Goal: Task Accomplishment & Management: Manage account settings

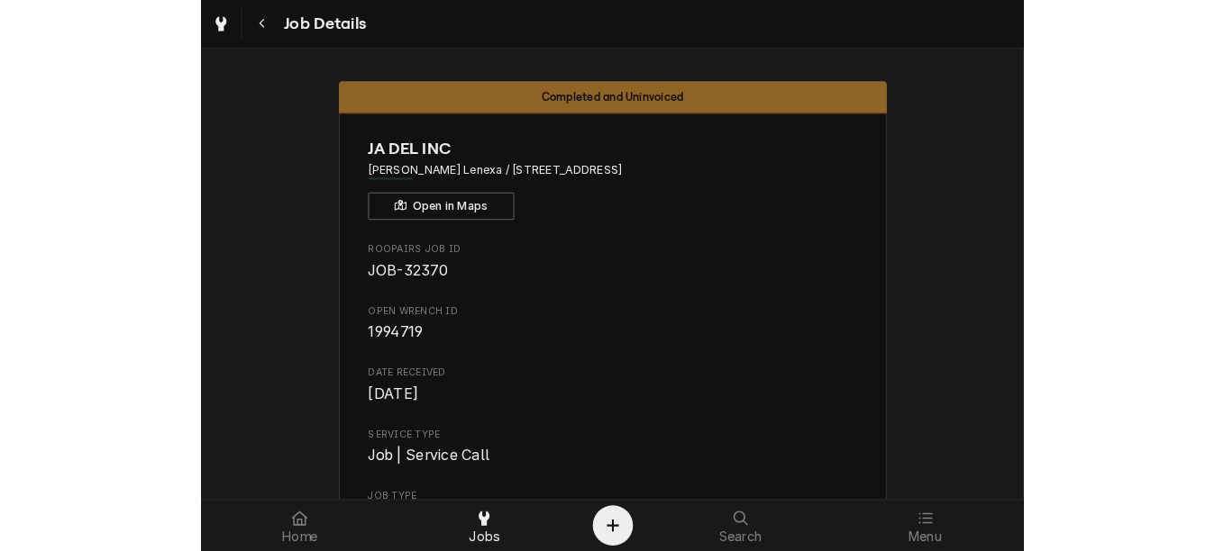
scroll to position [721, 0]
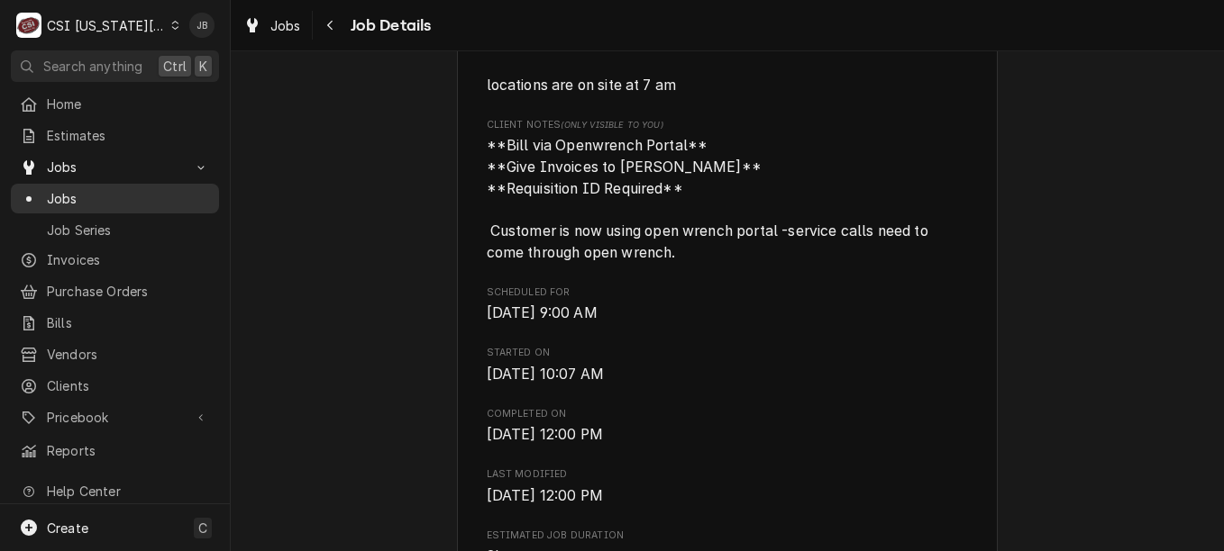
click at [88, 206] on link "Jobs" at bounding box center [115, 199] width 208 height 30
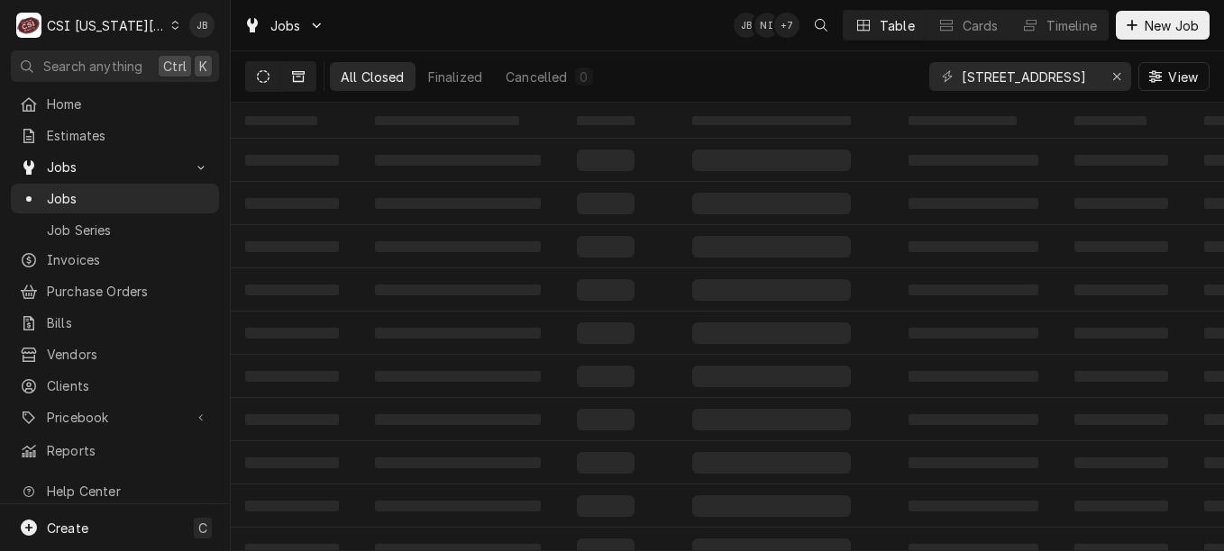
click at [266, 76] on icon "Dynamic Content Wrapper" at bounding box center [263, 76] width 13 height 13
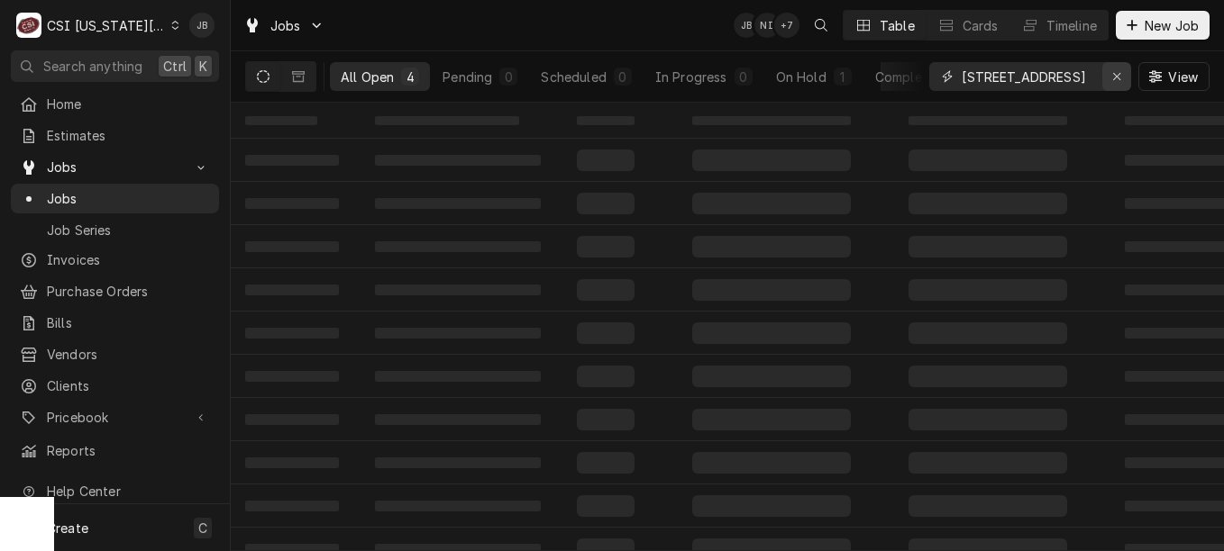
click at [1107, 74] on div "Erase input" at bounding box center [1116, 77] width 18 height 18
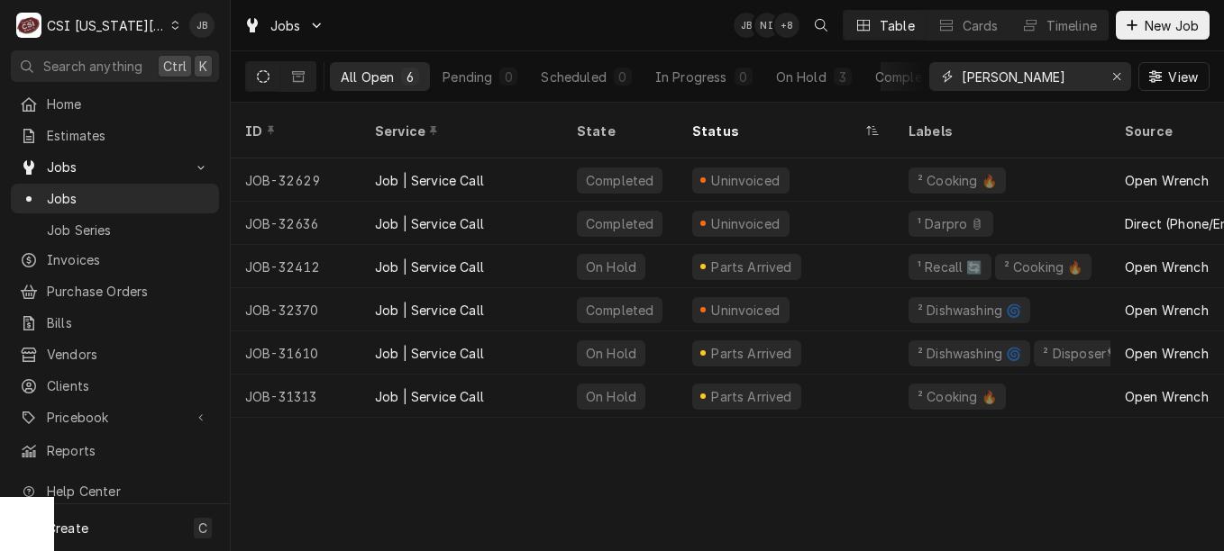
type input "jack stack"
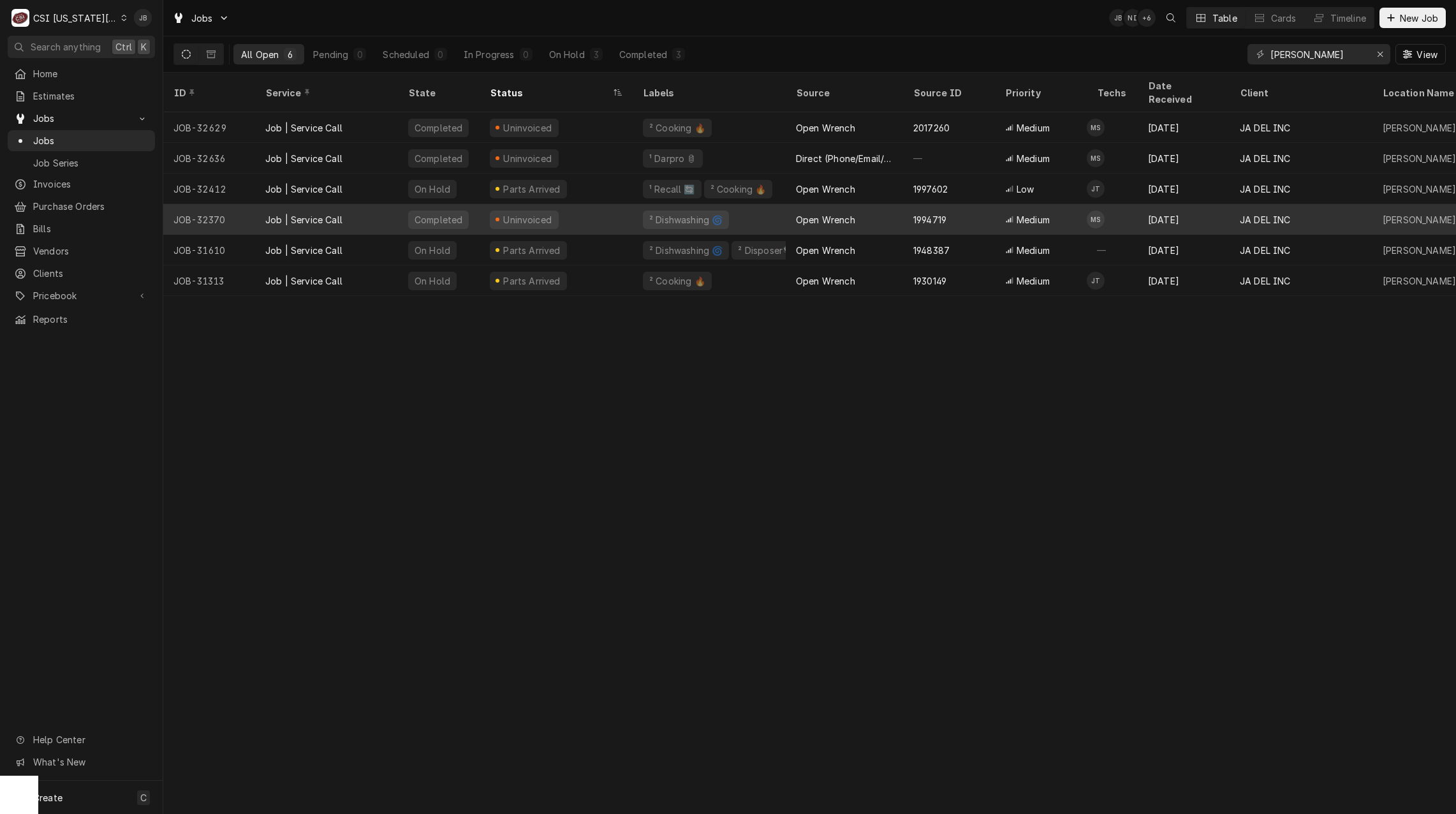
click at [478, 205] on div "Completed" at bounding box center [438, 219] width 81 height 30
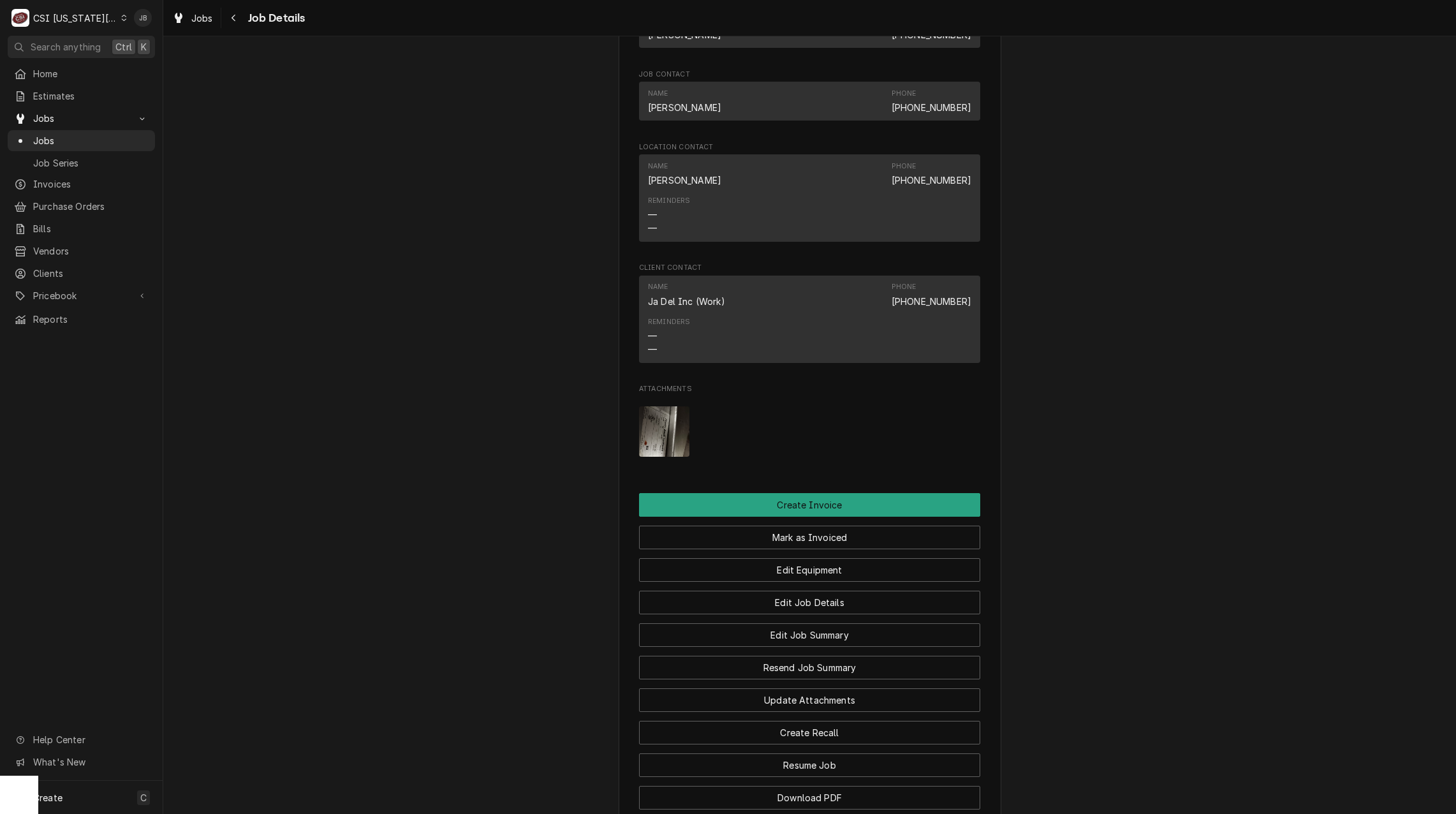
scroll to position [1339, 0]
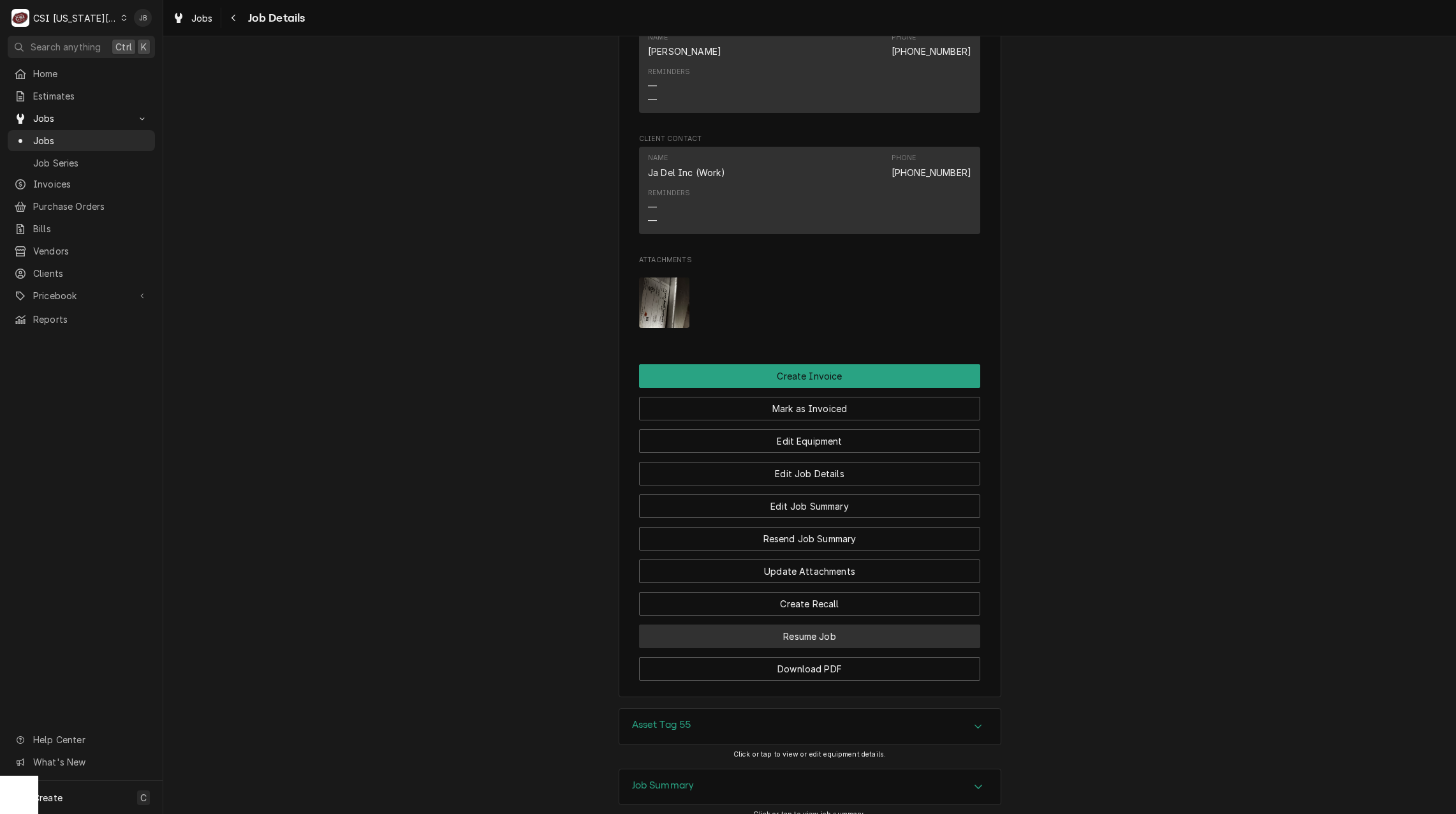
click at [829, 624] on button "Resume Job" at bounding box center [810, 636] width 341 height 23
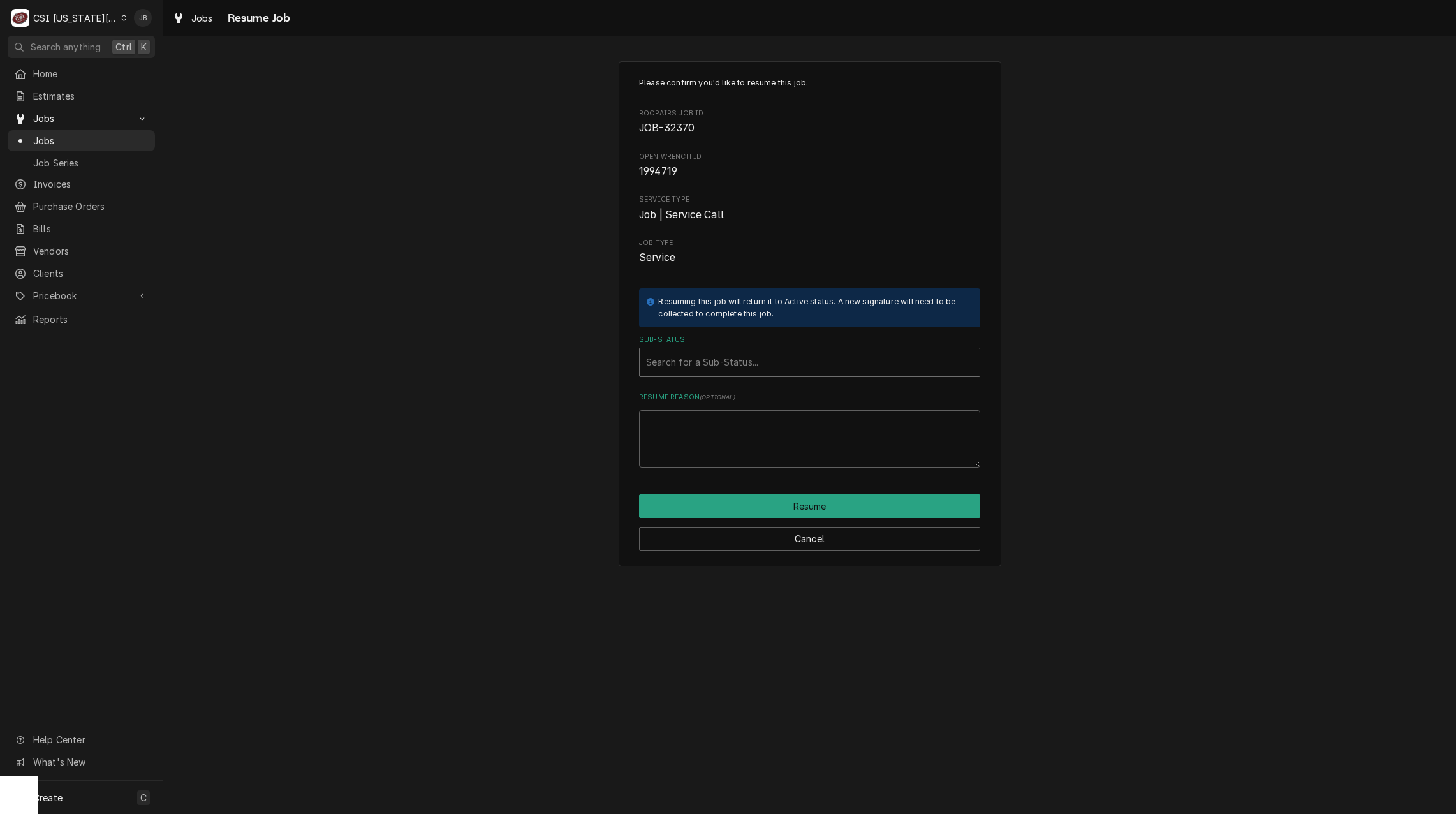
click at [694, 359] on div "Sub-Status" at bounding box center [810, 362] width 327 height 23
click at [686, 387] on strong "Traveling" at bounding box center [668, 389] width 43 height 11
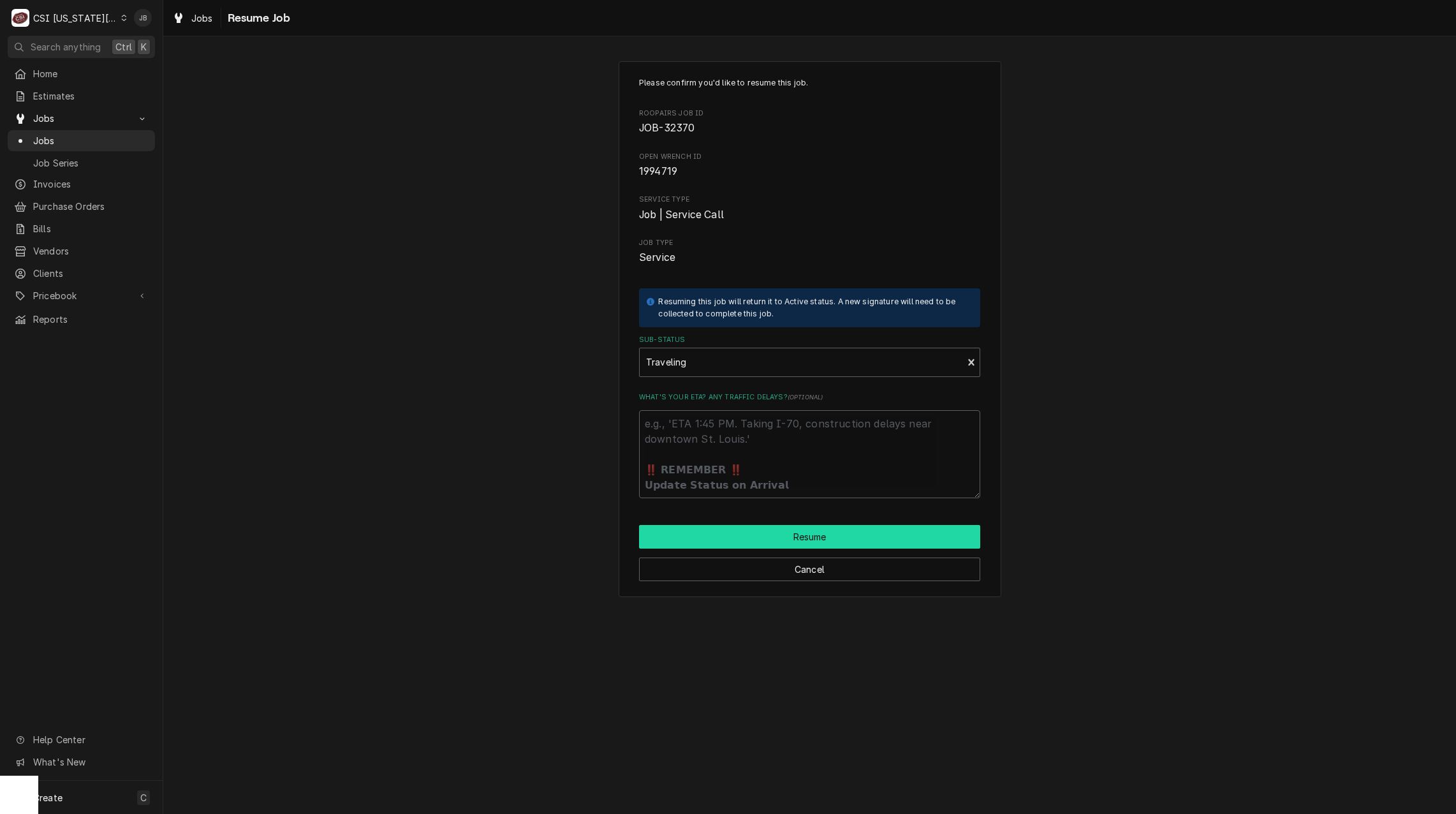
click at [772, 534] on button "Resume" at bounding box center [810, 537] width 341 height 23
type textarea "x"
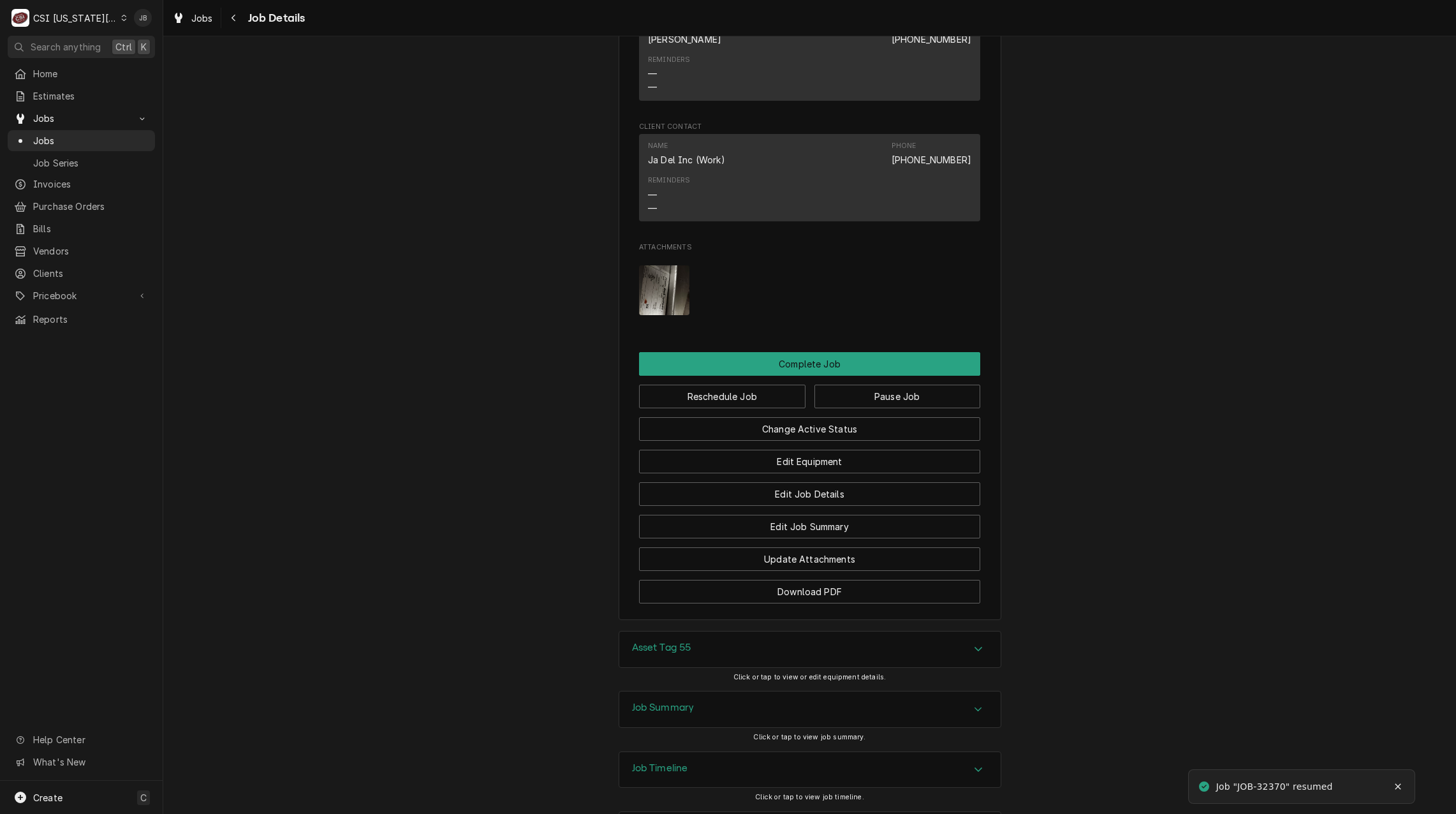
scroll to position [1718, 0]
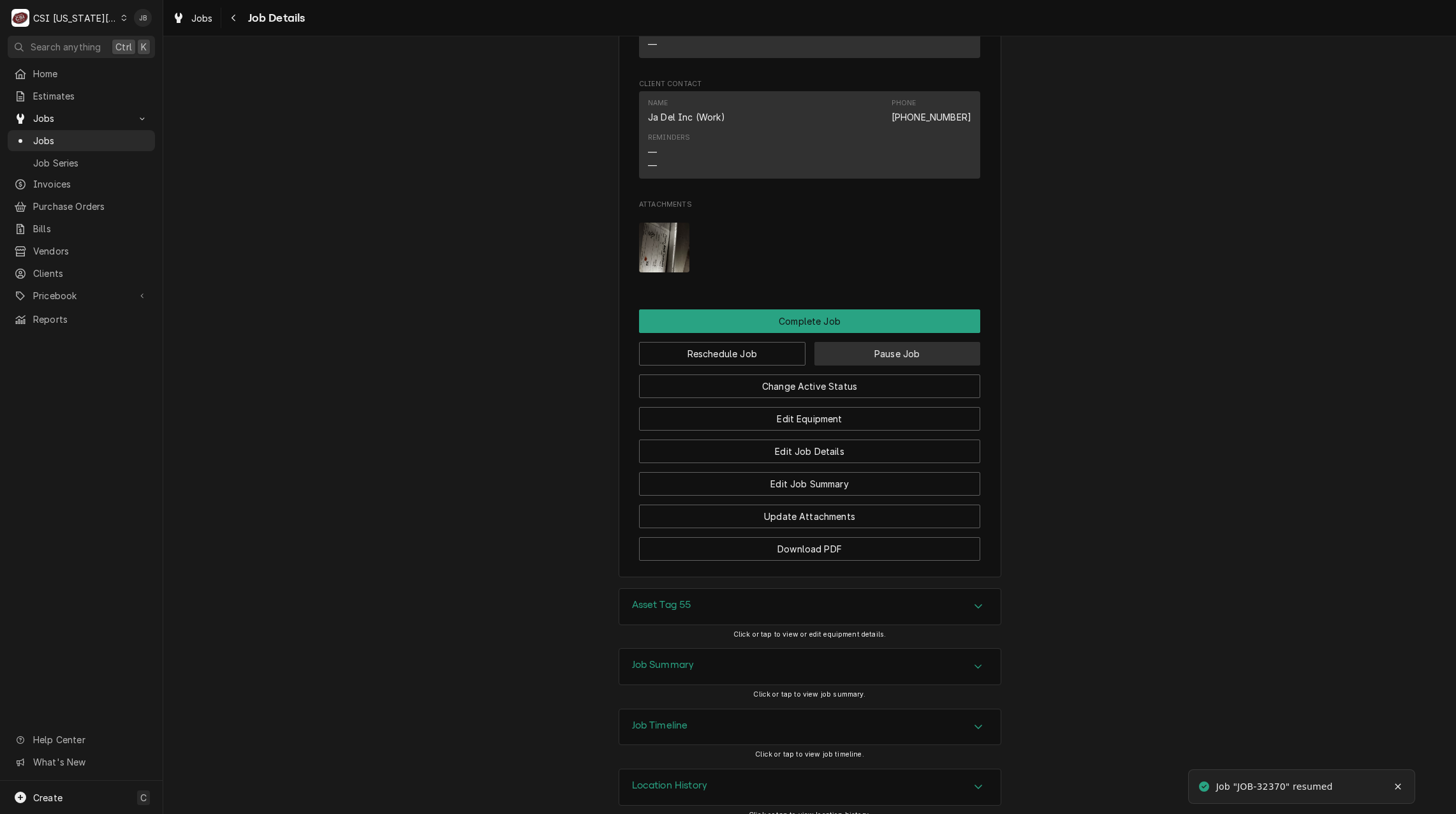
click at [849, 342] on button "Pause Job" at bounding box center [898, 353] width 166 height 23
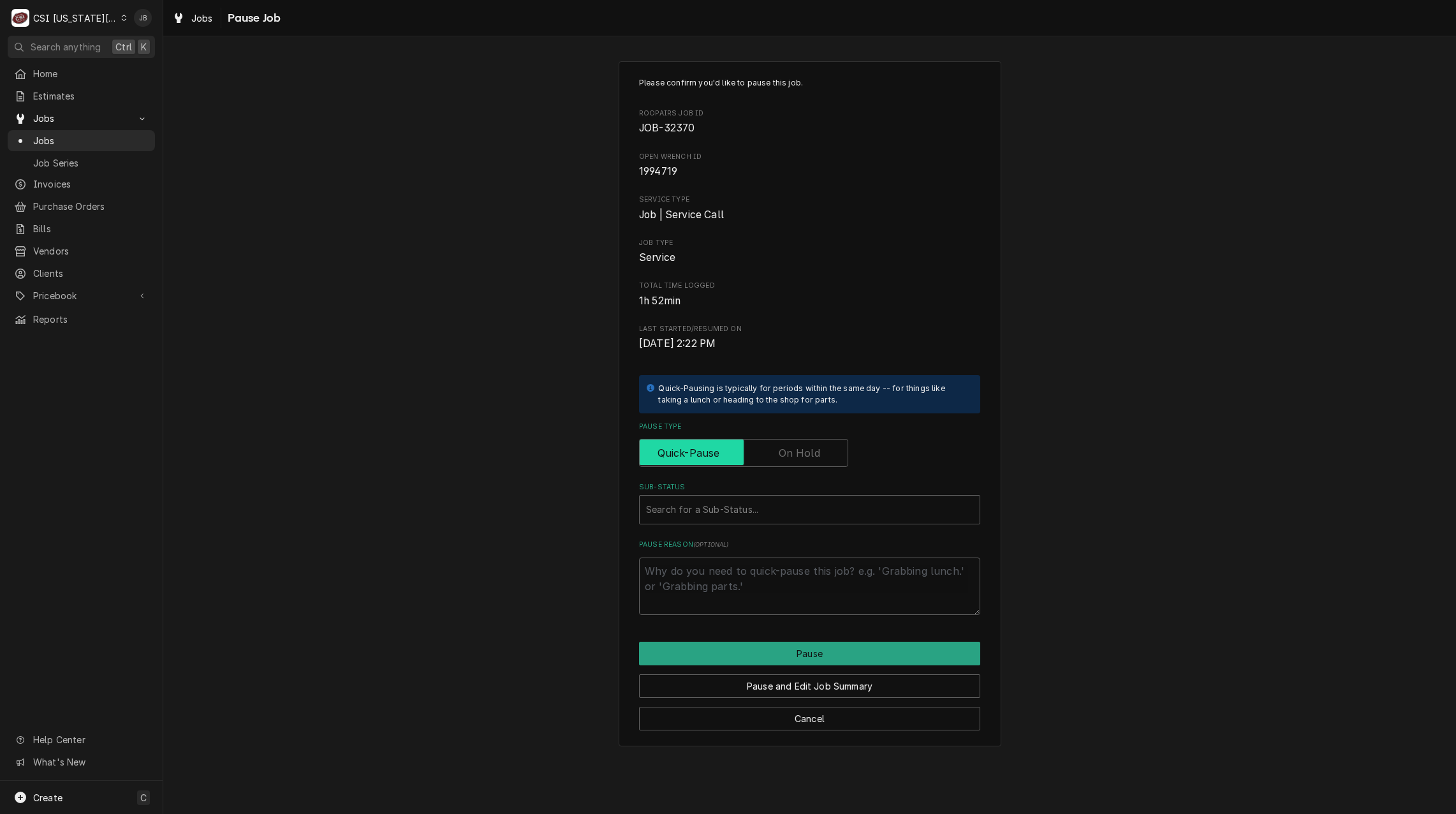
click at [767, 456] on input "Pause Type" at bounding box center [743, 453] width 197 height 28
checkbox input "true"
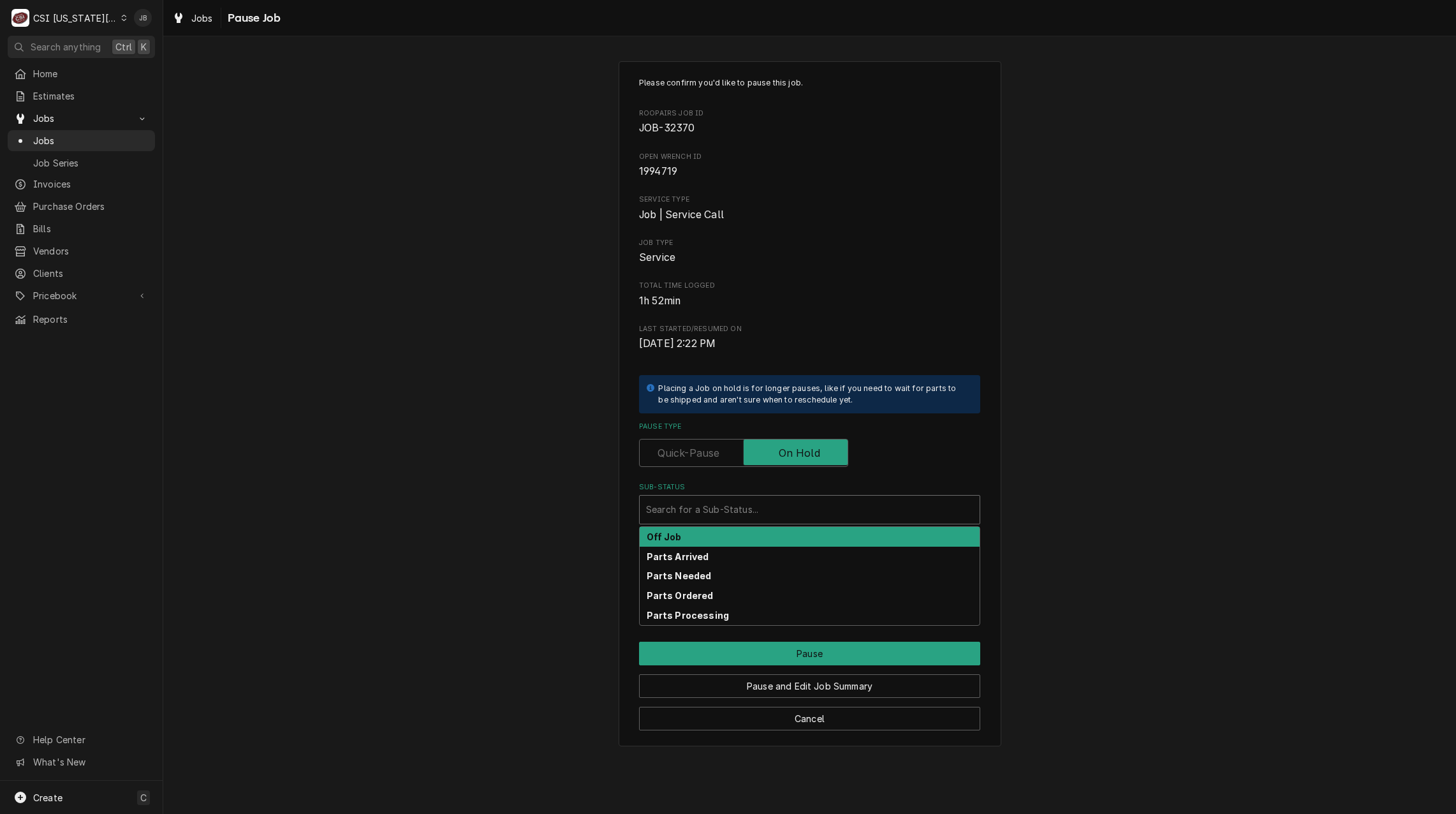
click at [712, 504] on div "Sub-Status" at bounding box center [810, 510] width 327 height 23
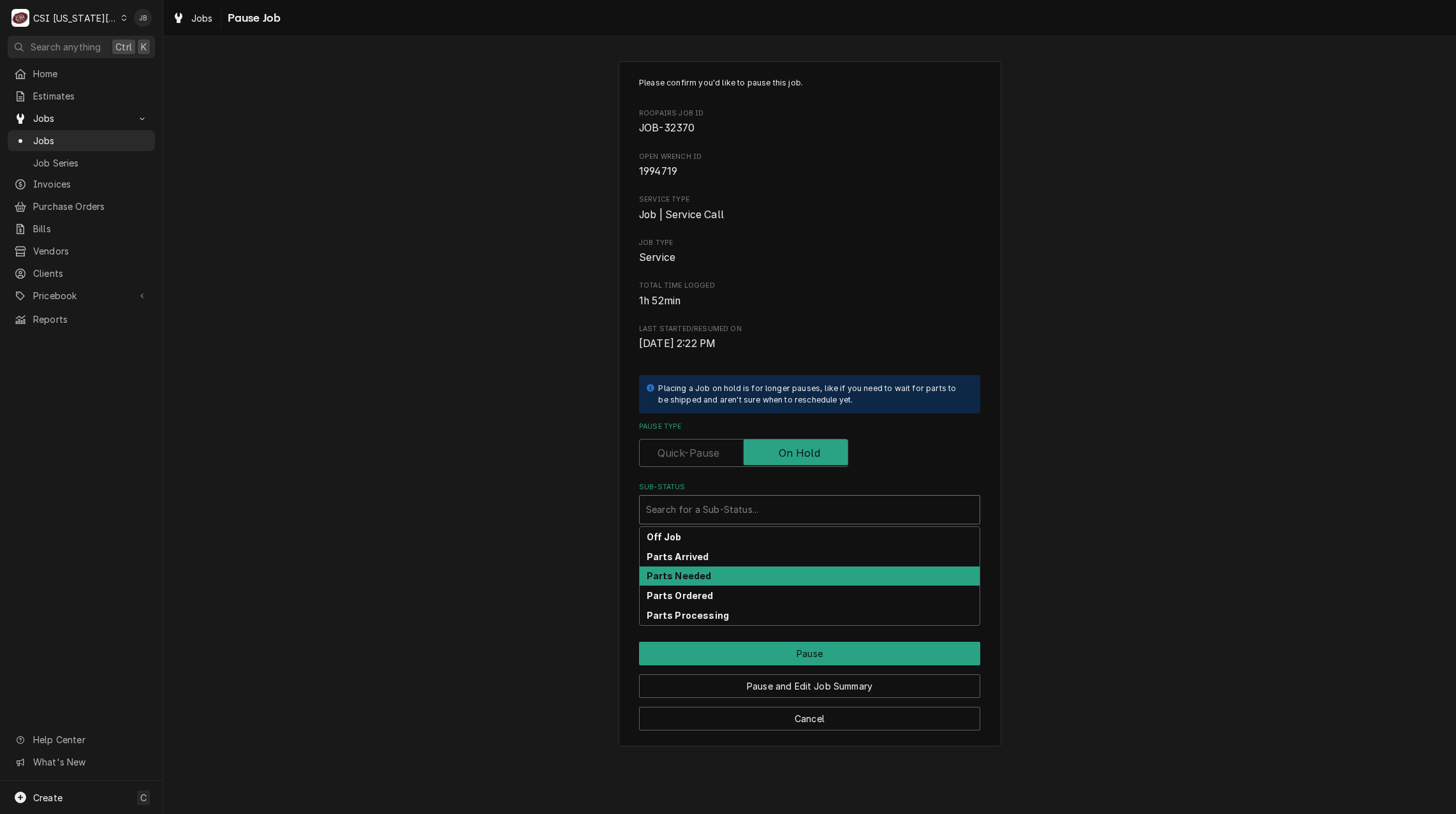
click at [697, 575] on strong "Parts Needed" at bounding box center [680, 575] width 65 height 11
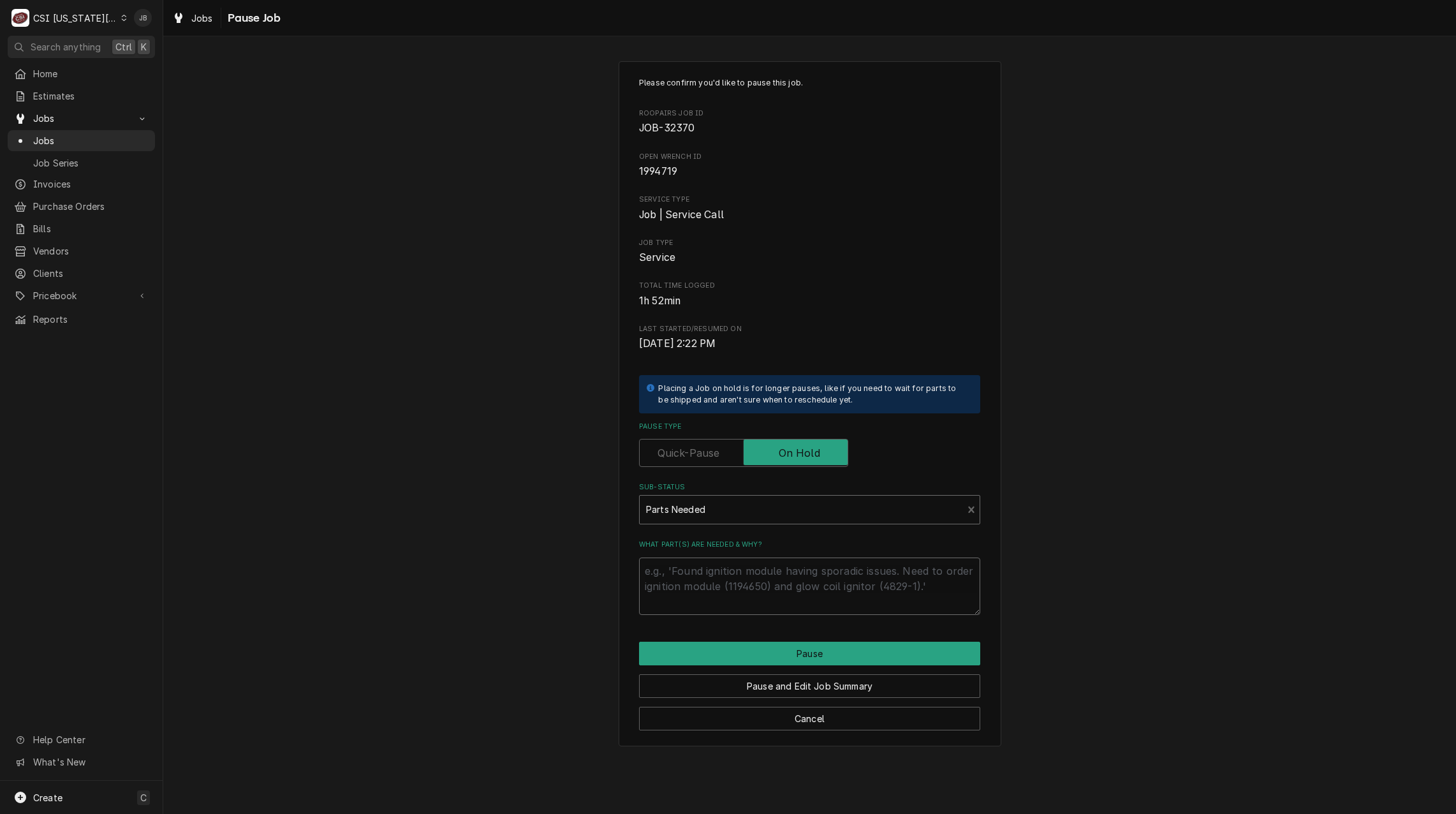
click at [677, 575] on textarea "What part(s) are needed & why?" at bounding box center [810, 586] width 341 height 57
type textarea "x"
type textarea "P"
type textarea "x"
type textarea "Pl"
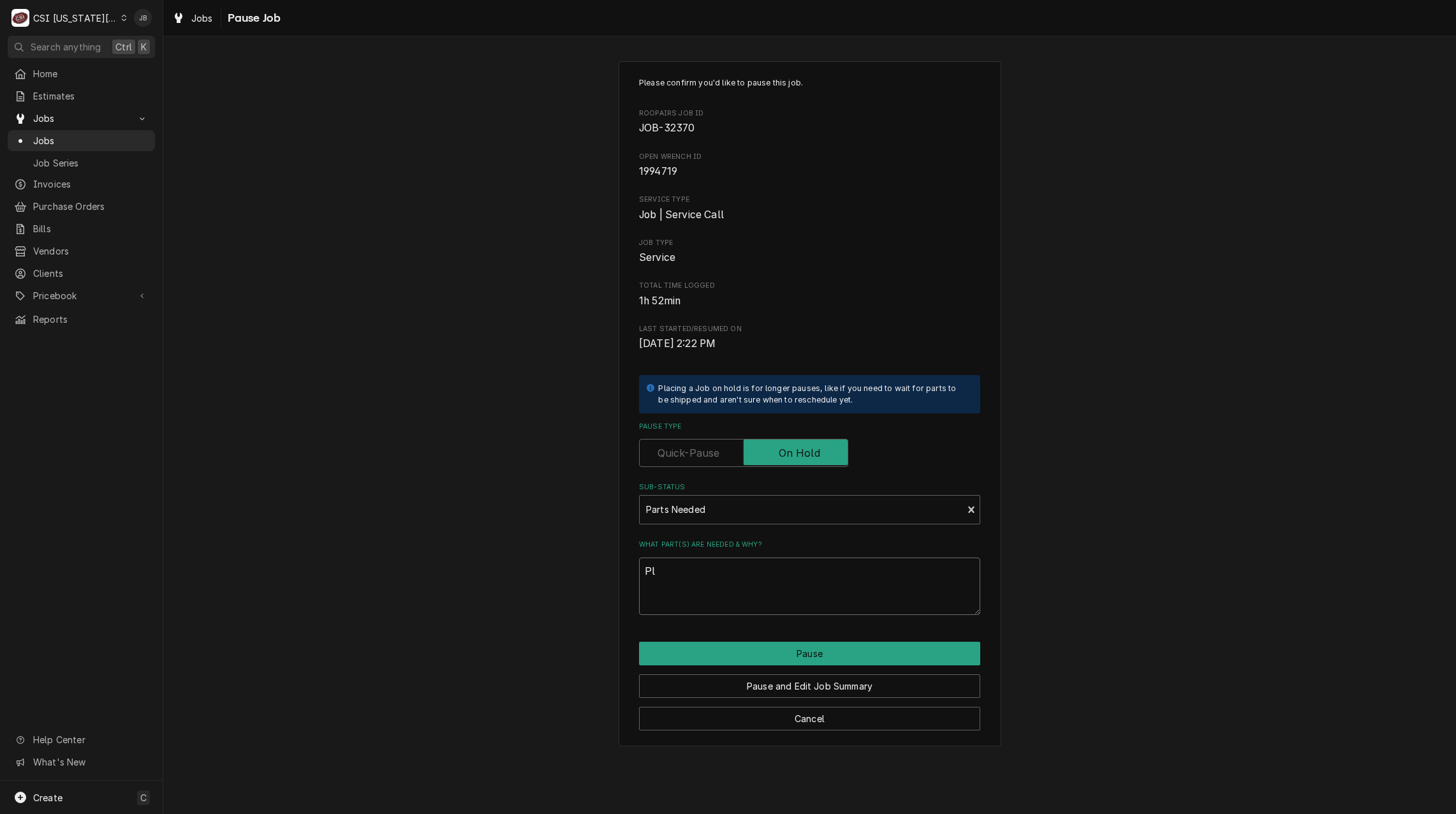
type textarea "x"
type textarea "Ple"
type textarea "x"
type textarea "Plea"
type textarea "x"
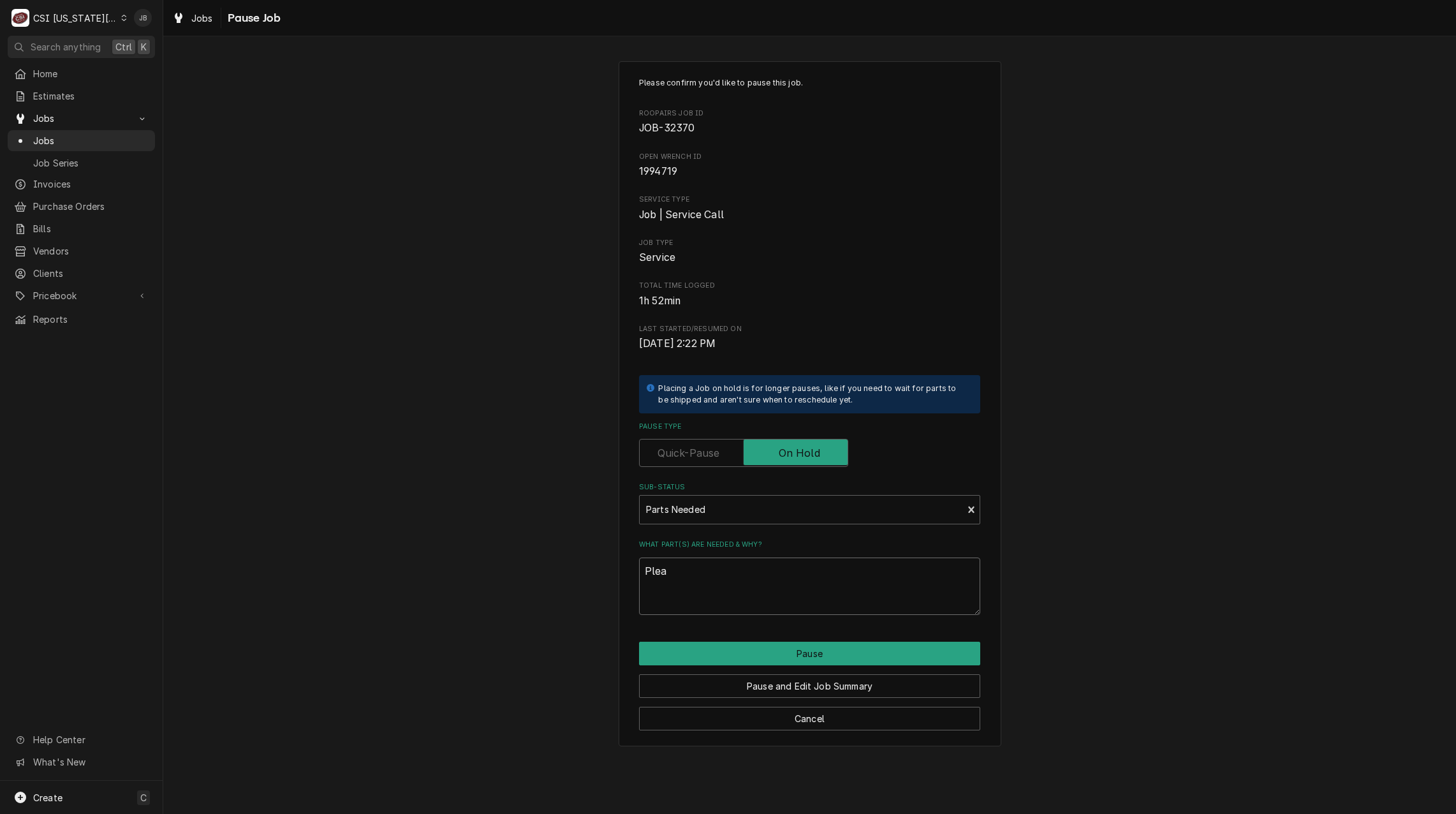
type textarea "Pleas"
type textarea "x"
type textarea "Please"
type textarea "x"
type textarea "Please"
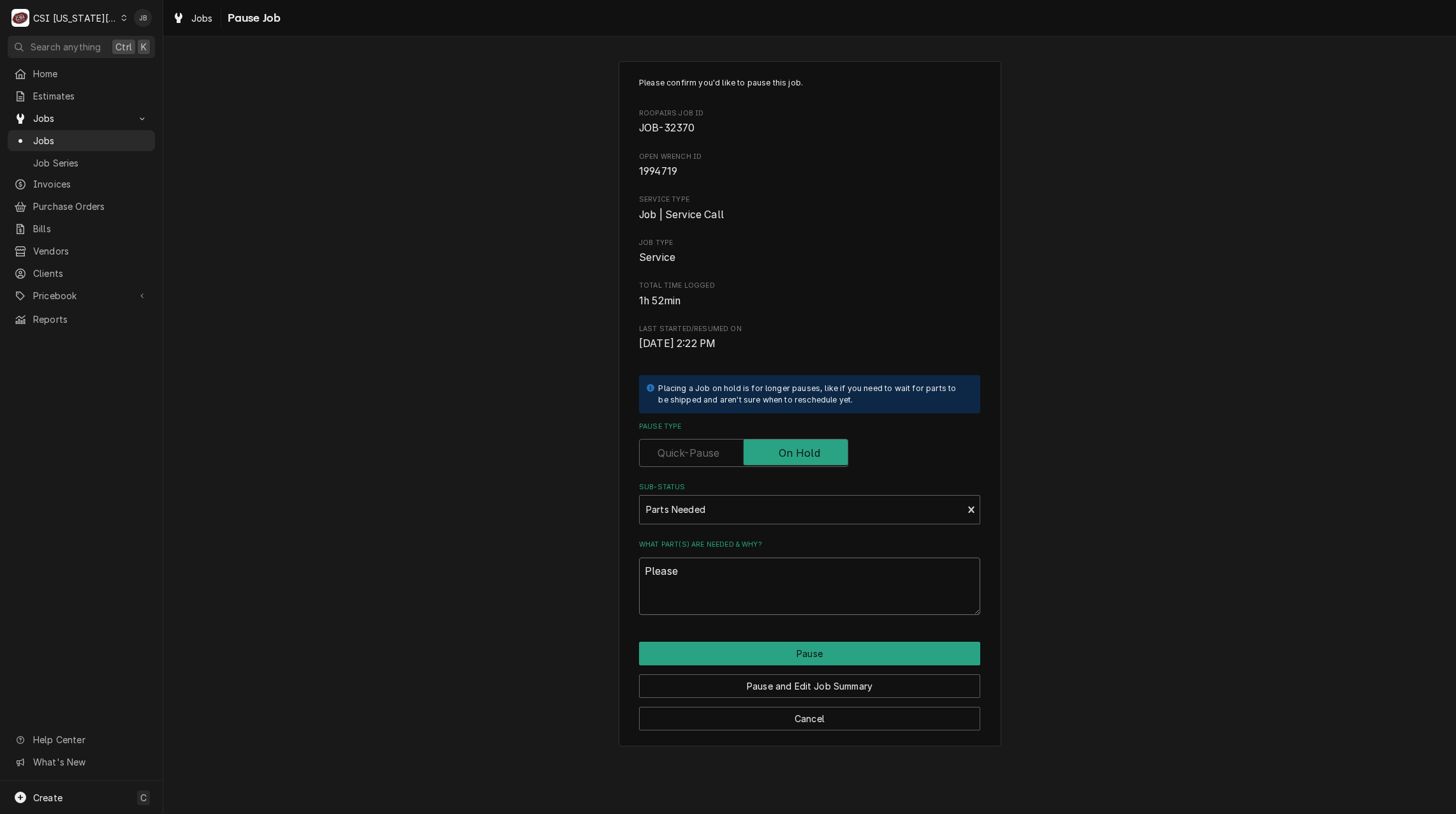
type textarea "x"
type textarea "Please o"
type textarea "x"
type textarea "Please or"
type textarea "x"
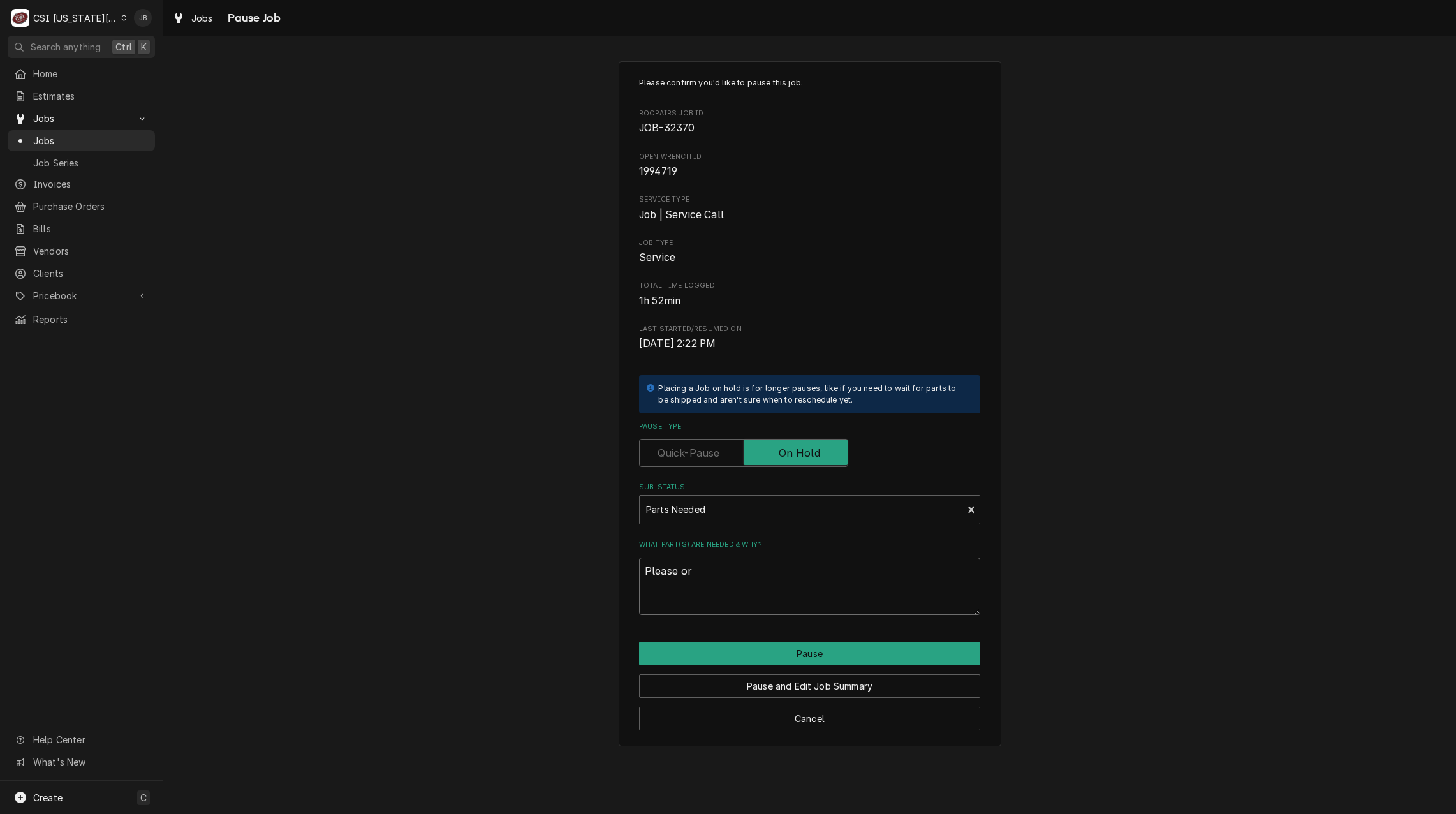
type textarea "Please ord"
type textarea "x"
type textarea "Please orde"
type textarea "x"
type textarea "Please order"
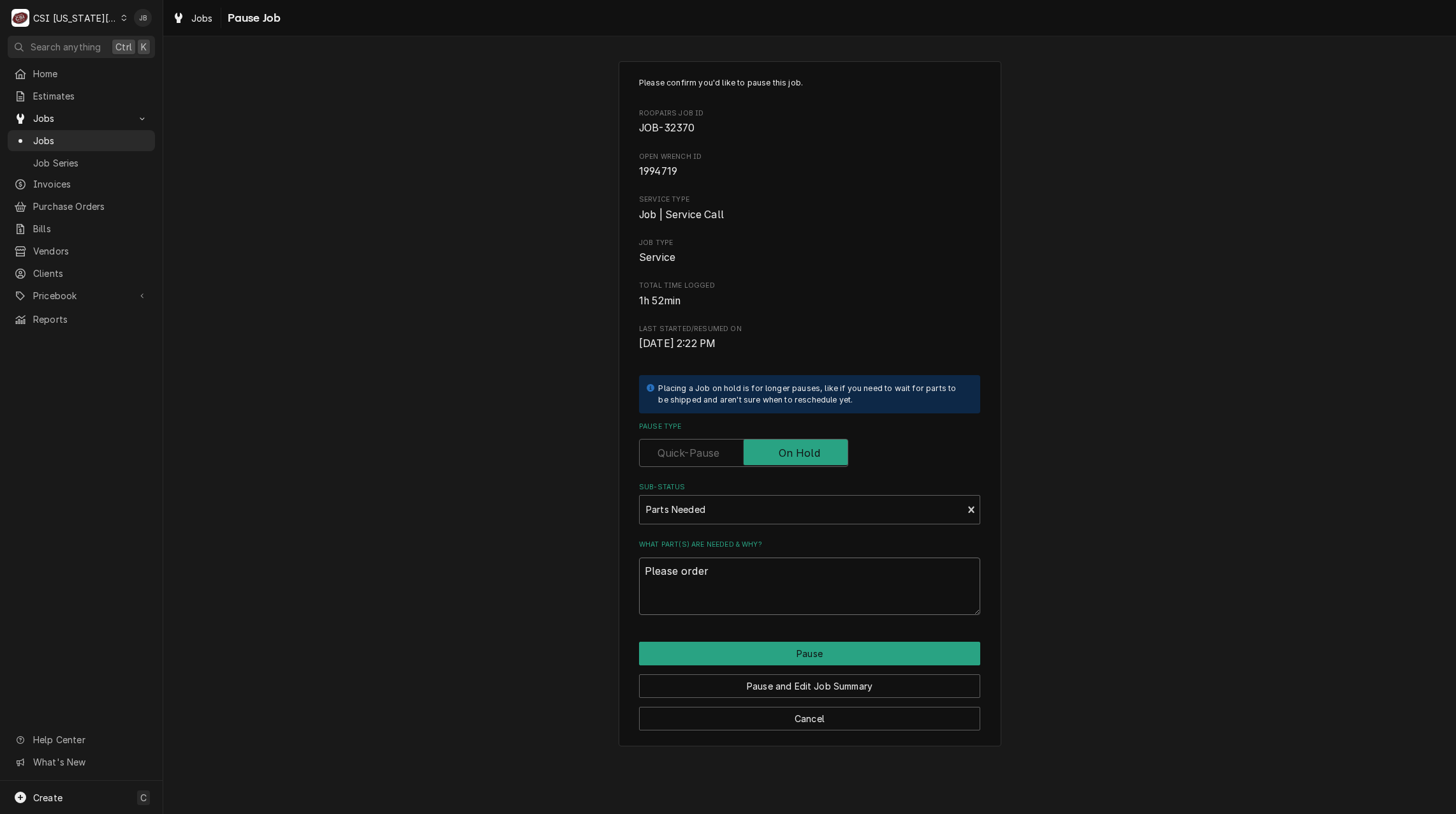
type textarea "x"
type textarea "Please order"
type textarea "x"
type textarea "Please order p"
type textarea "x"
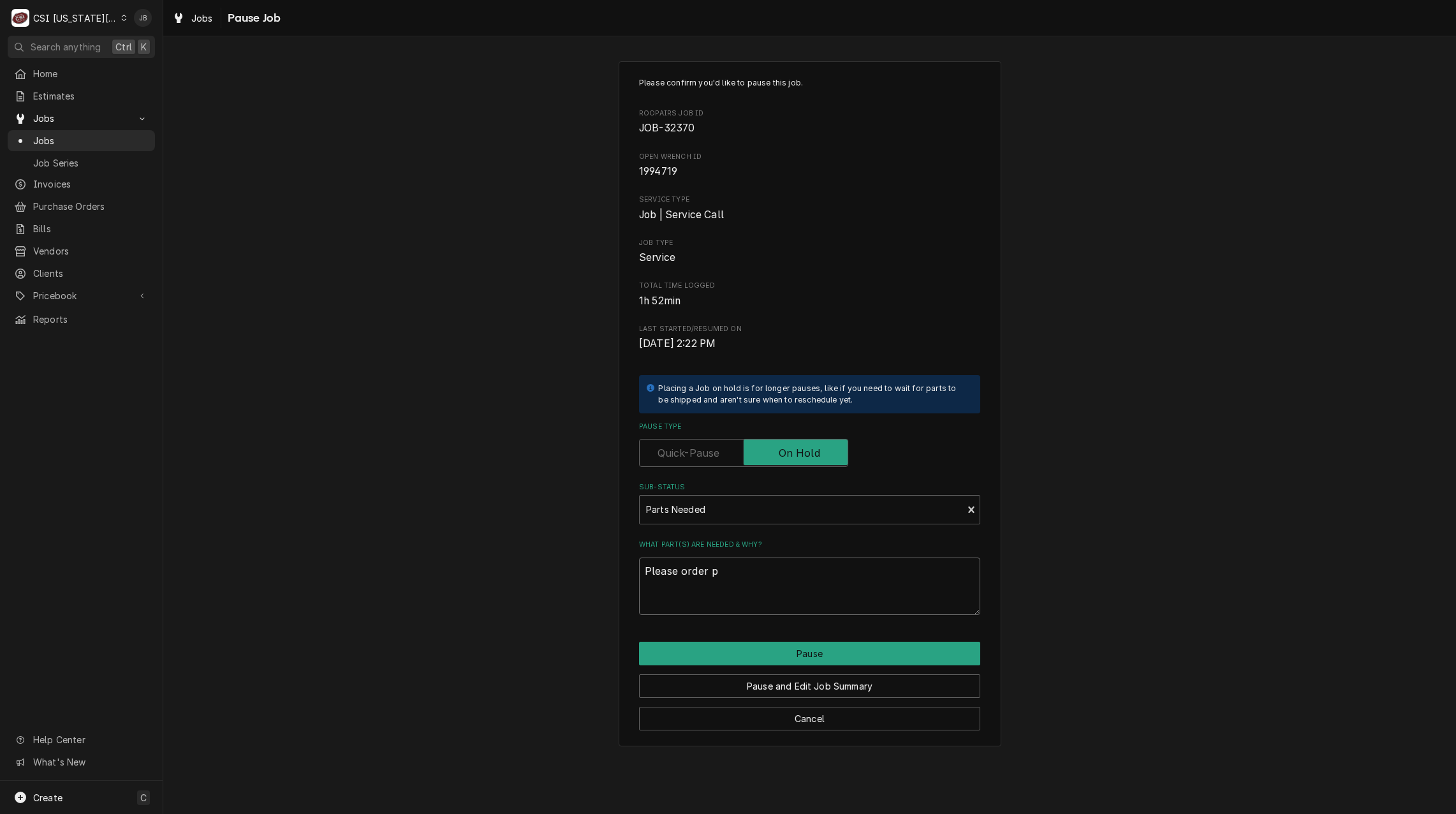
type textarea "Please order pa"
type textarea "x"
type textarea "Please order par"
type textarea "x"
type textarea "Please order part"
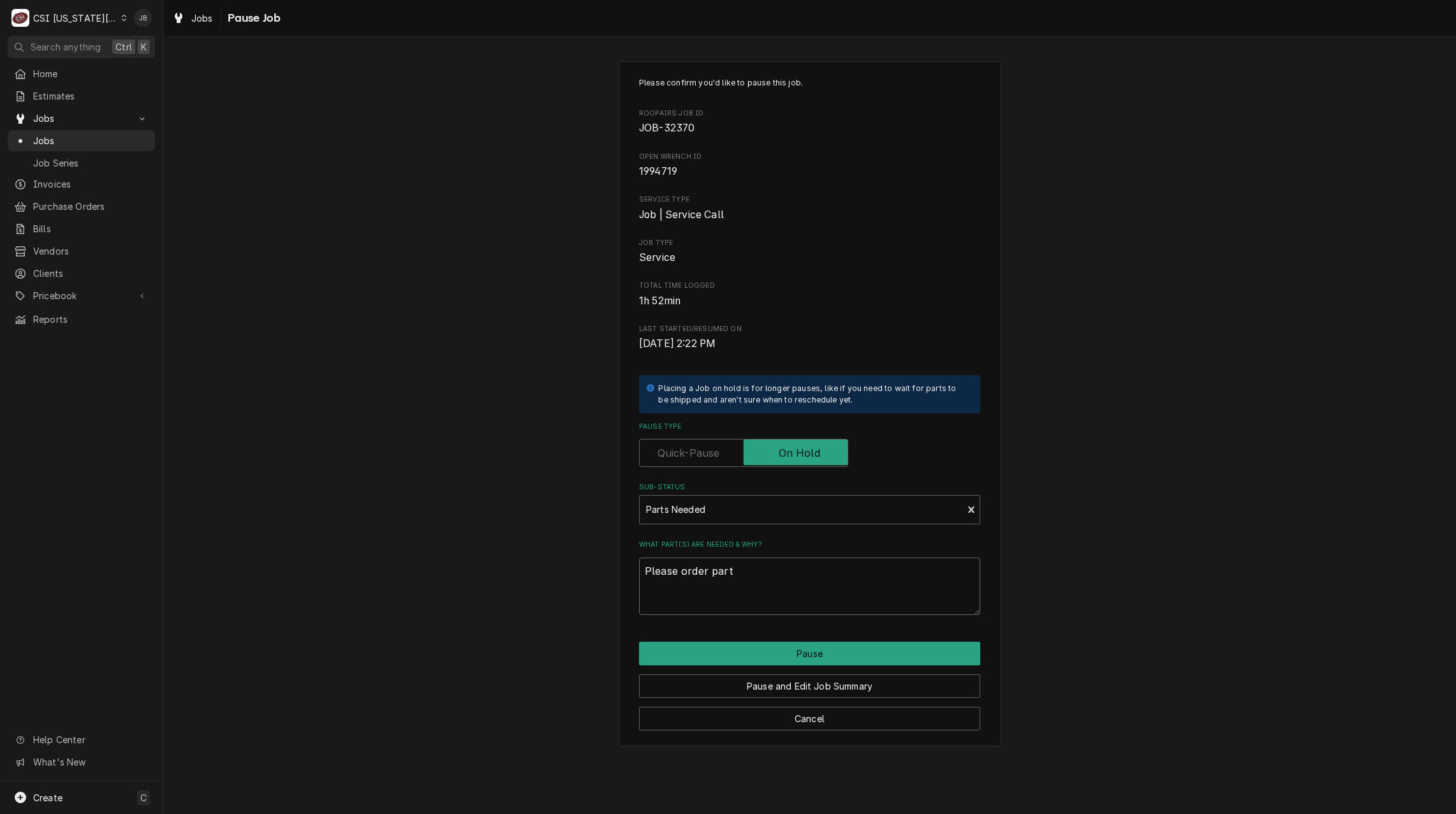
type textarea "x"
type textarea "Please order part"
type textarea "x"
type textarea "Please order part P"
type textarea "x"
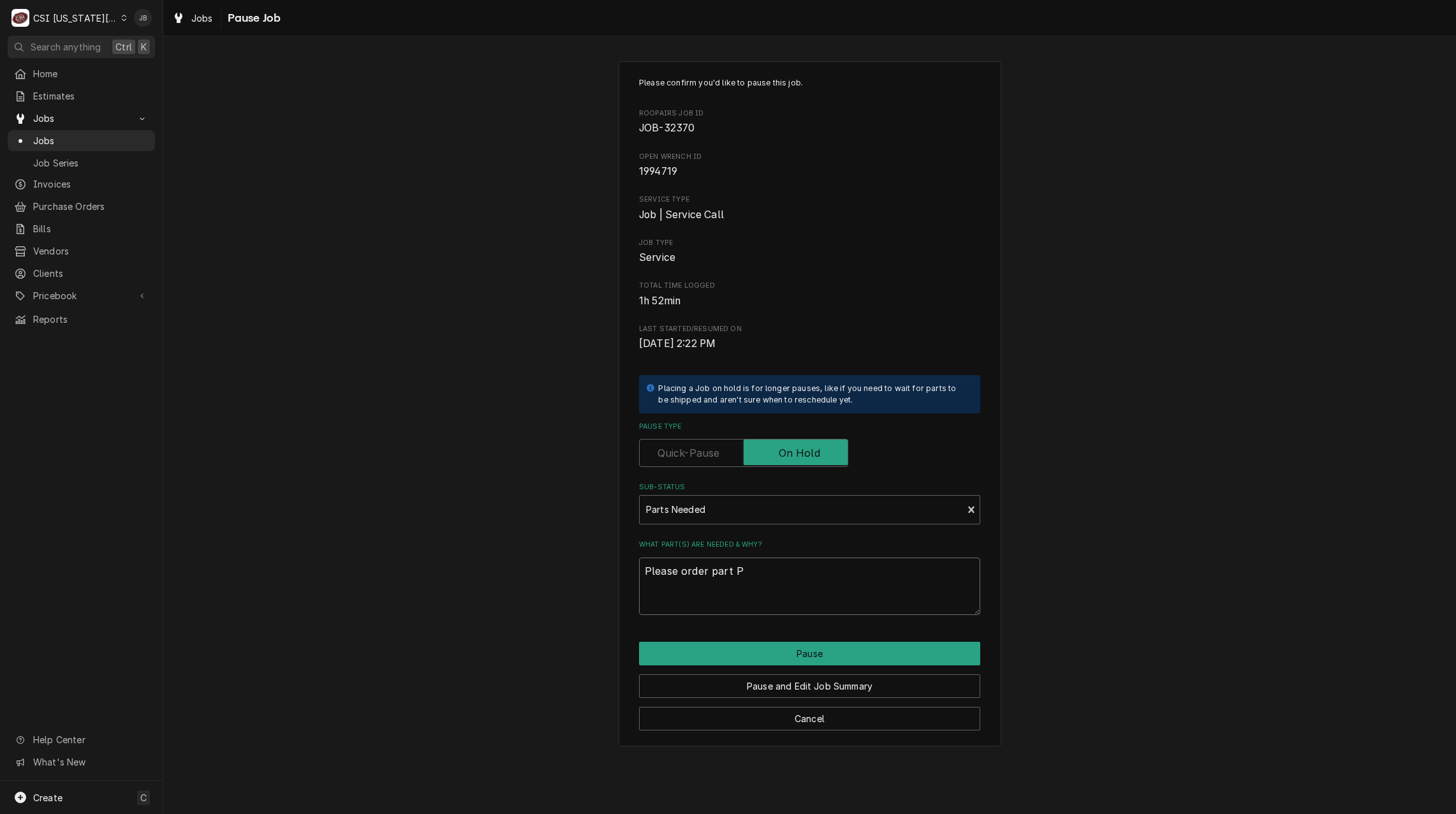
type textarea "Please order part PO"
type textarea "x"
type textarea "Please order part POW"
type textarea "x"
type textarea "Please order part POW-"
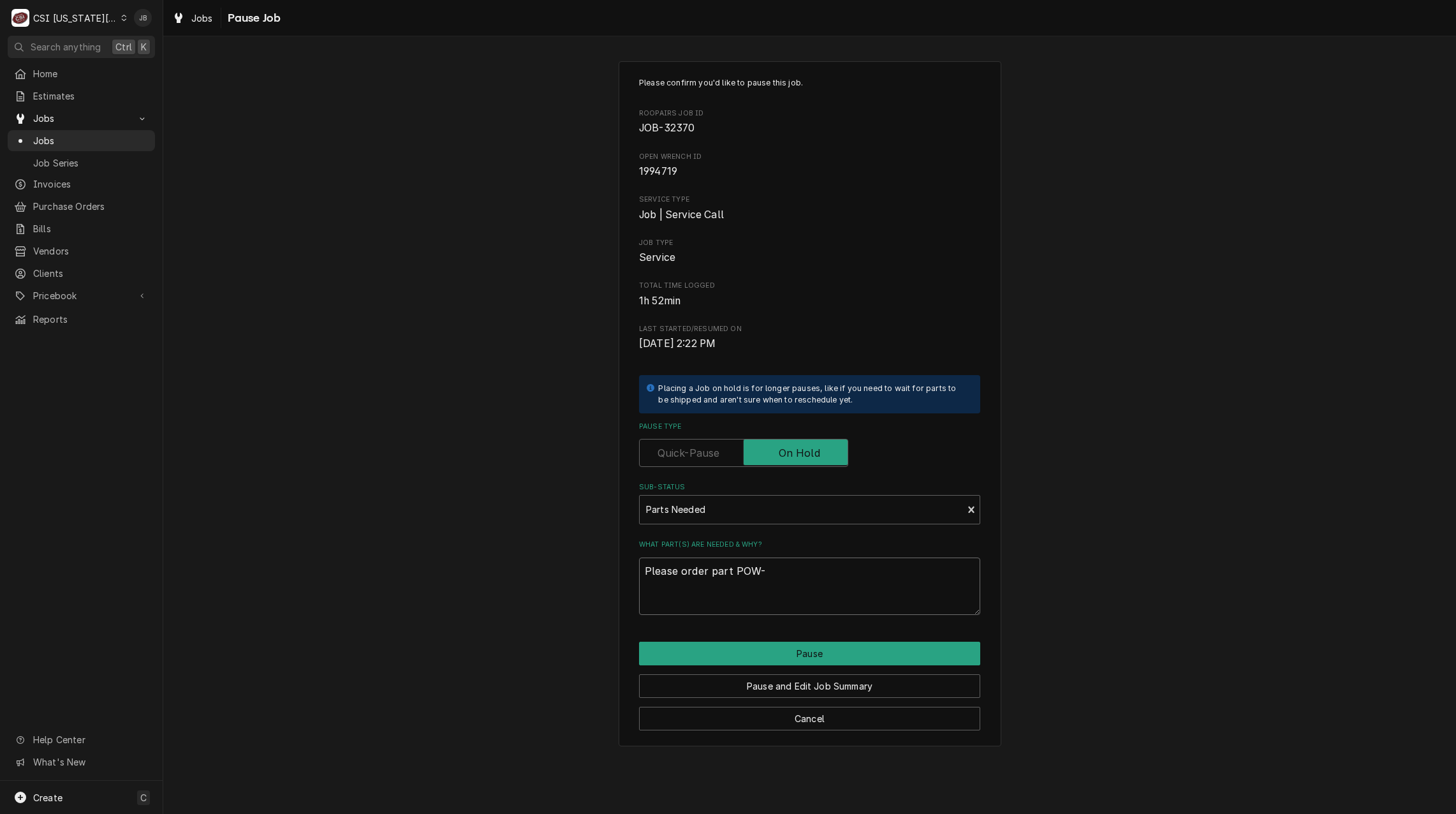
type textarea "x"
type textarea "Please order part POW-3"
type textarea "x"
type textarea "Please order part POW-36"
type textarea "x"
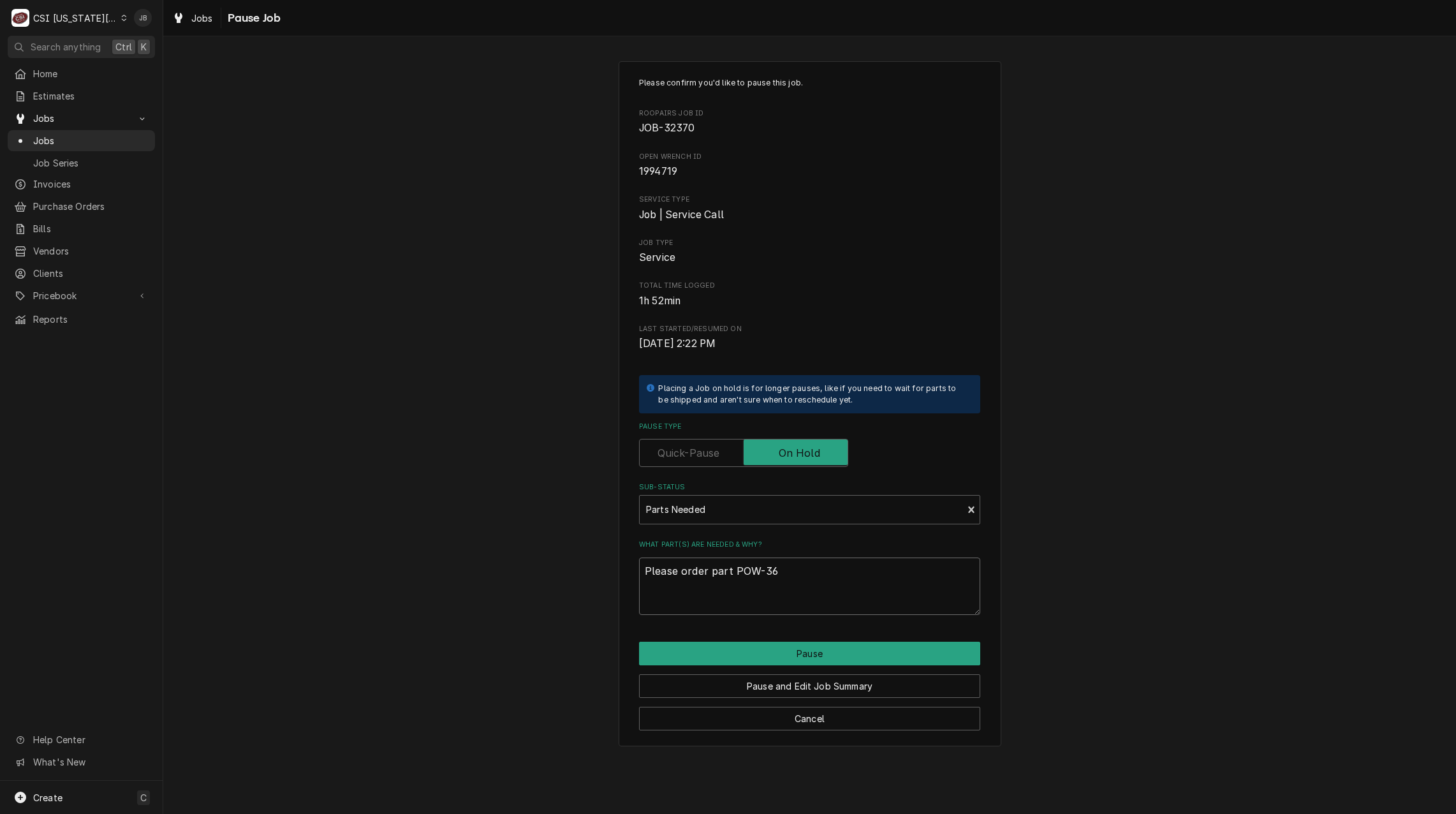
type textarea "Please order part POW-369"
type textarea "x"
type textarea "Please order part POW-3698"
type textarea "x"
type textarea "Please order part POW-36988"
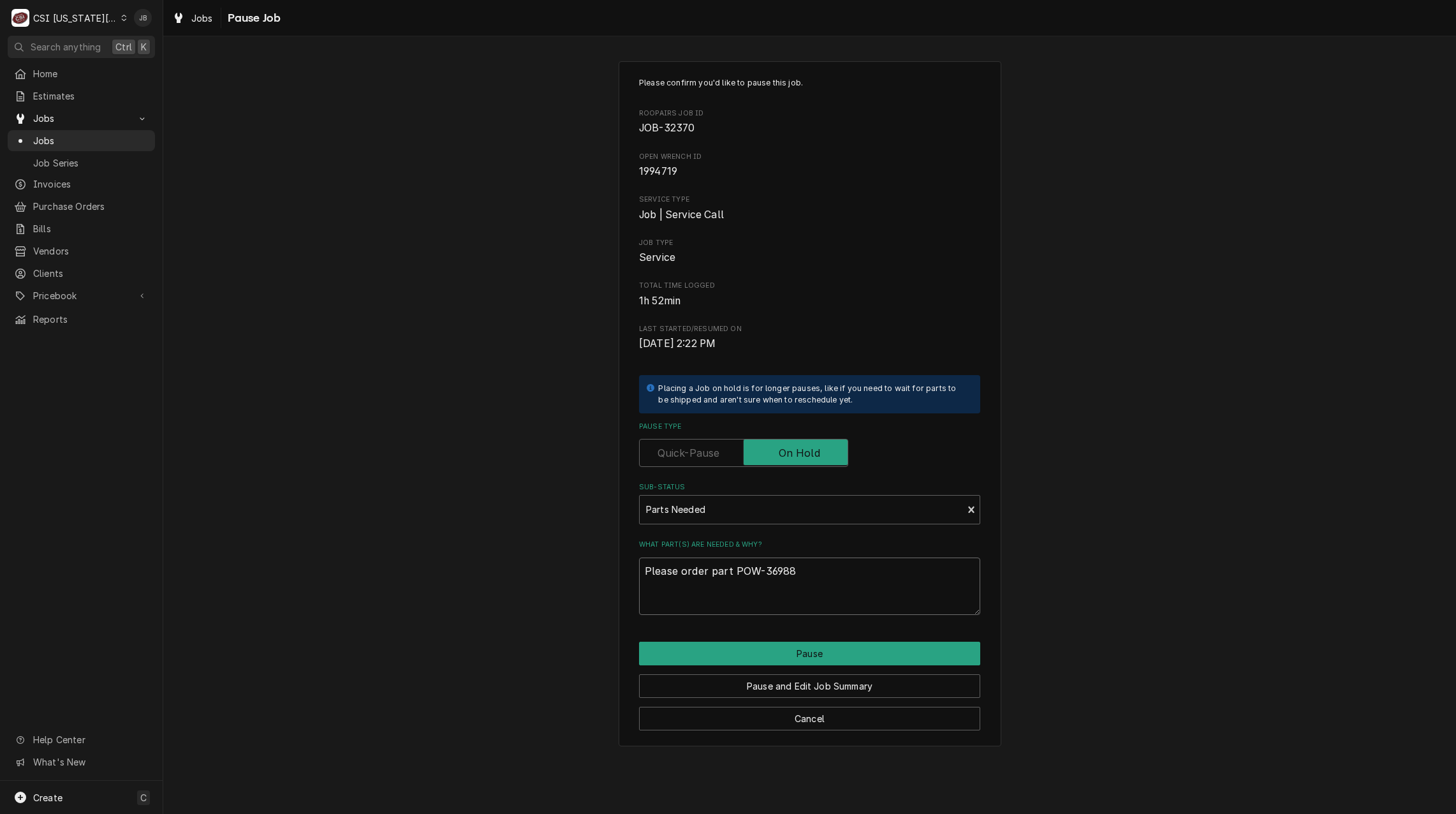
type textarea "x"
type textarea "Please order part POW-36988"
type textarea "x"
type textarea "Please order part POW-36988 N"
type textarea "x"
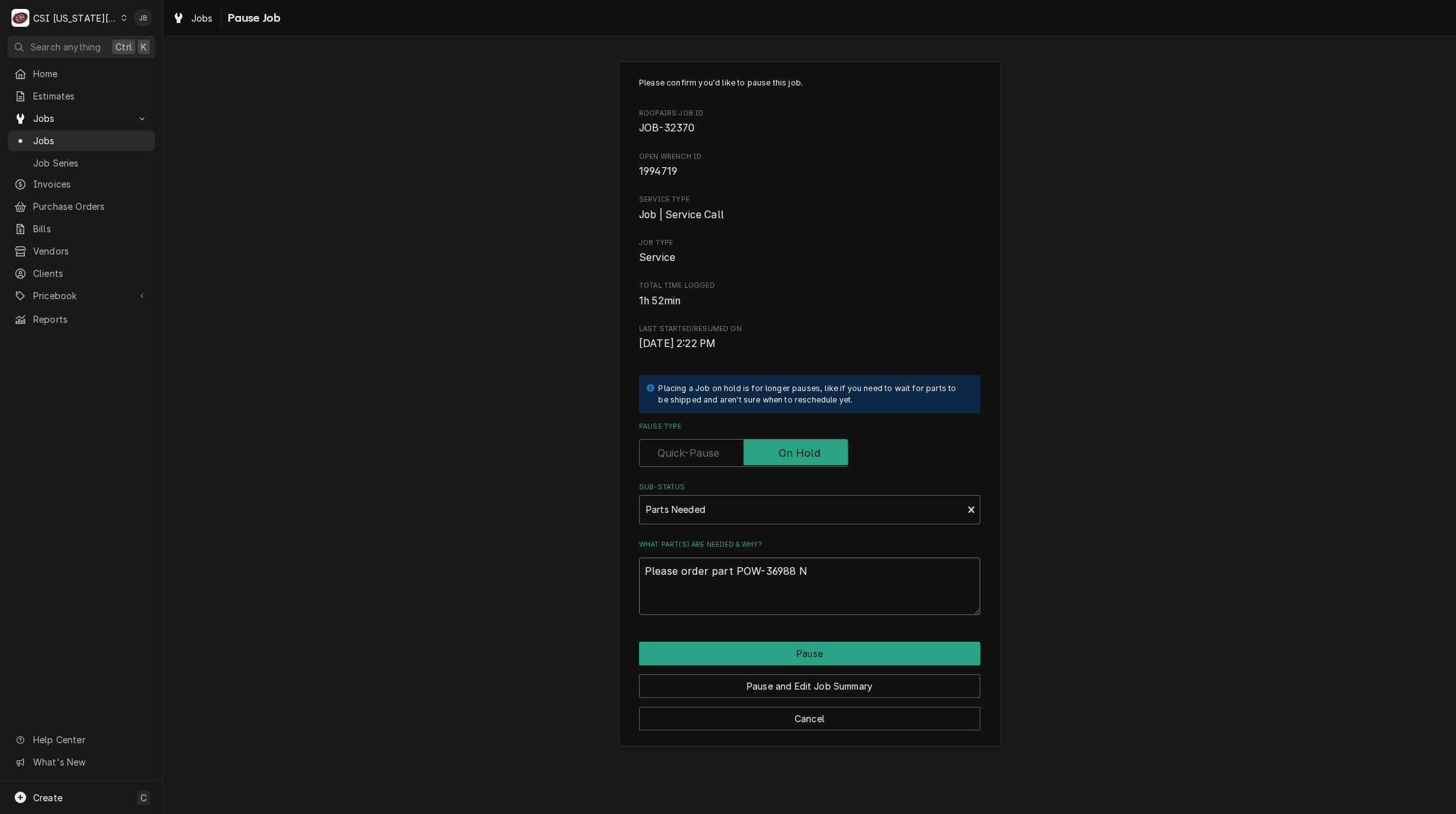
type textarea "Please order part POW-36988 ND"
type textarea "x"
type textarea "Please order part POW-36988 NDA"
type textarea "x"
type textarea "Please order part POW-36988 NDA"
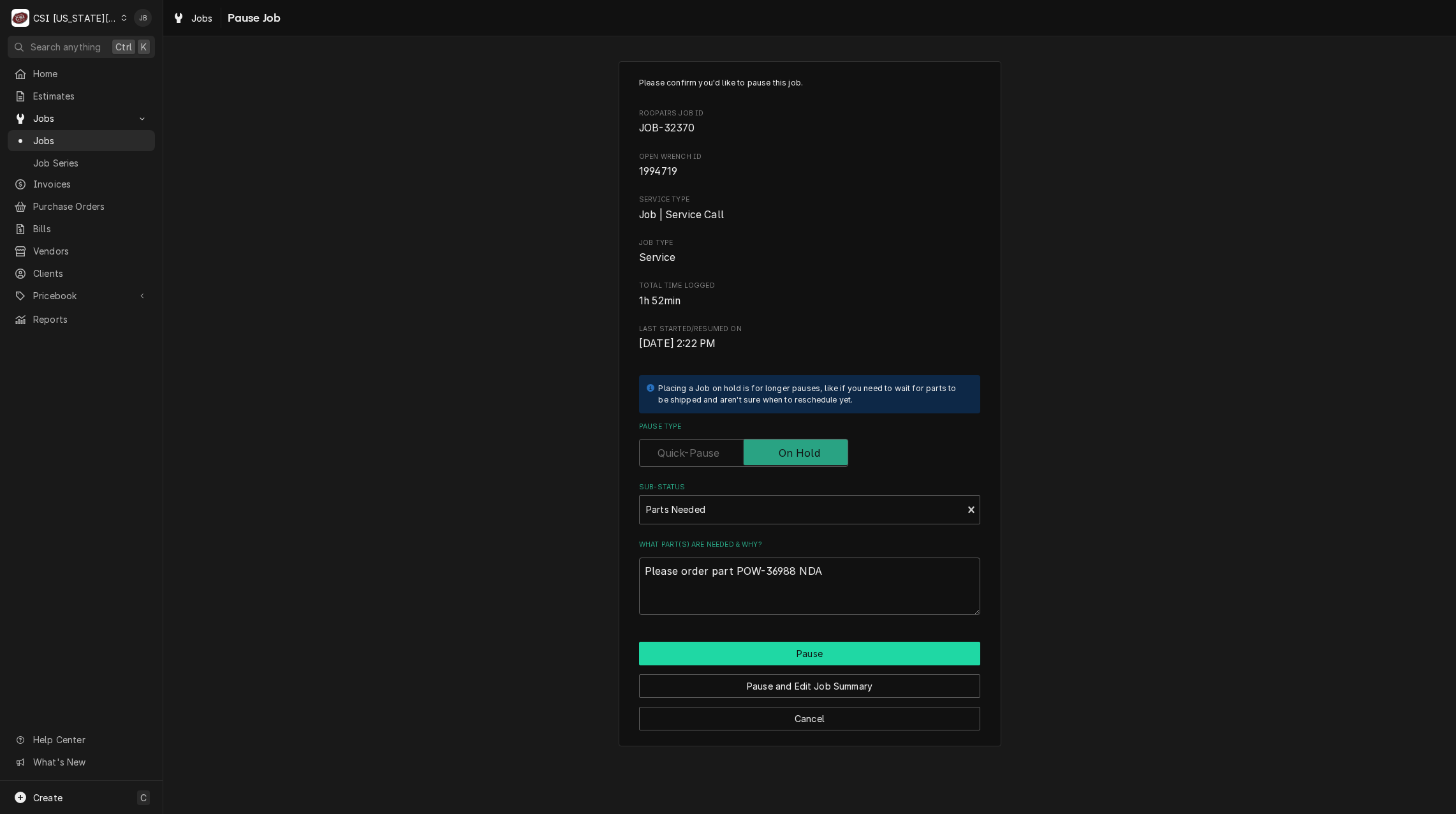
click at [814, 658] on button "Pause" at bounding box center [810, 653] width 341 height 23
type textarea "x"
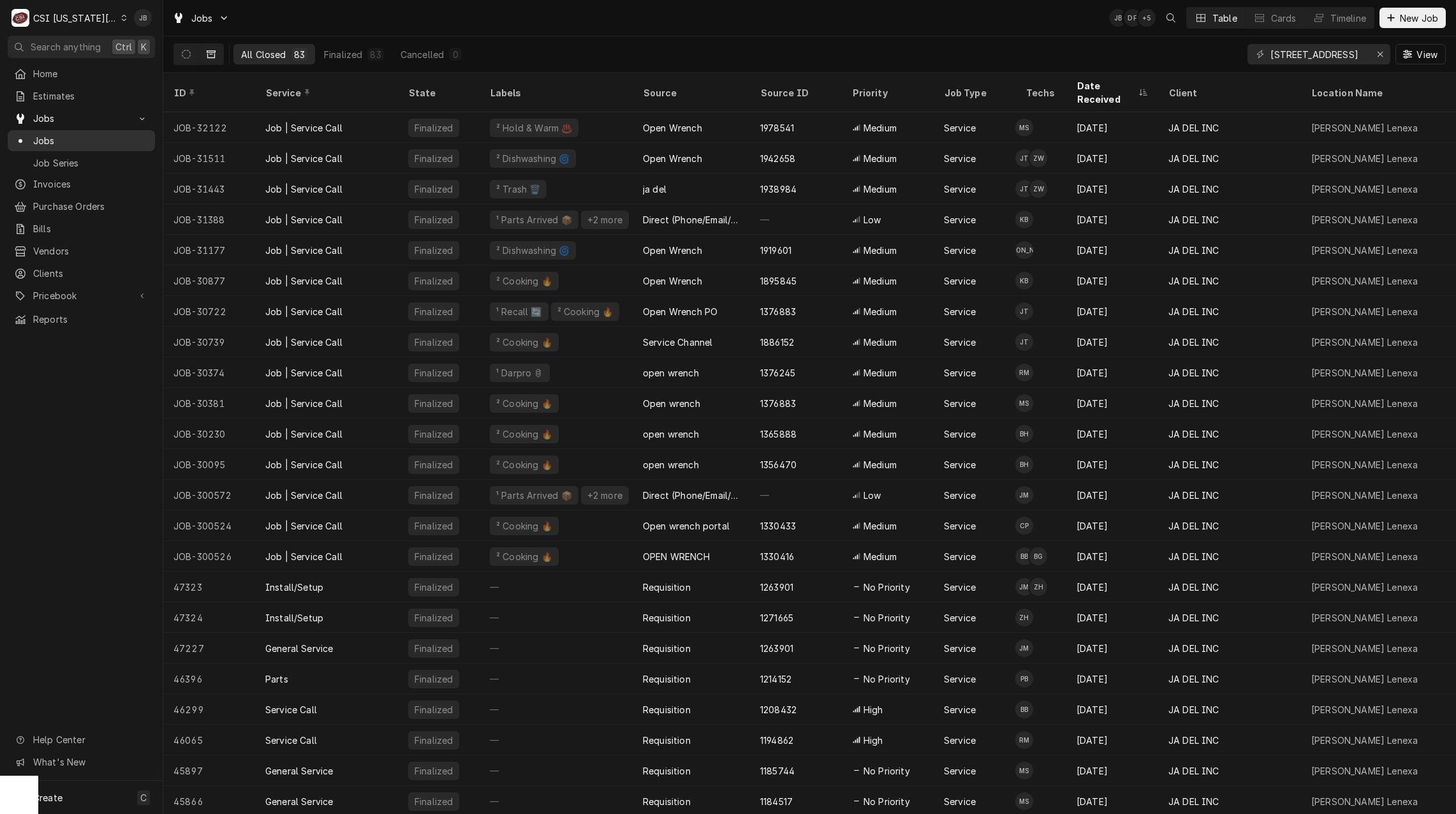
click at [62, 134] on span "Jobs" at bounding box center [91, 140] width 115 height 13
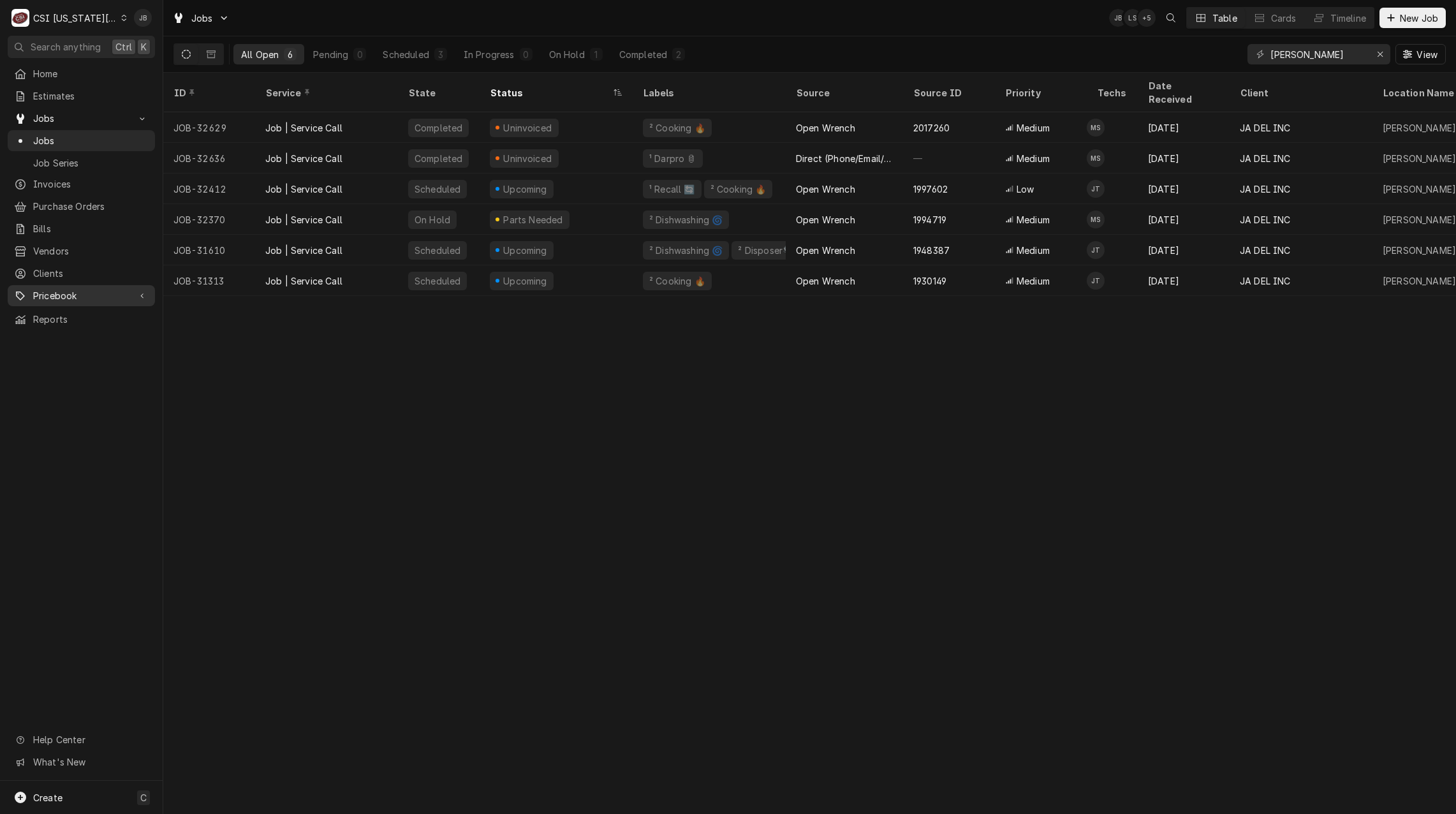
click at [76, 289] on span "Pricebook" at bounding box center [81, 295] width 96 height 13
click at [91, 333] on span "Parts & Materials" at bounding box center [91, 340] width 115 height 13
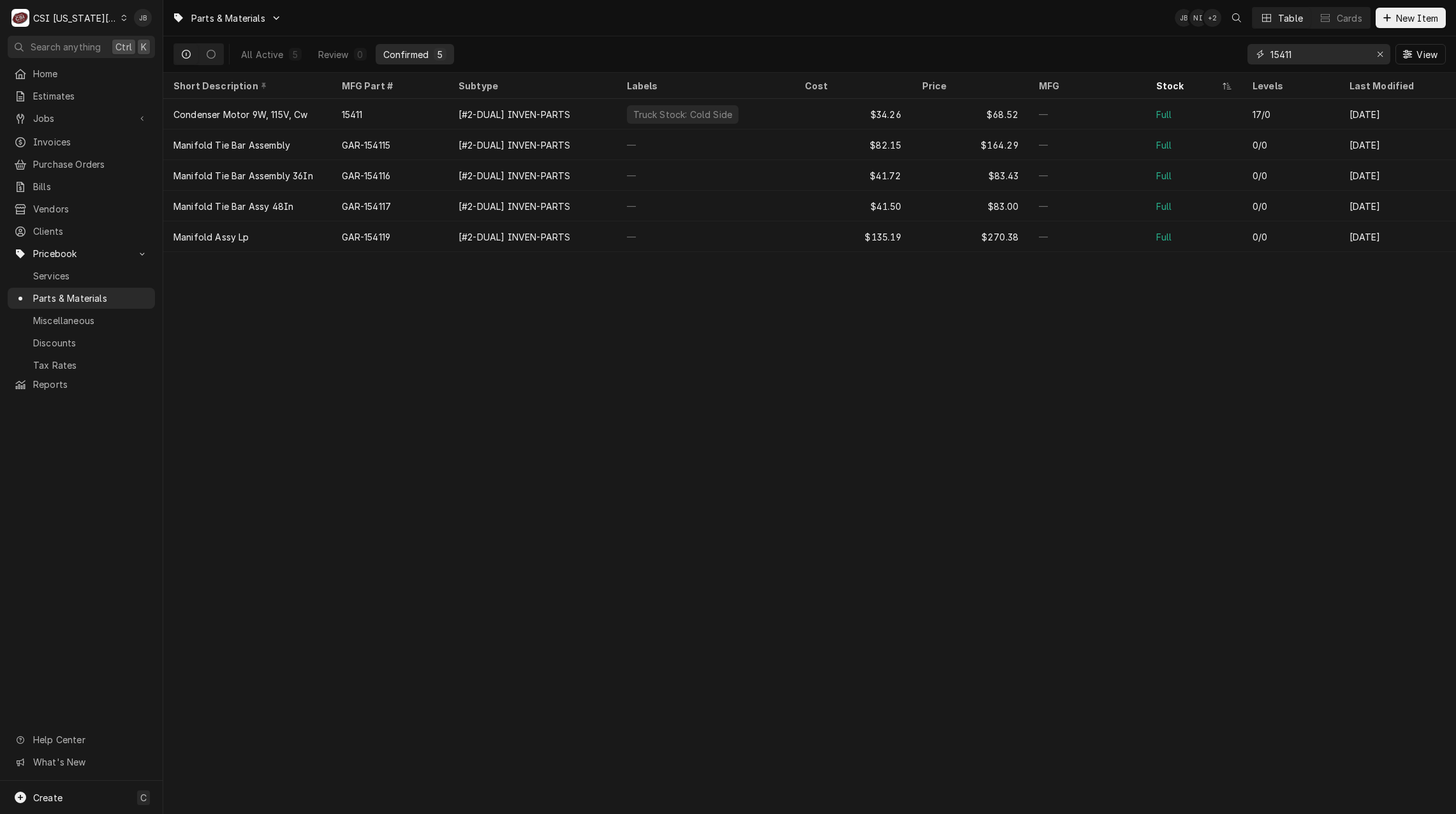
drag, startPoint x: 1317, startPoint y: 54, endPoint x: 1237, endPoint y: 54, distance: 80.0
click at [1237, 54] on div "All Active 5 Review 0 Confirmed 5 15411 View" at bounding box center [810, 54] width 1273 height 35
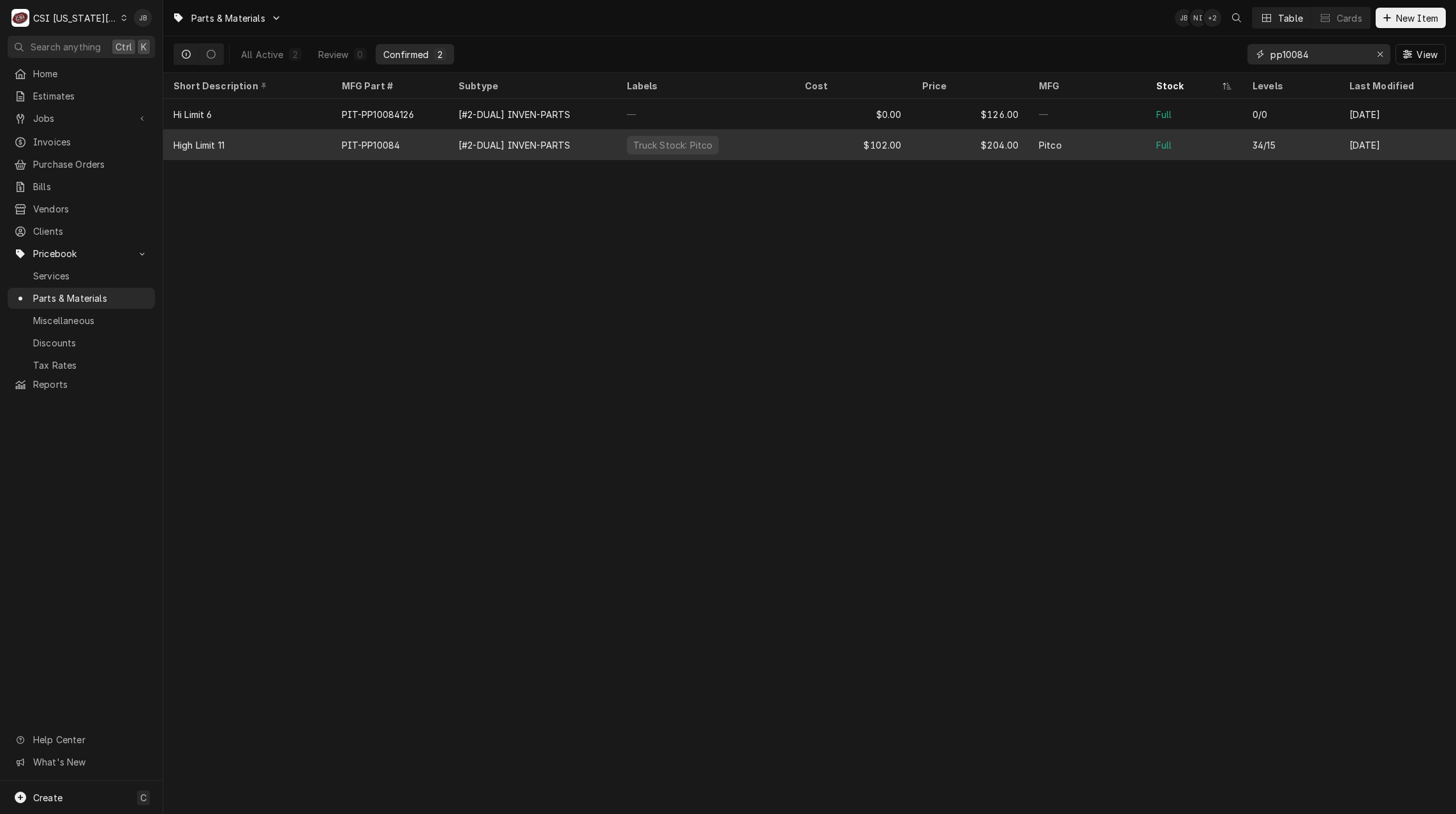
type input "pp10084"
click at [406, 142] on div "PIT-PP10084" at bounding box center [391, 144] width 117 height 30
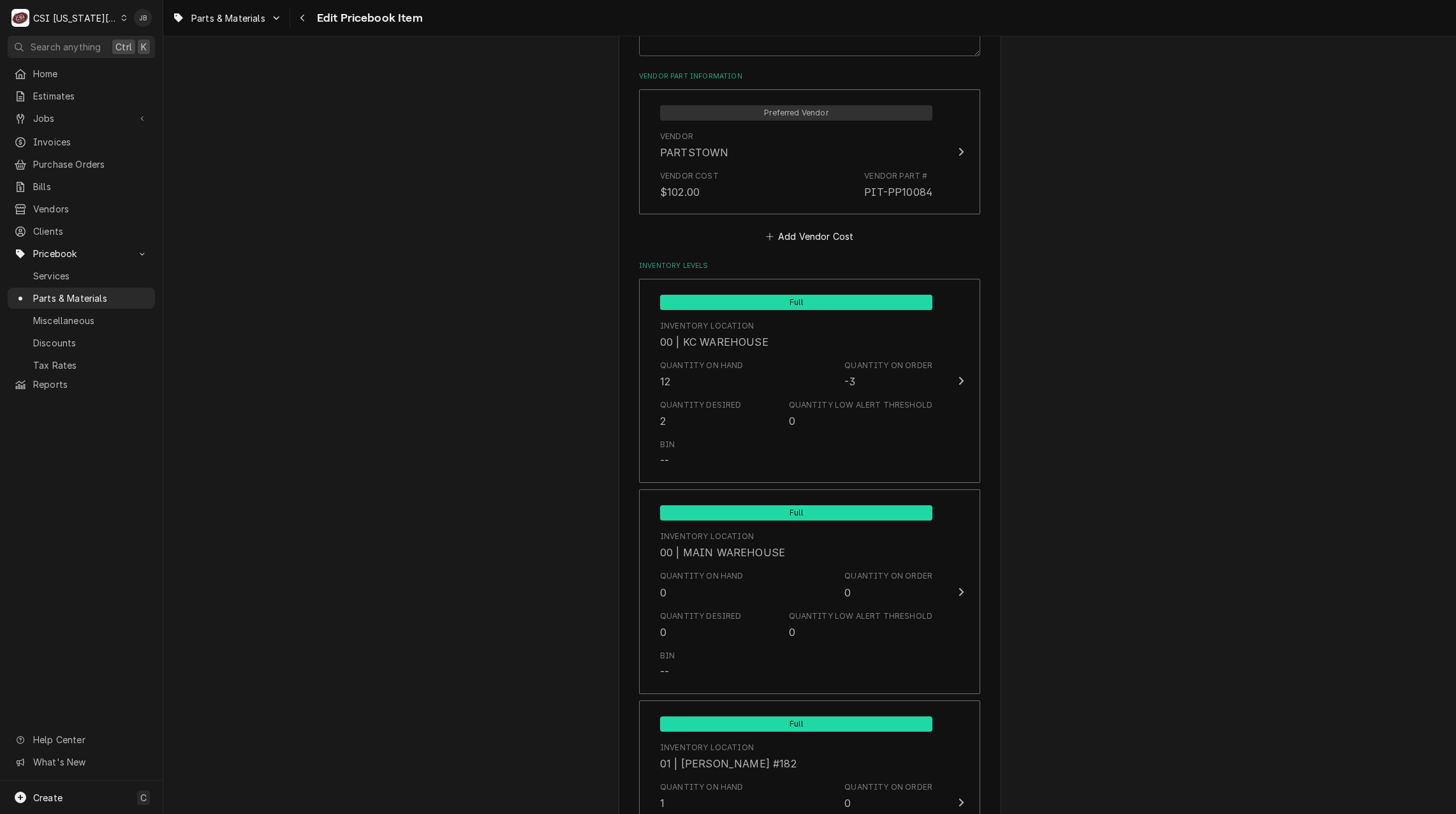
scroll to position [957, 0]
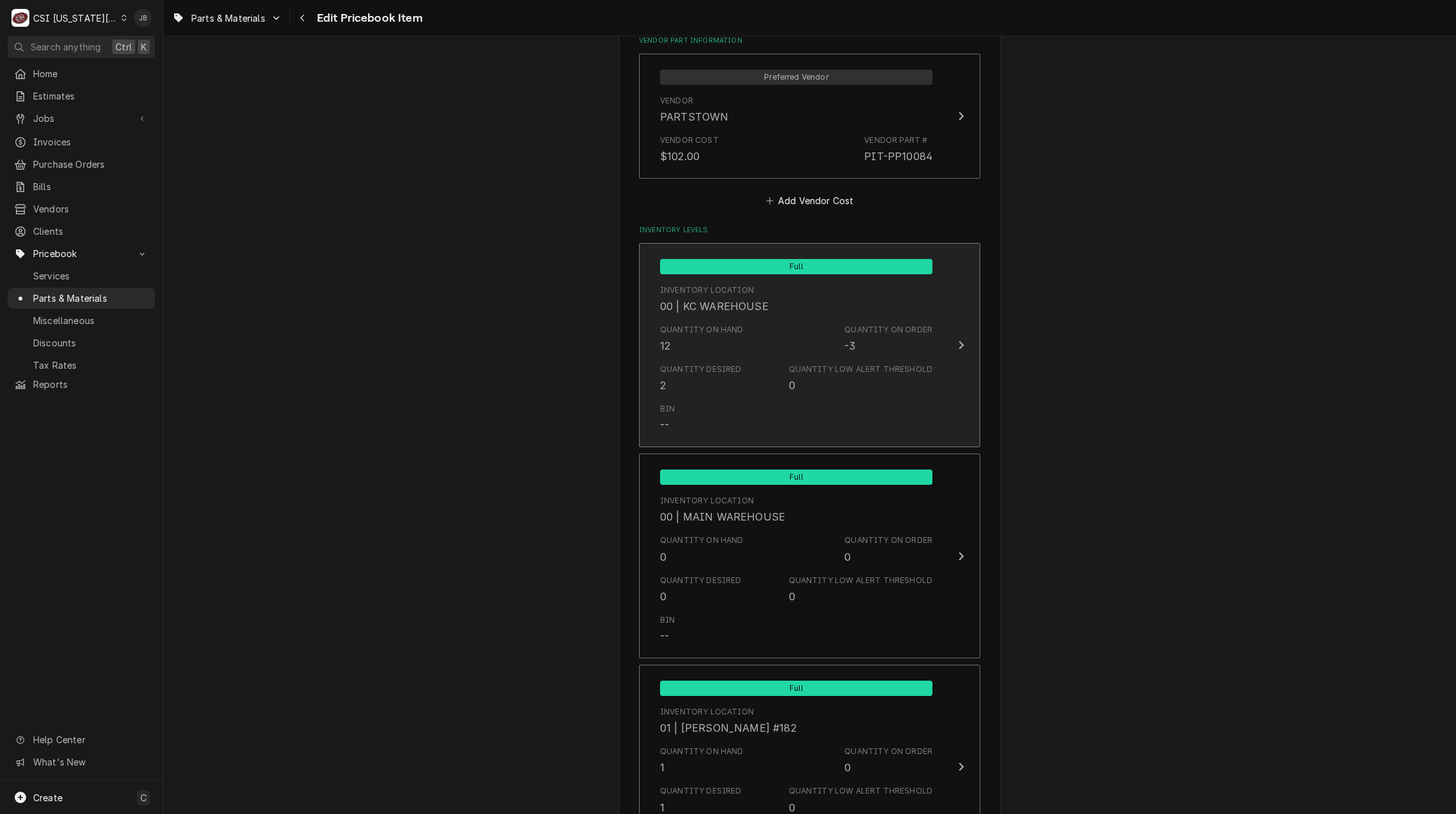
click at [677, 412] on div "Bin --" at bounding box center [796, 418] width 273 height 40
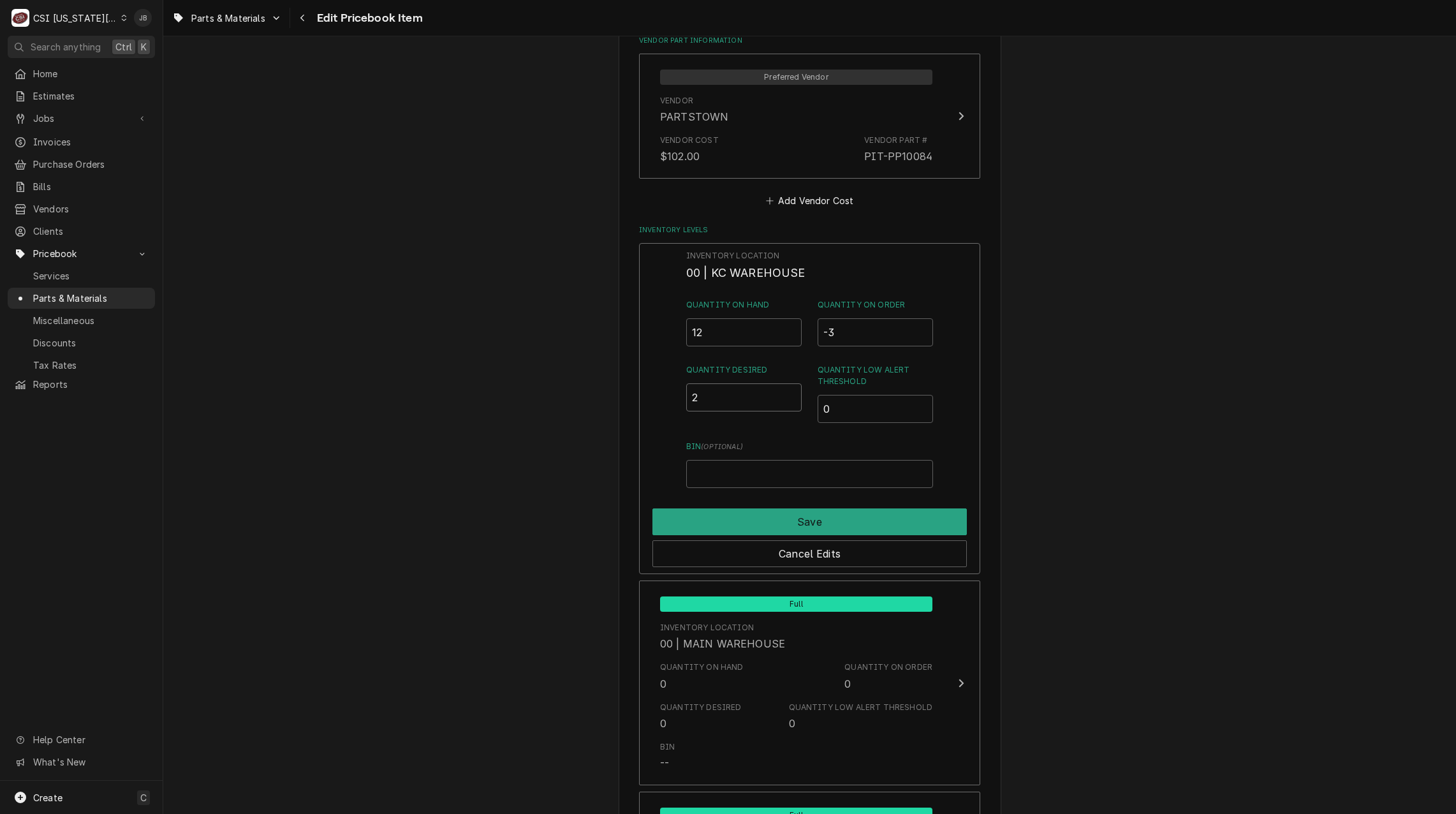
drag, startPoint x: 702, startPoint y: 405, endPoint x: 667, endPoint y: 405, distance: 35.0
click at [667, 405] on div "Inventory Location 00 | KC WAREHOUSE Quantity on Hand 12 Quantity on Order -3 Q…" at bounding box center [810, 408] width 341 height 332
type input "4"
click at [730, 515] on button "Save" at bounding box center [810, 522] width 314 height 27
type textarea "x"
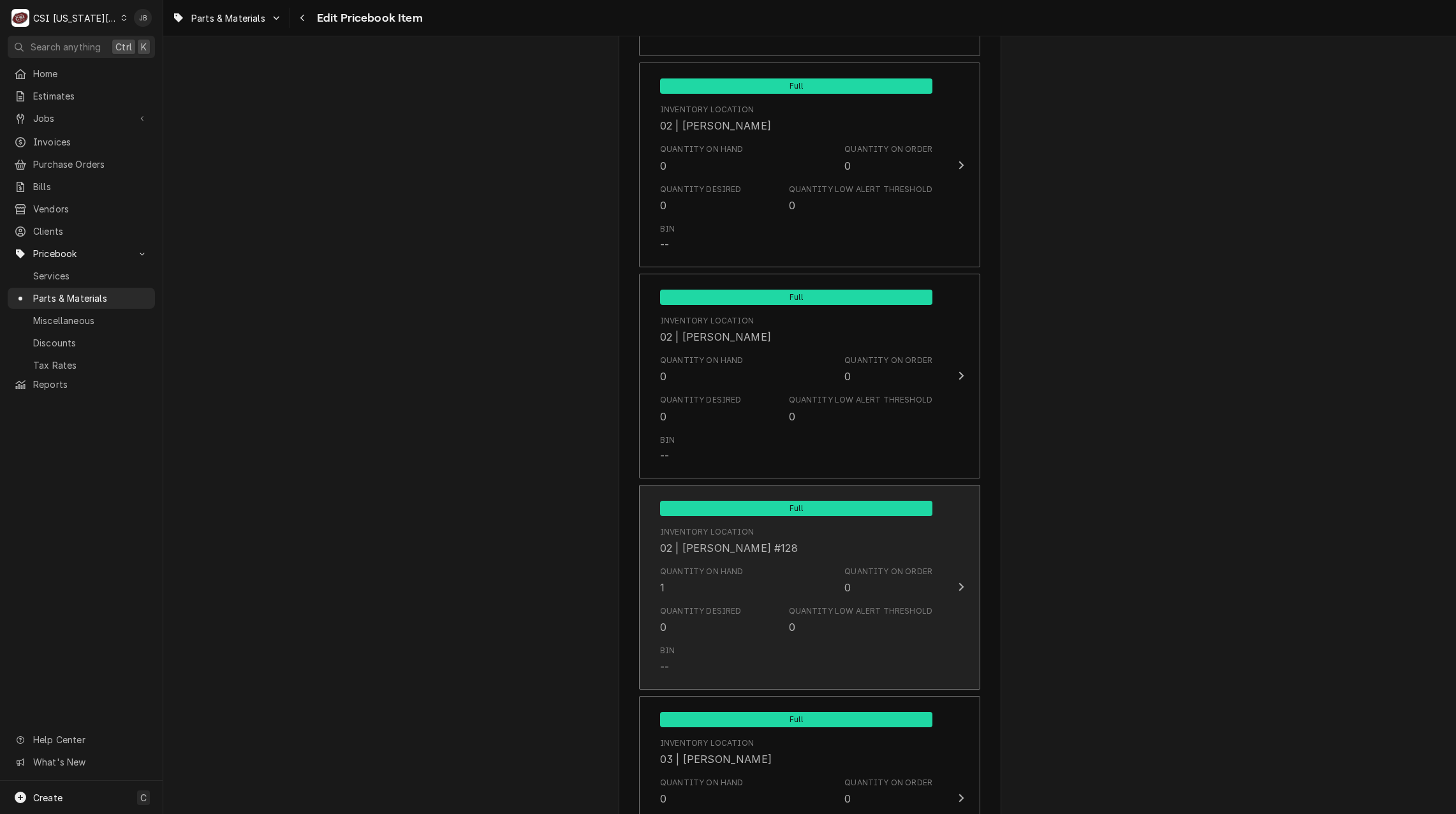
scroll to position [6441, 0]
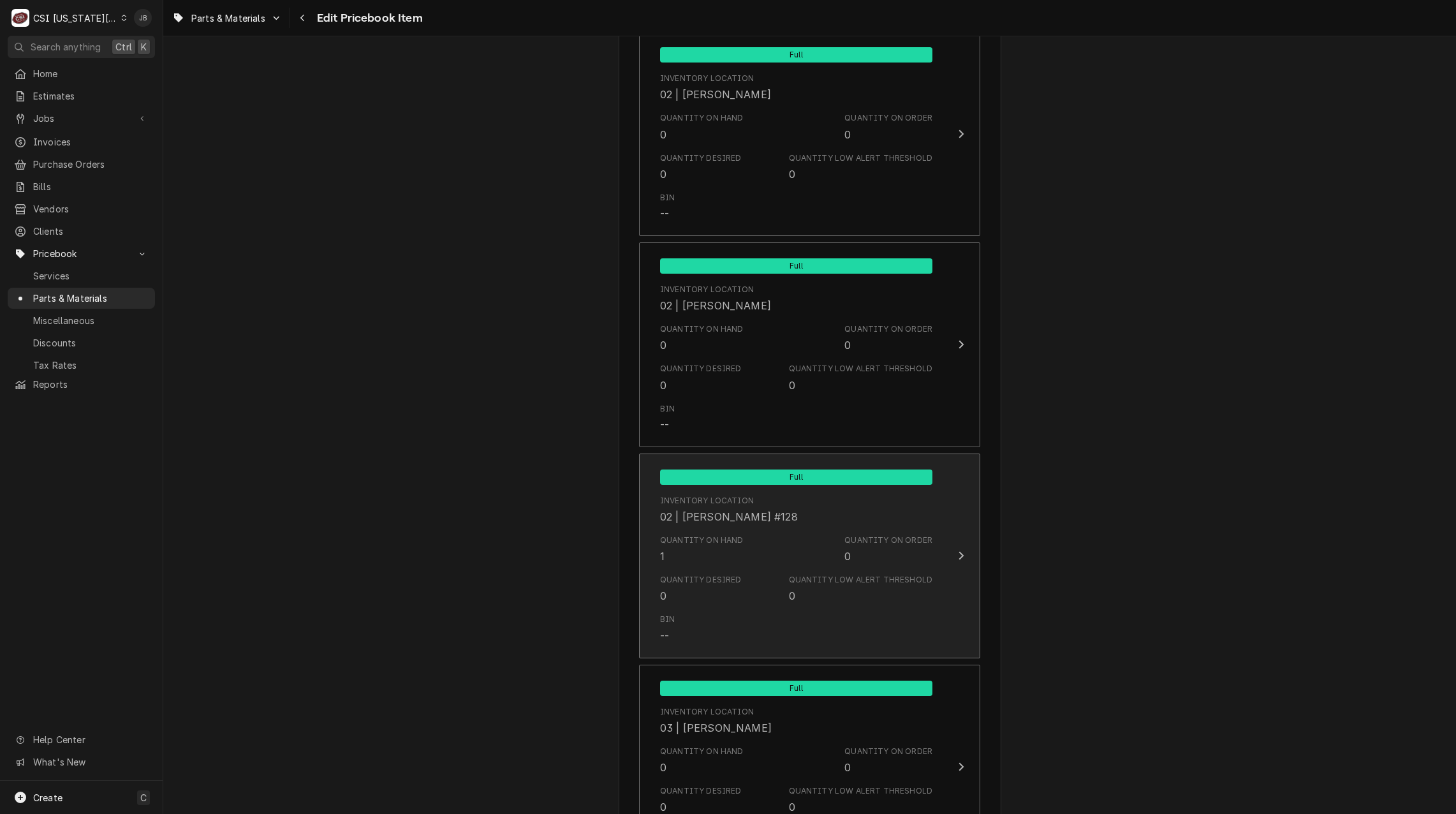
click at [745, 612] on div "Bin --" at bounding box center [796, 629] width 273 height 40
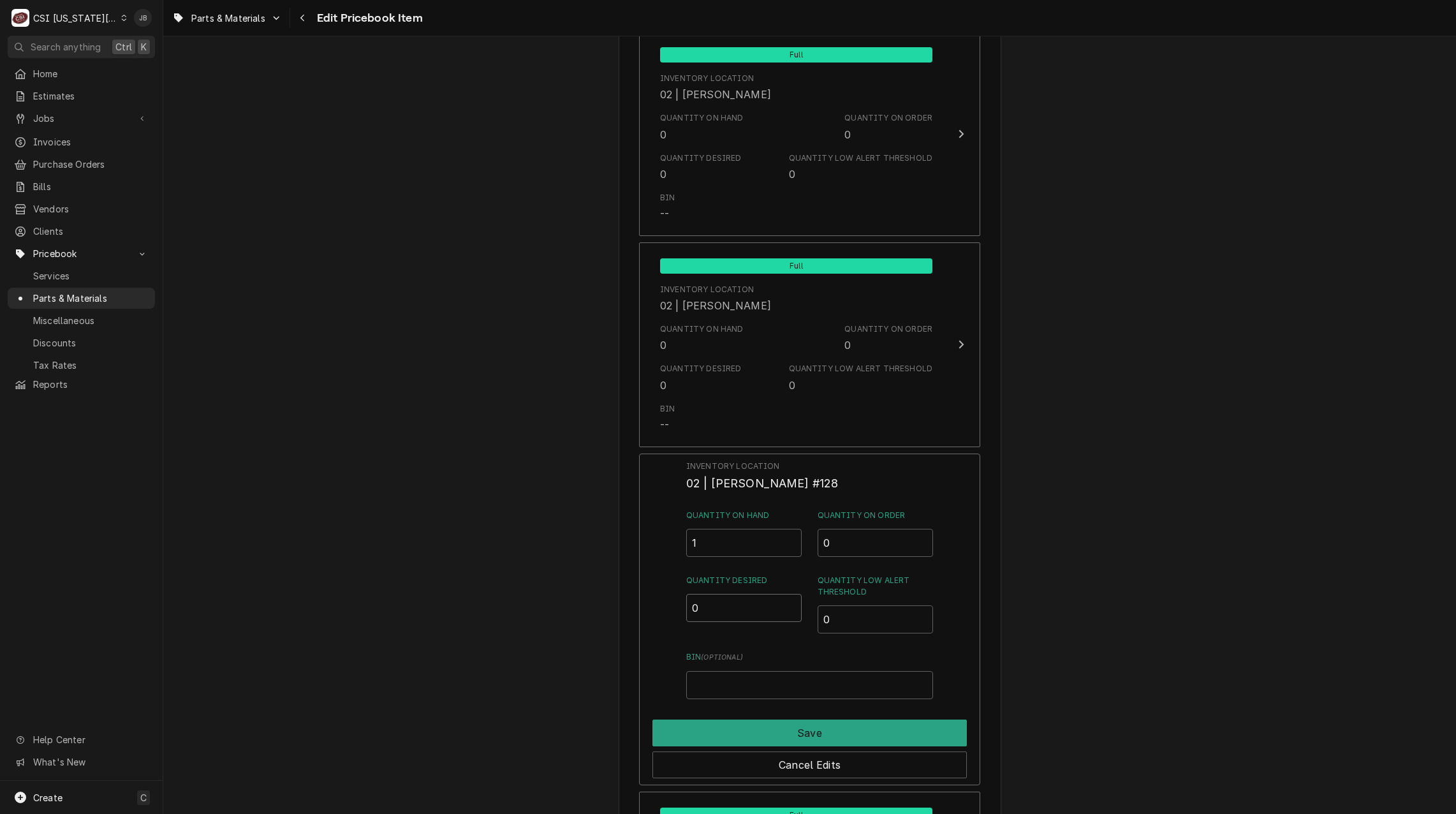
drag, startPoint x: 687, startPoint y: 609, endPoint x: 656, endPoint y: 607, distance: 31.1
click at [662, 609] on div "Inventory Location 02 | ZACH HARRIS #128 Quantity on Hand 1 Quantity on Order 0…" at bounding box center [810, 619] width 341 height 332
type input "1"
click at [761, 729] on button "Save" at bounding box center [810, 733] width 314 height 27
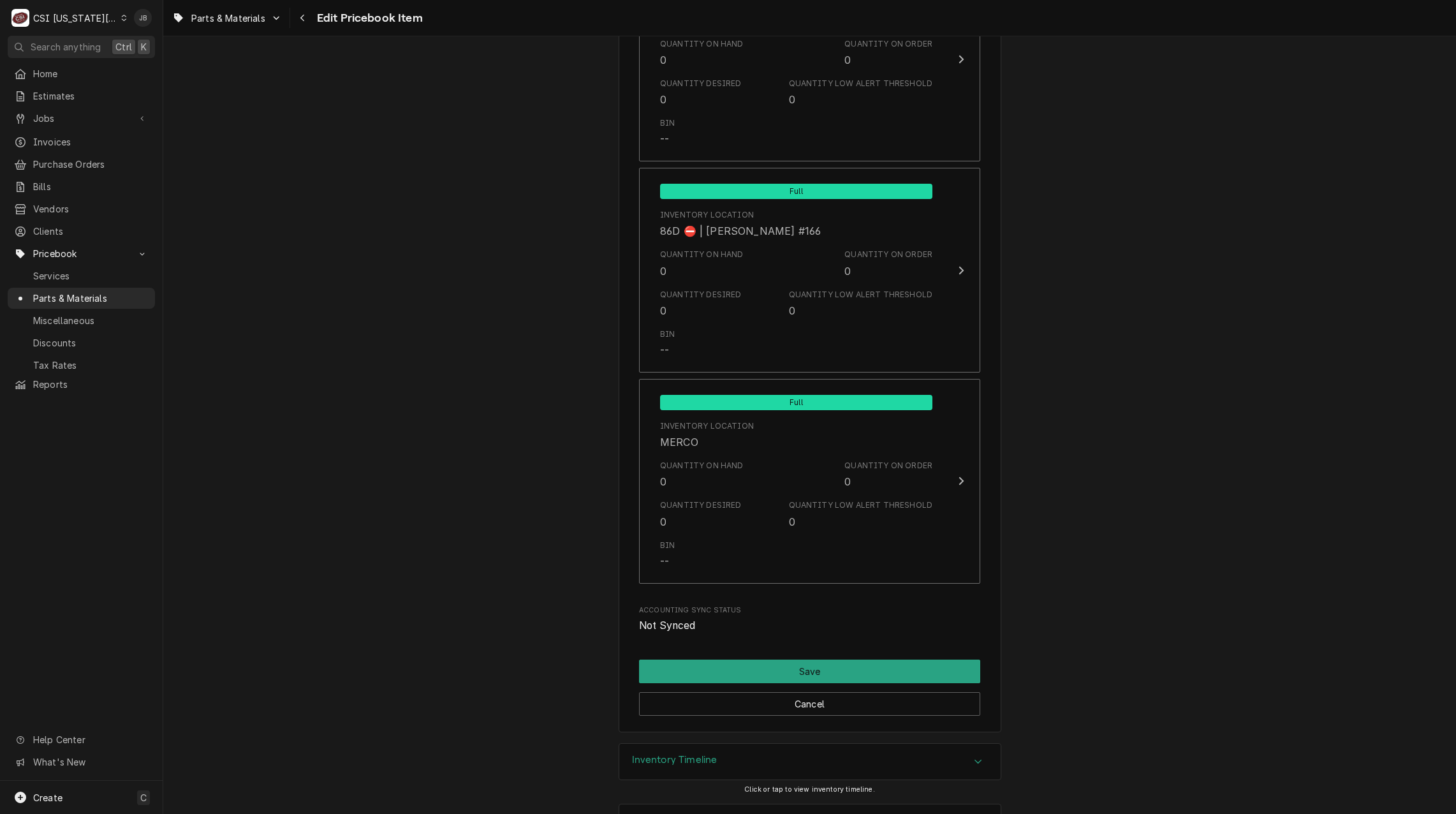
scroll to position [12261, 0]
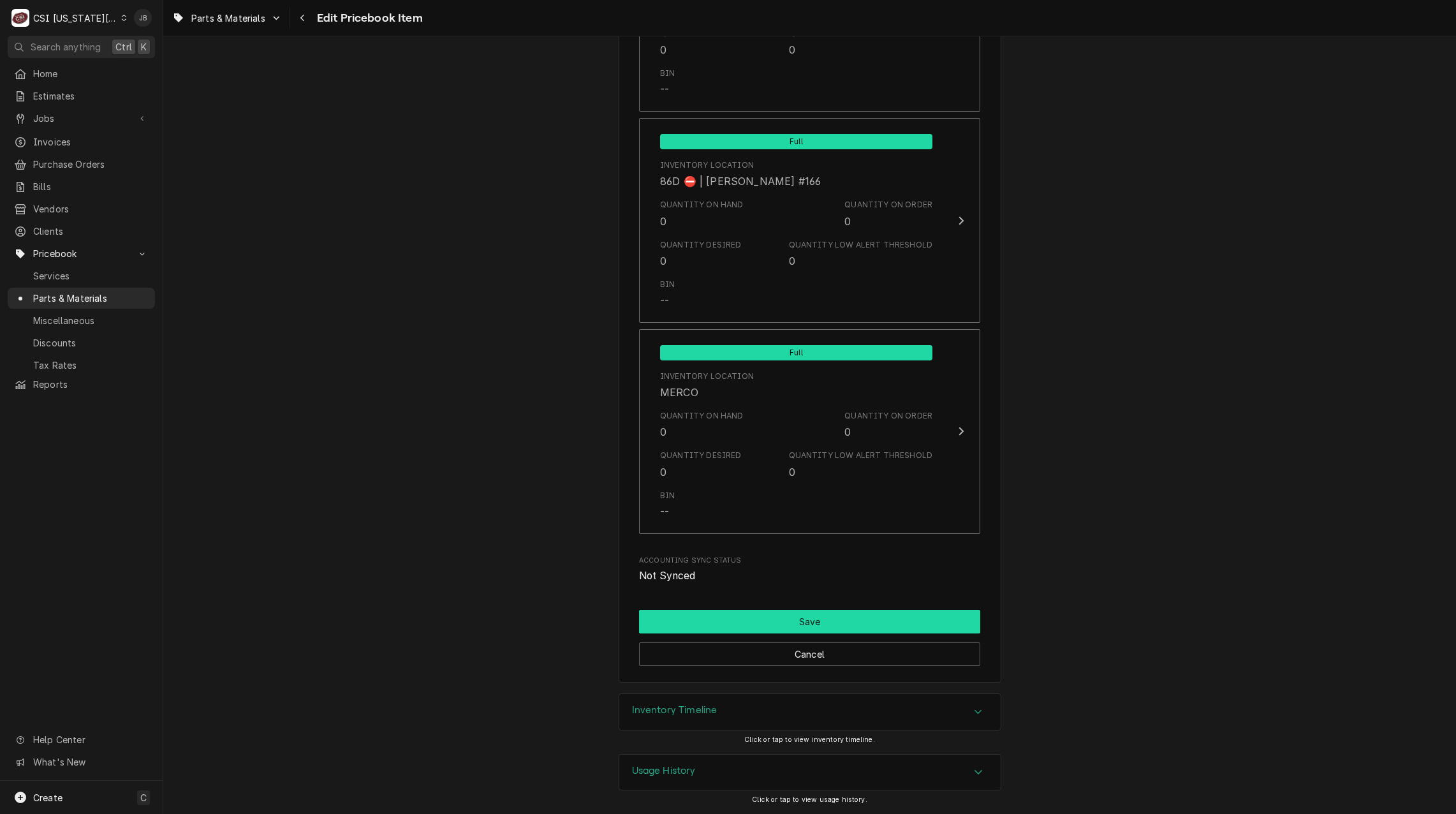
click at [766, 628] on button "Save" at bounding box center [810, 621] width 341 height 23
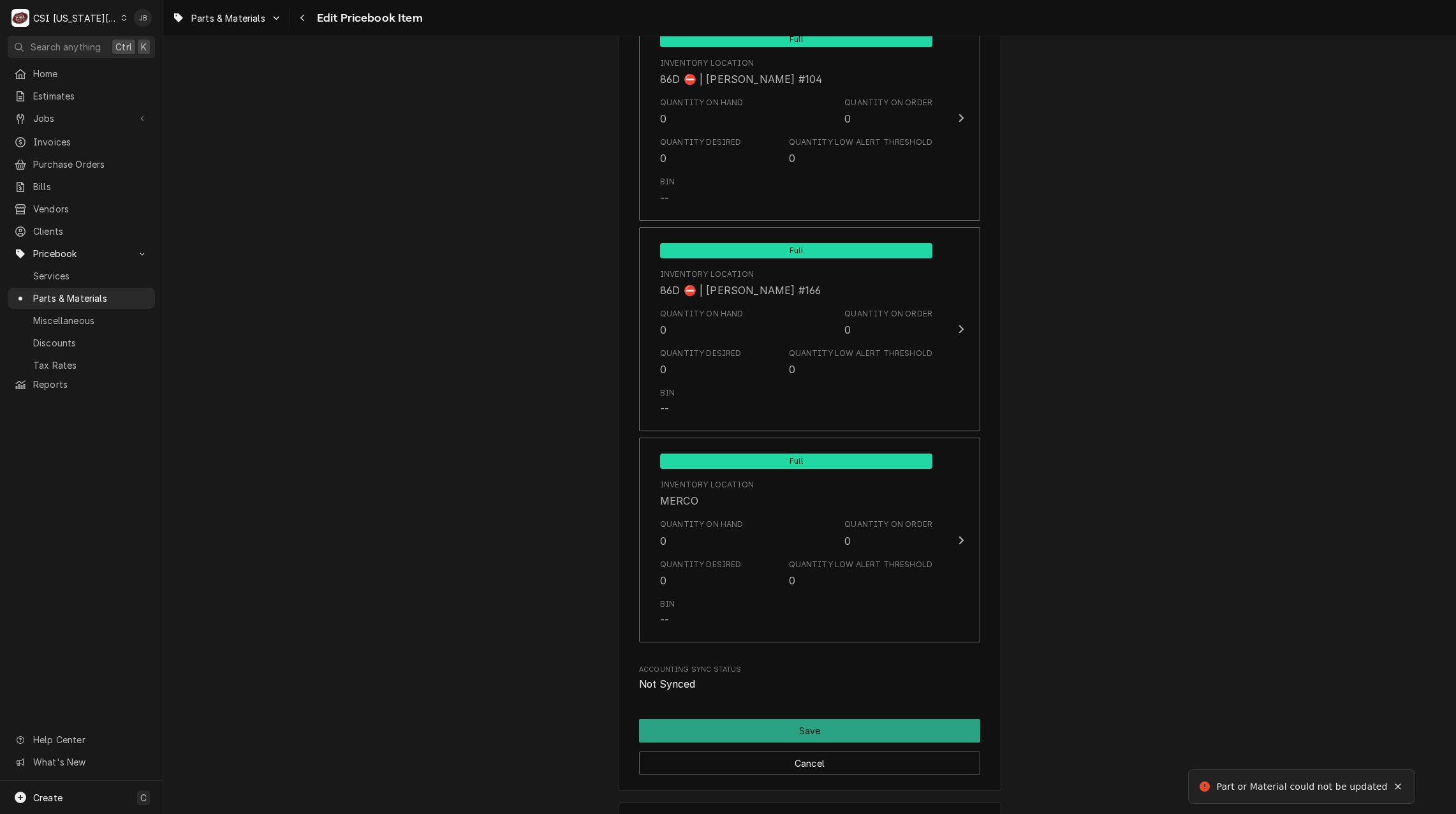
type textarea "x"
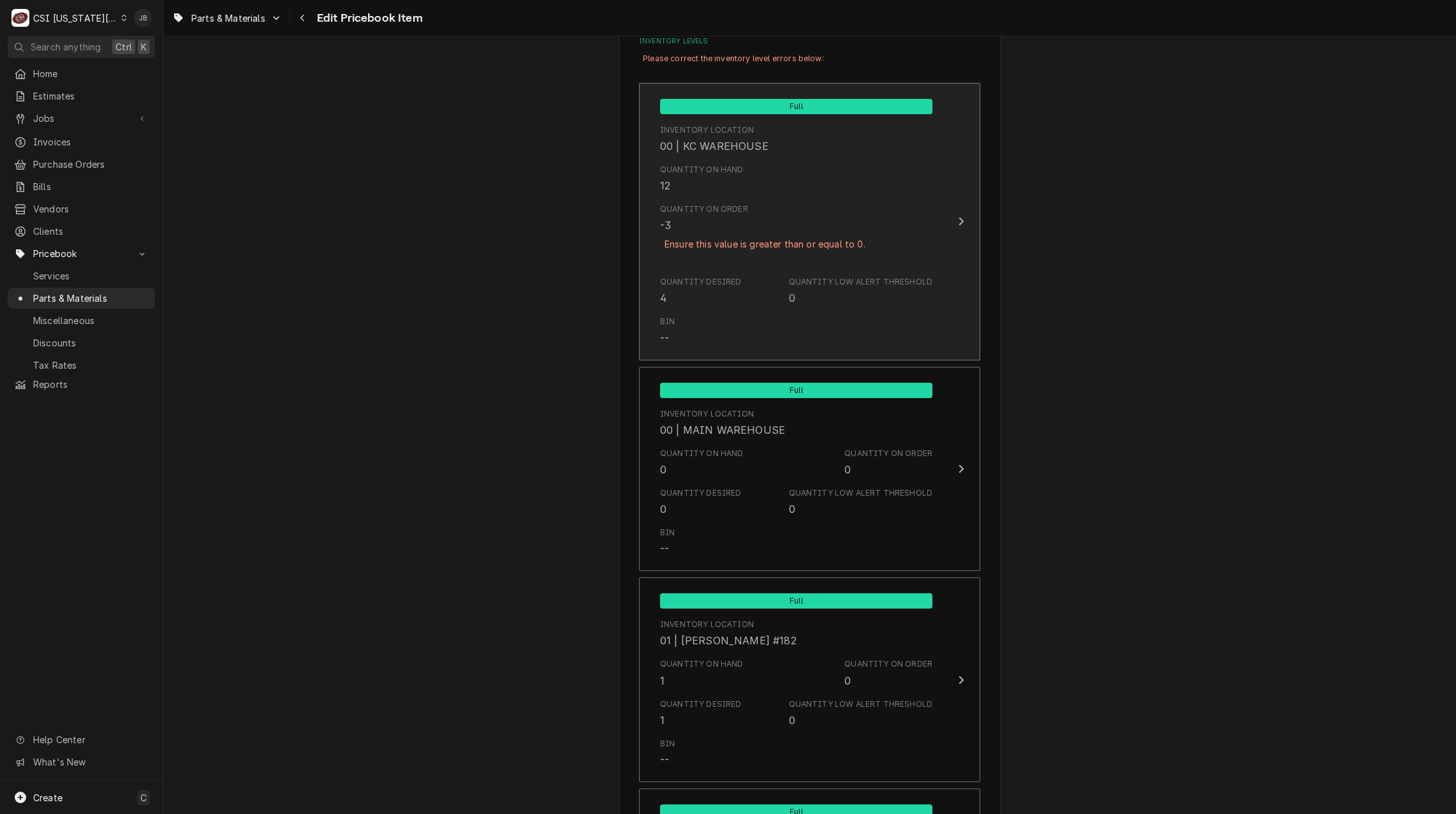
click at [718, 323] on div "Bin --" at bounding box center [796, 331] width 273 height 40
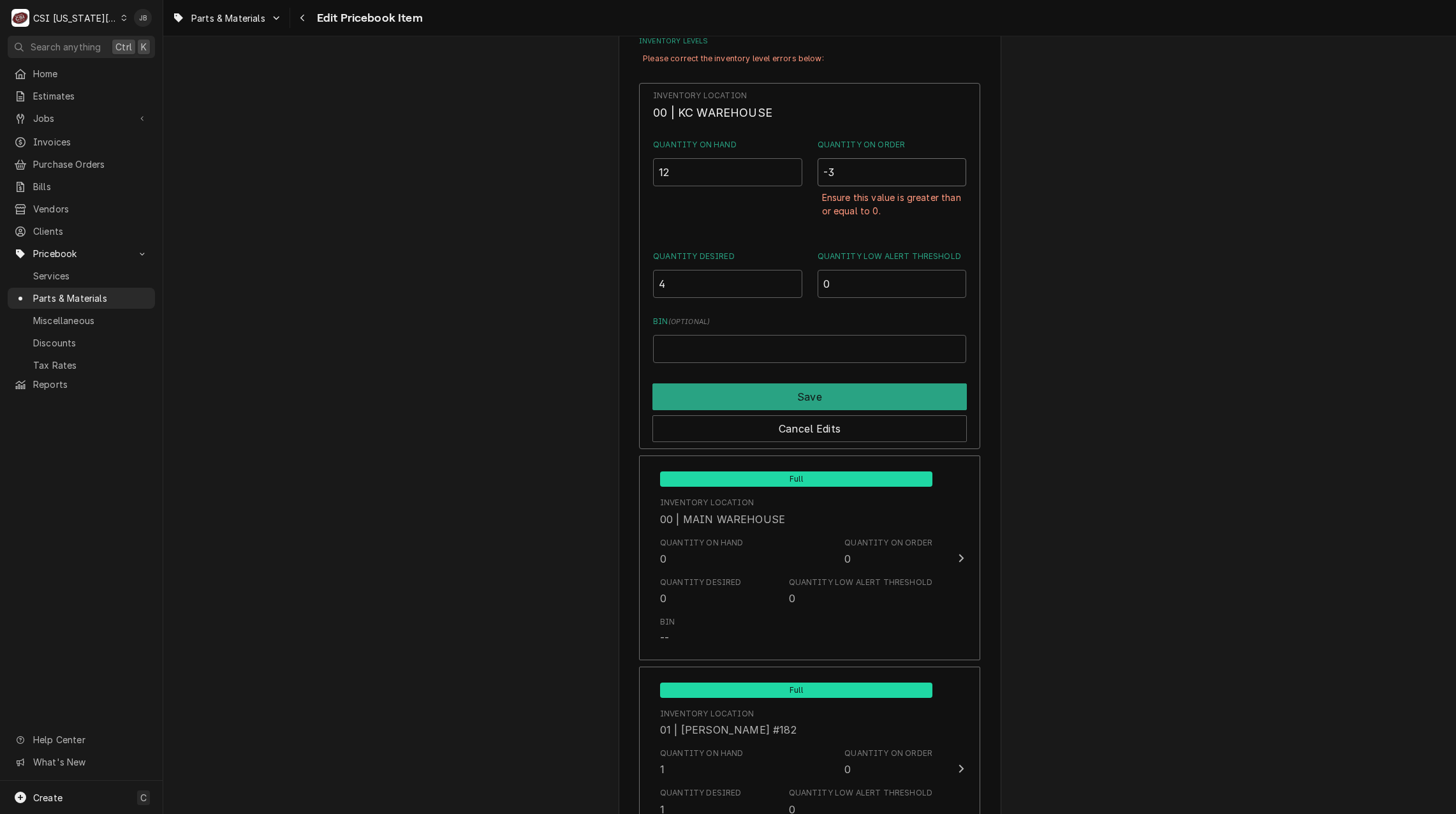
drag, startPoint x: 818, startPoint y: 171, endPoint x: 785, endPoint y: 173, distance: 33.1
click at [791, 173] on div "Quantity on Hand 12 Quantity on Order -3 Ensure this value is greater than or e…" at bounding box center [810, 185] width 313 height 93
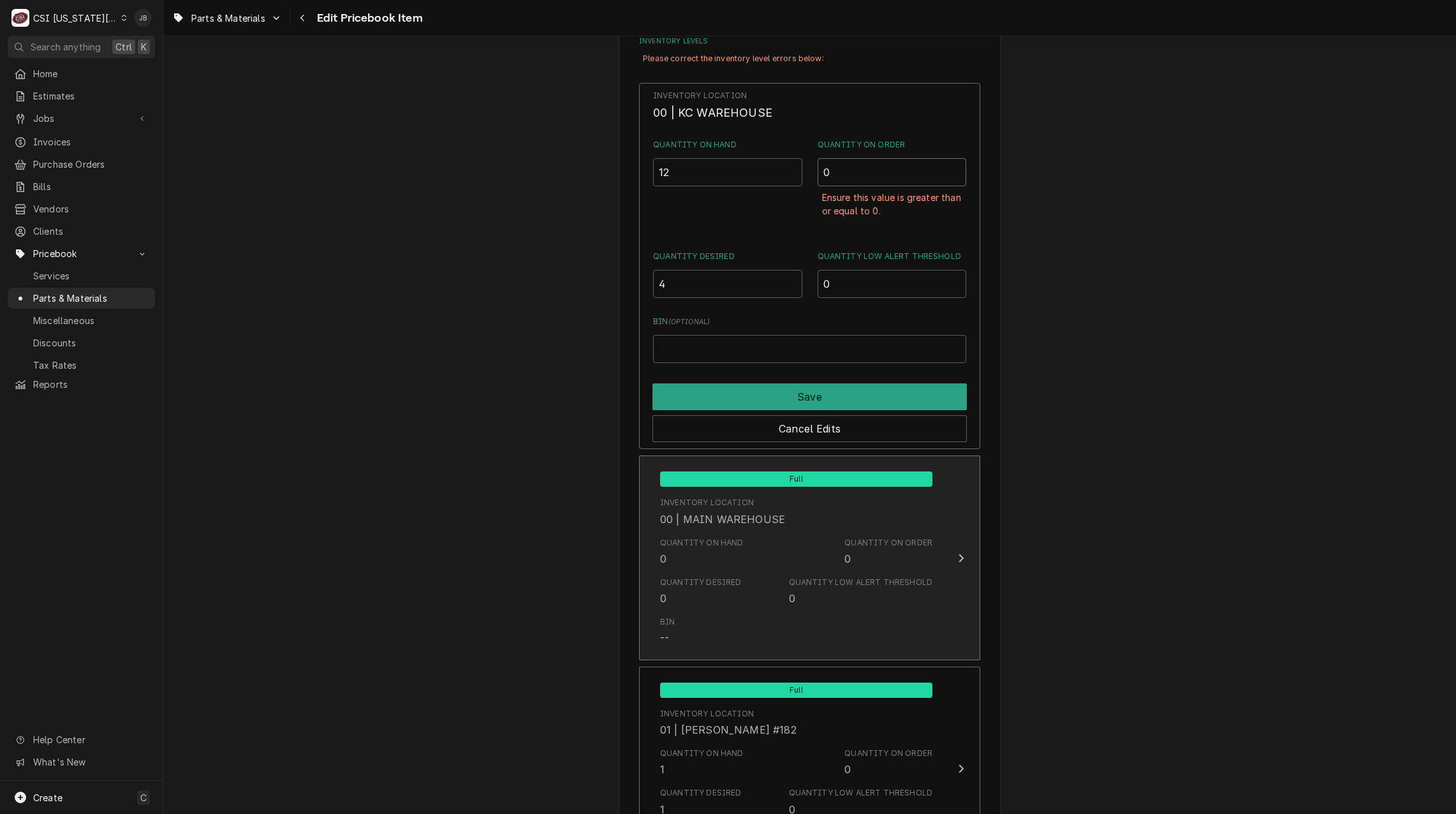
type input "0"
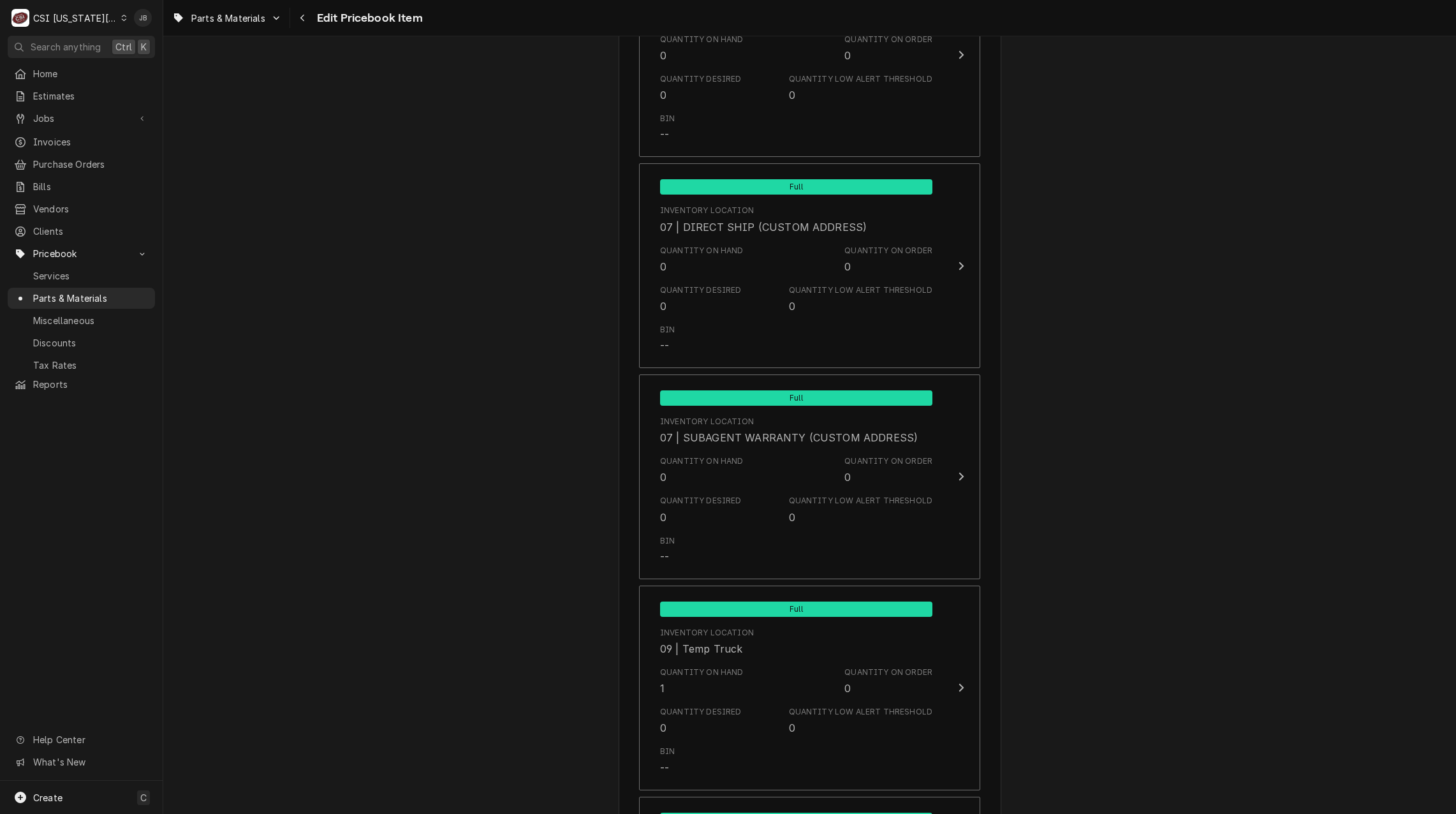
scroll to position [12452, 0]
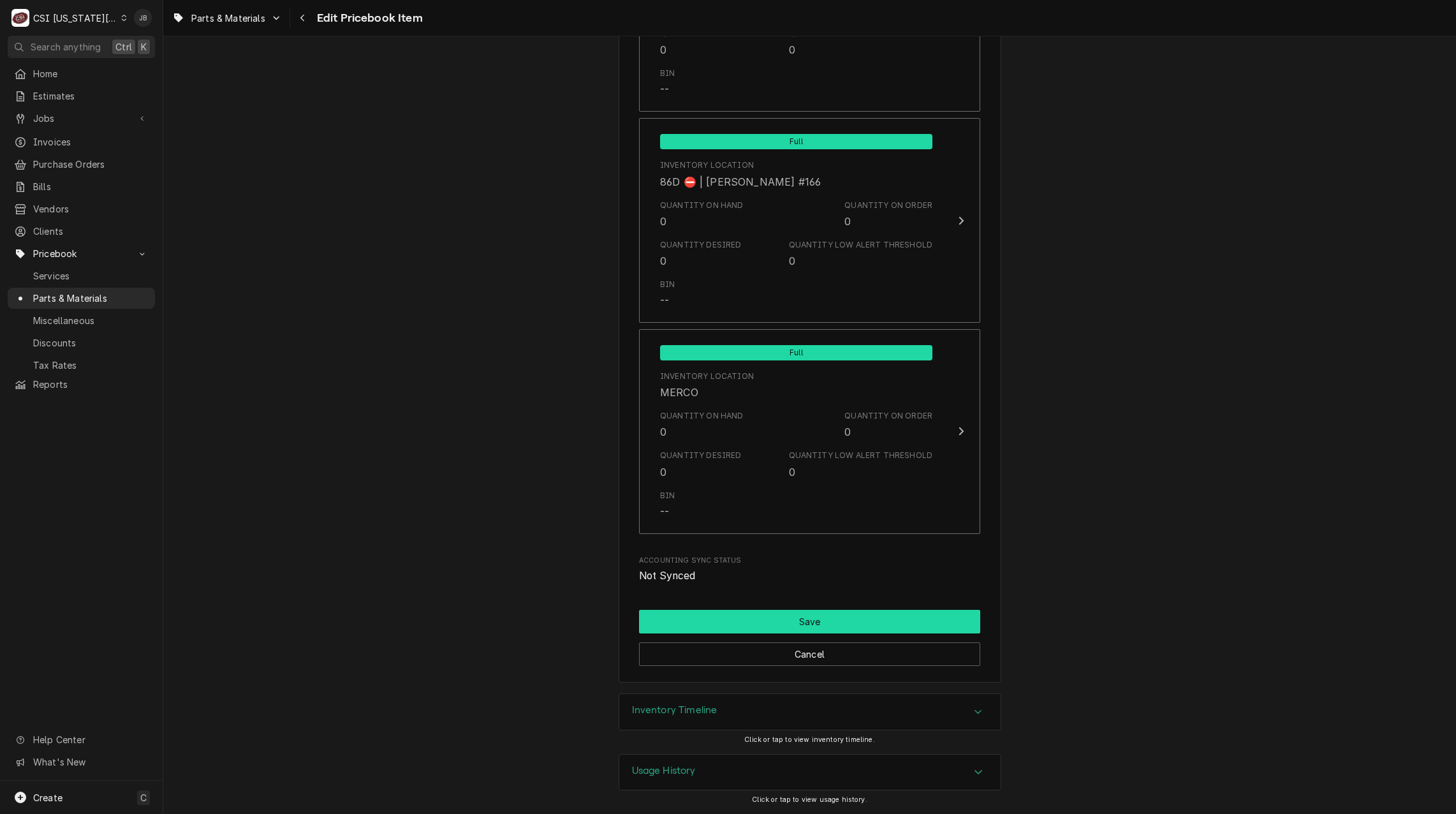
click at [754, 625] on button "Save" at bounding box center [810, 621] width 341 height 23
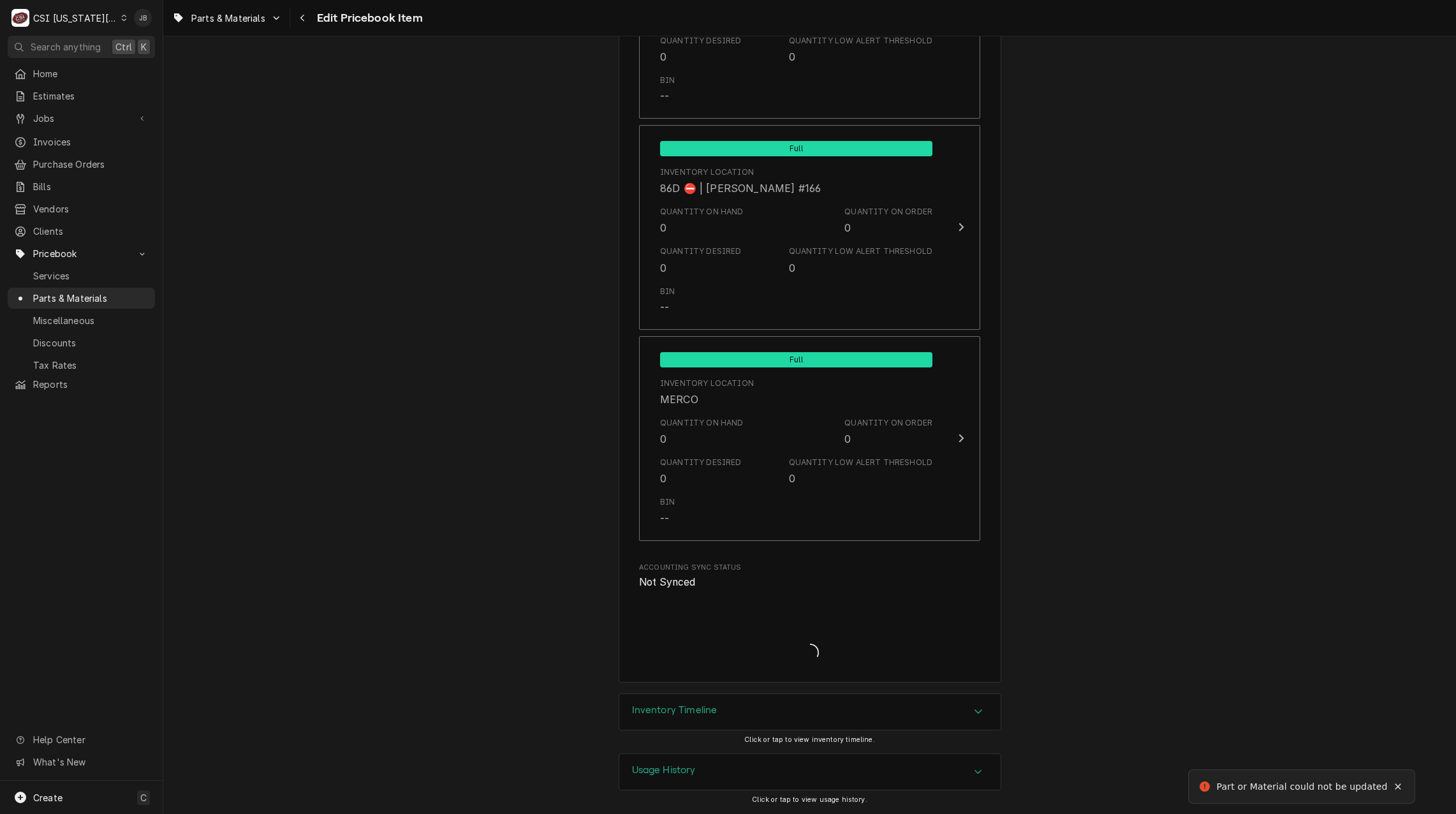
scroll to position [1145, 0]
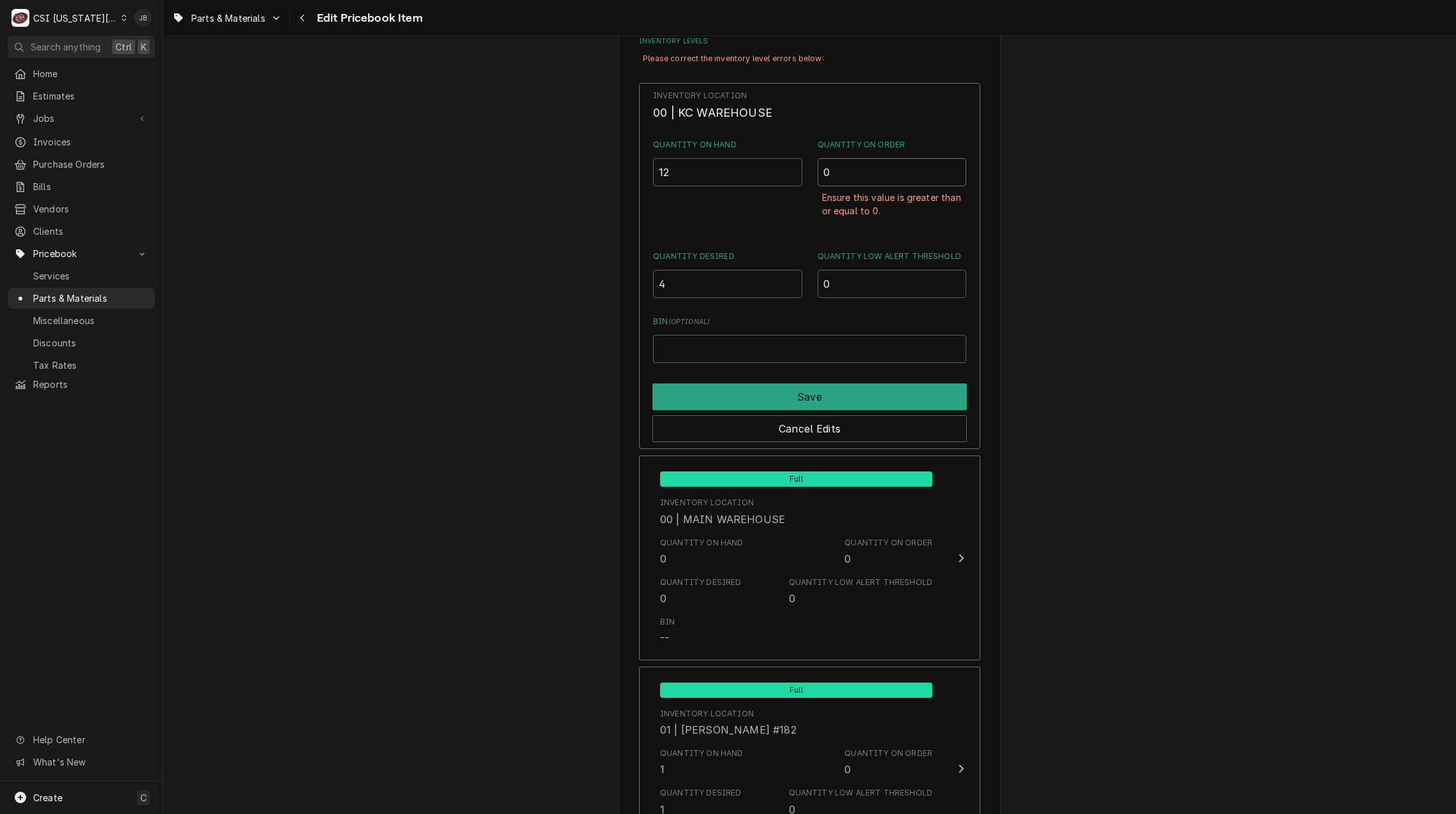
click at [842, 174] on input "0" at bounding box center [892, 172] width 149 height 28
click at [793, 397] on button "Save" at bounding box center [810, 397] width 314 height 27
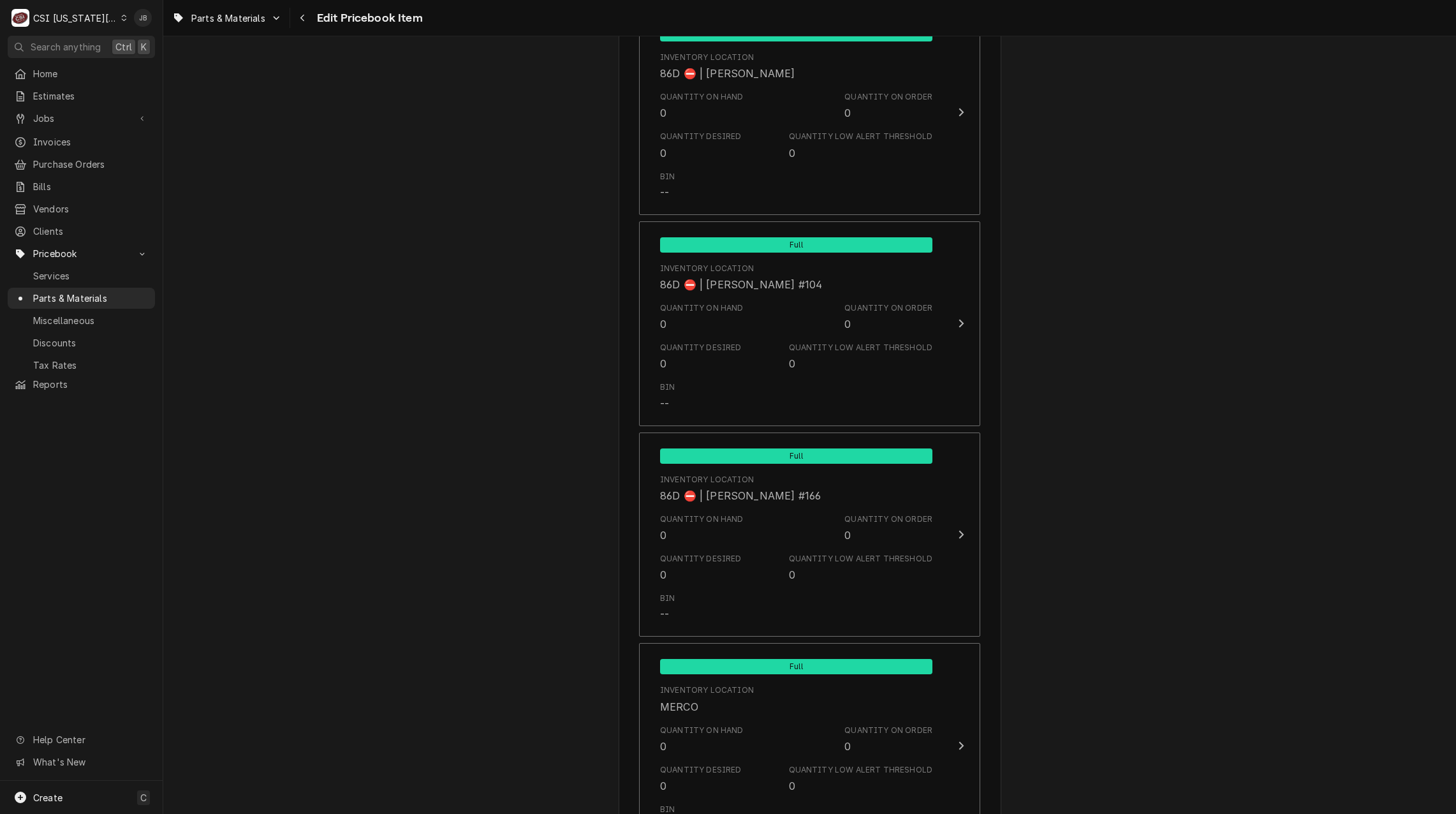
scroll to position [12290, 0]
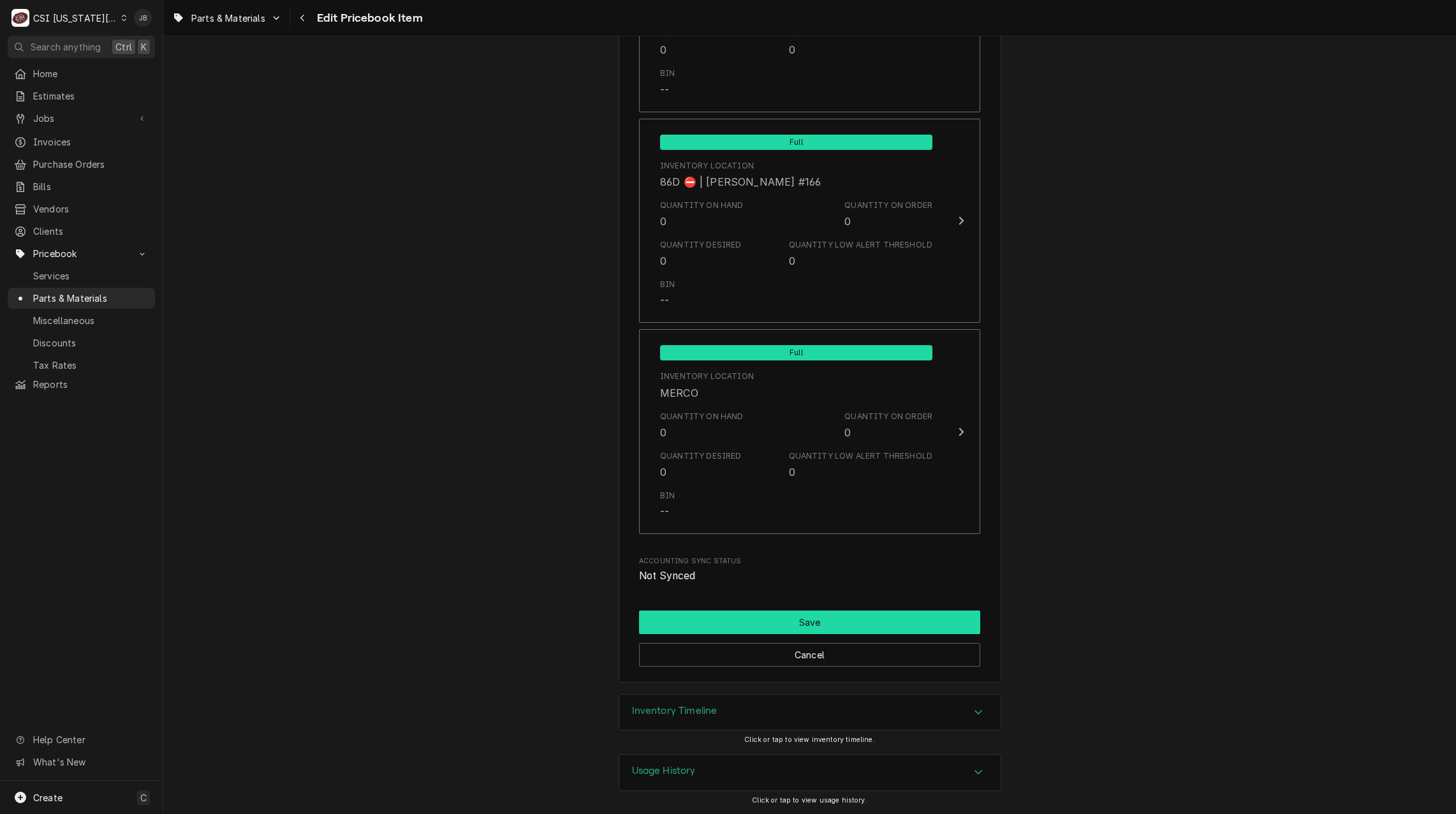
click at [787, 625] on button "Save" at bounding box center [810, 621] width 341 height 23
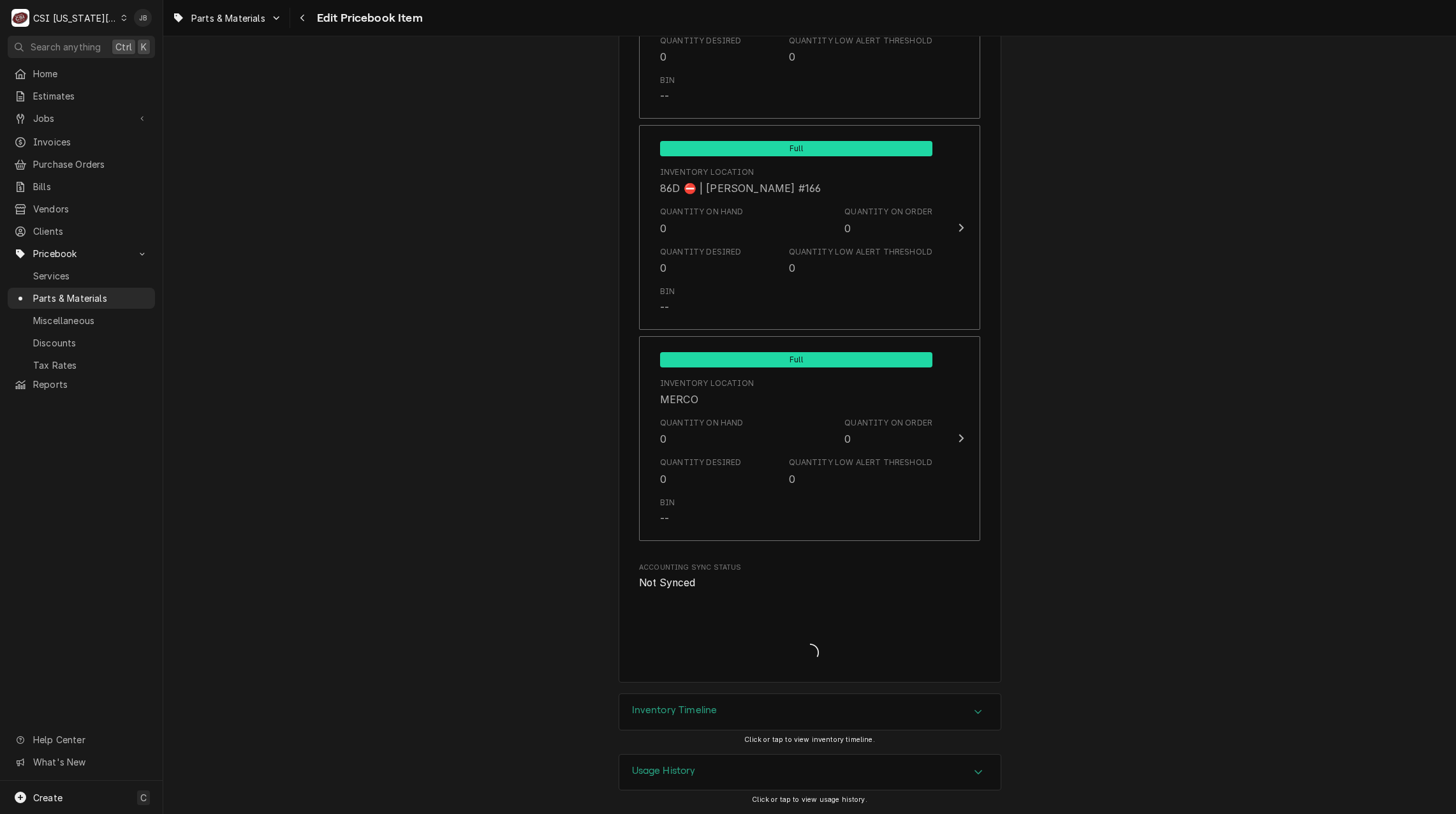
scroll to position [12254, 0]
type textarea "x"
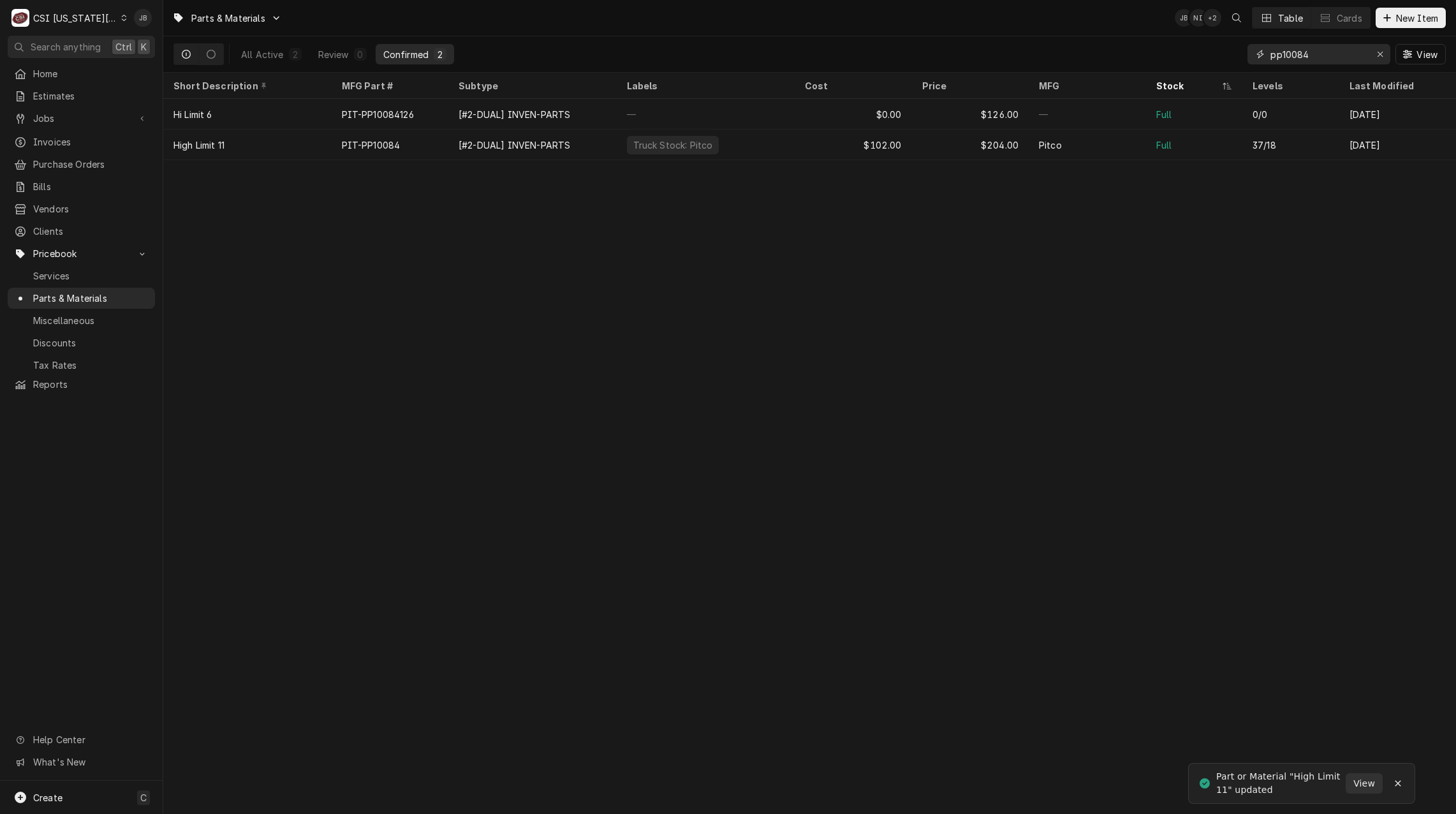
click at [1314, 57] on input "pp10084" at bounding box center [1318, 54] width 96 height 21
type input "p"
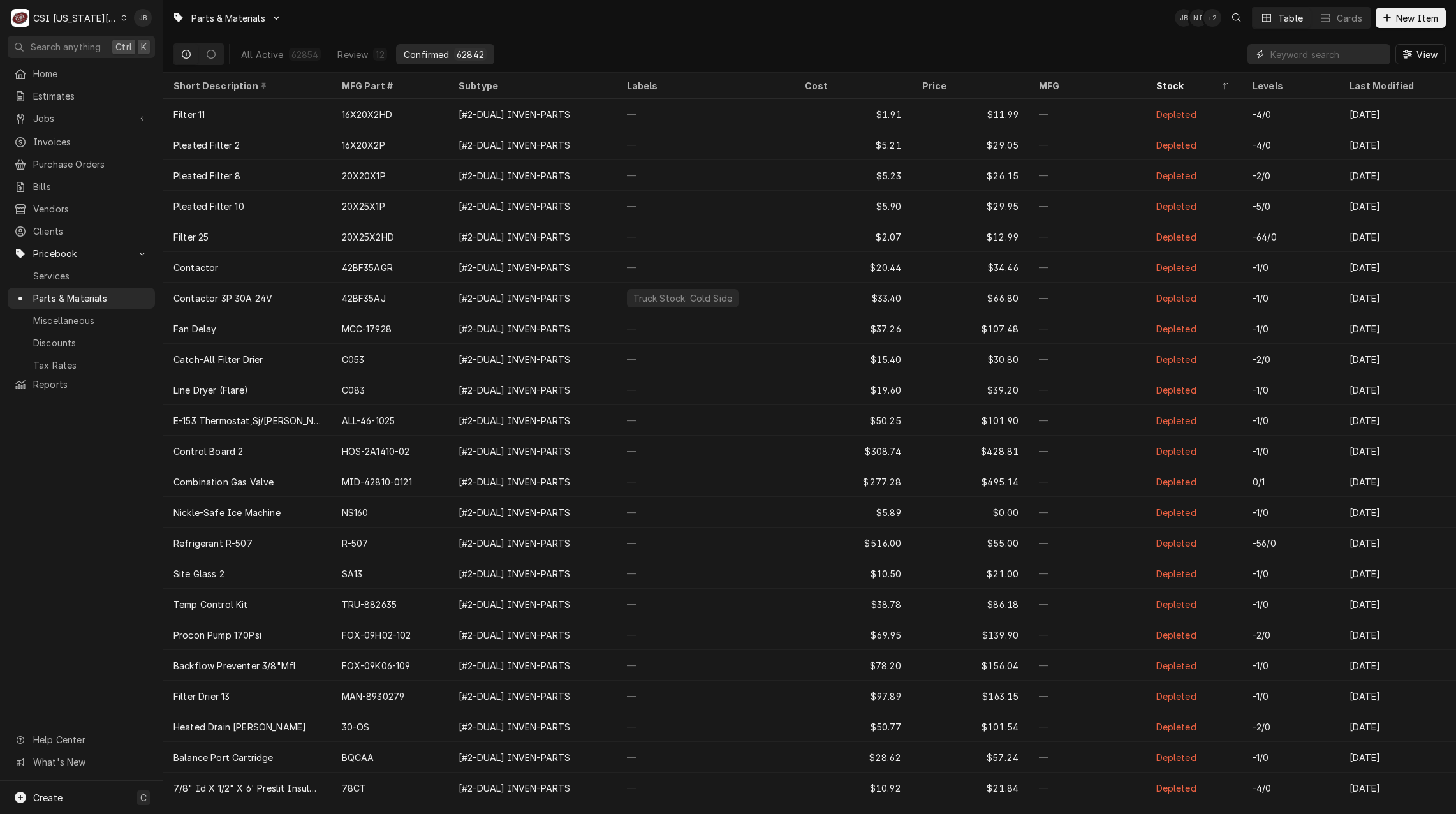
drag, startPoint x: 1273, startPoint y: 53, endPoint x: 1281, endPoint y: 53, distance: 8.0
click at [1276, 53] on input "Dynamic Content Wrapper" at bounding box center [1327, 54] width 113 height 21
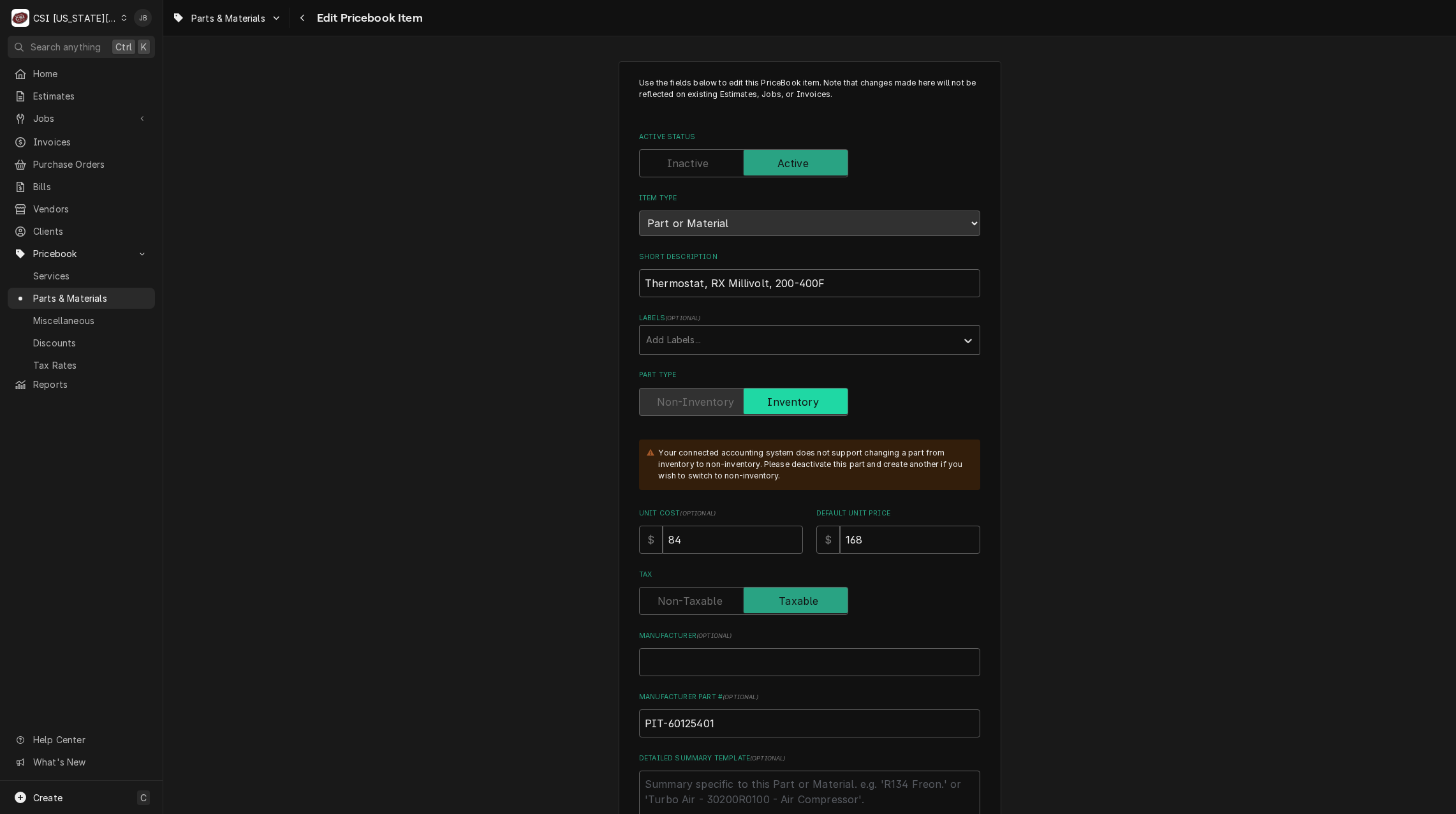
type textarea "x"
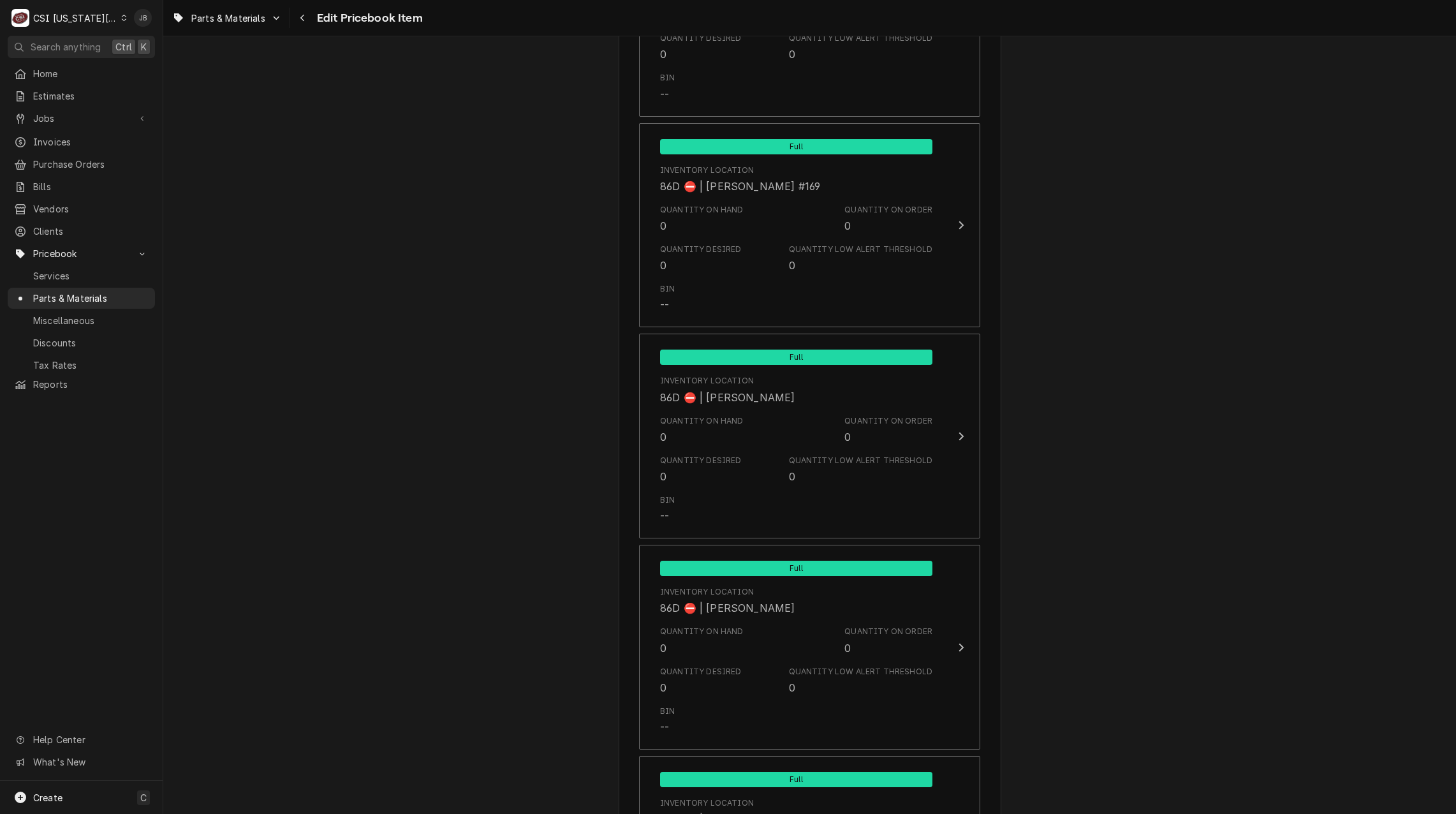
scroll to position [12130, 0]
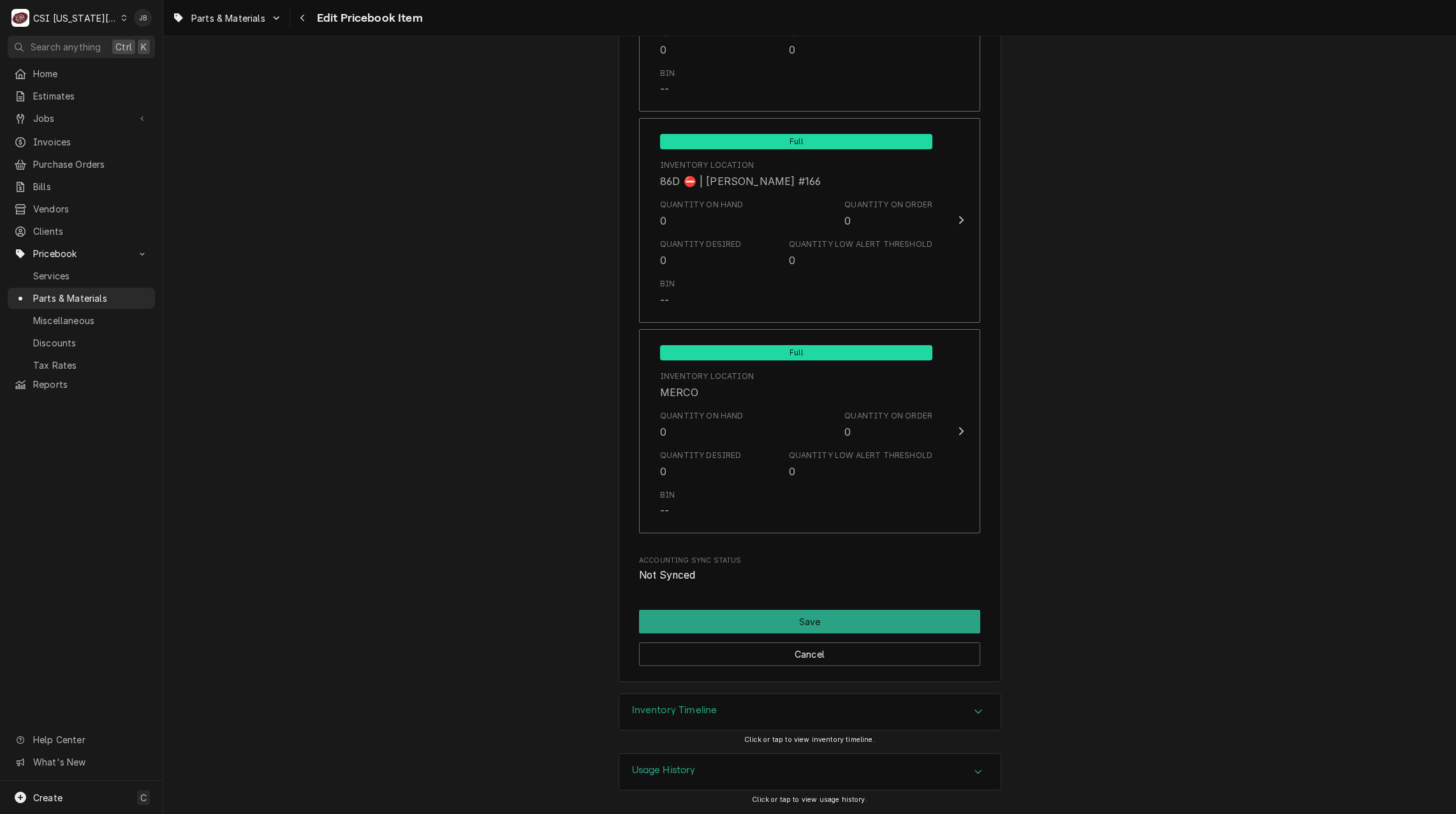
click at [787, 706] on div "Inventory Timeline" at bounding box center [810, 711] width 382 height 35
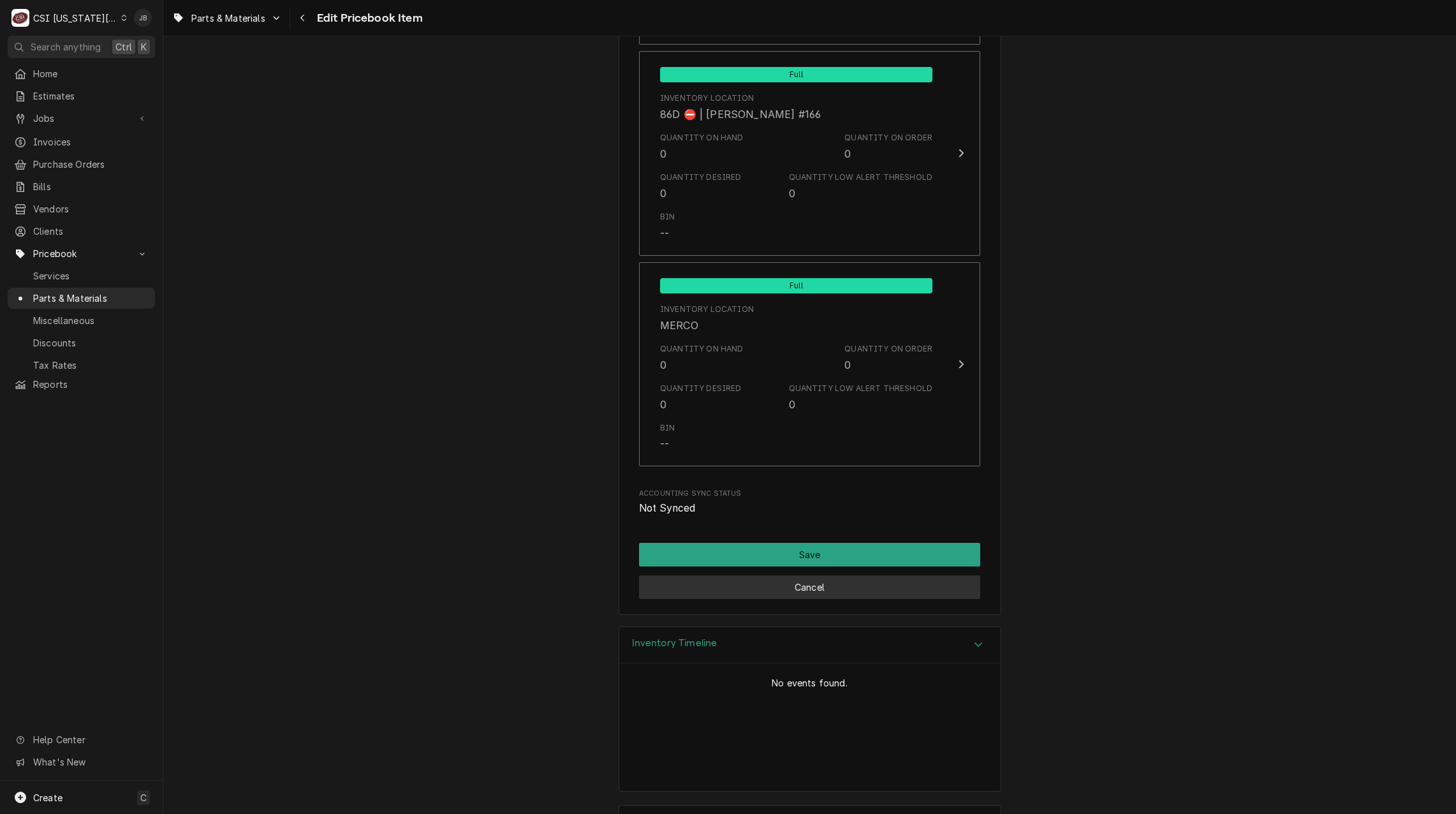
scroll to position [12248, 0]
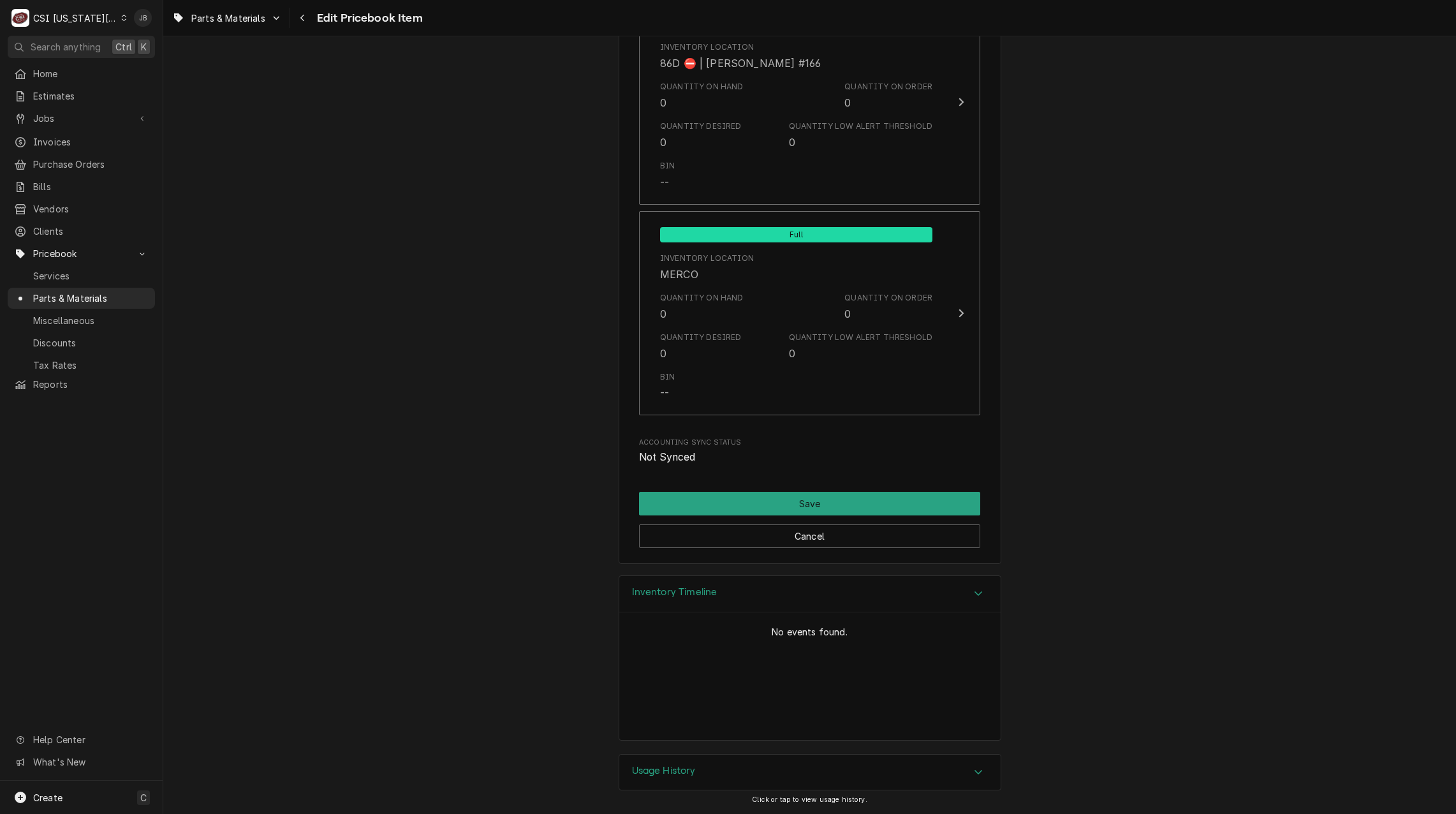
click at [838, 770] on div "Usage History" at bounding box center [810, 772] width 382 height 35
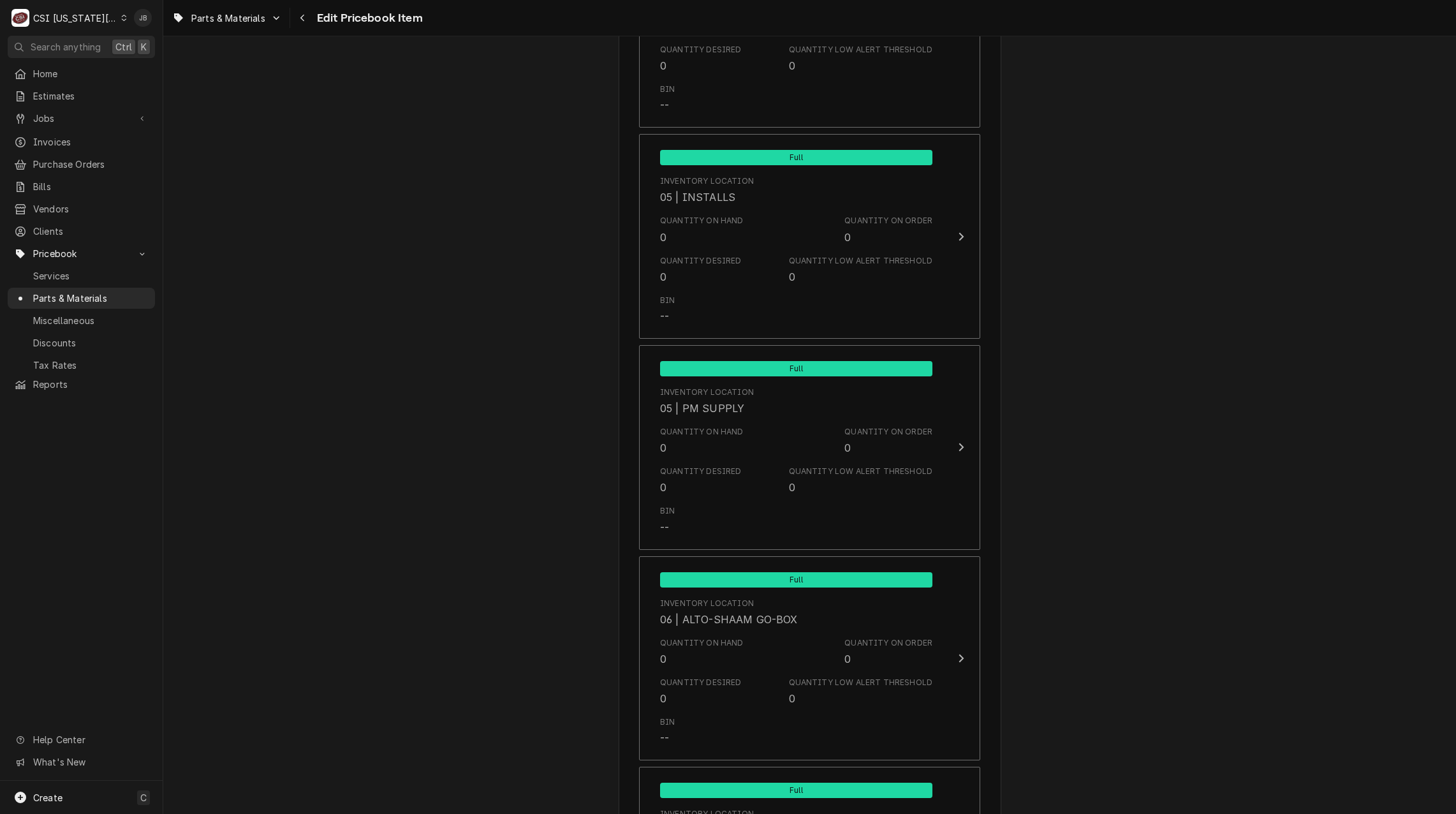
scroll to position [0, 0]
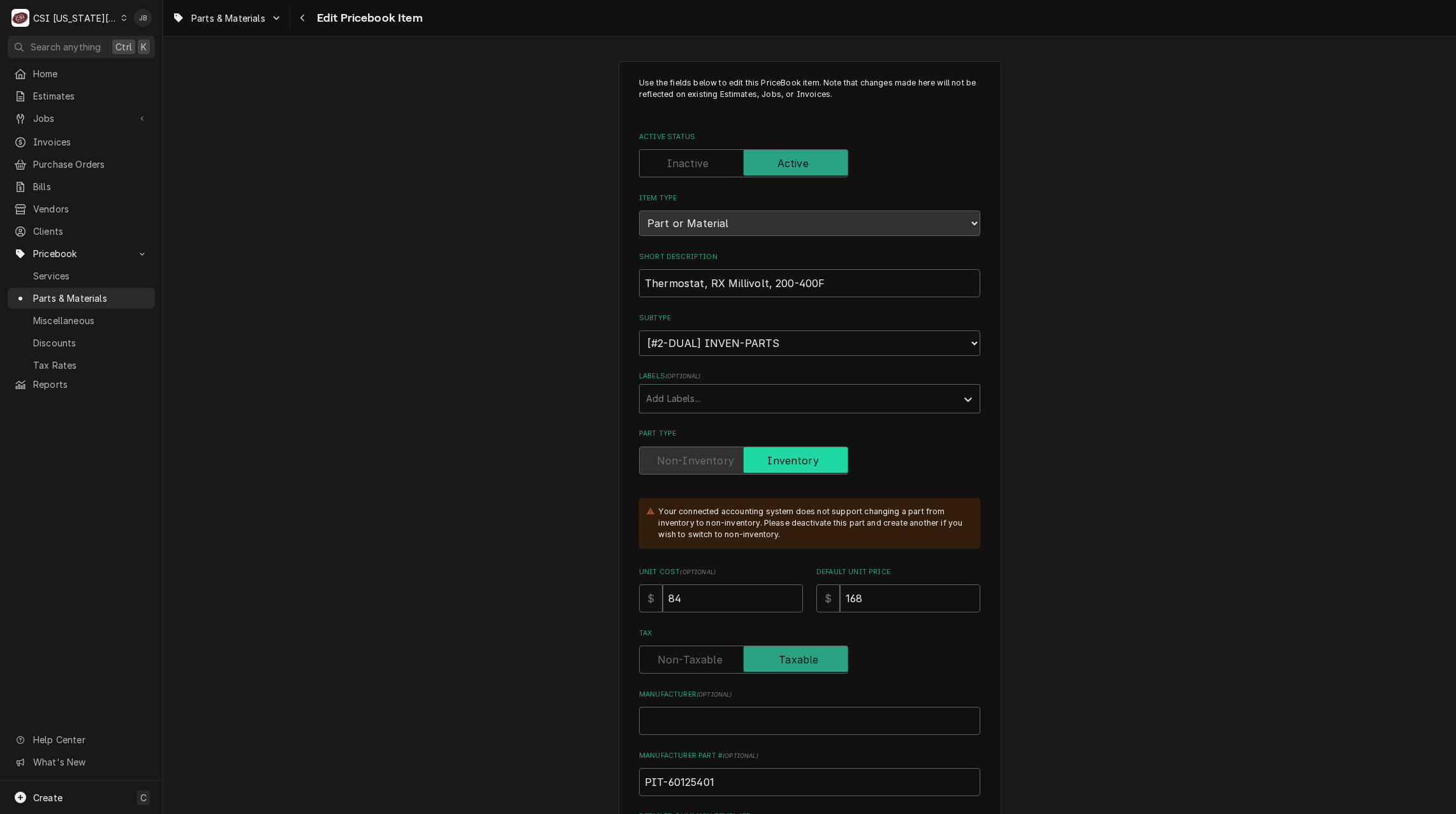
click at [693, 161] on label "Active Status" at bounding box center [744, 164] width 210 height 28
click at [693, 161] on input "Active Status" at bounding box center [743, 164] width 197 height 28
checkbox input "false"
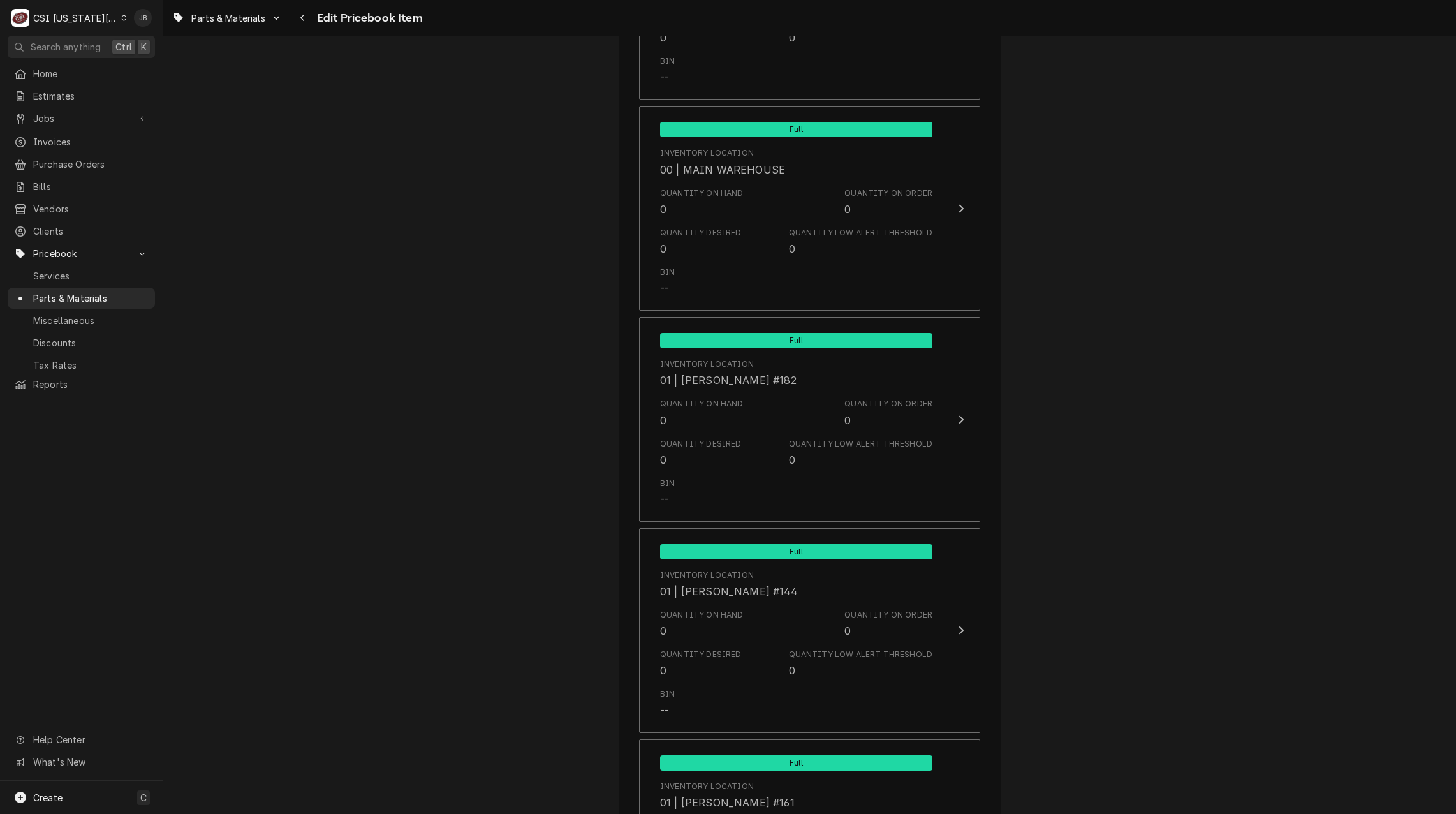
scroll to position [1658, 0]
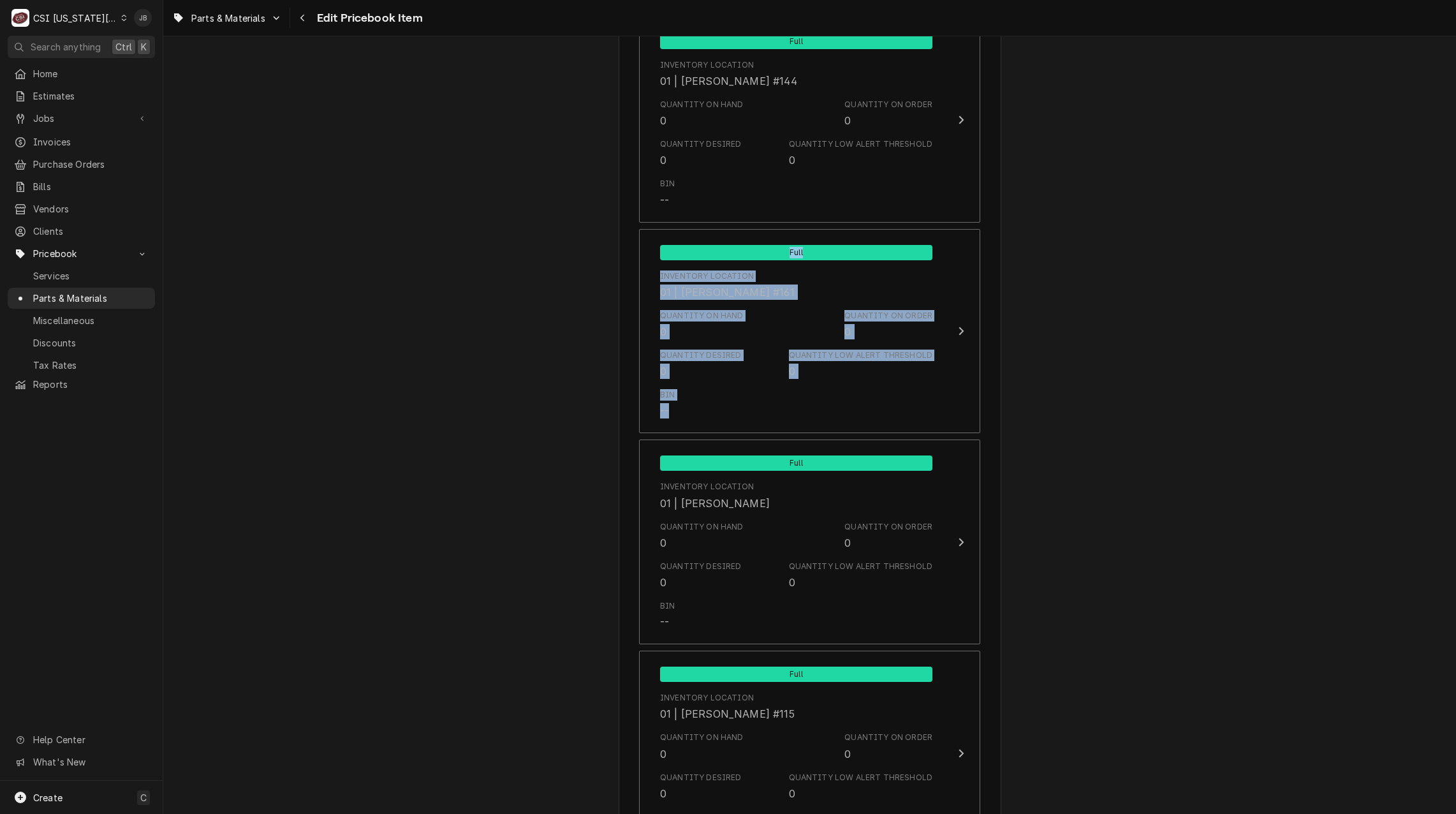
drag, startPoint x: 1445, startPoint y: 168, endPoint x: 1455, endPoint y: 384, distance: 216.2
click at [1455, 384] on div "Use the fields below to edit this PriceBook item. Note that changes made here w…" at bounding box center [810, 425] width 1292 height 777
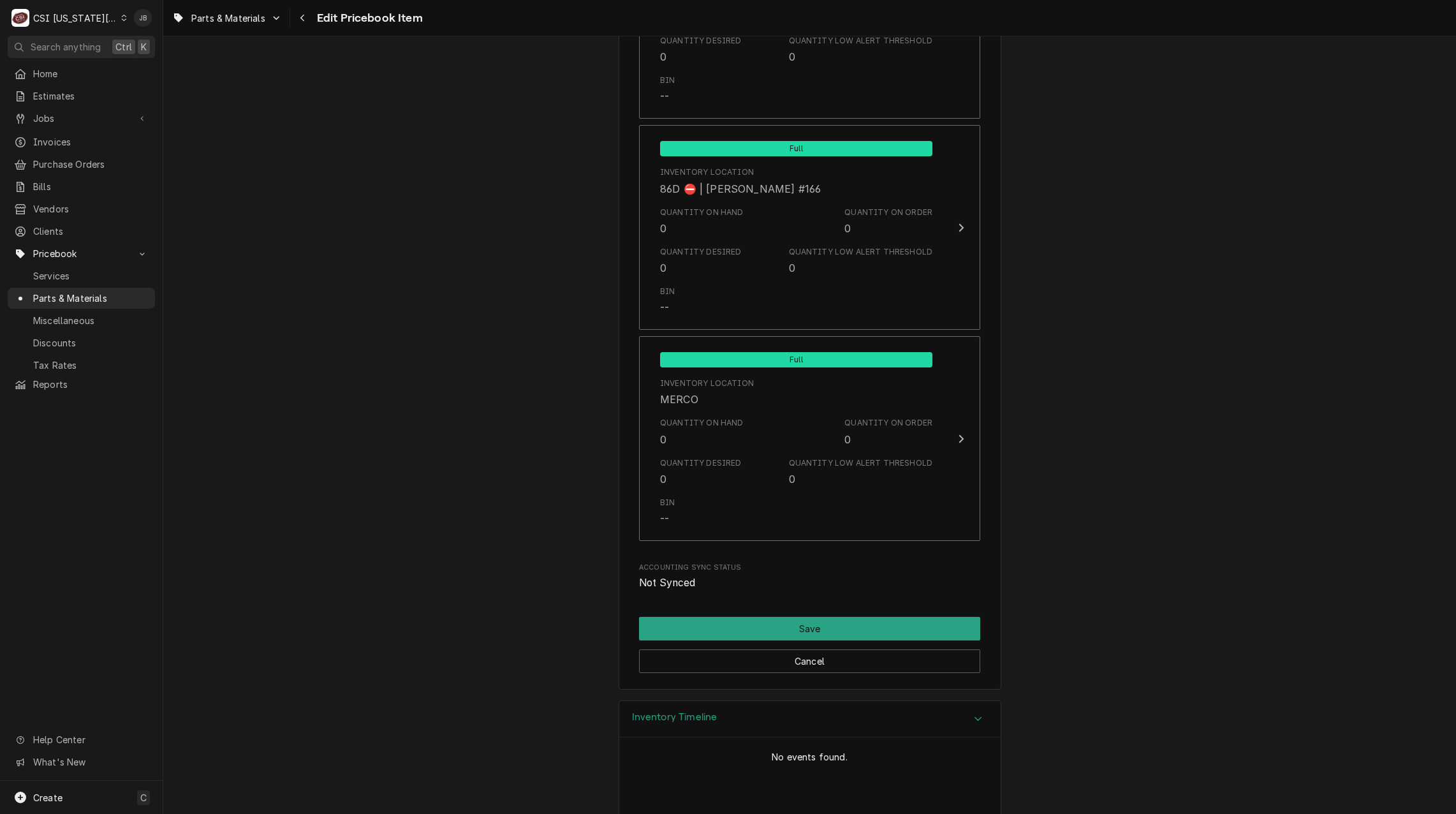
scroll to position [12342, 0]
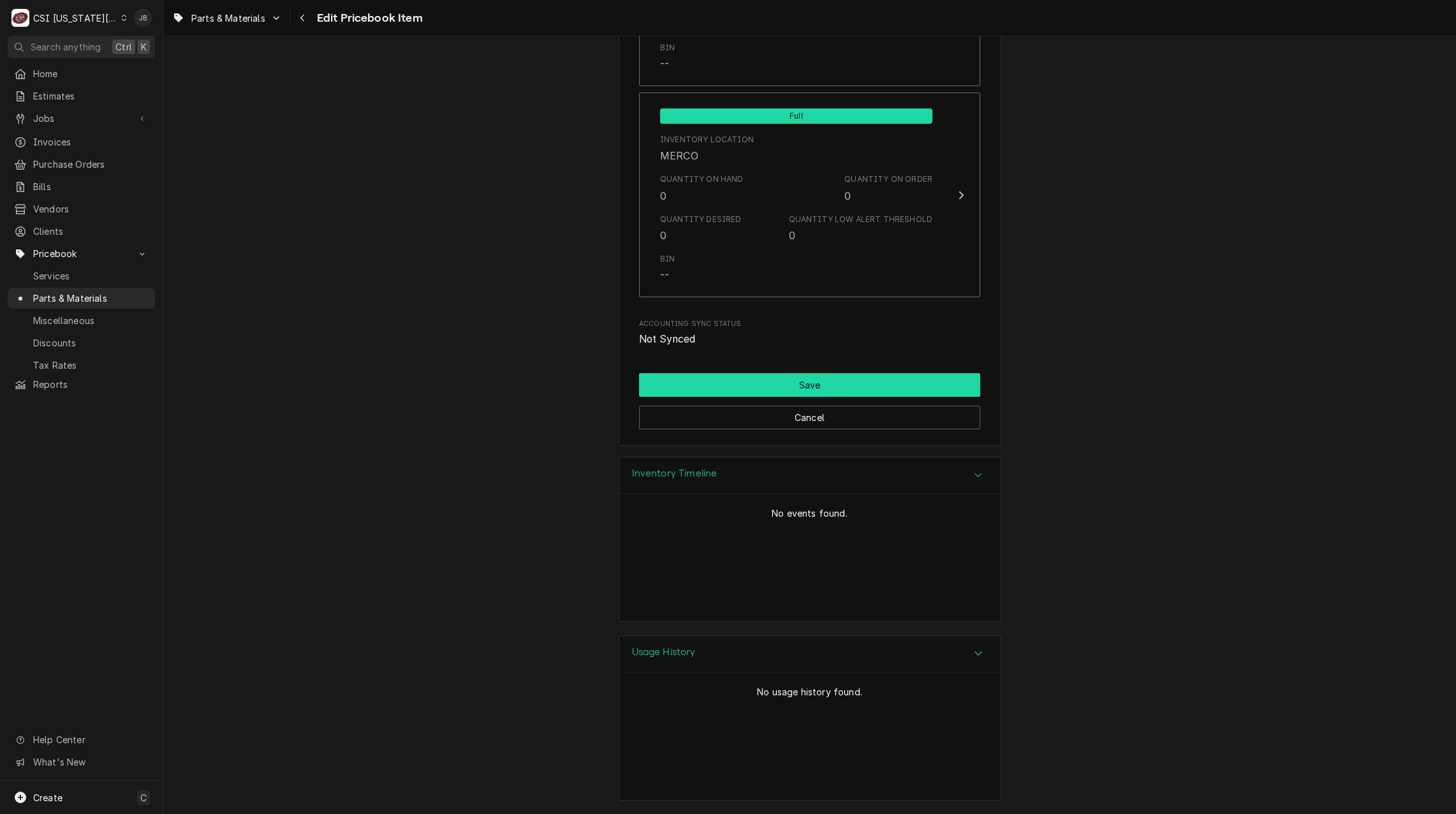
click at [812, 384] on button "Save" at bounding box center [810, 384] width 341 height 23
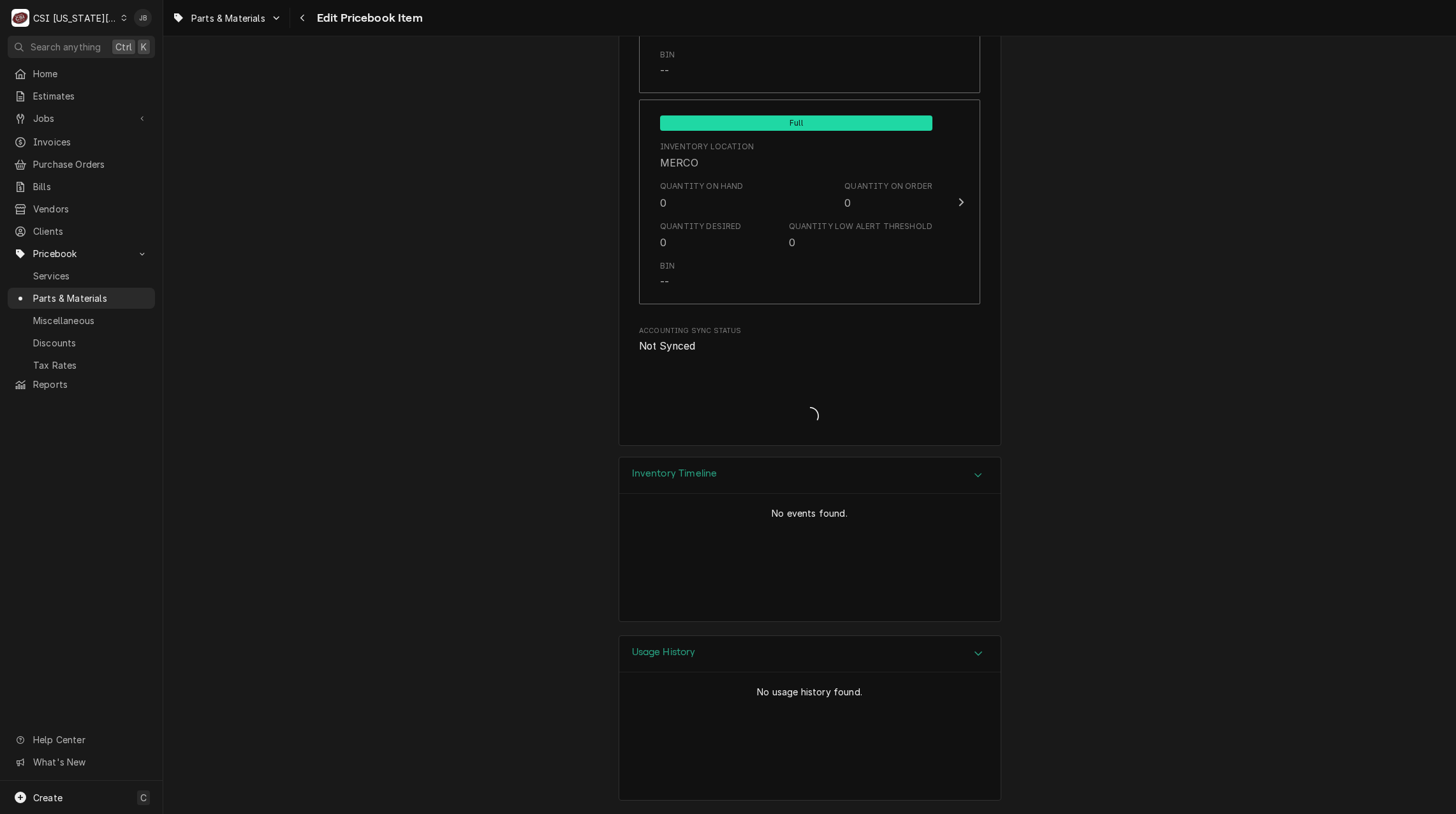
scroll to position [12335, 0]
type textarea "x"
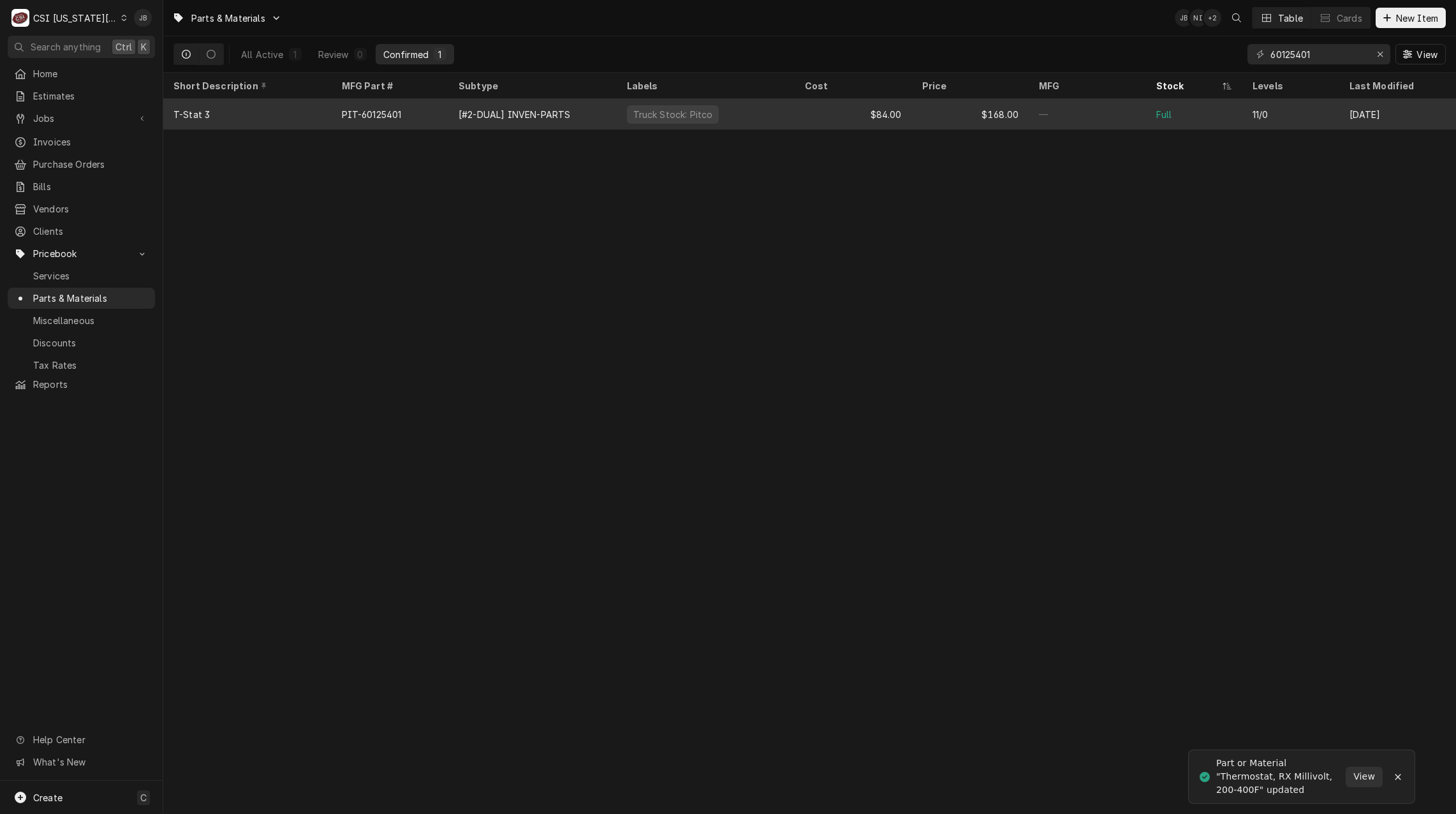
click at [290, 117] on div "T-Stat 3" at bounding box center [248, 114] width 168 height 30
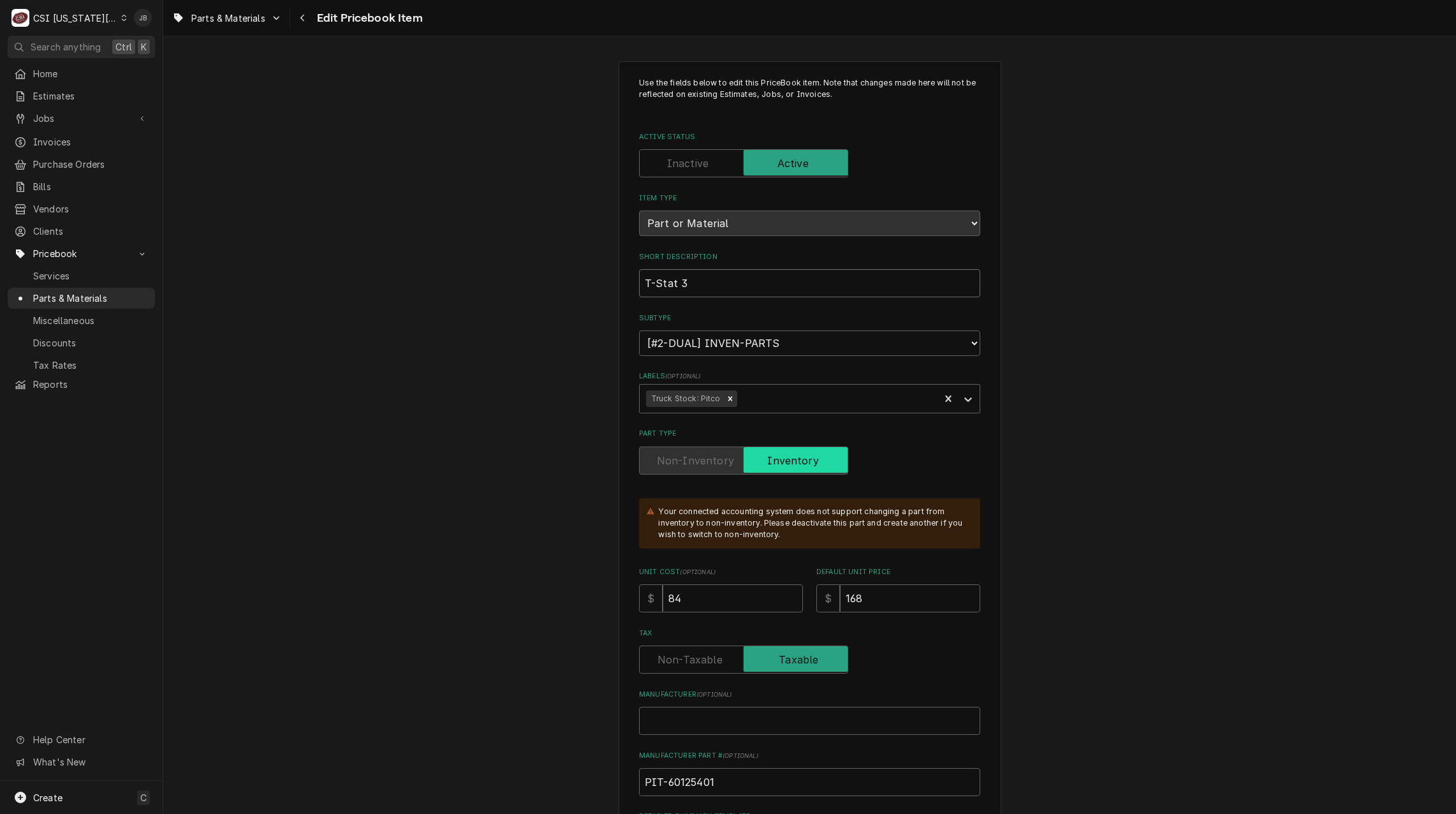
drag, startPoint x: 727, startPoint y: 290, endPoint x: 545, endPoint y: 292, distance: 182.0
paste input "STAT,RX MVOLT 200-400F"
type textarea "x"
type input "TSTAT,RX MVOLT 200-400F"
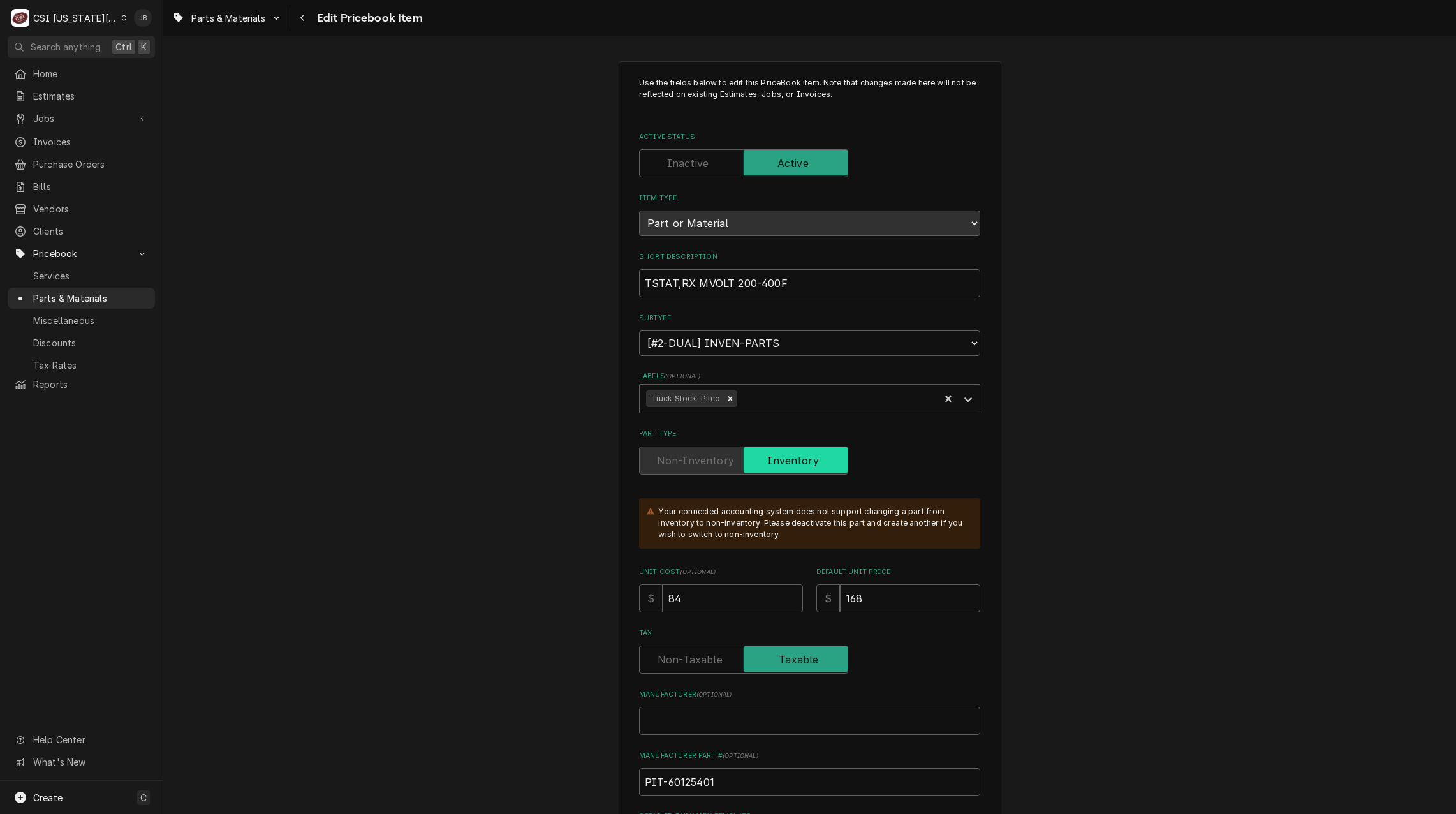
type textarea "x"
type input "TSTAT, RX MVOLT 200-400F"
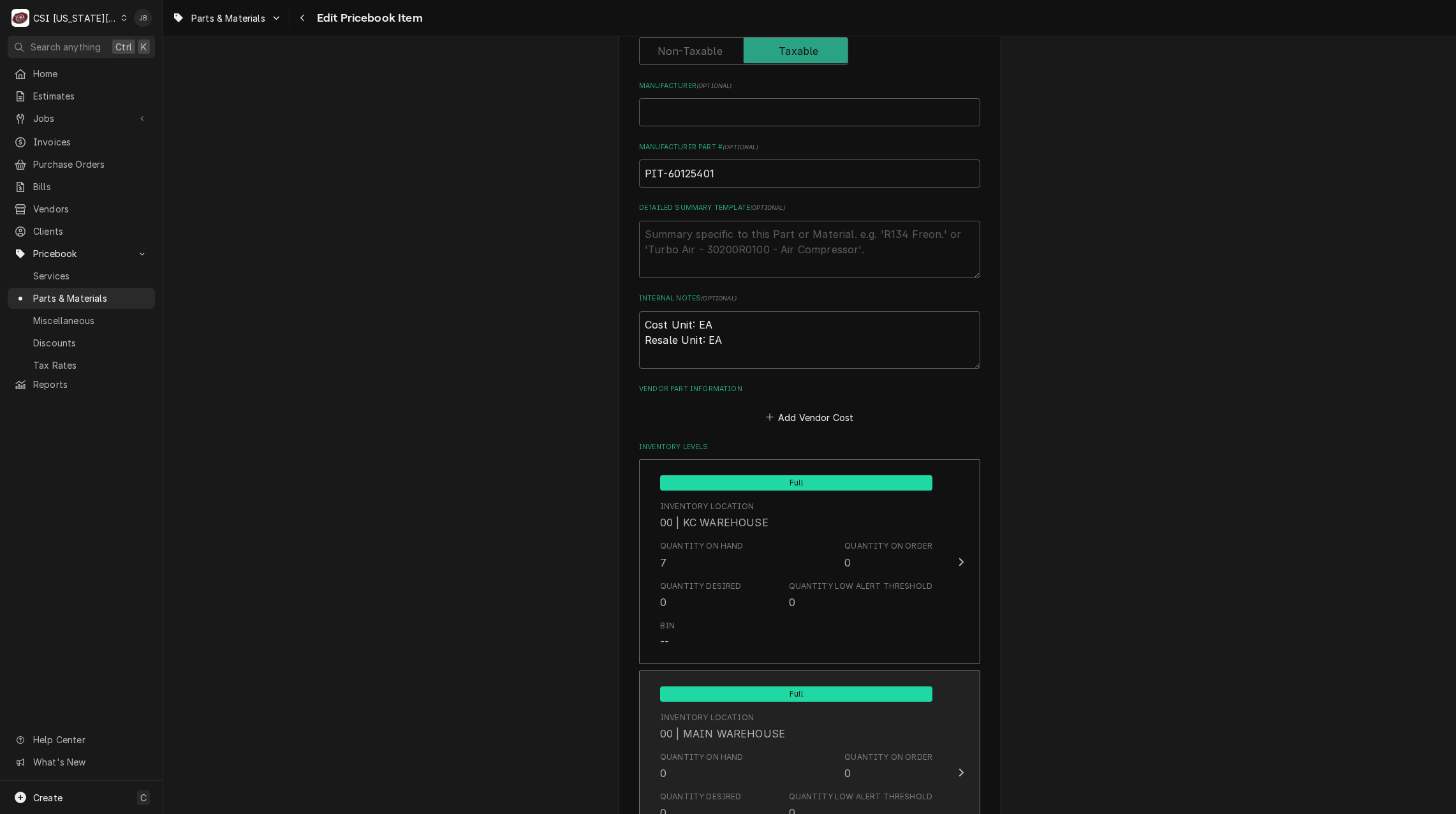
scroll to position [893, 0]
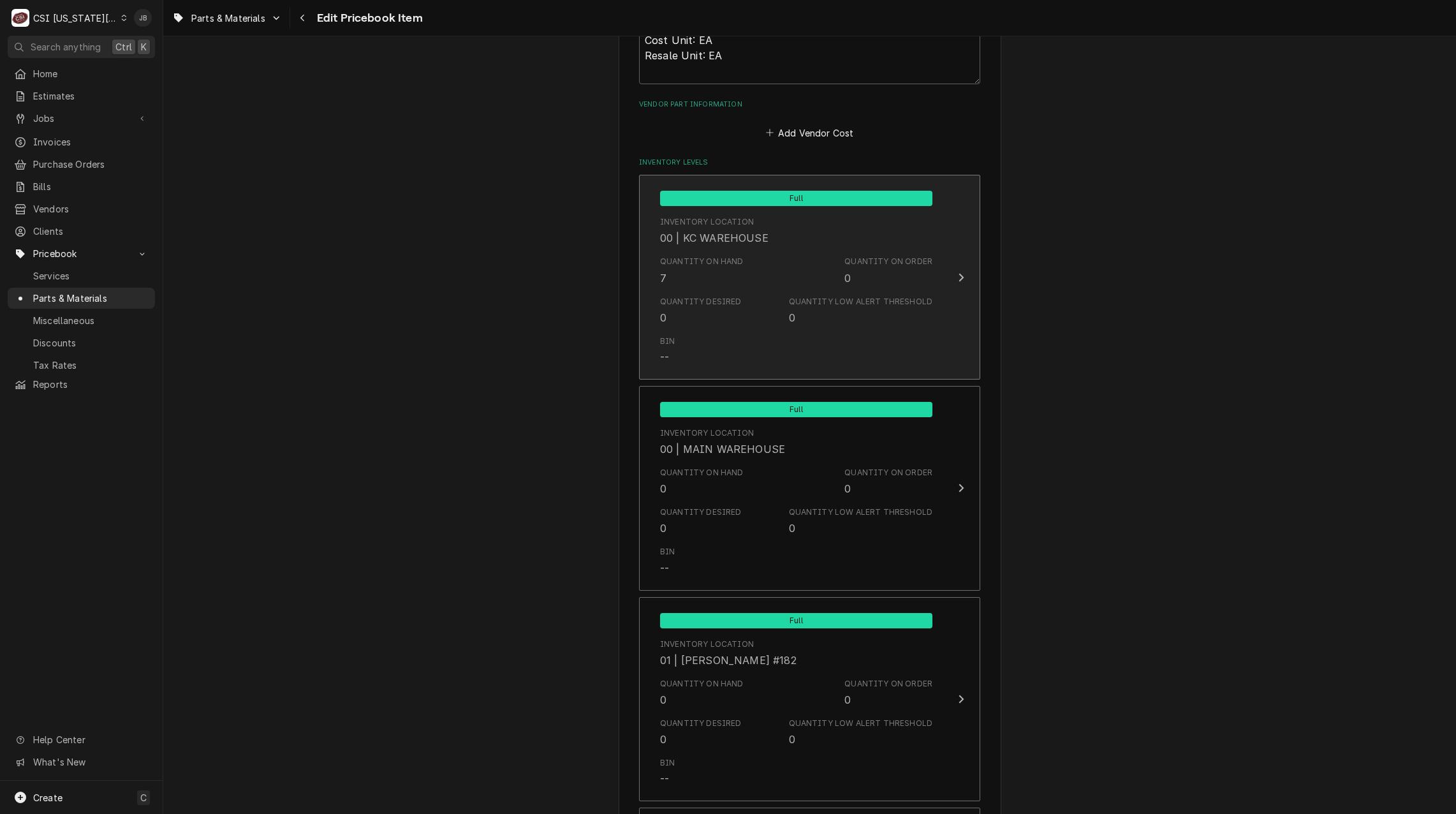
click at [764, 278] on div "Quantity on Hand 7 Quantity on Order 0" at bounding box center [796, 270] width 273 height 40
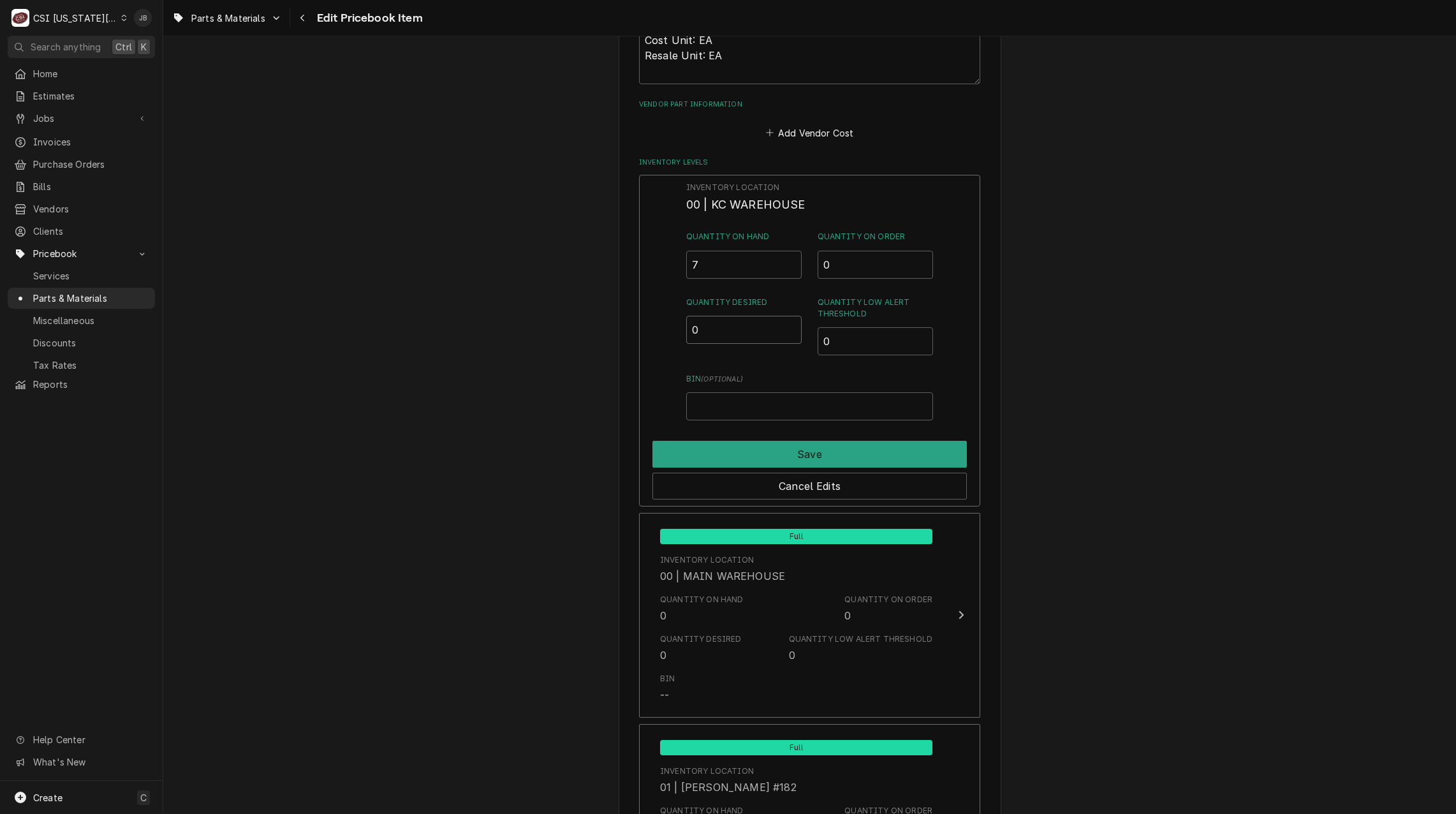
drag, startPoint x: 709, startPoint y: 328, endPoint x: 682, endPoint y: 328, distance: 27.0
click at [682, 328] on div "Inventory Location 00 | KC WAREHOUSE Quantity on Hand 7 Quantity on Order 0 Qua…" at bounding box center [810, 340] width 341 height 332
type input "2"
click at [766, 452] on button "Save" at bounding box center [810, 454] width 314 height 27
type textarea "x"
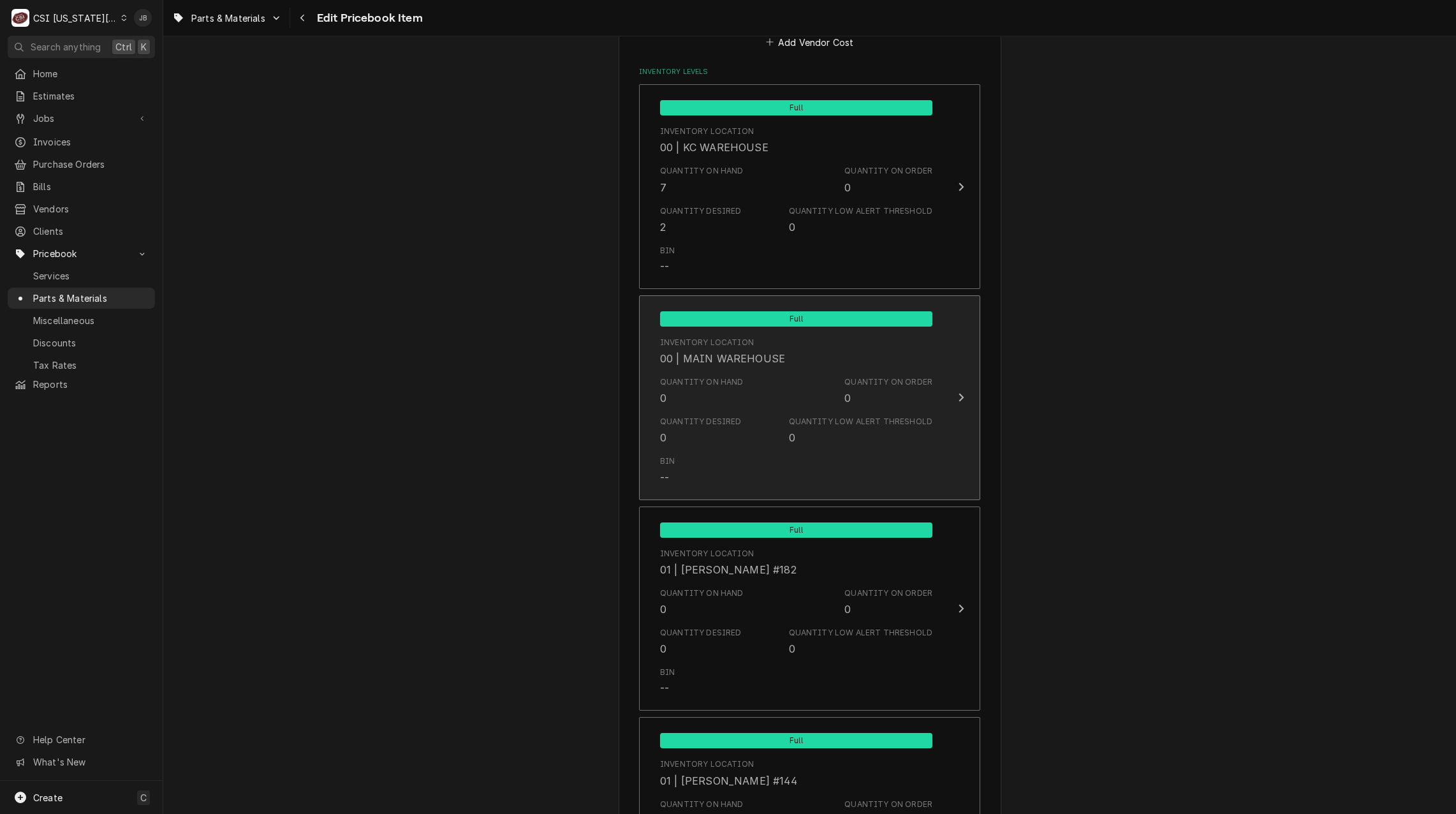
scroll to position [1148, 0]
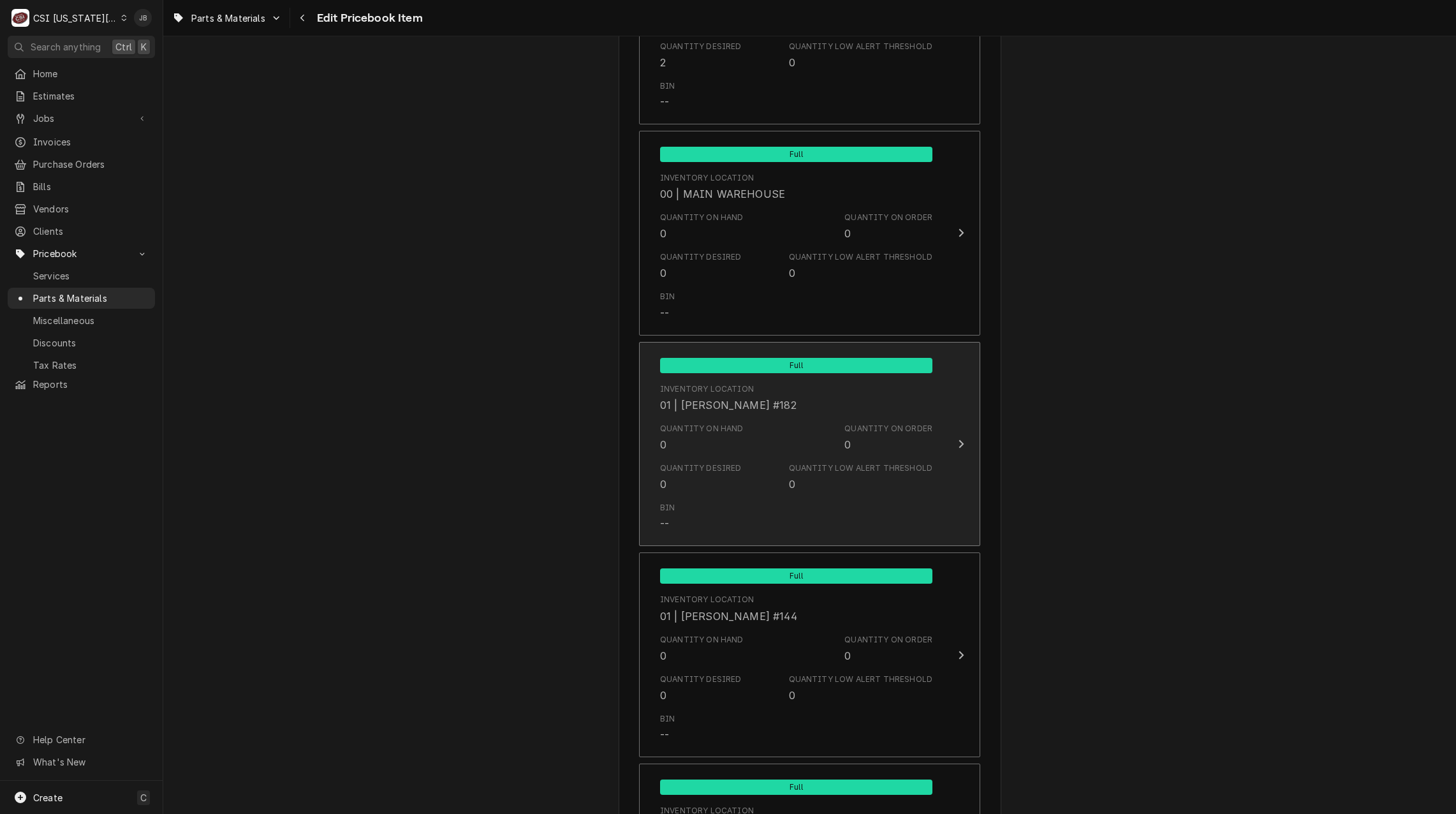
click at [741, 437] on div "Quantity on Hand 0 Quantity on Order 0" at bounding box center [796, 437] width 273 height 40
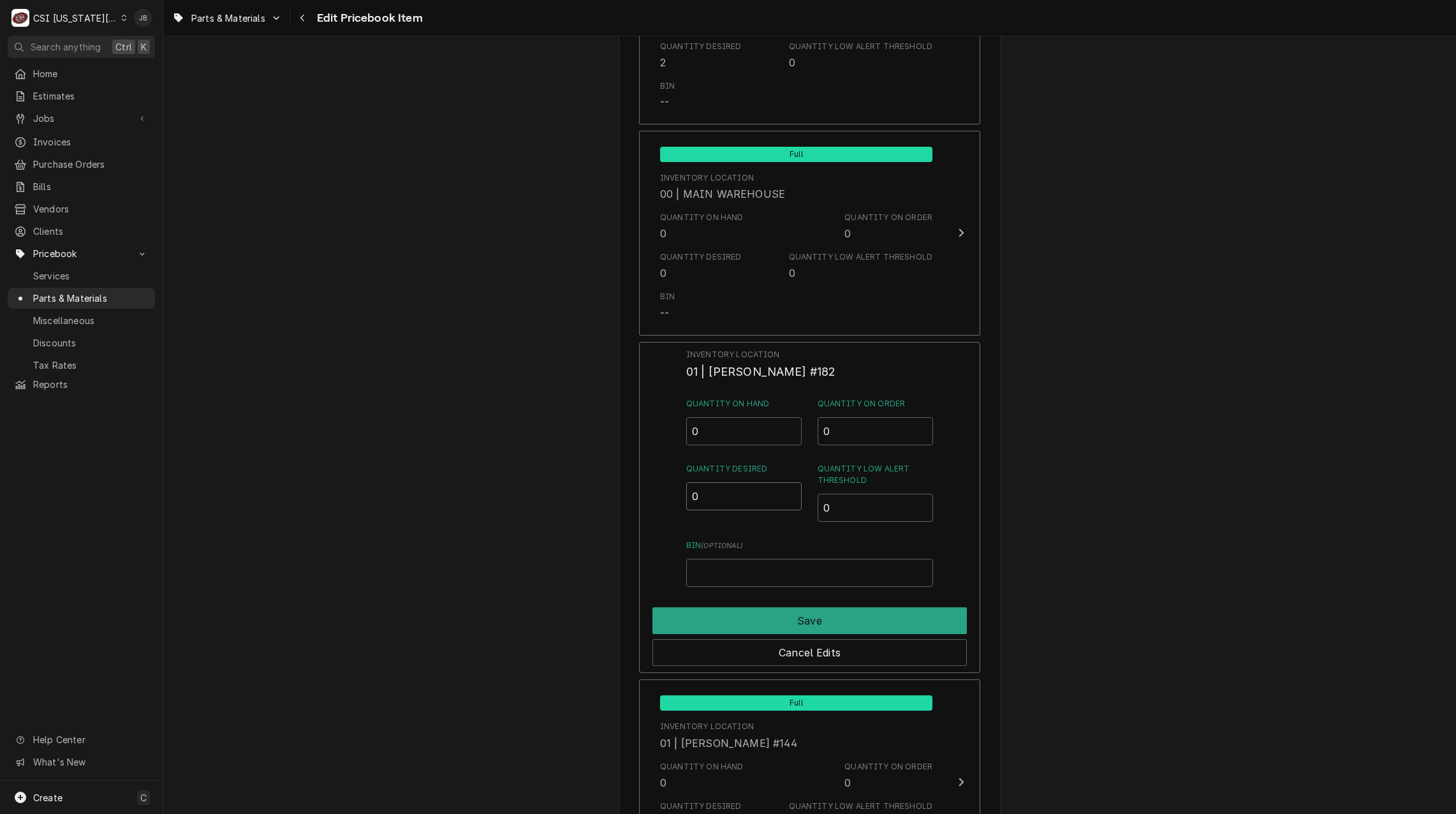
drag, startPoint x: 698, startPoint y: 500, endPoint x: 663, endPoint y: 500, distance: 35.0
click at [672, 500] on div "Inventory Location 01 | BRIAN BREAZIER #182 Quantity on Hand 0 Quantity on Orde…" at bounding box center [810, 508] width 341 height 332
type input "1"
click at [712, 619] on button "Save" at bounding box center [810, 621] width 314 height 27
type textarea "x"
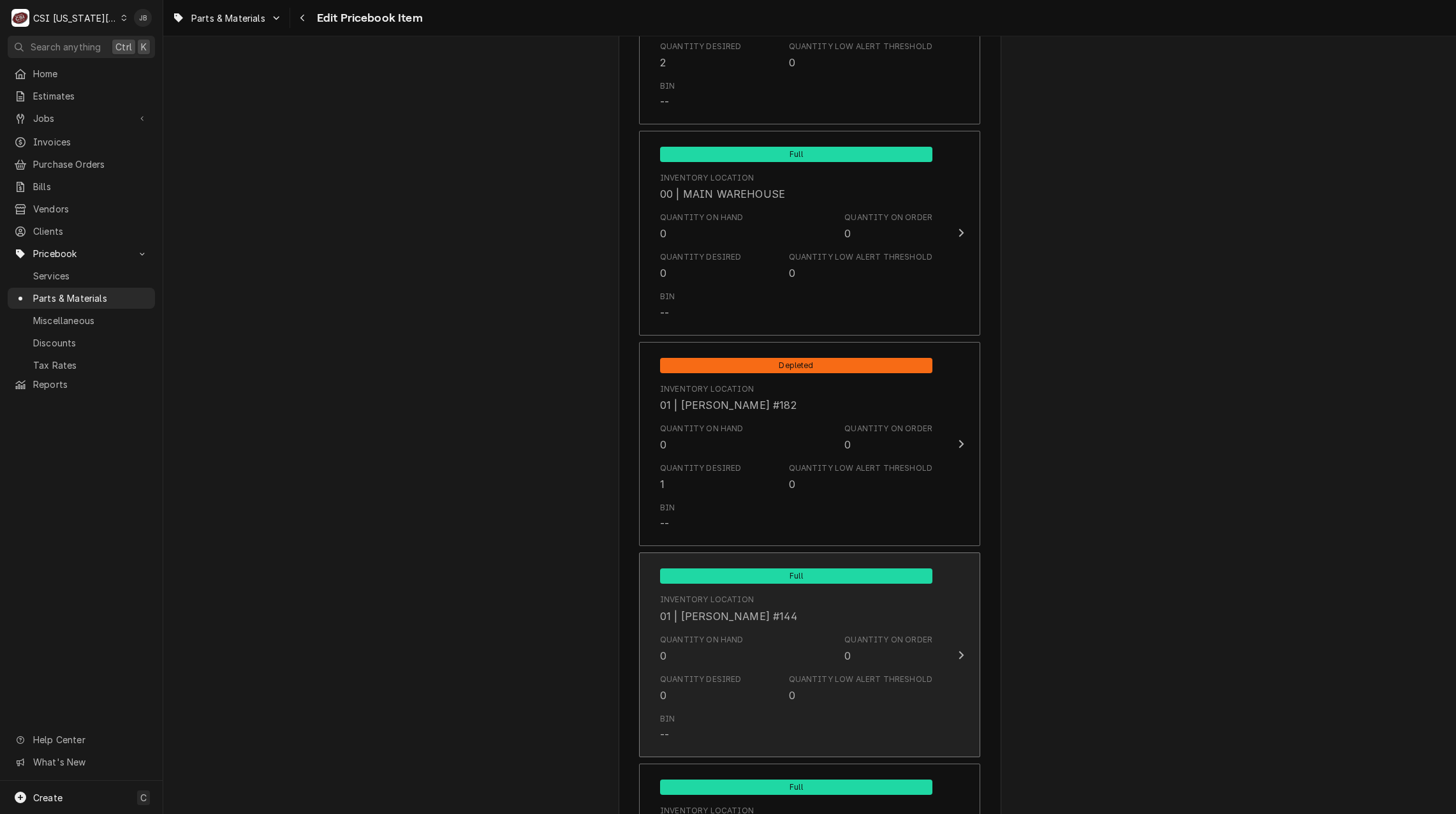
click at [740, 629] on div "Quantity on Hand 0 Quantity on Order 0" at bounding box center [796, 648] width 273 height 40
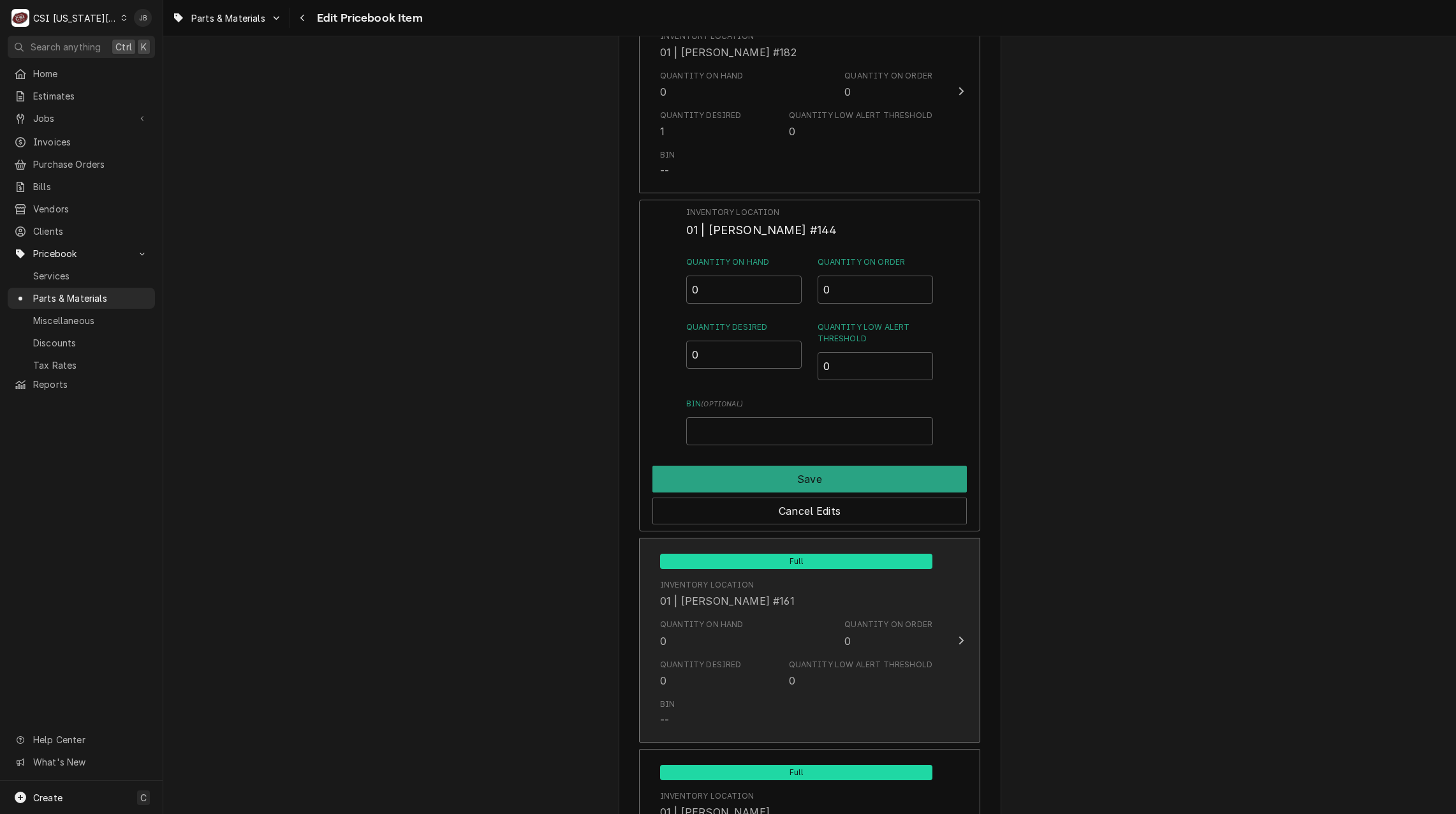
scroll to position [1530, 0]
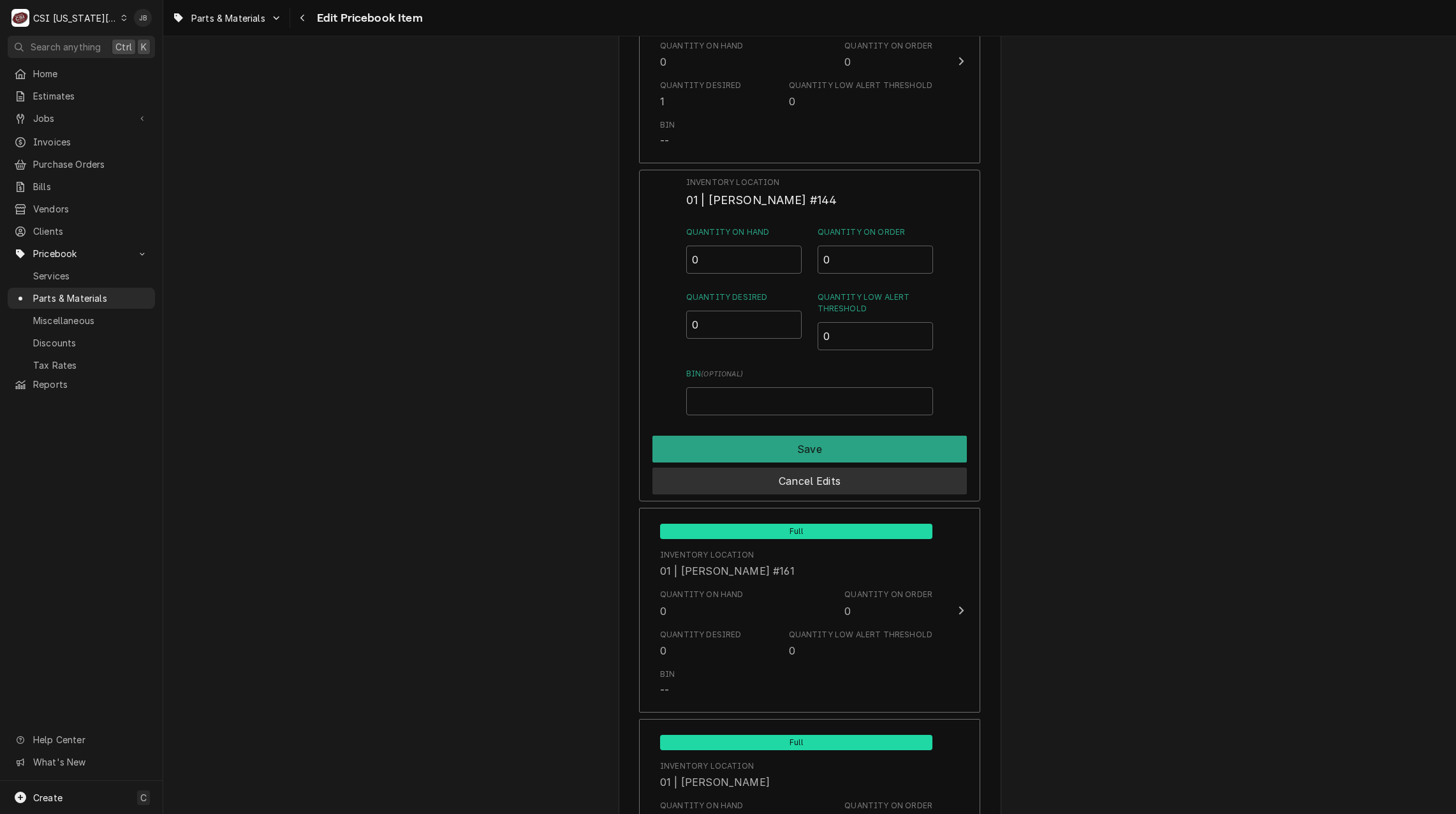
click at [782, 487] on button "Cancel Edits" at bounding box center [810, 481] width 314 height 27
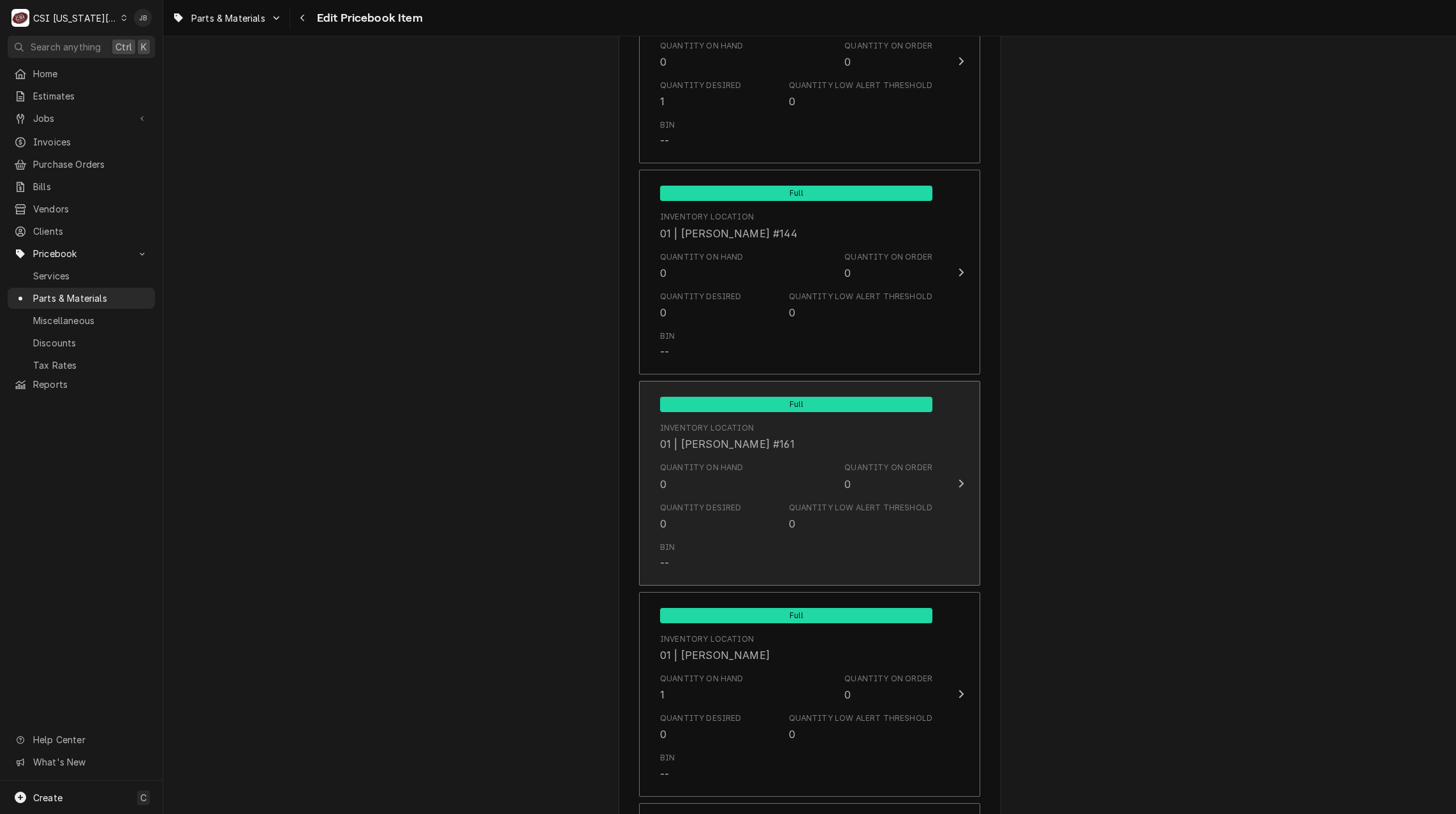
click at [750, 464] on div "Quantity on Hand 0 Quantity on Order 0" at bounding box center [796, 476] width 273 height 40
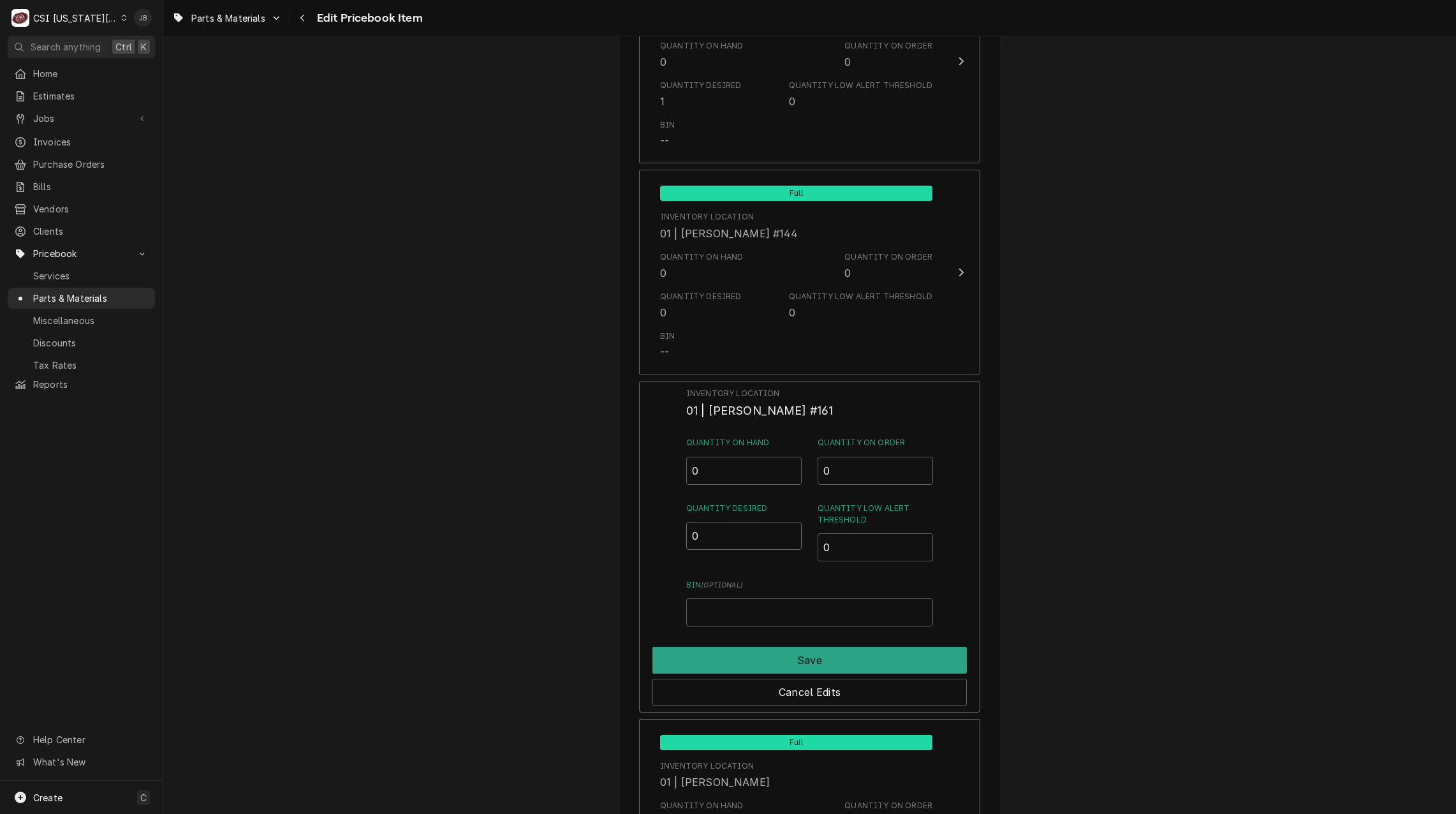
drag, startPoint x: 684, startPoint y: 538, endPoint x: 667, endPoint y: 539, distance: 17.0
click at [676, 538] on div "Inventory Location 01 | [PERSON_NAME] #161 Quantity on Hand 0 Quantity on Order…" at bounding box center [810, 546] width 341 height 332
type input "1"
click at [726, 656] on button "Save" at bounding box center [810, 660] width 314 height 27
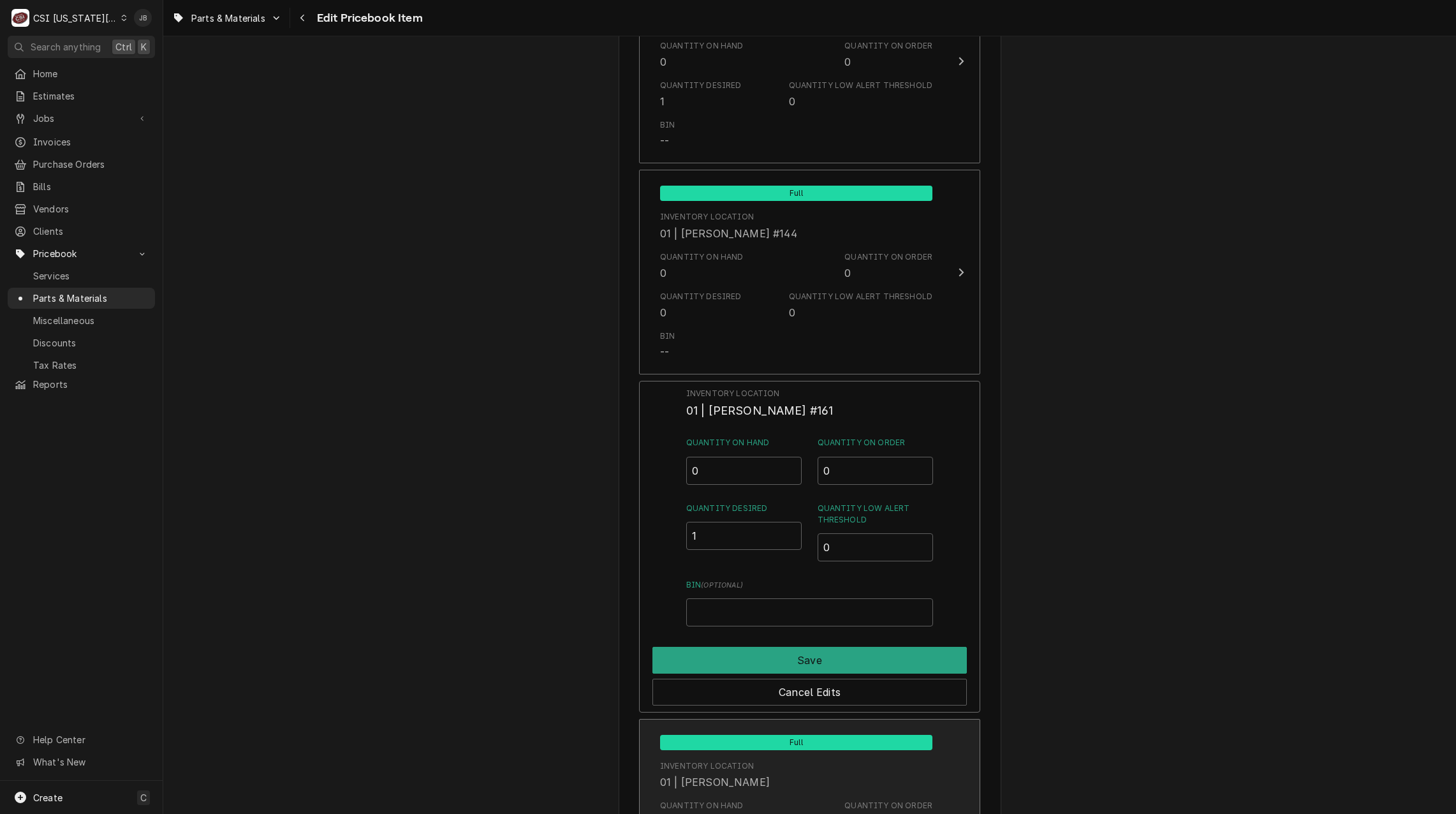
type textarea "x"
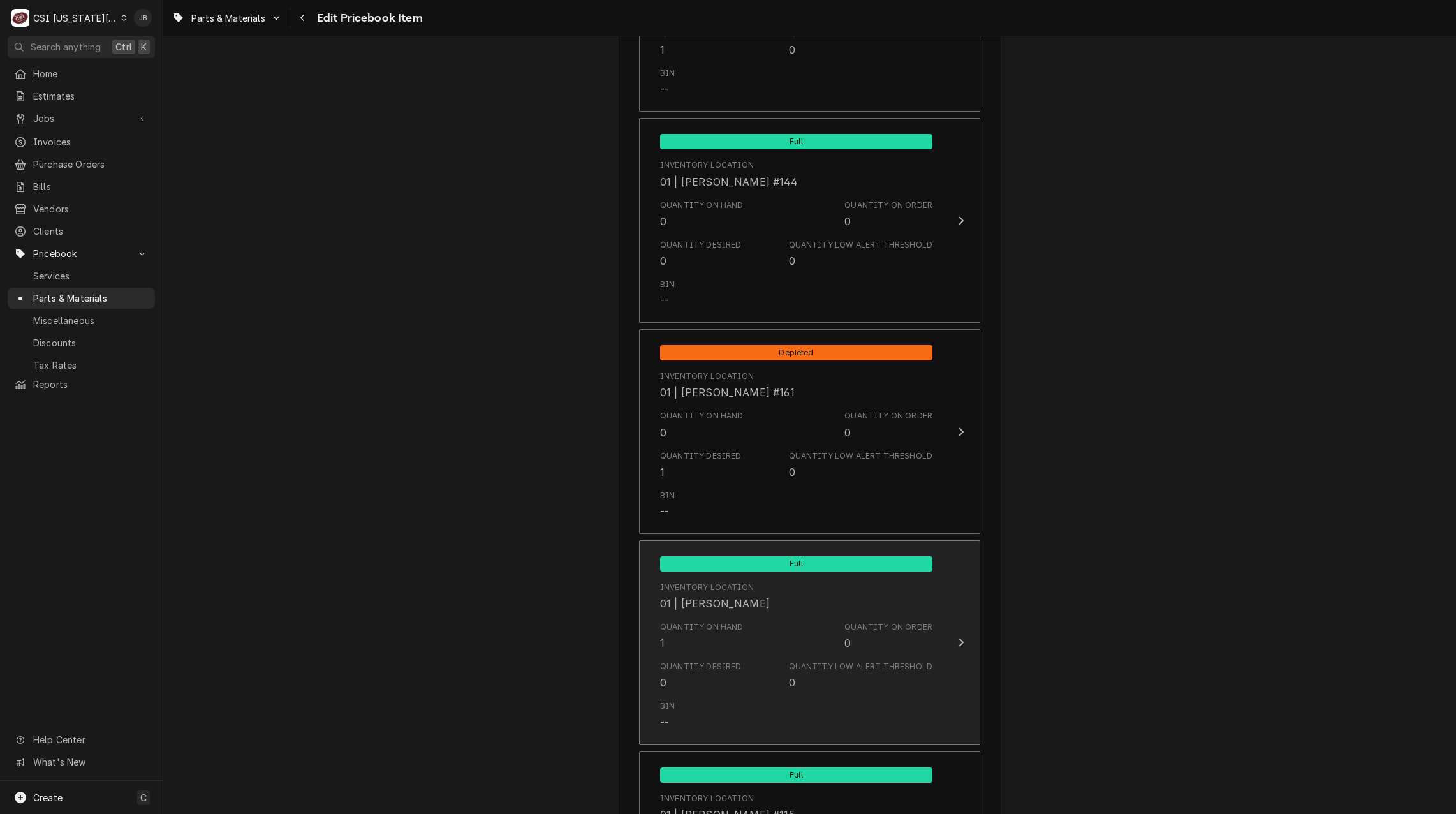
scroll to position [1658, 0]
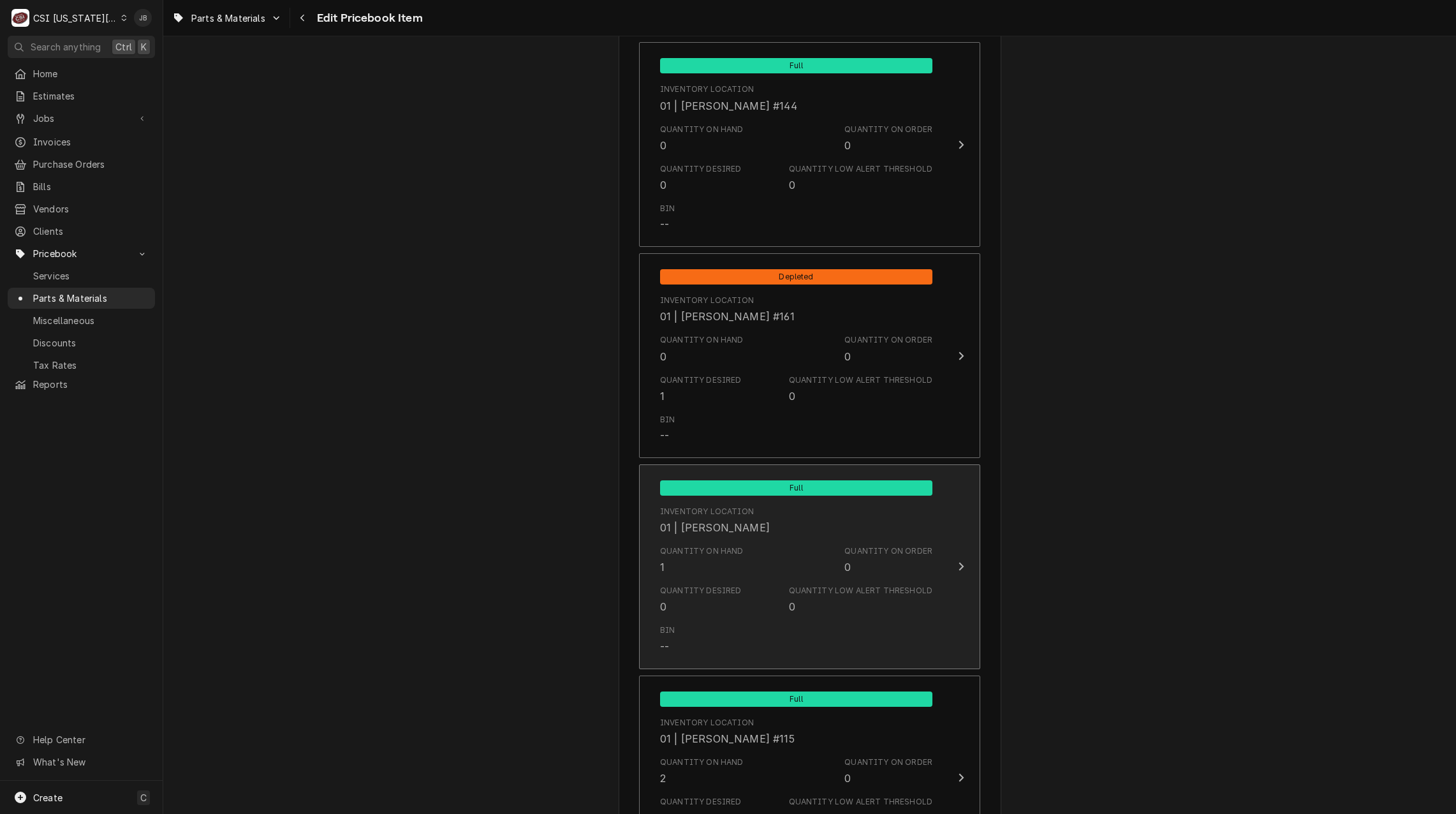
click at [741, 575] on div "Quantity on Hand 1 Quantity on Order 0" at bounding box center [796, 560] width 273 height 40
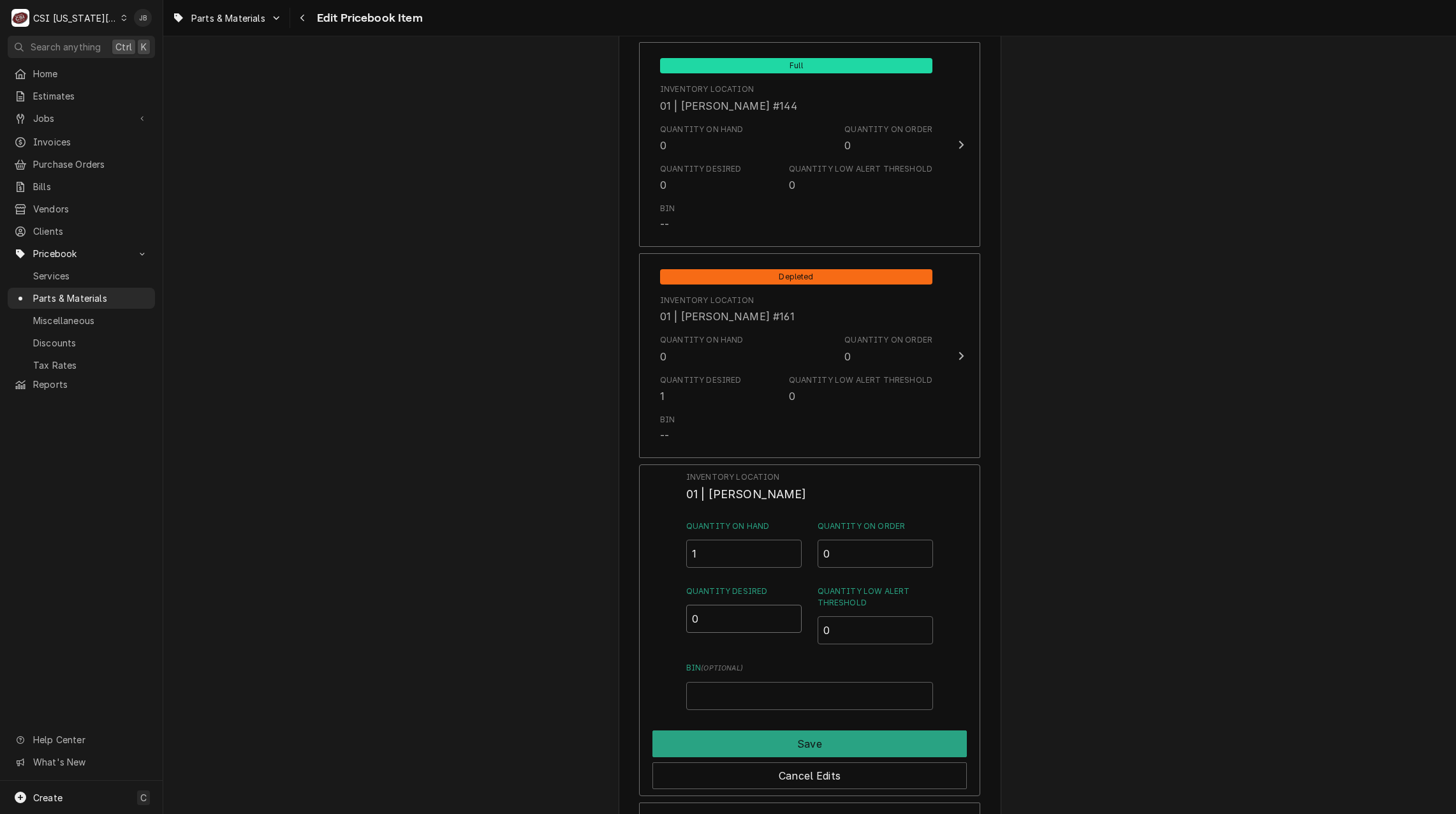
drag, startPoint x: 706, startPoint y: 619, endPoint x: 658, endPoint y: 619, distance: 48.0
click at [662, 619] on div "Inventory Location 01 | CHARLES PENDERGRASS Quantity on Hand 1 Quantity on Orde…" at bounding box center [810, 630] width 341 height 332
type input "1"
click at [732, 750] on button "Save" at bounding box center [810, 744] width 314 height 27
type textarea "x"
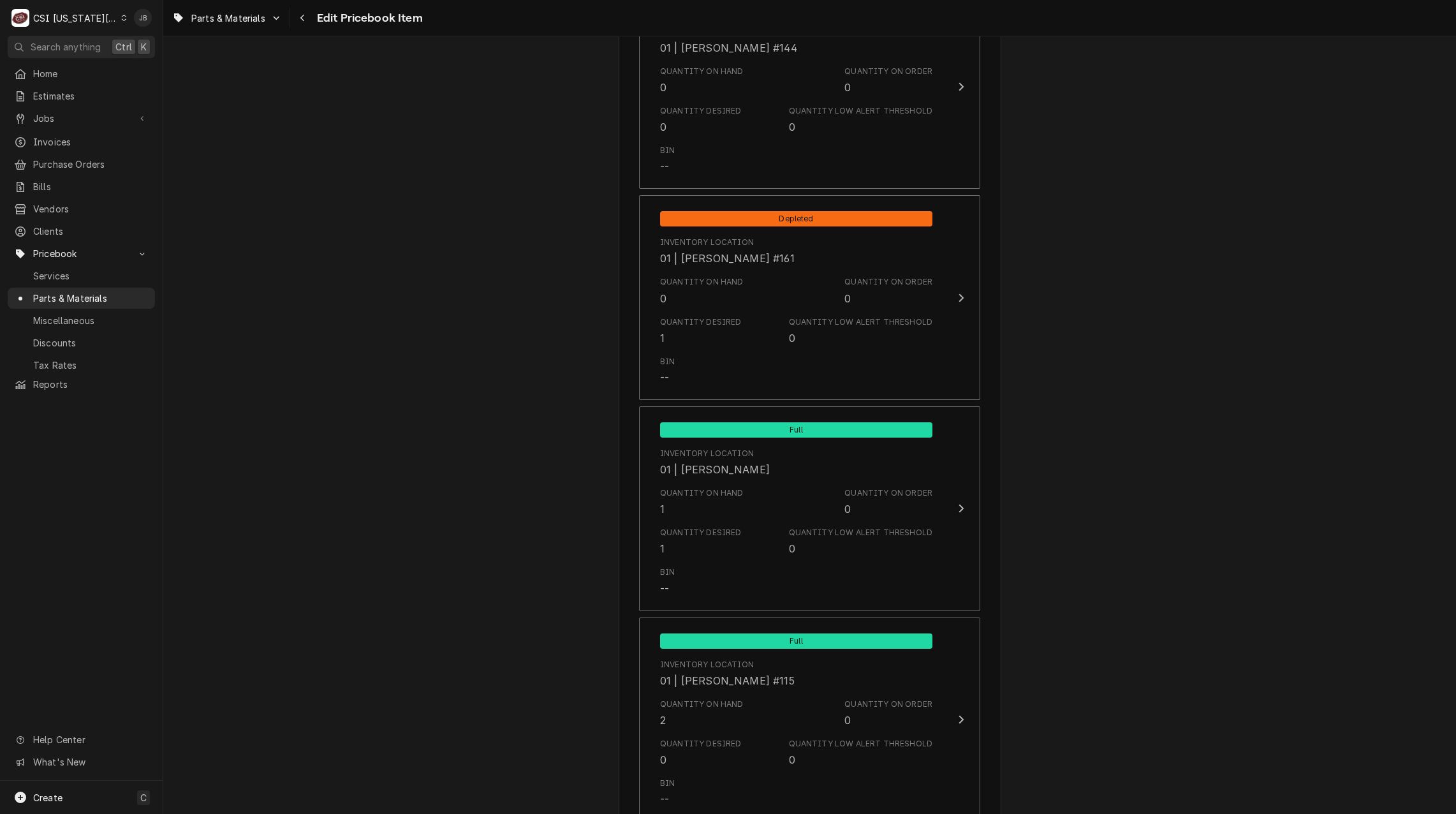
scroll to position [1913, 0]
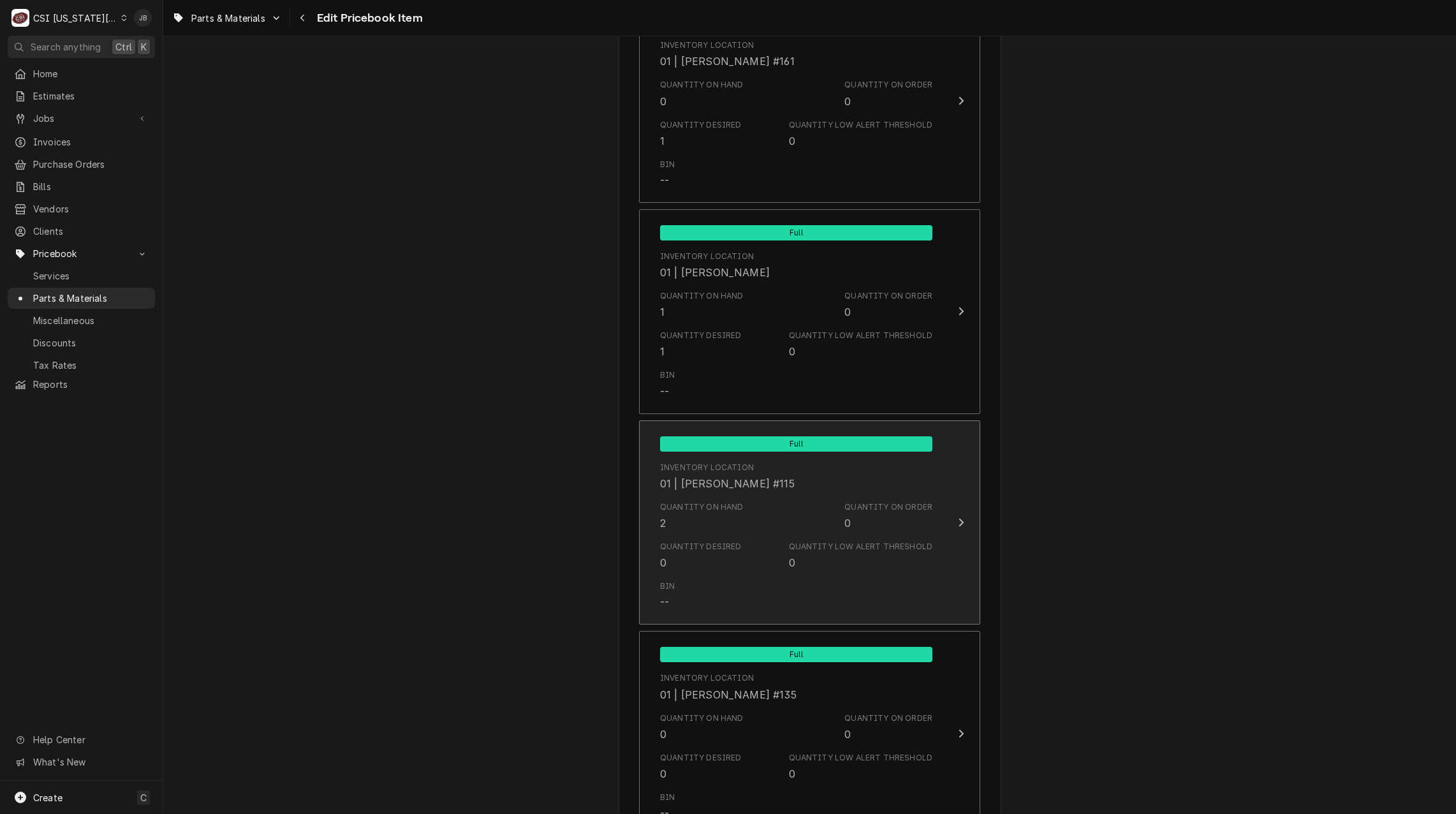
click at [772, 522] on div "Quantity on Hand 2 Quantity on Order 0" at bounding box center [796, 516] width 273 height 40
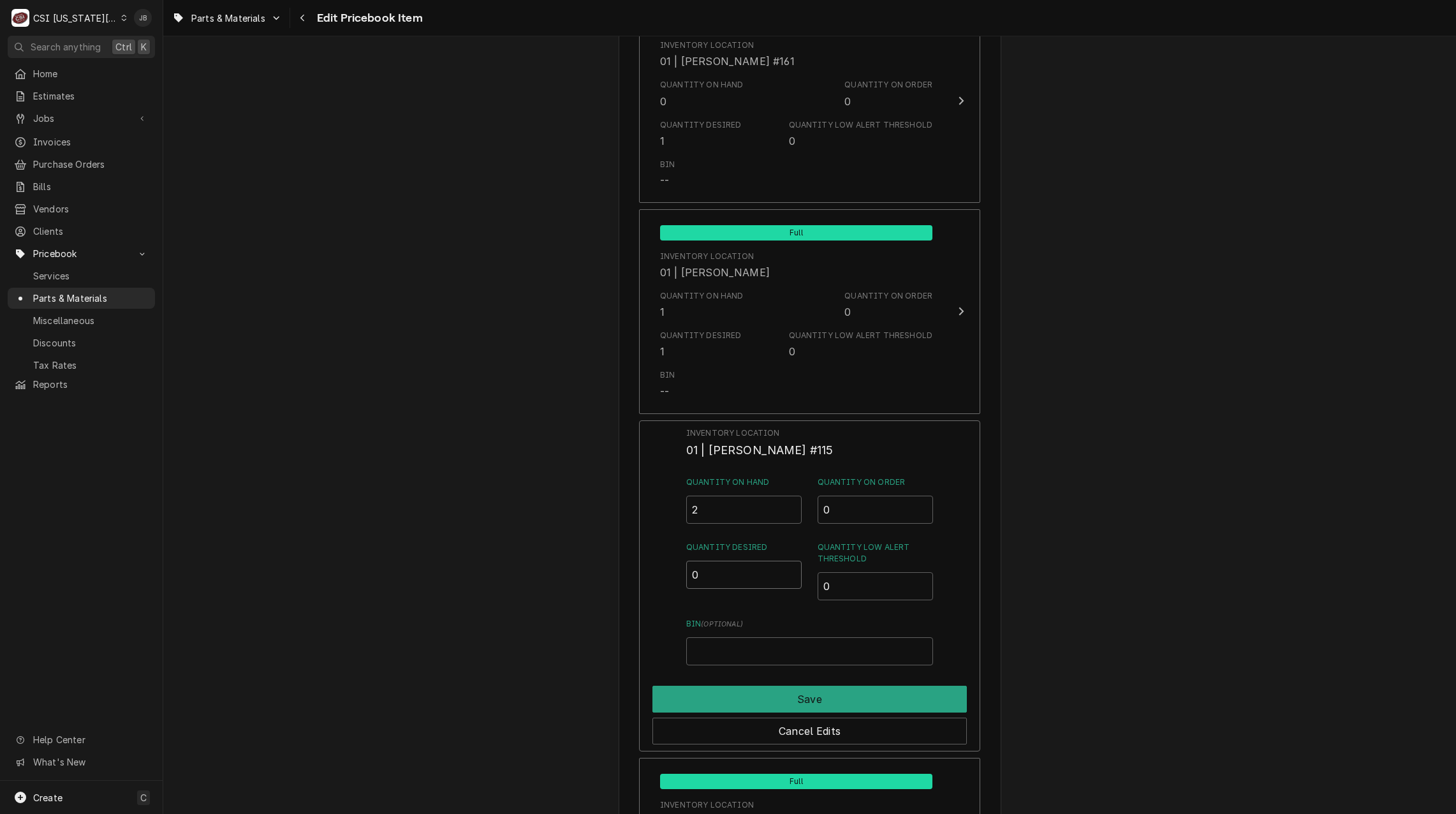
drag, startPoint x: 705, startPoint y: 573, endPoint x: 649, endPoint y: 575, distance: 56.0
click at [662, 573] on div "Inventory Location 01 | CHRISTIAN SIMMONS #115 Quantity on Hand 2 Quantity on O…" at bounding box center [810, 586] width 341 height 332
type input "1"
drag, startPoint x: 756, startPoint y: 682, endPoint x: 751, endPoint y: 694, distance: 13.0
click at [756, 682] on div "Save" at bounding box center [810, 696] width 314 height 32
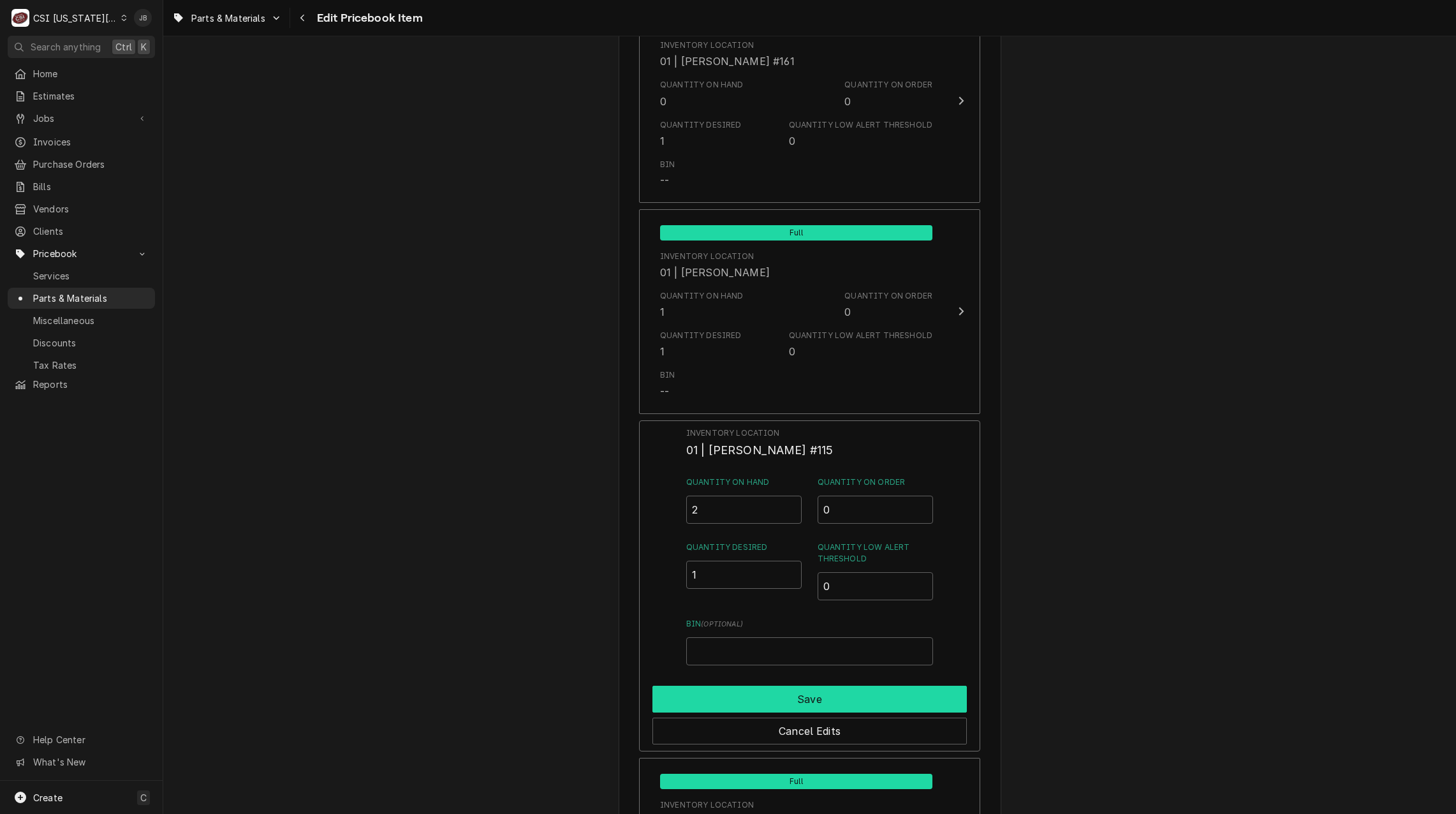
click at [750, 695] on button "Save" at bounding box center [810, 699] width 314 height 27
type textarea "x"
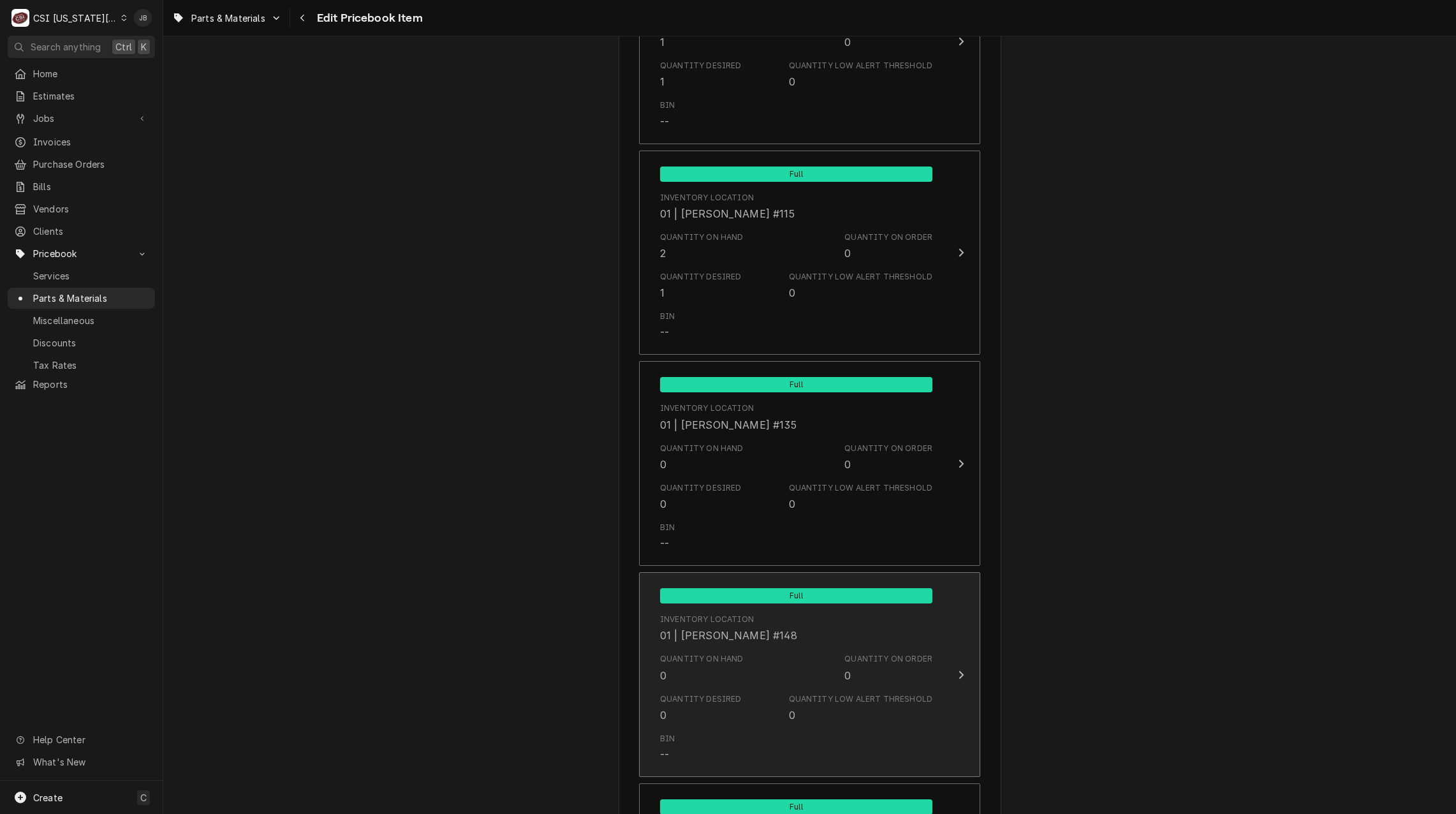
scroll to position [2232, 0]
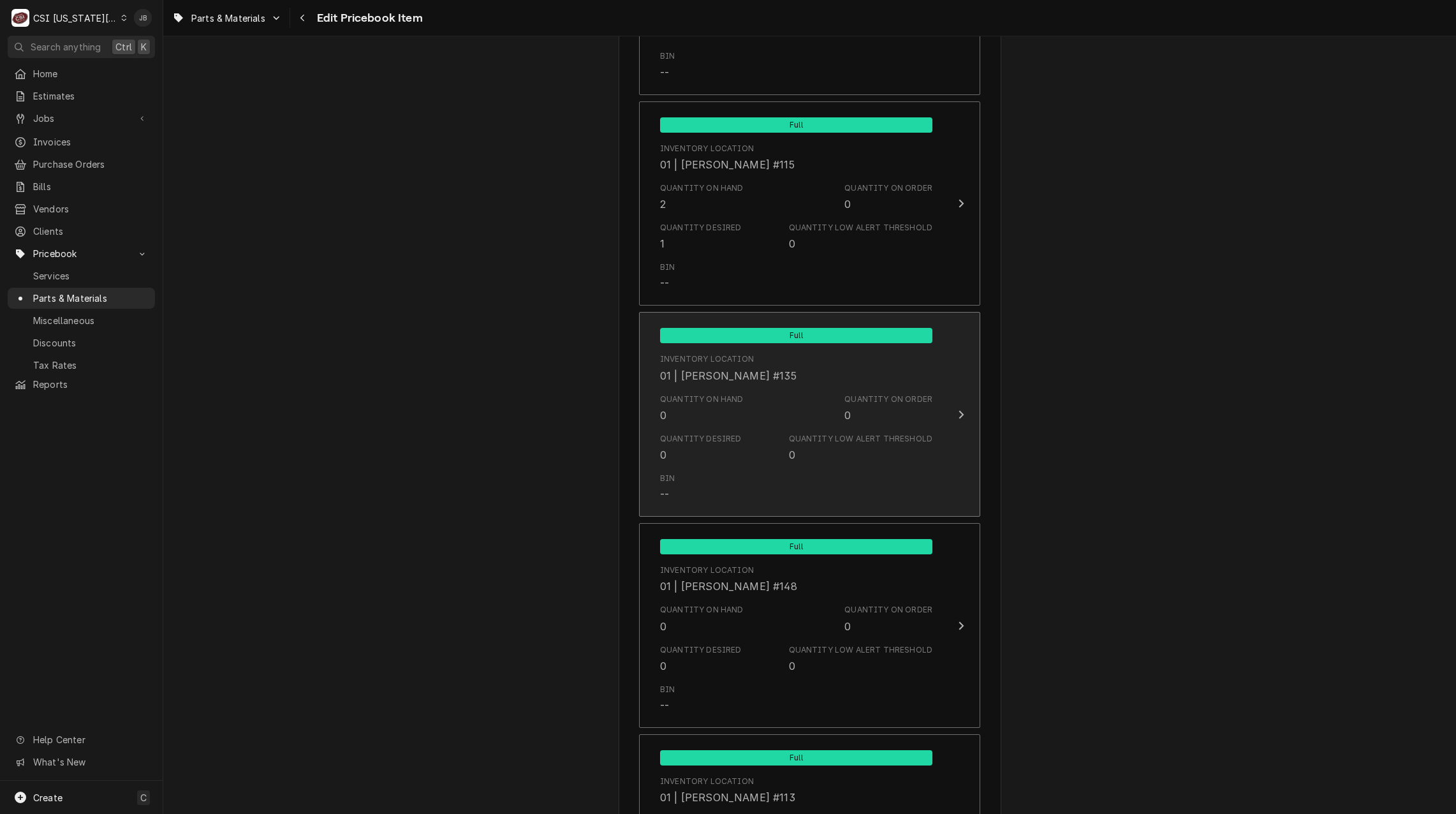
click at [758, 472] on div "Bin --" at bounding box center [796, 487] width 273 height 40
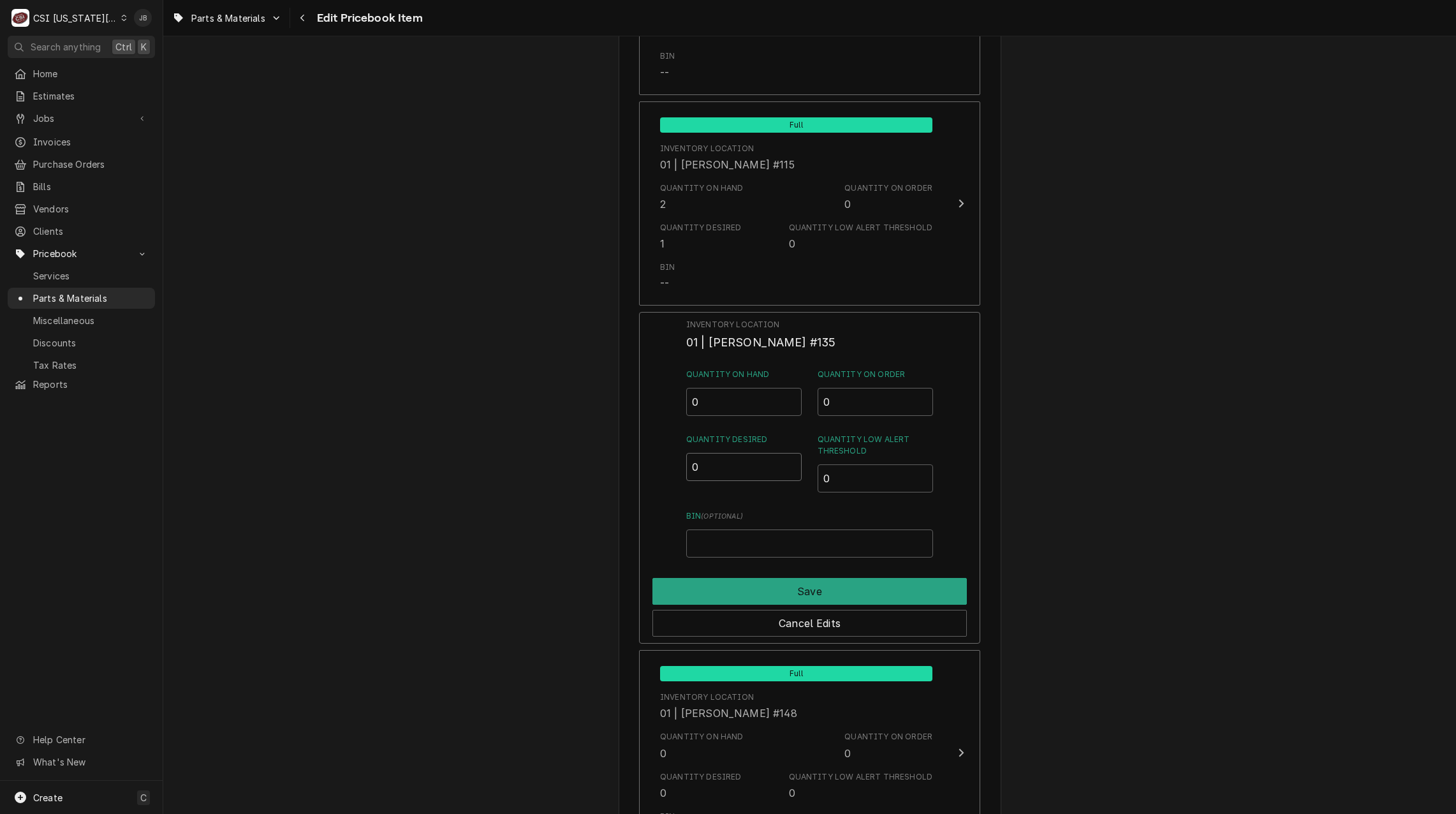
drag, startPoint x: 710, startPoint y: 464, endPoint x: 665, endPoint y: 467, distance: 45.1
click at [665, 467] on div "Inventory Location 01 | [PERSON_NAME] #135 Quantity on Hand 0 Quantity on Order…" at bounding box center [810, 478] width 341 height 332
type input "1"
click at [711, 596] on button "Save" at bounding box center [810, 591] width 314 height 27
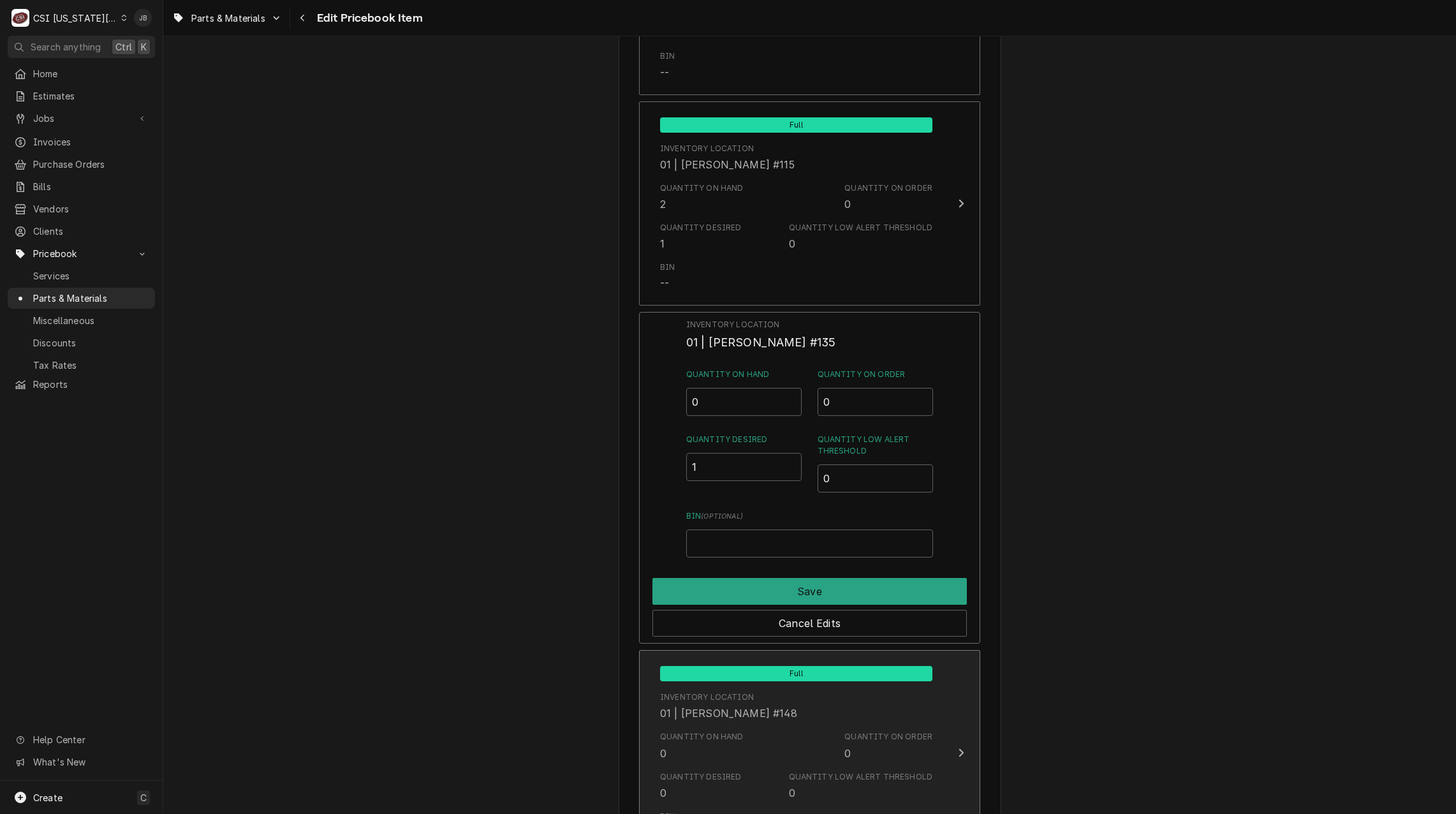
type textarea "x"
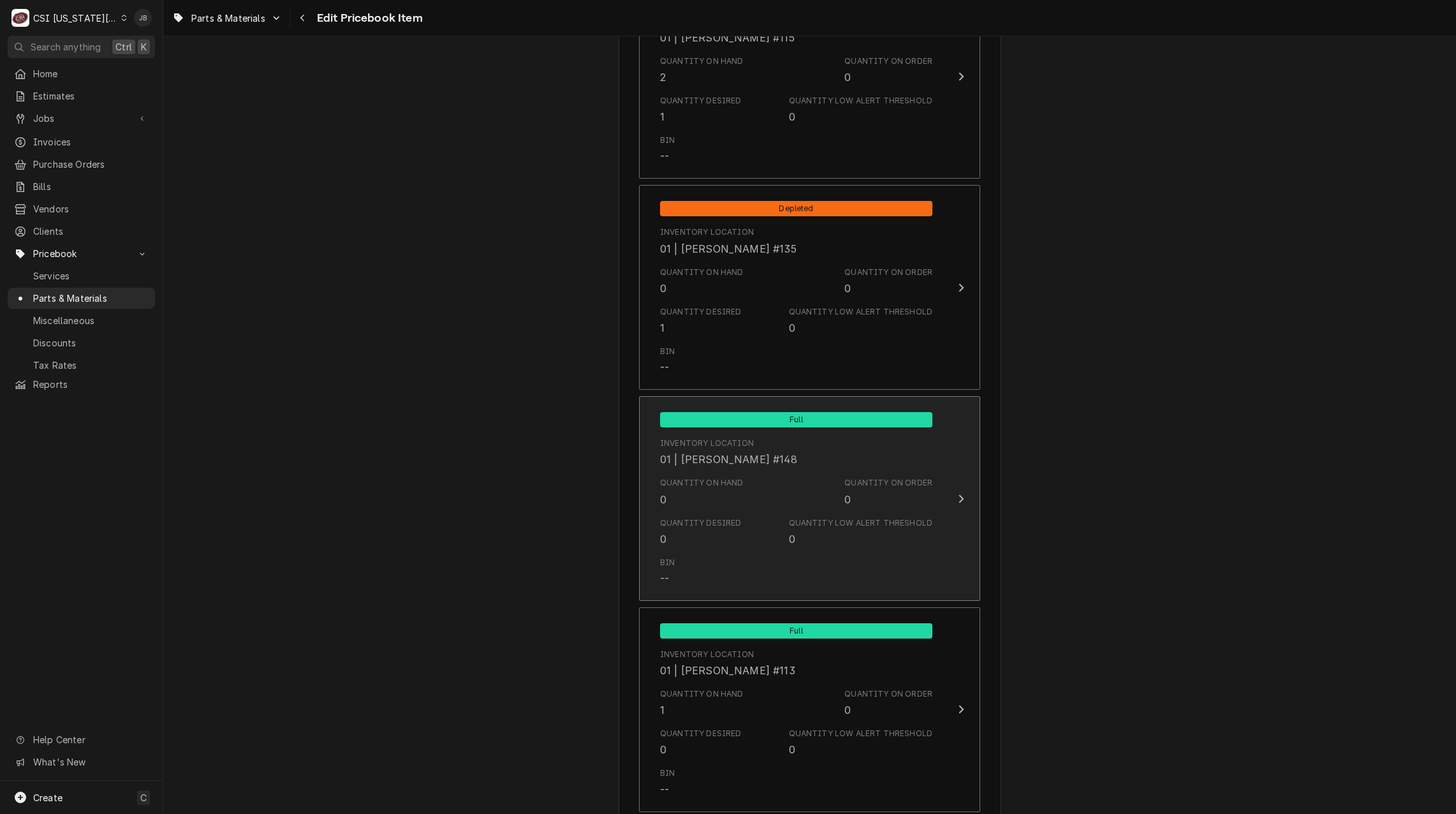
scroll to position [2360, 0]
click at [726, 522] on div "Quantity Desired" at bounding box center [701, 522] width 81 height 11
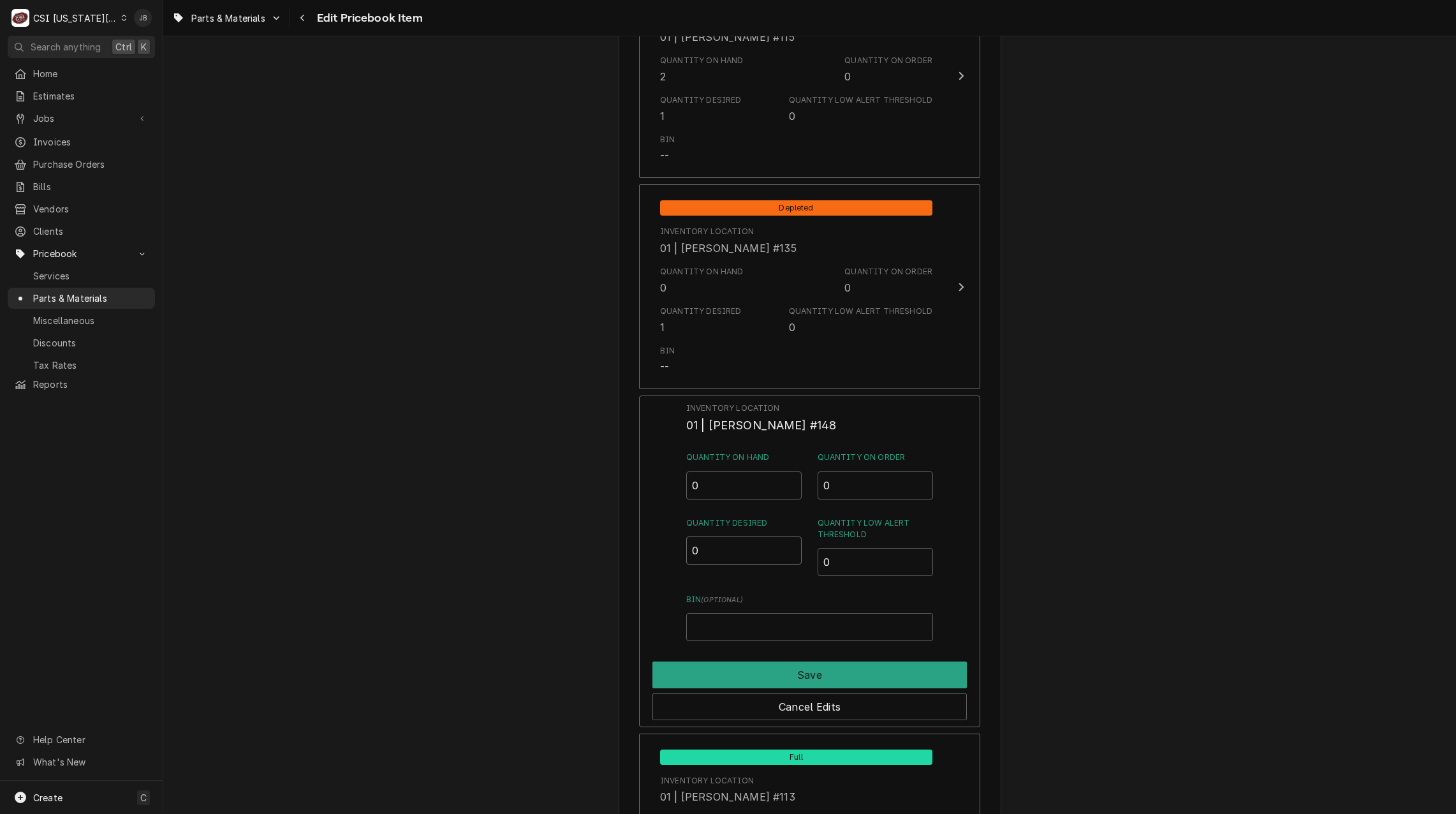
drag, startPoint x: 677, startPoint y: 554, endPoint x: 673, endPoint y: 580, distance: 26.3
click at [659, 554] on div "Inventory Location 01 | [PERSON_NAME] #148 Quantity on Hand 0 Quantity on Order…" at bounding box center [810, 561] width 341 height 332
type input "1"
click at [713, 677] on button "Save" at bounding box center [810, 675] width 314 height 27
type textarea "x"
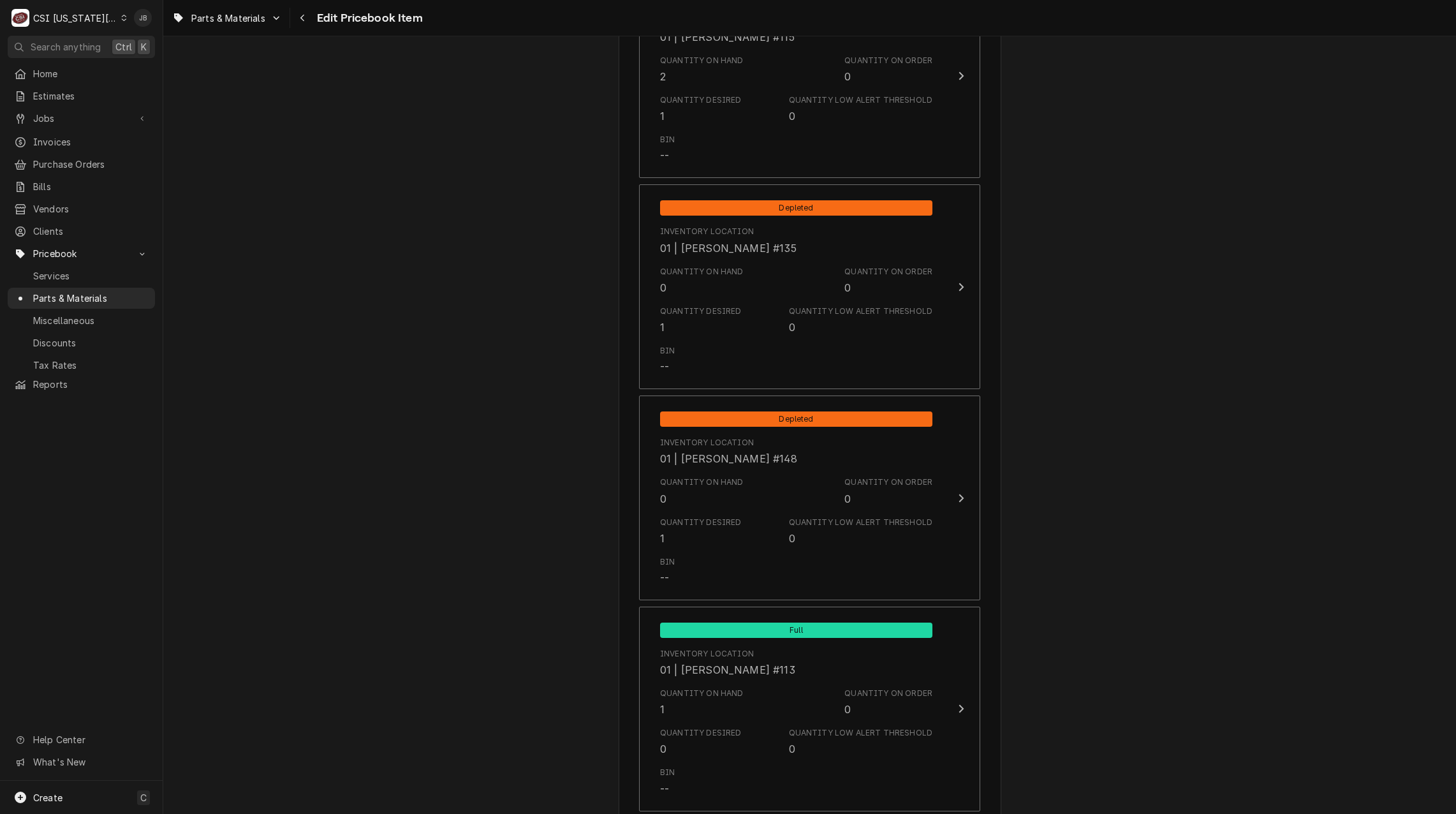
scroll to position [2551, 0]
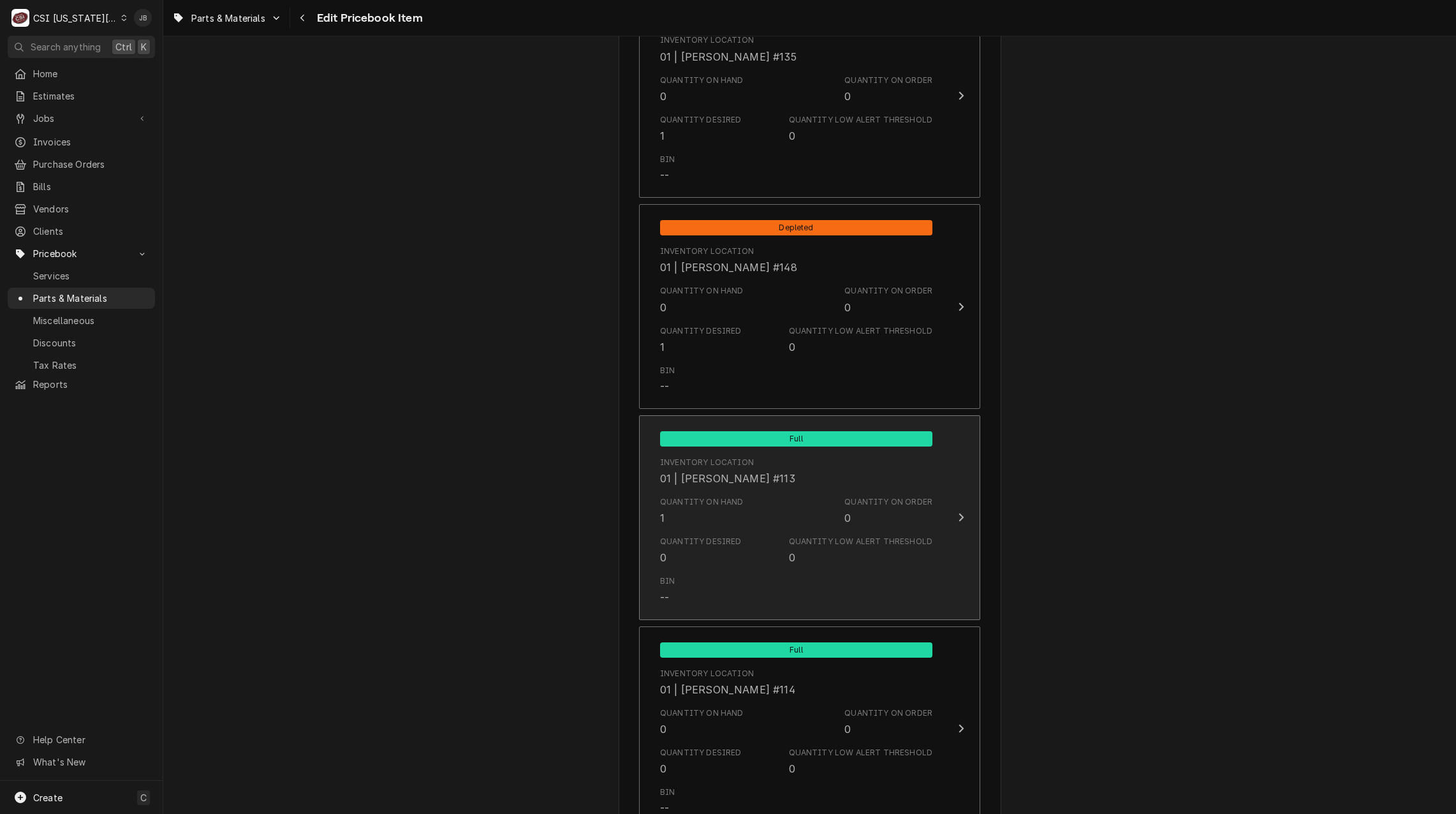
click at [729, 534] on div "Quantity Desired 0 Quantity Low Alert Threshold 0" at bounding box center [796, 551] width 273 height 40
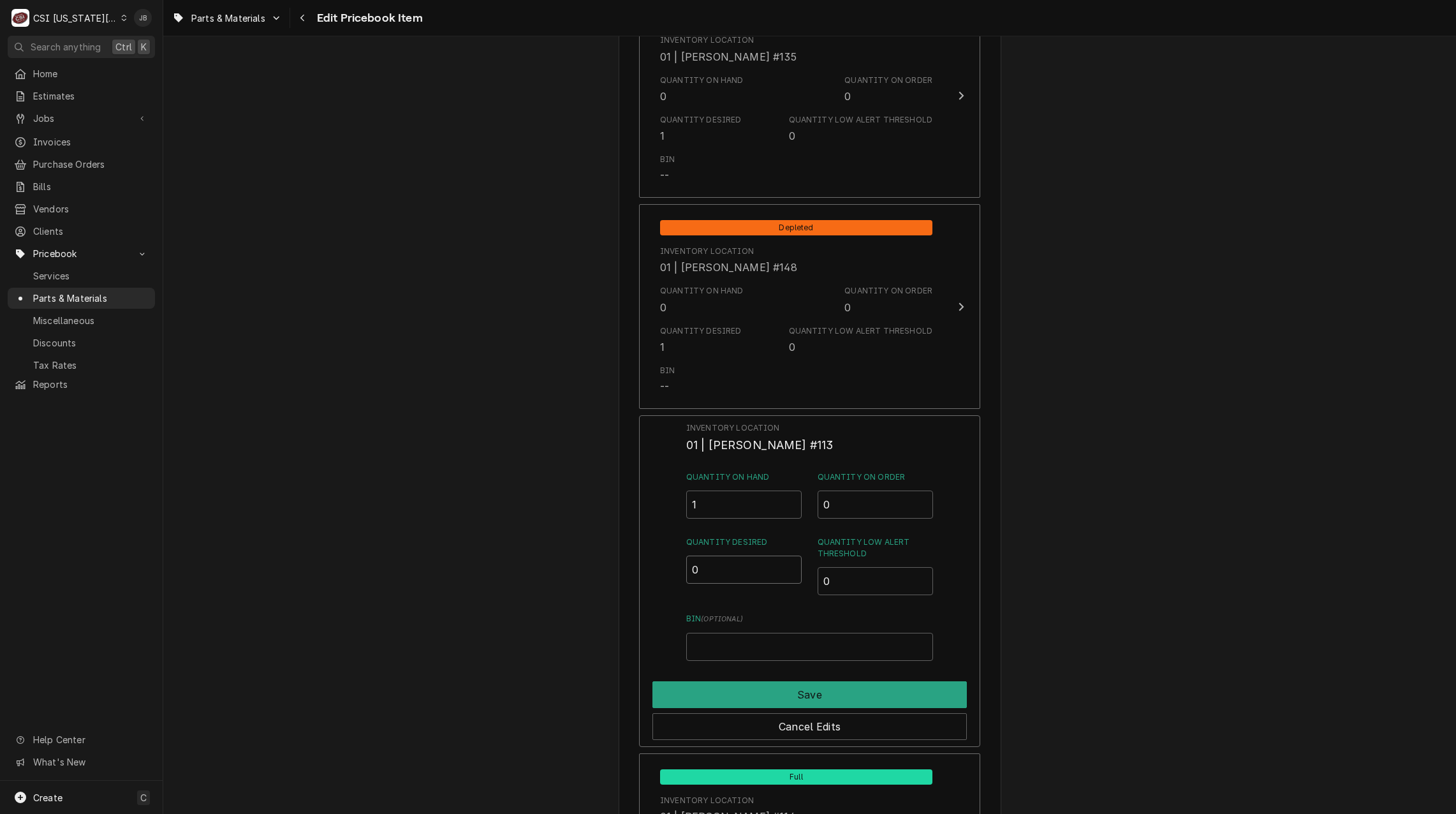
click at [670, 577] on div "Inventory Location 01 | [PERSON_NAME] #113 Quantity on Hand 1 Quantity on Order…" at bounding box center [810, 581] width 341 height 332
type input "1"
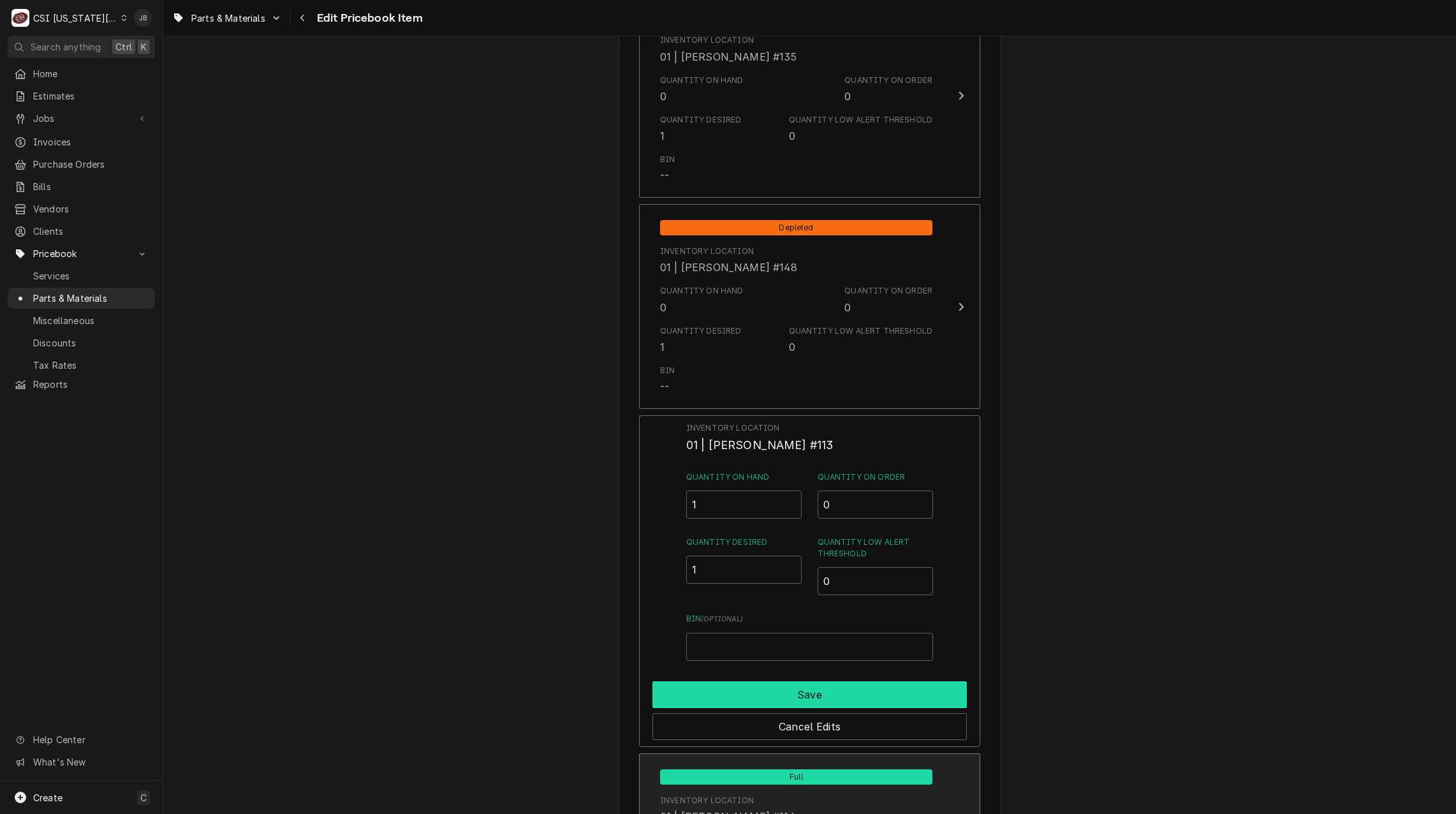
click at [716, 698] on button "Save" at bounding box center [810, 694] width 314 height 27
type textarea "x"
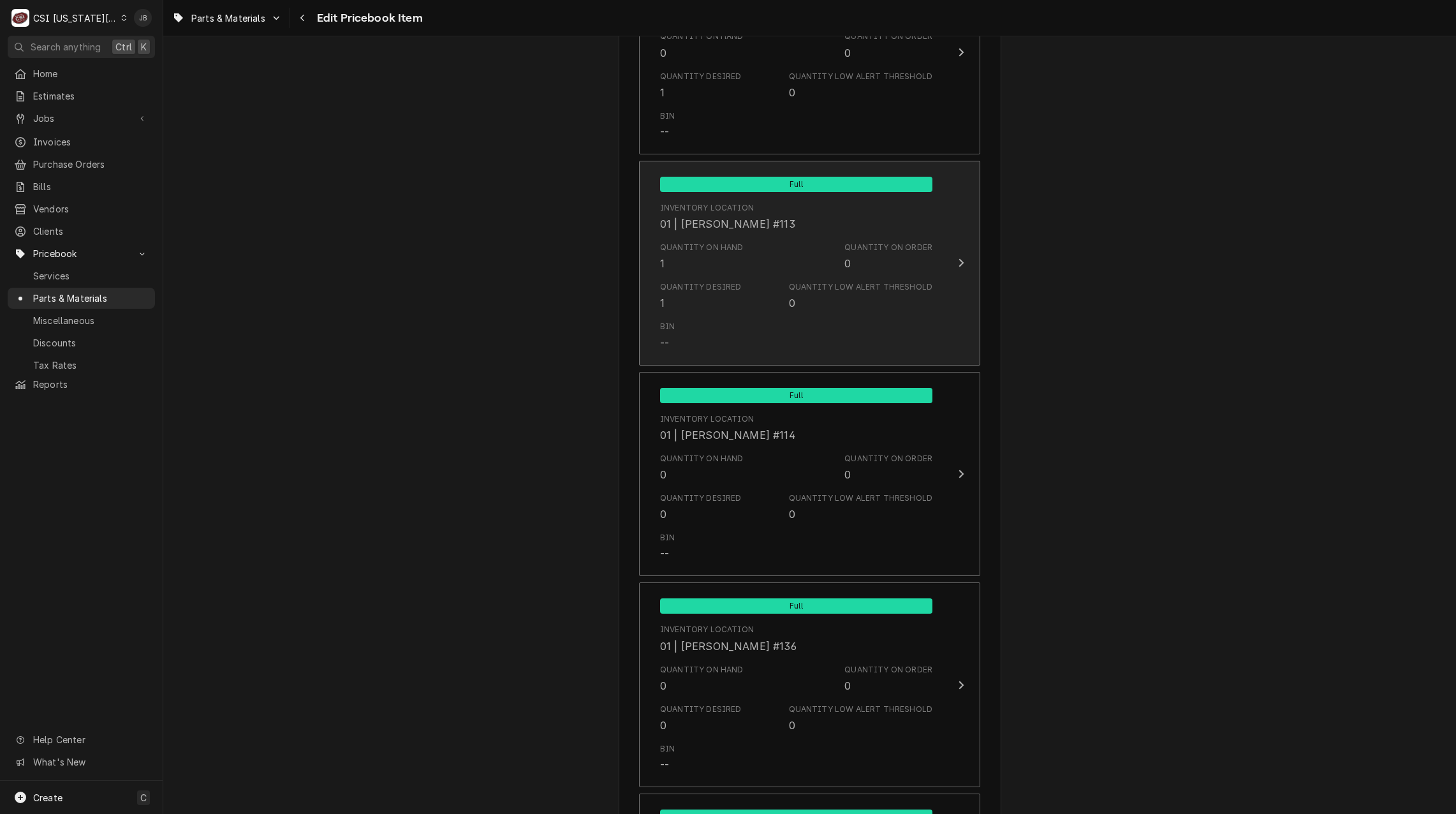
scroll to position [2807, 0]
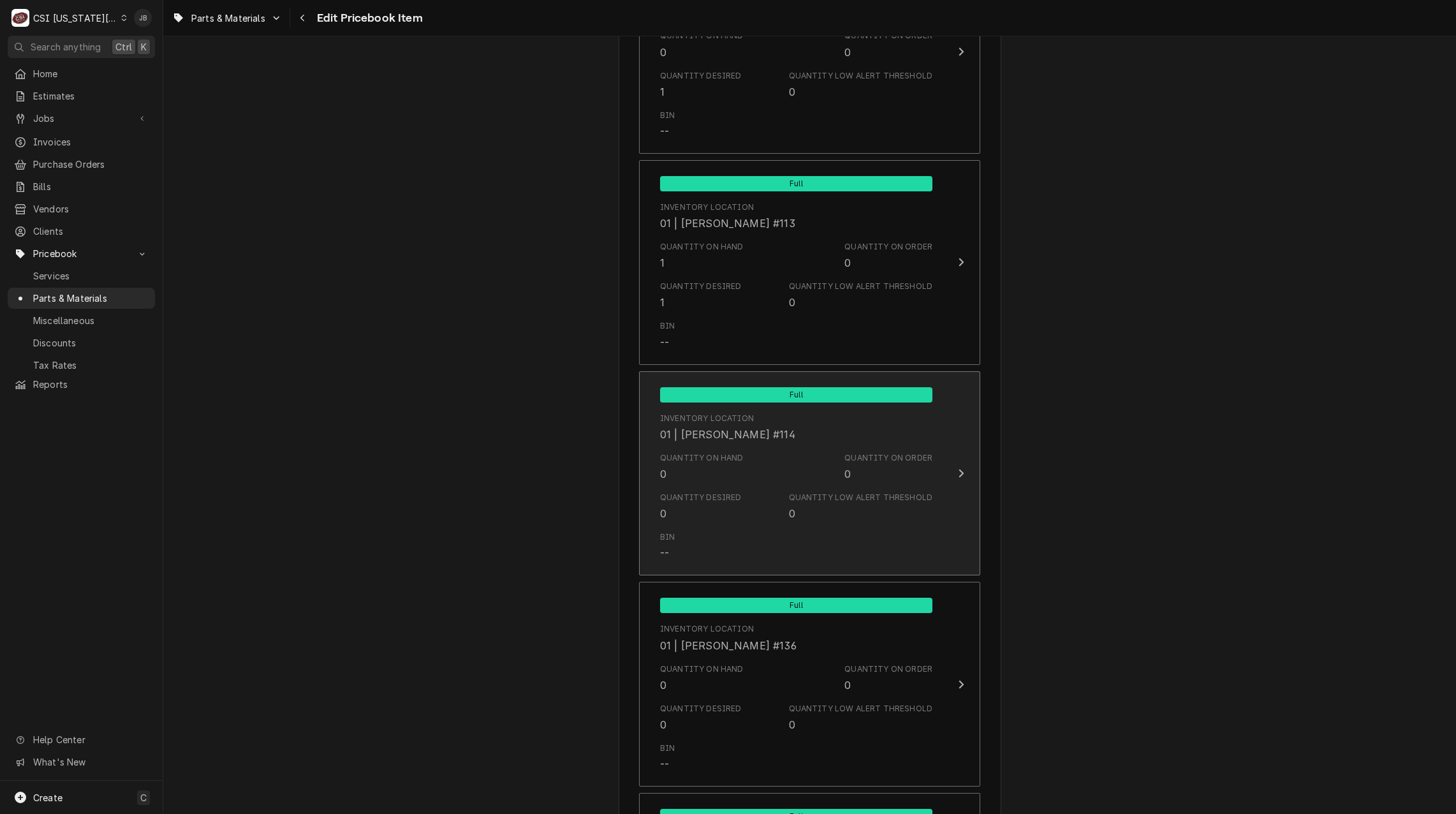
click at [750, 514] on div "Quantity Desired 0 Quantity Low Alert Threshold 0" at bounding box center [796, 506] width 273 height 40
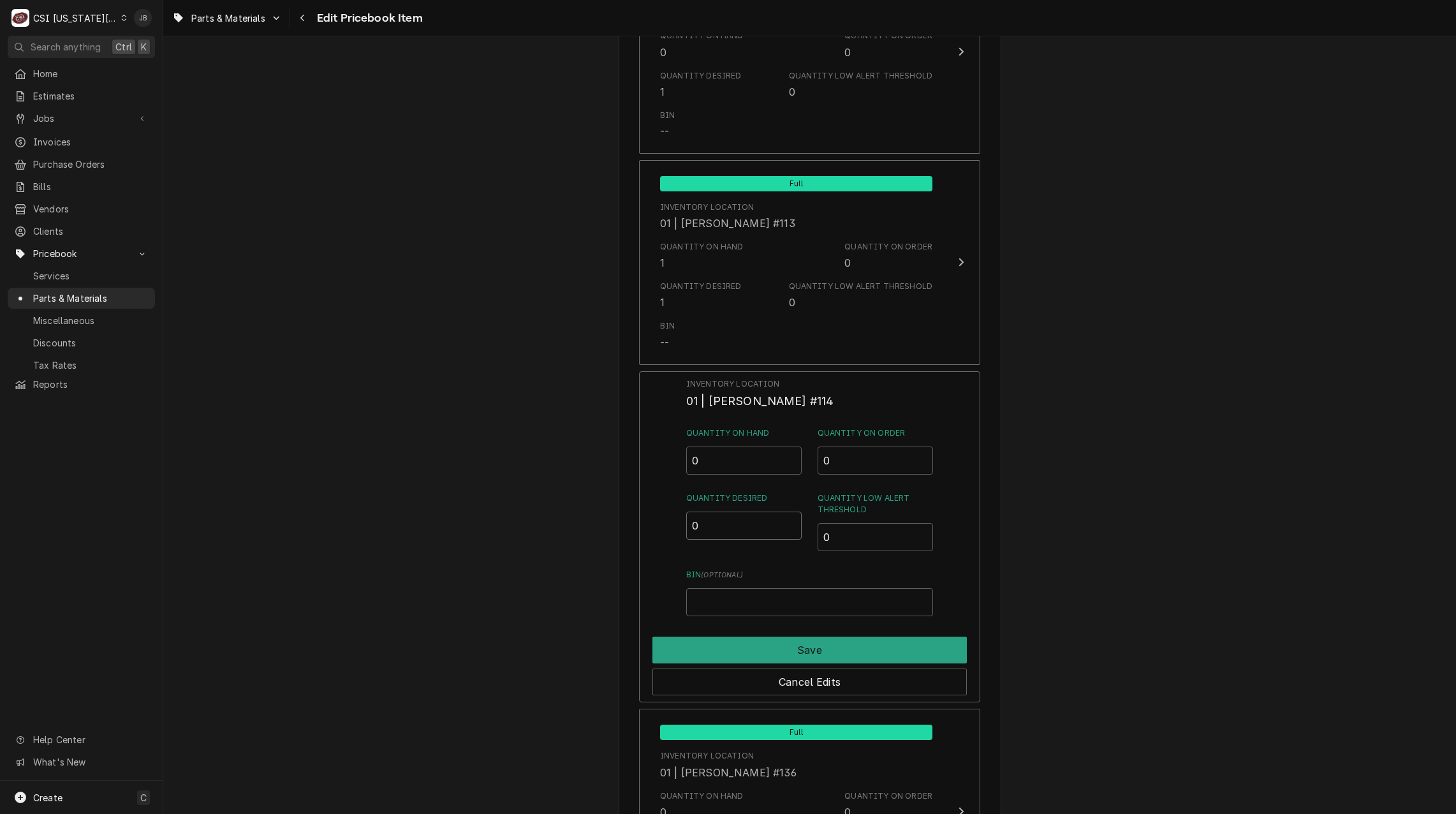
drag, startPoint x: 705, startPoint y: 526, endPoint x: 674, endPoint y: 527, distance: 31.0
click at [678, 526] on div "Inventory Location 01 | [PERSON_NAME] #114 Quantity on Hand 0 Quantity on Order…" at bounding box center [810, 537] width 341 height 332
type input "1"
click at [722, 642] on button "Save" at bounding box center [810, 650] width 314 height 27
type textarea "x"
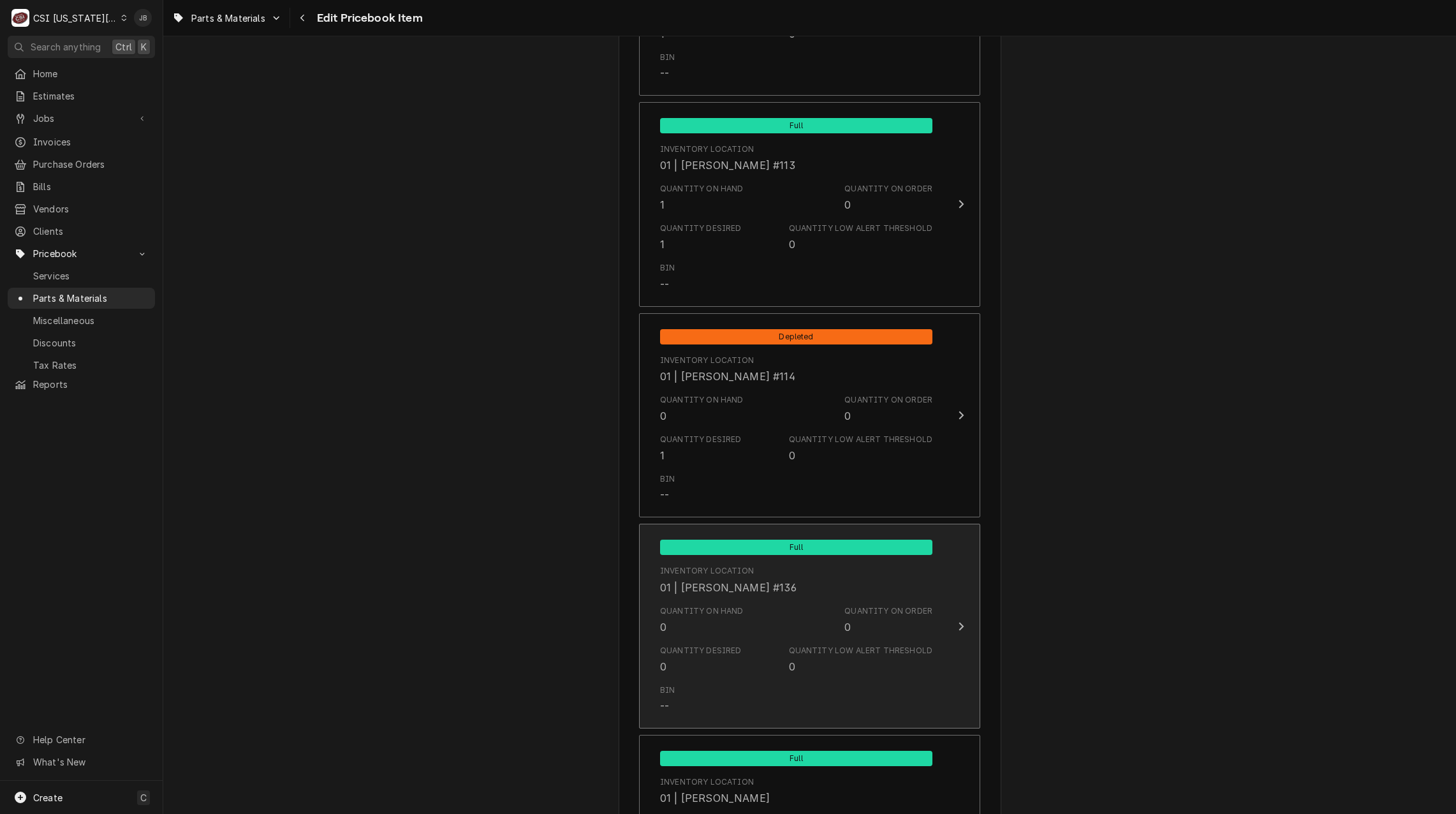
scroll to position [3125, 0]
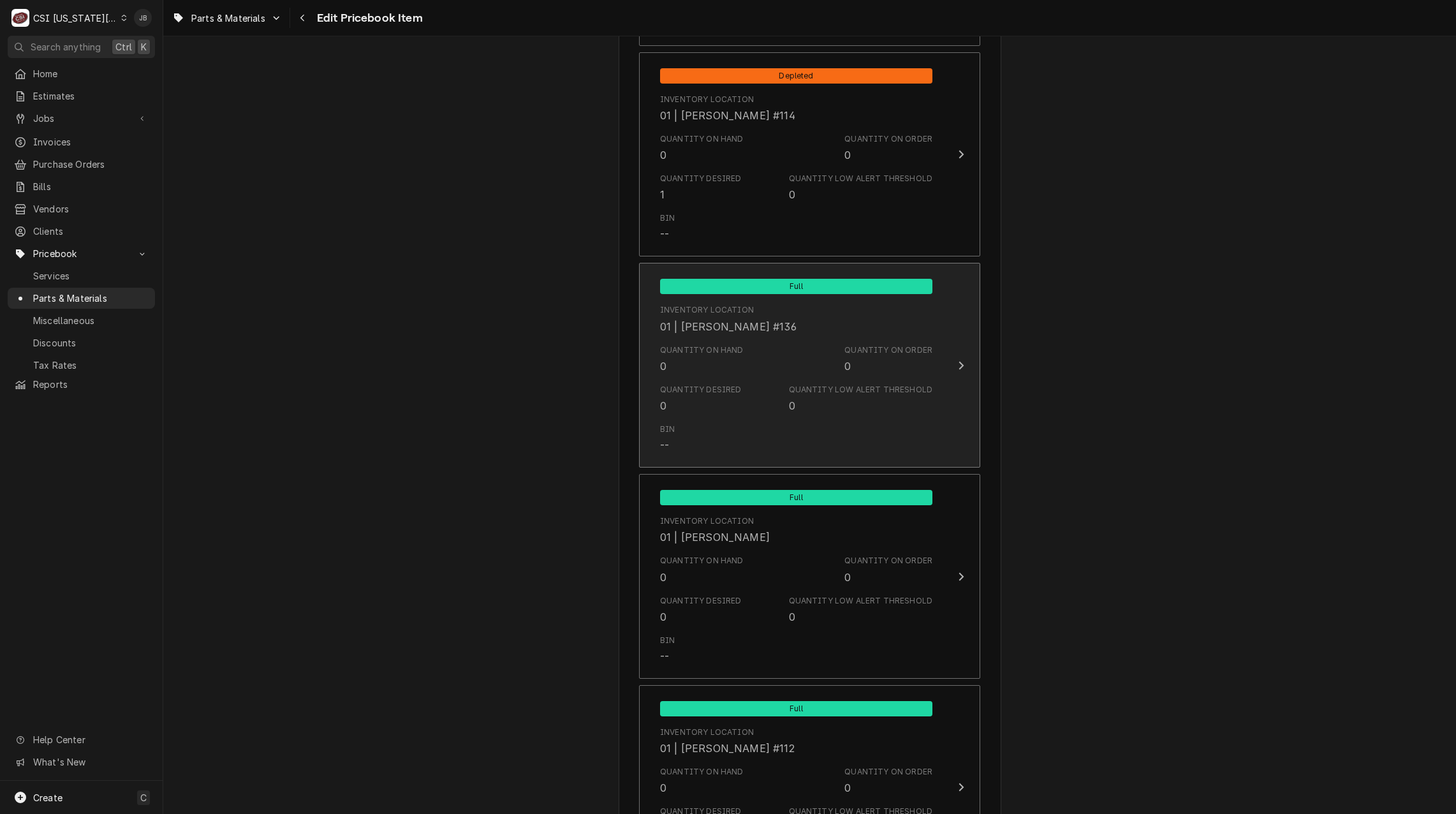
click at [738, 406] on div "Quantity Desired 0 Quantity Low Alert Threshold 0" at bounding box center [796, 399] width 273 height 40
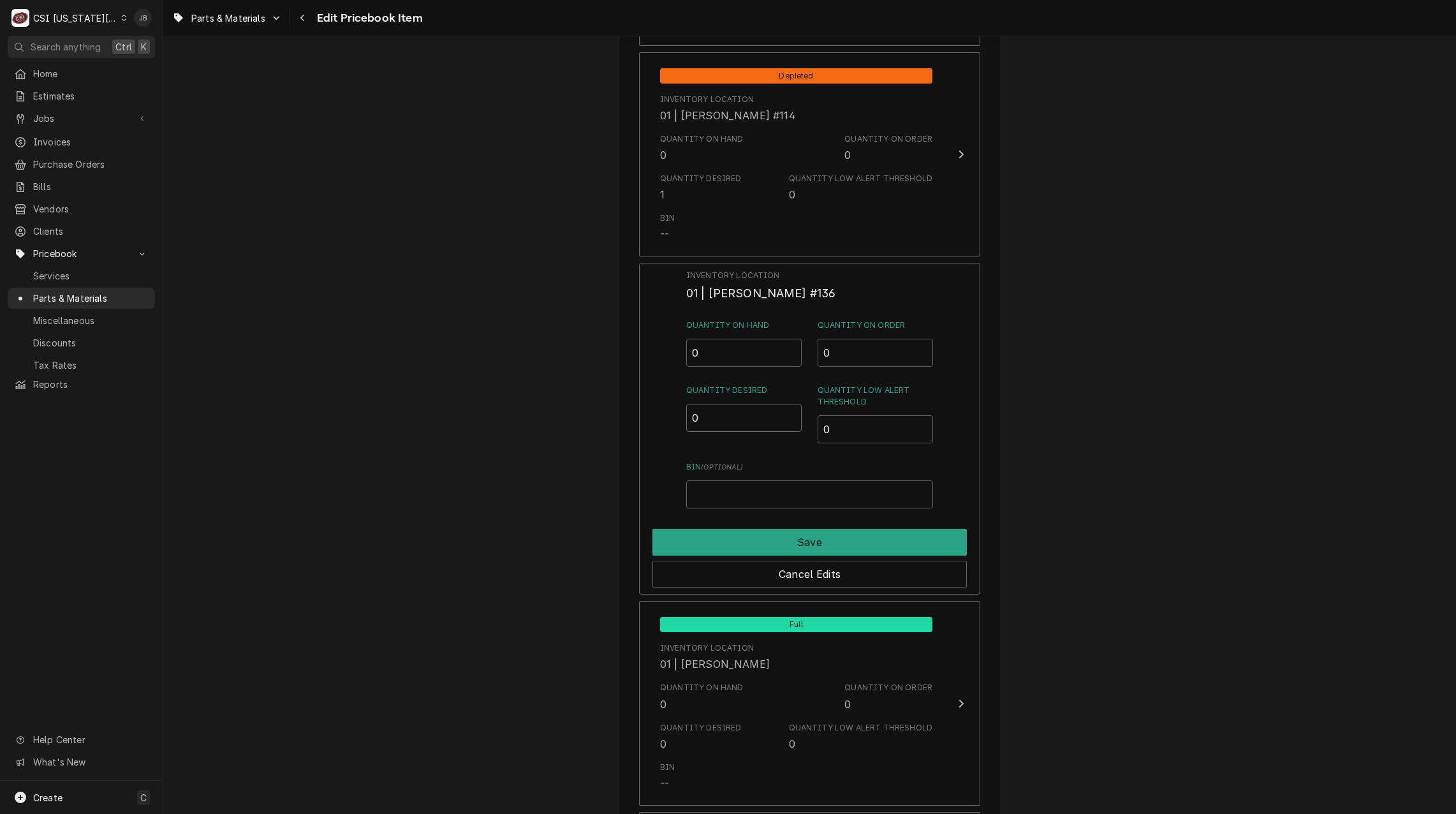
drag, startPoint x: 706, startPoint y: 415, endPoint x: 672, endPoint y: 432, distance: 38.0
click at [683, 417] on div "Inventory Location 01 | PHIL BUSTAMANTE #136 Quantity on Hand 0 Quantity on Ord…" at bounding box center [810, 428] width 341 height 332
type input "1"
click at [746, 539] on button "Save" at bounding box center [810, 542] width 314 height 27
type textarea "x"
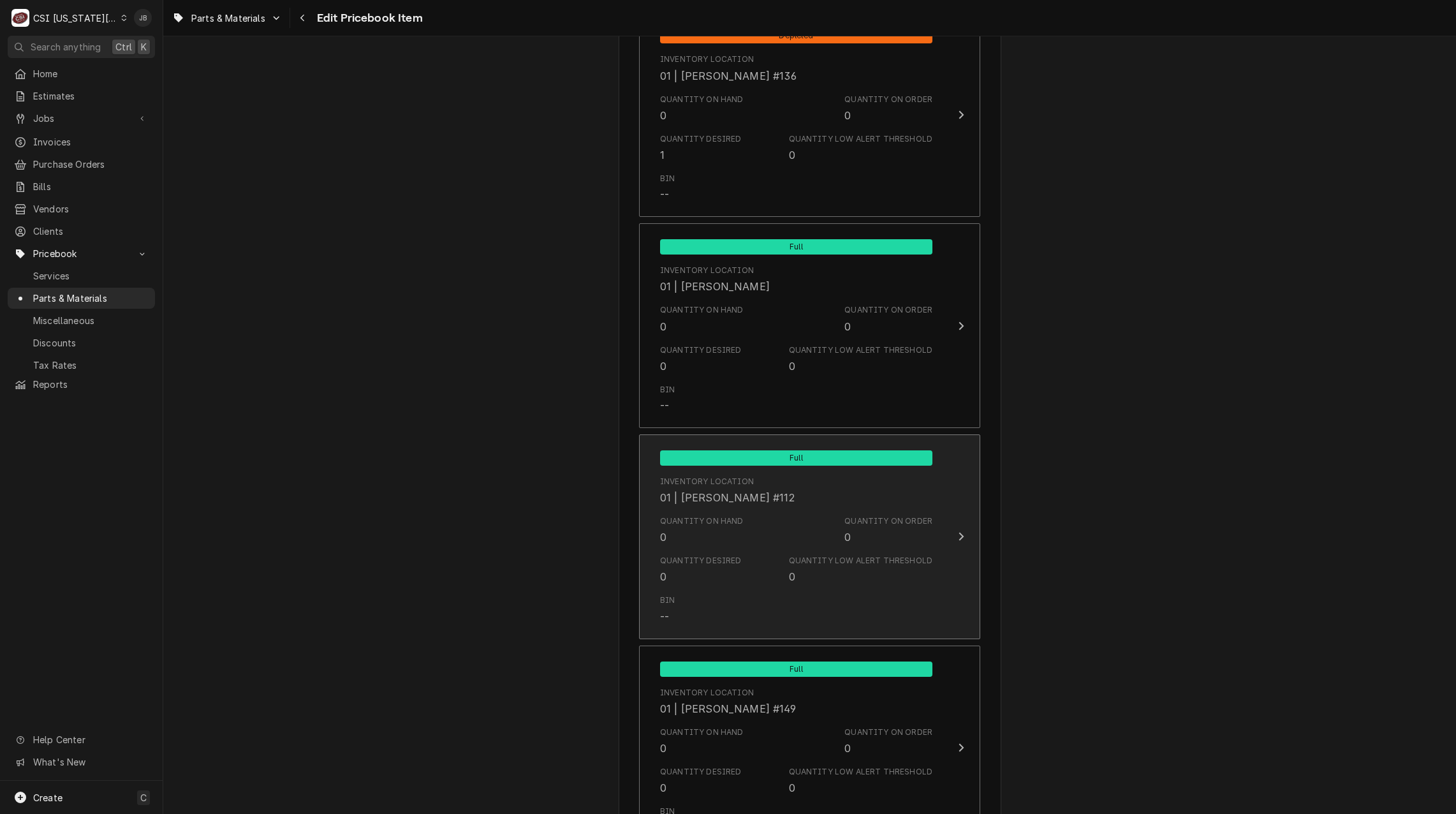
scroll to position [3444, 0]
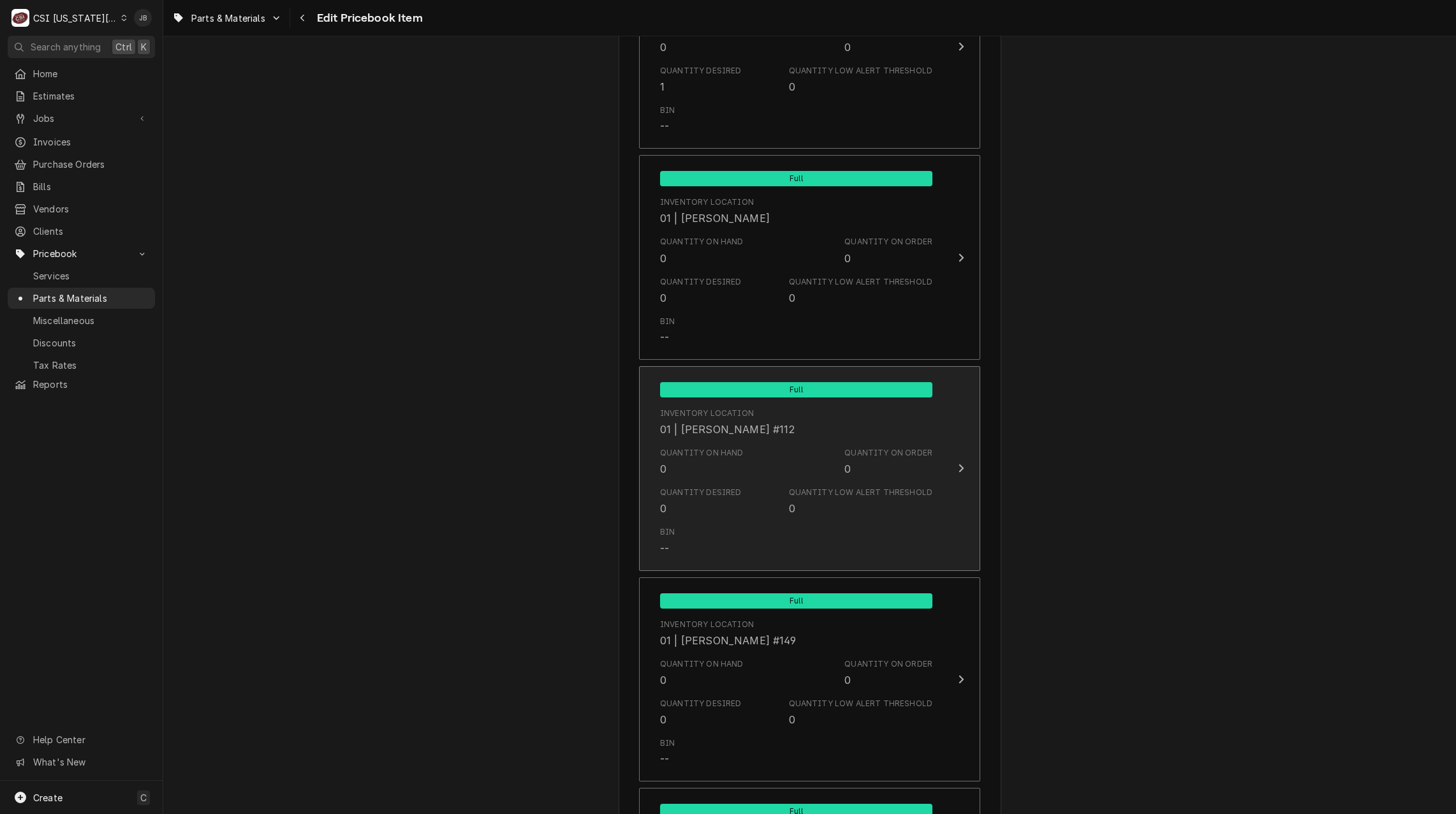
click at [731, 480] on div "Quantity on Hand 0 Quantity on Order 0" at bounding box center [796, 462] width 273 height 40
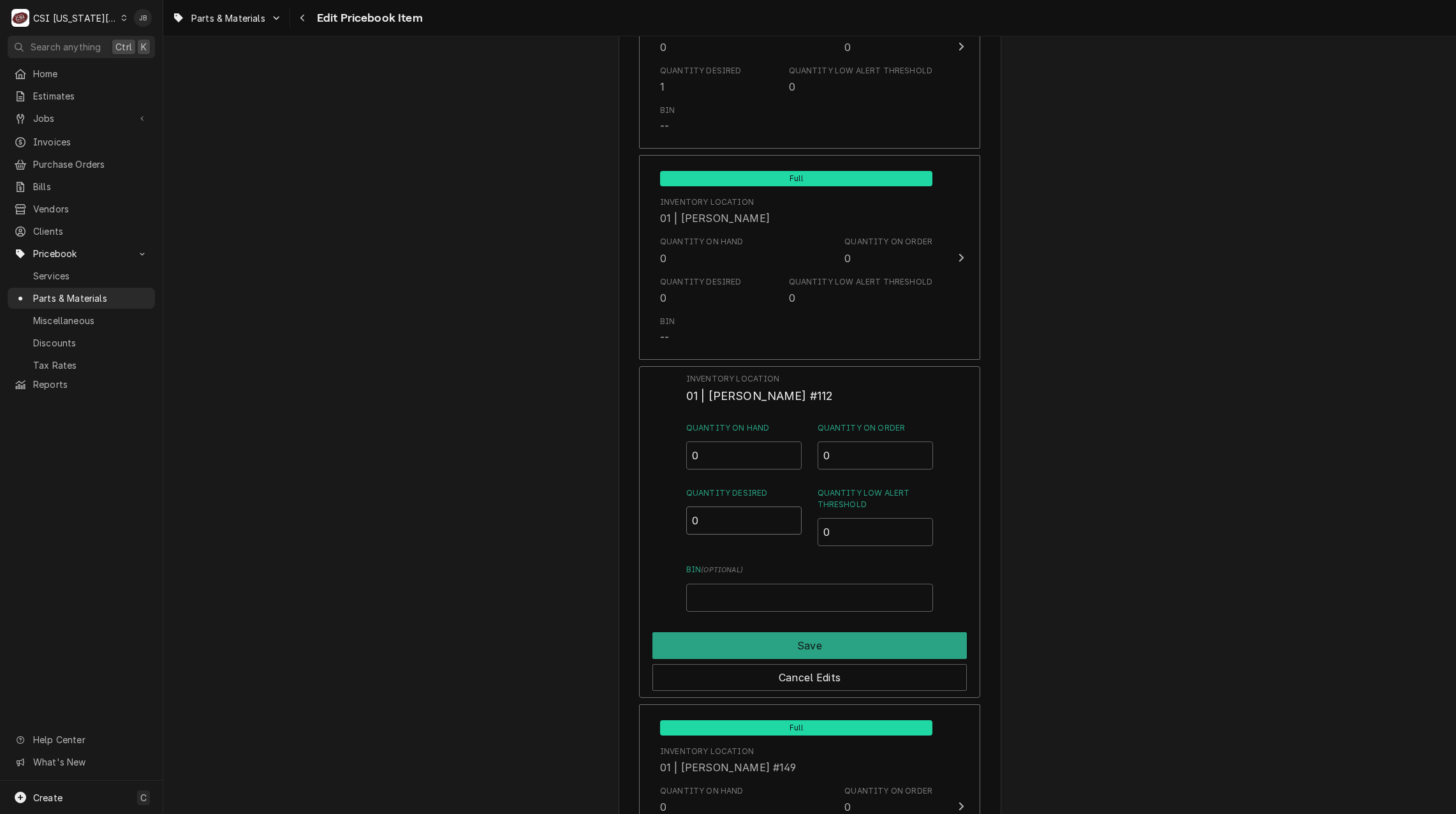
drag, startPoint x: 694, startPoint y: 515, endPoint x: 684, endPoint y: 561, distance: 47.1
click at [680, 517] on div "Inventory Location 01 | [PERSON_NAME] #112 Quantity on Hand 0 Quantity on Order…" at bounding box center [810, 532] width 341 height 332
type input "1"
click at [731, 641] on button "Save" at bounding box center [810, 646] width 314 height 27
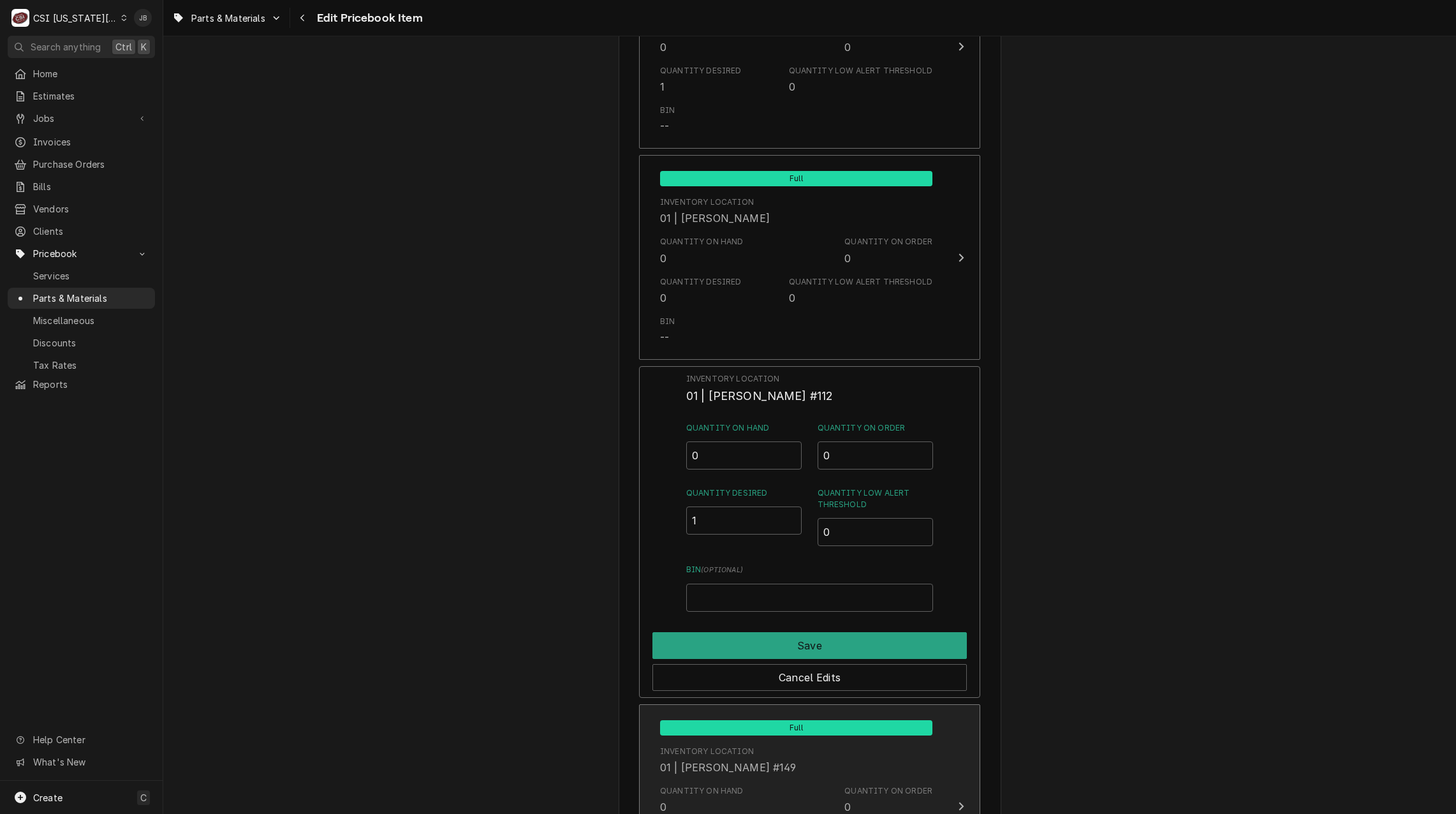
type textarea "x"
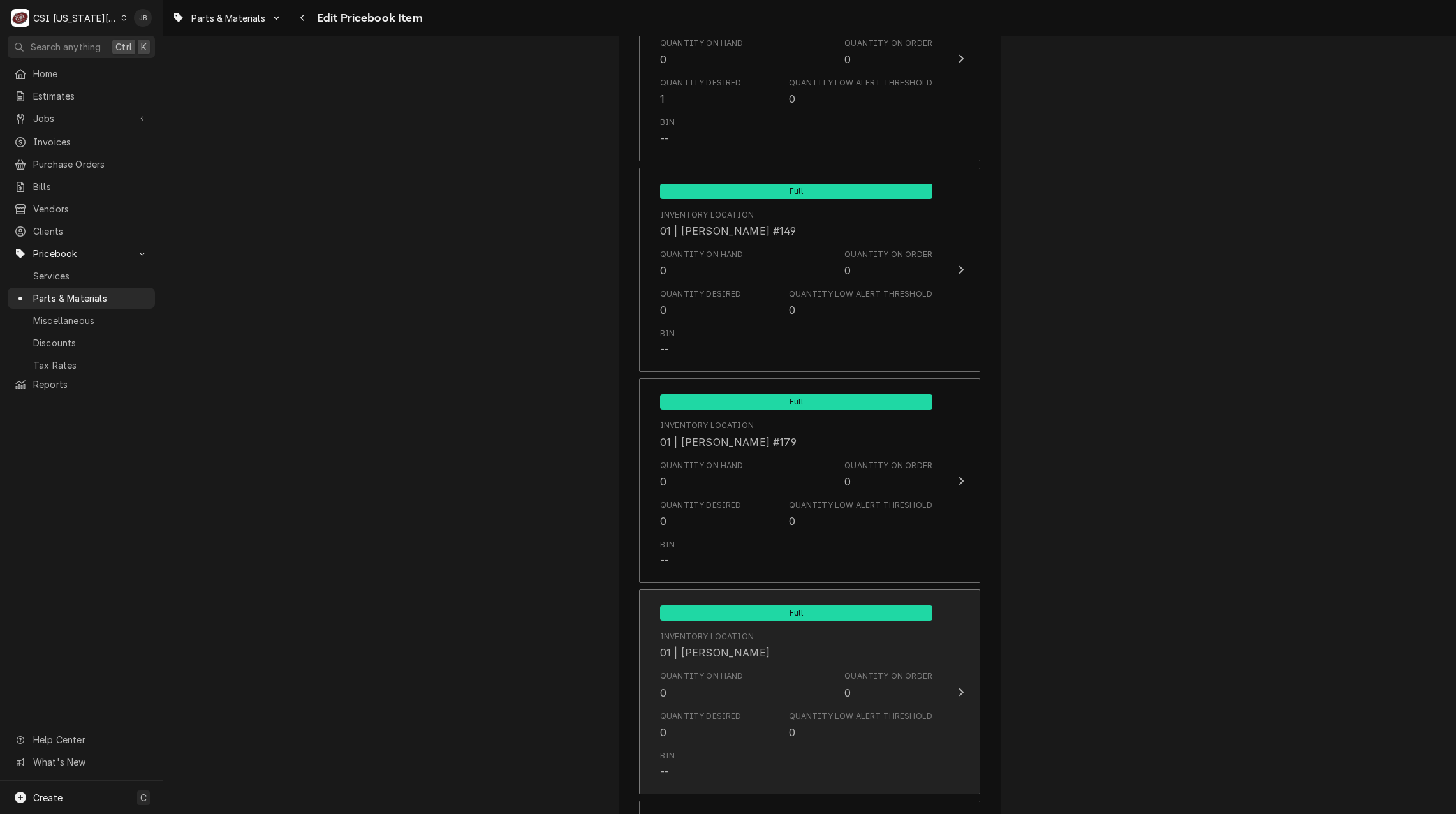
scroll to position [3954, 0]
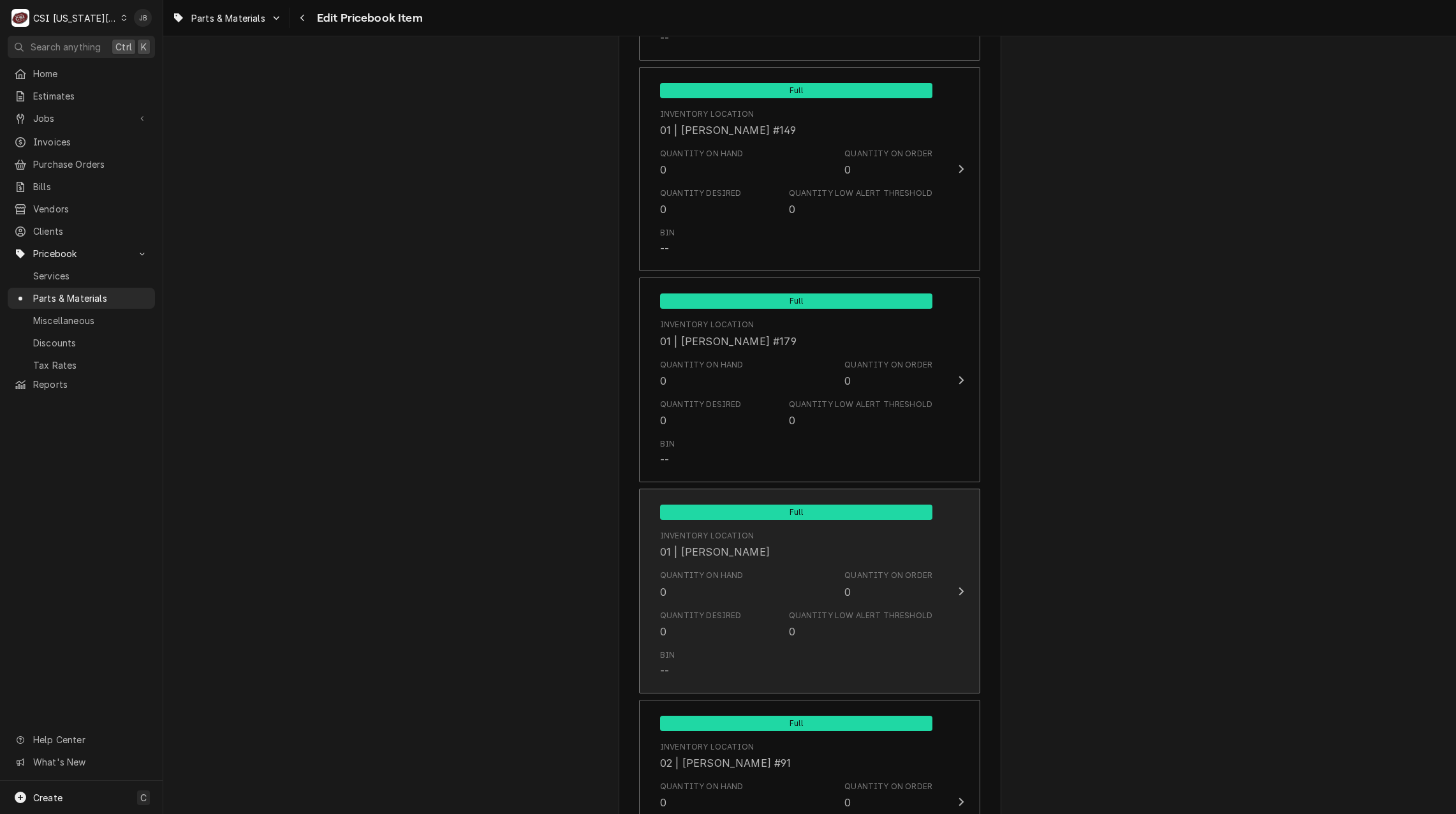
click at [725, 510] on span "Full" at bounding box center [796, 512] width 273 height 16
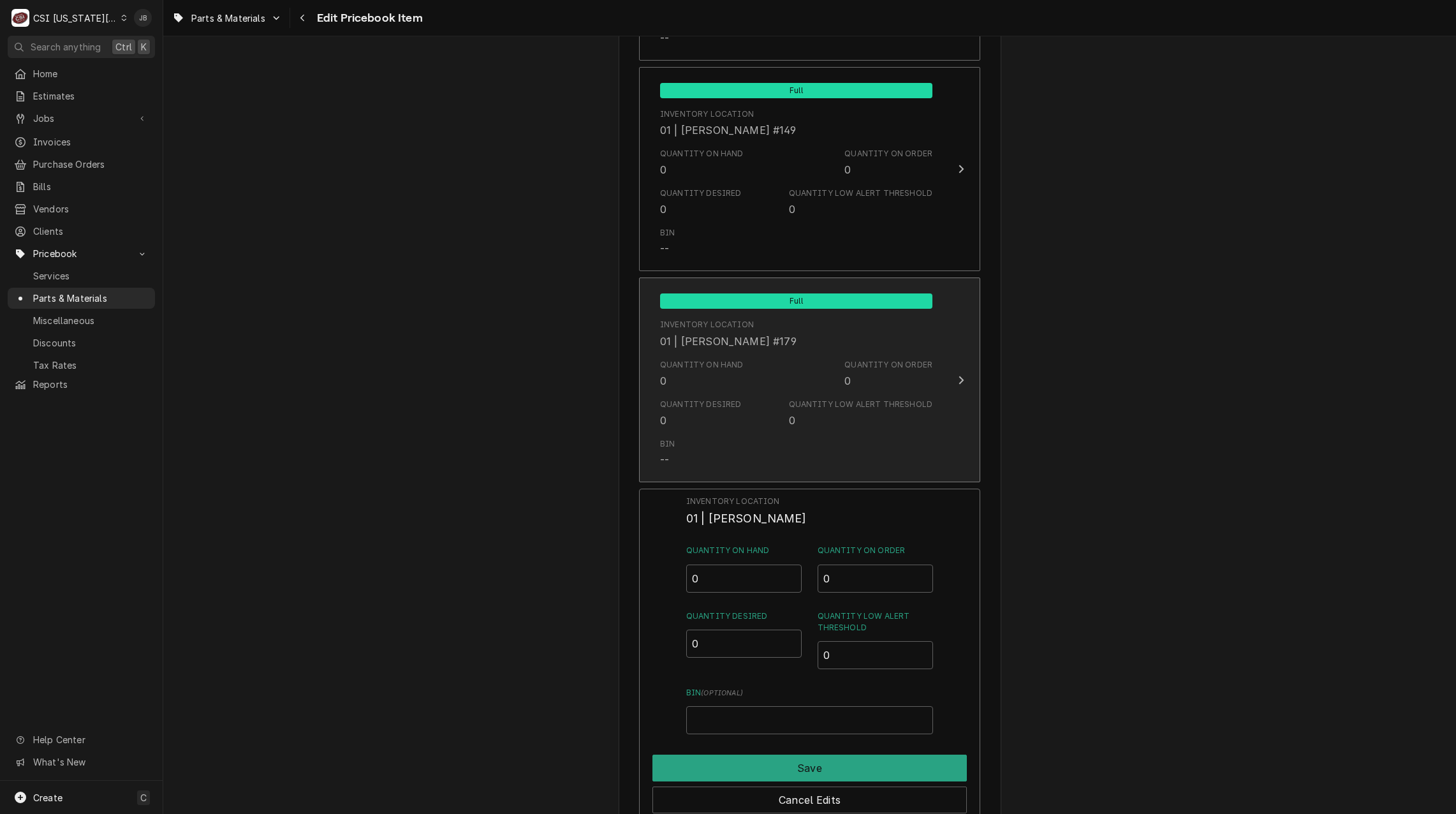
click at [721, 422] on div "Quantity Desired 0" at bounding box center [701, 413] width 81 height 29
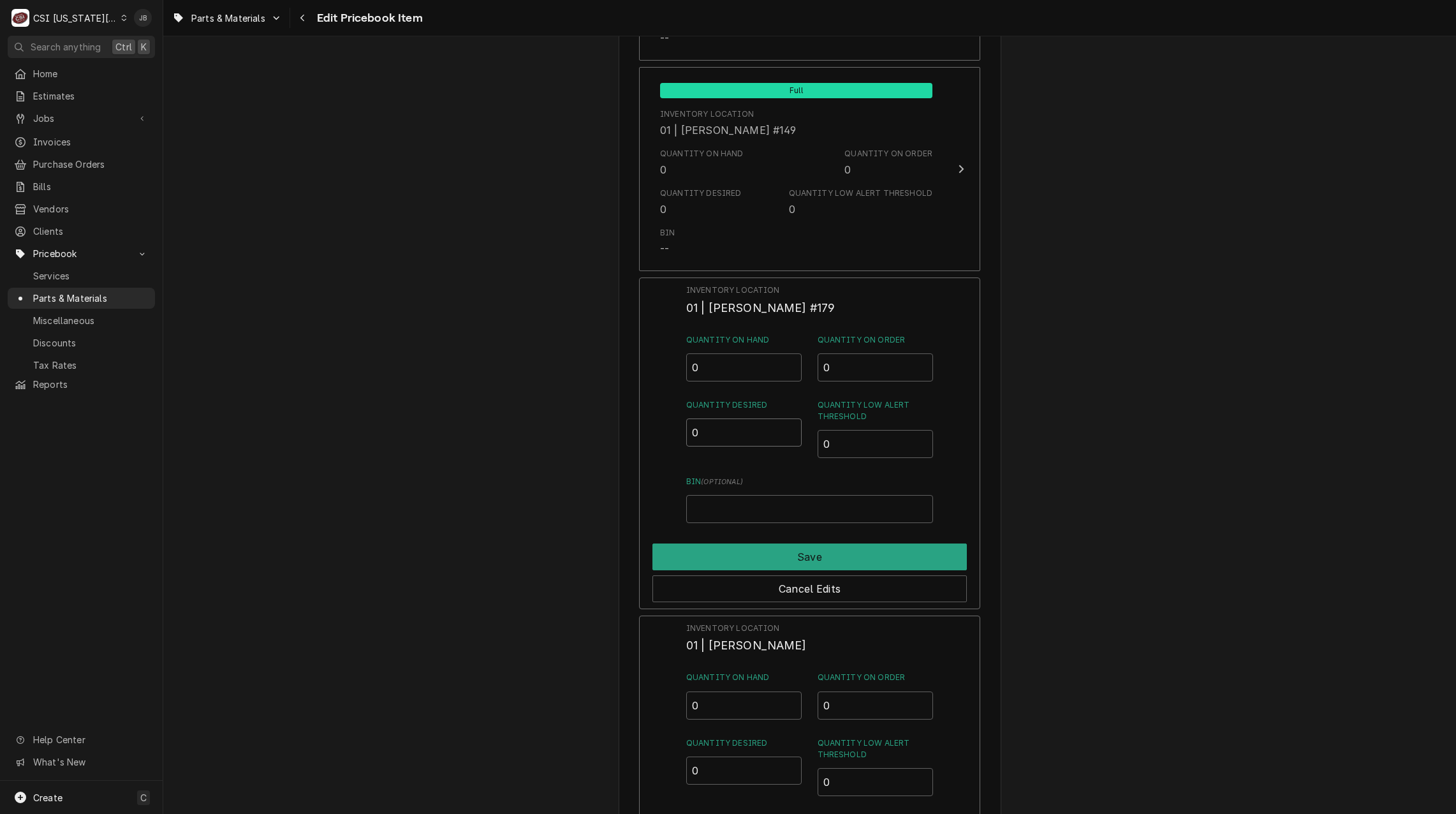
drag, startPoint x: 680, startPoint y: 435, endPoint x: 677, endPoint y: 474, distance: 39.1
click at [677, 435] on div "Inventory Location 01 | WADE URTEAGA #179 Quantity on Hand 0 Quantity on Order …" at bounding box center [810, 443] width 341 height 332
type input "1"
click at [727, 551] on button "Save" at bounding box center [810, 557] width 314 height 27
type textarea "x"
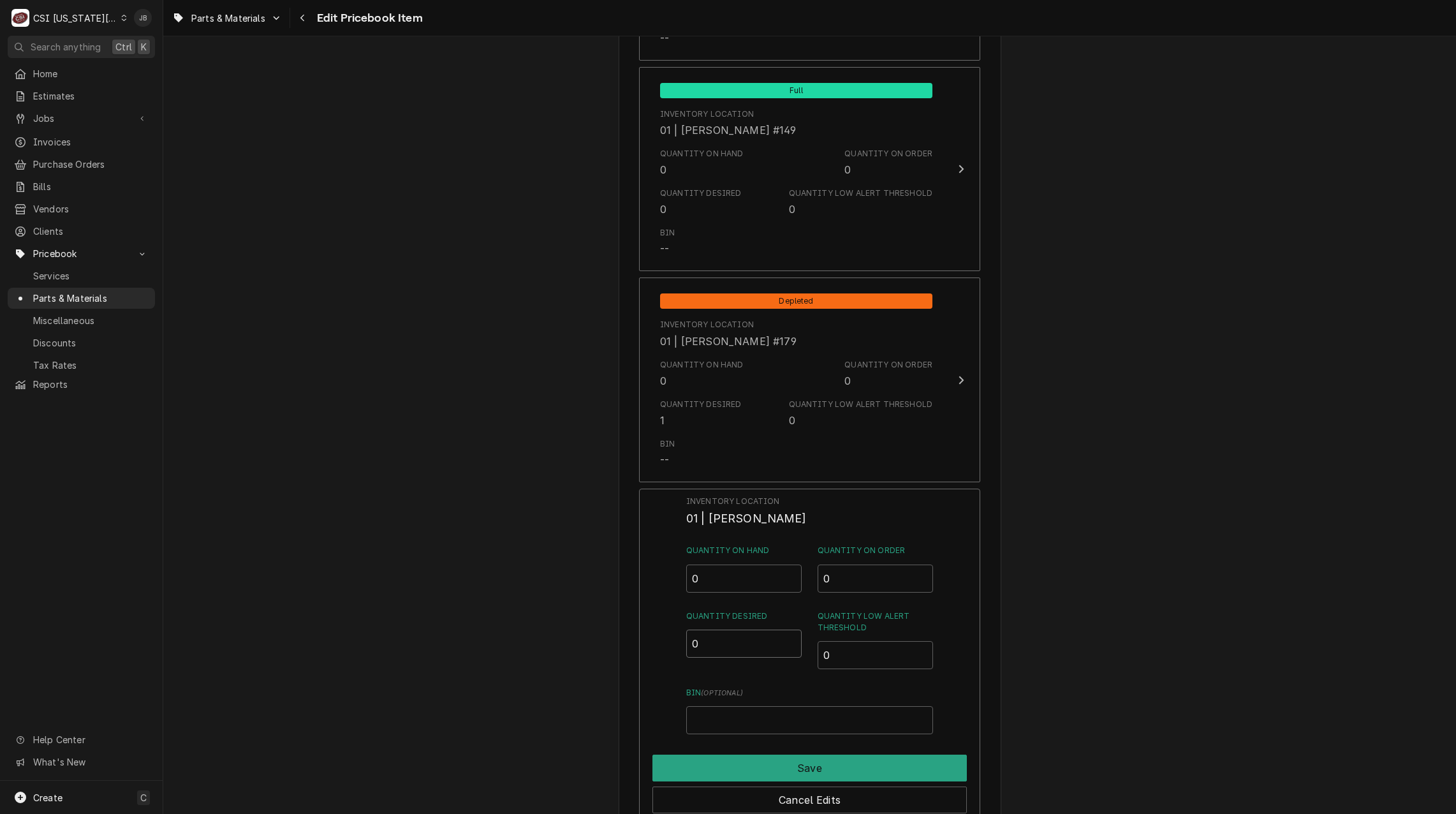
drag, startPoint x: 711, startPoint y: 638, endPoint x: 675, endPoint y: 641, distance: 36.1
click at [676, 641] on div "Inventory Location 01 | [PERSON_NAME] Quantity on Hand 0 Quantity on Order 0 Qu…" at bounding box center [810, 654] width 341 height 332
type input "1"
click at [713, 769] on button "Save" at bounding box center [810, 768] width 314 height 27
type textarea "x"
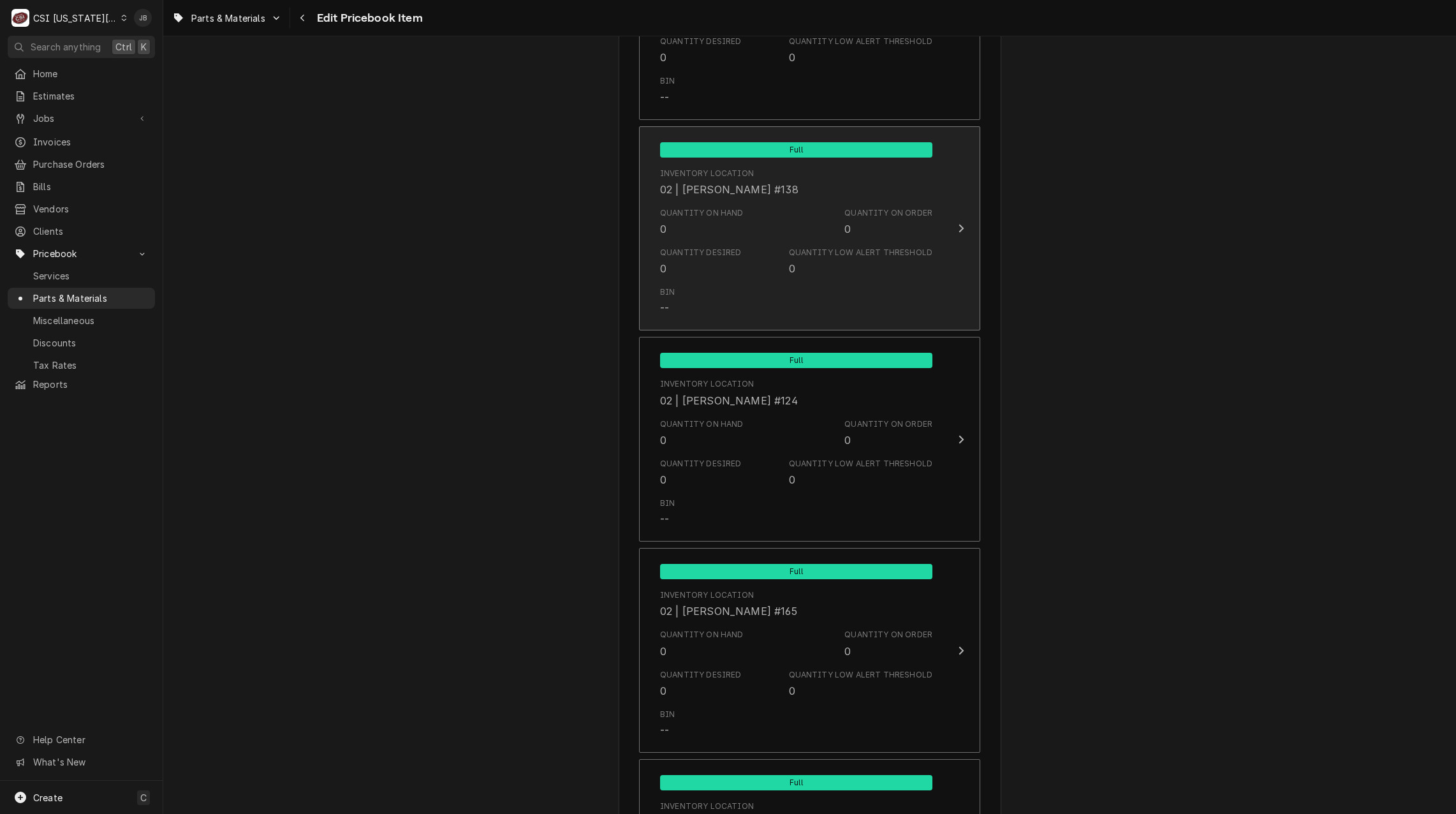
scroll to position [5612, 0]
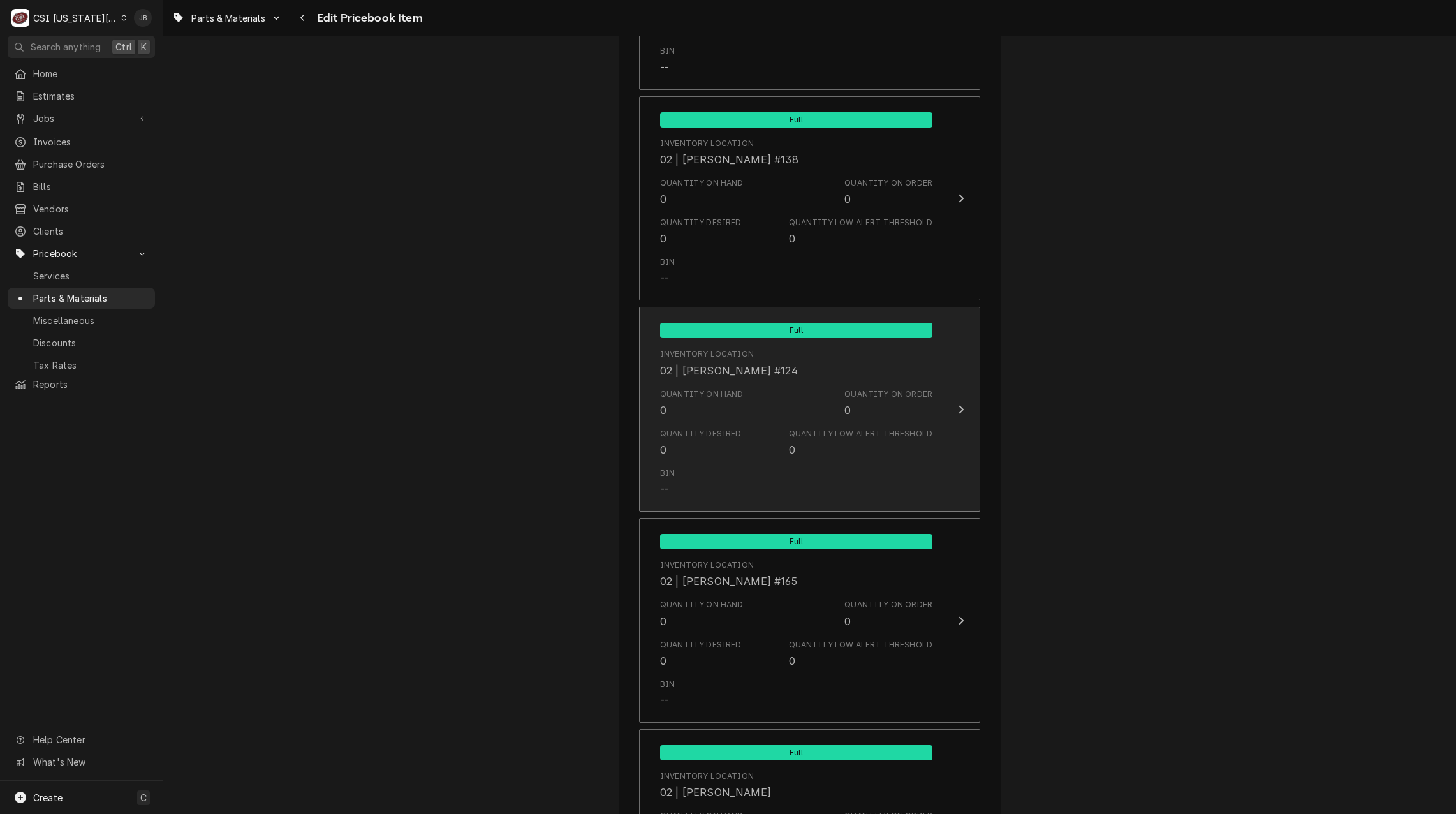
click at [735, 457] on div "Quantity Desired 0 Quantity Low Alert Threshold 0" at bounding box center [796, 442] width 273 height 40
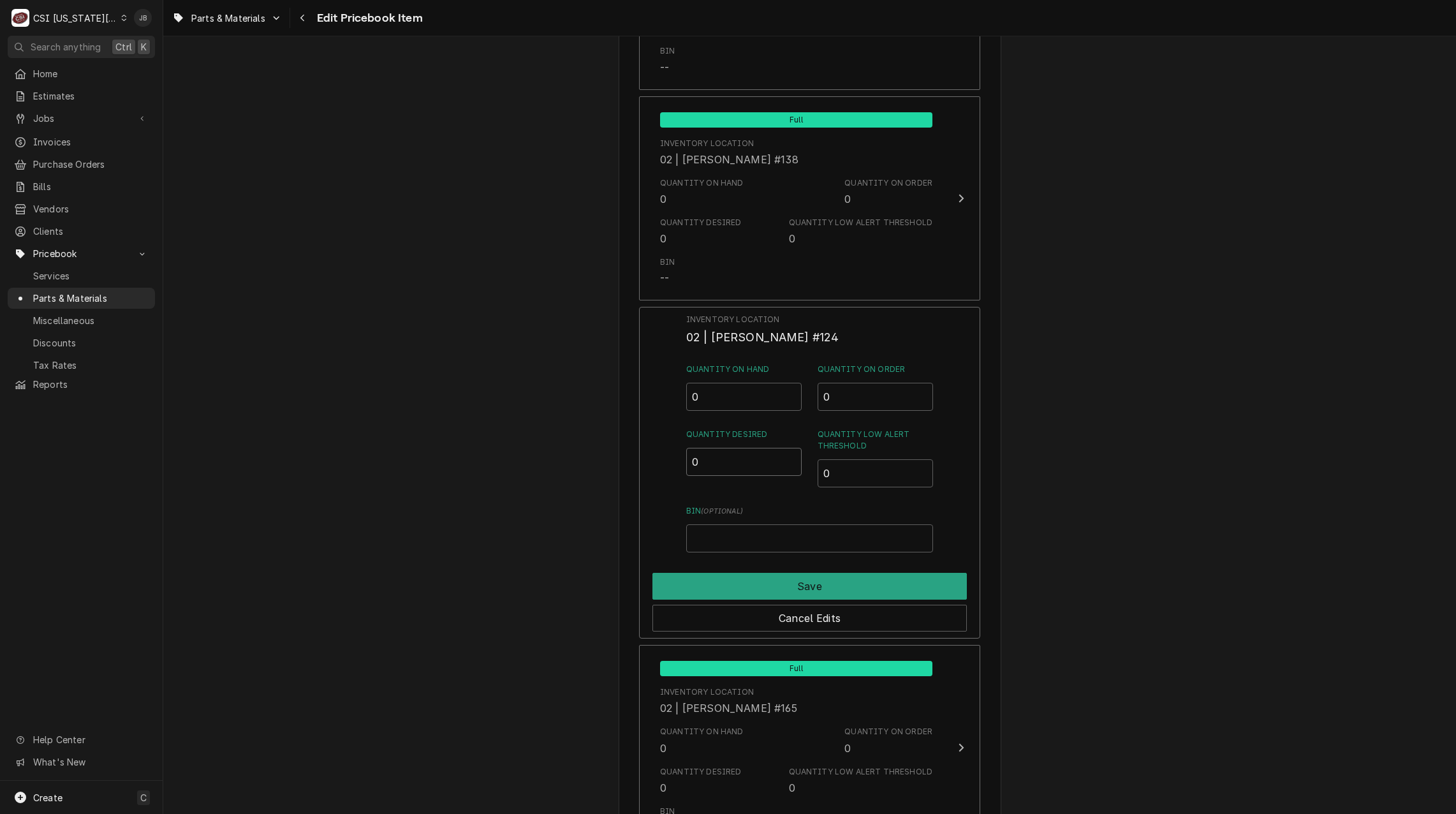
drag, startPoint x: 702, startPoint y: 461, endPoint x: 663, endPoint y: 467, distance: 39.5
click at [667, 461] on div "Inventory Location 02 | [PERSON_NAME] #124 Quantity on Hand 0 Quantity on Order…" at bounding box center [810, 472] width 341 height 332
type input "1"
click at [718, 593] on button "Save" at bounding box center [810, 586] width 314 height 27
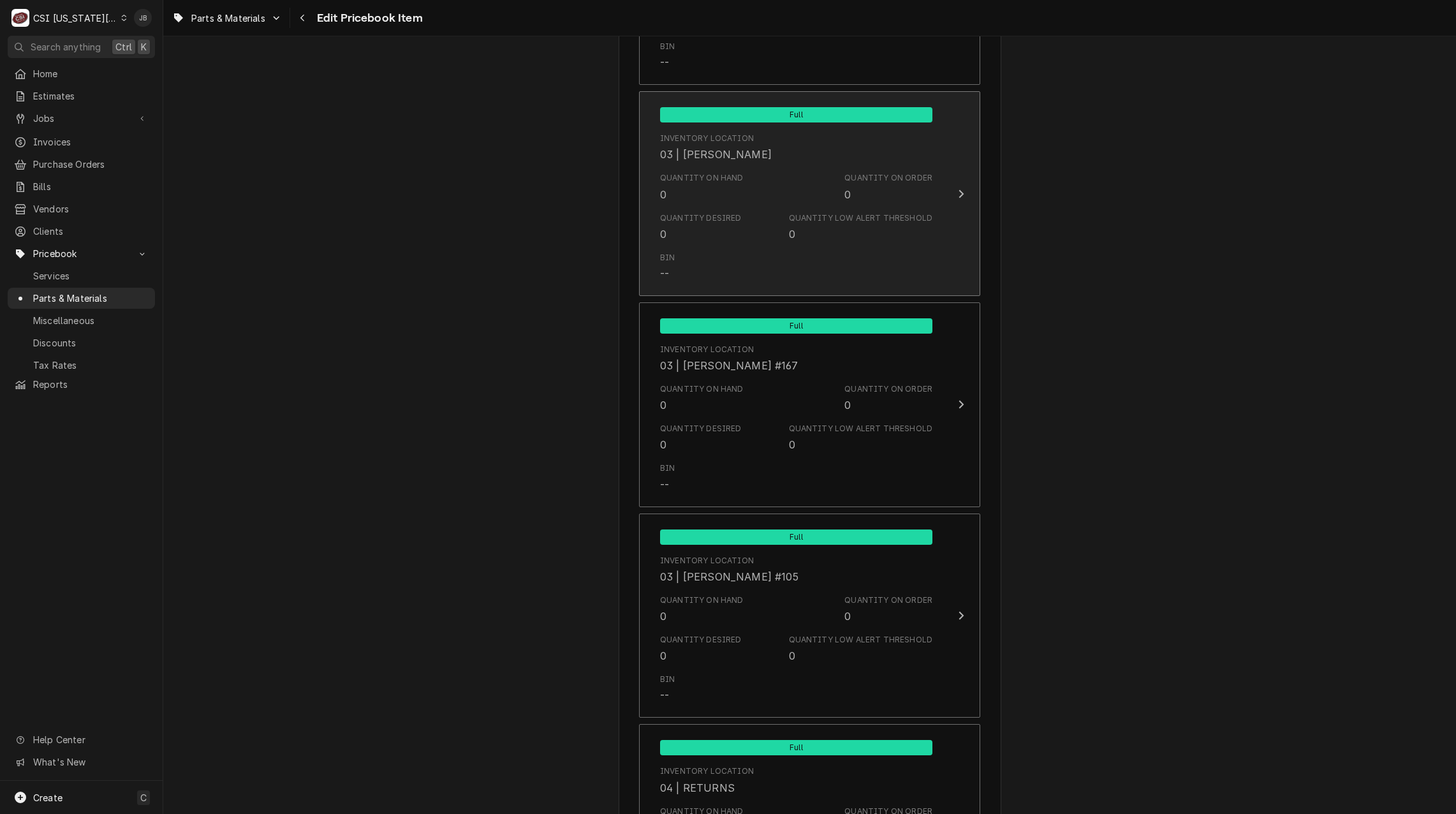
scroll to position [6952, 0]
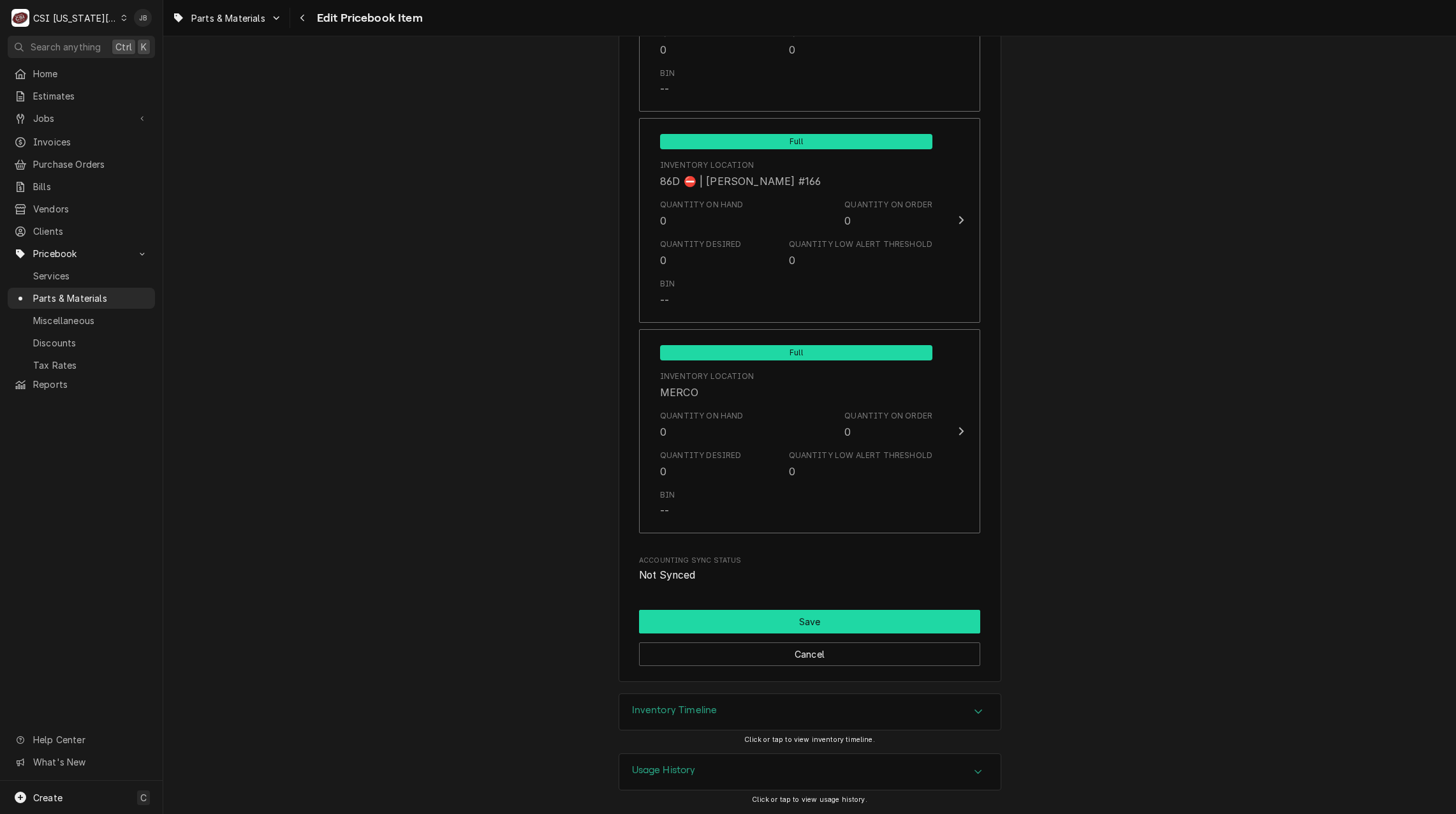
click at [740, 621] on button "Save" at bounding box center [810, 621] width 341 height 23
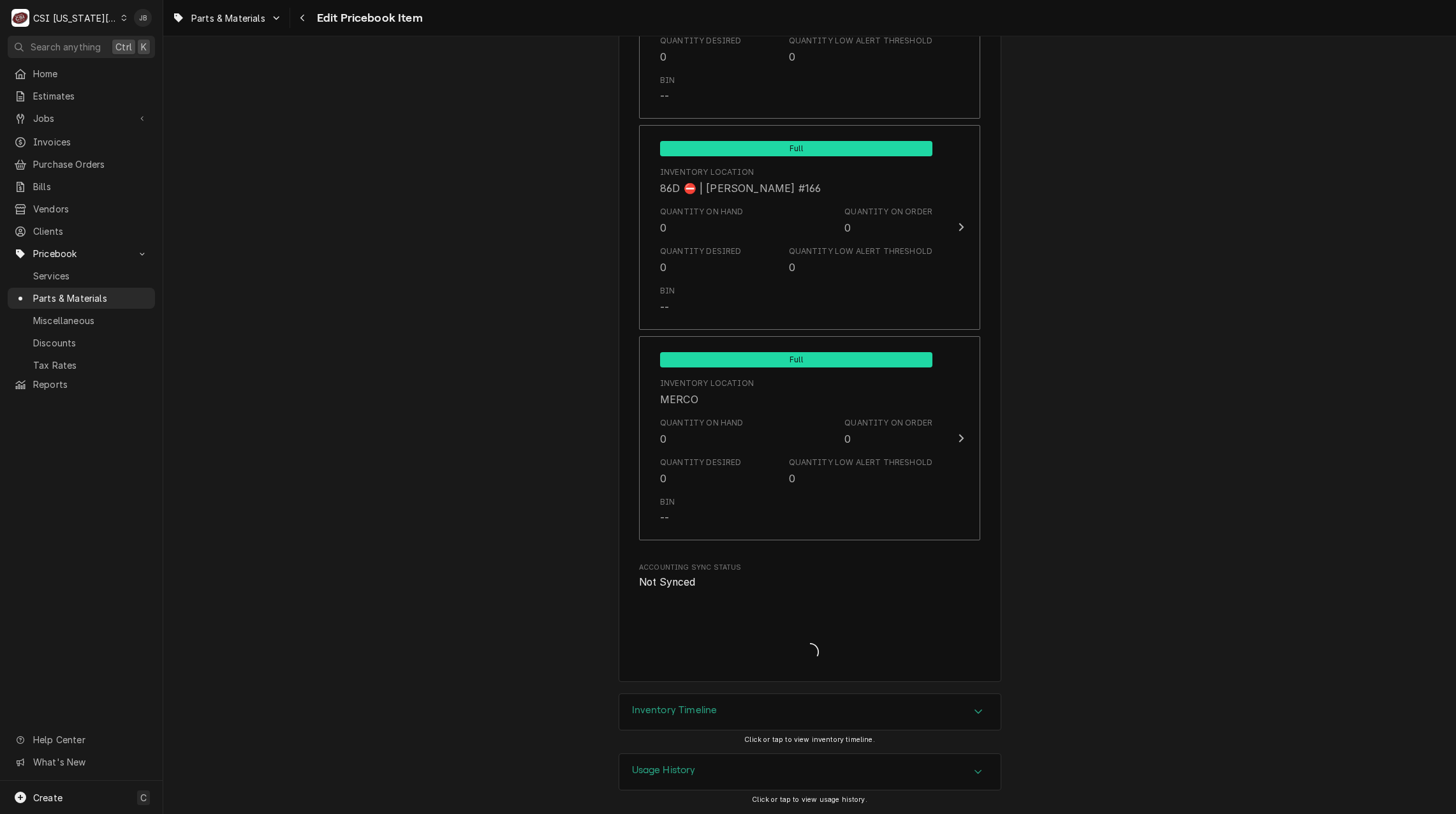
scroll to position [12123, 0]
type textarea "x"
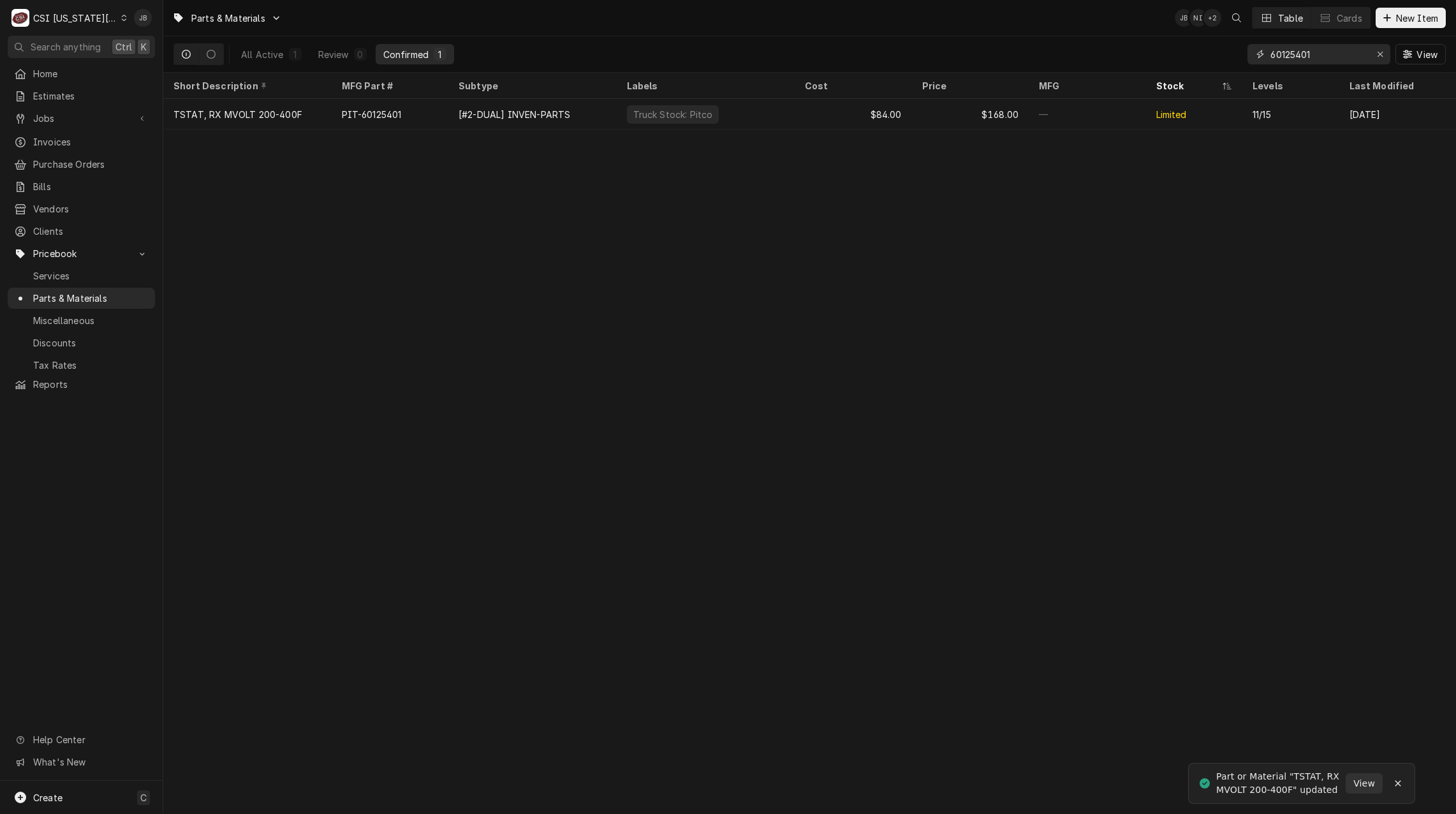
click at [1322, 58] on input "60125401" at bounding box center [1318, 54] width 96 height 21
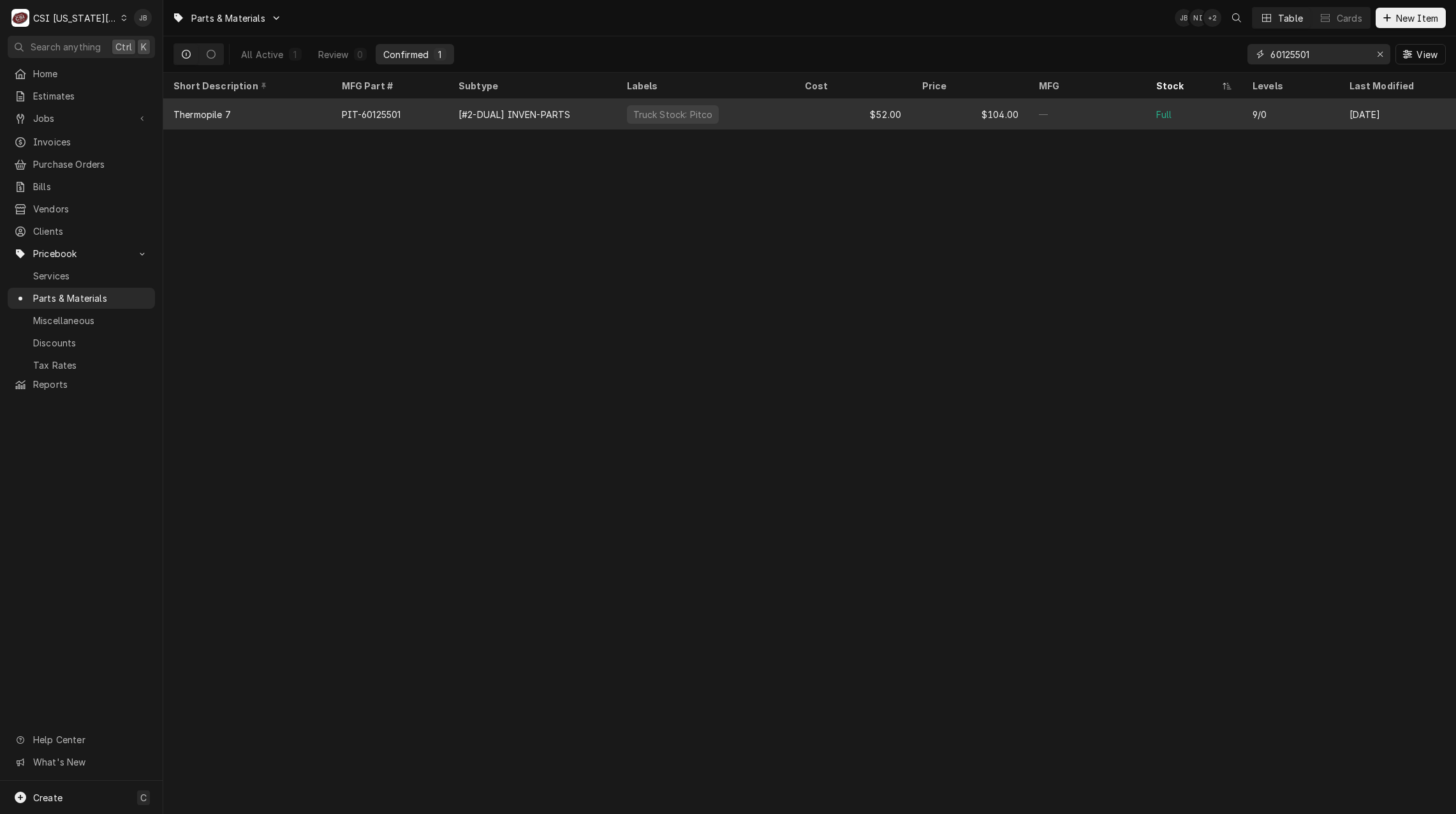
type input "60125501"
click at [396, 108] on div "PIT-60125501" at bounding box center [372, 114] width 59 height 13
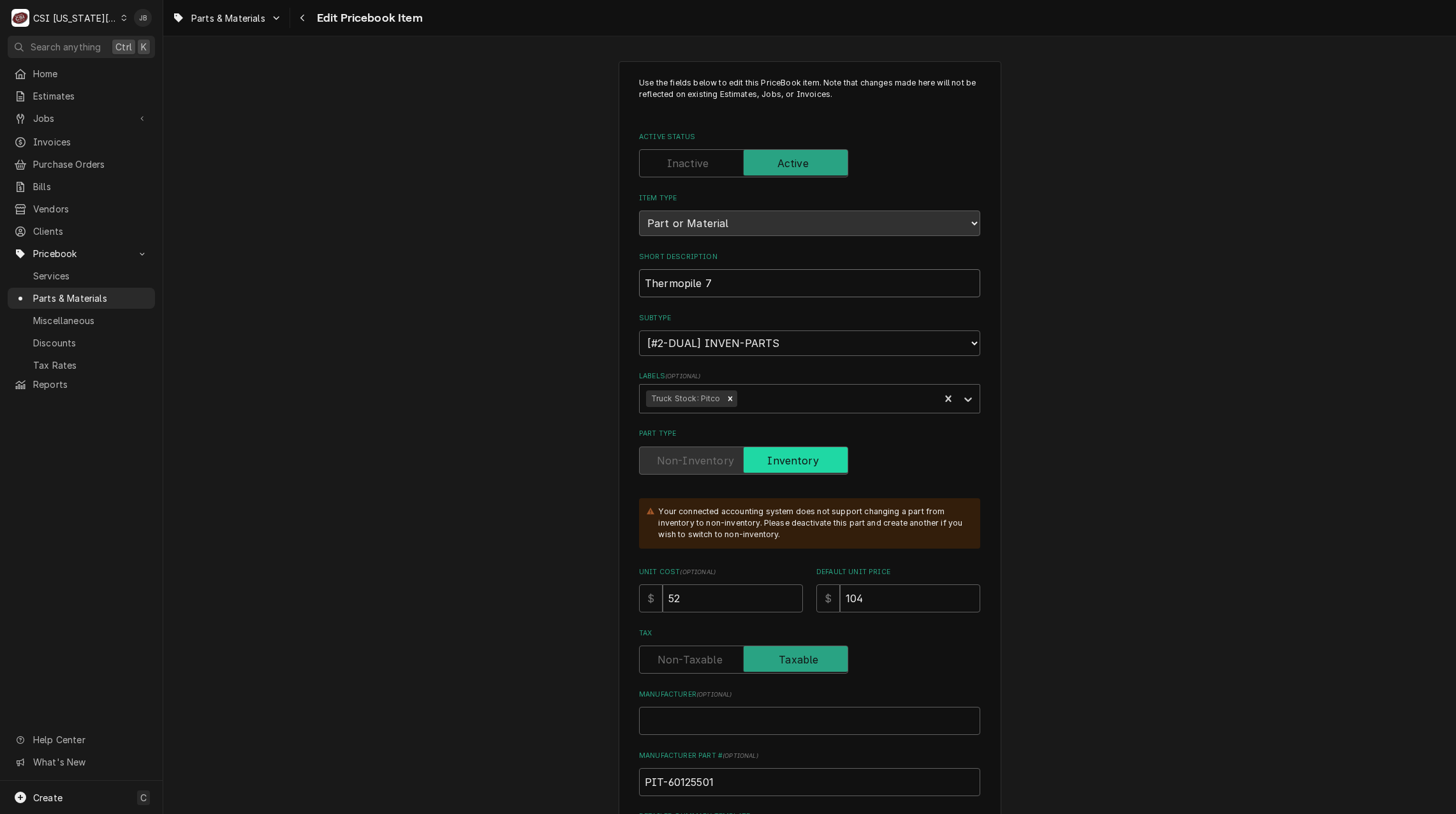
drag, startPoint x: 665, startPoint y: 286, endPoint x: 575, endPoint y: 286, distance: 90.0
paste input "HERMOPILE,MILLIVOLT"
type textarea "x"
type input "THERMOPILE,MILLIVOLT"
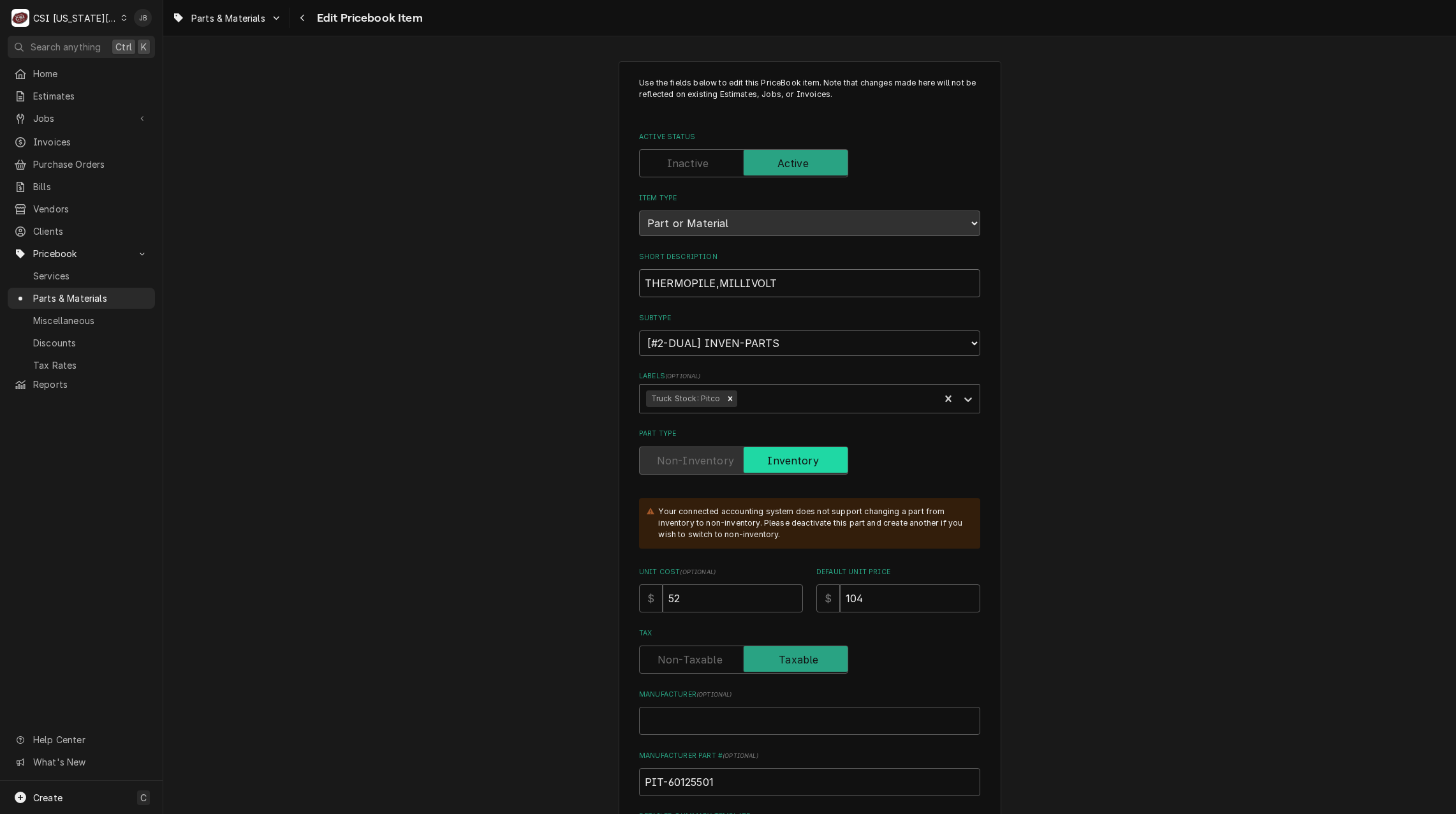
type textarea "x"
type input "THERMOPILE, MILLIVOLT"
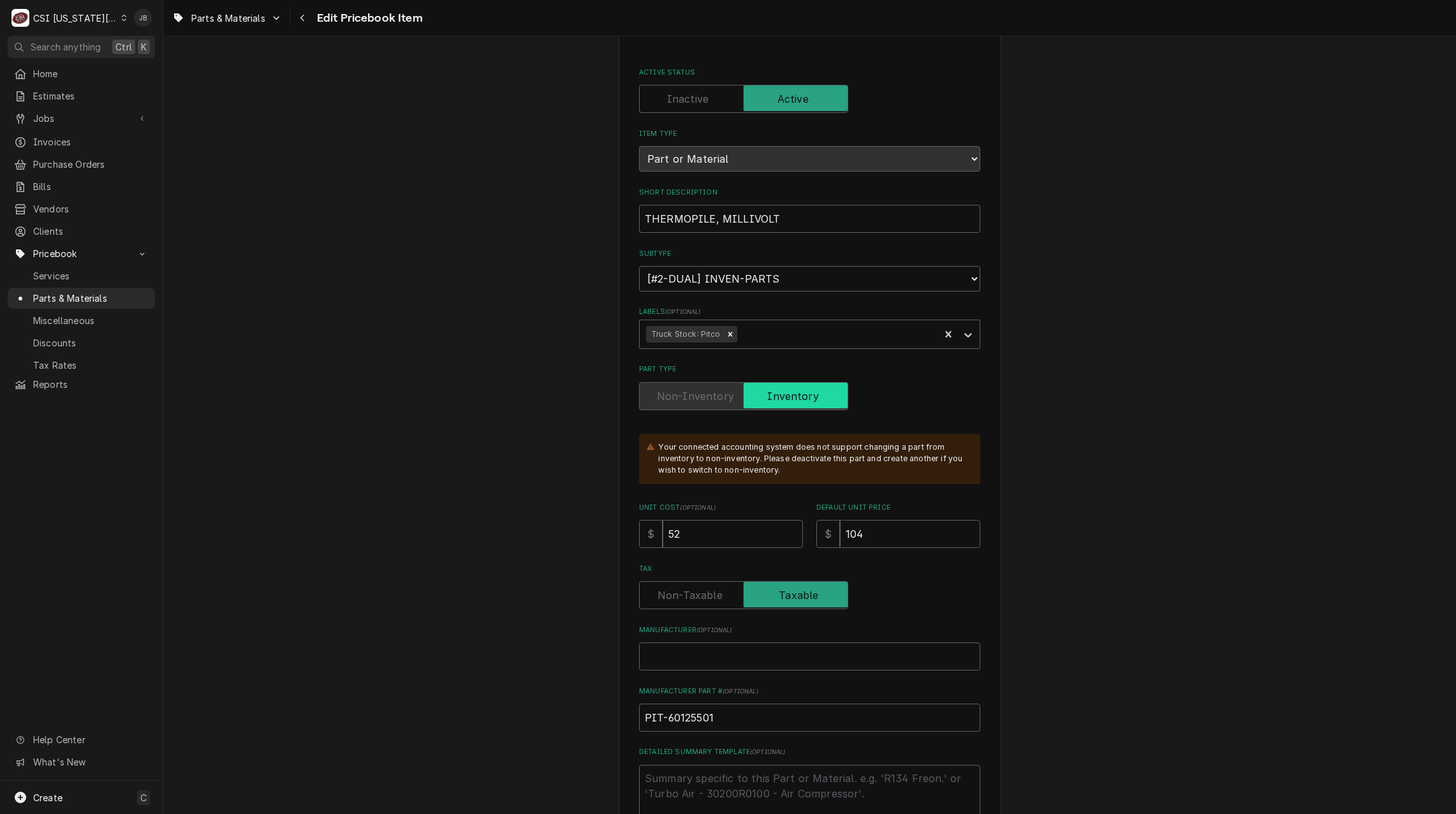
scroll to position [319, 0]
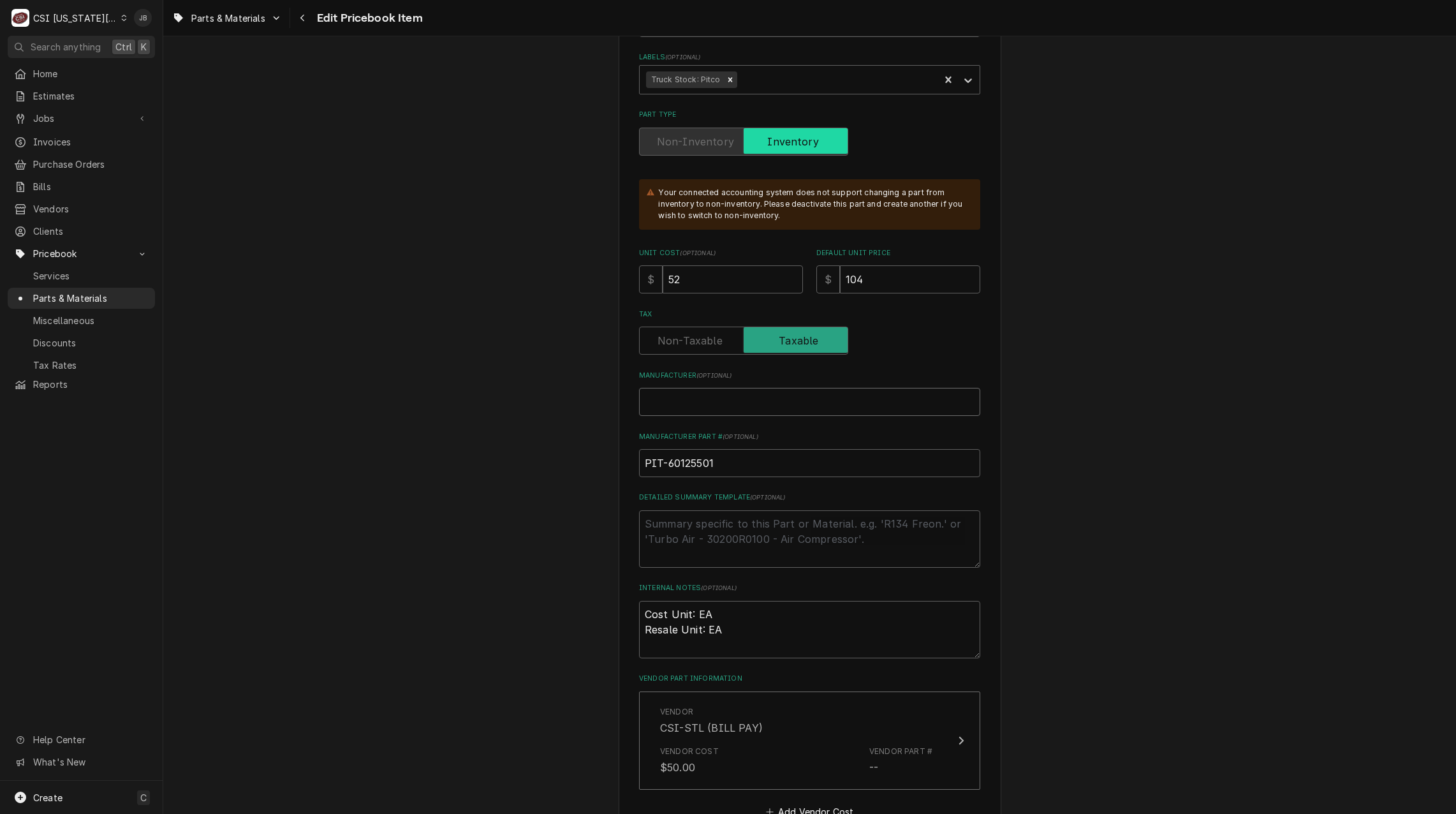
click at [677, 401] on input "Manufacturer ( optional )" at bounding box center [810, 402] width 341 height 28
type textarea "x"
type input "P"
type textarea "x"
type input "Pt"
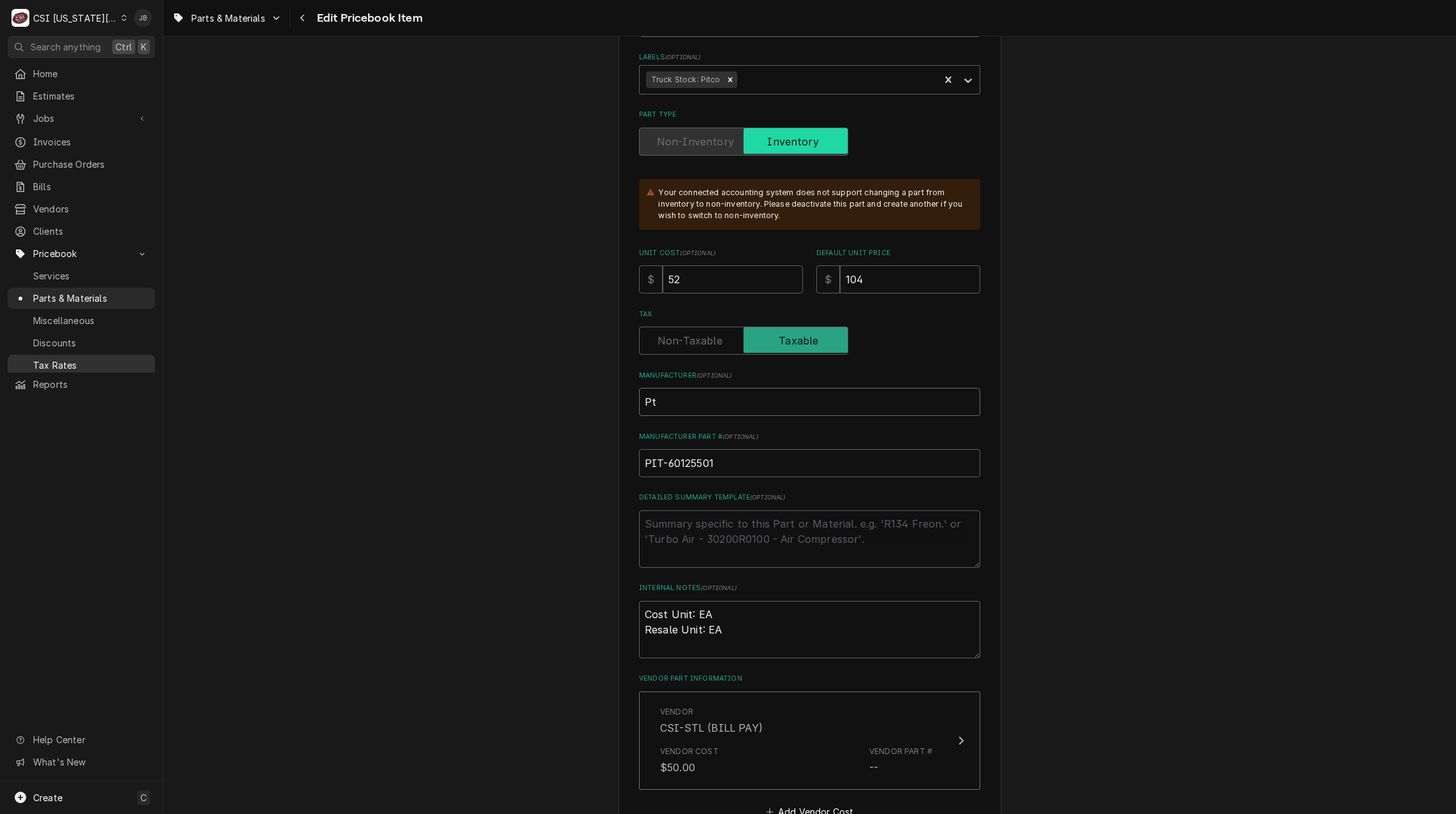
type textarea "x"
type input "Pti"
type textarea "x"
type input "Ptic"
type textarea "x"
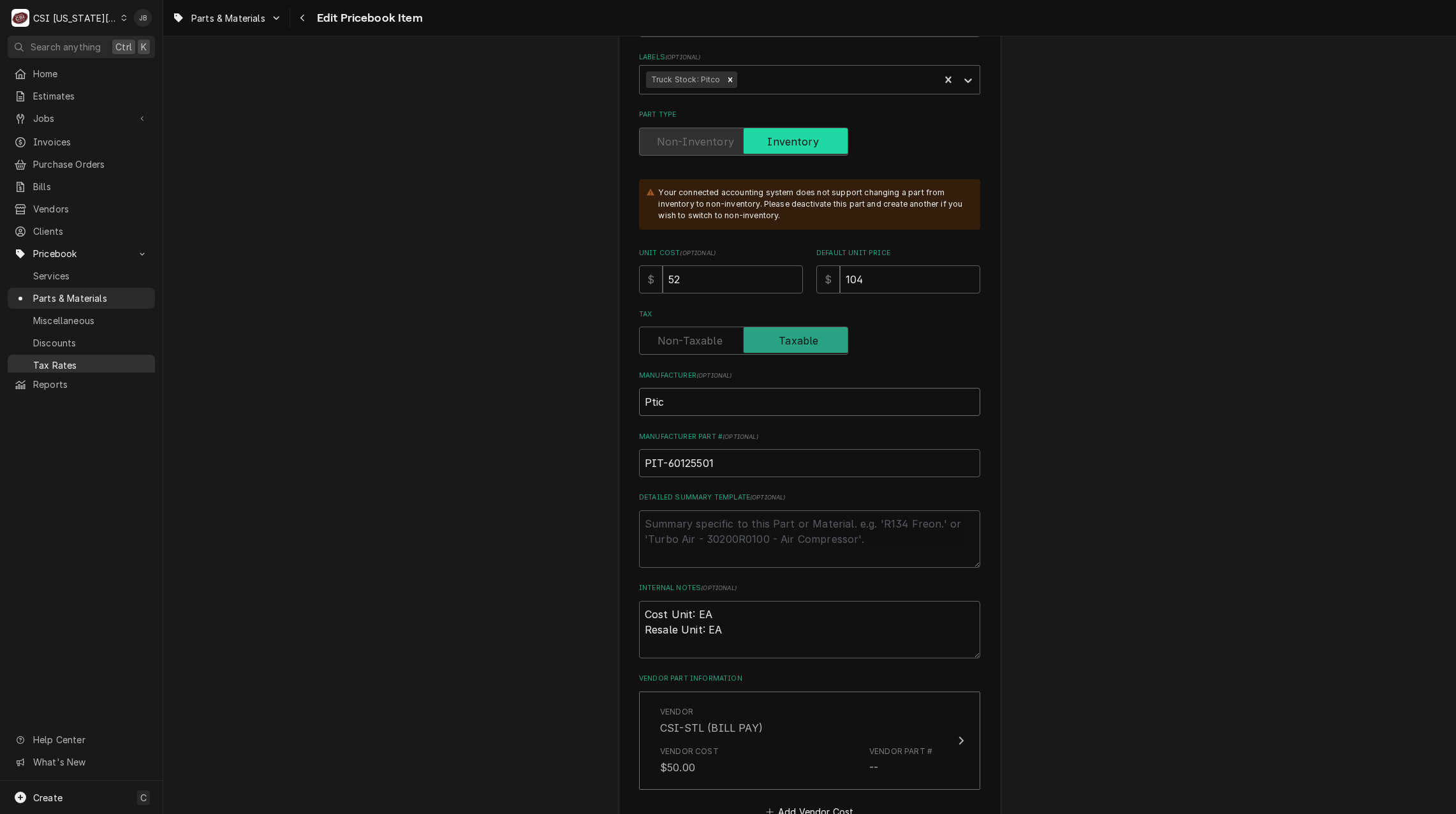
type input "Ptico"
type textarea "x"
type input "Ptic"
type textarea "x"
type input "Pti"
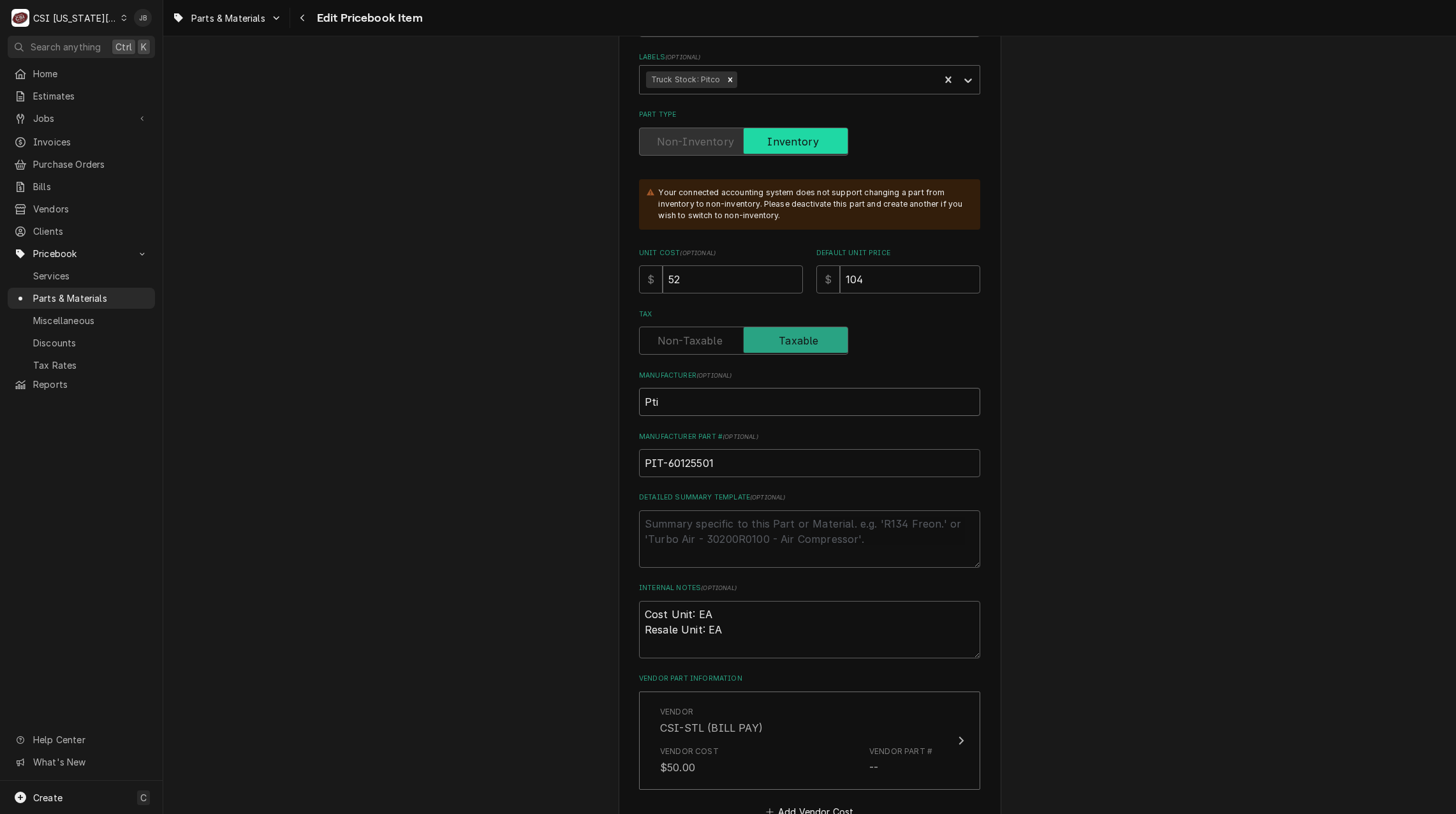
type textarea "x"
type input "Pt"
type textarea "x"
type input "P"
type textarea "x"
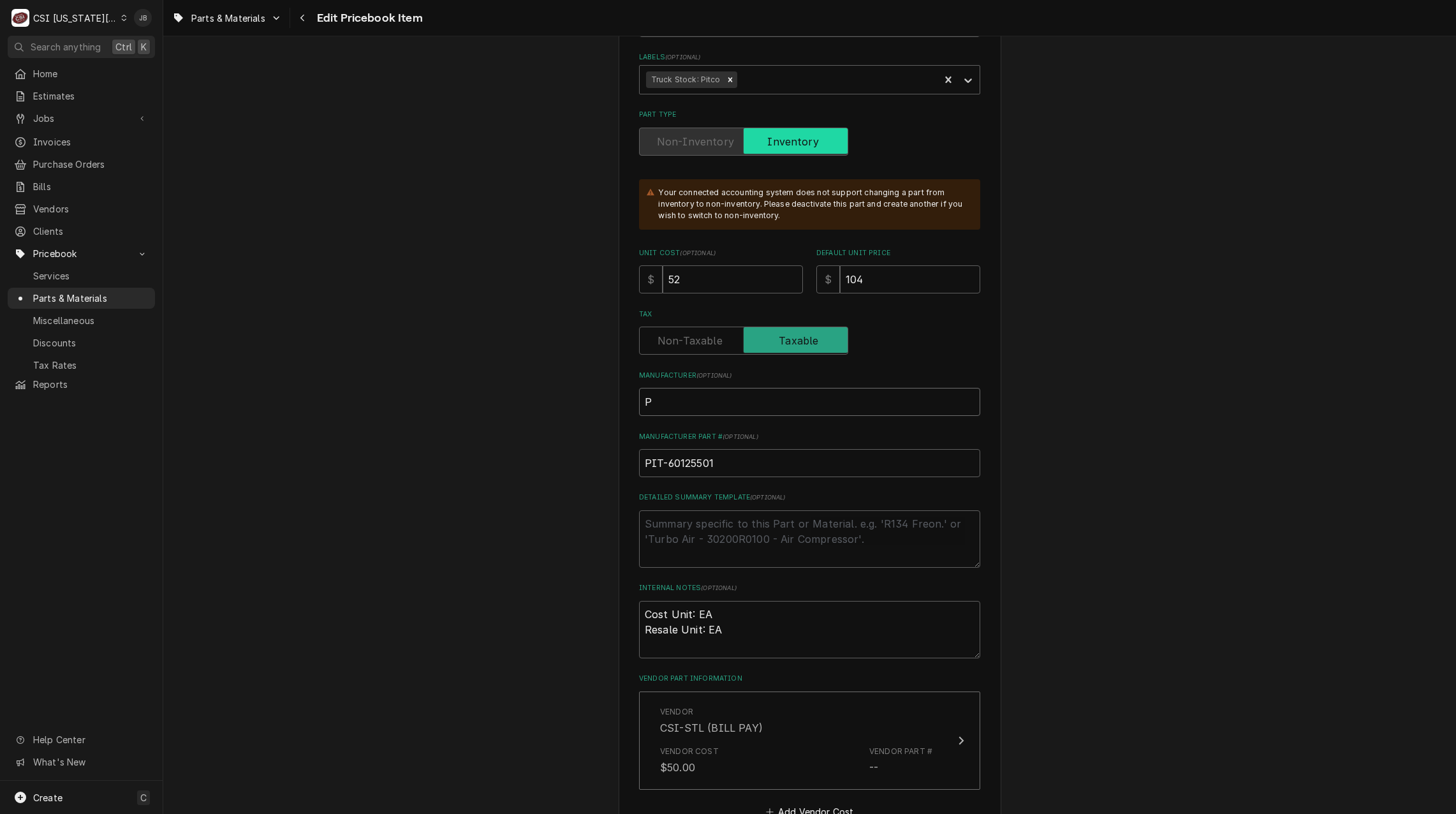
type input "Pi"
type textarea "x"
type input "Pit"
type textarea "x"
type input "Pitc"
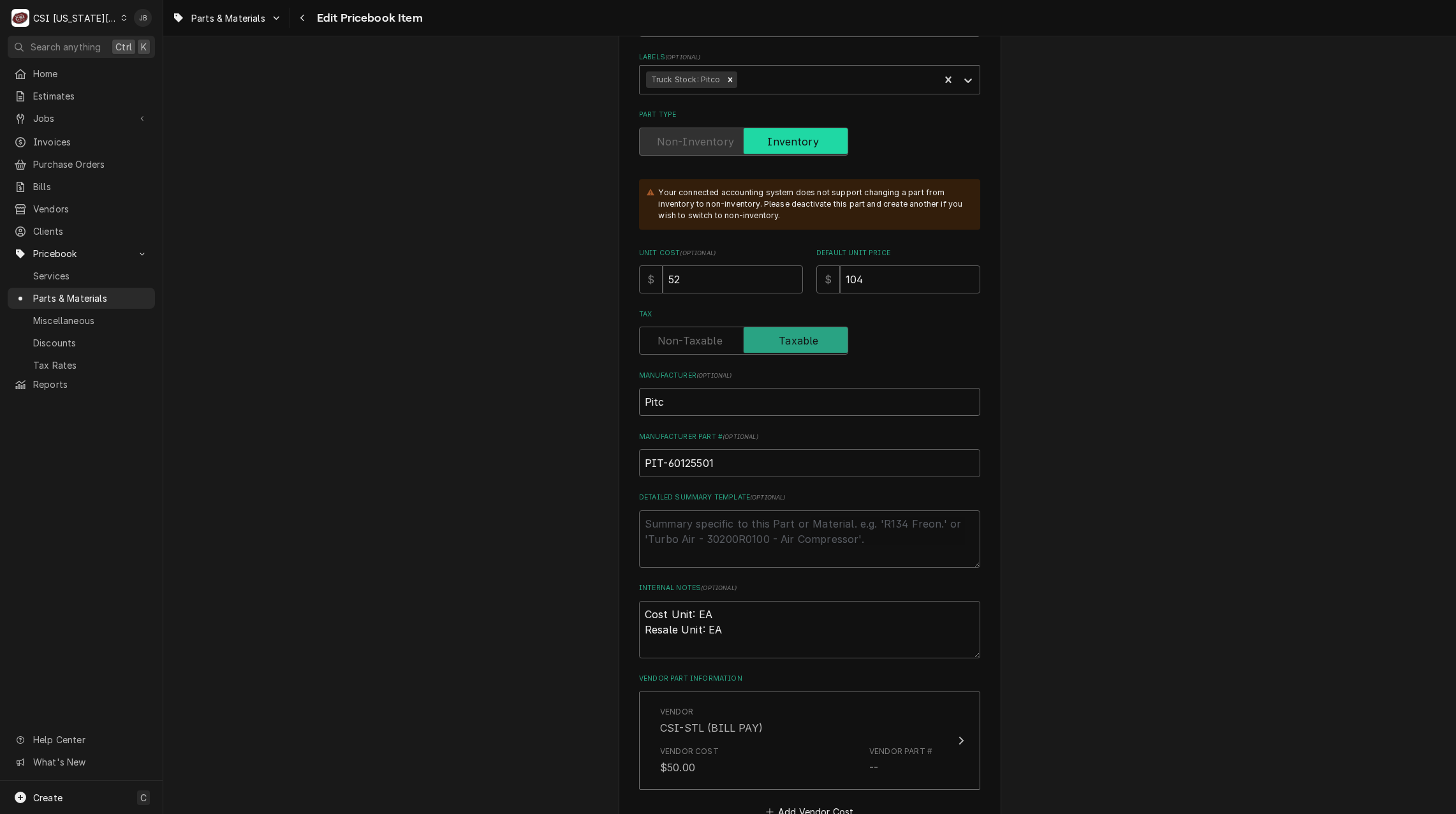
type textarea "x"
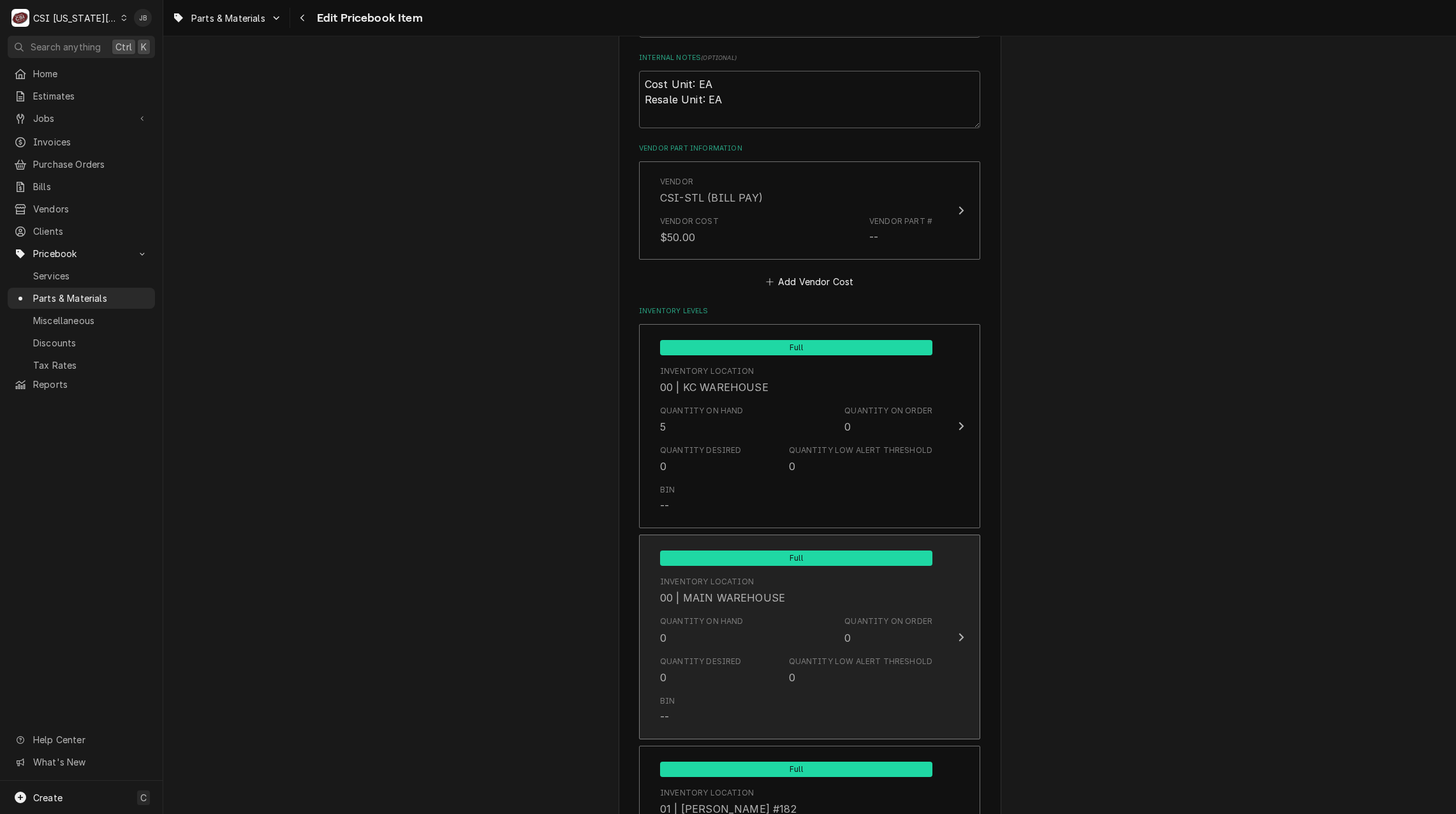
scroll to position [1021, 0]
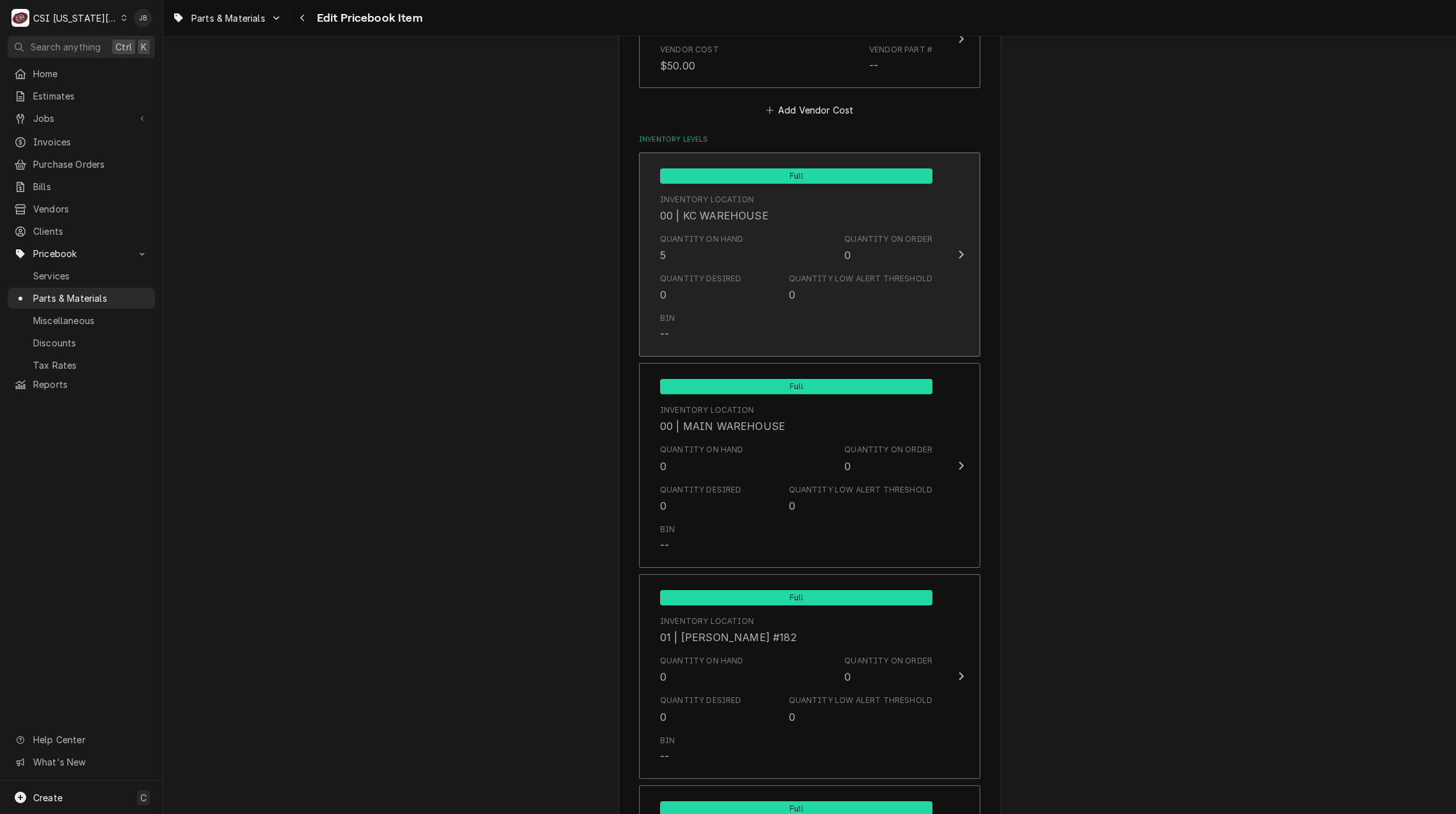
type input "Pitco"
click at [763, 246] on div "Quantity on Hand 5 Quantity on Order 0" at bounding box center [796, 248] width 273 height 40
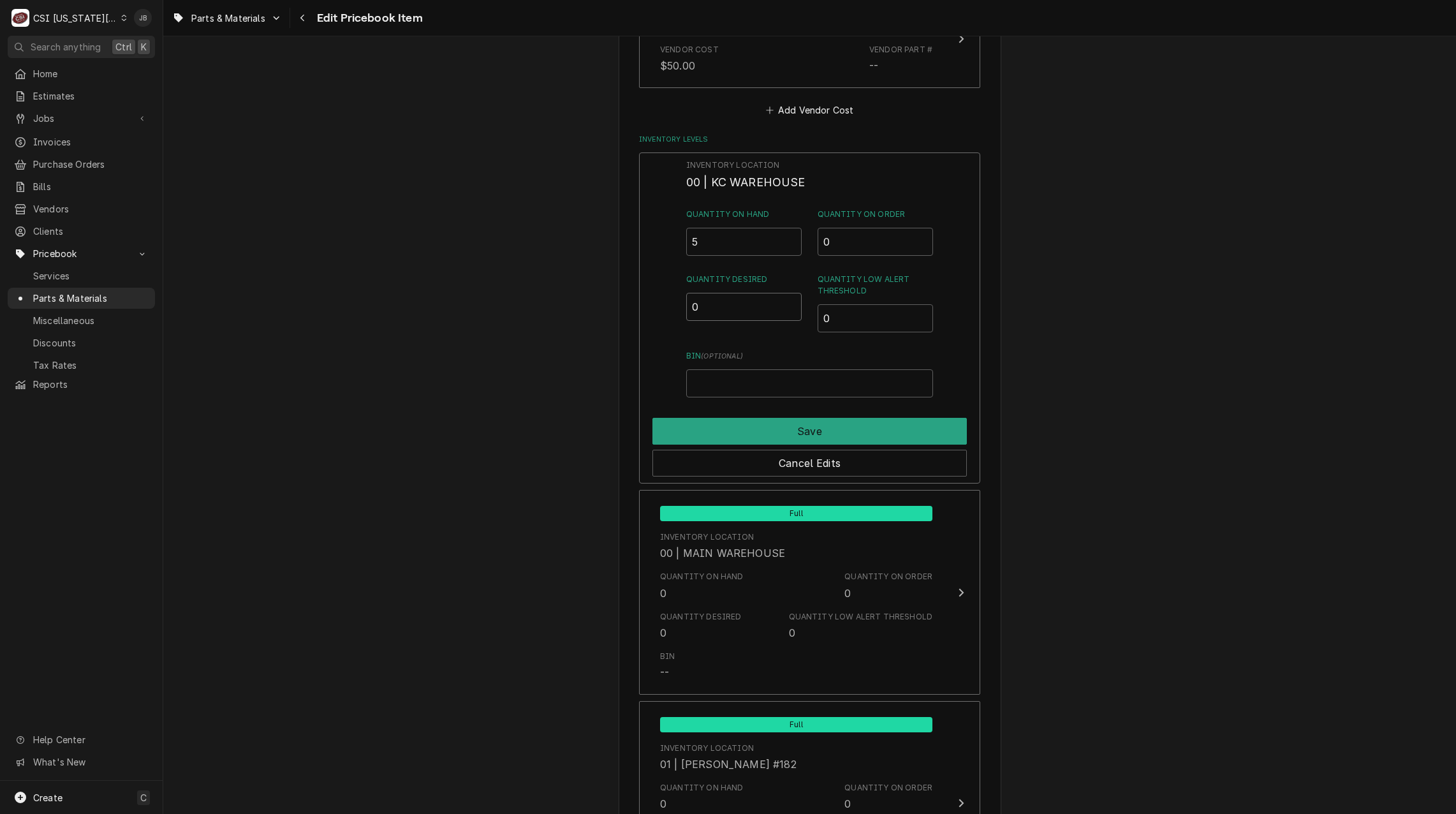
drag, startPoint x: 713, startPoint y: 300, endPoint x: 673, endPoint y: 309, distance: 41.0
click at [676, 305] on div "Inventory Location 00 | KC WAREHOUSE Quantity on Hand 5 Quantity on Order 0 Qua…" at bounding box center [810, 318] width 341 height 332
type input "2"
click at [730, 431] on button "Save" at bounding box center [810, 431] width 314 height 27
type textarea "x"
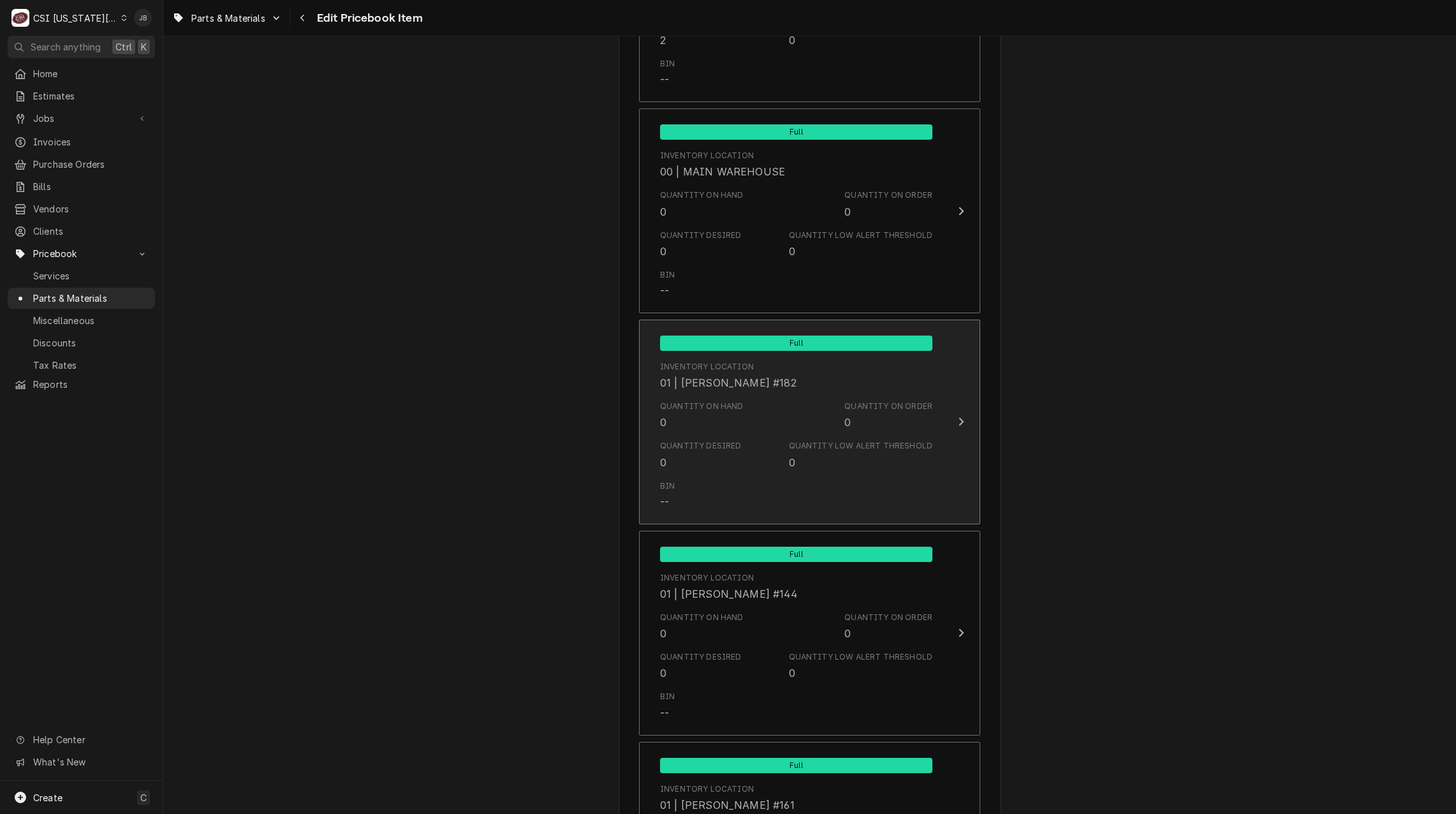
scroll to position [1276, 0]
click at [731, 448] on div "Quantity Desired" at bounding box center [701, 445] width 81 height 11
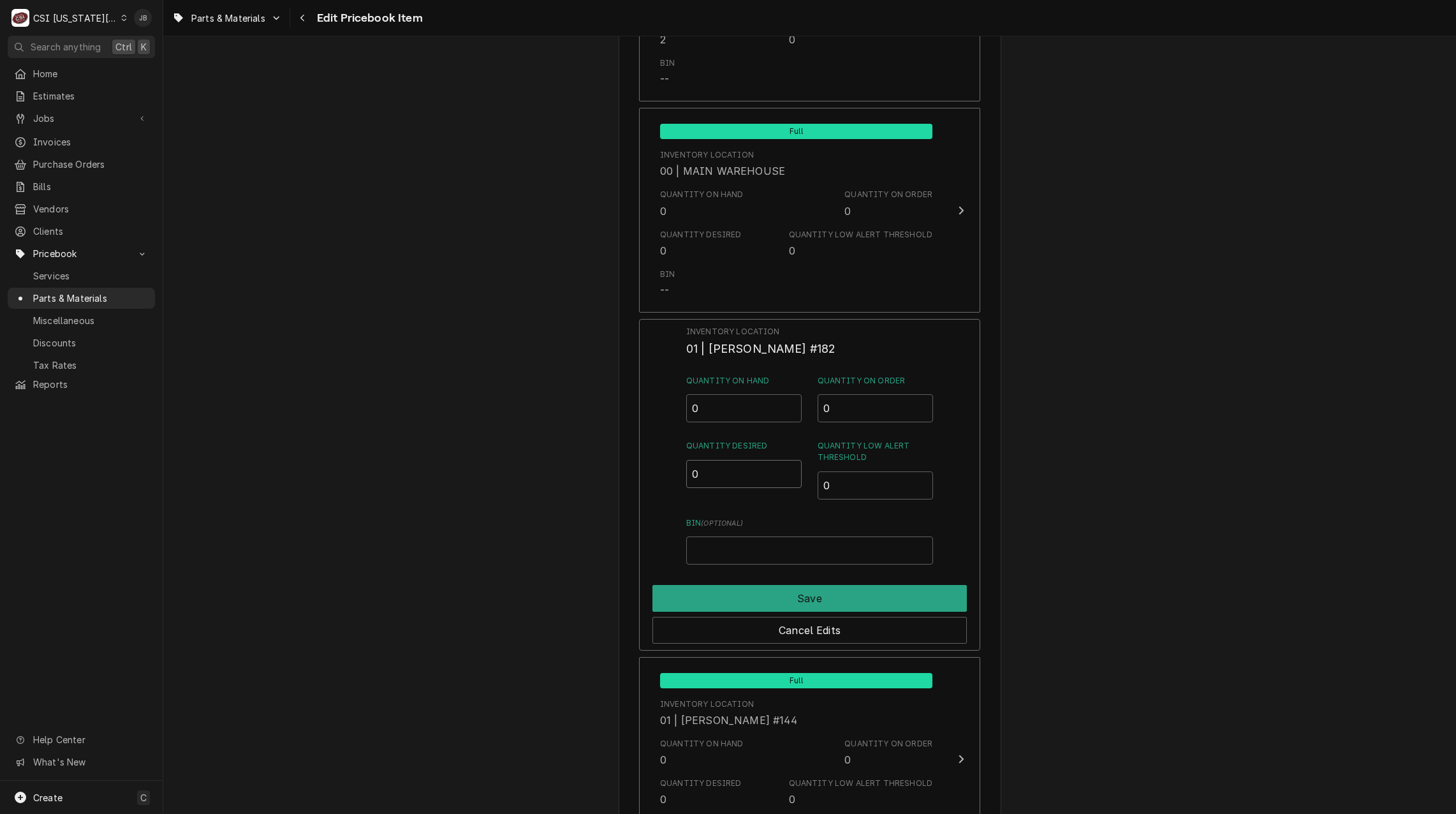
drag, startPoint x: 715, startPoint y: 467, endPoint x: 687, endPoint y: 473, distance: 28.6
click at [687, 473] on input "0" at bounding box center [745, 474] width 116 height 28
type input "1"
click at [716, 595] on button "Save" at bounding box center [810, 598] width 314 height 27
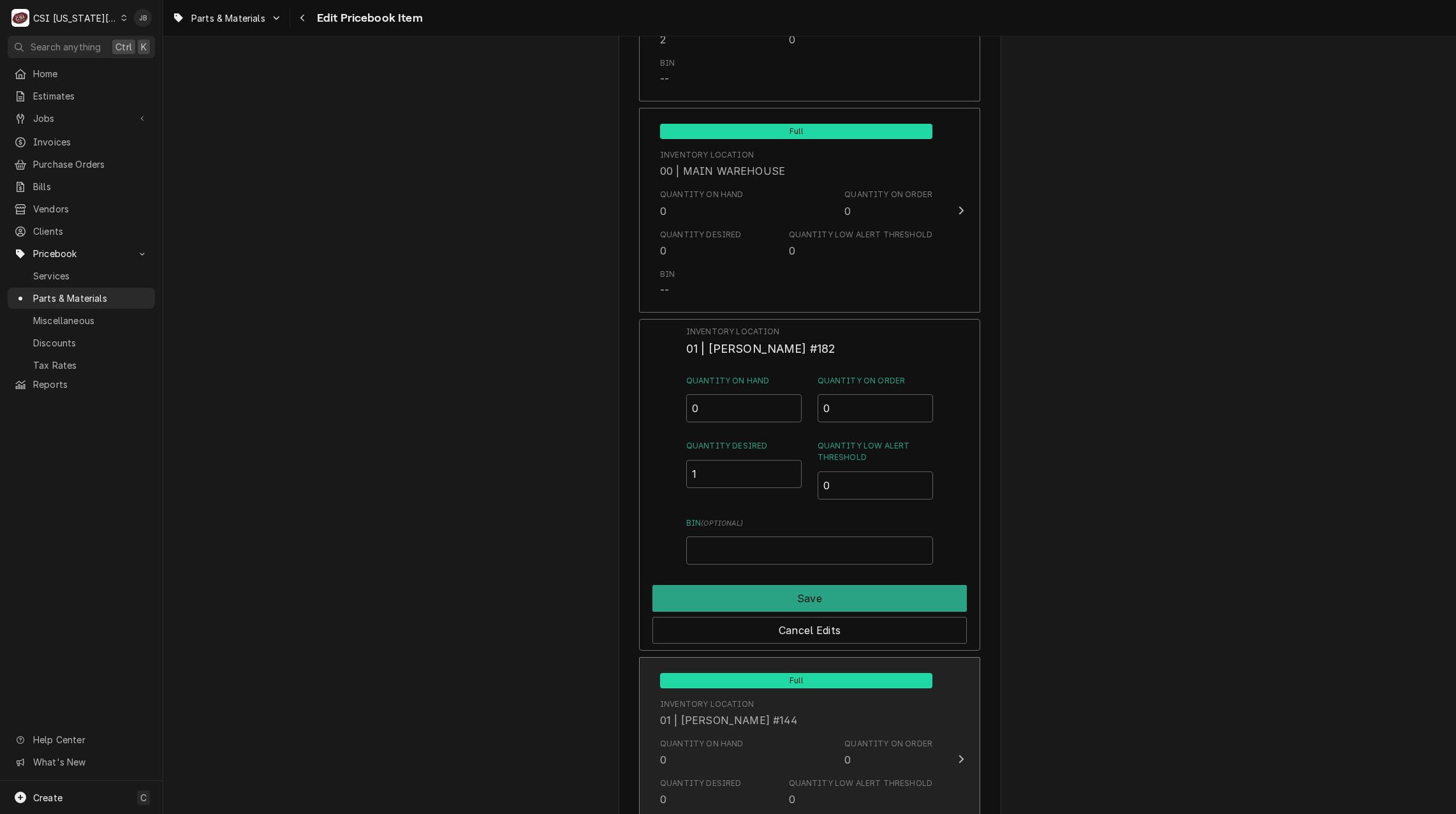
type textarea "x"
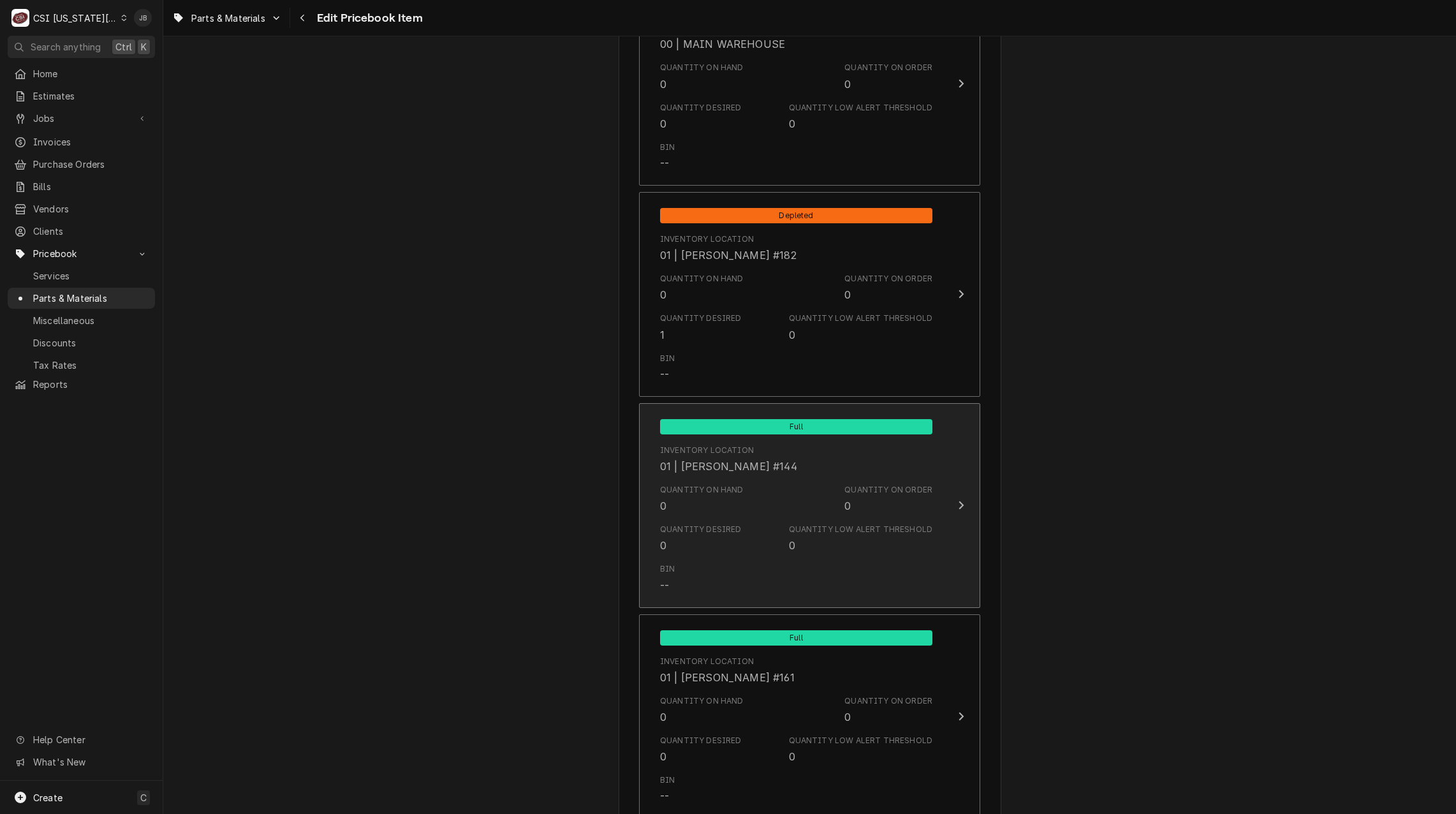
scroll to position [1403, 0]
click at [712, 529] on div "Quantity Desired" at bounding box center [701, 529] width 81 height 11
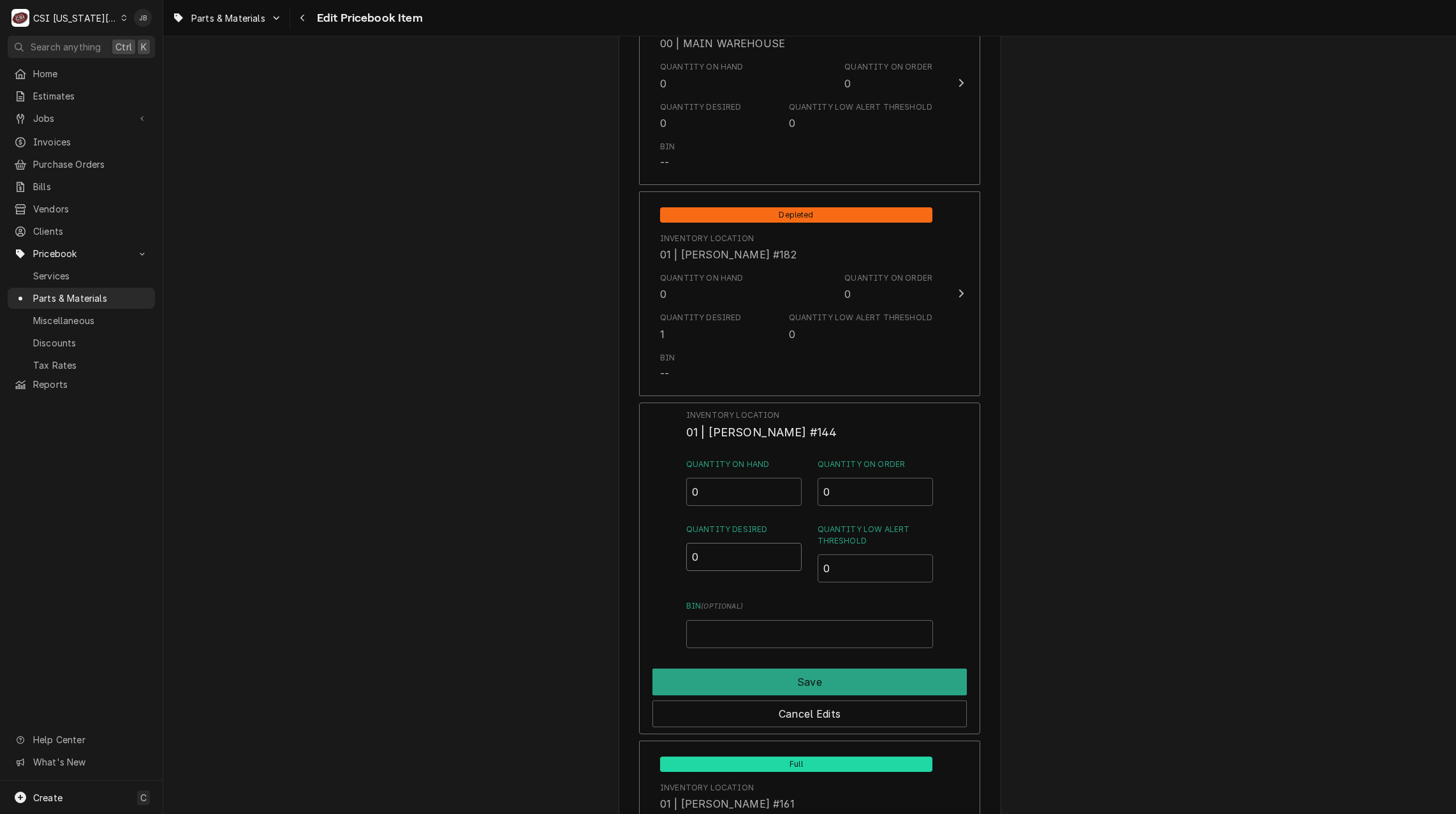
drag, startPoint x: 706, startPoint y: 554, endPoint x: 673, endPoint y: 557, distance: 33.1
click at [680, 556] on div "Inventory Location 01 | [PERSON_NAME] #144 Quantity on Hand 0 Quantity on Order…" at bounding box center [810, 568] width 341 height 332
type input "1"
type input "0"
click at [735, 713] on button "Cancel Edits" at bounding box center [810, 713] width 314 height 27
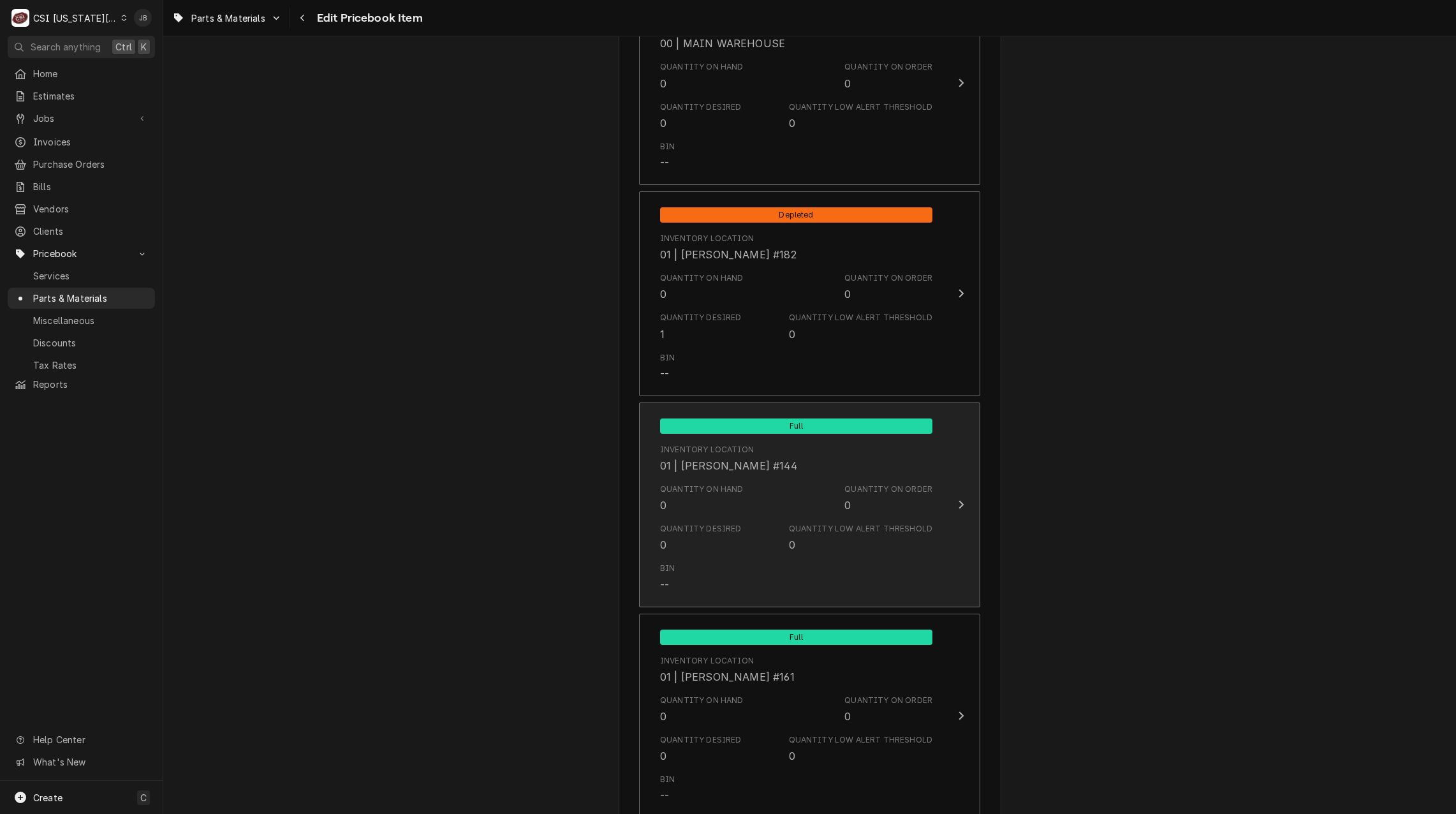
scroll to position [1530, 0]
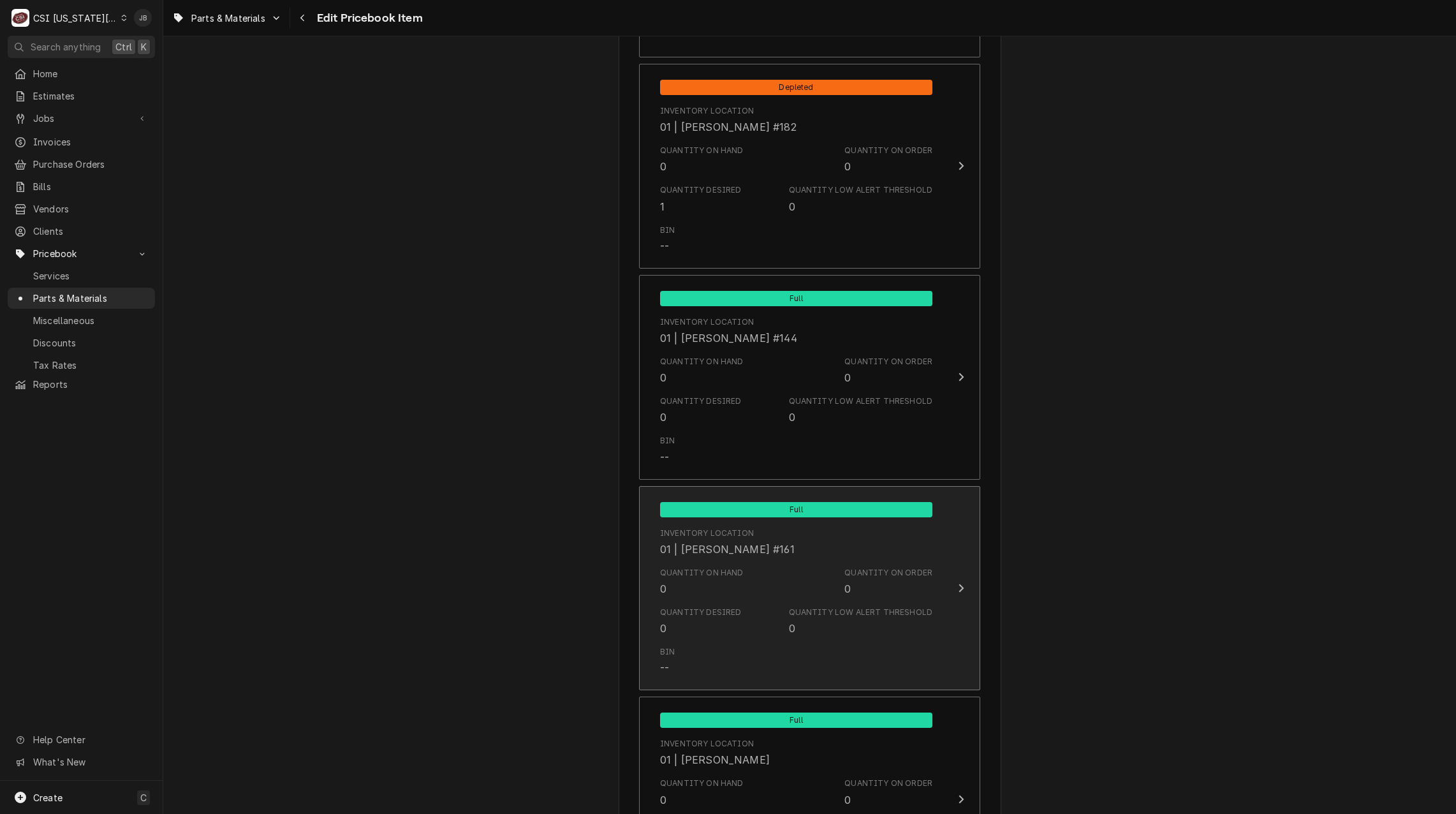
click at [703, 566] on div "Quantity on Hand 0 Quantity on Order 0" at bounding box center [796, 582] width 273 height 40
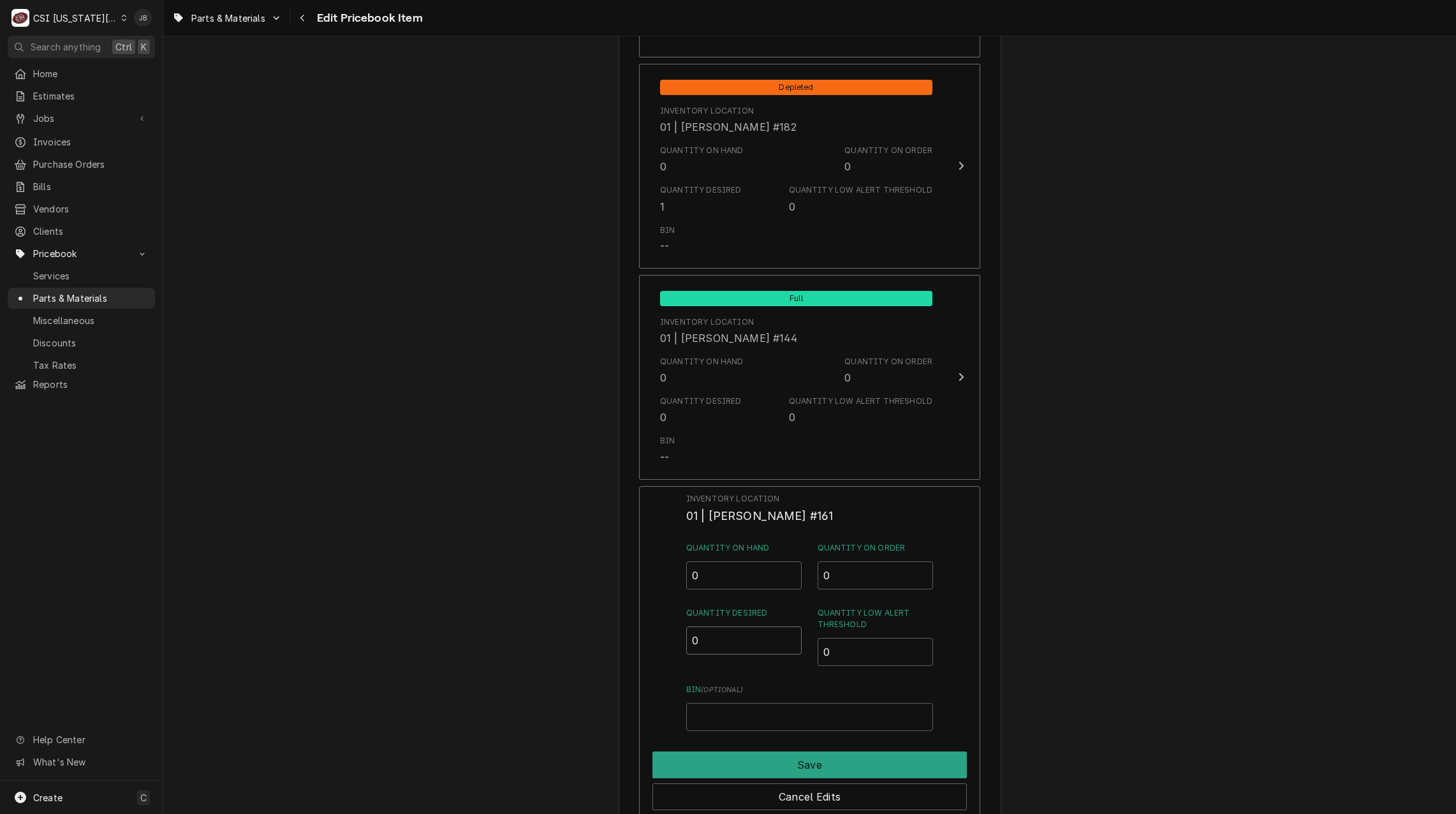
drag, startPoint x: 701, startPoint y: 646, endPoint x: 679, endPoint y: 646, distance: 22.0
click at [682, 646] on div "Inventory Location 01 | [PERSON_NAME] #161 Quantity on Hand 0 Quantity on Order…" at bounding box center [810, 652] width 341 height 332
type input "2"
type input "1"
click at [745, 767] on button "Save" at bounding box center [810, 764] width 314 height 27
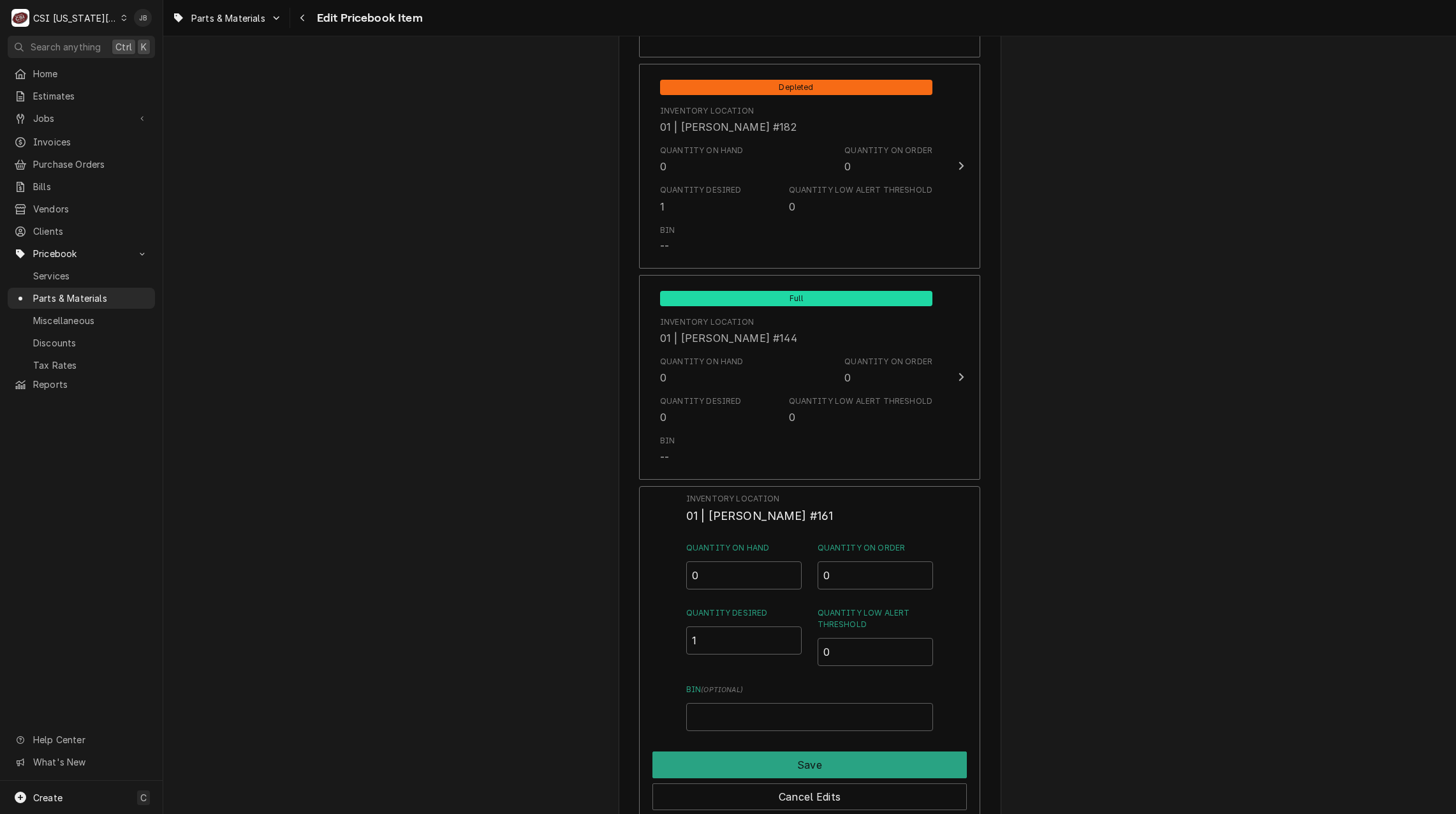
type textarea "x"
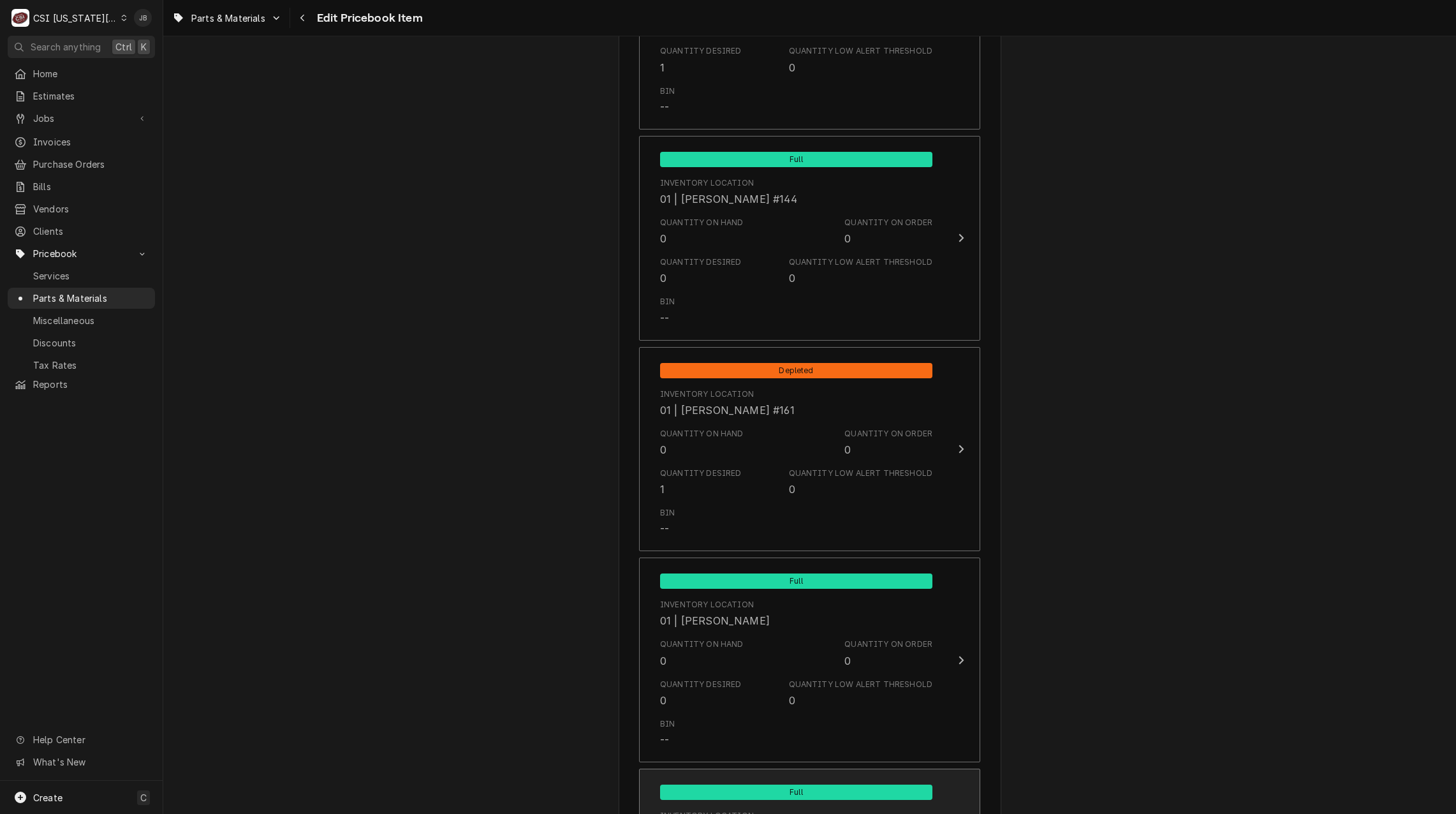
scroll to position [1850, 0]
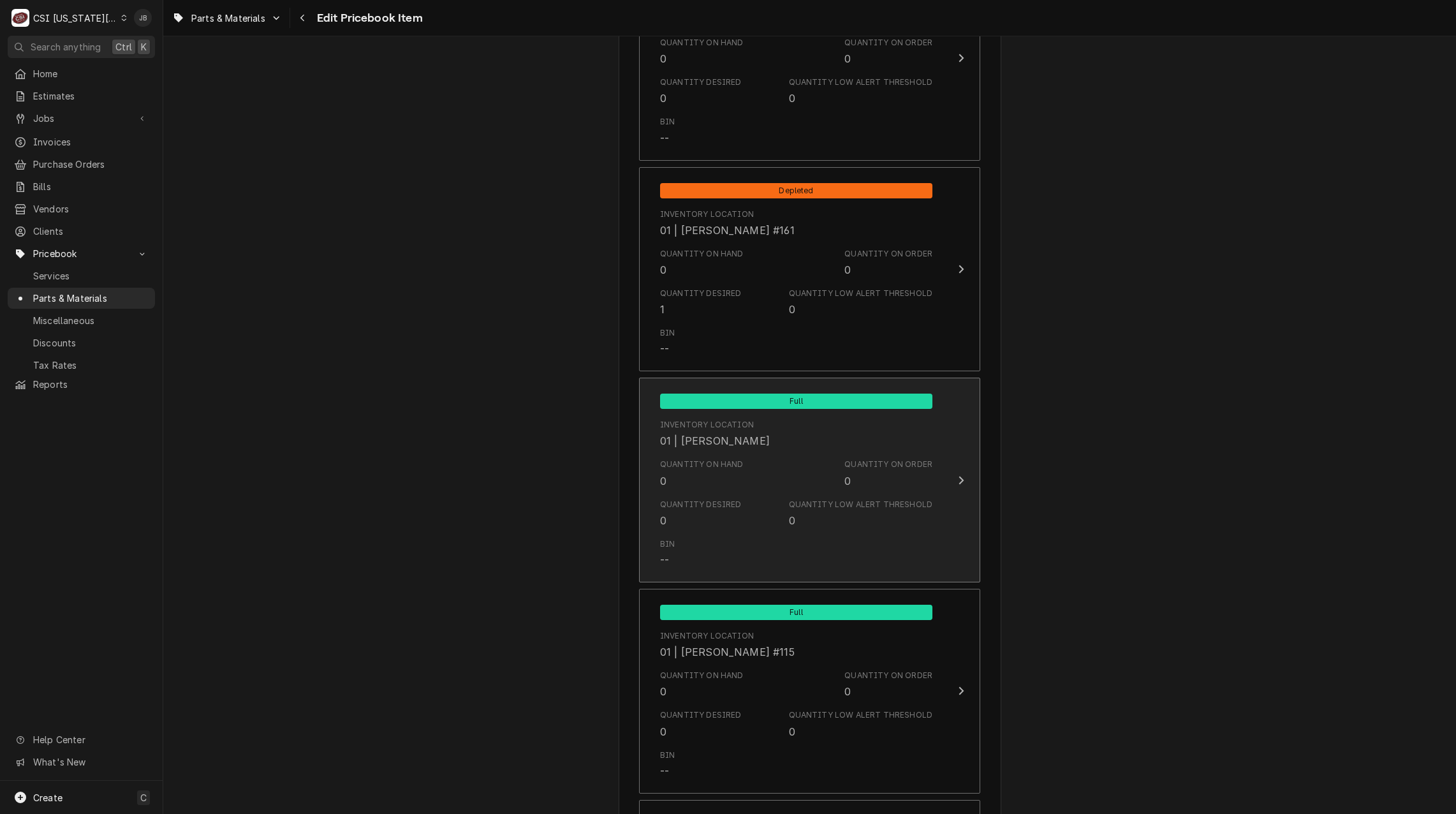
click at [743, 508] on div "Quantity Desired 0 Quantity Low Alert Threshold 0" at bounding box center [796, 513] width 273 height 40
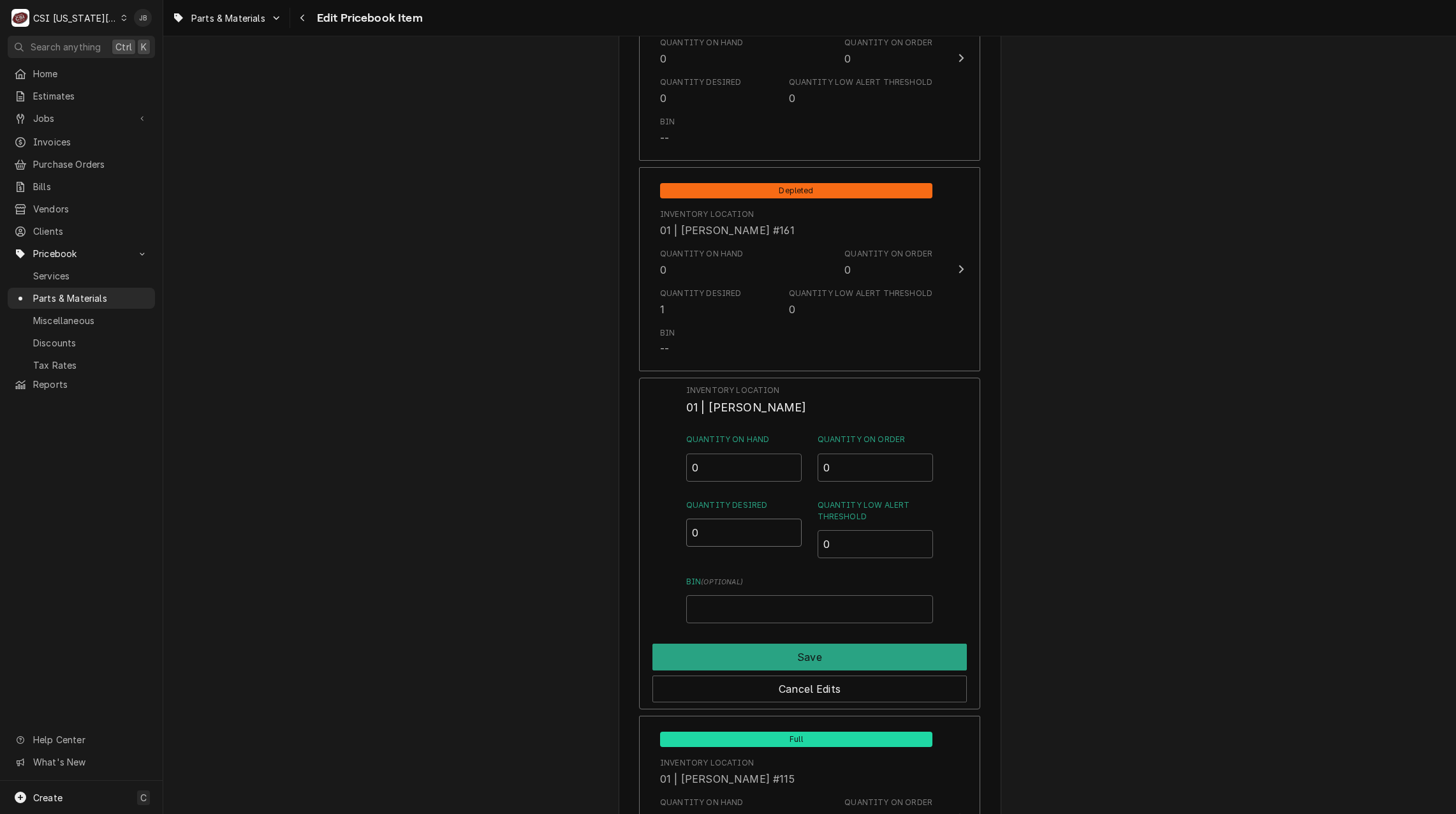
drag, startPoint x: 706, startPoint y: 532, endPoint x: 680, endPoint y: 537, distance: 26.5
click at [680, 536] on div "Inventory Location 01 | [PERSON_NAME] Quantity on Hand 0 Quantity on Order 0 Qu…" at bounding box center [810, 543] width 341 height 332
type input "1"
click at [751, 649] on button "Save" at bounding box center [810, 657] width 314 height 27
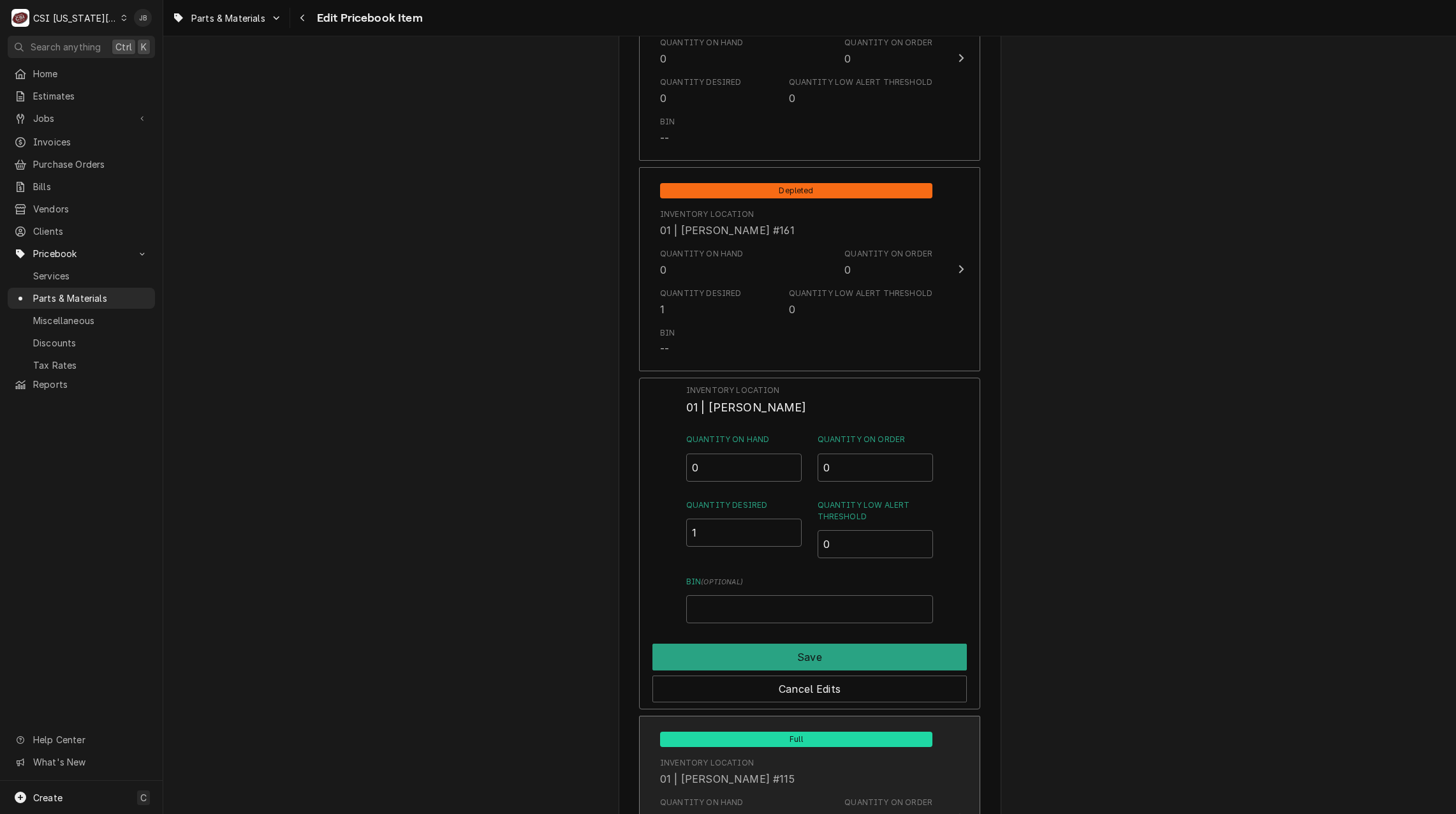
type textarea "x"
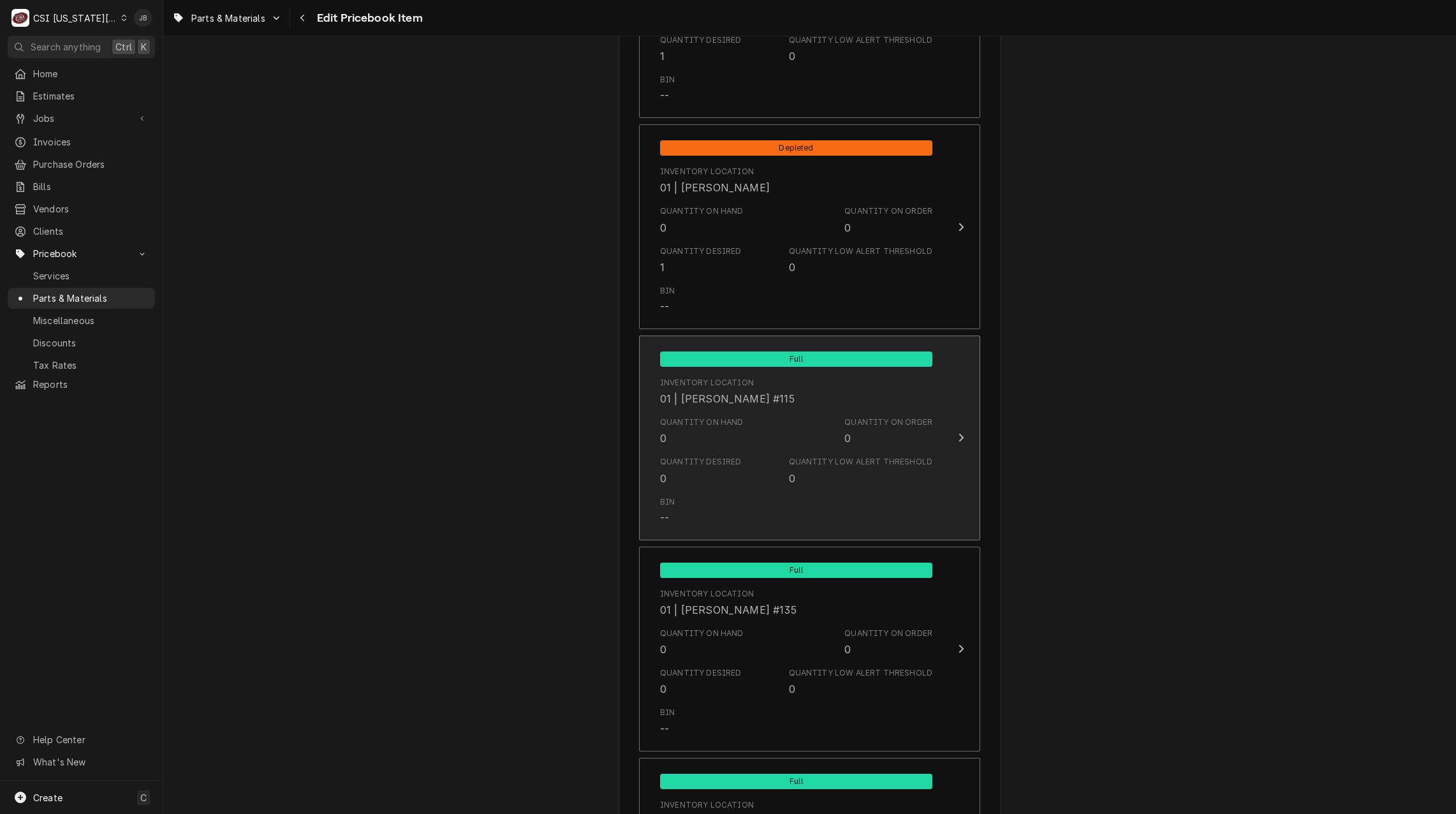
scroll to position [2104, 0]
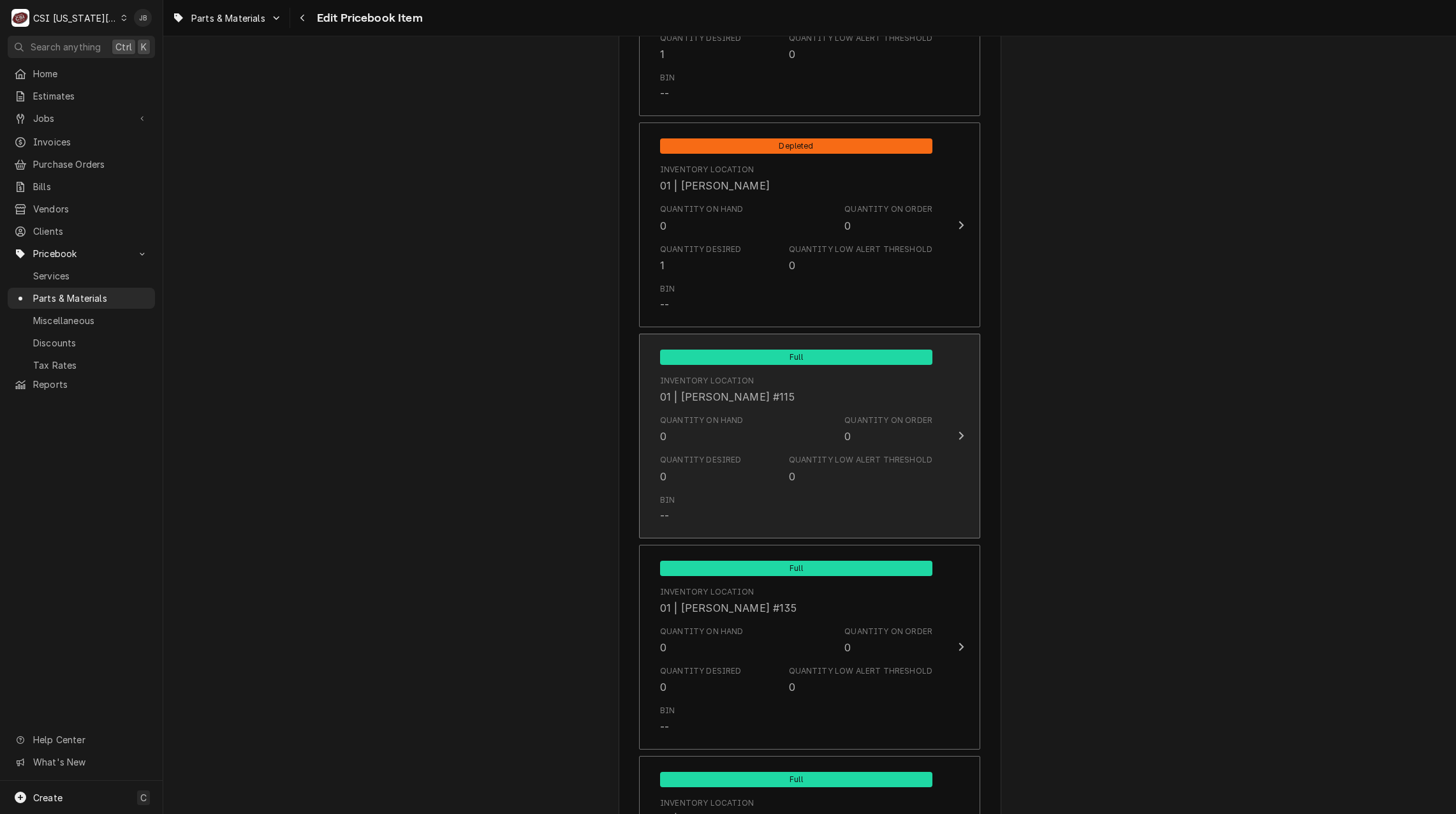
click at [723, 489] on div "Bin --" at bounding box center [796, 509] width 273 height 40
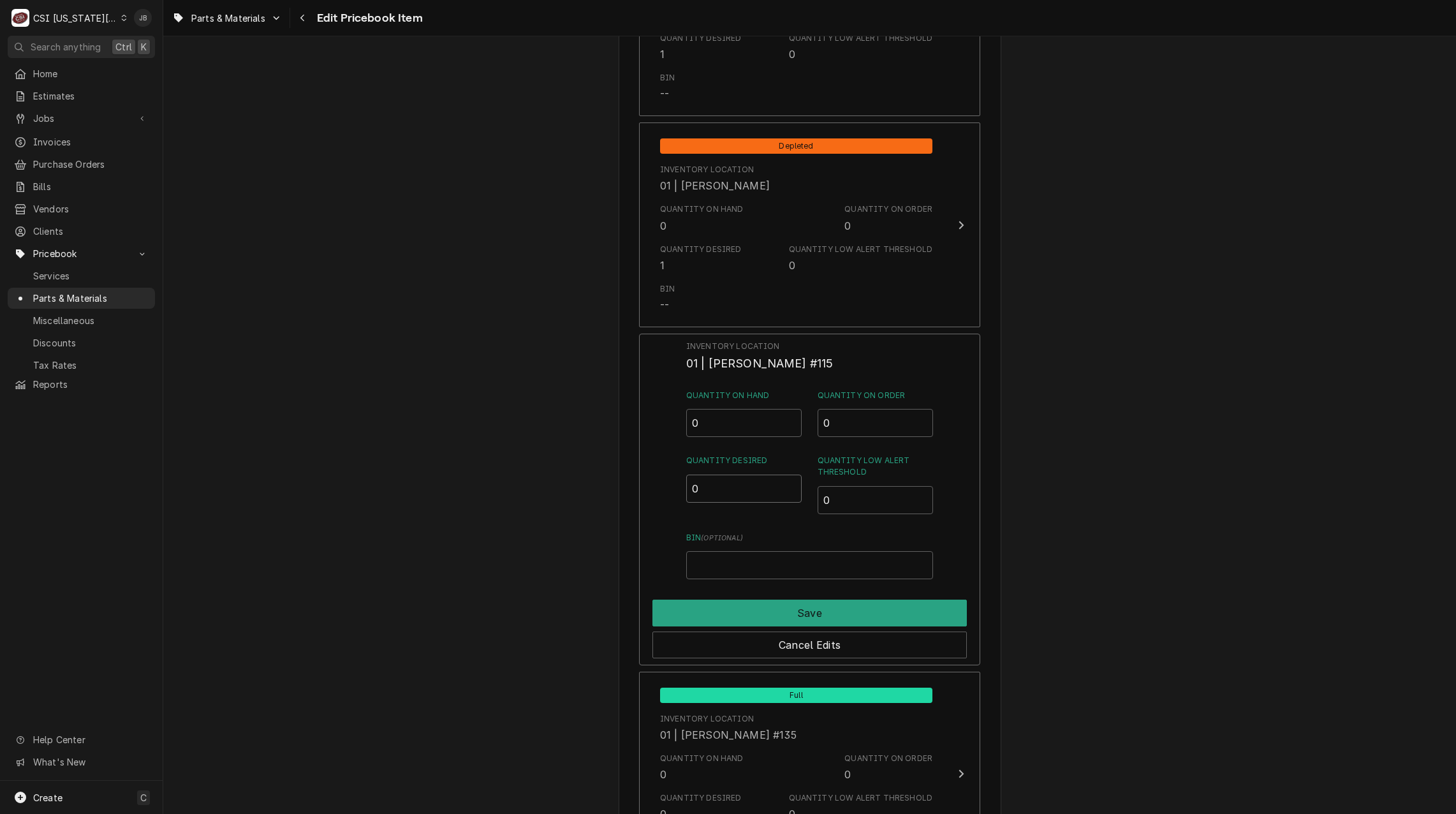
drag, startPoint x: 703, startPoint y: 490, endPoint x: 675, endPoint y: 493, distance: 28.2
click at [680, 493] on div "Inventory Location 01 | [PERSON_NAME] #115 Quantity on Hand 0 Quantity on Order…" at bounding box center [810, 499] width 341 height 332
type input "1"
click at [706, 612] on button "Save" at bounding box center [810, 613] width 314 height 27
type textarea "x"
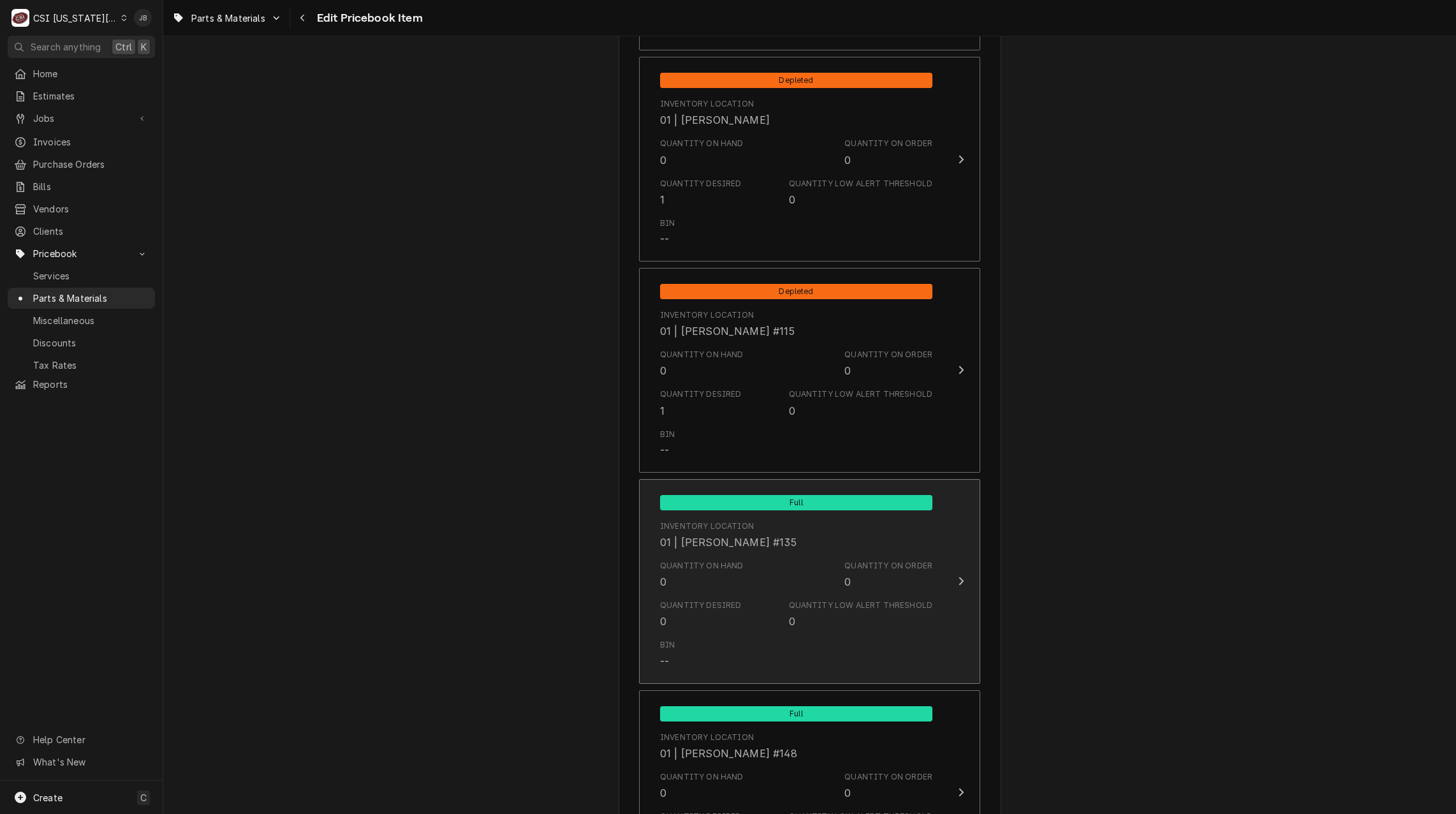
scroll to position [2232, 0]
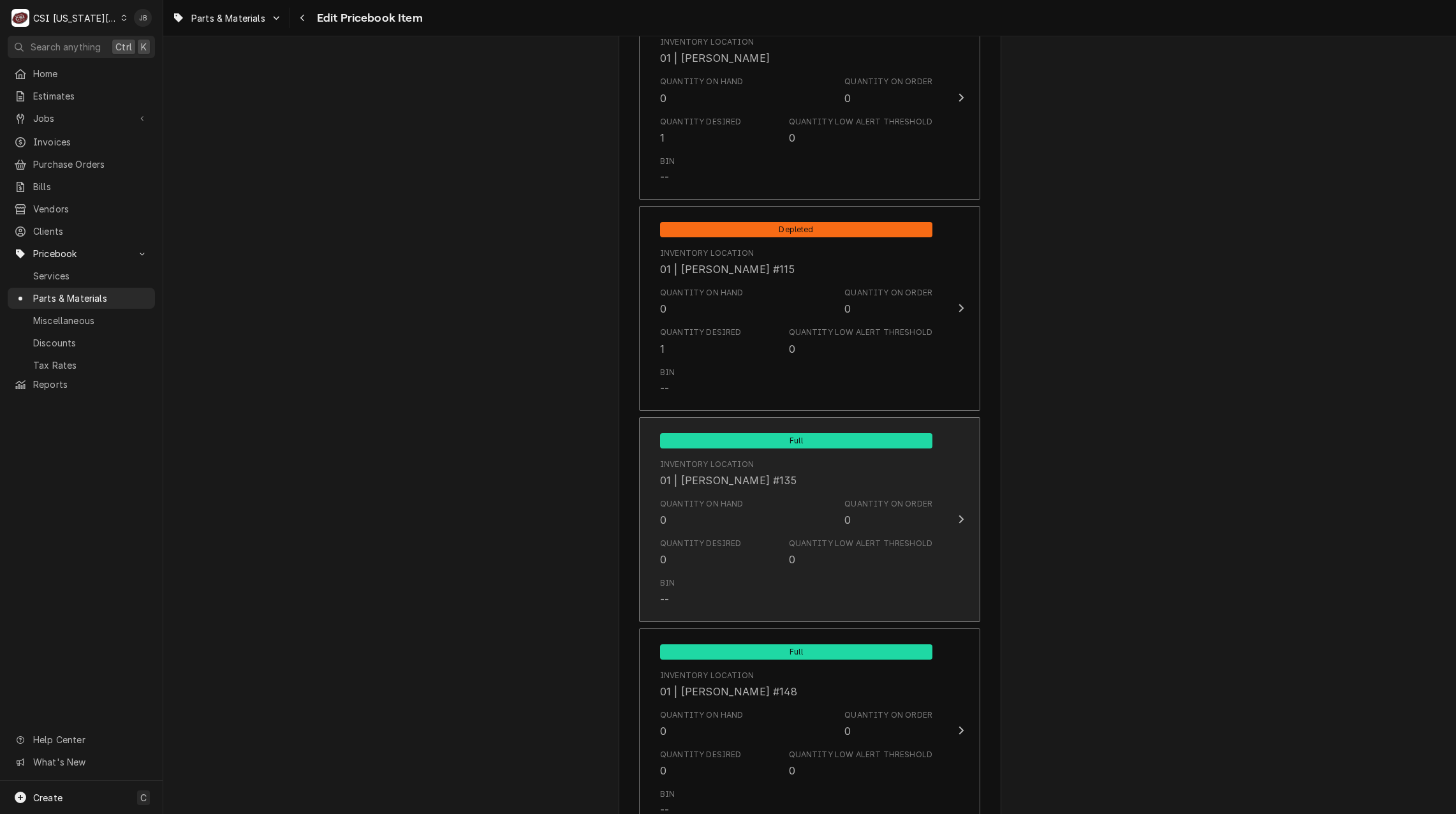
click at [726, 533] on div "Quantity Desired 0 Quantity Low Alert Threshold 0" at bounding box center [796, 552] width 273 height 40
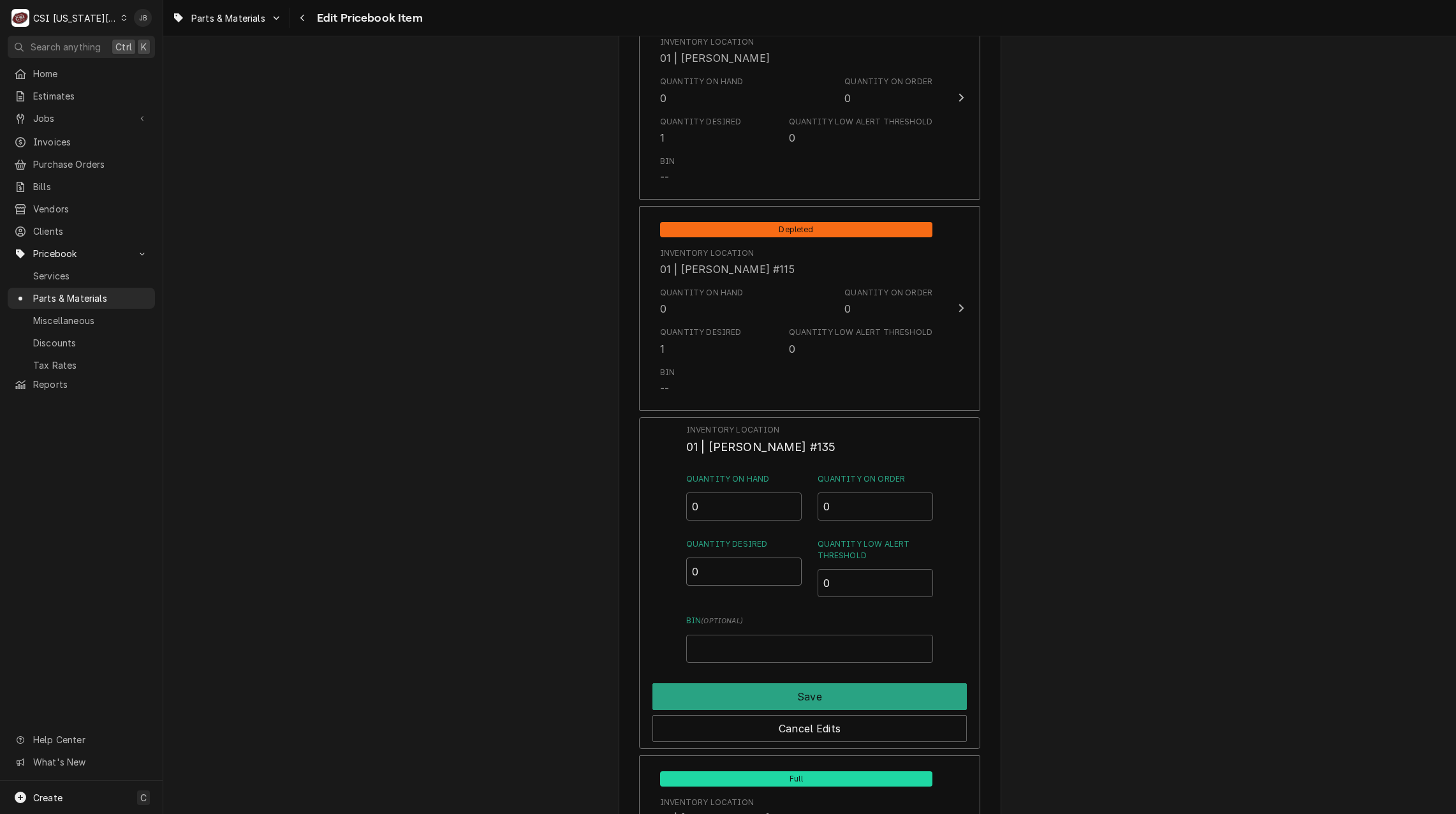
drag, startPoint x: 704, startPoint y: 569, endPoint x: 660, endPoint y: 576, distance: 44.6
click at [662, 576] on div "Inventory Location 01 | [PERSON_NAME] #135 Quantity on Hand 0 Quantity on Order…" at bounding box center [810, 583] width 341 height 332
type input "1"
click at [701, 685] on button "Save" at bounding box center [810, 697] width 314 height 27
type textarea "x"
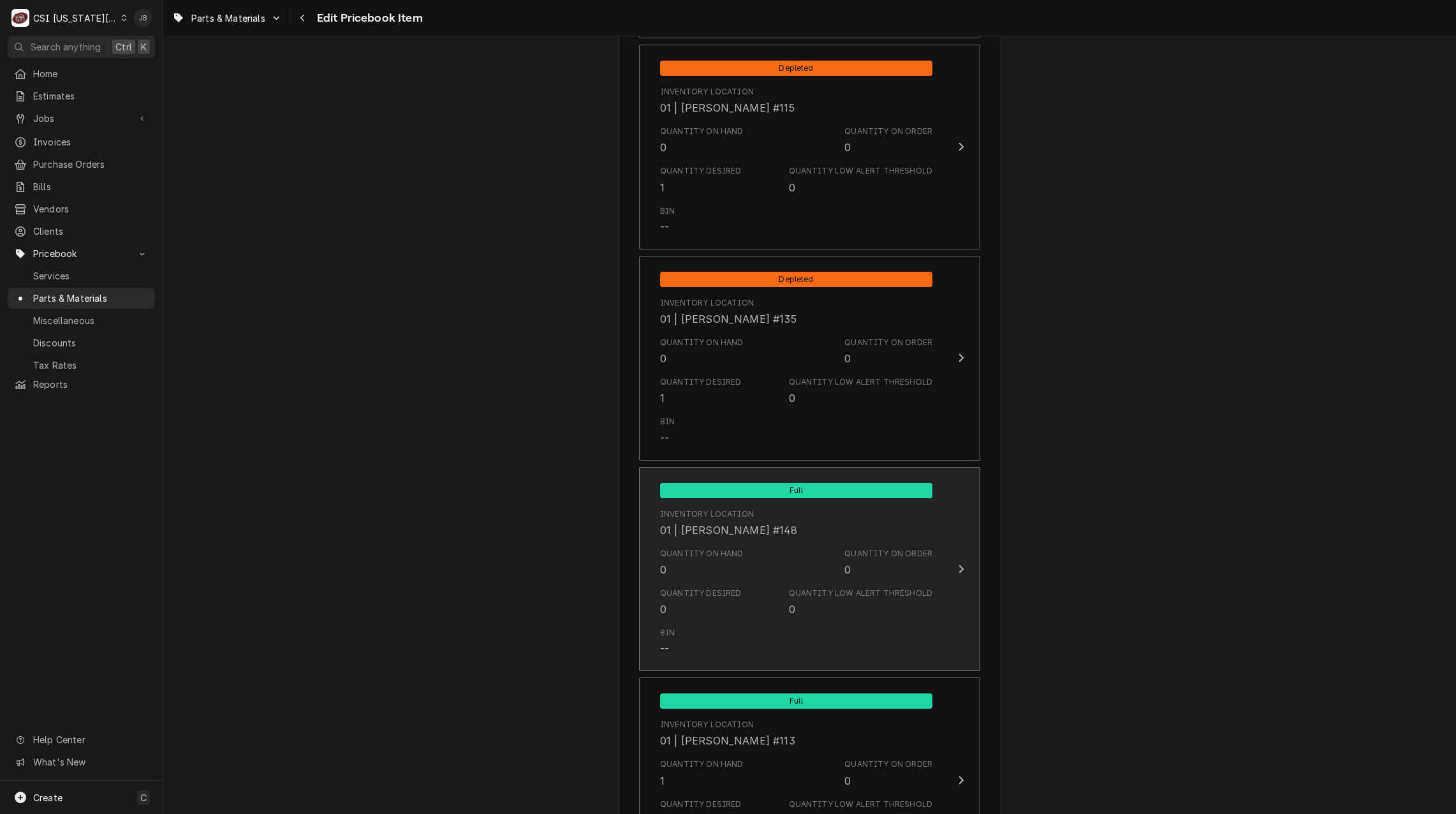
scroll to position [2424, 0]
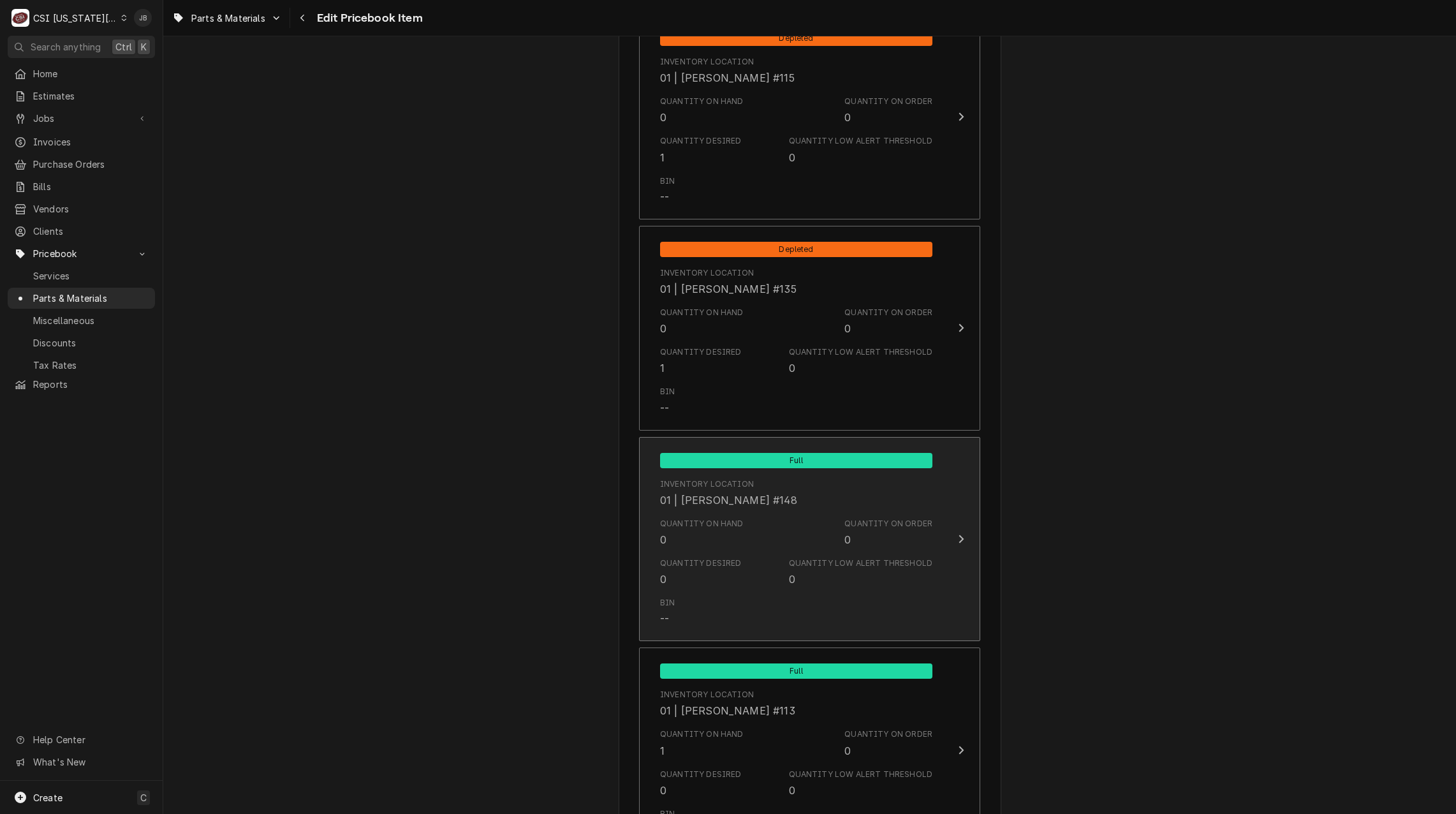
click at [713, 575] on div "Quantity Desired 0" at bounding box center [701, 572] width 81 height 29
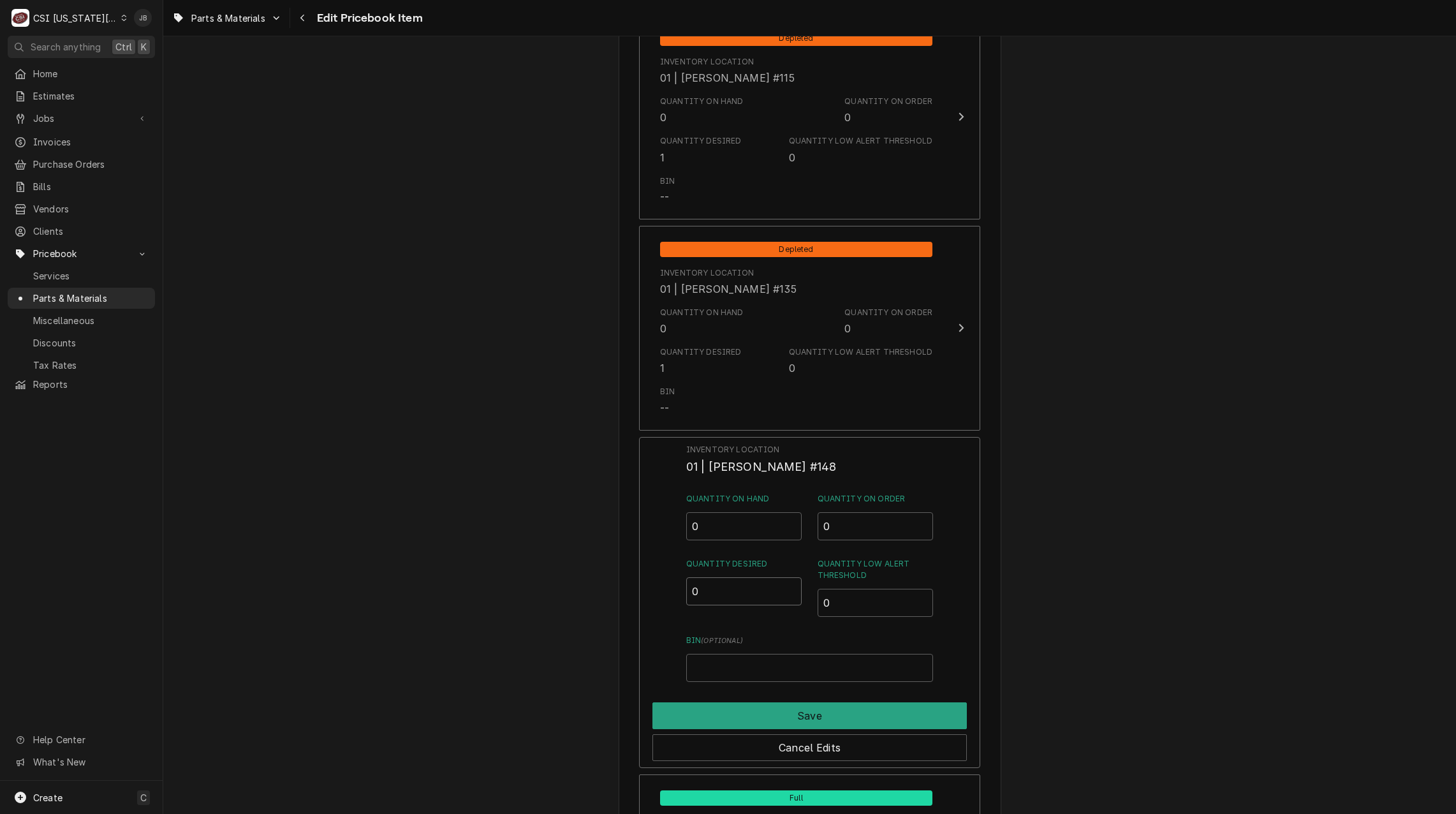
drag, startPoint x: 699, startPoint y: 595, endPoint x: 672, endPoint y: 602, distance: 27.9
click at [677, 601] on div "Inventory Location 01 | [PERSON_NAME] #148 Quantity on Hand 0 Quantity on Order…" at bounding box center [810, 602] width 341 height 332
type input "1"
click at [730, 700] on div "Save" at bounding box center [810, 713] width 314 height 32
click at [725, 711] on button "Save" at bounding box center [810, 716] width 314 height 27
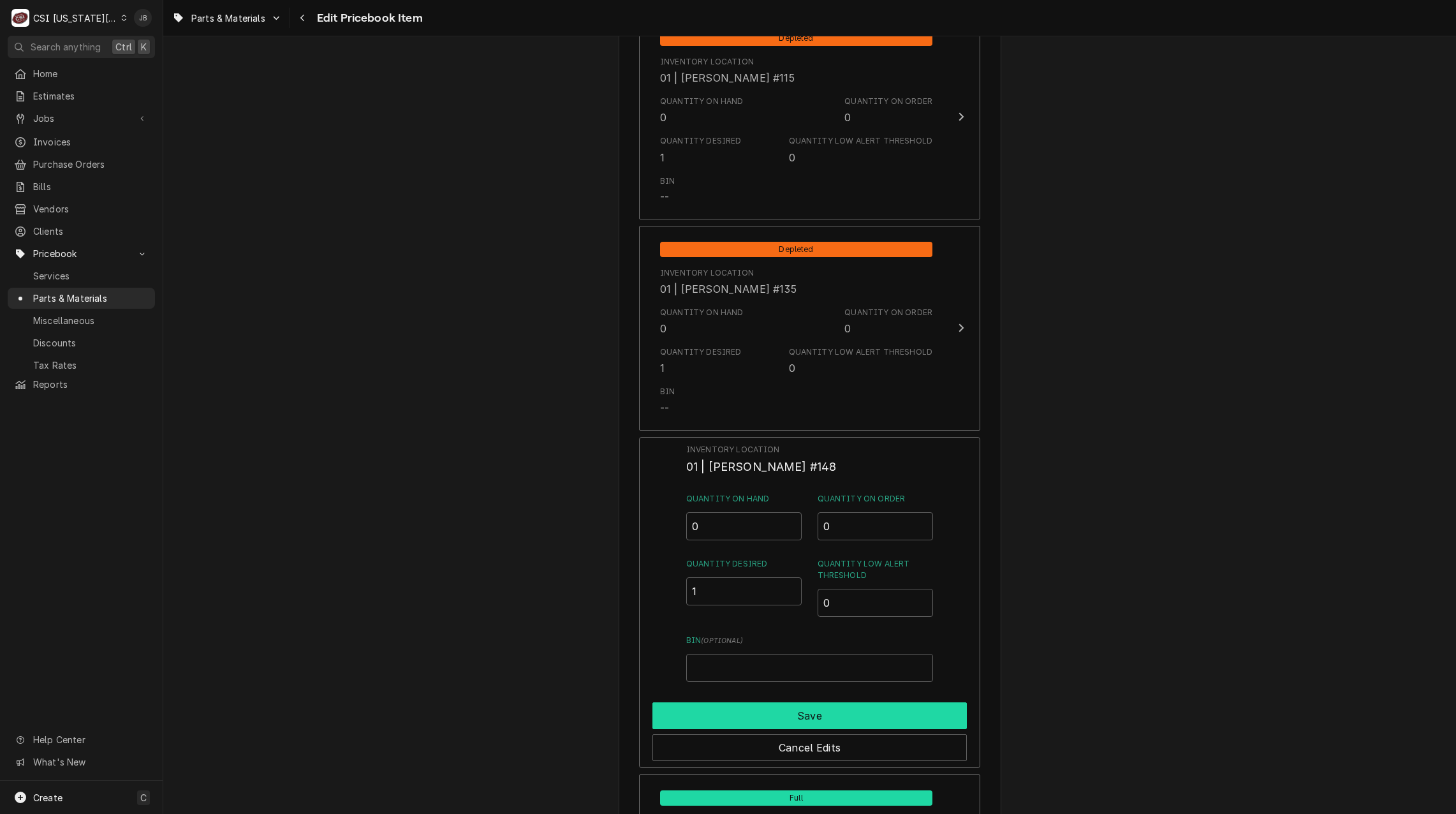
type textarea "x"
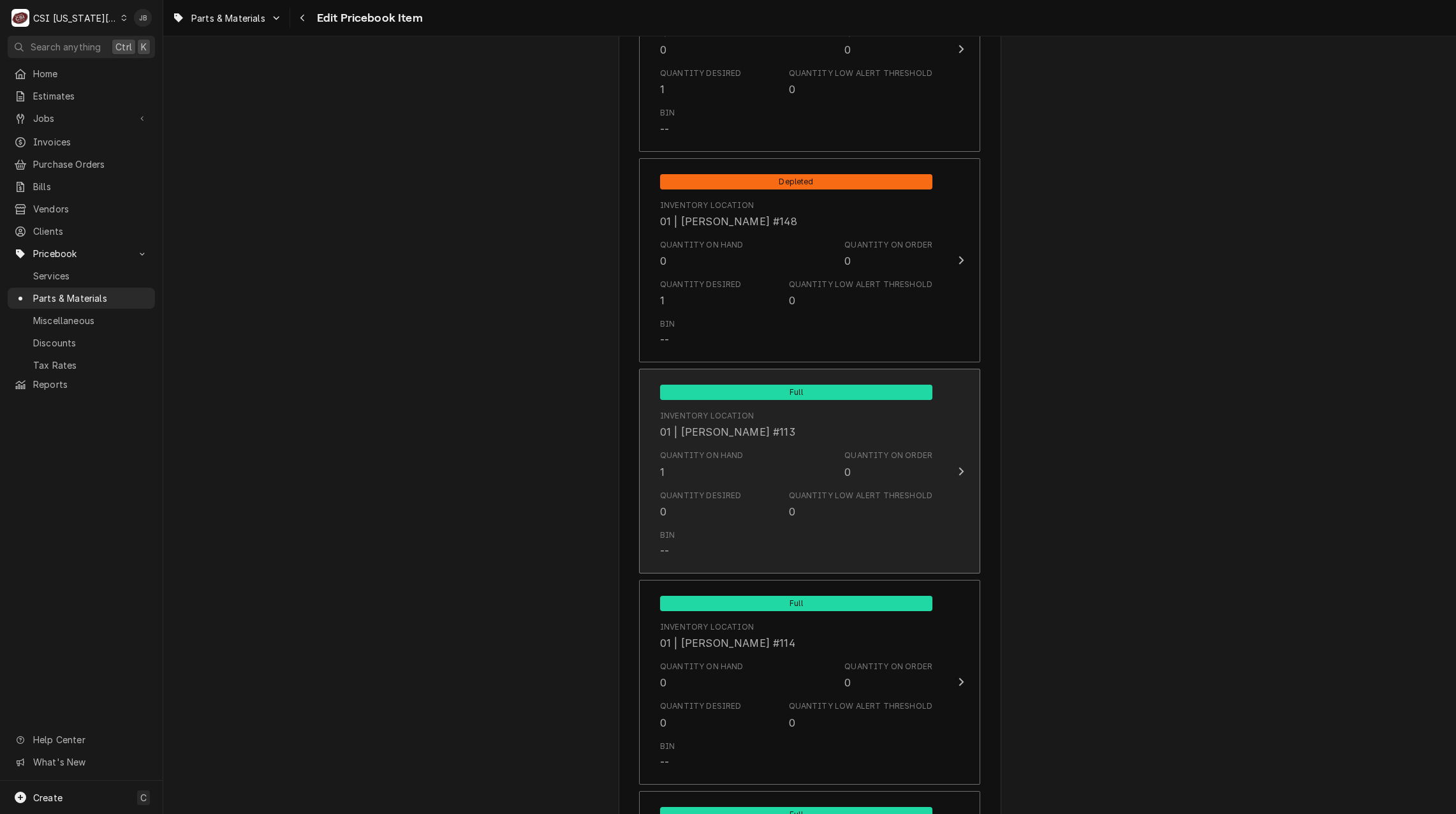
scroll to position [2742, 0]
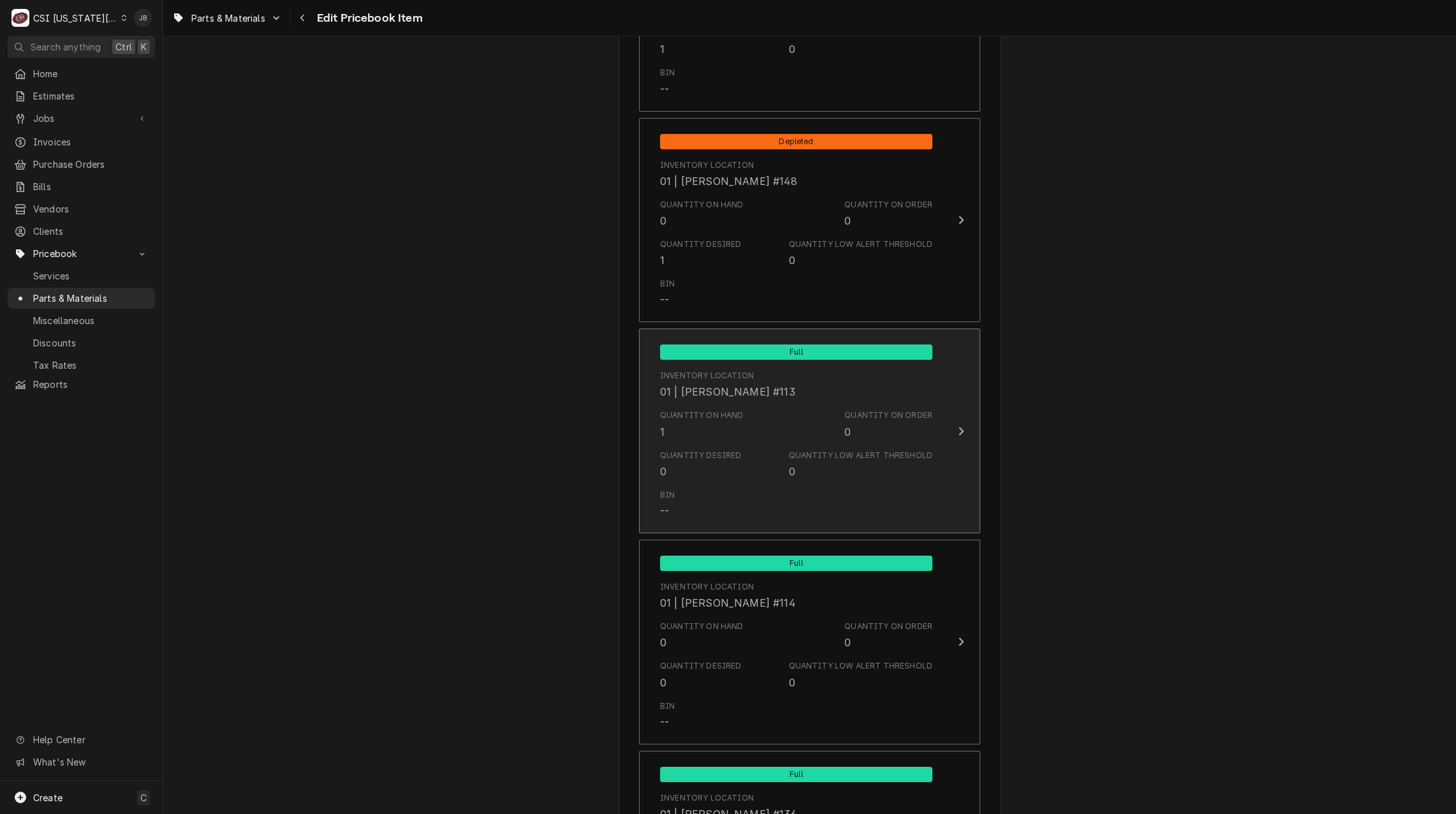
click at [728, 492] on div "Bin --" at bounding box center [796, 504] width 273 height 40
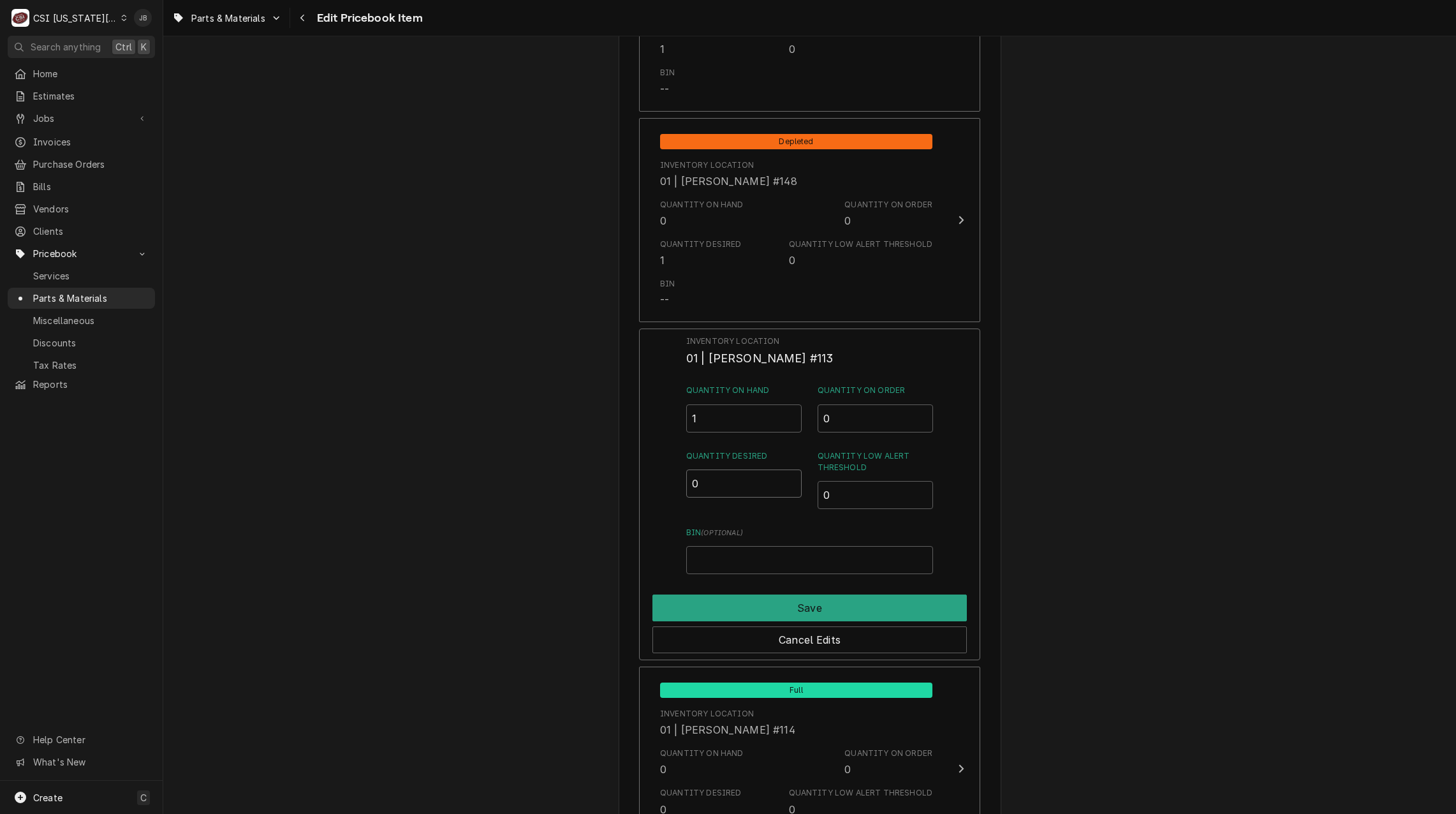
drag, startPoint x: 706, startPoint y: 485, endPoint x: 667, endPoint y: 489, distance: 39.2
click at [673, 486] on div "Inventory Location 01 | [PERSON_NAME] #113 Quantity on Hand 1 Quantity on Order…" at bounding box center [810, 494] width 341 height 332
type input "1"
click at [721, 607] on button "Save" at bounding box center [810, 608] width 314 height 27
type textarea "x"
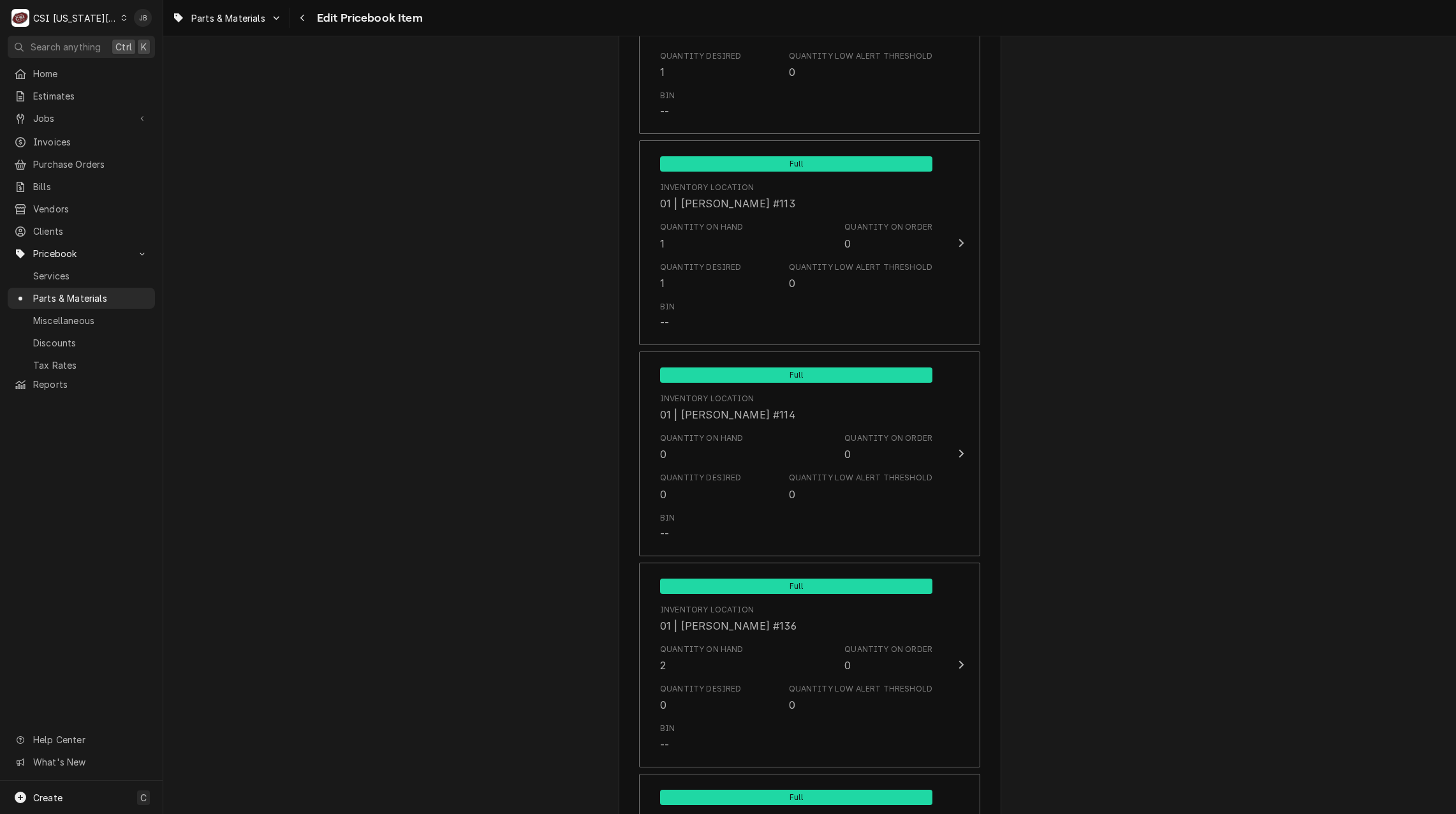
scroll to position [2934, 0]
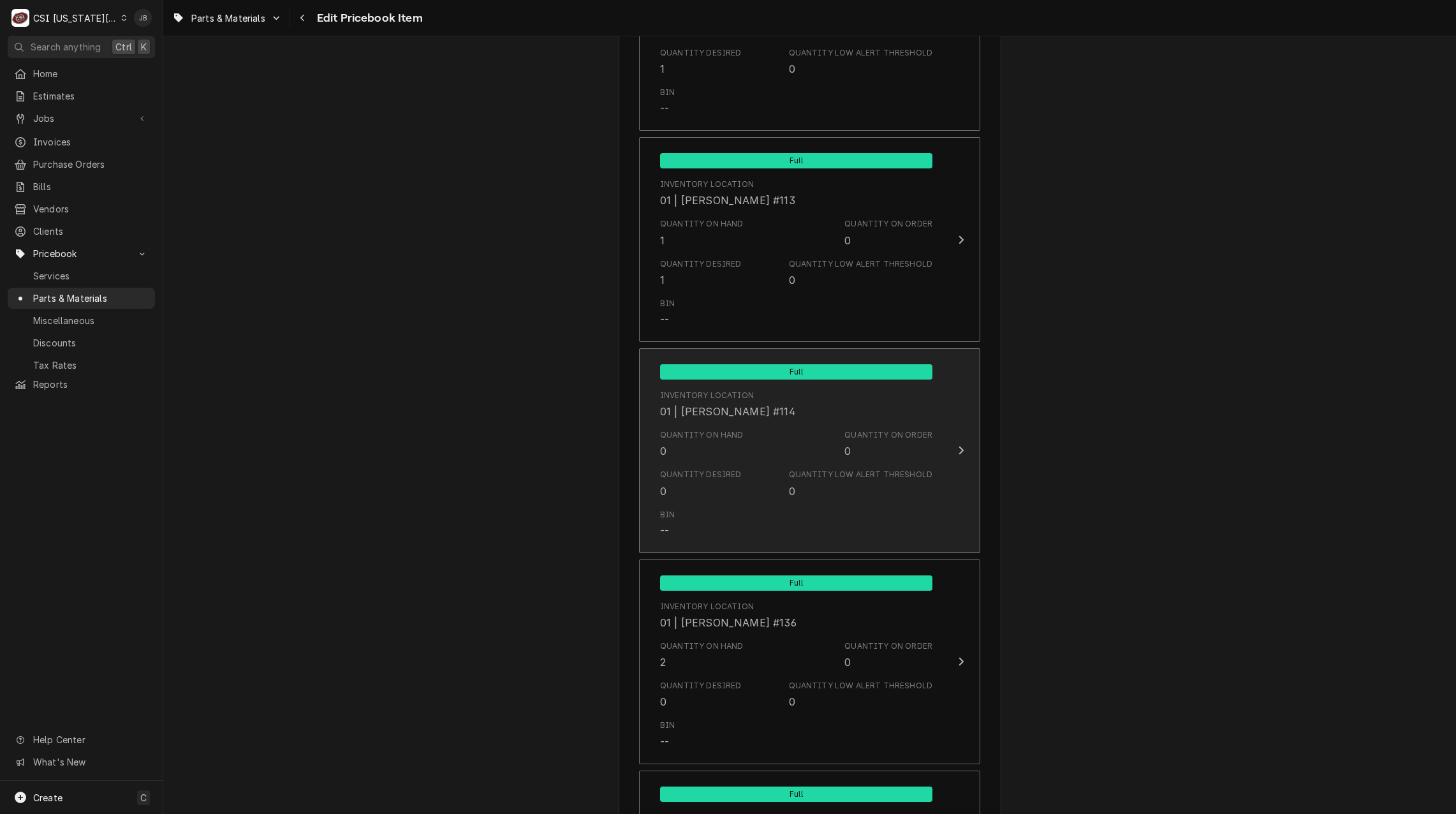
click at [744, 462] on div "Quantity on Hand 0 Quantity on Order 0" at bounding box center [796, 444] width 273 height 40
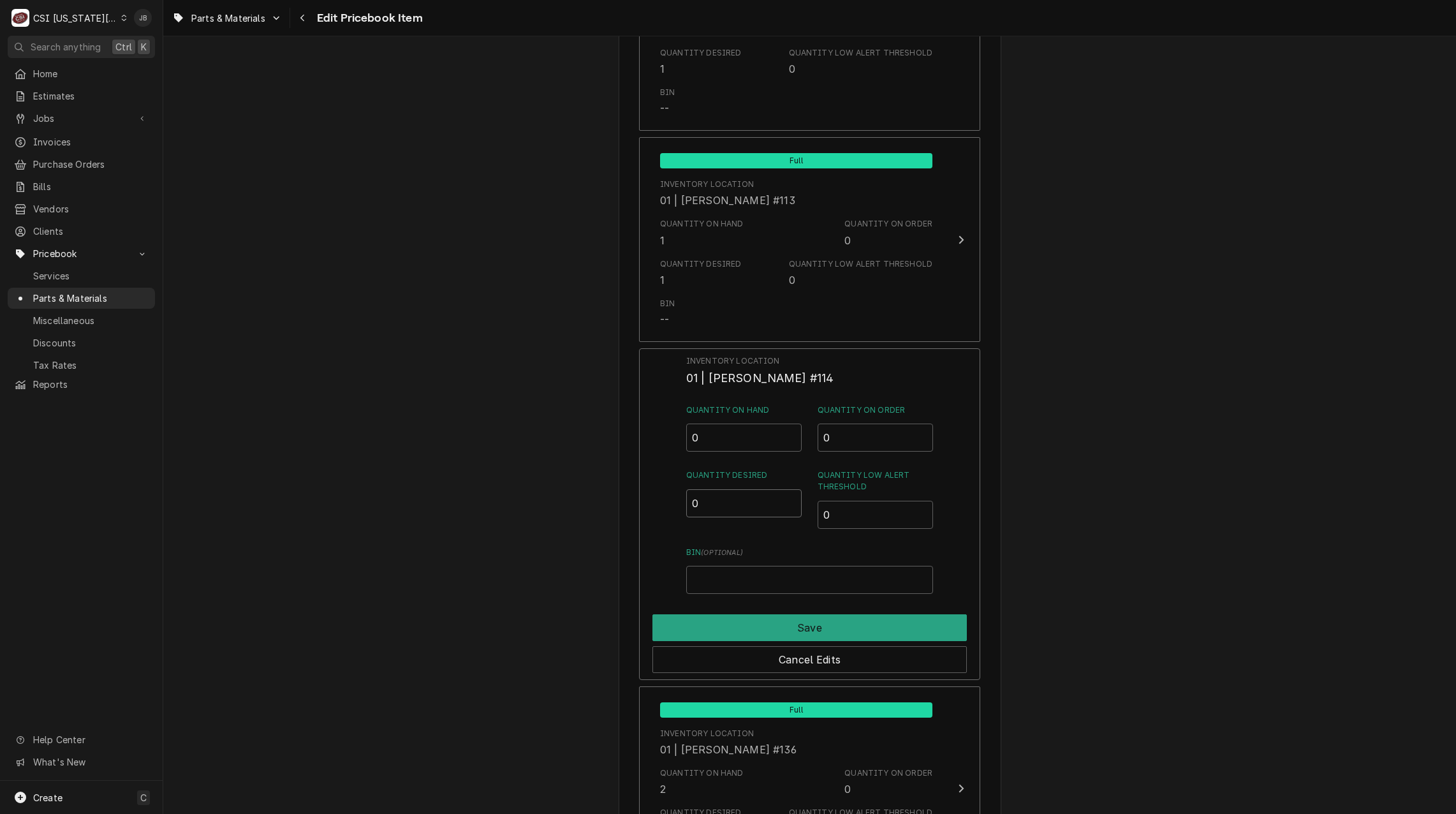
drag, startPoint x: 706, startPoint y: 500, endPoint x: 677, endPoint y: 504, distance: 29.3
click at [680, 502] on div "Inventory Location 01 | [PERSON_NAME] #114 Quantity on Hand 0 Quantity on Order…" at bounding box center [810, 514] width 341 height 332
type input "1"
click at [733, 628] on button "Save" at bounding box center [810, 628] width 314 height 27
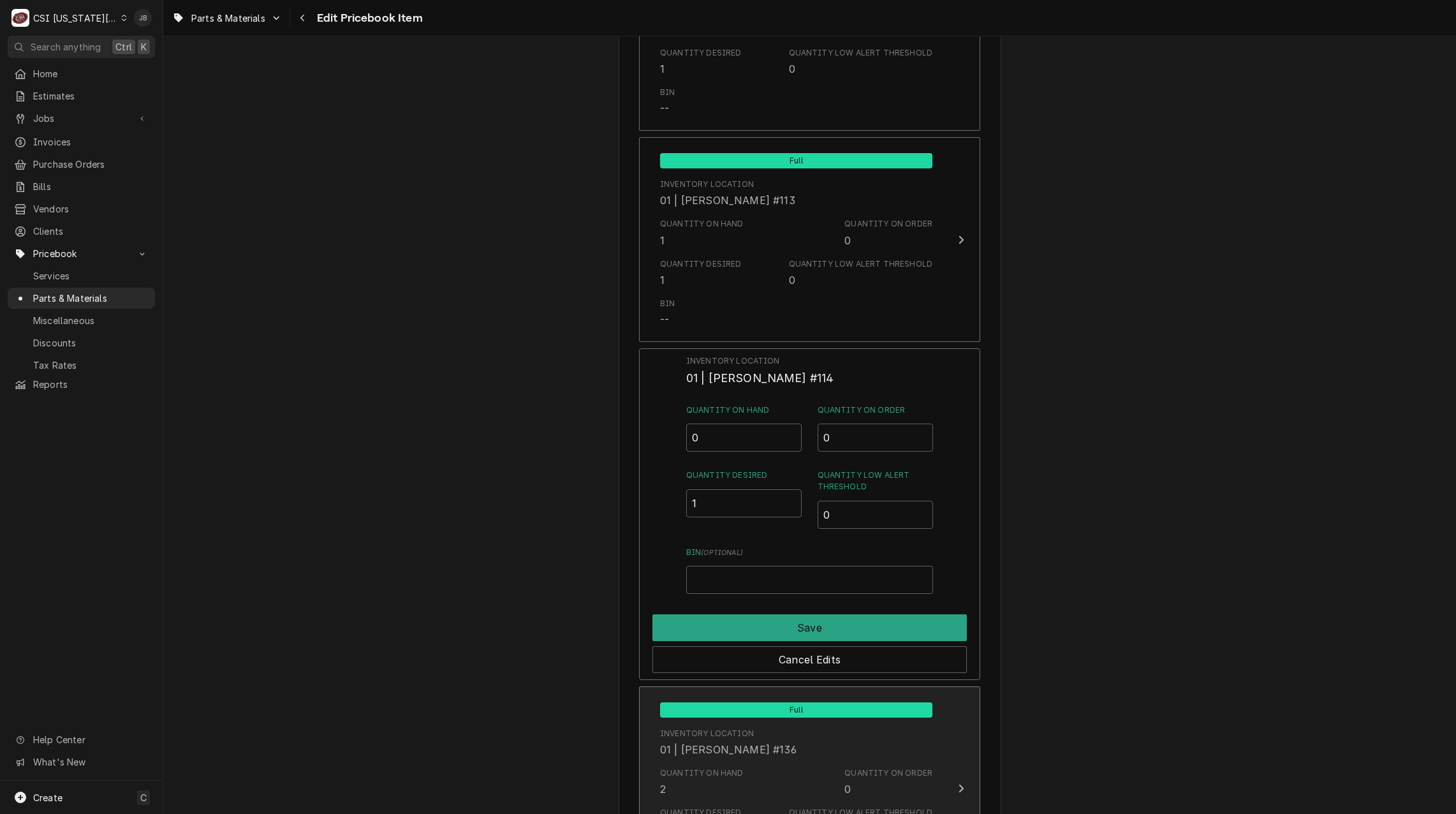
type textarea "x"
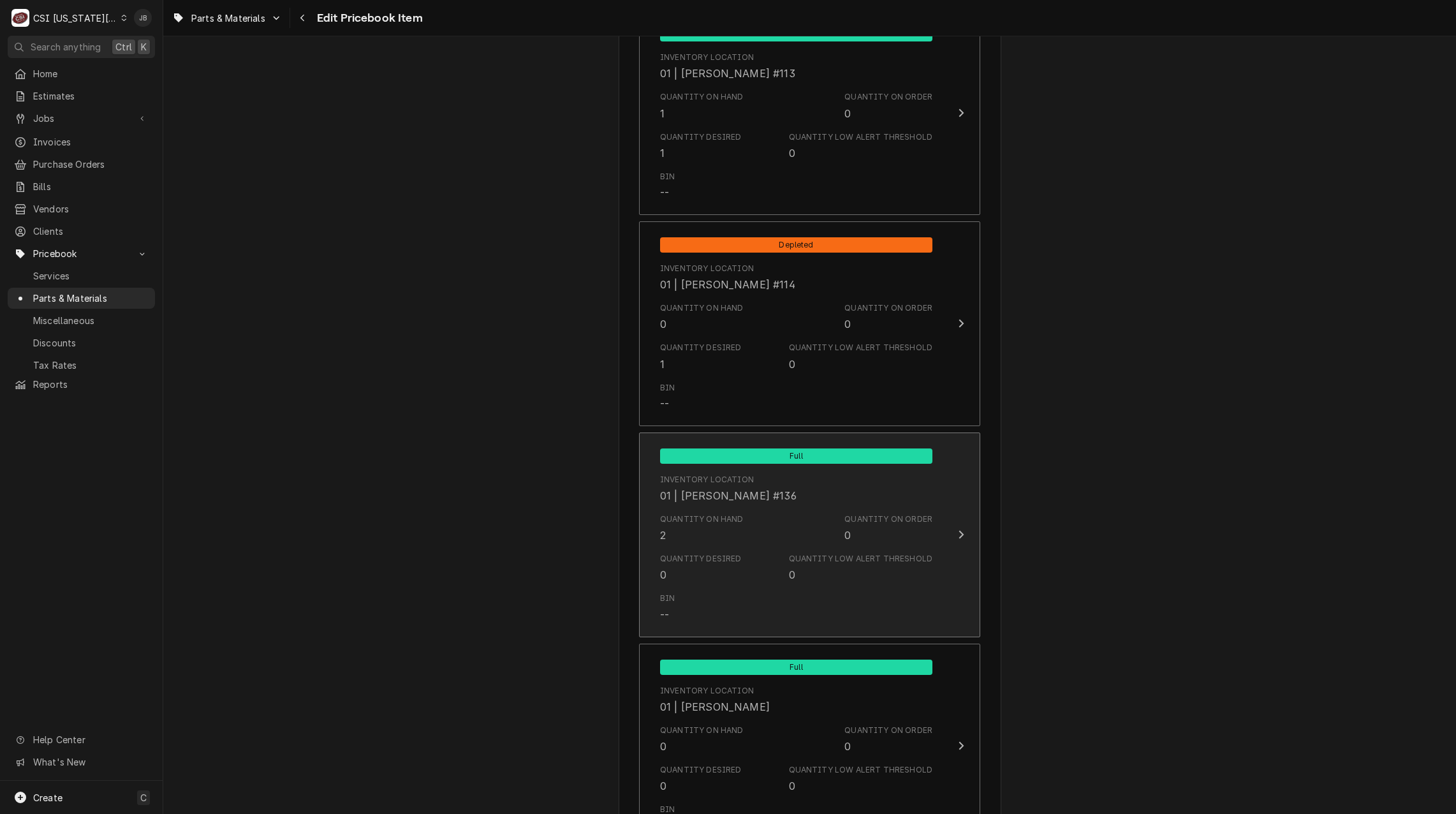
scroll to position [3061, 0]
click at [727, 515] on div "Quantity on Hand" at bounding box center [702, 518] width 84 height 11
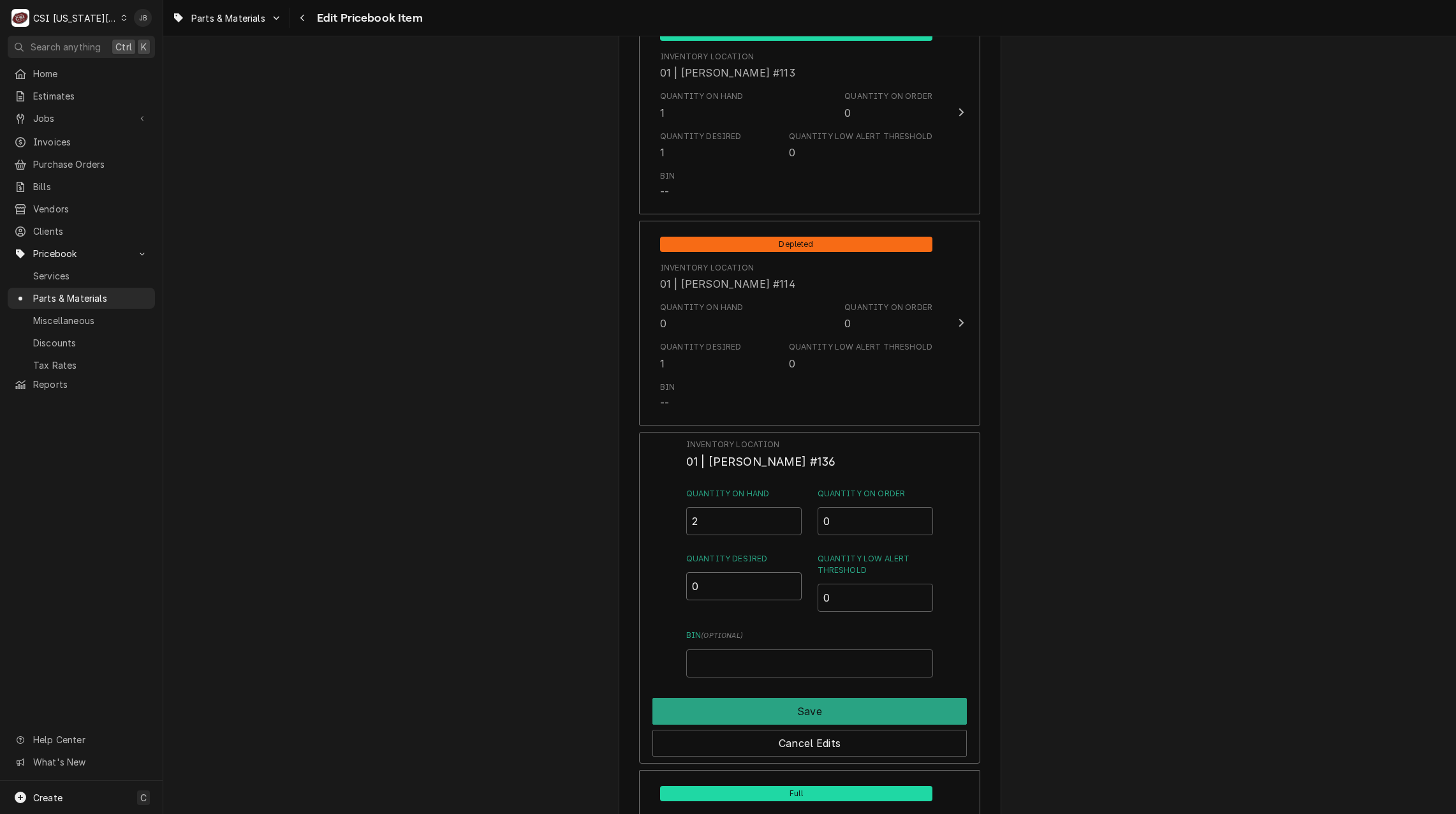
drag, startPoint x: 705, startPoint y: 590, endPoint x: 686, endPoint y: 596, distance: 19.9
click at [687, 596] on input "0" at bounding box center [745, 586] width 116 height 28
type input "1"
click at [715, 709] on button "Save" at bounding box center [810, 711] width 314 height 27
type textarea "x"
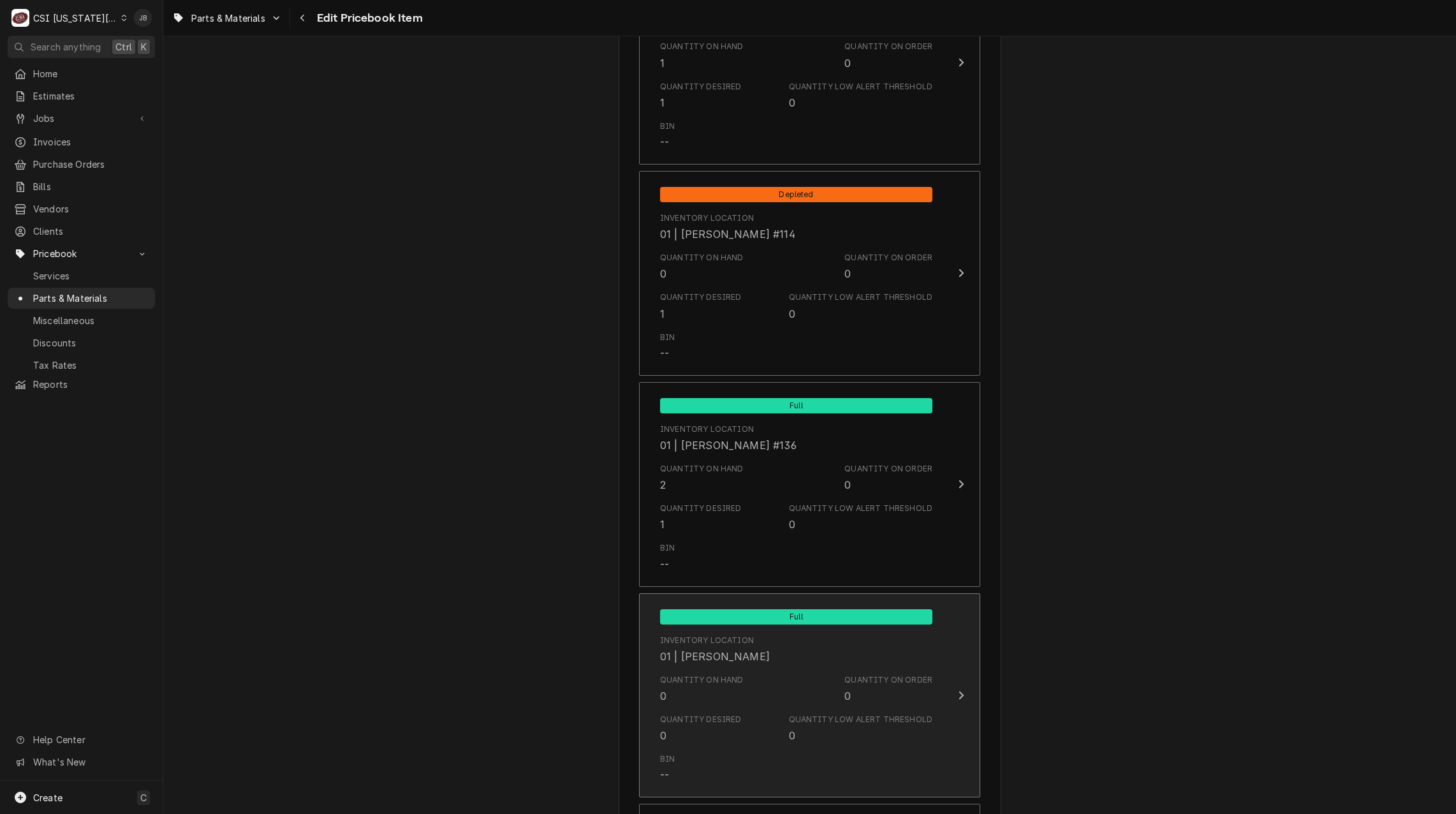
scroll to position [3380, 0]
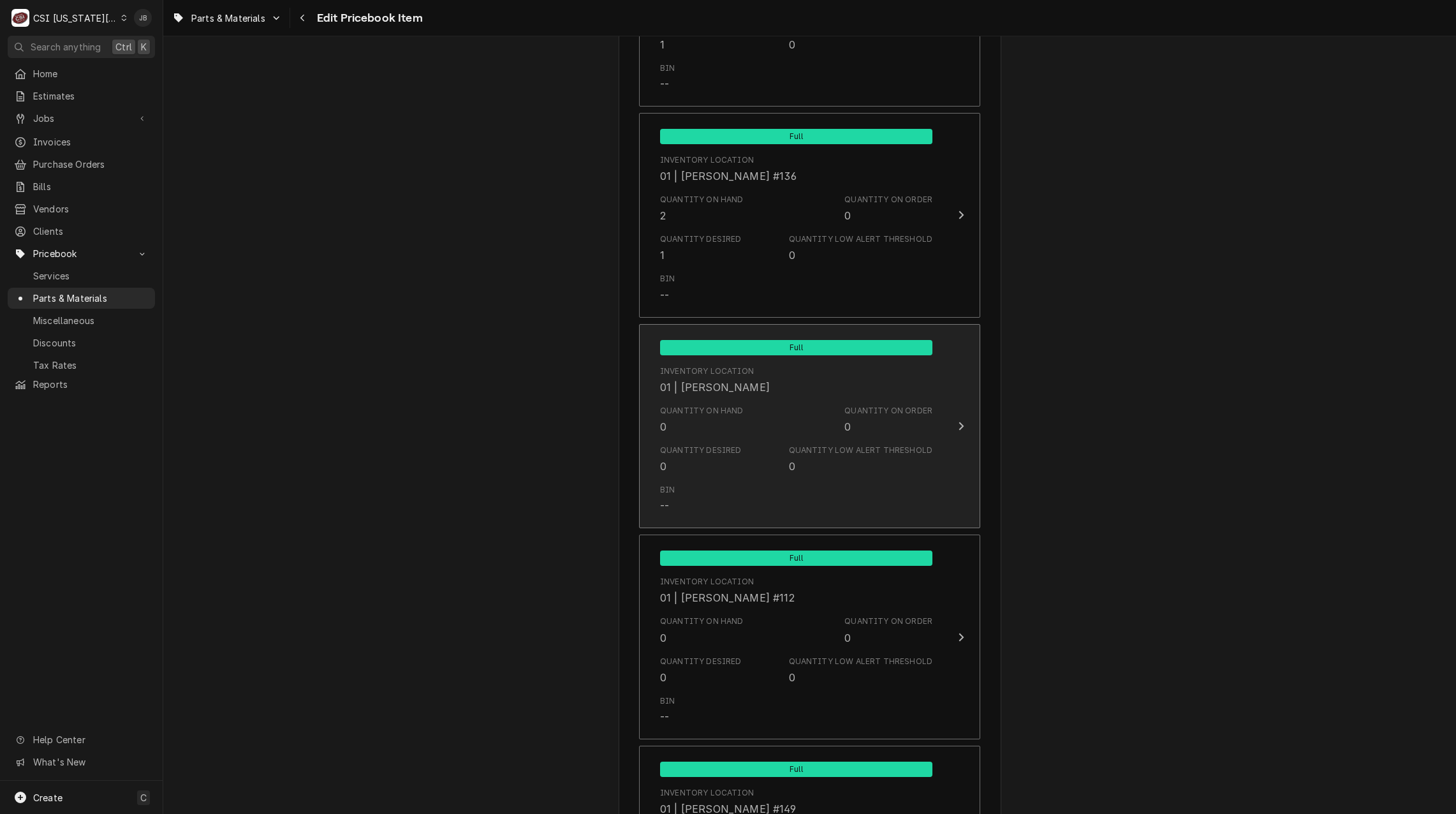
click at [718, 458] on div "Quantity Desired 0" at bounding box center [701, 459] width 81 height 29
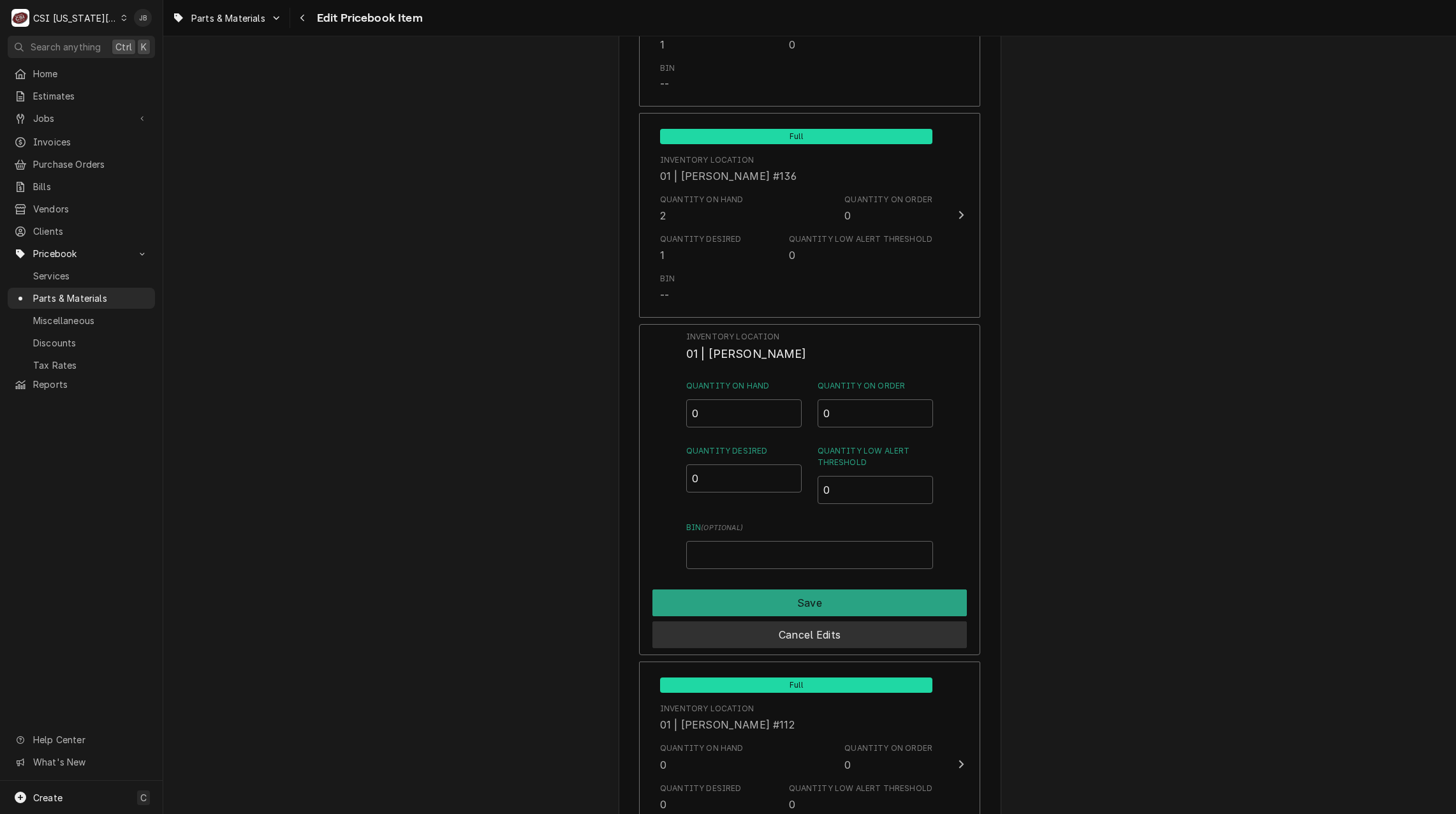
click at [792, 639] on button "Cancel Edits" at bounding box center [810, 635] width 314 height 27
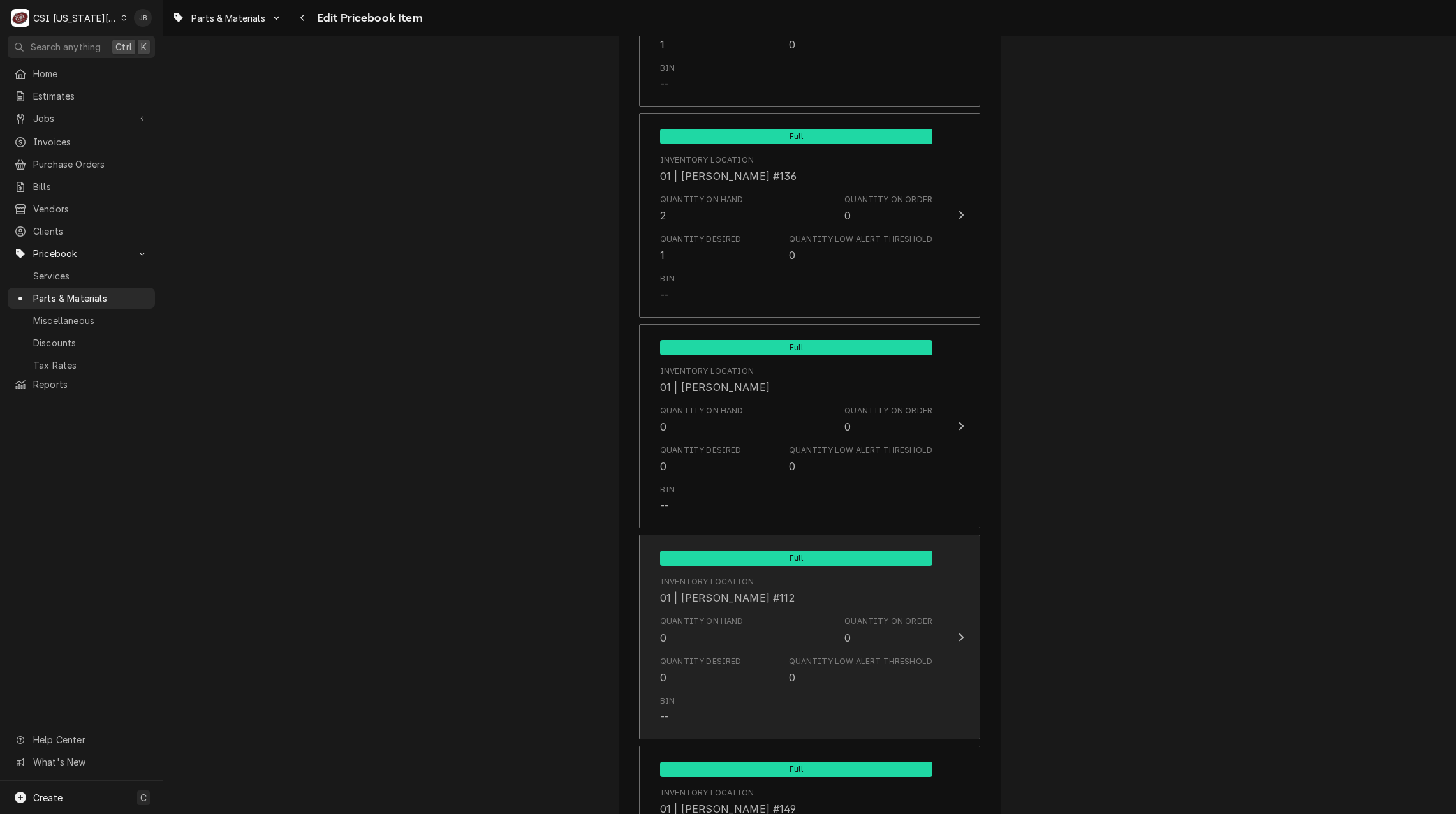
click at [731, 615] on div "Quantity on Hand" at bounding box center [702, 621] width 84 height 11
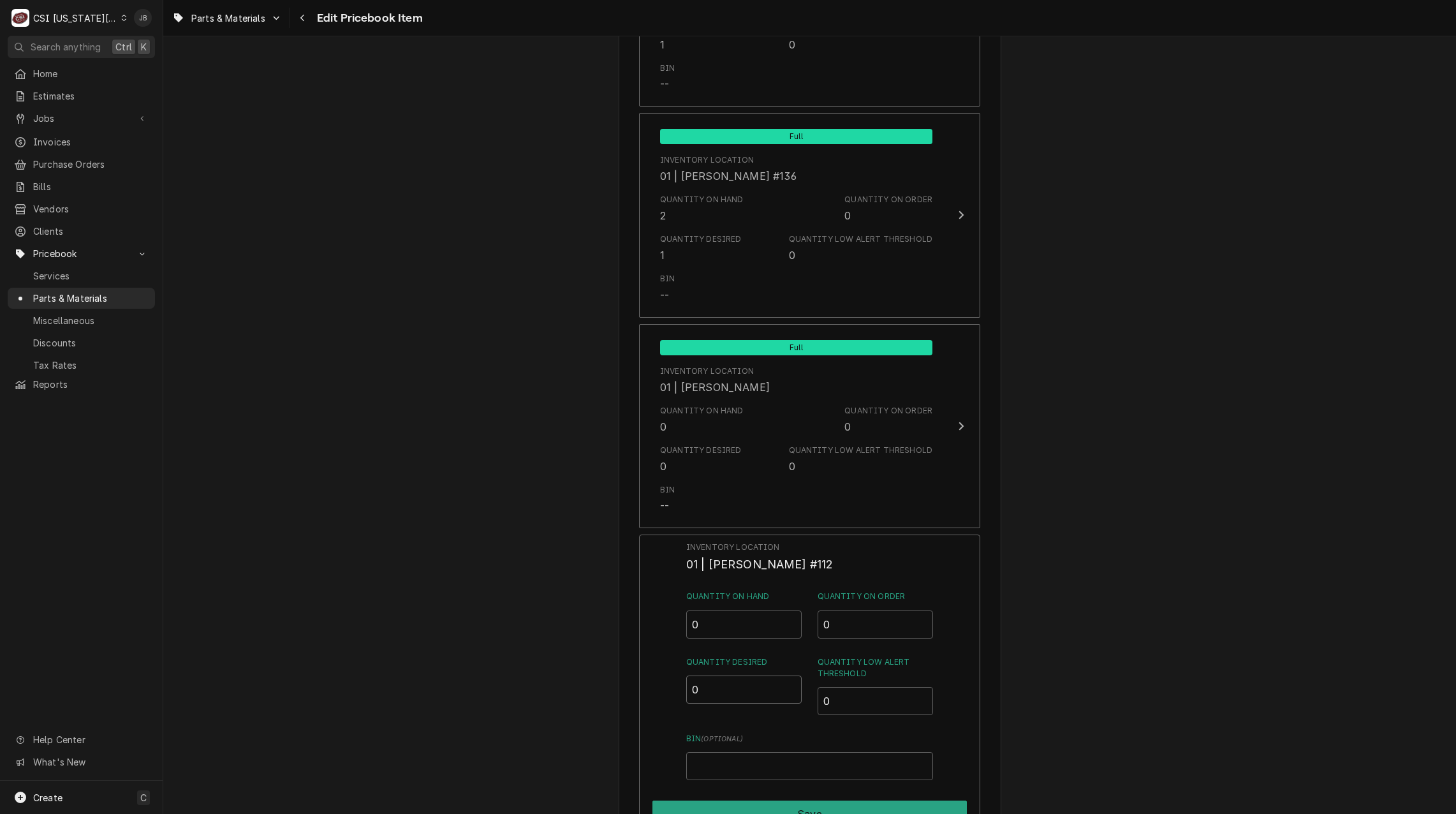
drag, startPoint x: 700, startPoint y: 699, endPoint x: 673, endPoint y: 698, distance: 27.0
click at [673, 698] on div "Inventory Location 01 | [PERSON_NAME] #112 Quantity on Hand 0 Quantity on Order…" at bounding box center [810, 700] width 341 height 332
type input "1"
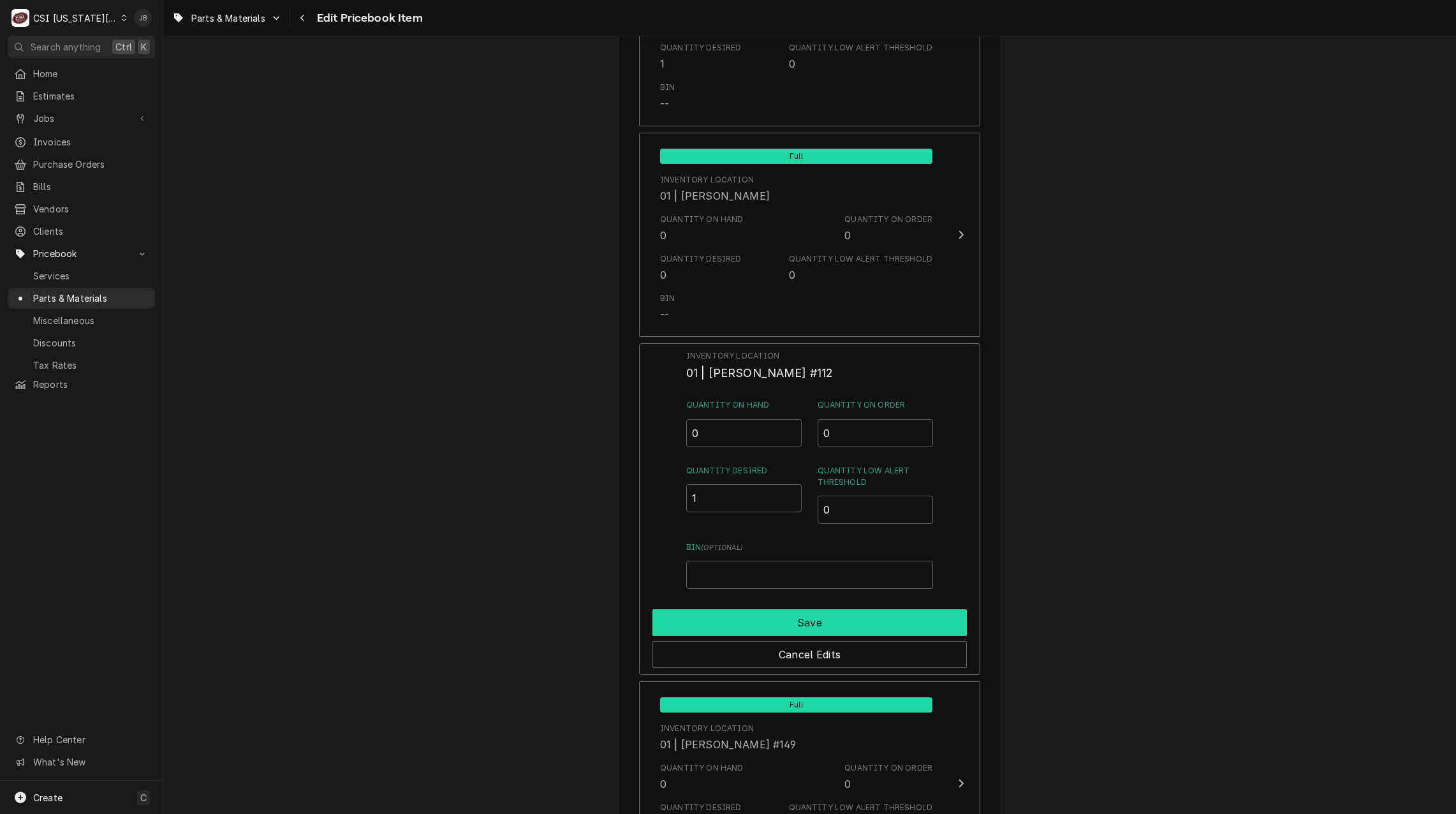
click at [723, 616] on button "Save" at bounding box center [810, 622] width 314 height 27
type textarea "x"
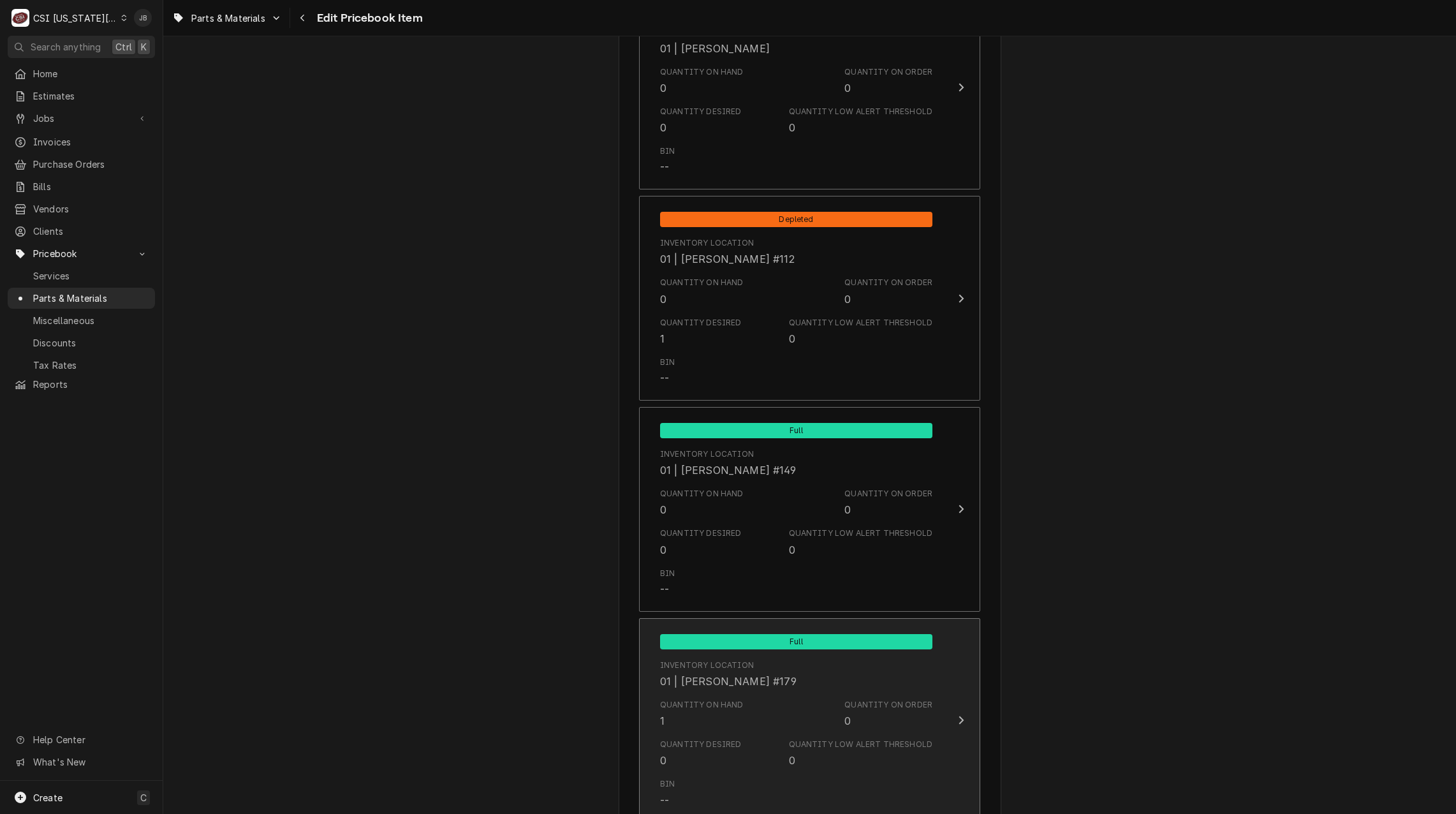
scroll to position [3827, 0]
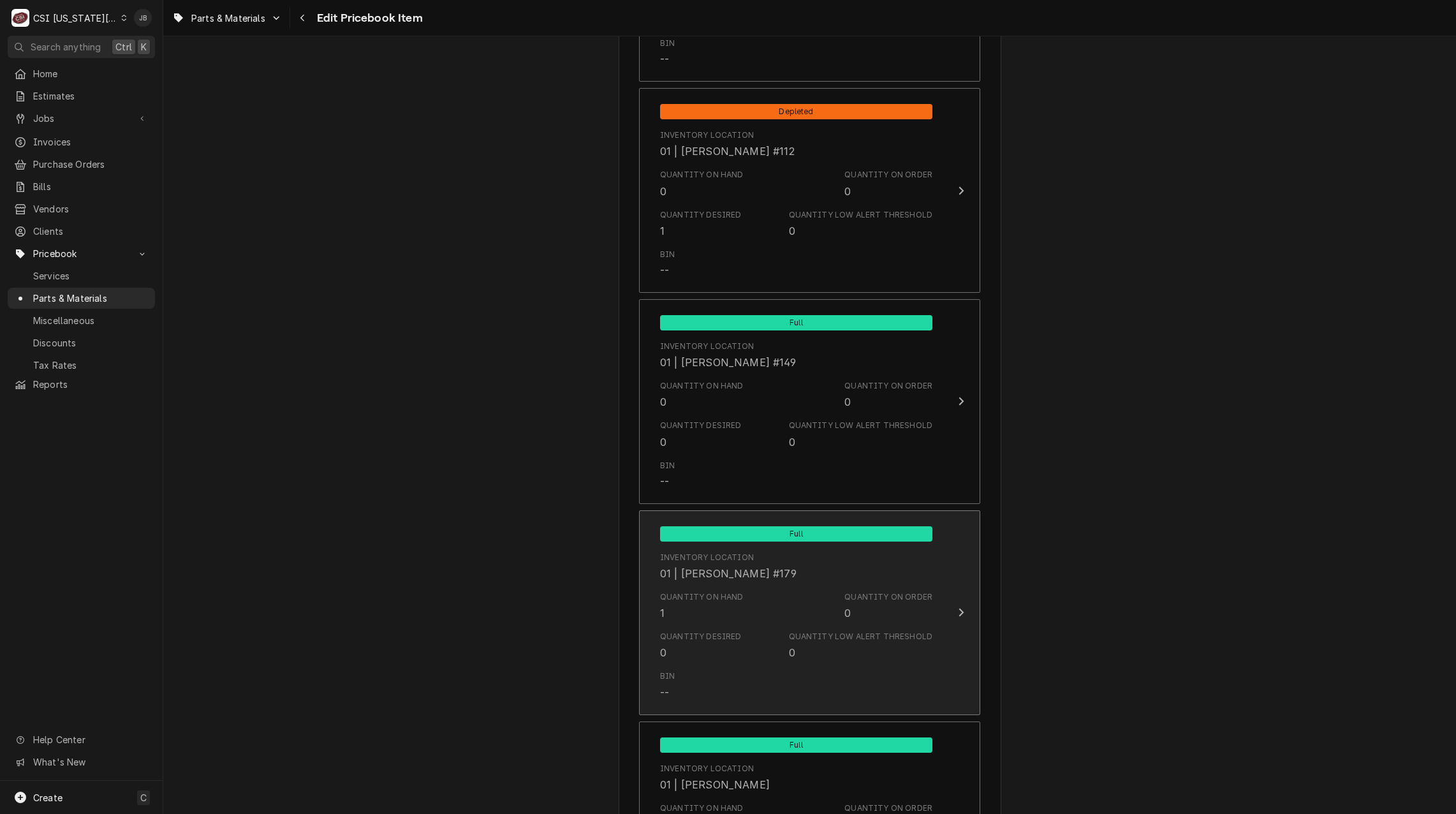
click at [744, 581] on div "Inventory Location 01 | [PERSON_NAME] #179" at bounding box center [796, 566] width 273 height 40
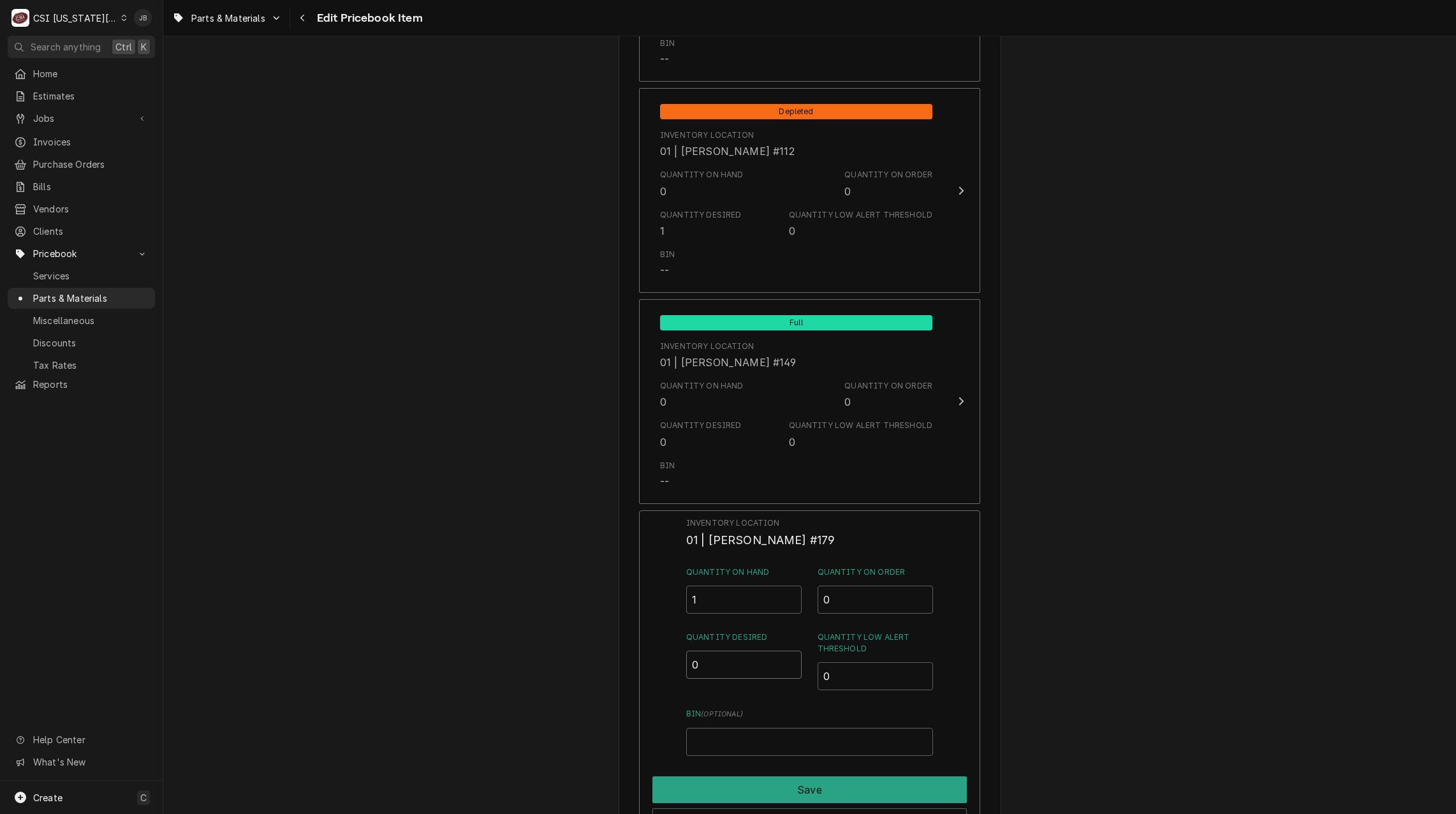
drag, startPoint x: 706, startPoint y: 664, endPoint x: 651, endPoint y: 672, distance: 55.6
click at [667, 667] on div "Inventory Location 01 | [PERSON_NAME] #179 Quantity on Hand 1 Quantity on Order…" at bounding box center [810, 676] width 341 height 332
type input "1"
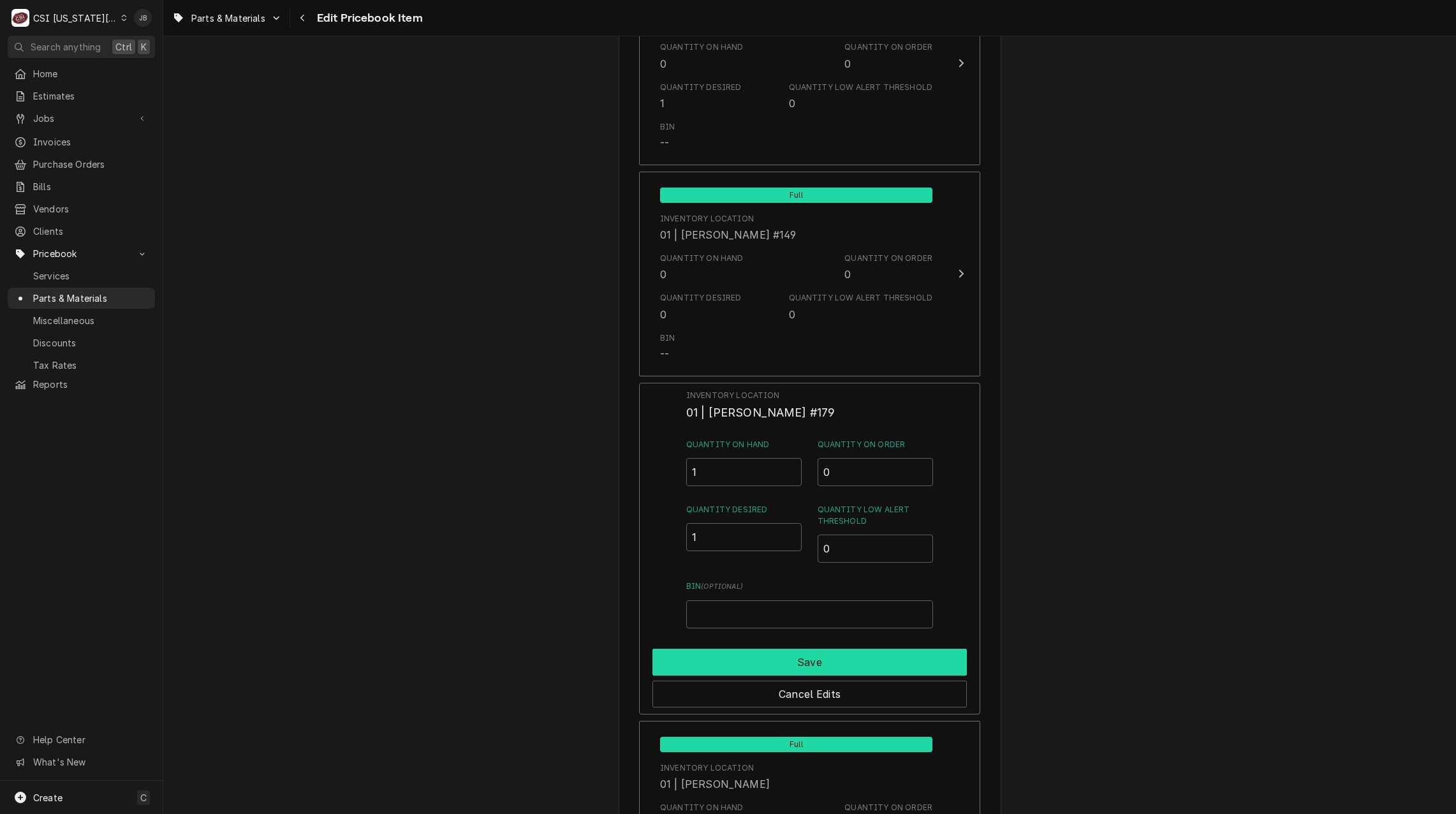
click at [706, 659] on button "Save" at bounding box center [810, 662] width 314 height 27
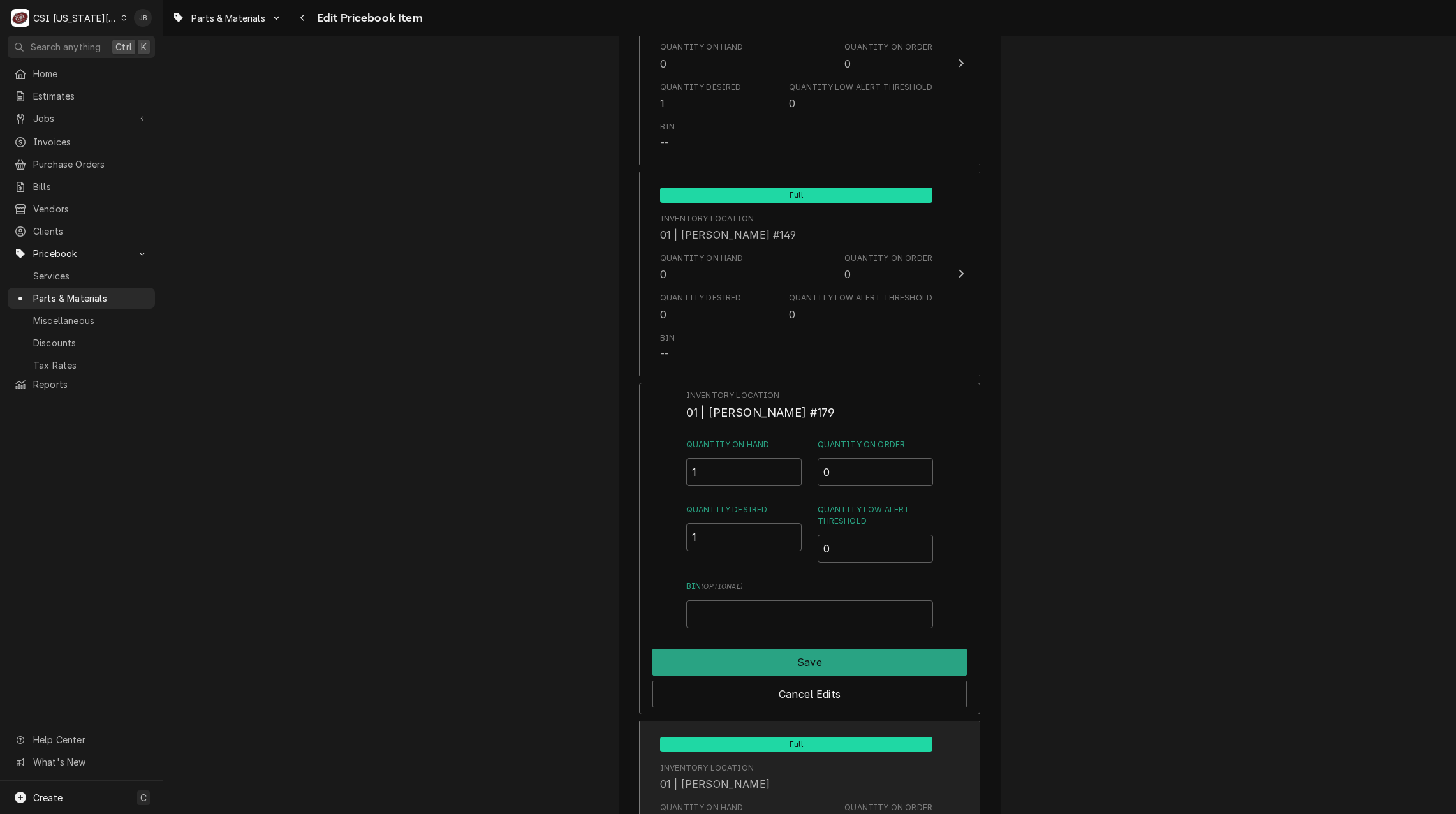
type textarea "x"
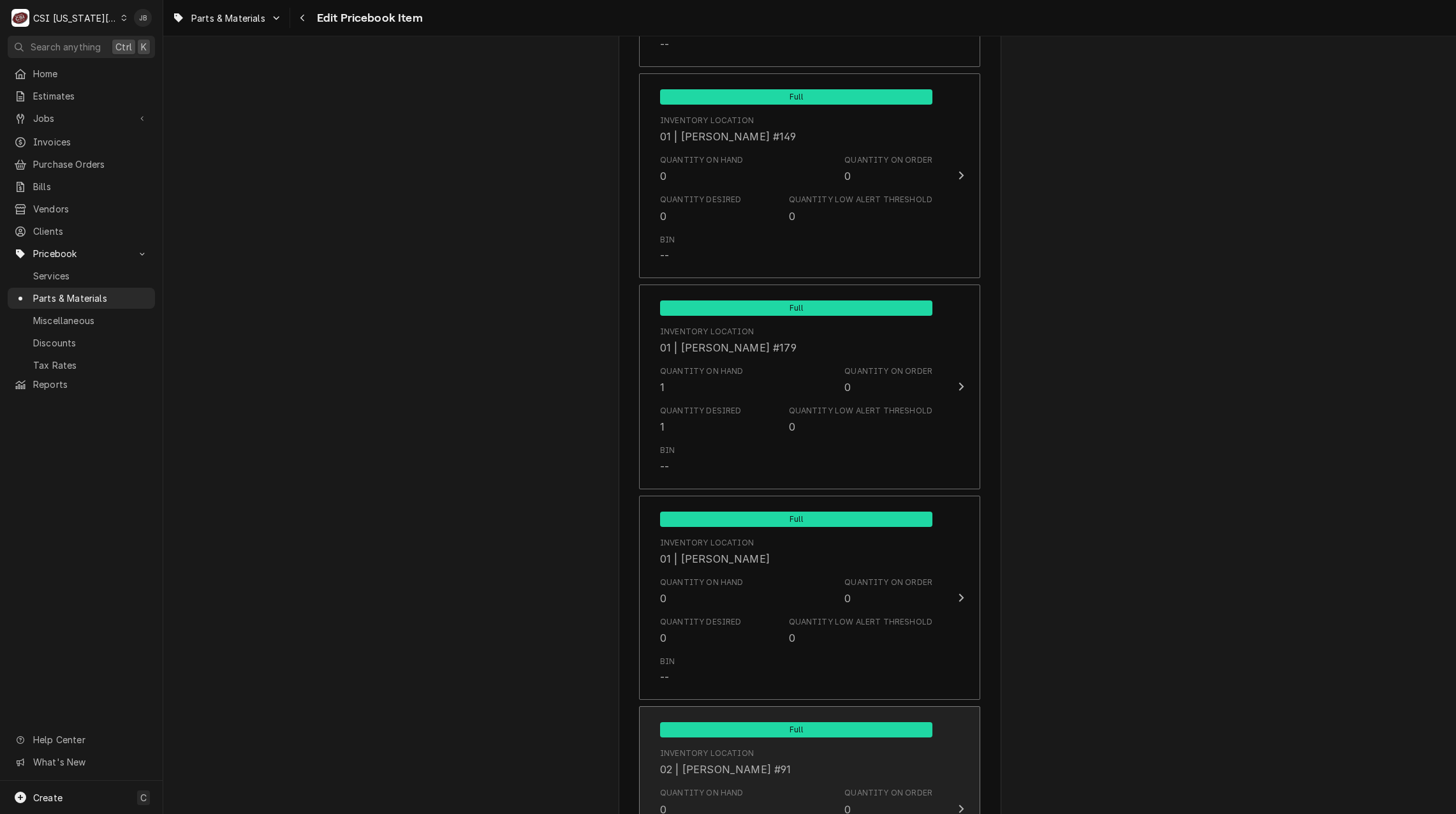
scroll to position [4273, 0]
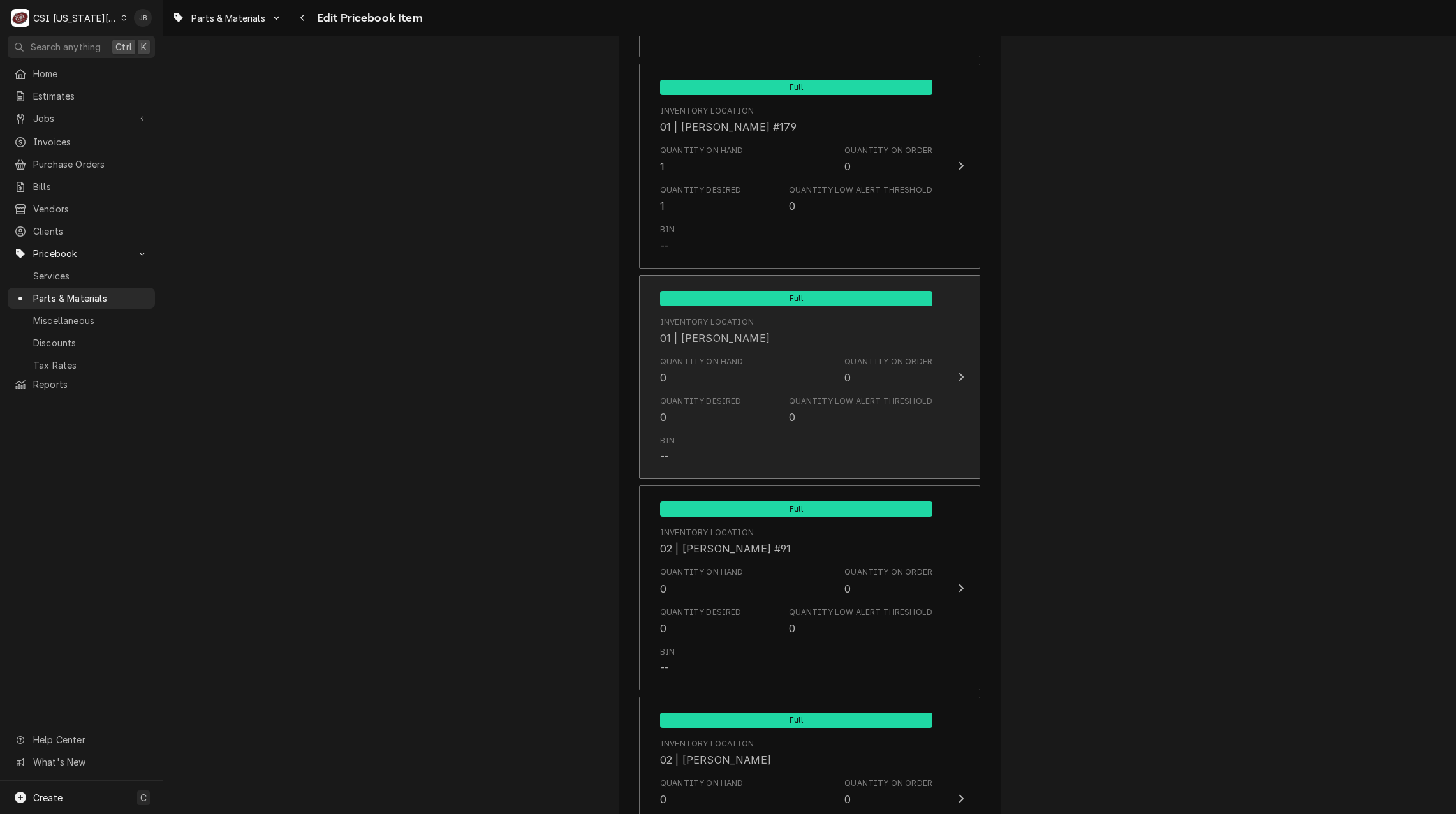
click at [745, 401] on div "Quantity Desired 0 Quantity Low Alert Threshold 0" at bounding box center [796, 410] width 273 height 40
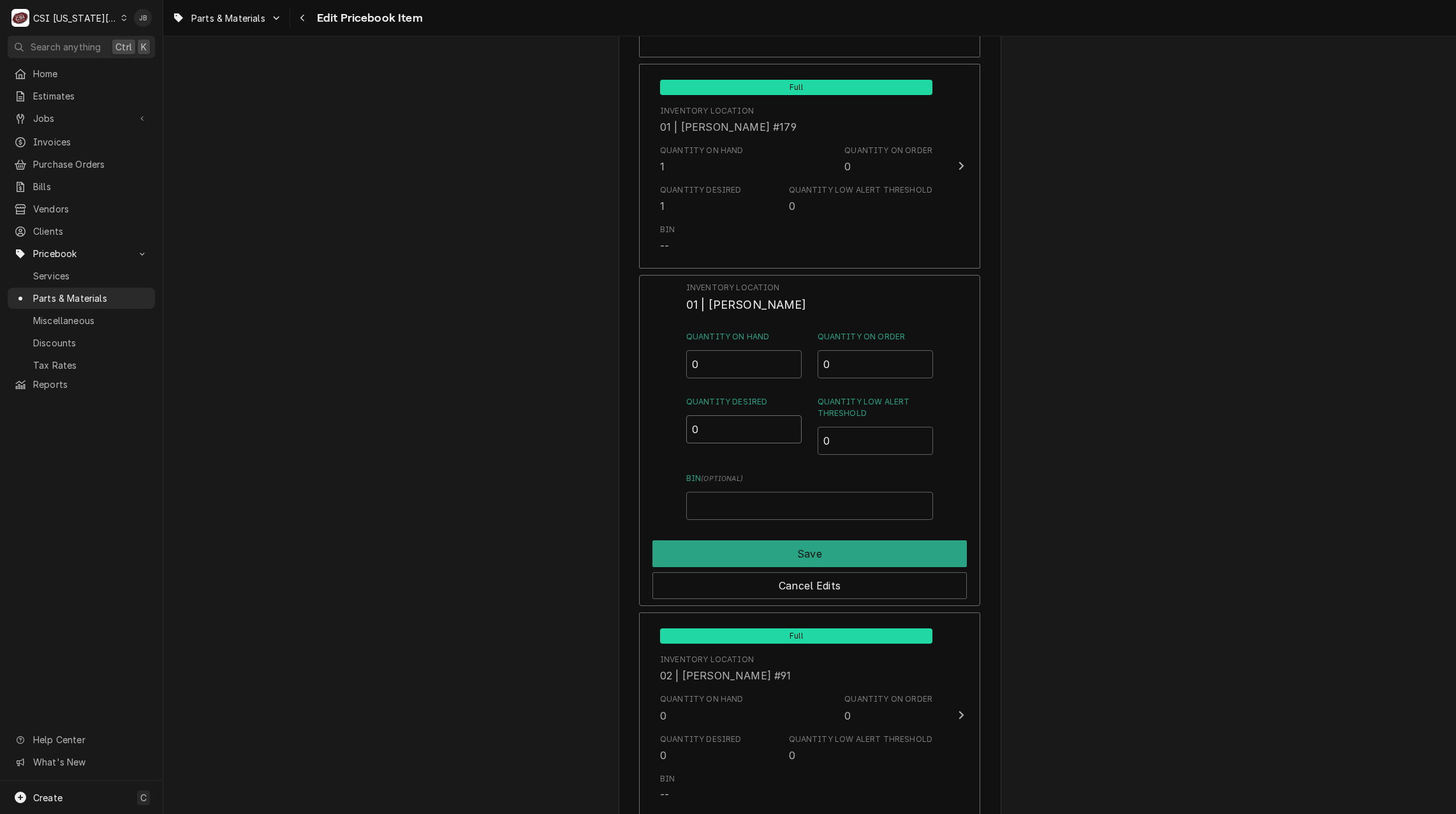
drag, startPoint x: 711, startPoint y: 434, endPoint x: 672, endPoint y: 445, distance: 40.5
click at [686, 435] on div "Inventory Location 01 | [PERSON_NAME] Quantity on Hand 0 Quantity on Order 0 Qu…" at bounding box center [810, 440] width 341 height 332
type input "1"
click at [739, 552] on button "Save" at bounding box center [810, 554] width 314 height 27
type textarea "x"
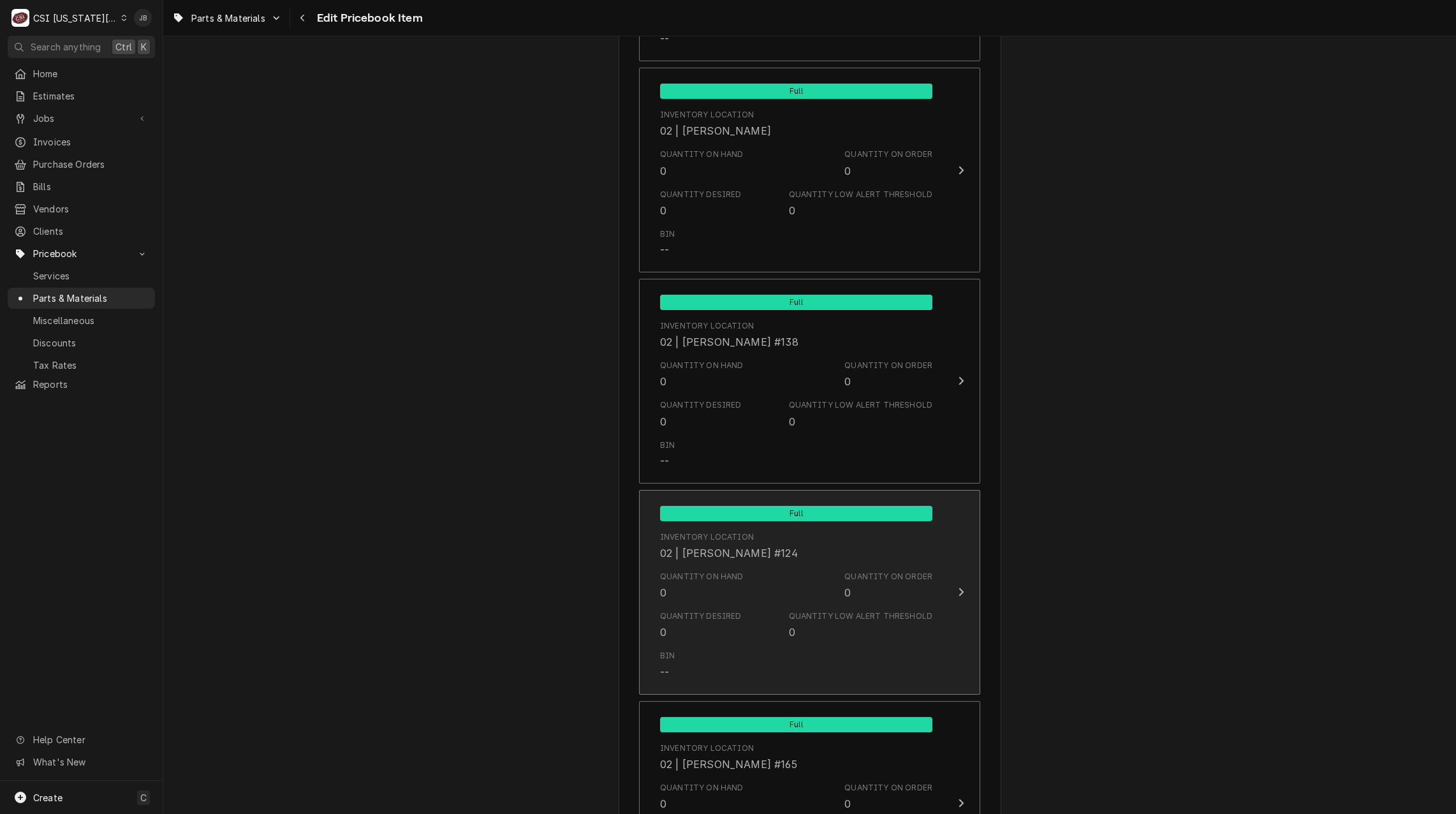
scroll to position [5612, 0]
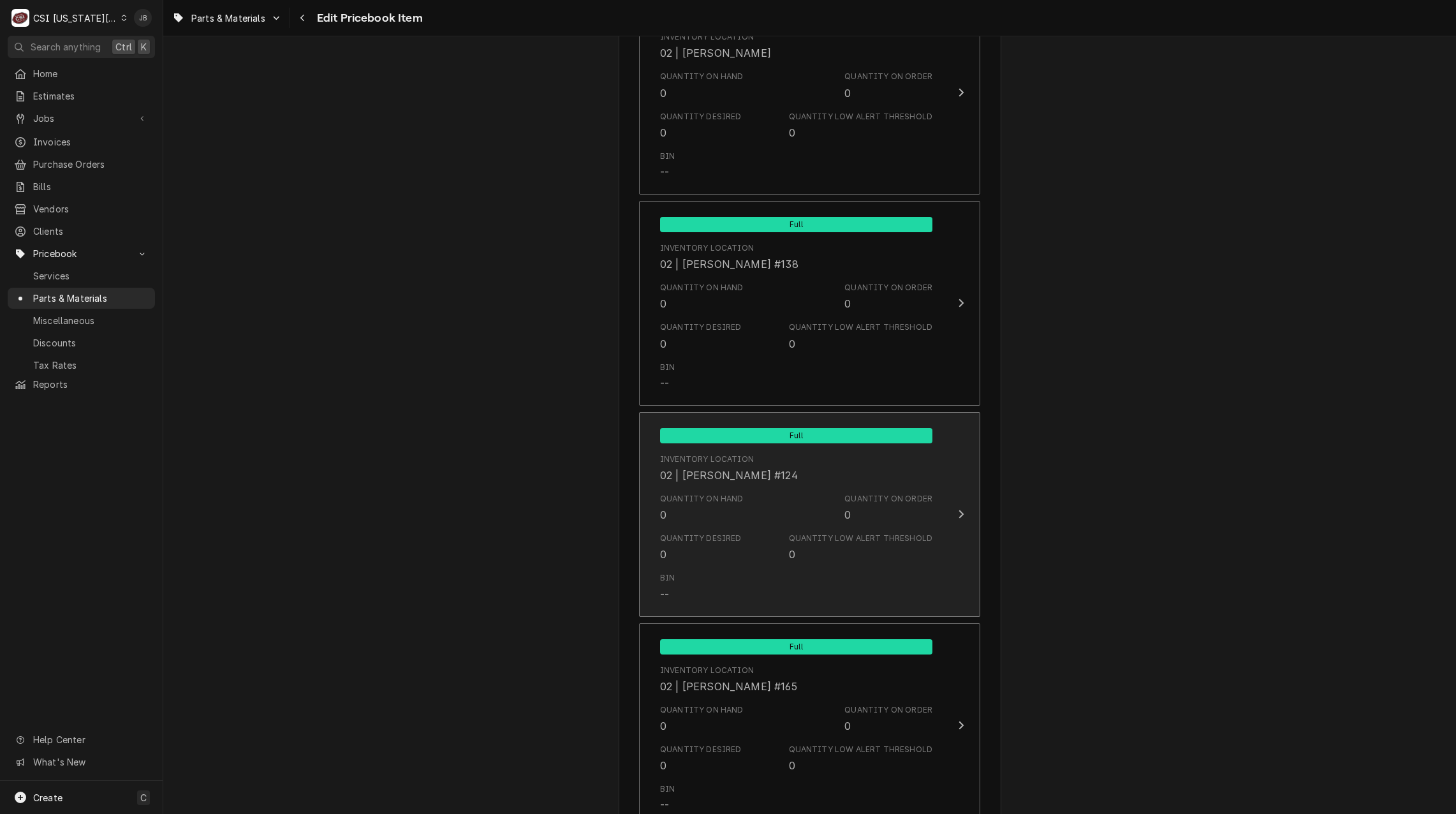
click at [747, 514] on div "Quantity on Hand 0 Quantity on Order 0" at bounding box center [796, 508] width 273 height 40
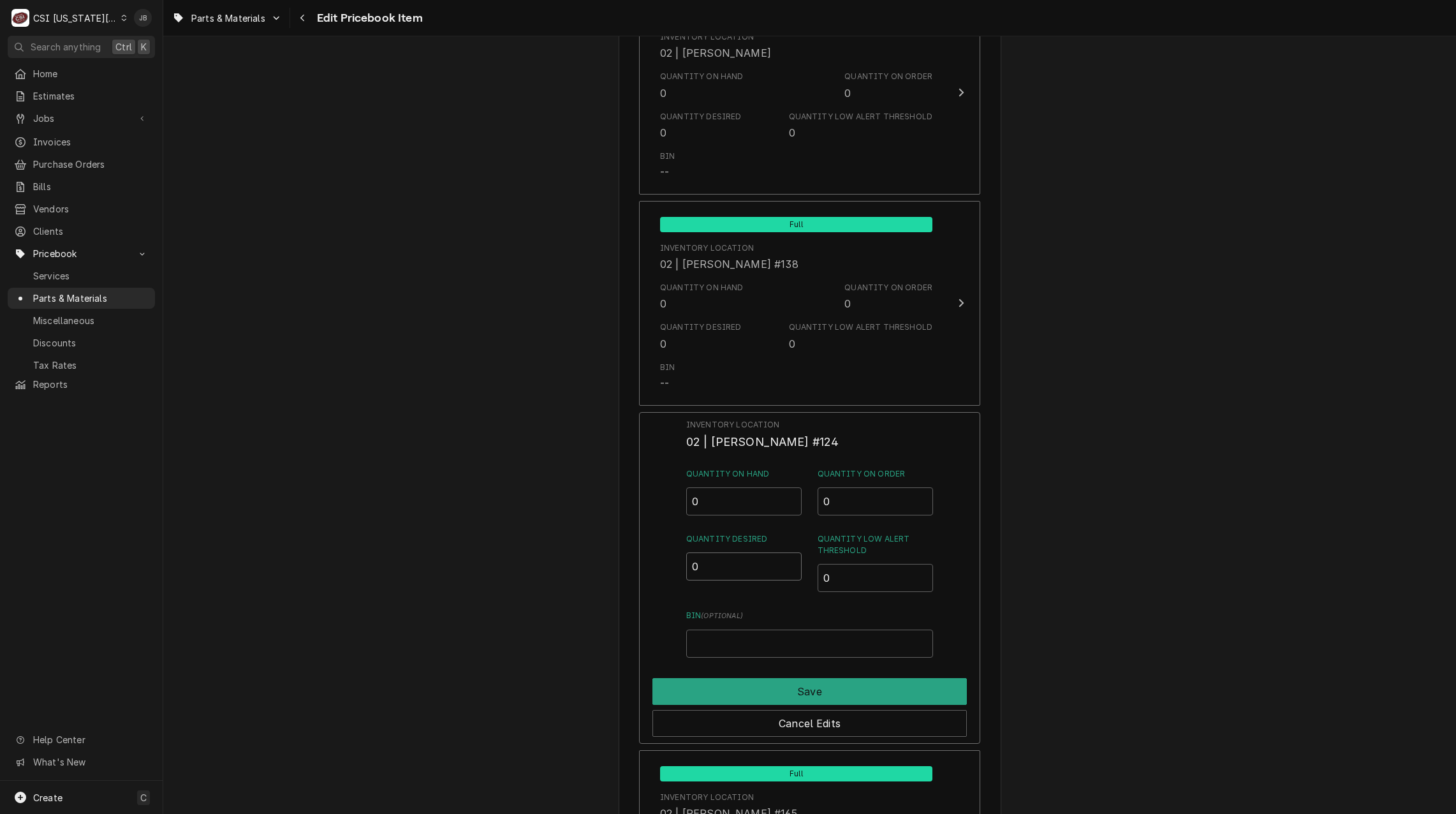
drag, startPoint x: 706, startPoint y: 568, endPoint x: 667, endPoint y: 575, distance: 39.6
click at [680, 571] on div "Inventory Location 02 | [PERSON_NAME] #124 Quantity on Hand 0 Quantity on Order…" at bounding box center [810, 578] width 341 height 332
type input "1"
click at [764, 693] on button "Save" at bounding box center [810, 692] width 314 height 27
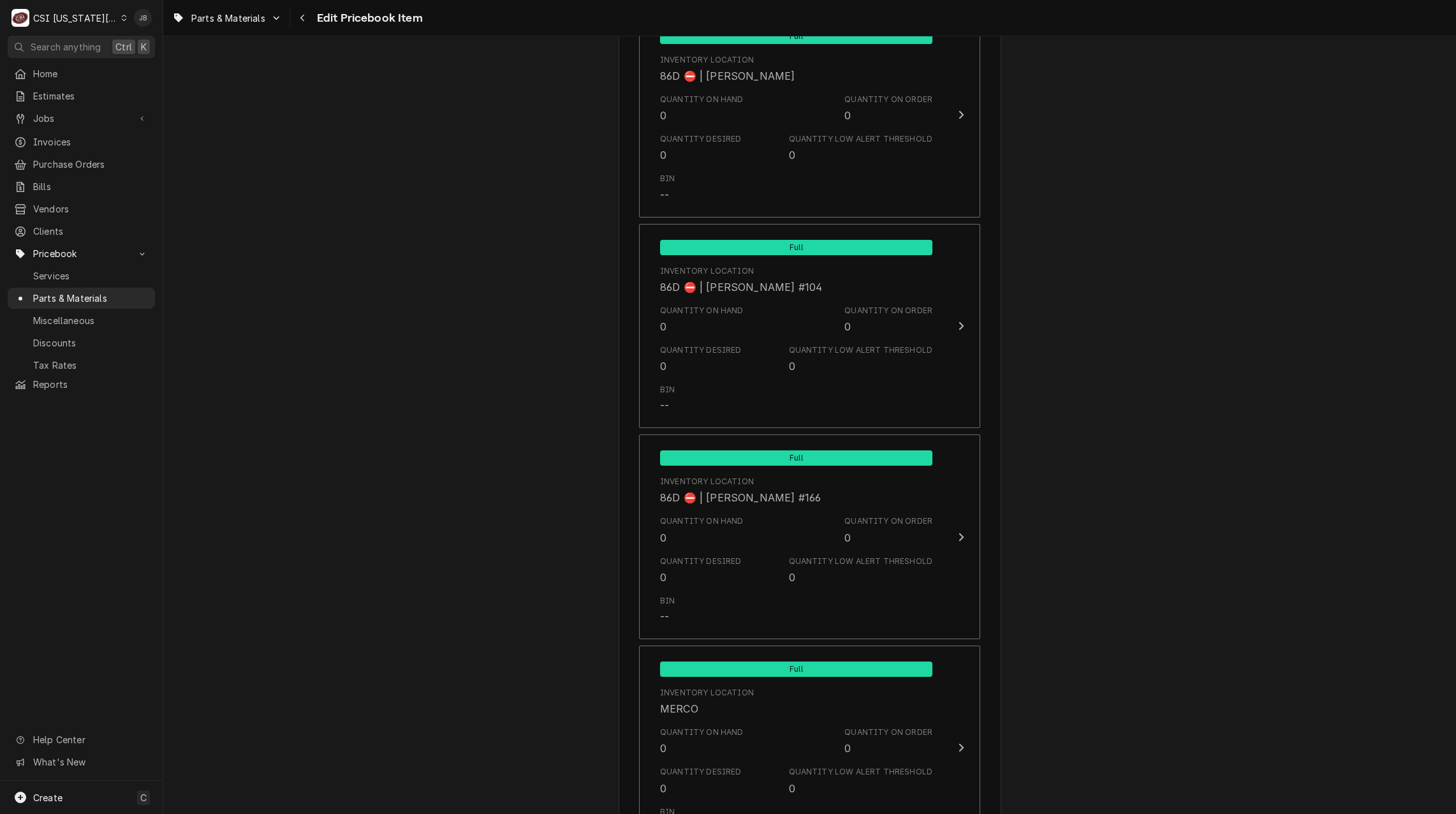
scroll to position [12234, 0]
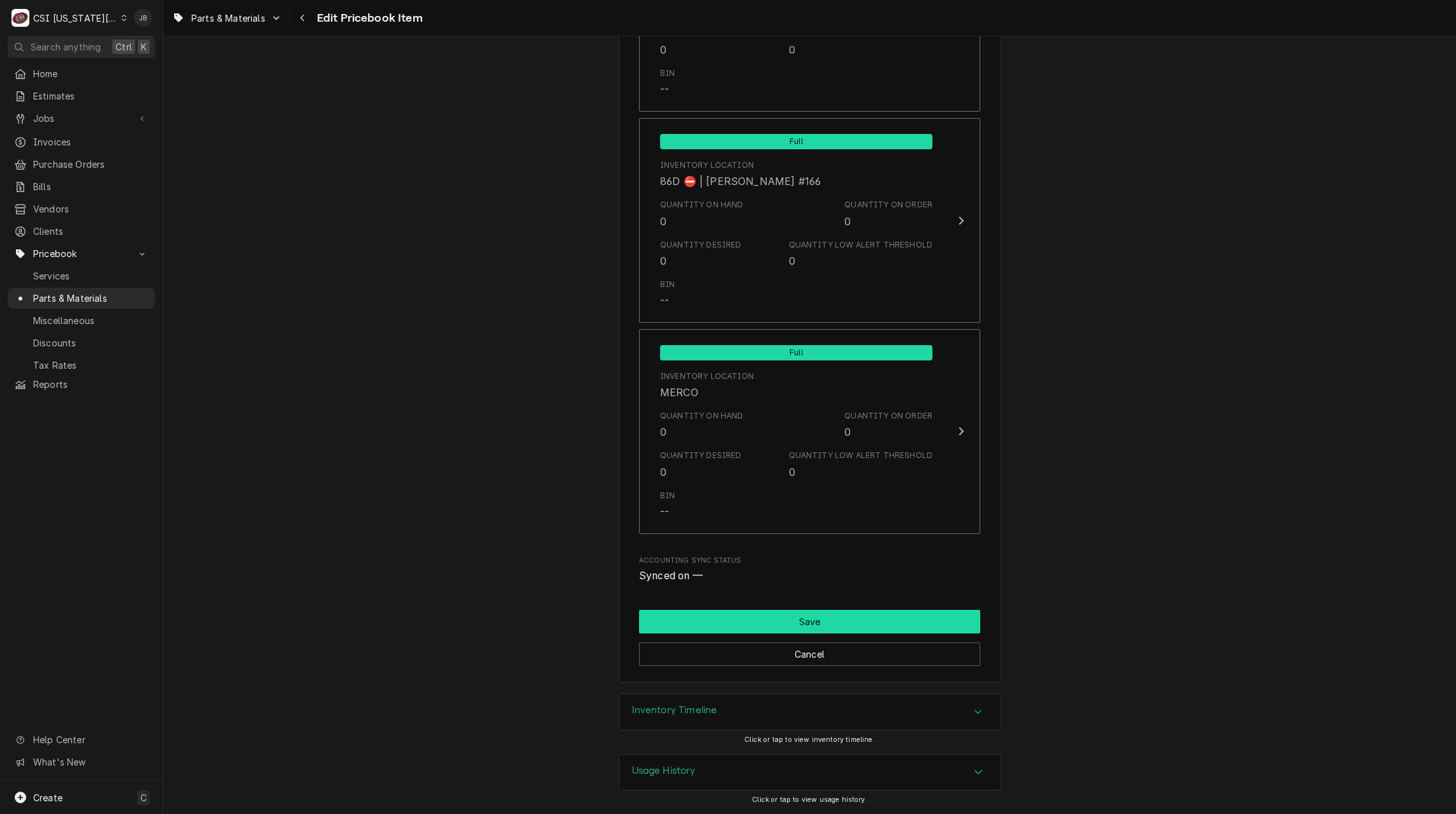
click at [753, 619] on button "Save" at bounding box center [810, 621] width 341 height 23
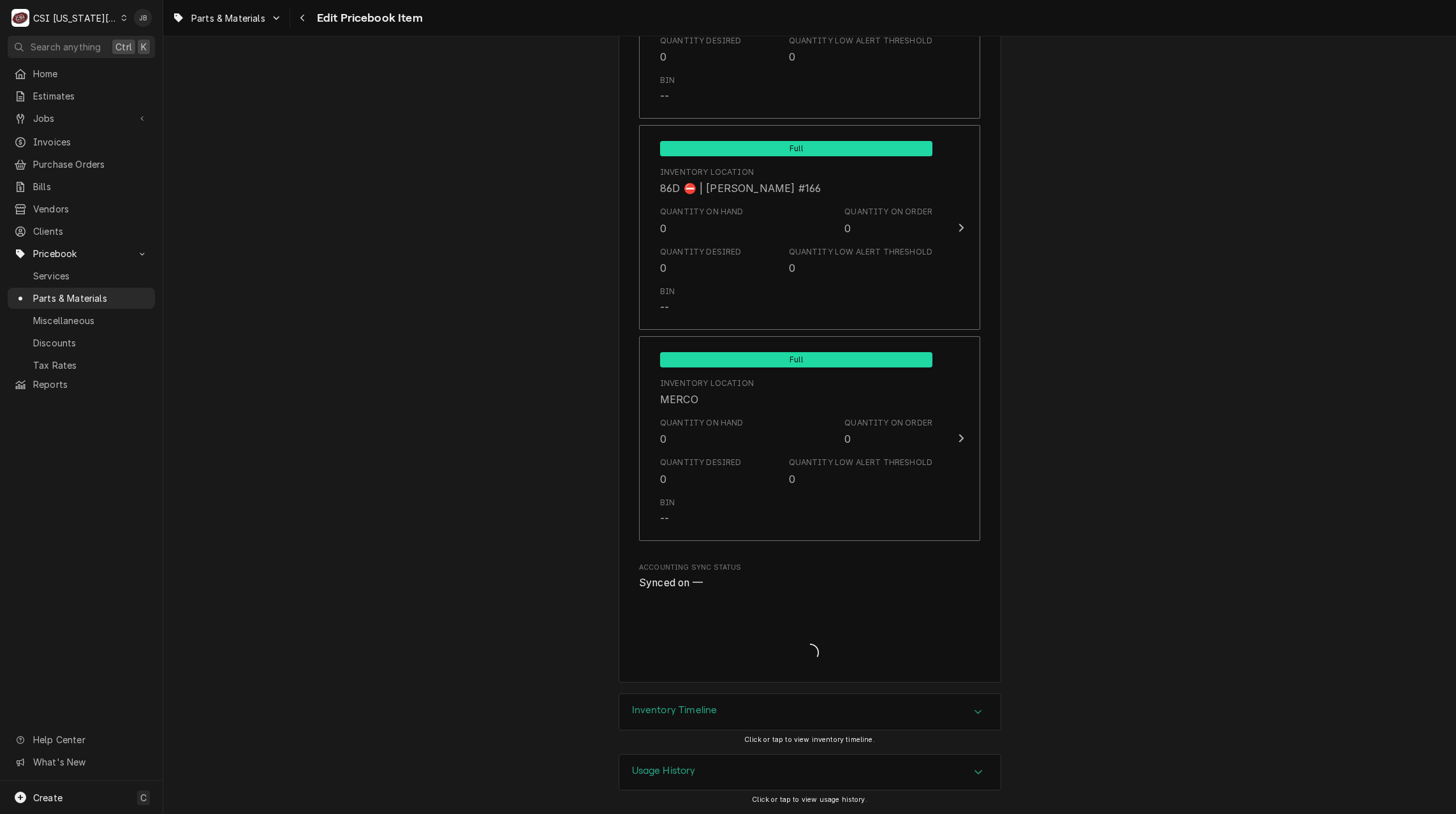
scroll to position [956, 0]
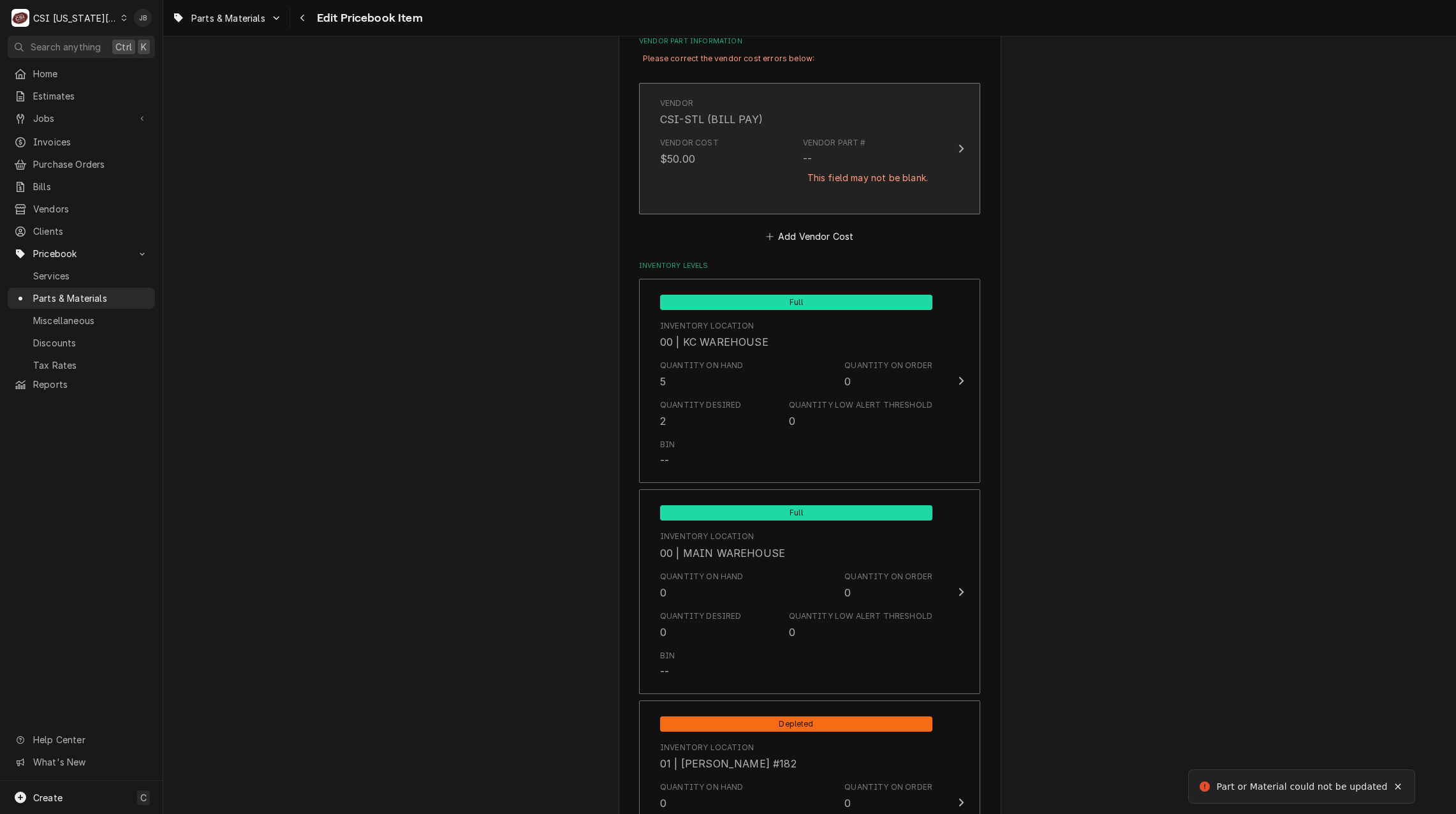
click at [774, 160] on div "Vendor Cost $50.00 Vendor Part # -- This field may not be blank." at bounding box center [796, 168] width 273 height 73
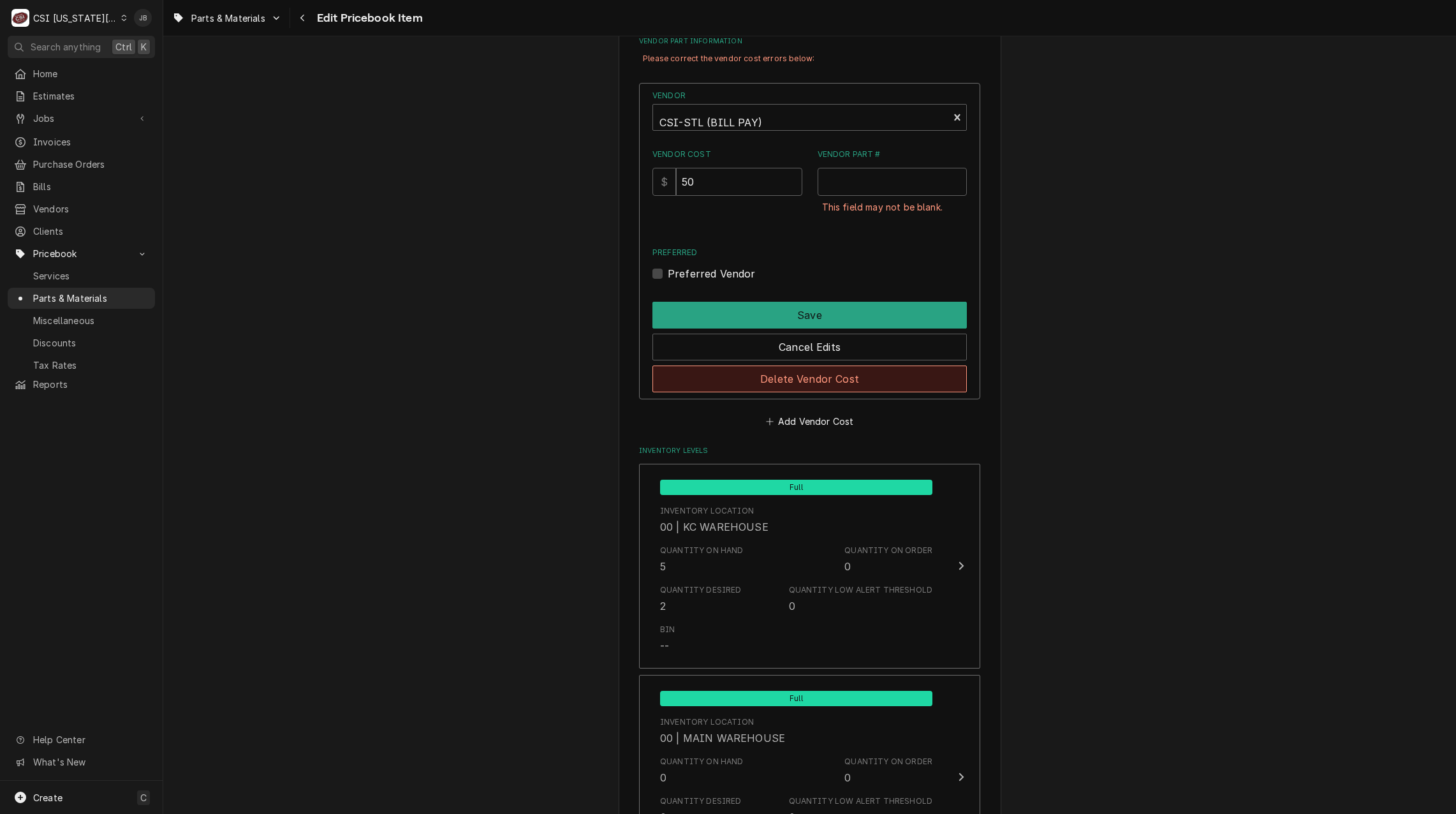
click at [770, 375] on button "Delete Vendor Cost" at bounding box center [810, 379] width 314 height 27
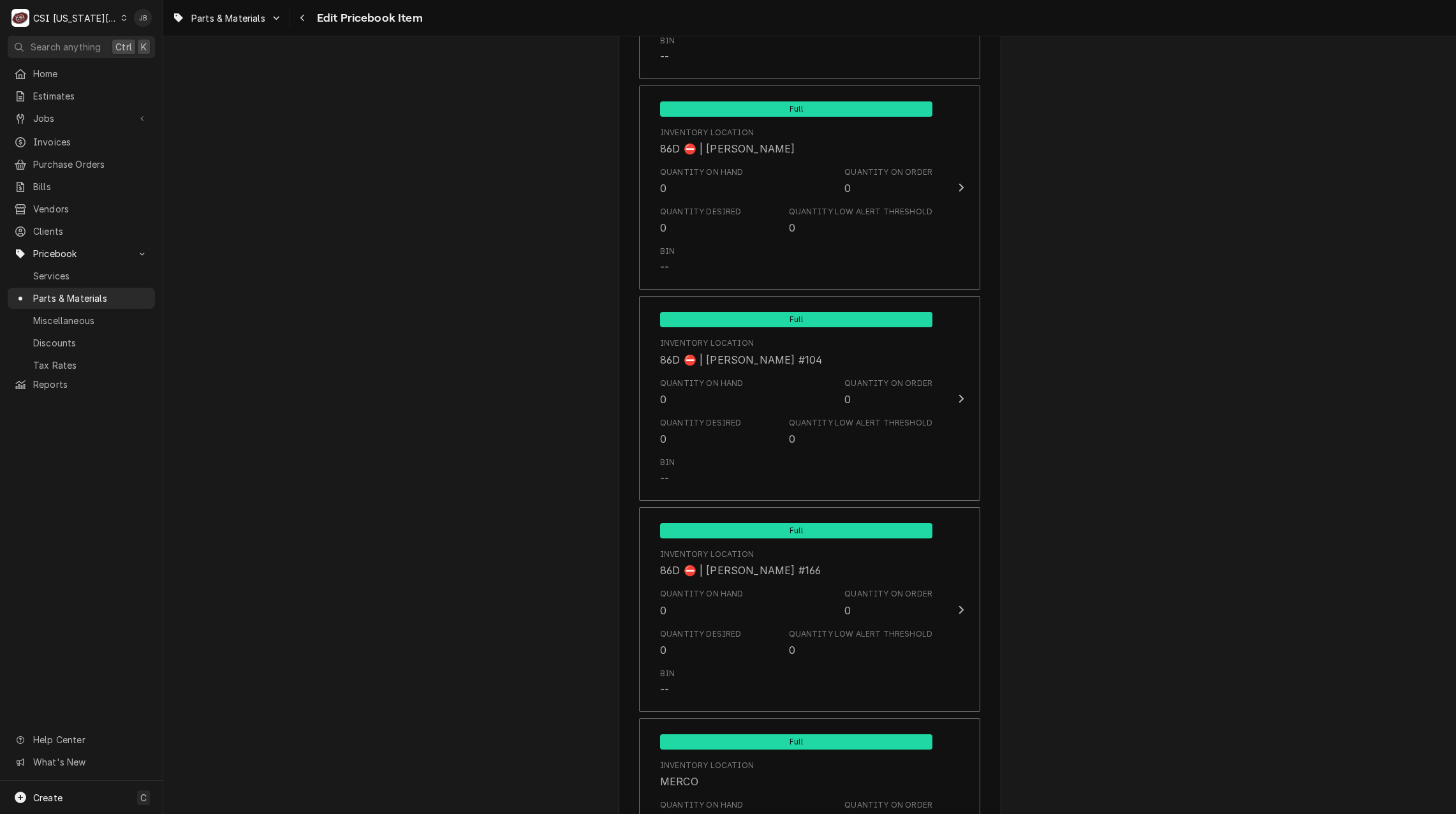
scroll to position [12158, 0]
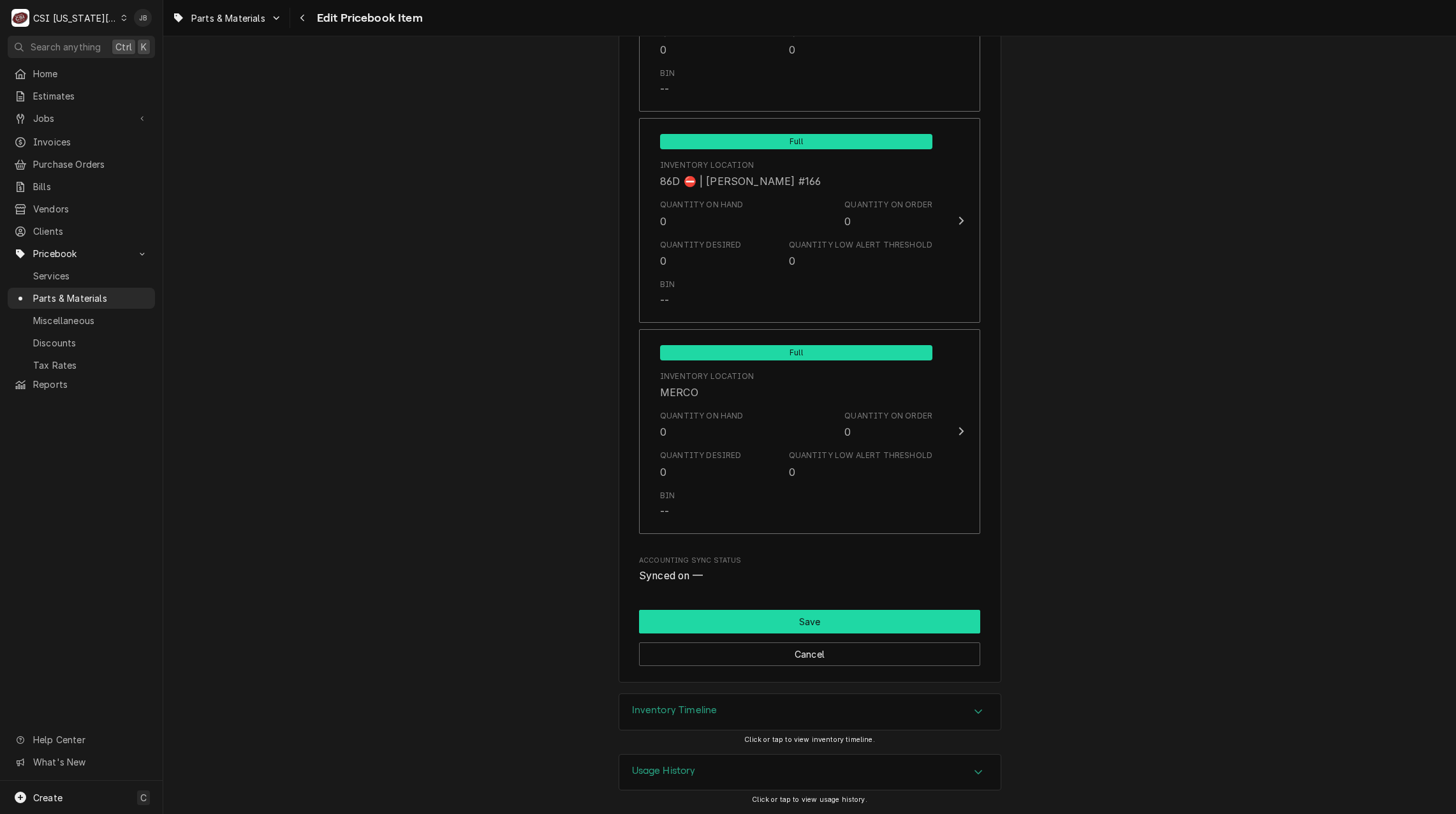
click at [820, 624] on button "Save" at bounding box center [810, 621] width 341 height 23
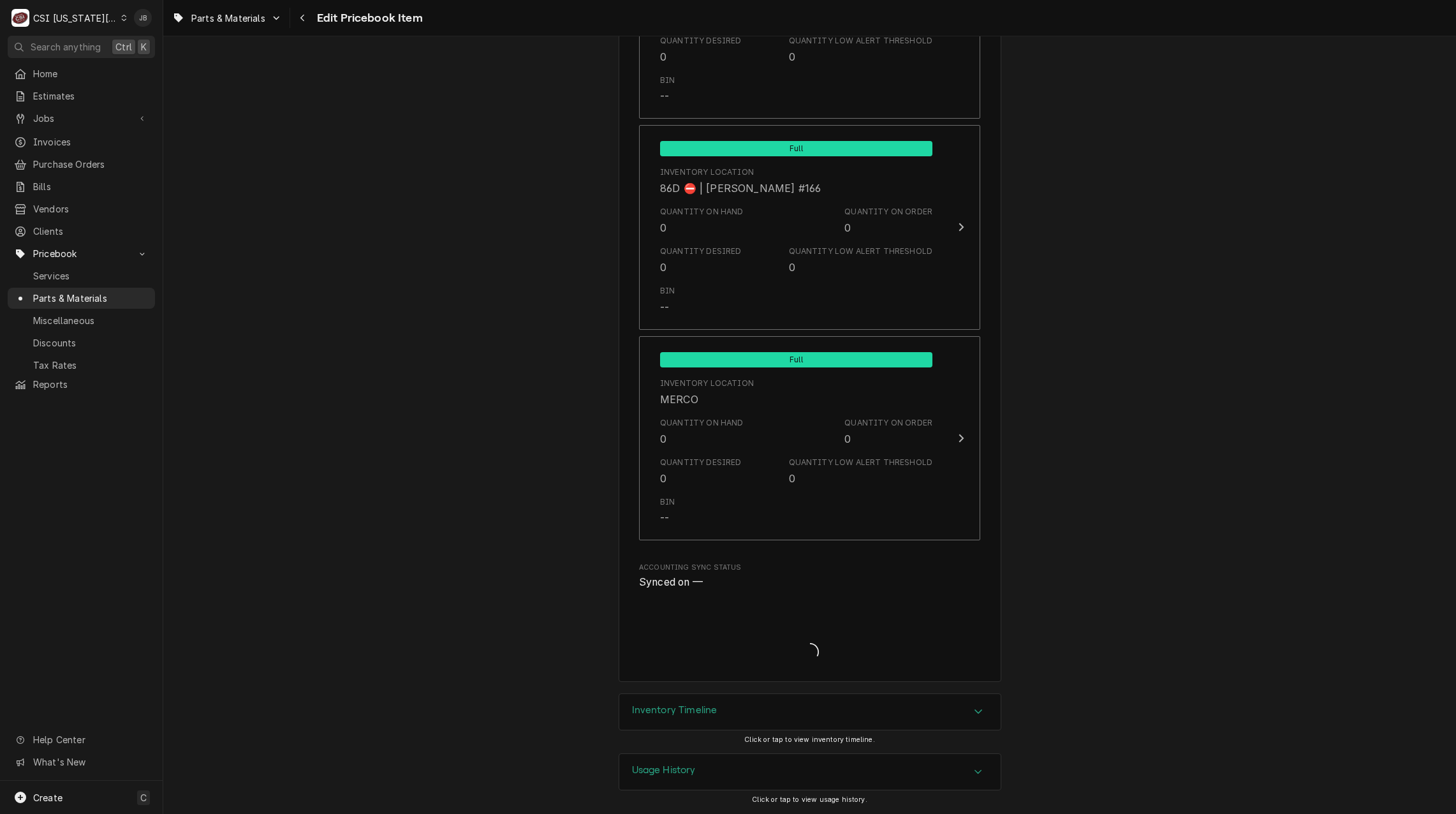
scroll to position [12123, 0]
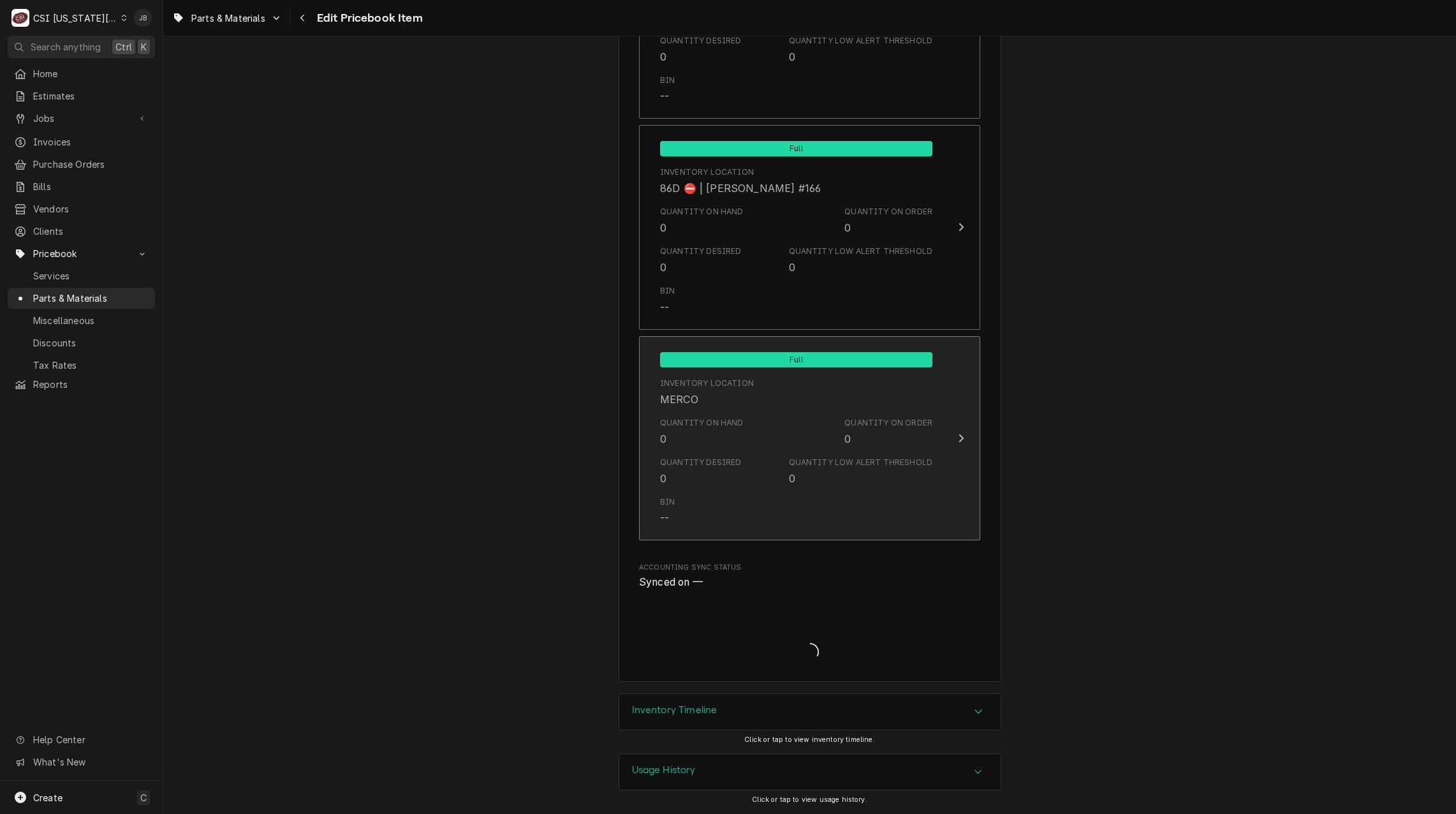
type textarea "x"
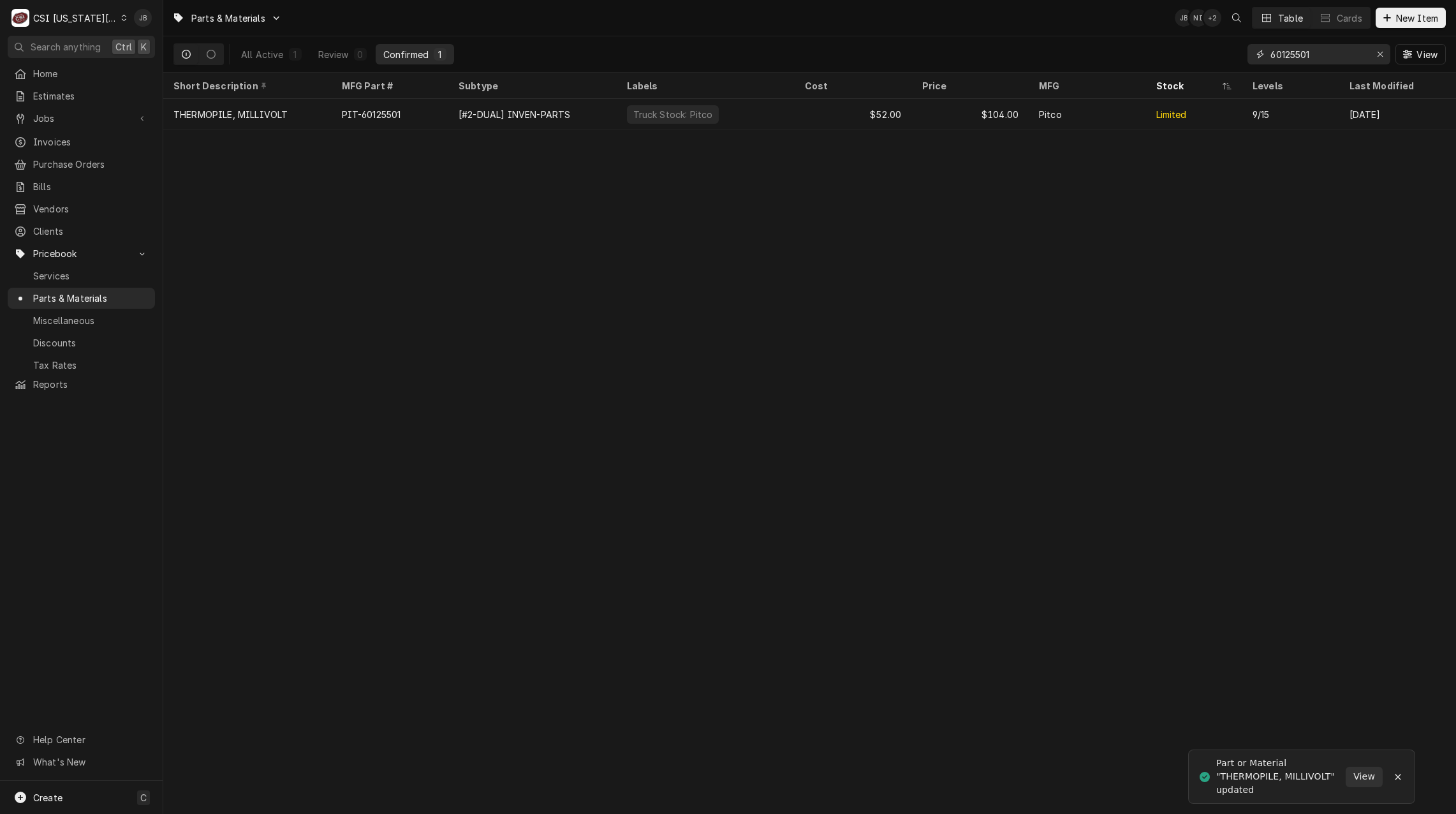
drag, startPoint x: 1324, startPoint y: 53, endPoint x: 1251, endPoint y: 52, distance: 73.0
click at [1251, 52] on div "60125501" at bounding box center [1319, 54] width 143 height 21
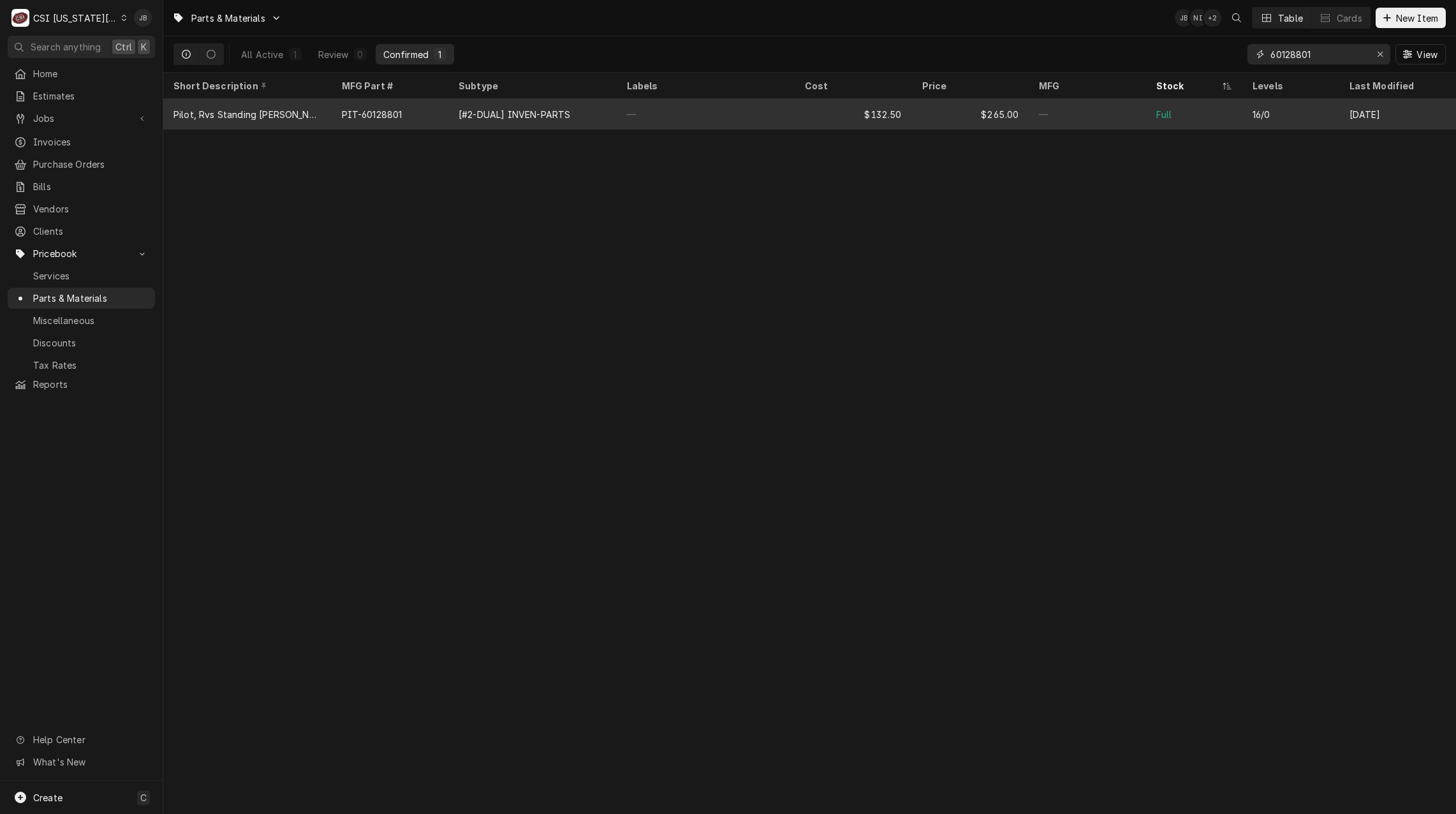
type input "60128801"
click at [467, 121] on div "[#2-DUAL] INVEN-PARTS" at bounding box center [532, 114] width 168 height 30
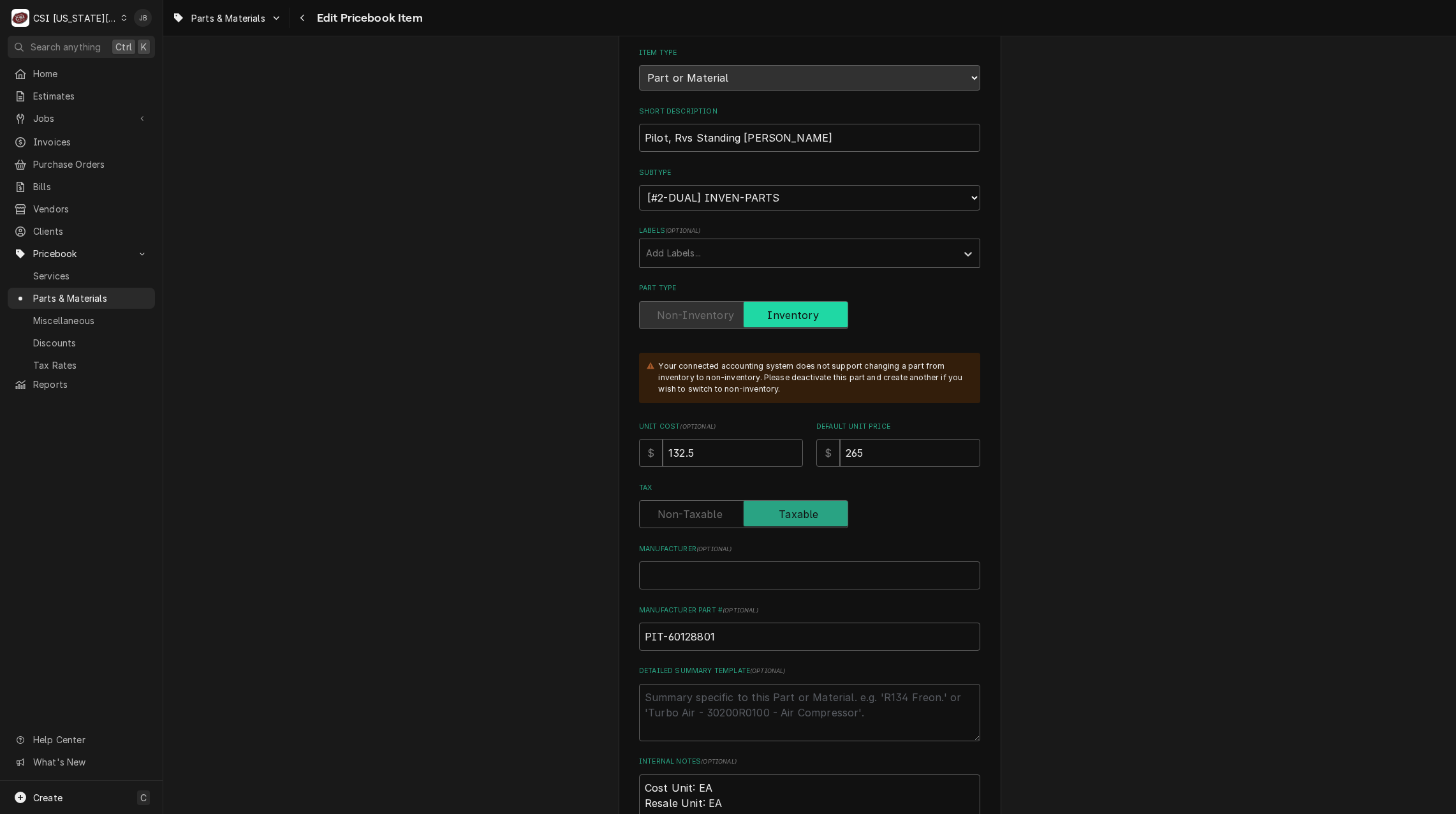
scroll to position [319, 0]
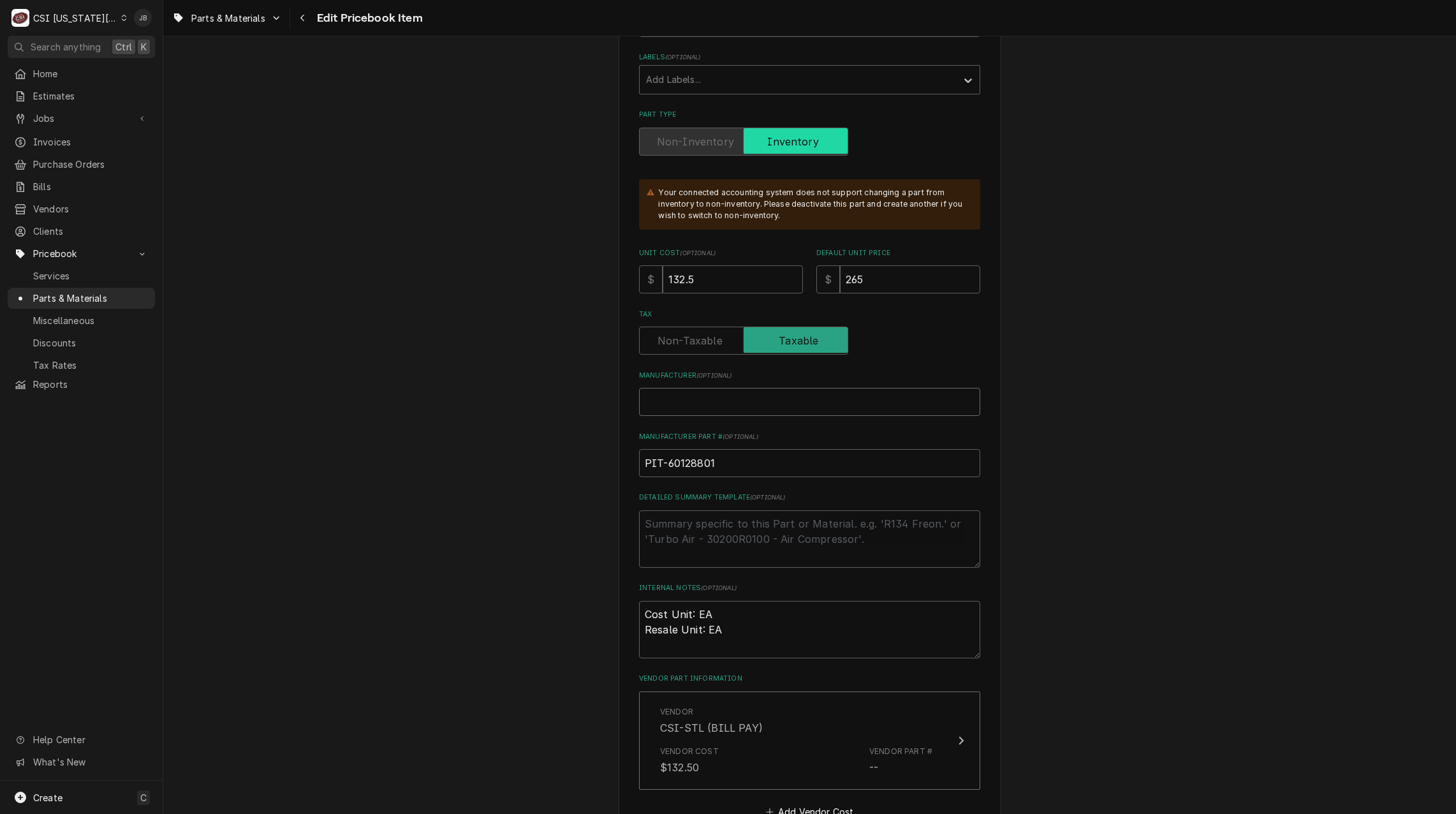
click at [672, 400] on input "Manufacturer ( optional )" at bounding box center [810, 402] width 341 height 28
type textarea "x"
type input "P"
type textarea "x"
type input "Pi"
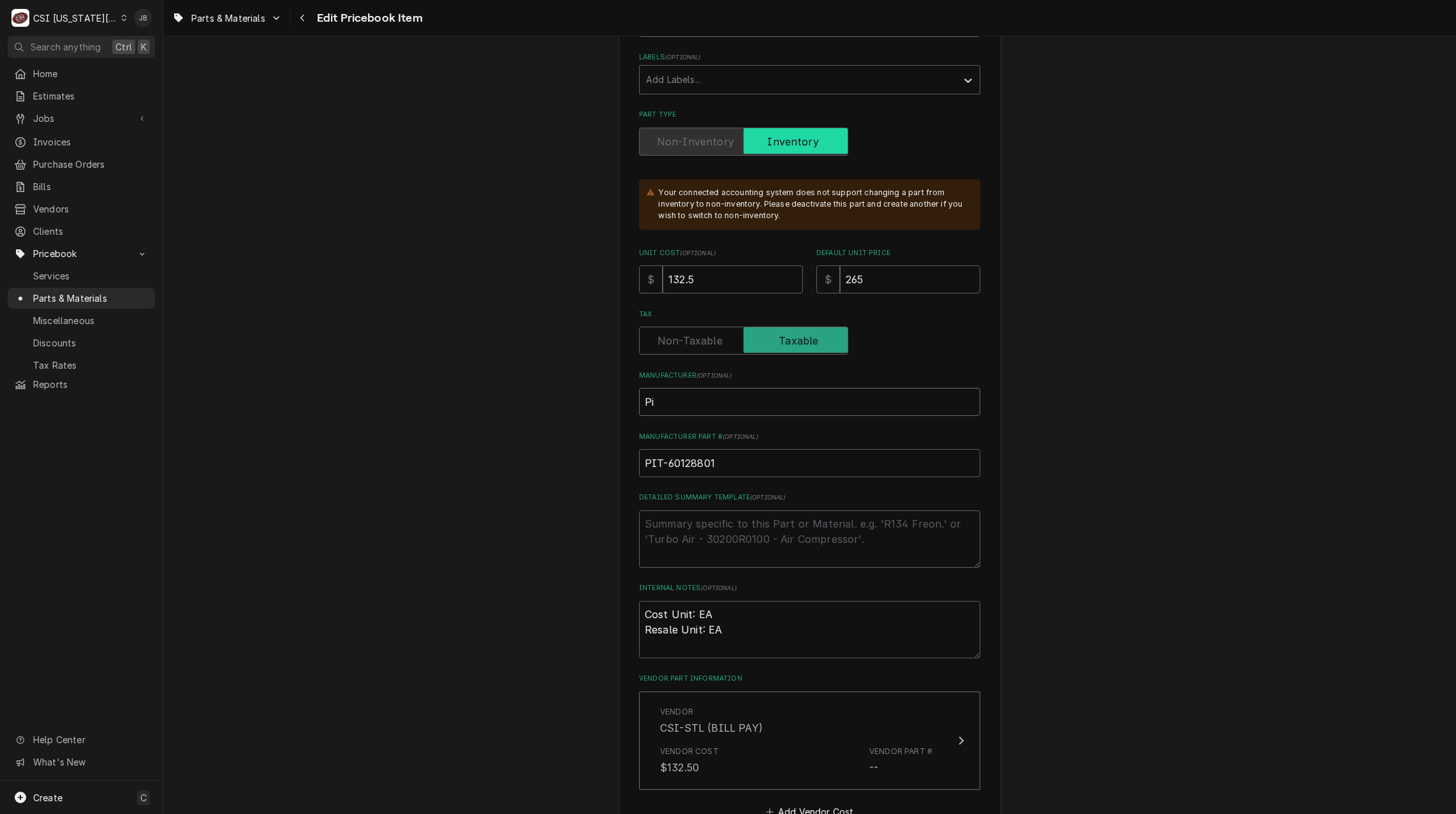
type textarea "x"
type input "Pit"
type textarea "x"
type input "Pitc"
type textarea "x"
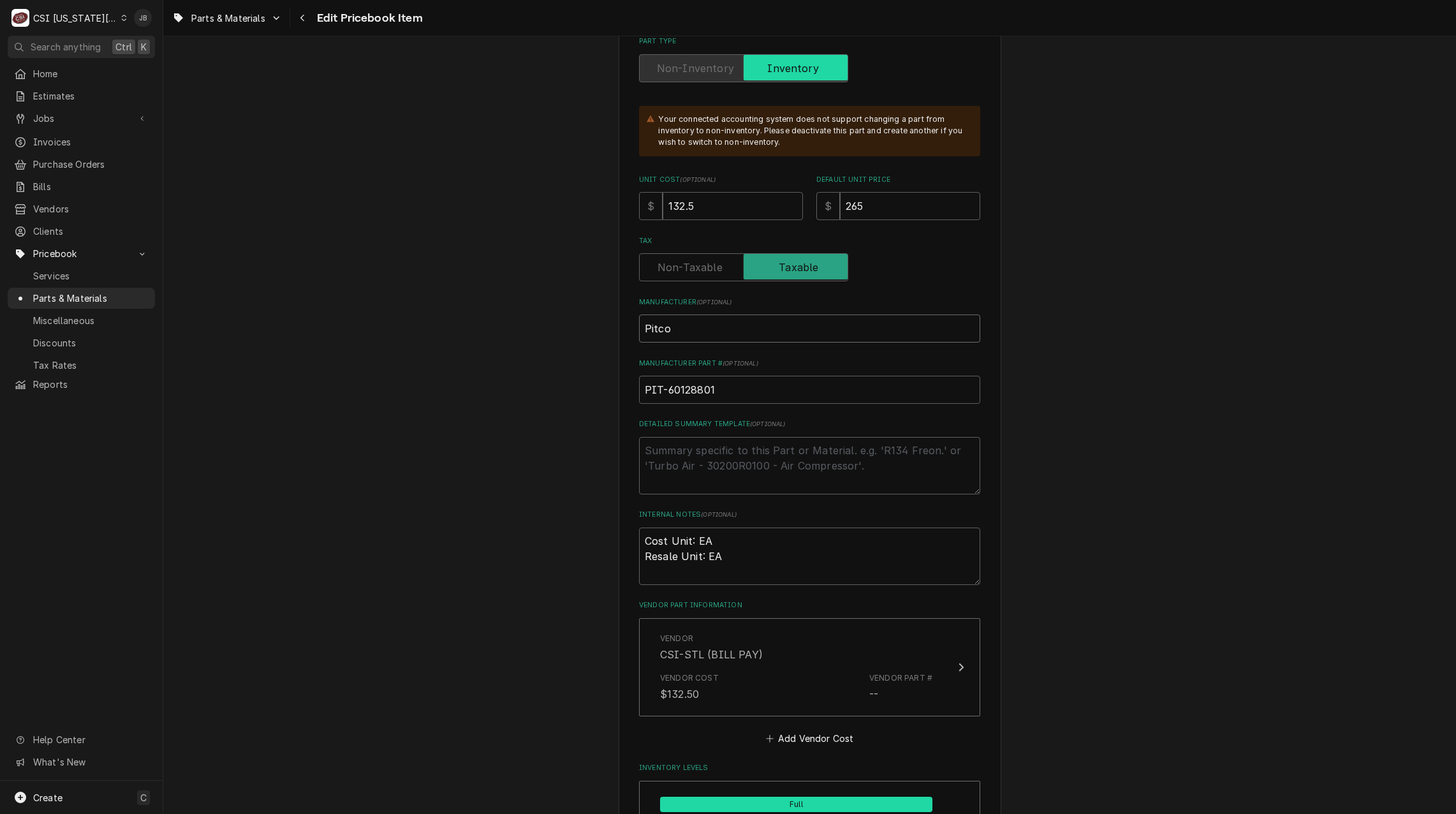
scroll to position [574, 0]
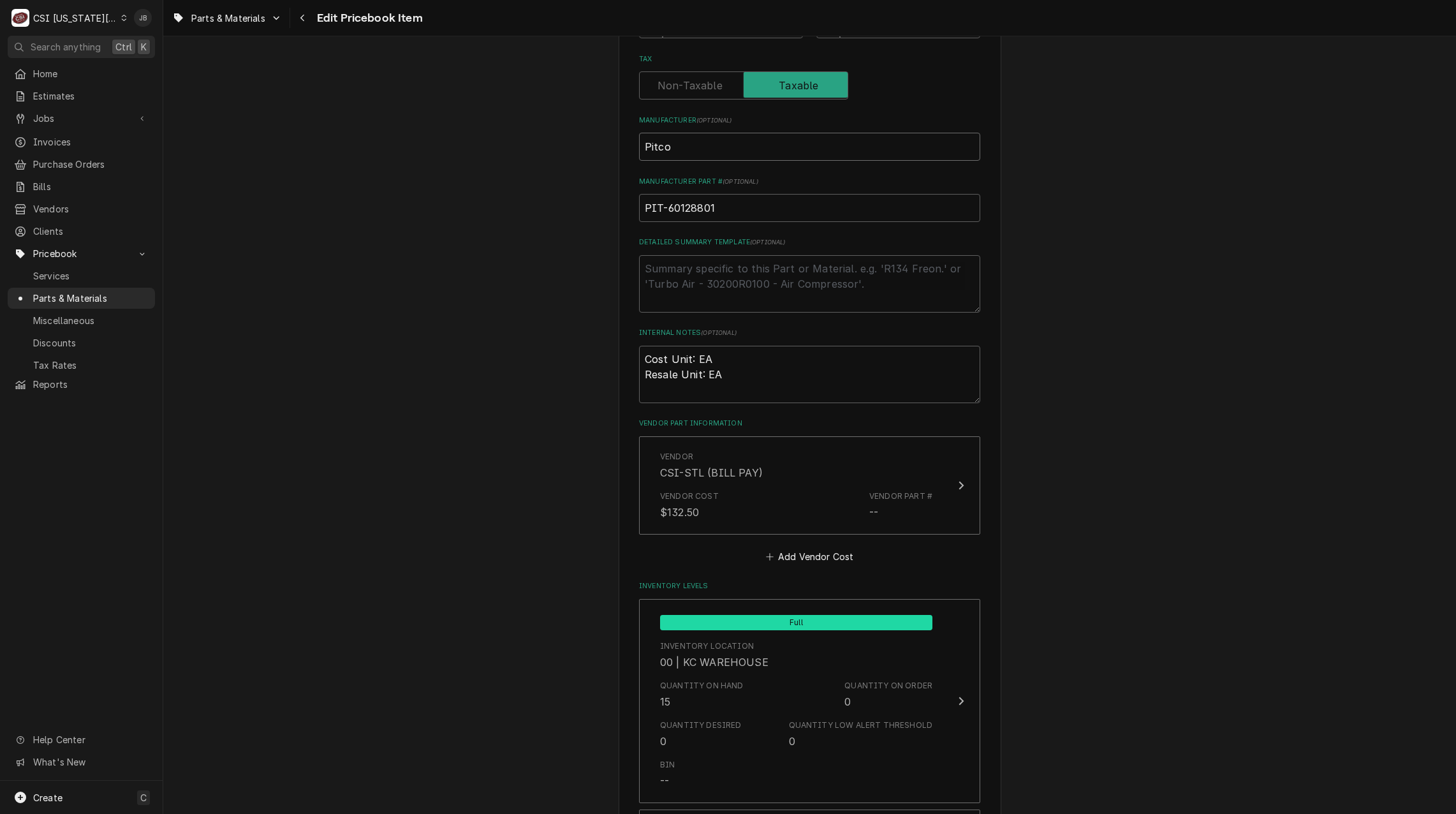
type input "Pitco"
drag, startPoint x: 735, startPoint y: 385, endPoint x: 578, endPoint y: 356, distance: 159.7
type textarea "x"
paste textarea "THERMOPILE,MILLIVOLT"
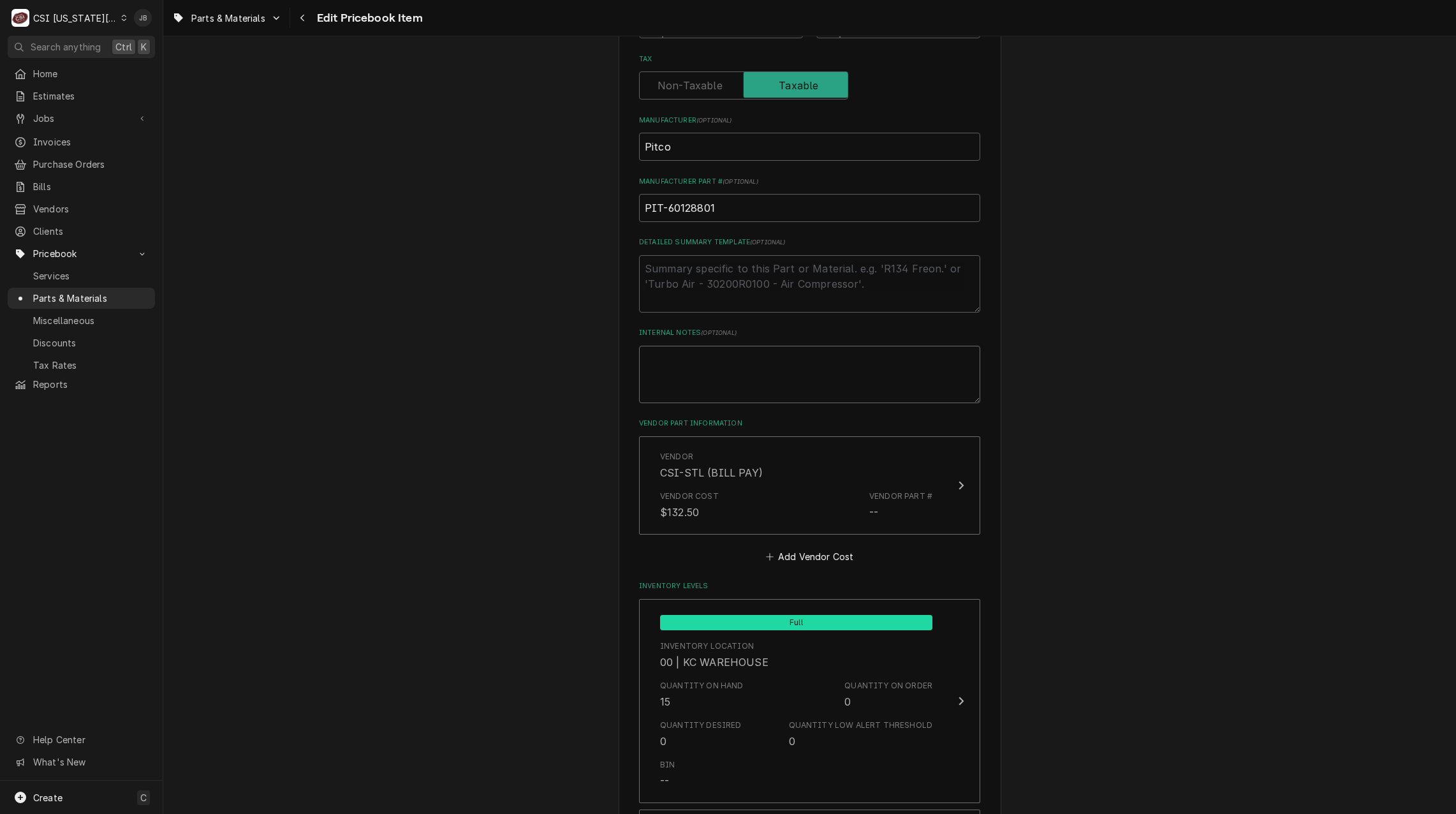
type textarea "x"
type textarea "THERMOPILE,MILLIVOLT"
drag, startPoint x: 813, startPoint y: 345, endPoint x: 806, endPoint y: 355, distance: 12.2
click at [811, 346] on textarea "THERMOPILE,MILLIVOLT" at bounding box center [810, 374] width 341 height 57
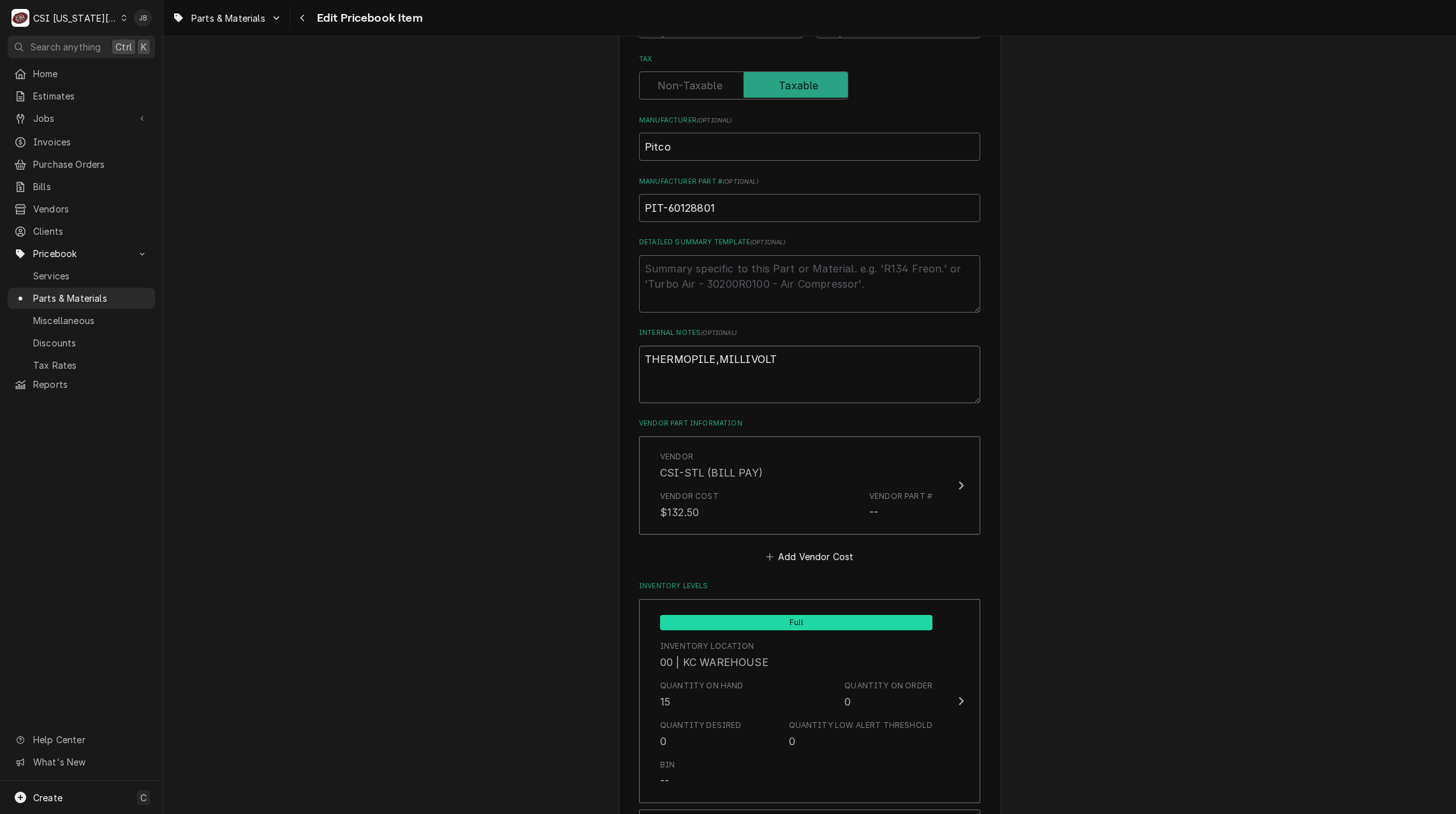
drag, startPoint x: 785, startPoint y: 367, endPoint x: 569, endPoint y: 348, distance: 216.8
type textarea "x"
click at [699, 374] on textarea "Internal Notes ( optional )" at bounding box center [810, 374] width 341 height 57
type textarea "Cost Unit: EA Resale Unit: EA"
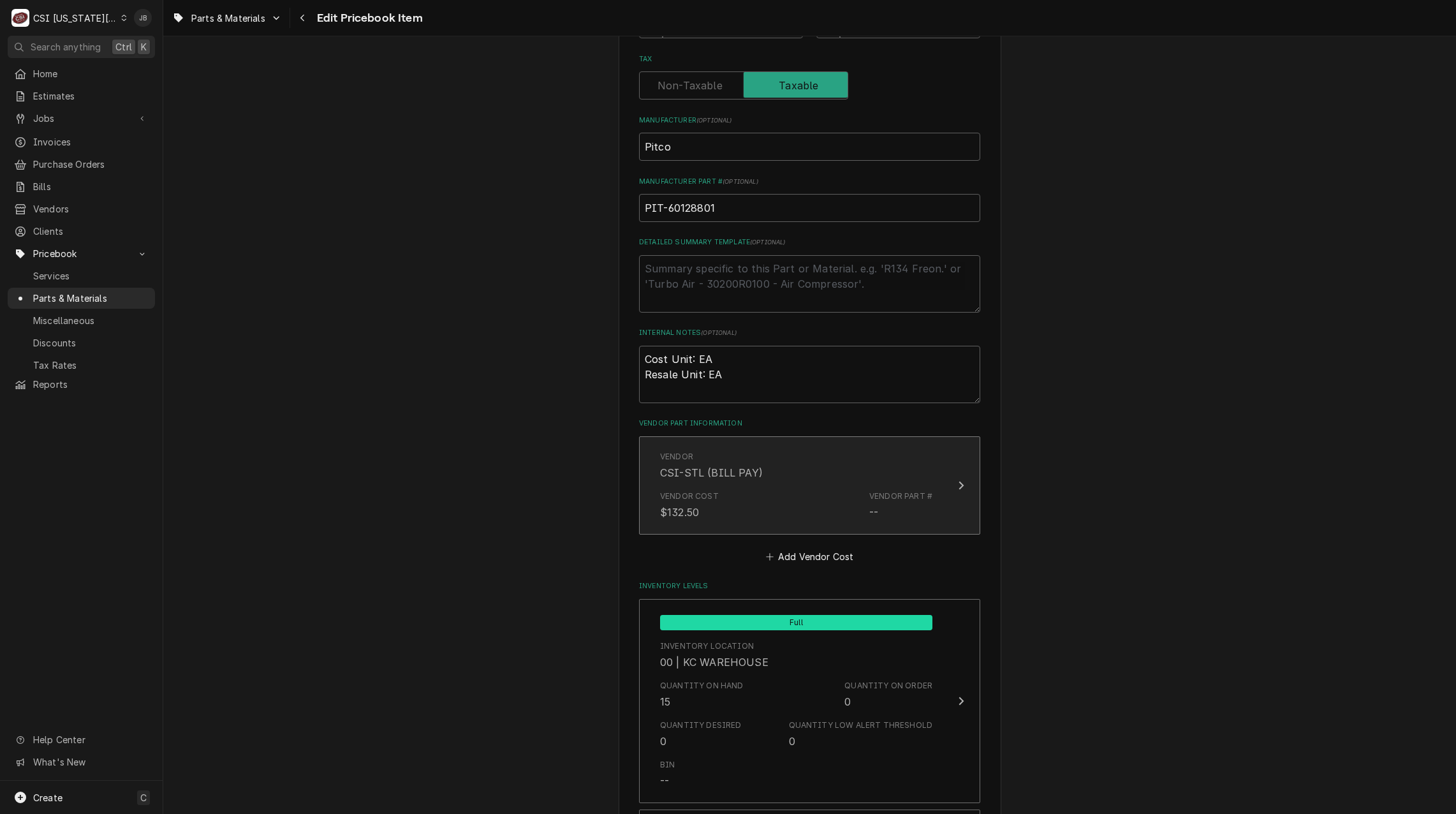
click at [731, 486] on div "Vendor Cost $132.50 Vendor Part # --" at bounding box center [796, 505] width 273 height 40
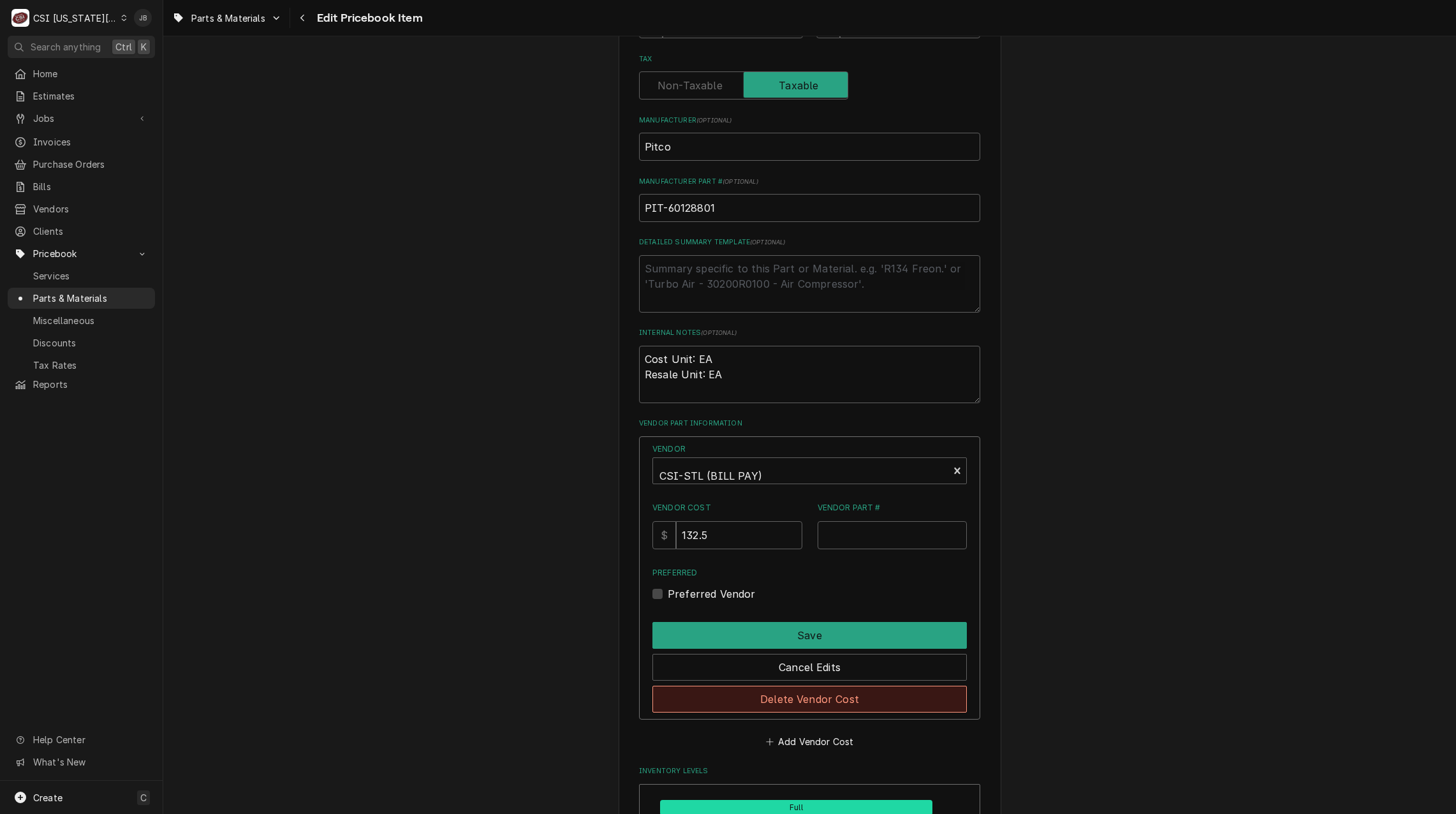
click at [809, 693] on button "Delete Vendor Cost" at bounding box center [810, 699] width 314 height 27
type textarea "x"
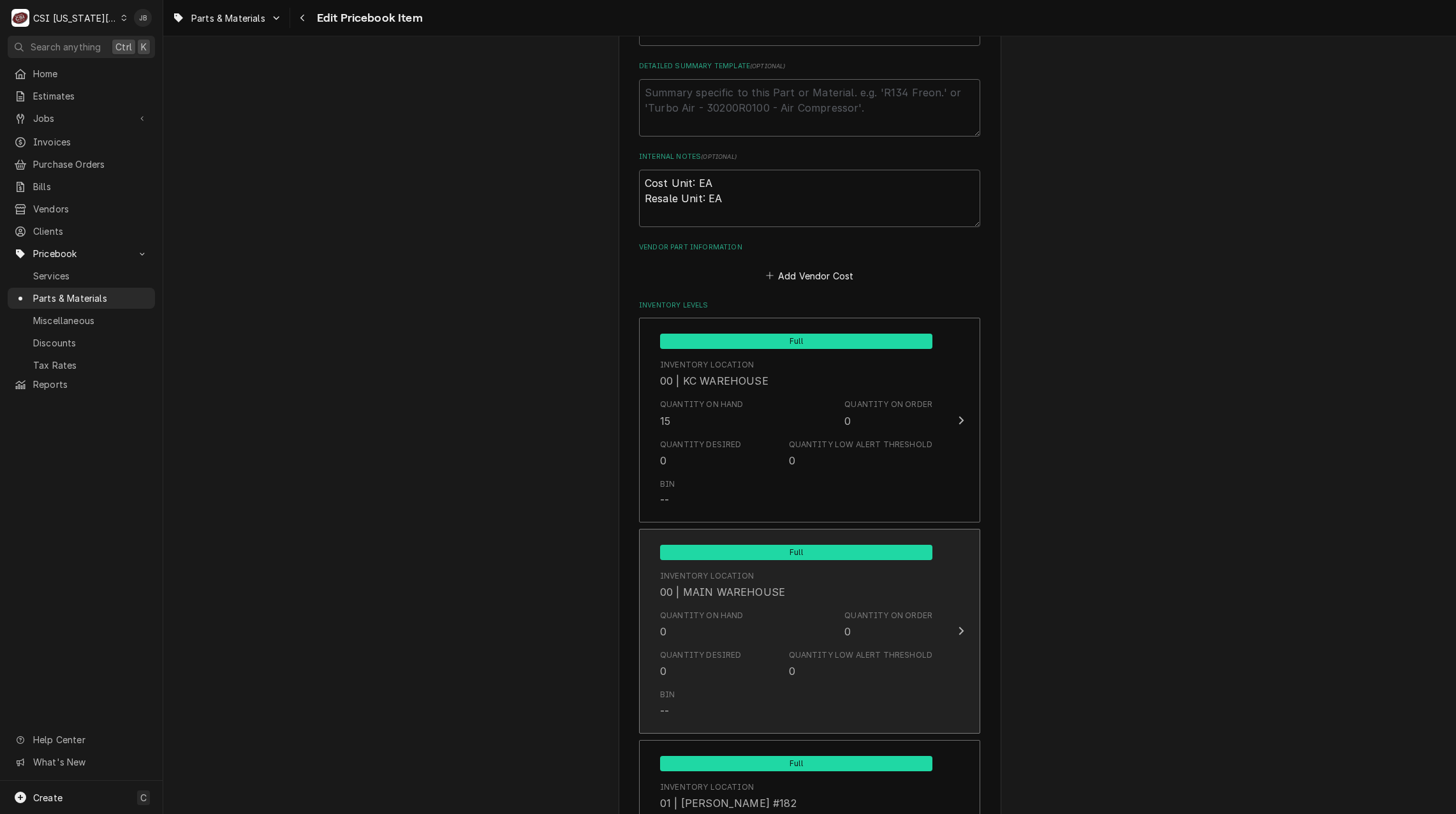
scroll to position [893, 0]
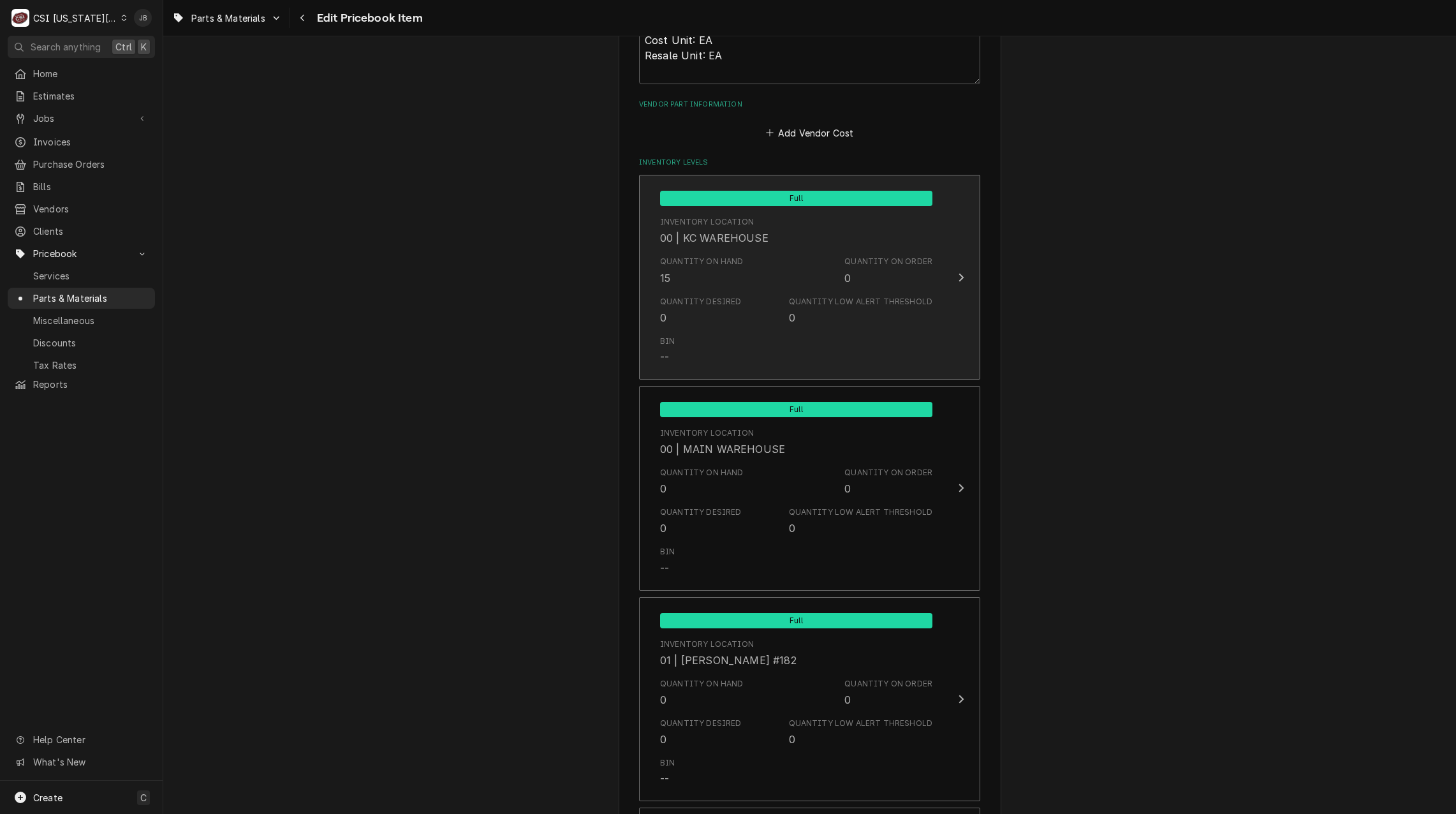
click at [768, 333] on div "Bin --" at bounding box center [796, 350] width 273 height 40
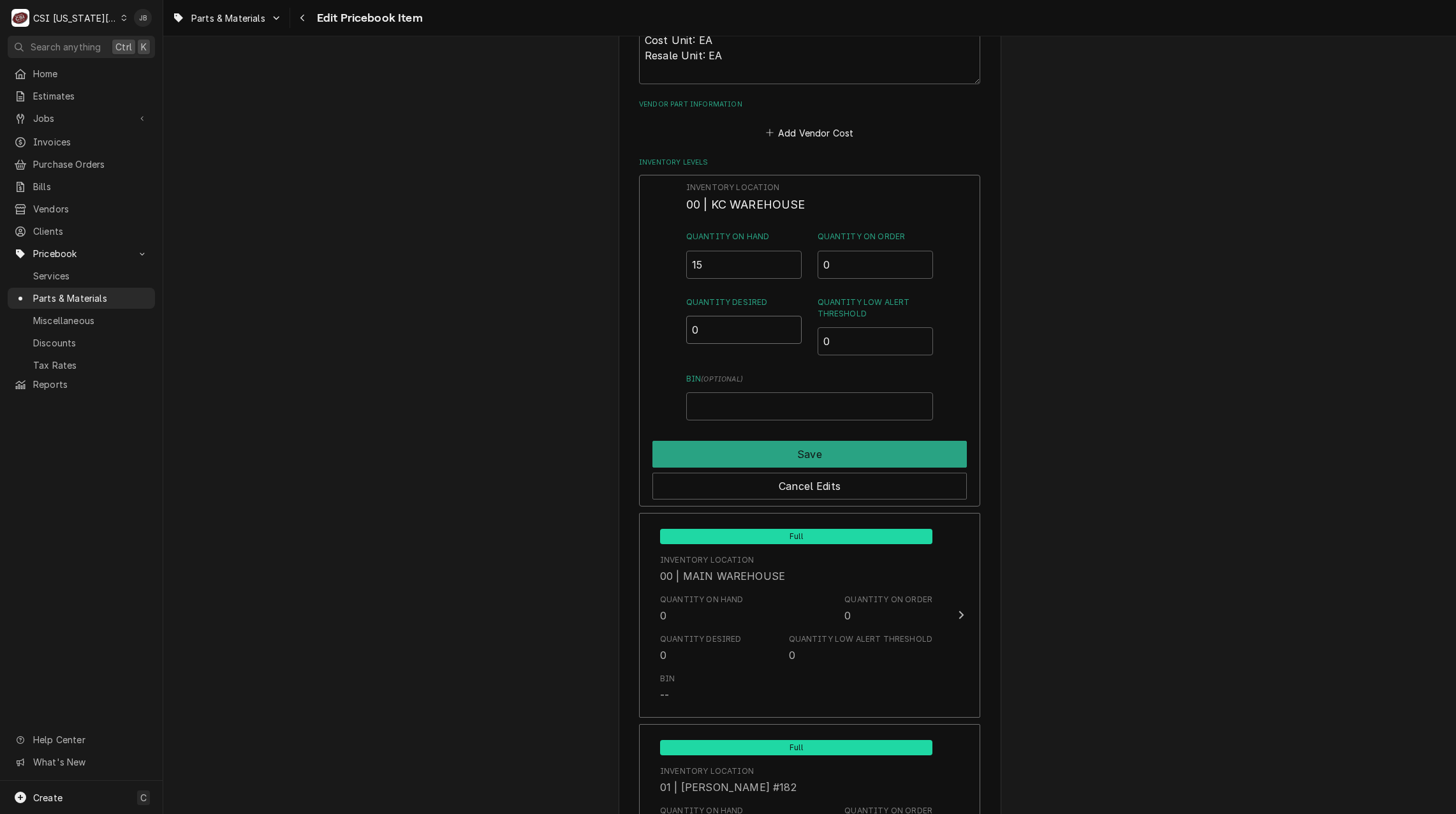
drag, startPoint x: 709, startPoint y: 328, endPoint x: 671, endPoint y: 332, distance: 38.2
click at [672, 332] on div "Inventory Location 00 | KC WAREHOUSE Quantity on Hand 15 Quantity on Order 0 Qu…" at bounding box center [810, 340] width 341 height 332
type input "2"
click at [730, 446] on button "Save" at bounding box center [810, 454] width 314 height 27
type textarea "x"
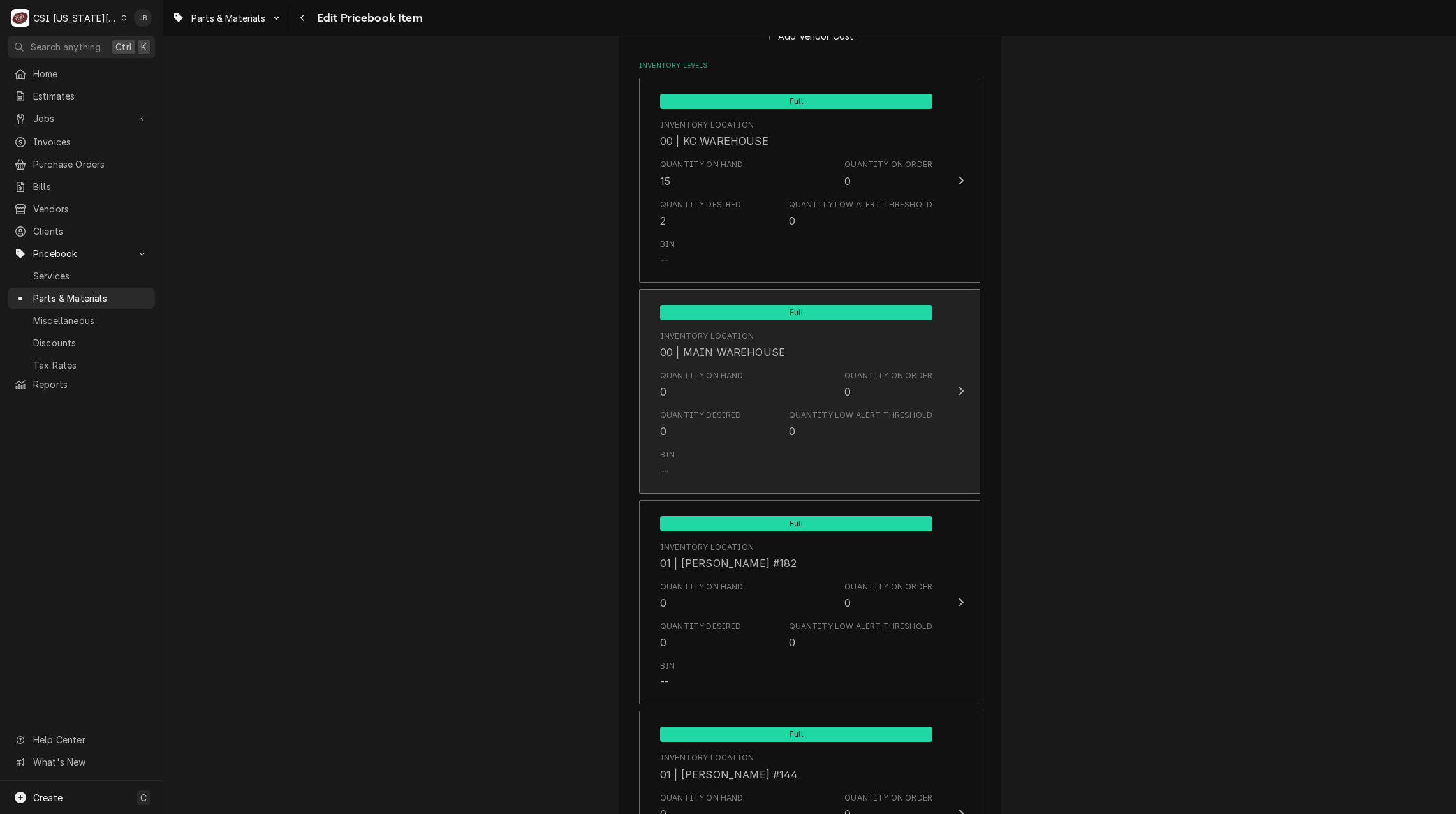
scroll to position [1084, 0]
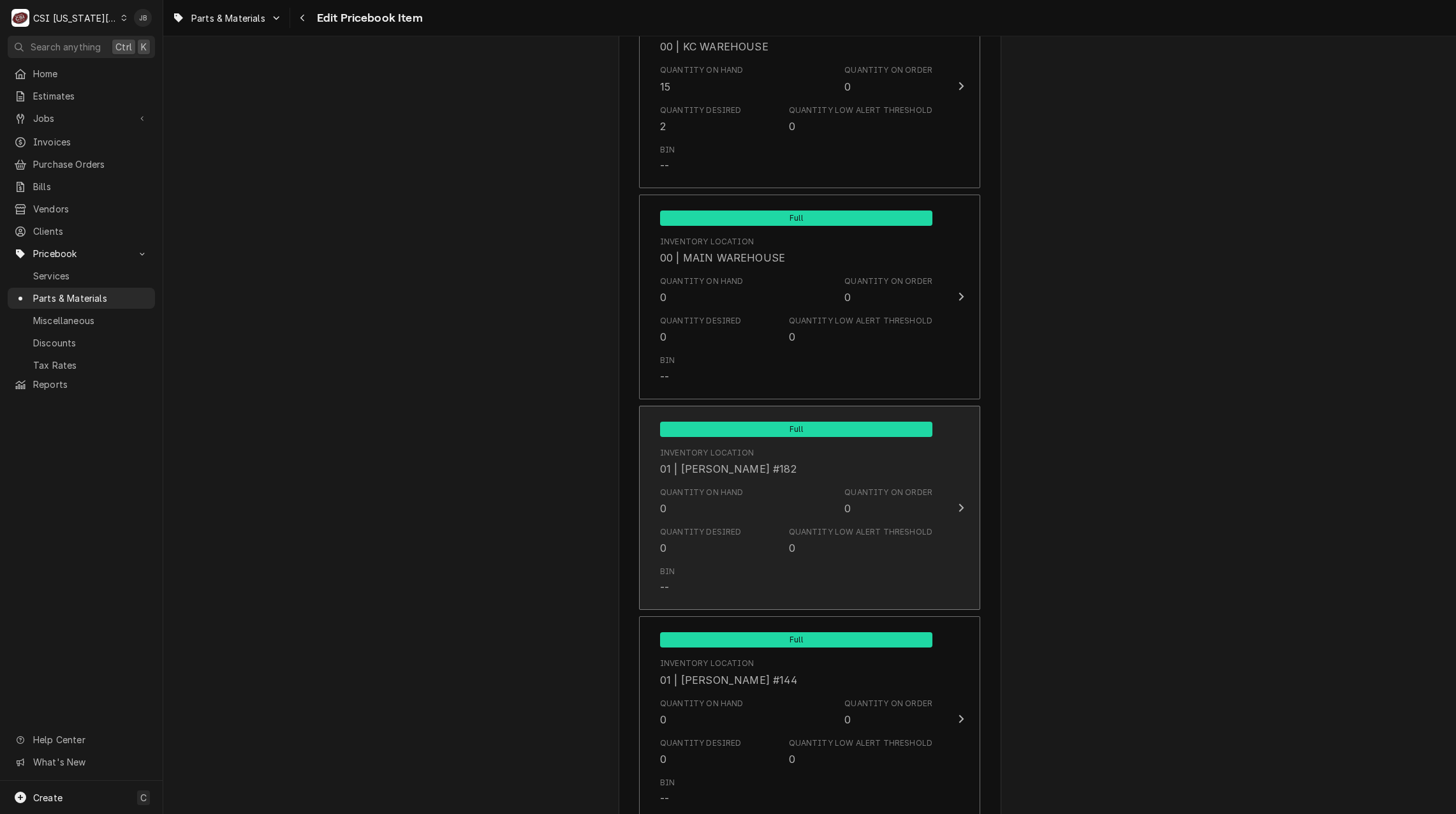
click at [743, 474] on div "01 | [PERSON_NAME] #182" at bounding box center [728, 469] width 137 height 16
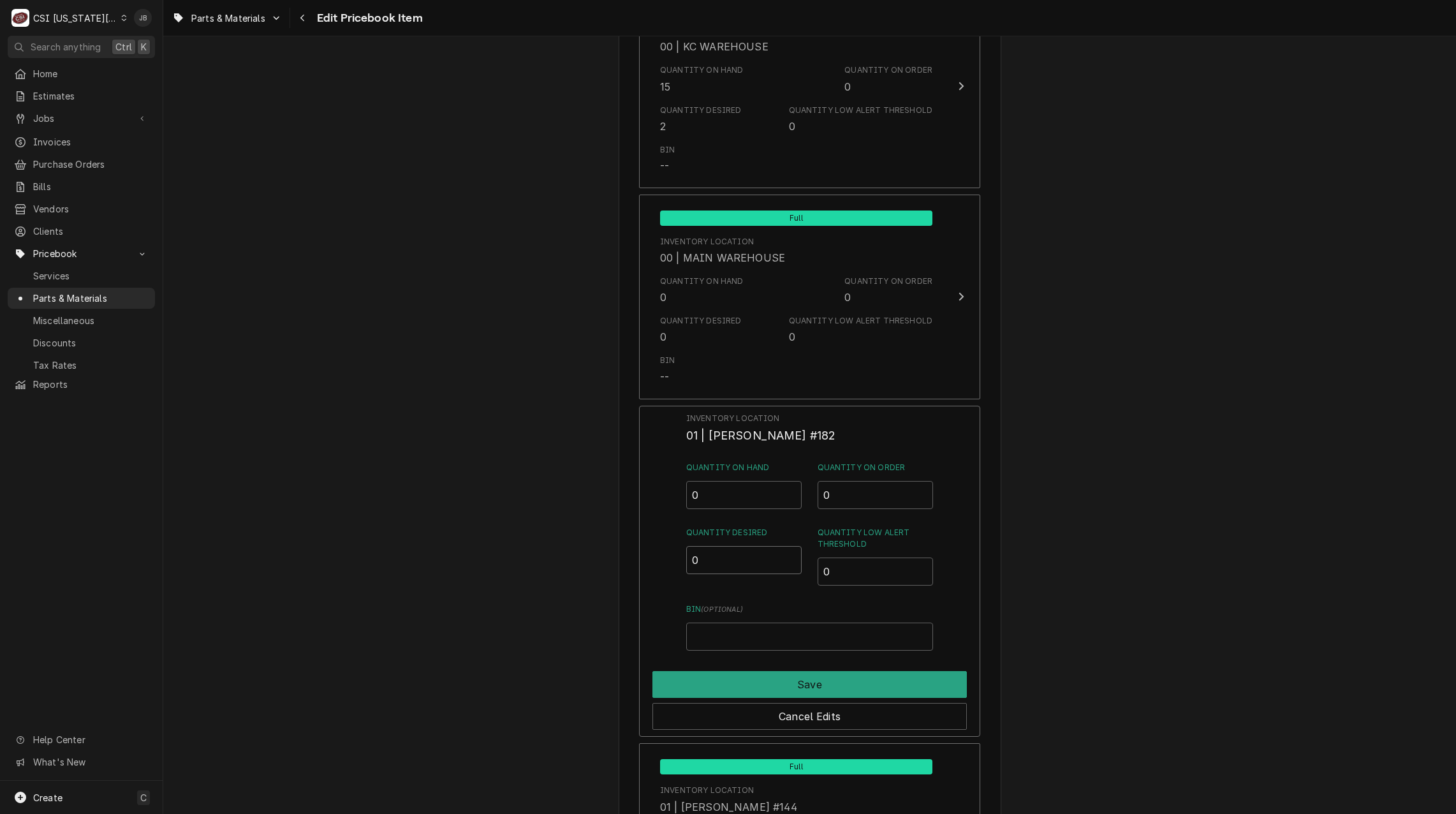
drag, startPoint x: 687, startPoint y: 554, endPoint x: 680, endPoint y: 557, distance: 7.6
click at [686, 554] on div "Inventory Location 01 | BRIAN BREAZIER #182 Quantity on Hand 0 Quantity on Orde…" at bounding box center [810, 571] width 341 height 332
type input "1"
click at [737, 685] on button "Save" at bounding box center [810, 684] width 314 height 27
type textarea "x"
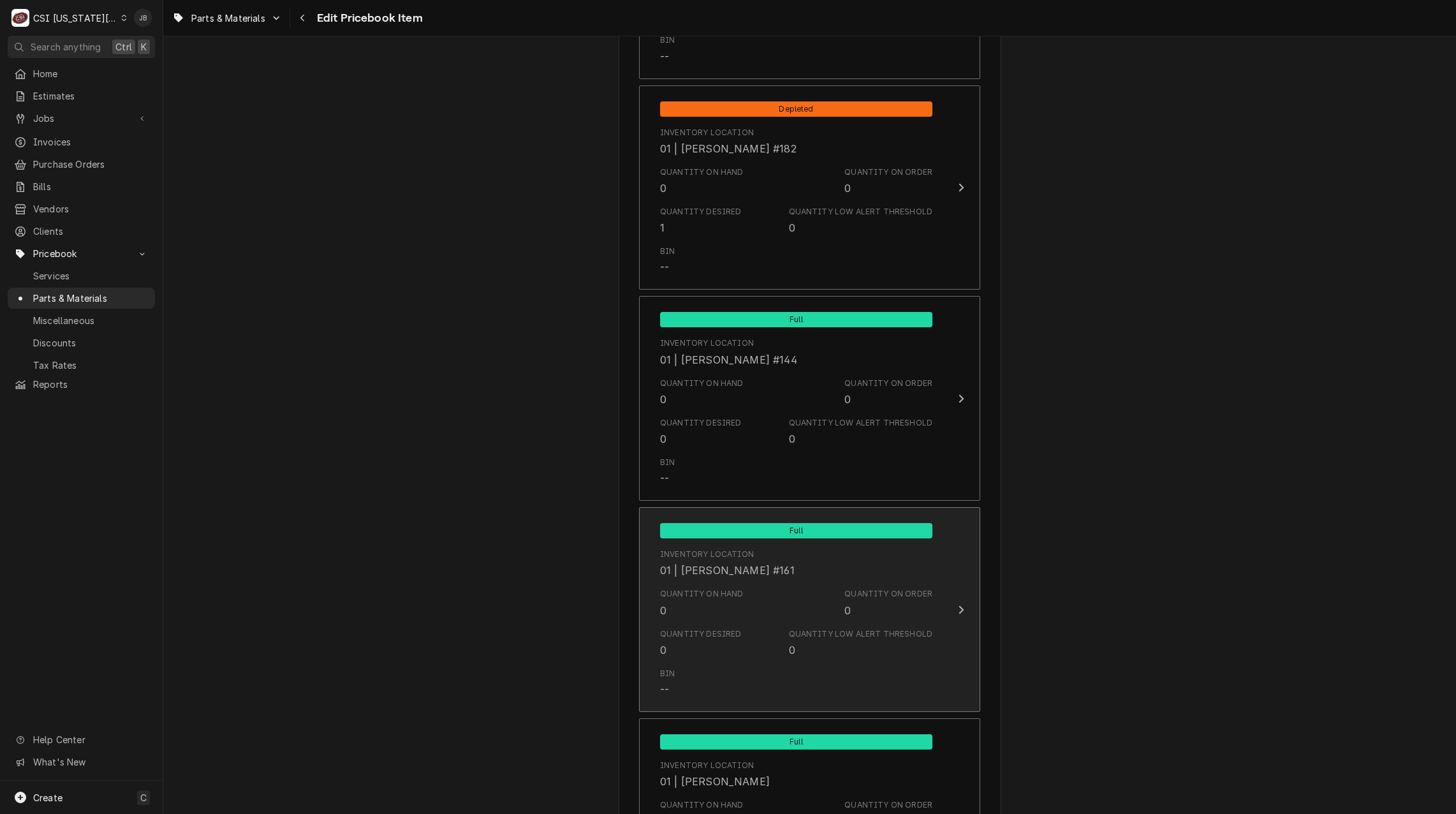
scroll to position [1467, 0]
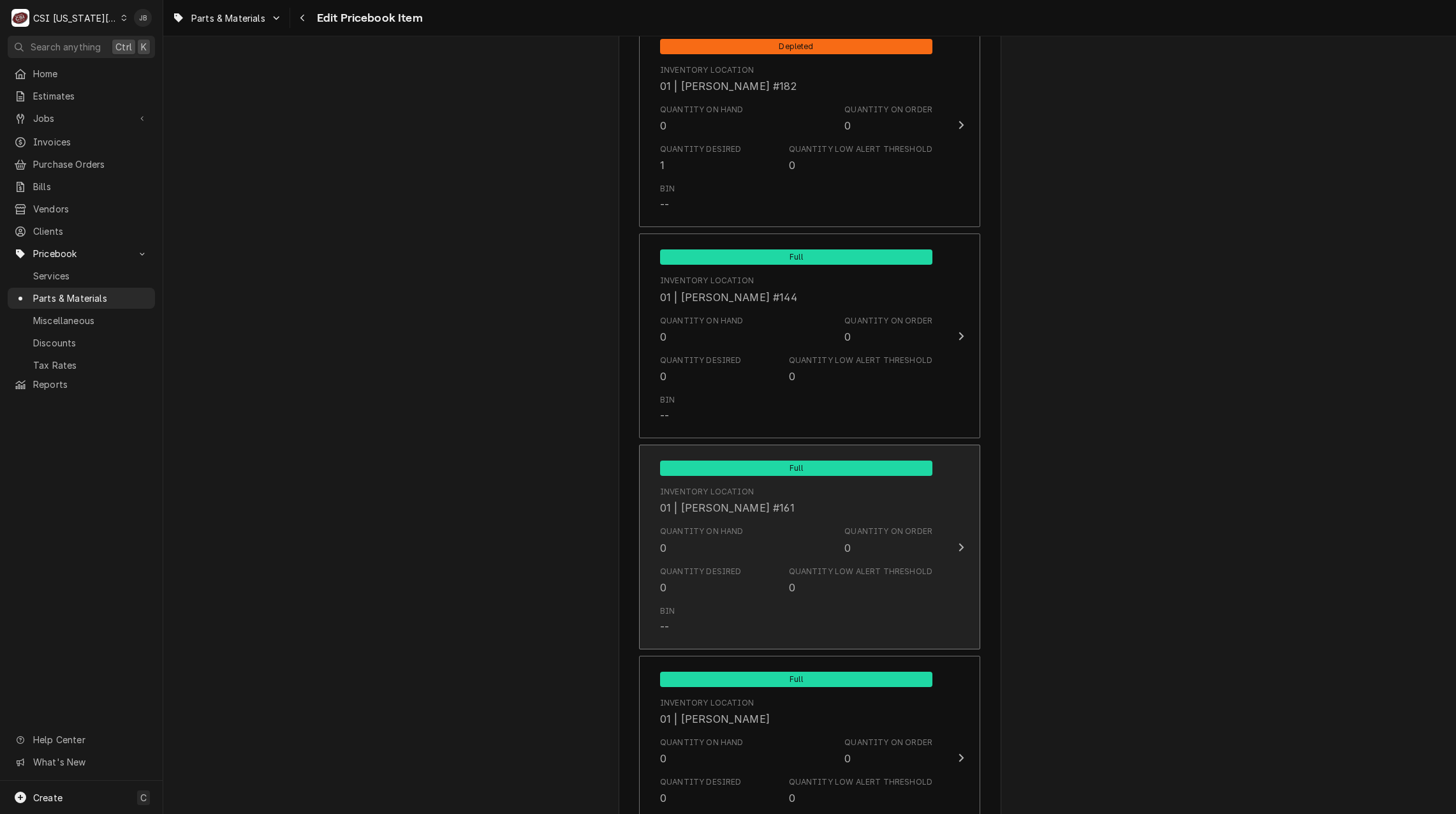
click at [748, 566] on div "Quantity Desired 0 Quantity Low Alert Threshold 0" at bounding box center [796, 580] width 273 height 40
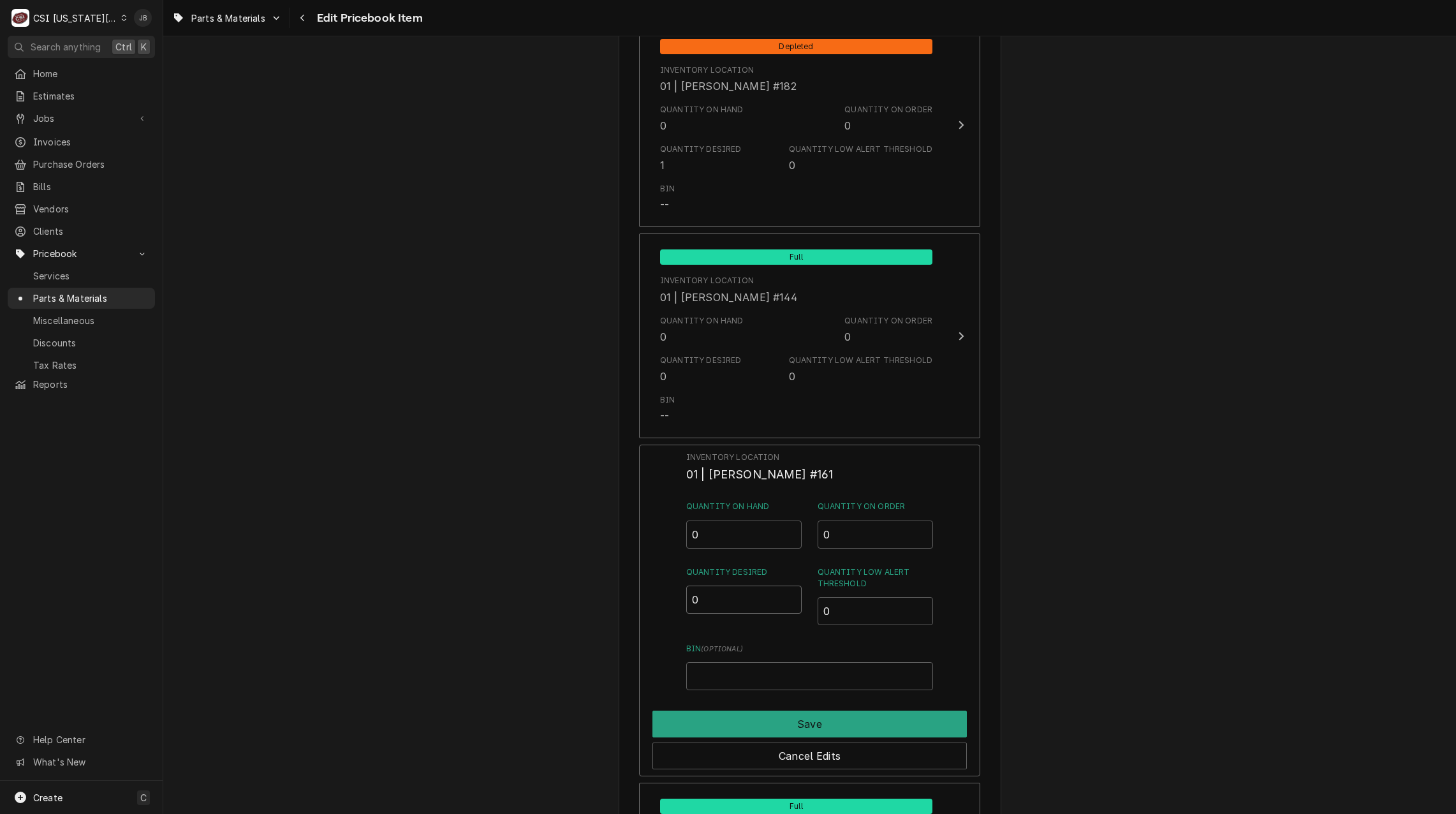
drag, startPoint x: 713, startPoint y: 602, endPoint x: 680, endPoint y: 607, distance: 33.4
click at [682, 602] on div "Inventory Location 01 | BRIAN HAWKINS #161 Quantity on Hand 0 Quantity on Order…" at bounding box center [810, 610] width 341 height 332
type input "1"
click at [733, 729] on button "Save" at bounding box center [810, 724] width 314 height 27
type textarea "x"
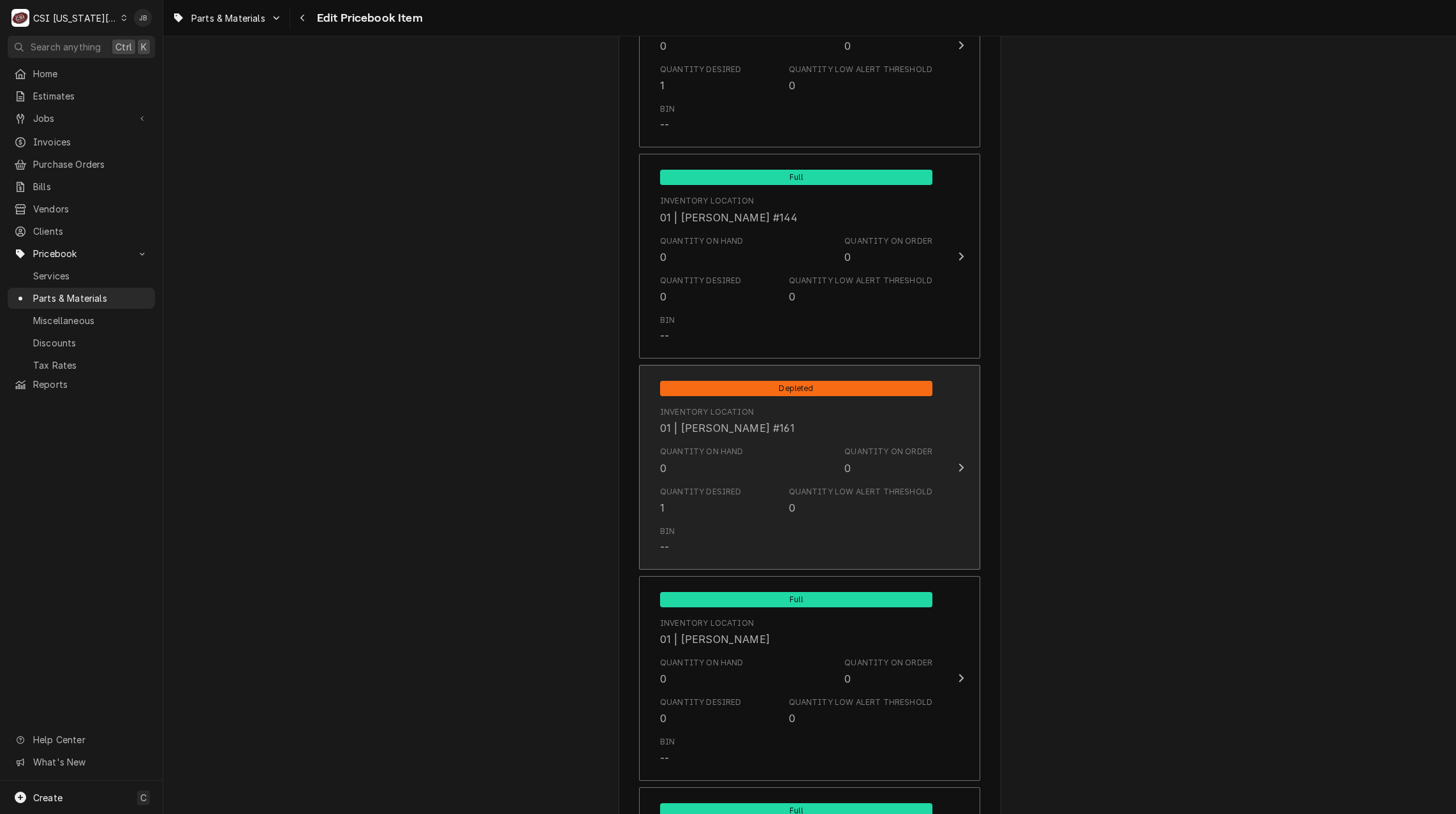
scroll to position [1658, 0]
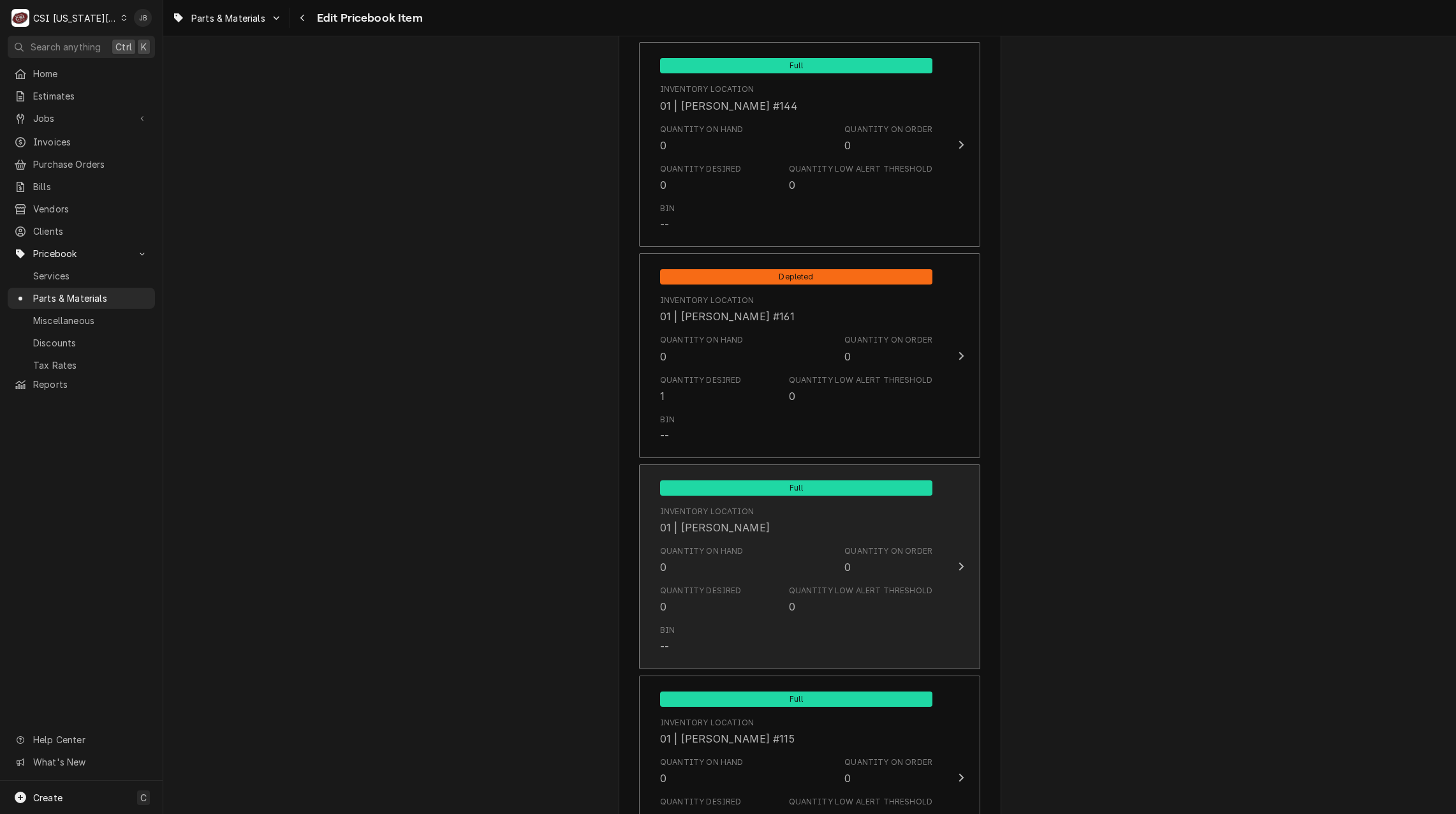
click at [754, 602] on div "Quantity Desired 0 Quantity Low Alert Threshold 0" at bounding box center [796, 600] width 273 height 40
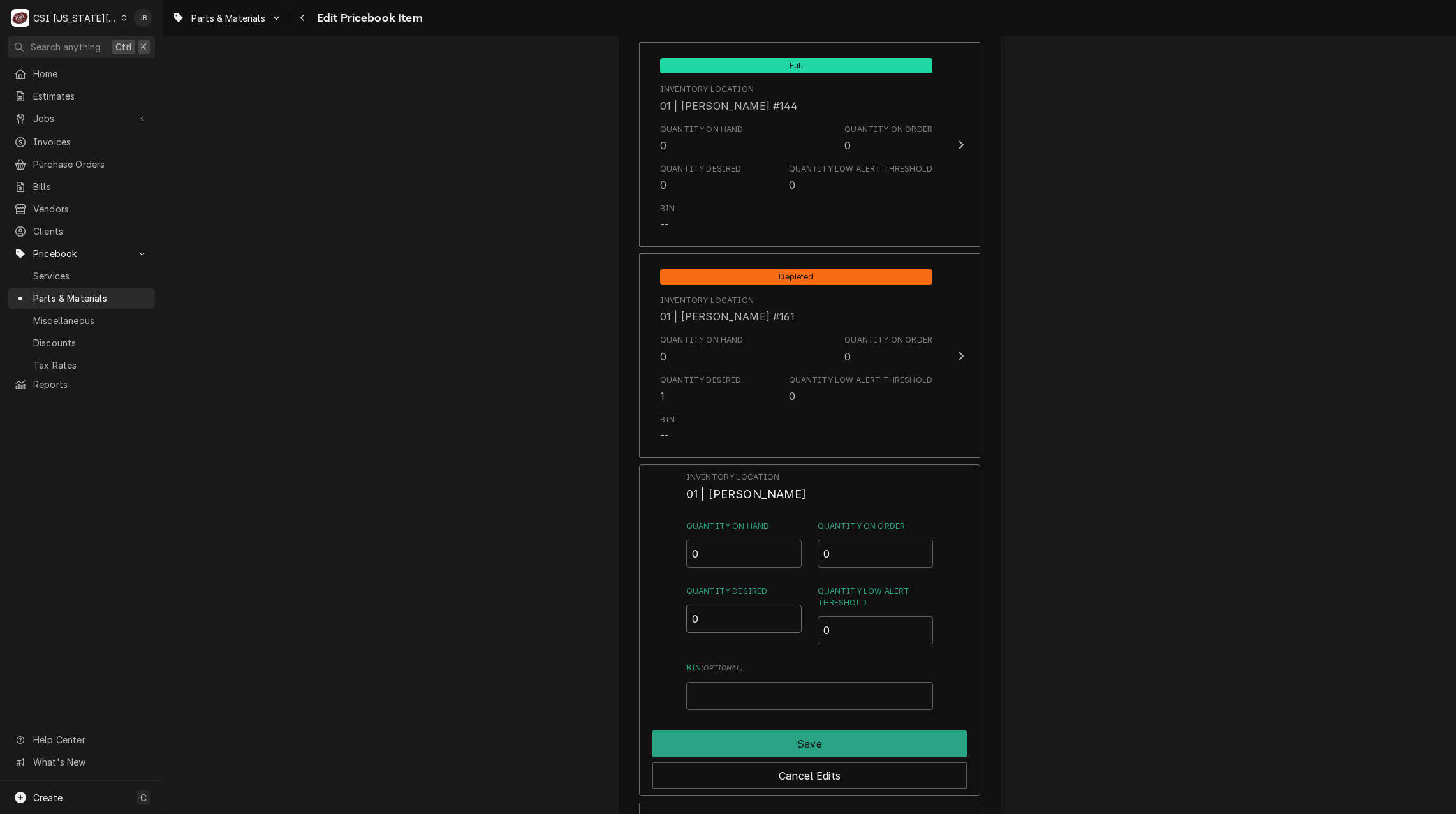
drag, startPoint x: 704, startPoint y: 611, endPoint x: 648, endPoint y: 612, distance: 56.0
click at [652, 612] on div "Inventory Location 01 | CHARLES PENDERGRASS Quantity on Hand 0 Quantity on Orde…" at bounding box center [810, 630] width 341 height 332
type input "1"
click at [734, 741] on button "Save" at bounding box center [810, 744] width 314 height 27
type textarea "x"
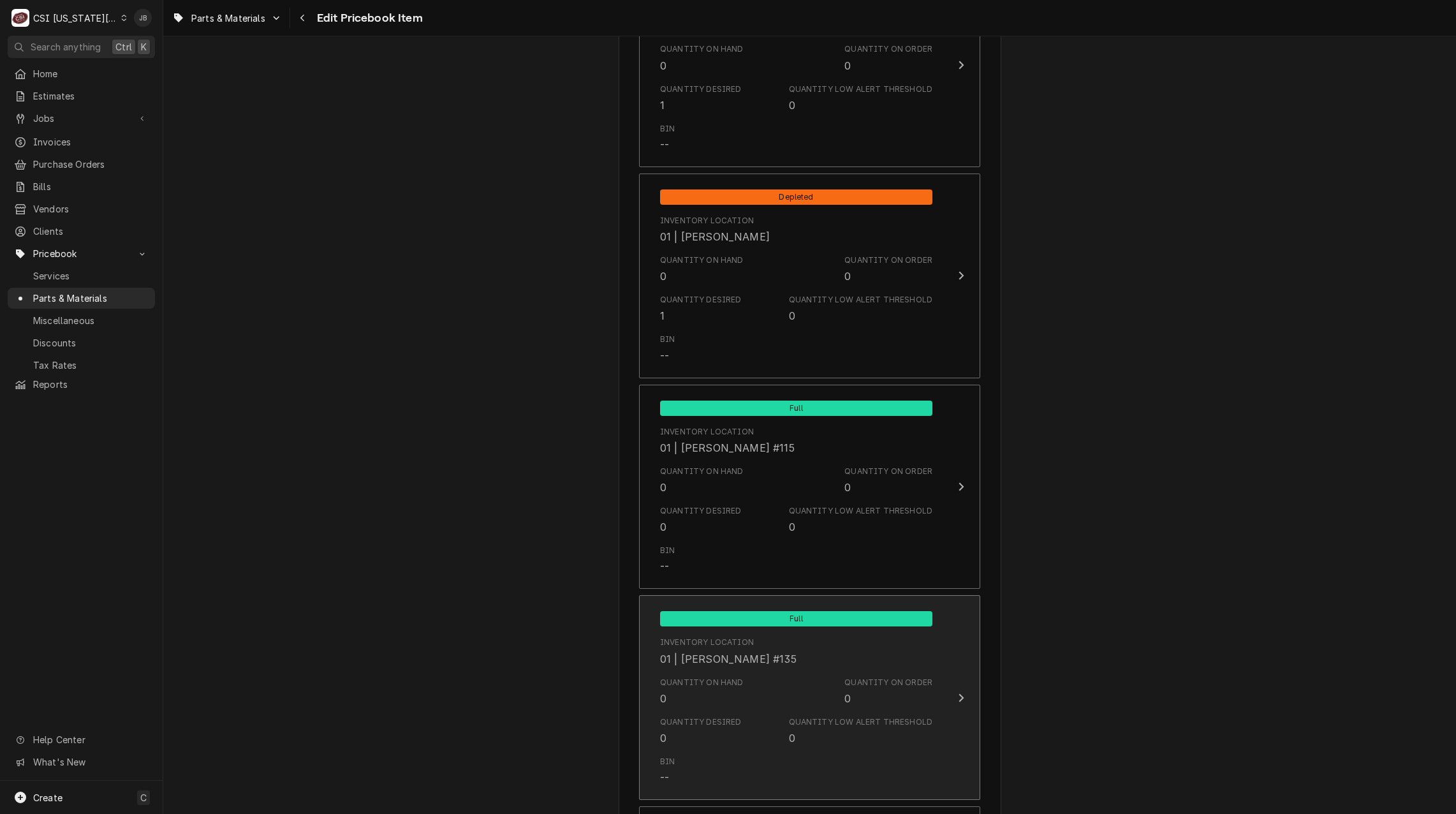
scroll to position [2104, 0]
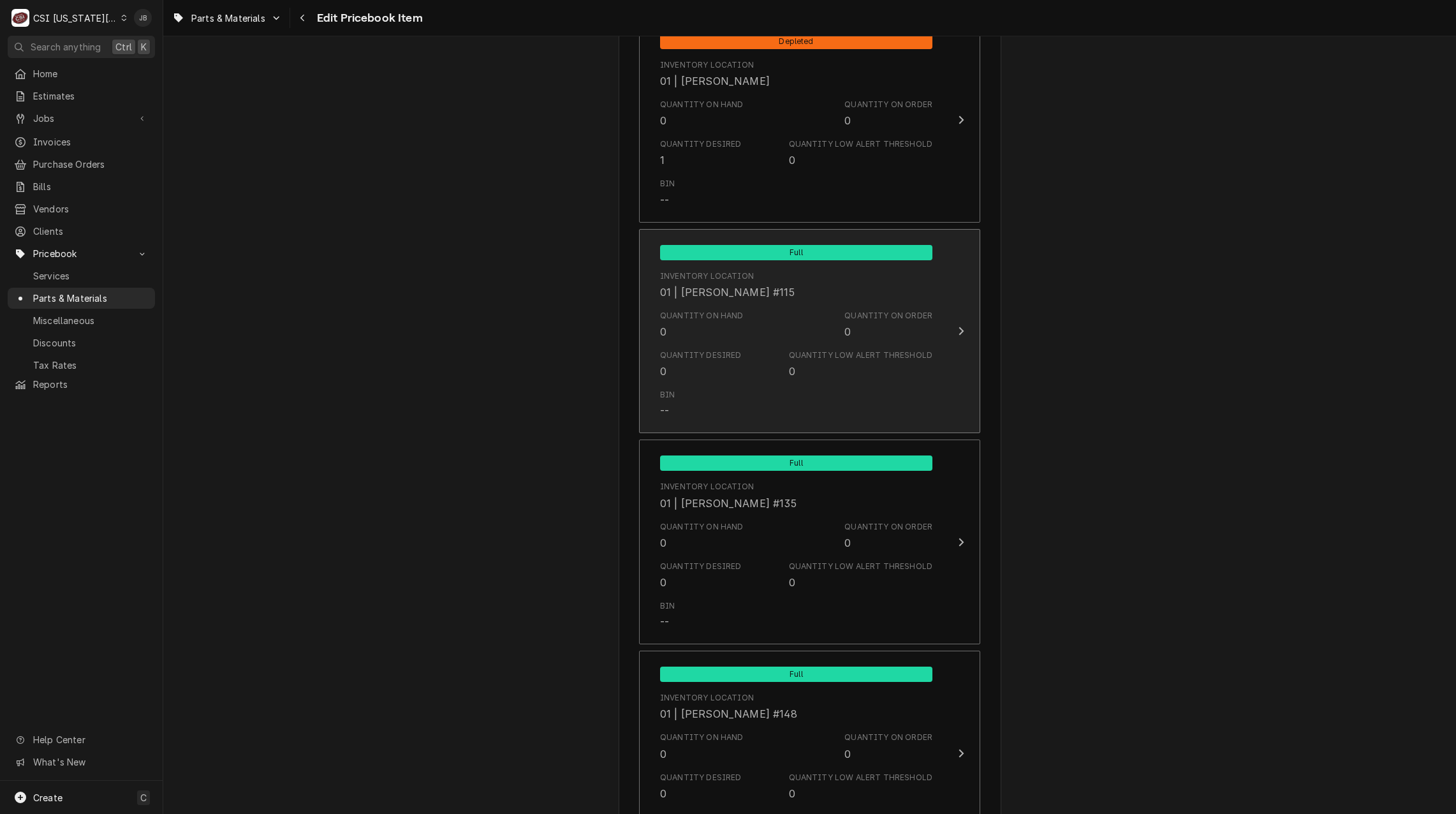
click at [738, 336] on div "Quantity on Hand 0 Quantity on Order 0" at bounding box center [796, 325] width 273 height 40
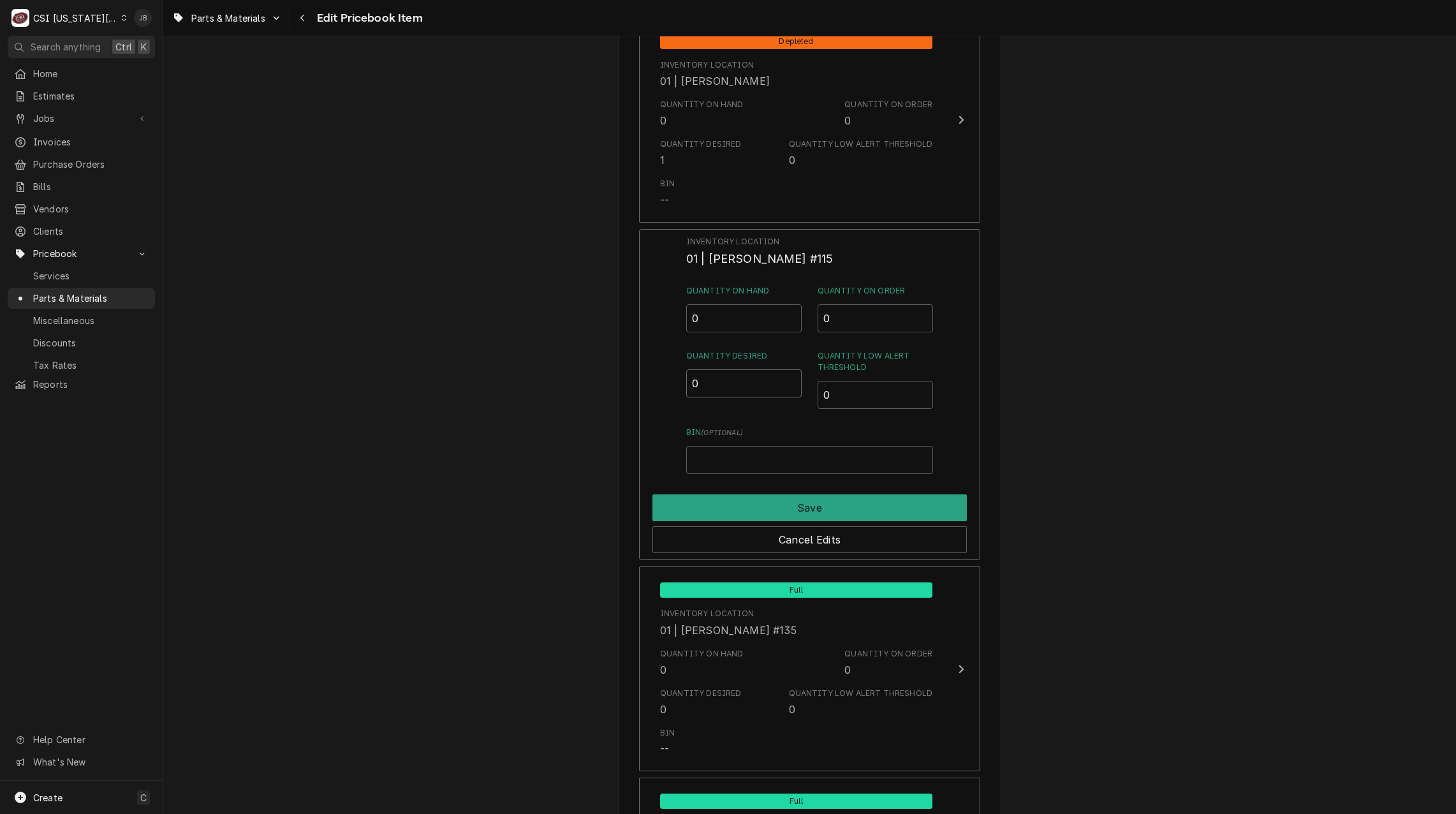
drag, startPoint x: 699, startPoint y: 375, endPoint x: 655, endPoint y: 396, distance: 48.8
click at [675, 380] on div "Inventory Location 01 | CHRISTIAN SIMMONS #115 Quantity on Hand 0 Quantity on O…" at bounding box center [810, 394] width 341 height 332
type input "1"
click at [769, 508] on button "Save" at bounding box center [810, 508] width 314 height 27
type textarea "x"
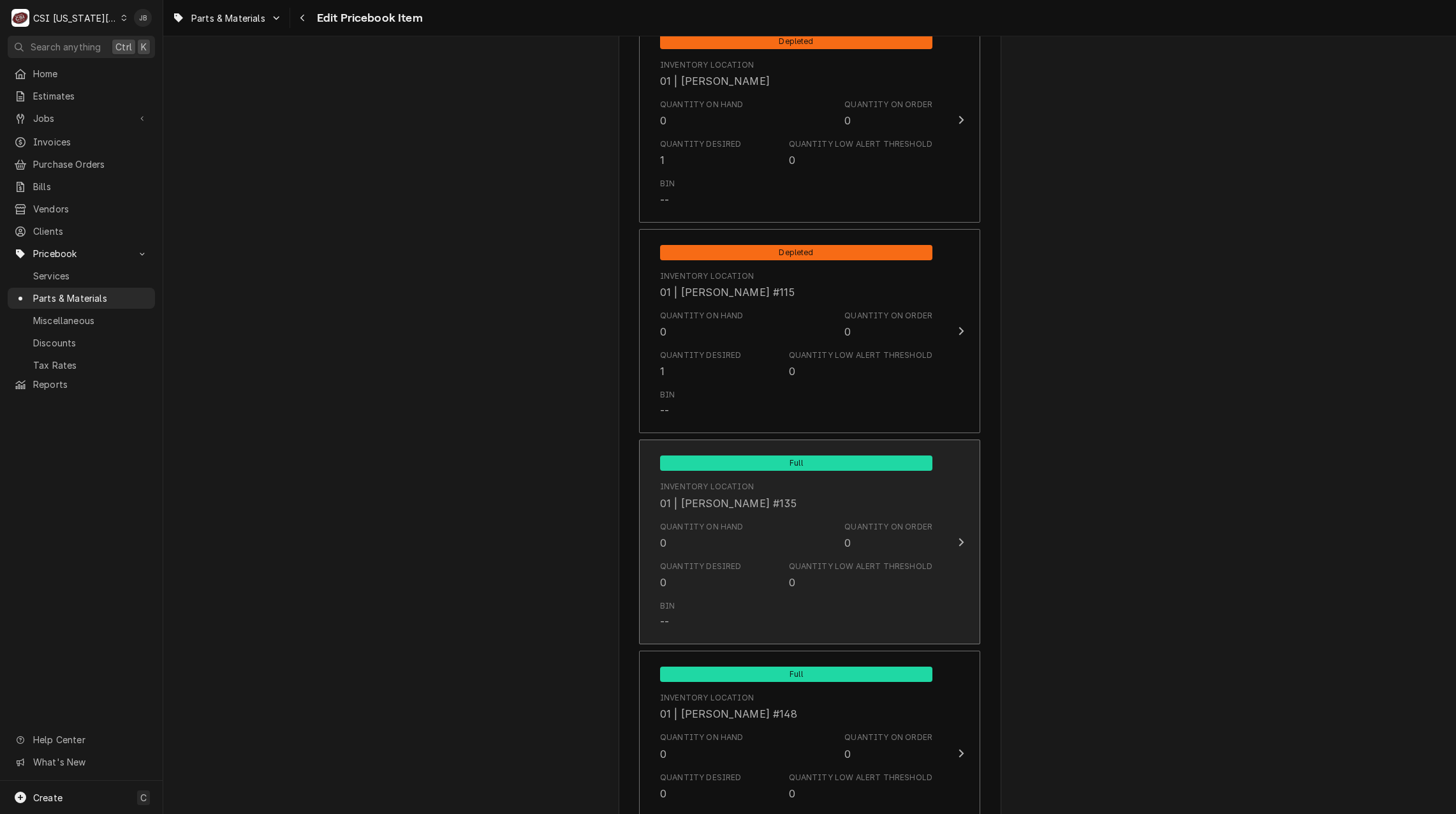
click at [751, 537] on div "Quantity on Hand 0 Quantity on Order 0" at bounding box center [796, 536] width 273 height 40
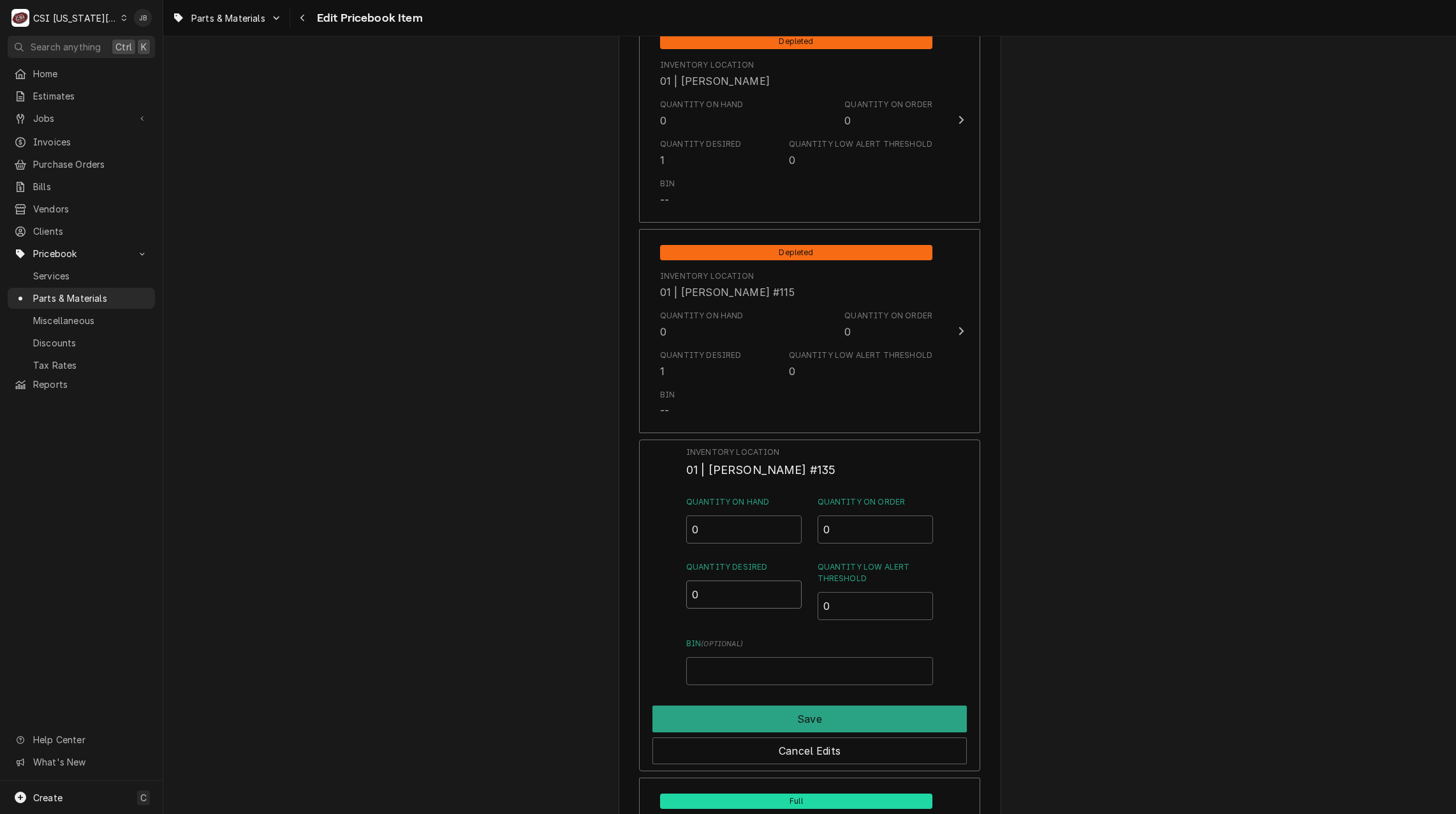
drag, startPoint x: 712, startPoint y: 596, endPoint x: 665, endPoint y: 596, distance: 47.0
click at [665, 596] on div "Inventory Location 01 | CODY DAVIS #135 Quantity on Hand 0 Quantity on Order 0 …" at bounding box center [810, 605] width 341 height 332
type input "1"
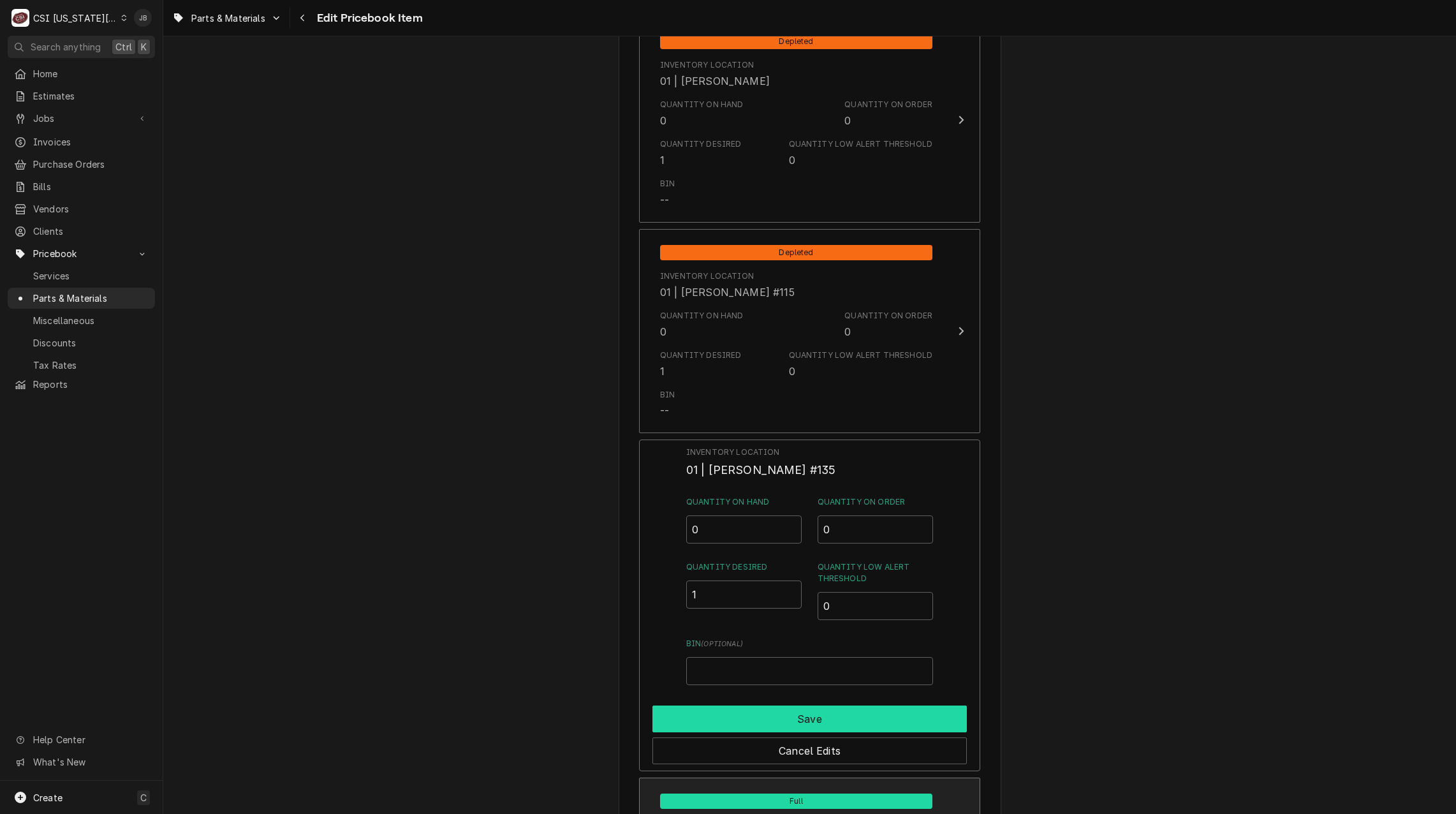
click at [698, 718] on button "Save" at bounding box center [810, 719] width 314 height 27
type textarea "x"
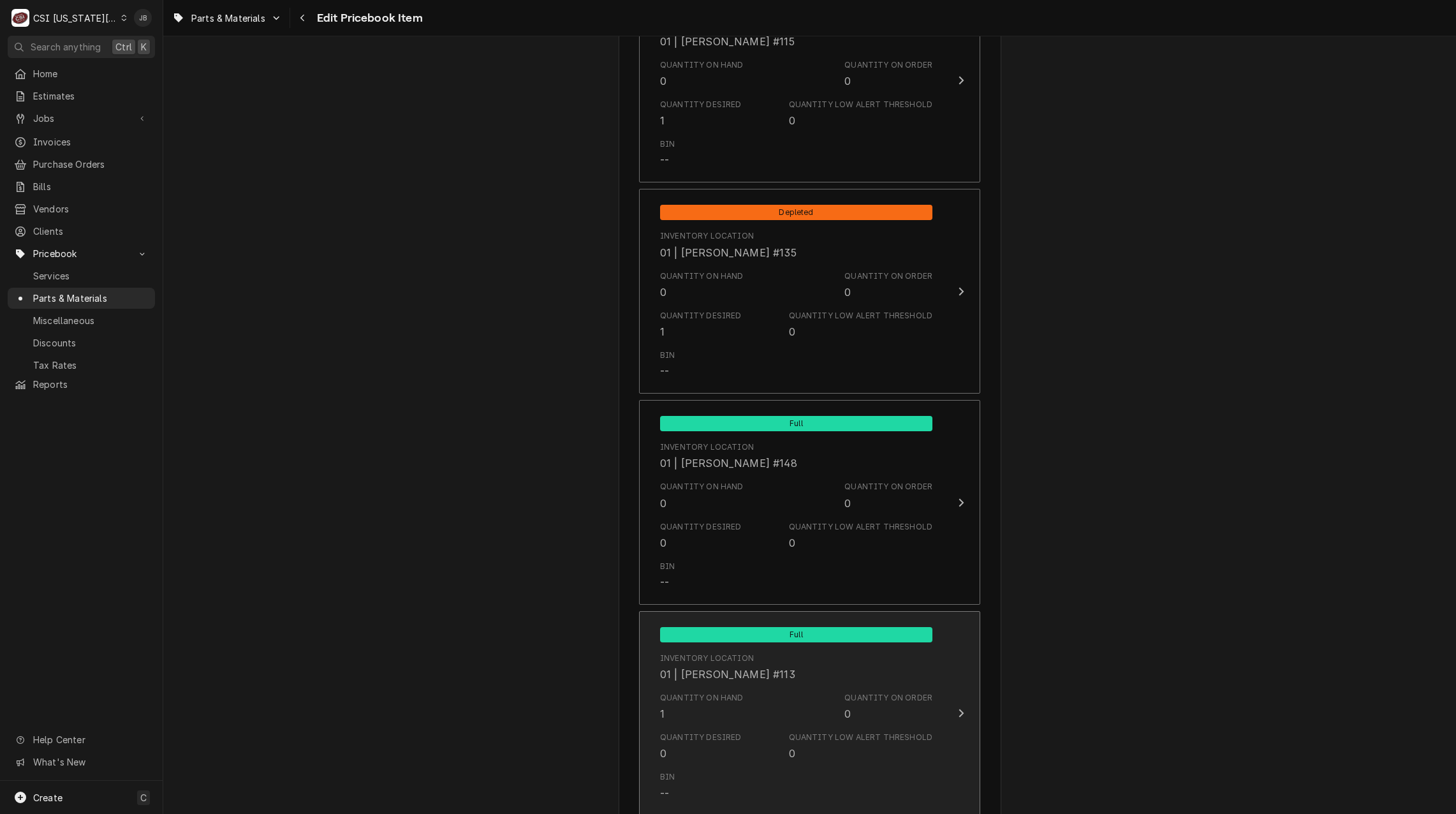
scroll to position [2424, 0]
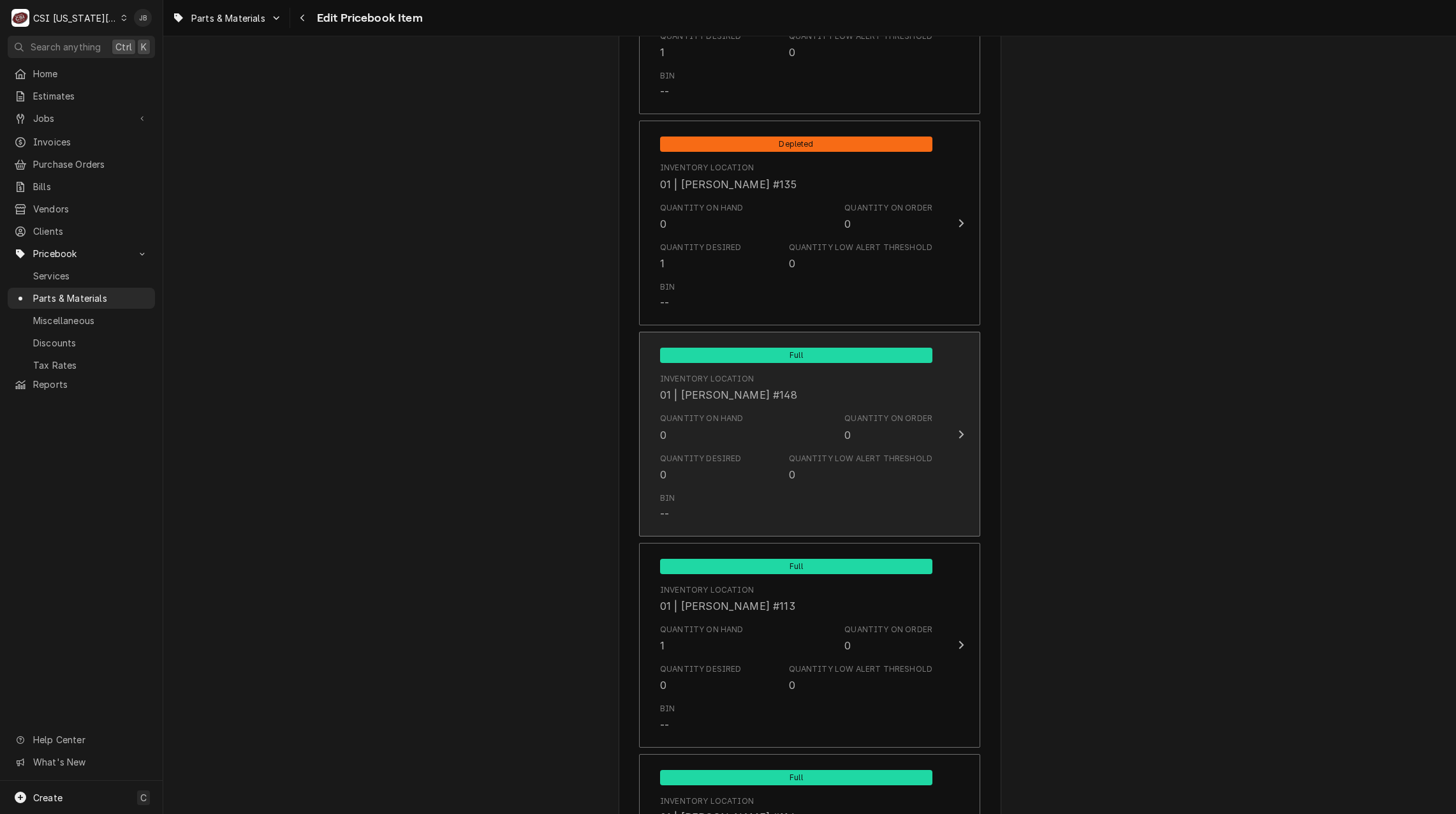
click at [717, 422] on div "Quantity on Hand" at bounding box center [702, 418] width 84 height 11
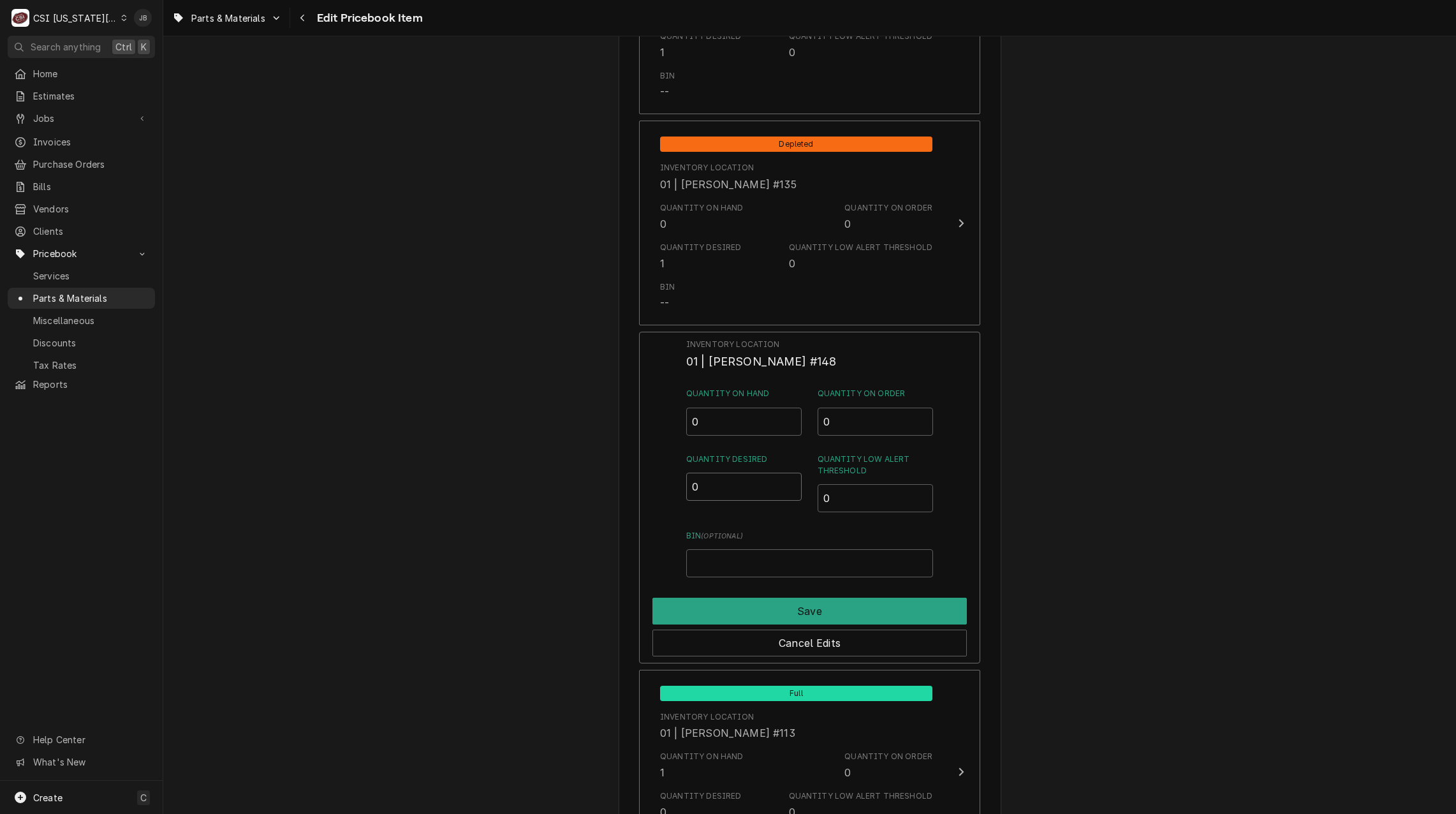
drag, startPoint x: 706, startPoint y: 493, endPoint x: 680, endPoint y: 500, distance: 26.9
click at [688, 498] on input "0" at bounding box center [745, 487] width 116 height 28
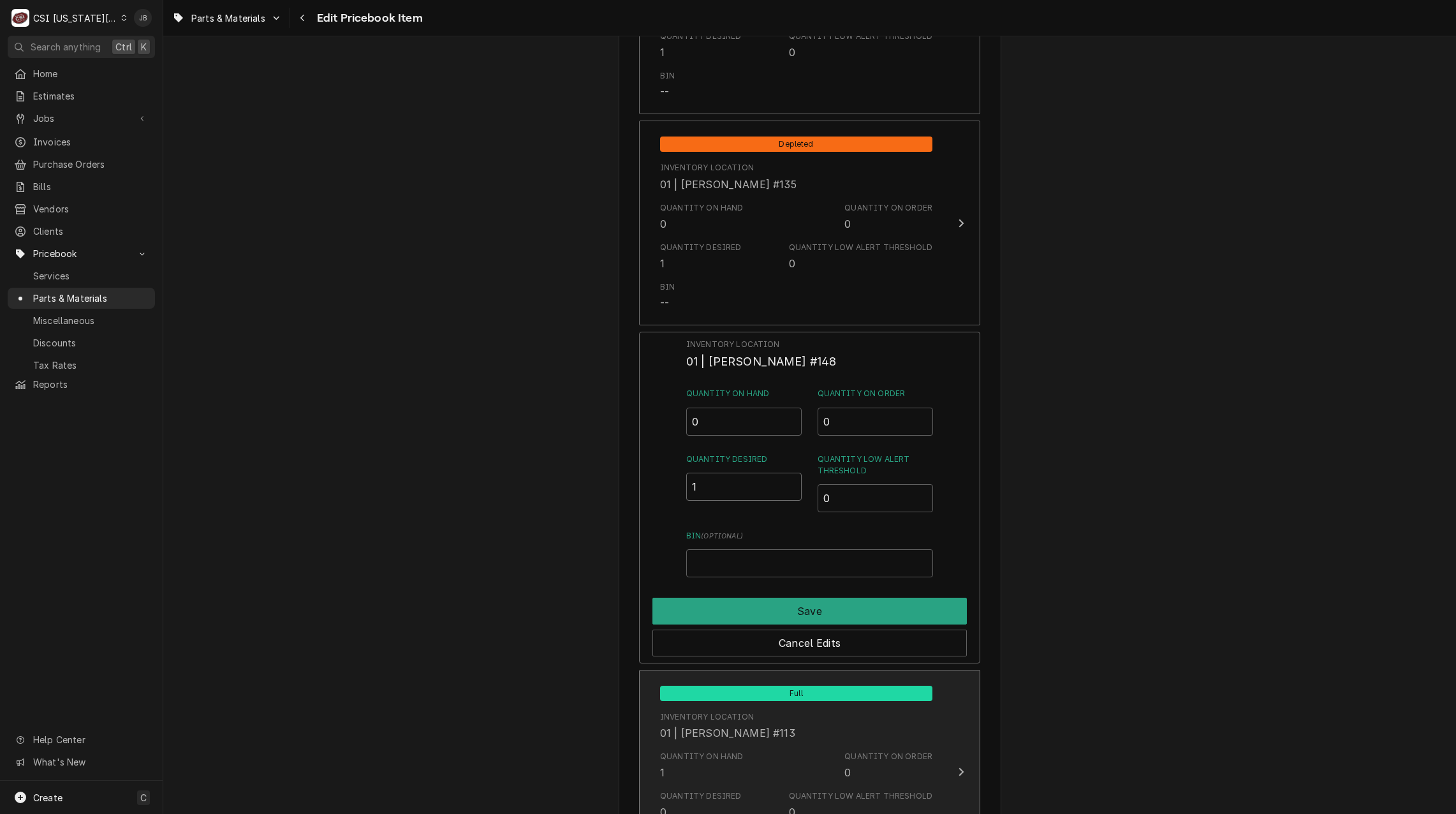
type input "1"
click at [706, 599] on button "Save" at bounding box center [810, 611] width 314 height 27
type textarea "x"
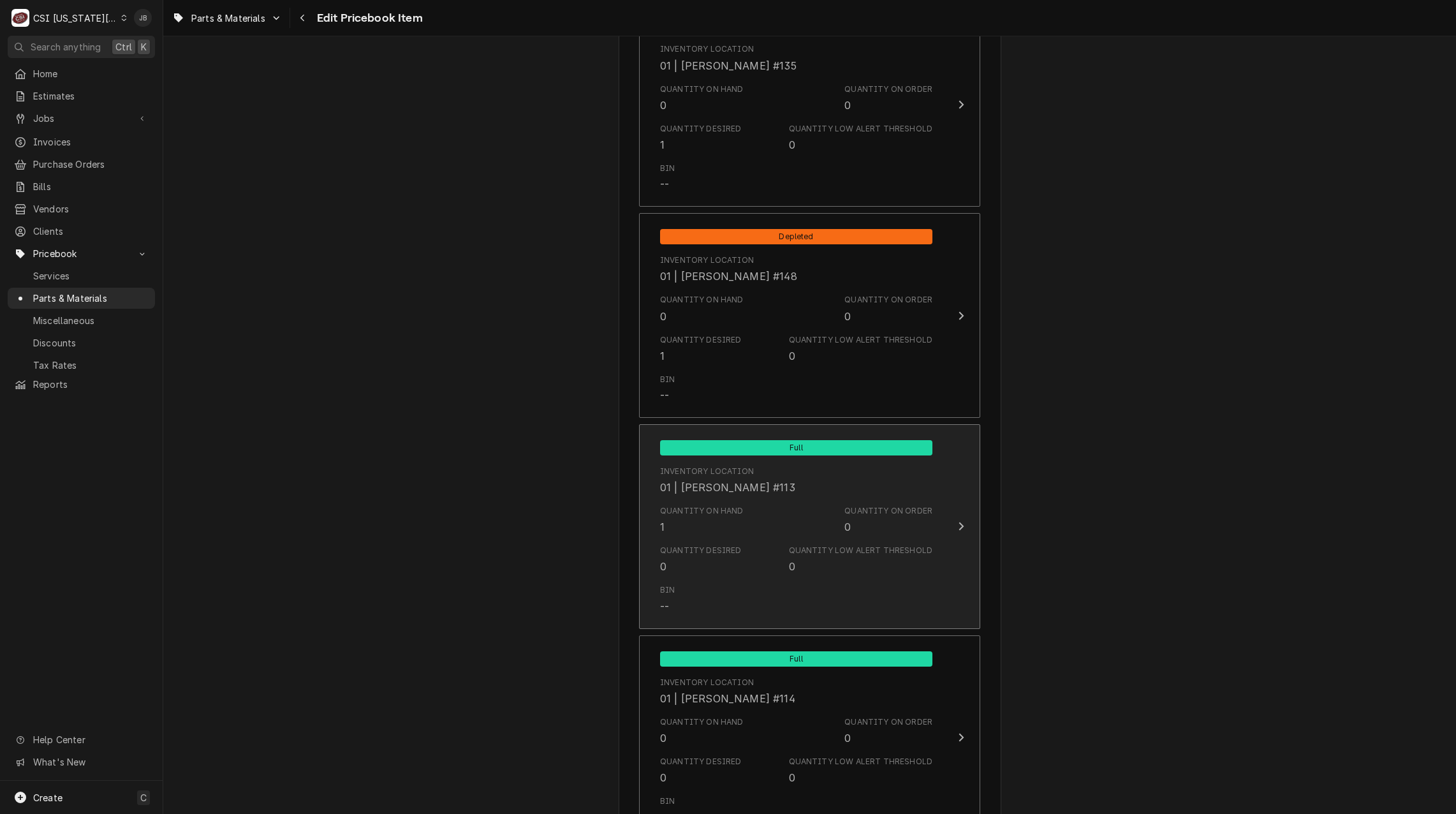
scroll to position [2678, 0]
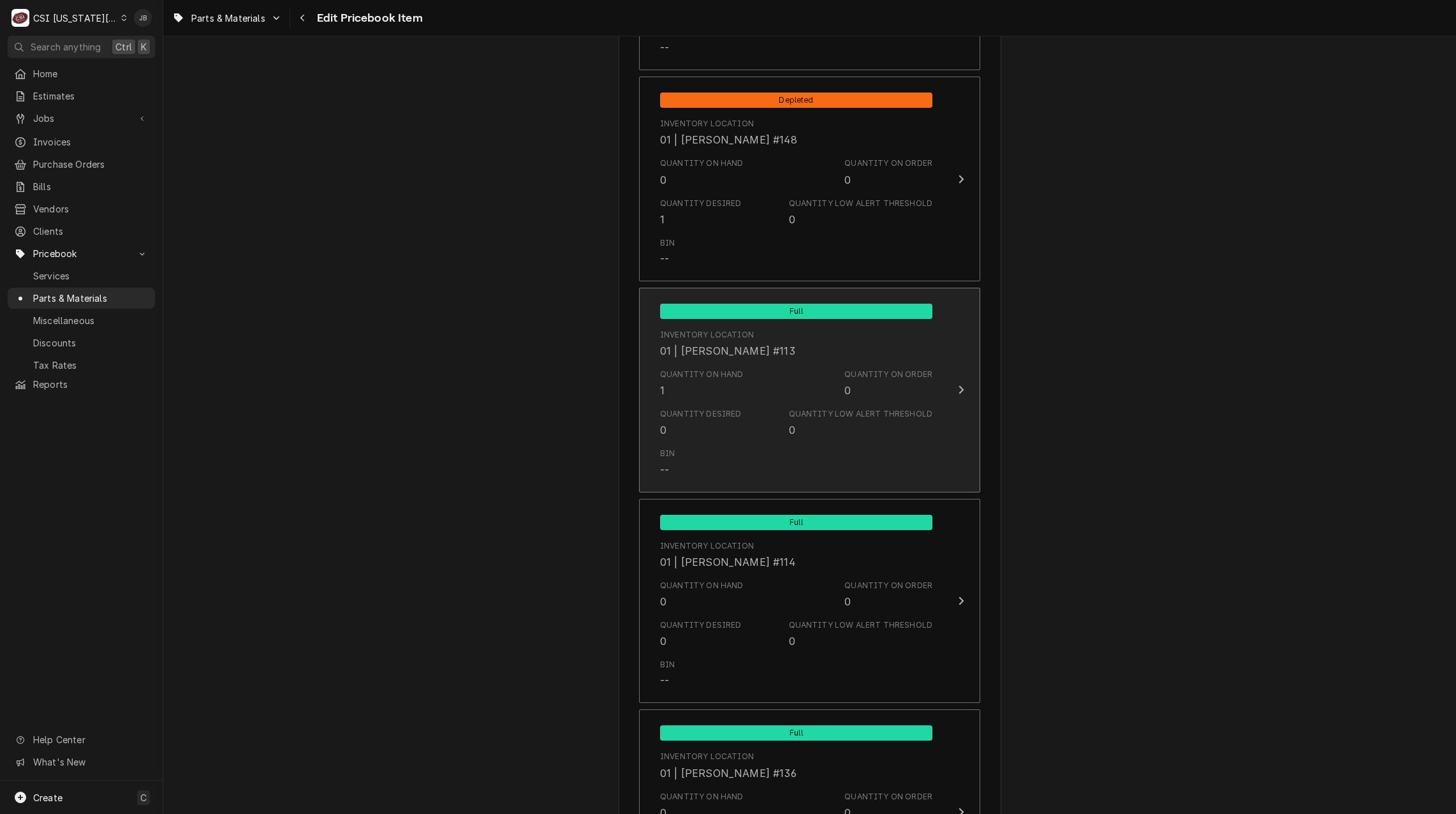
click at [731, 396] on div "Quantity on Hand 1" at bounding box center [702, 383] width 84 height 29
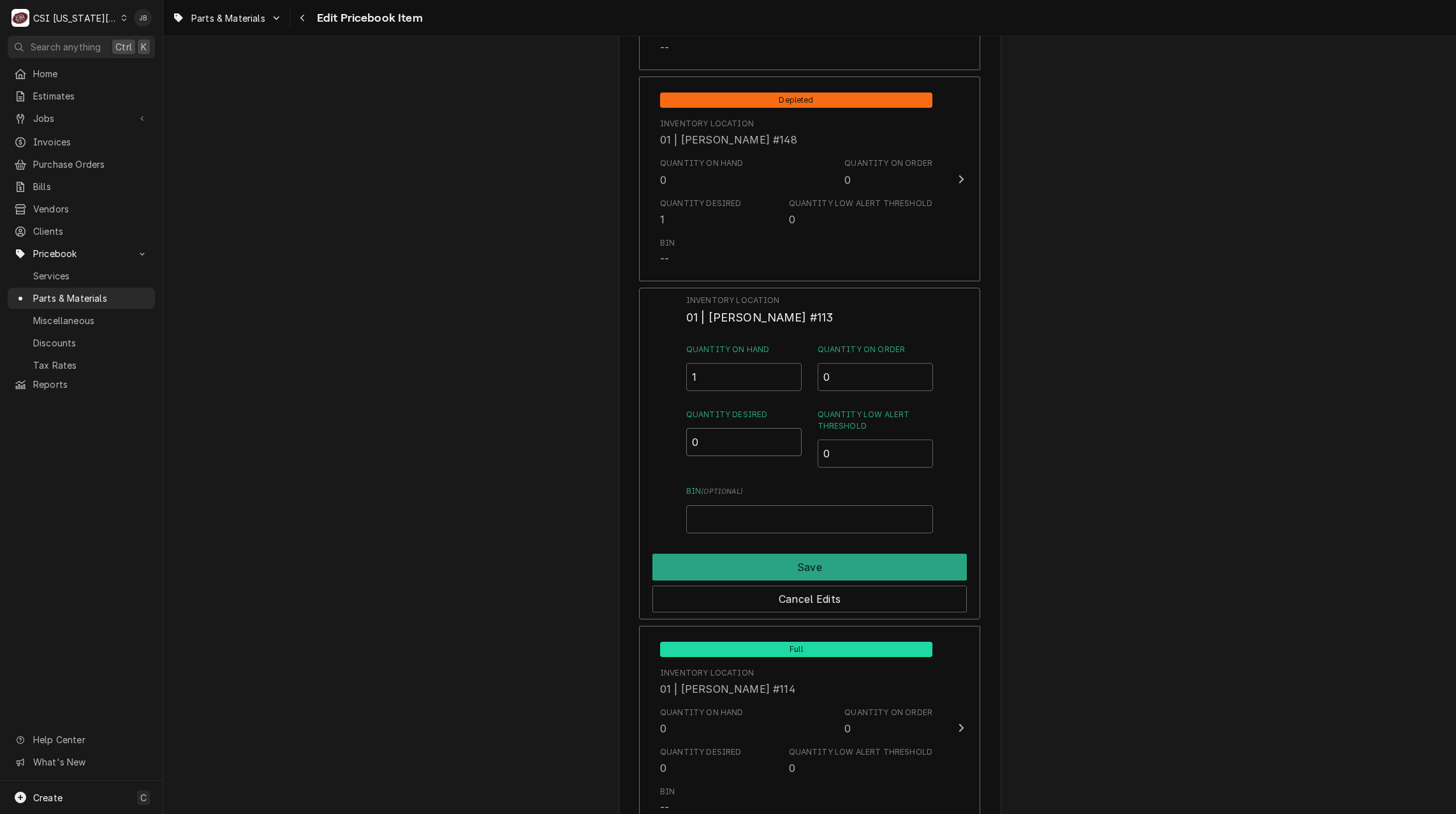
drag, startPoint x: 709, startPoint y: 436, endPoint x: 656, endPoint y: 463, distance: 59.5
click at [692, 437] on input "0" at bounding box center [745, 442] width 116 height 28
type input "1"
click at [715, 564] on button "Save" at bounding box center [810, 567] width 314 height 27
type textarea "x"
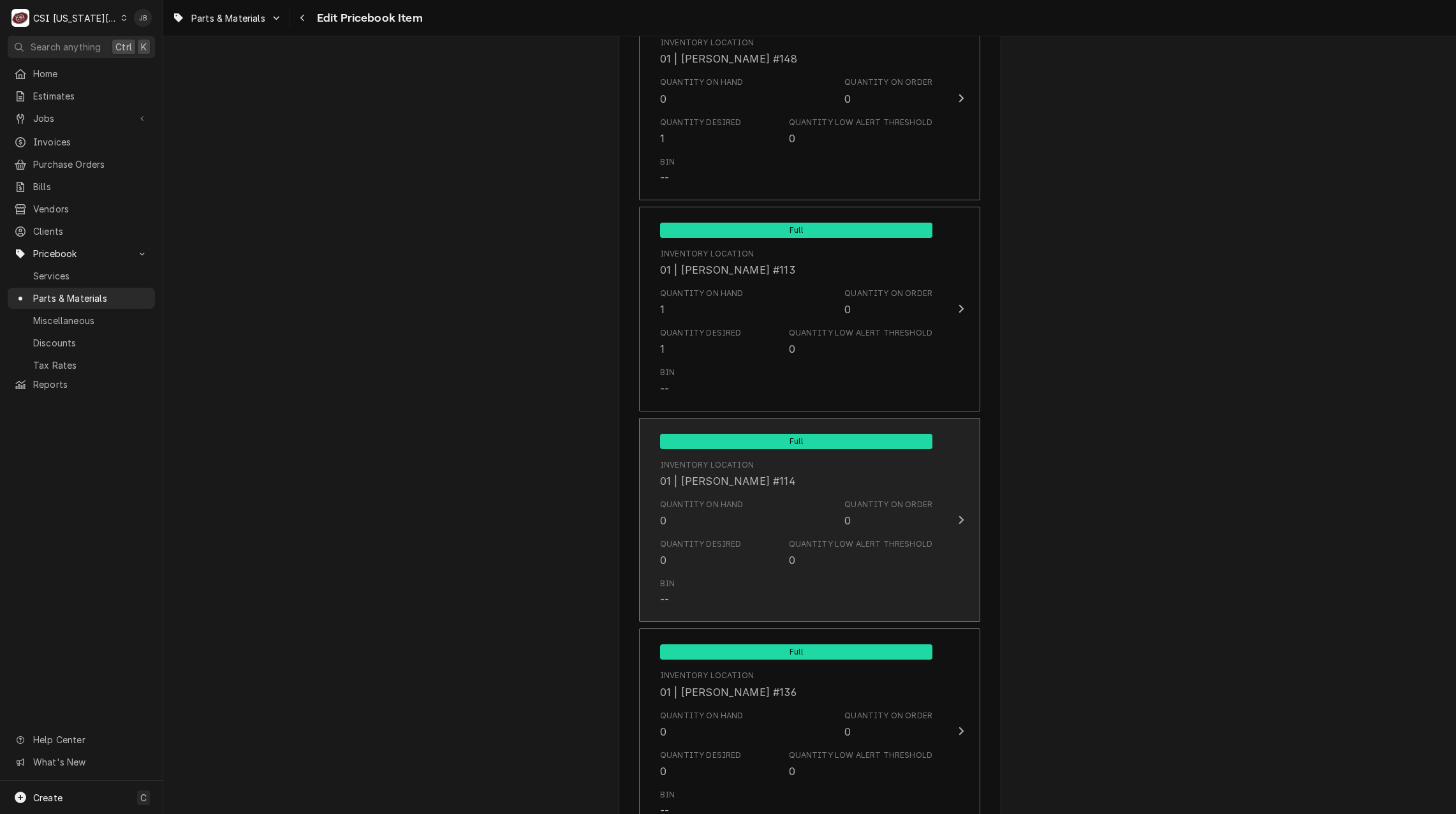
scroll to position [2870, 0]
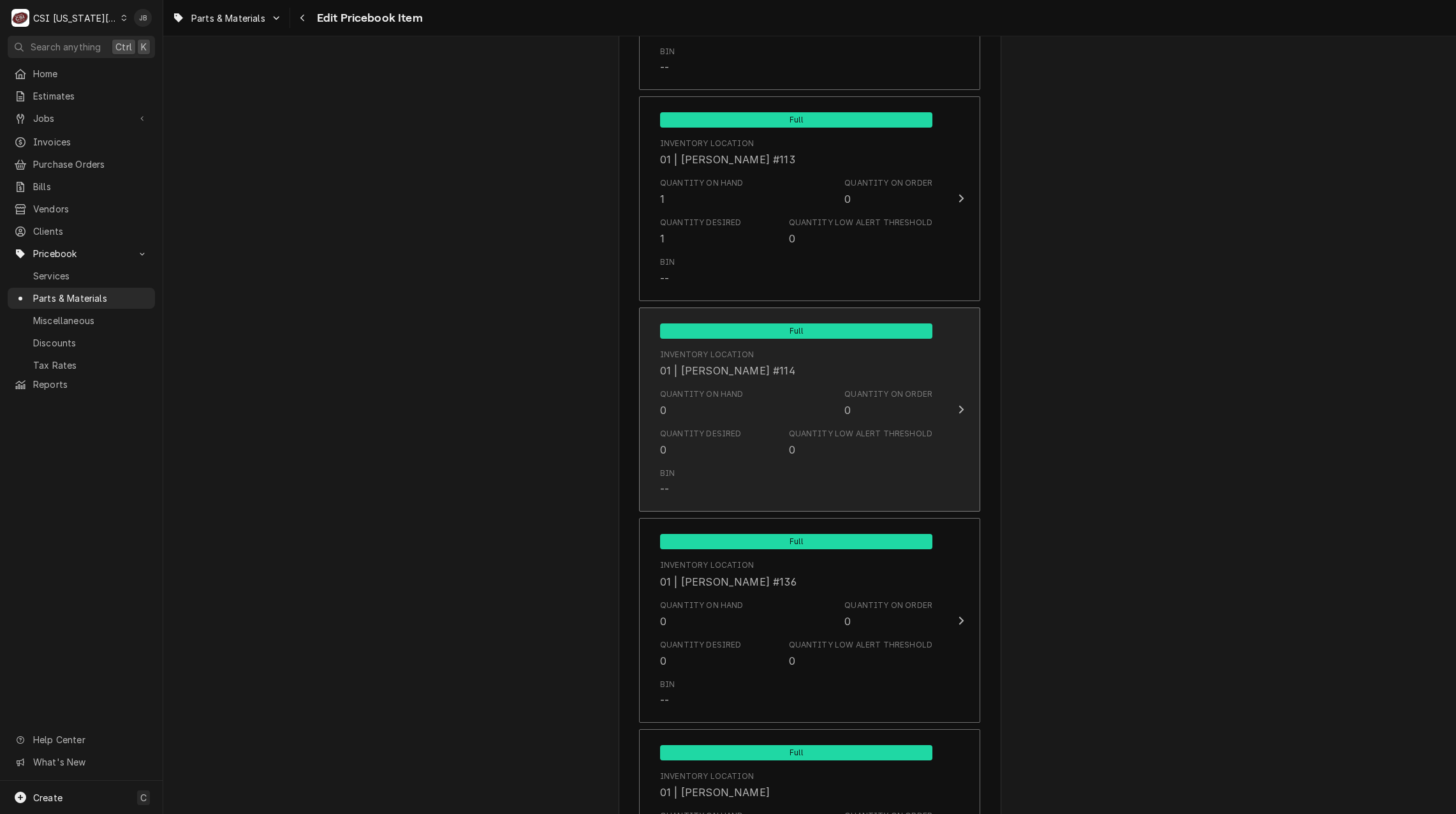
click at [756, 428] on div "Quantity Desired 0 Quantity Low Alert Threshold 0" at bounding box center [796, 442] width 273 height 40
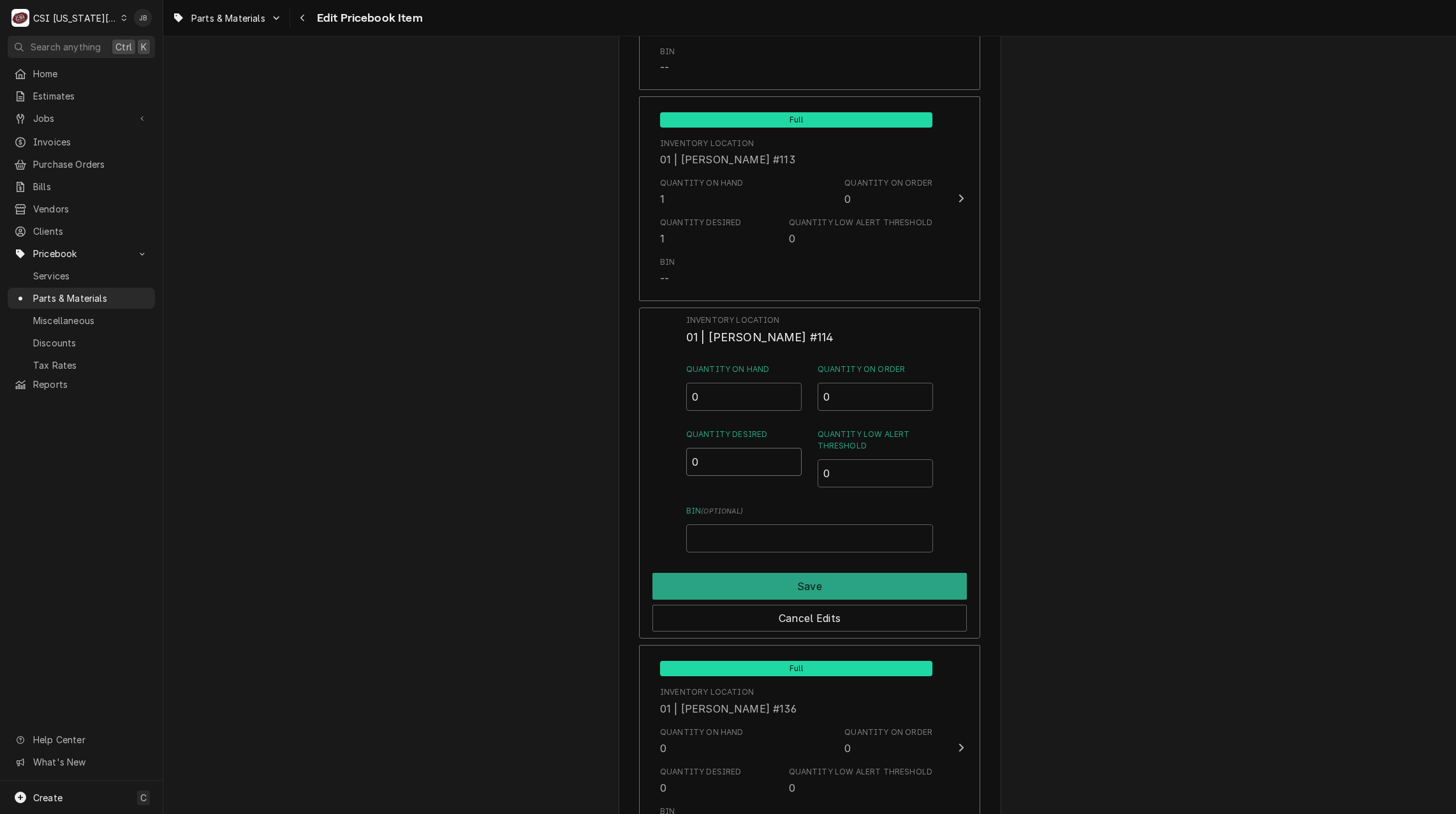
click at [672, 472] on div "Inventory Location 01 | MIKE SCHUPP #114 Quantity on Hand 0 Quantity on Order 0…" at bounding box center [810, 473] width 341 height 332
type input "1"
click at [728, 593] on button "Save" at bounding box center [810, 586] width 314 height 27
type textarea "x"
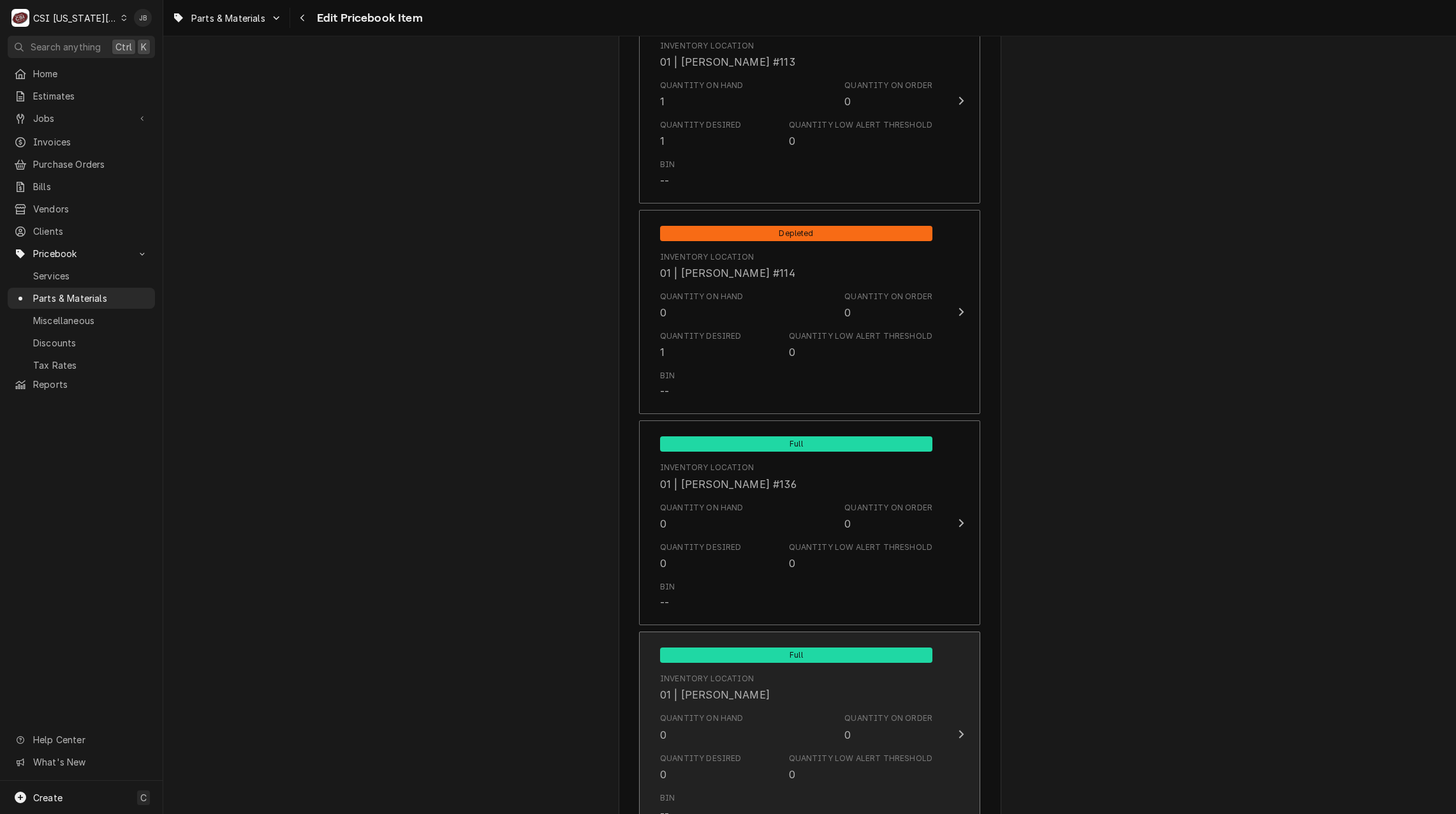
scroll to position [3061, 0]
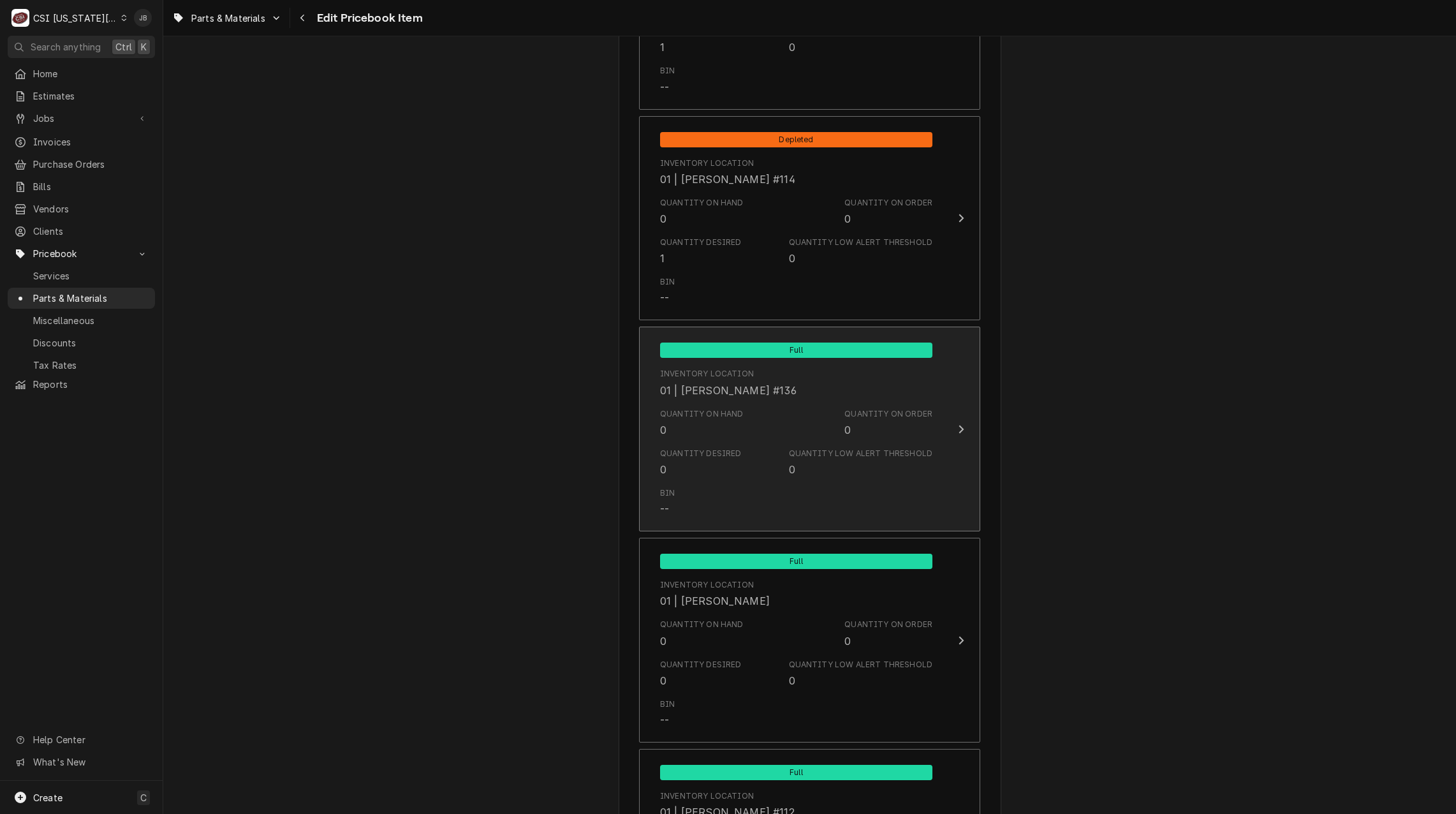
click at [762, 430] on div "Quantity on Hand 0 Quantity on Order 0" at bounding box center [796, 423] width 273 height 40
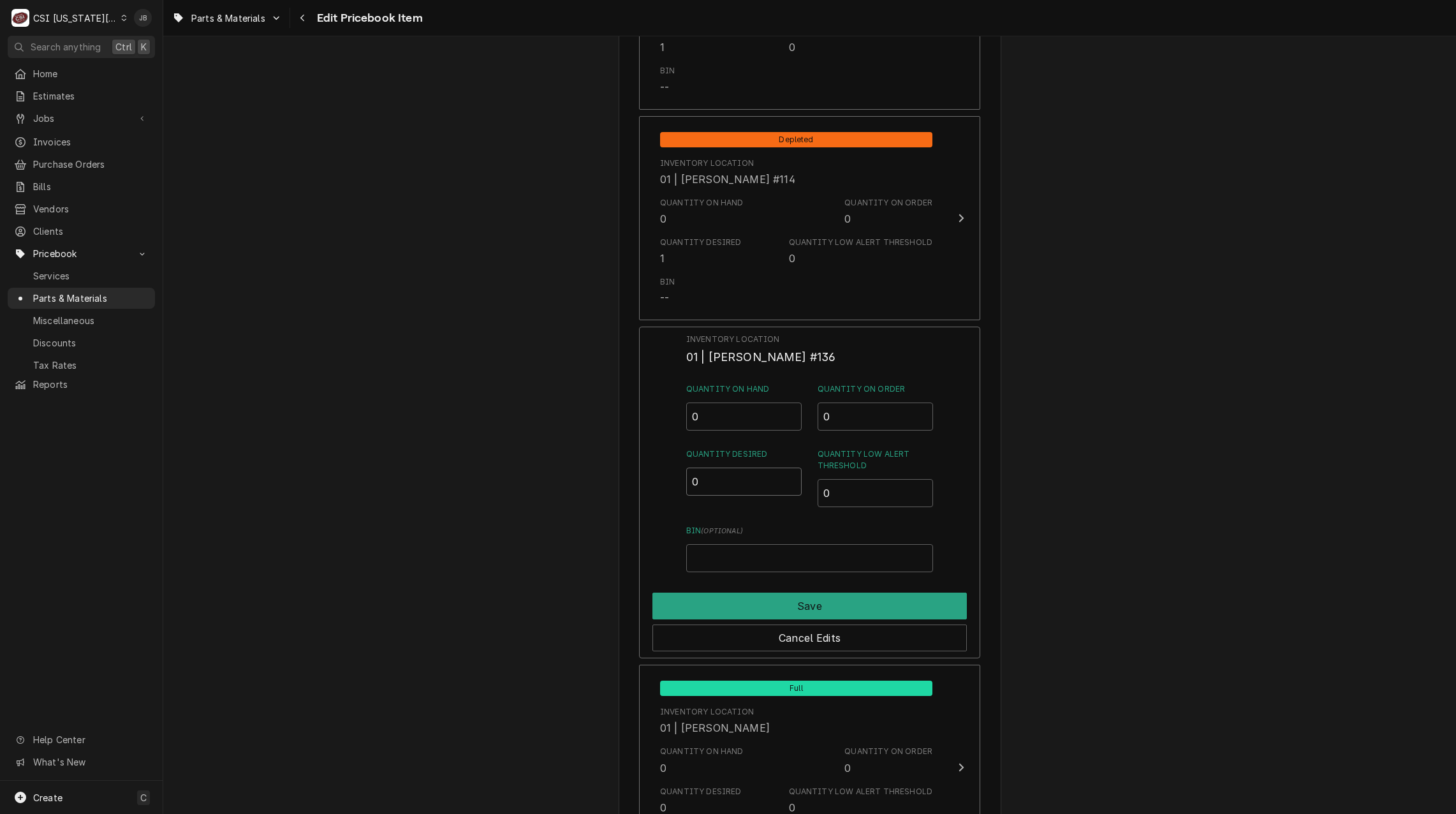
drag, startPoint x: 695, startPoint y: 484, endPoint x: 663, endPoint y: 535, distance: 60.2
click at [663, 486] on div "Inventory Location 01 | [PERSON_NAME] #136 Quantity on Hand 0 Quantity on Order…" at bounding box center [810, 492] width 341 height 332
type input "1"
click at [706, 604] on button "Save" at bounding box center [810, 606] width 314 height 27
type textarea "x"
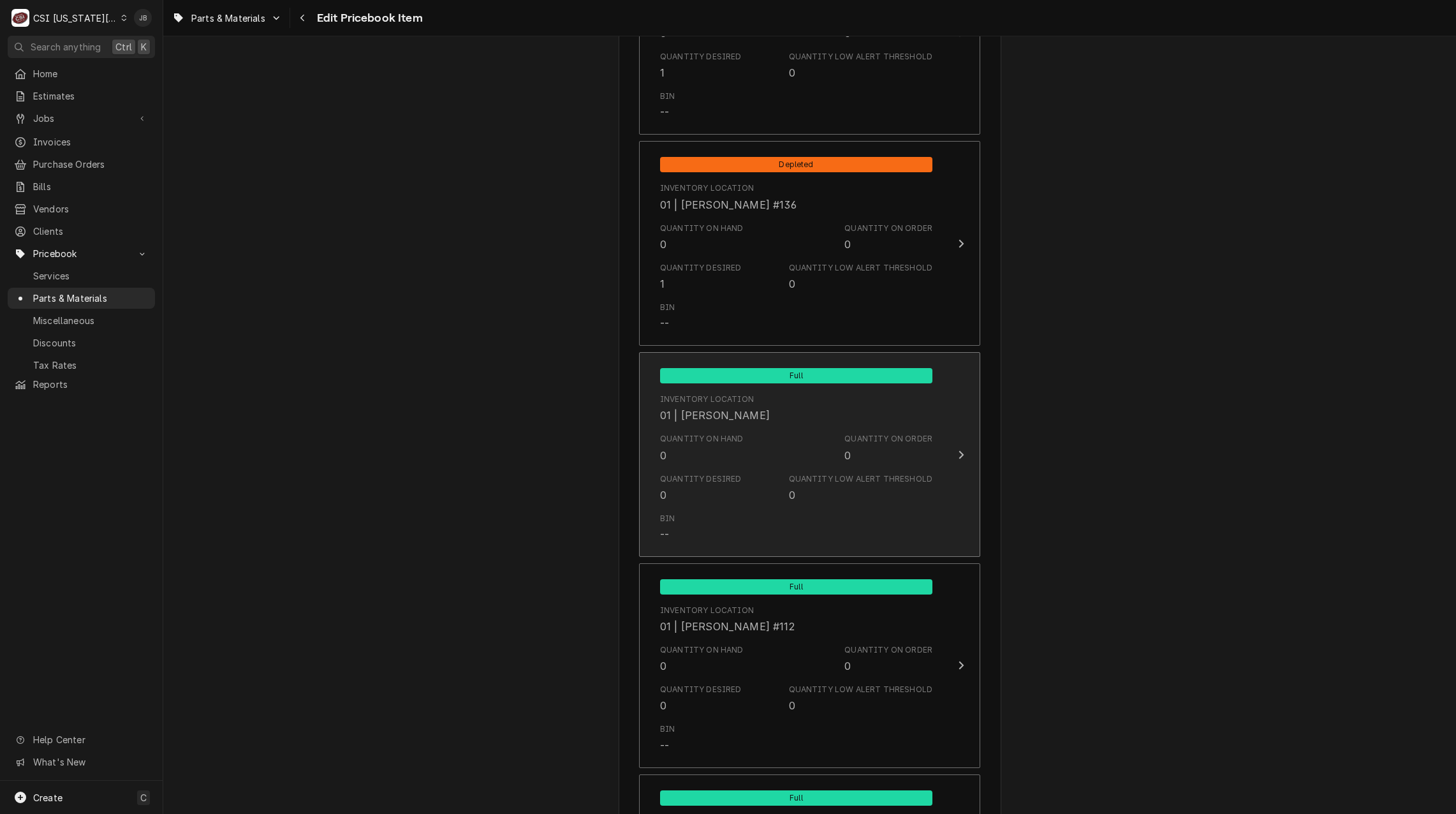
scroll to position [3316, 0]
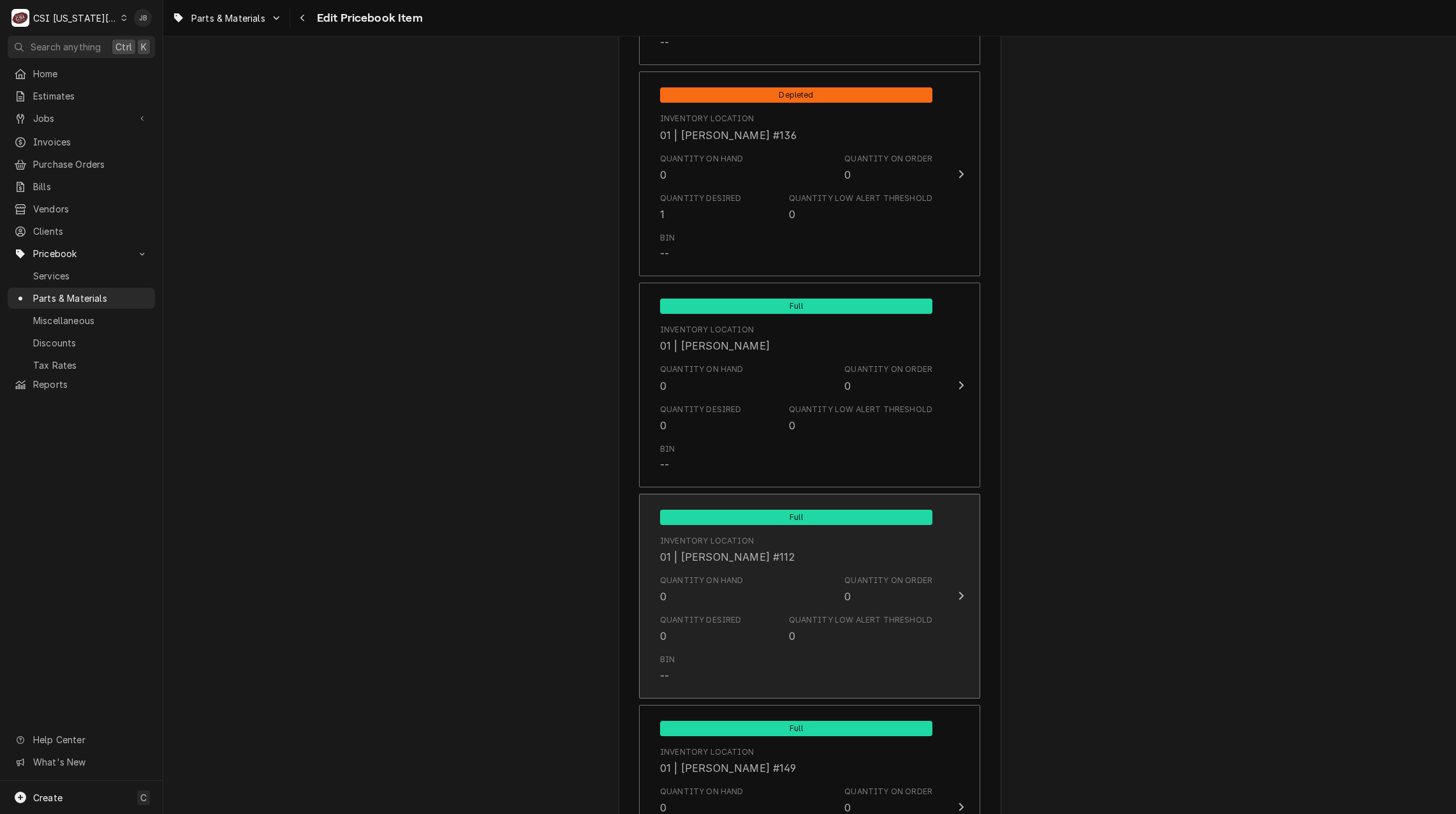
click at [738, 599] on div "Quantity on Hand 0 Quantity on Order 0" at bounding box center [796, 590] width 273 height 40
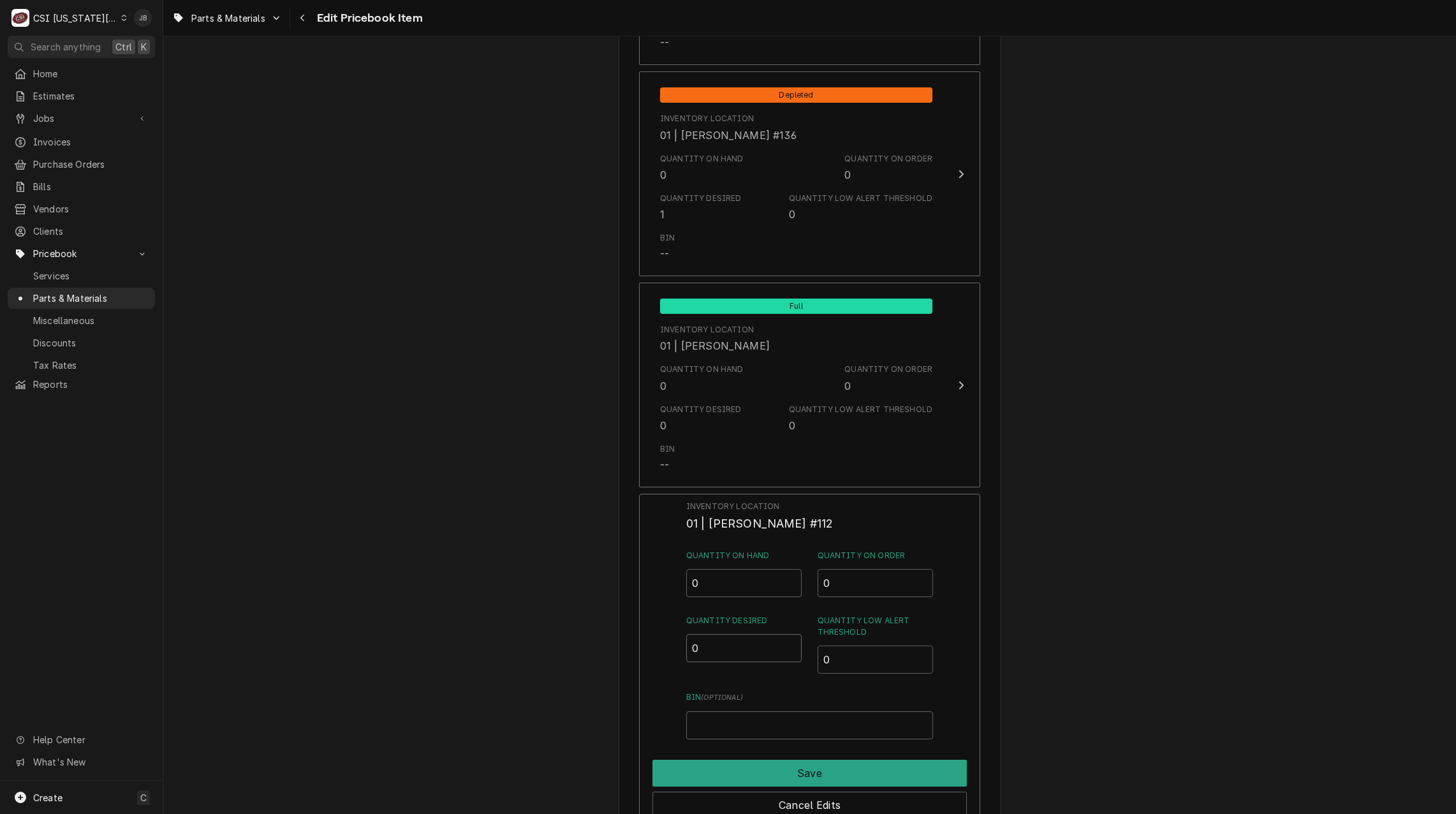
drag, startPoint x: 706, startPoint y: 650, endPoint x: 675, endPoint y: 652, distance: 31.1
click at [675, 652] on div "Inventory Location 01 | ROBERT MENDON #112 Quantity on Hand 0 Quantity on Order…" at bounding box center [810, 659] width 341 height 332
type input "1"
click at [742, 764] on button "Save" at bounding box center [810, 773] width 314 height 27
type textarea "x"
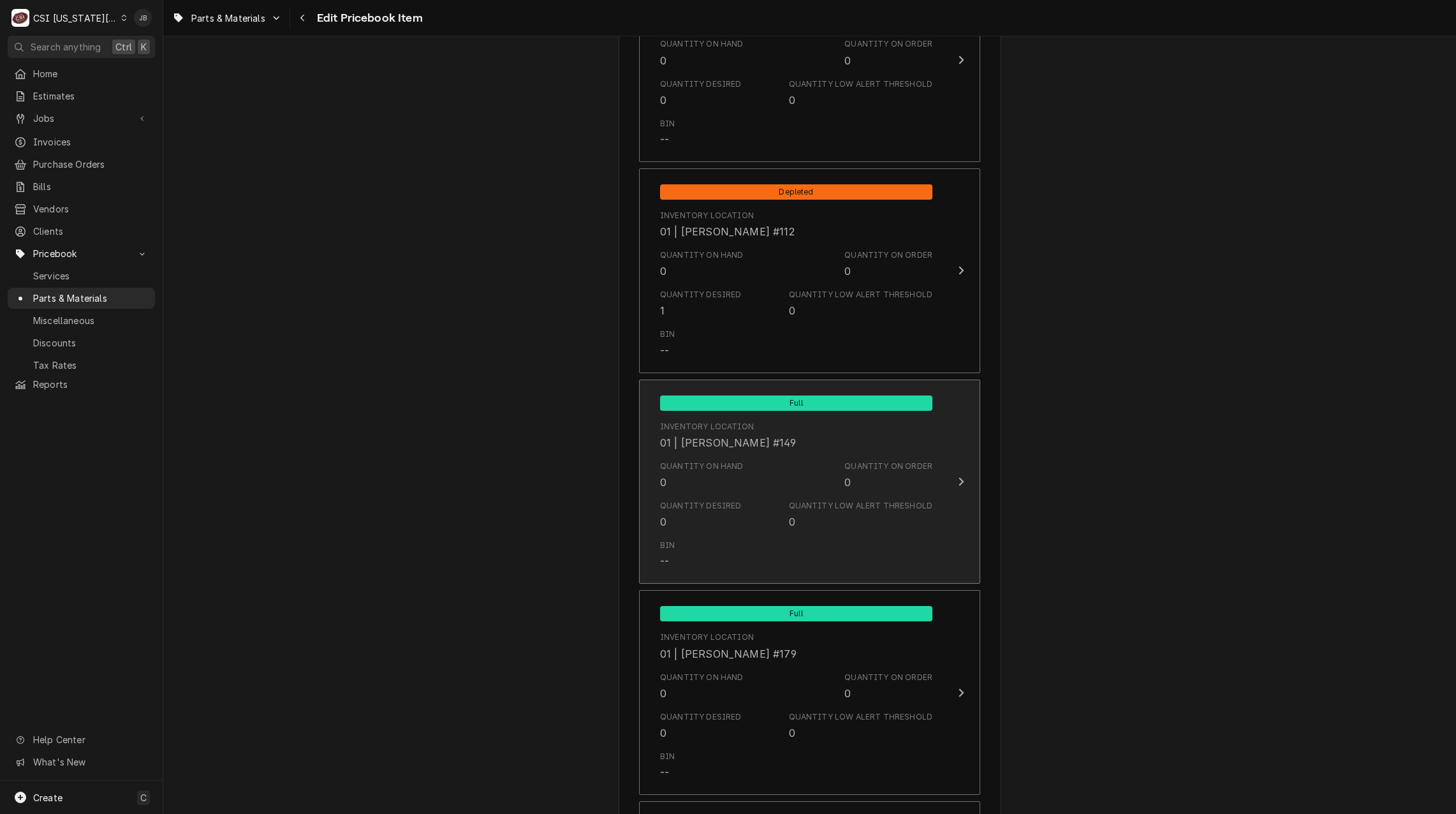
scroll to position [3699, 0]
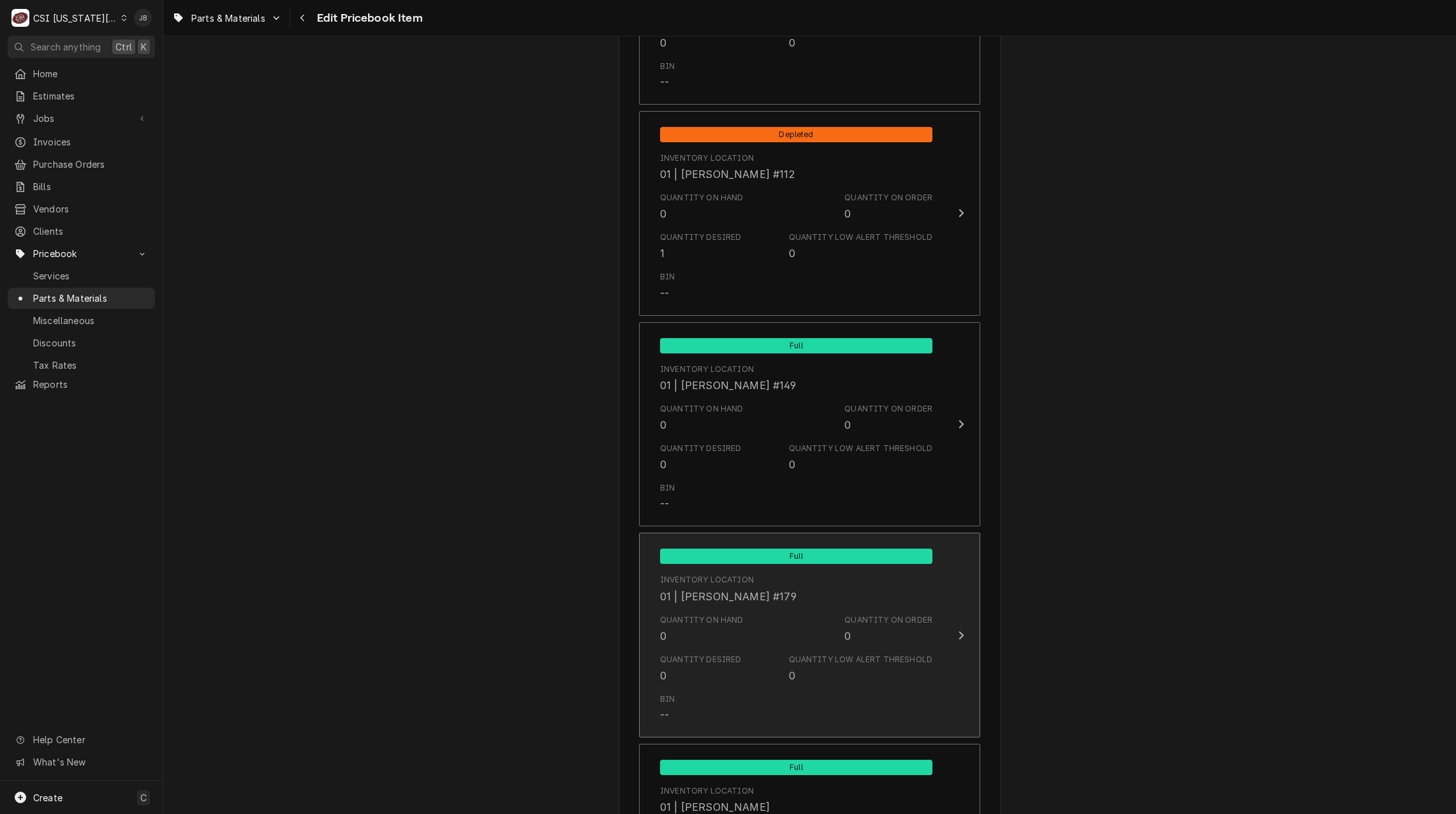
click at [735, 644] on div "Quantity on Hand 0 Quantity on Order 0" at bounding box center [796, 629] width 273 height 40
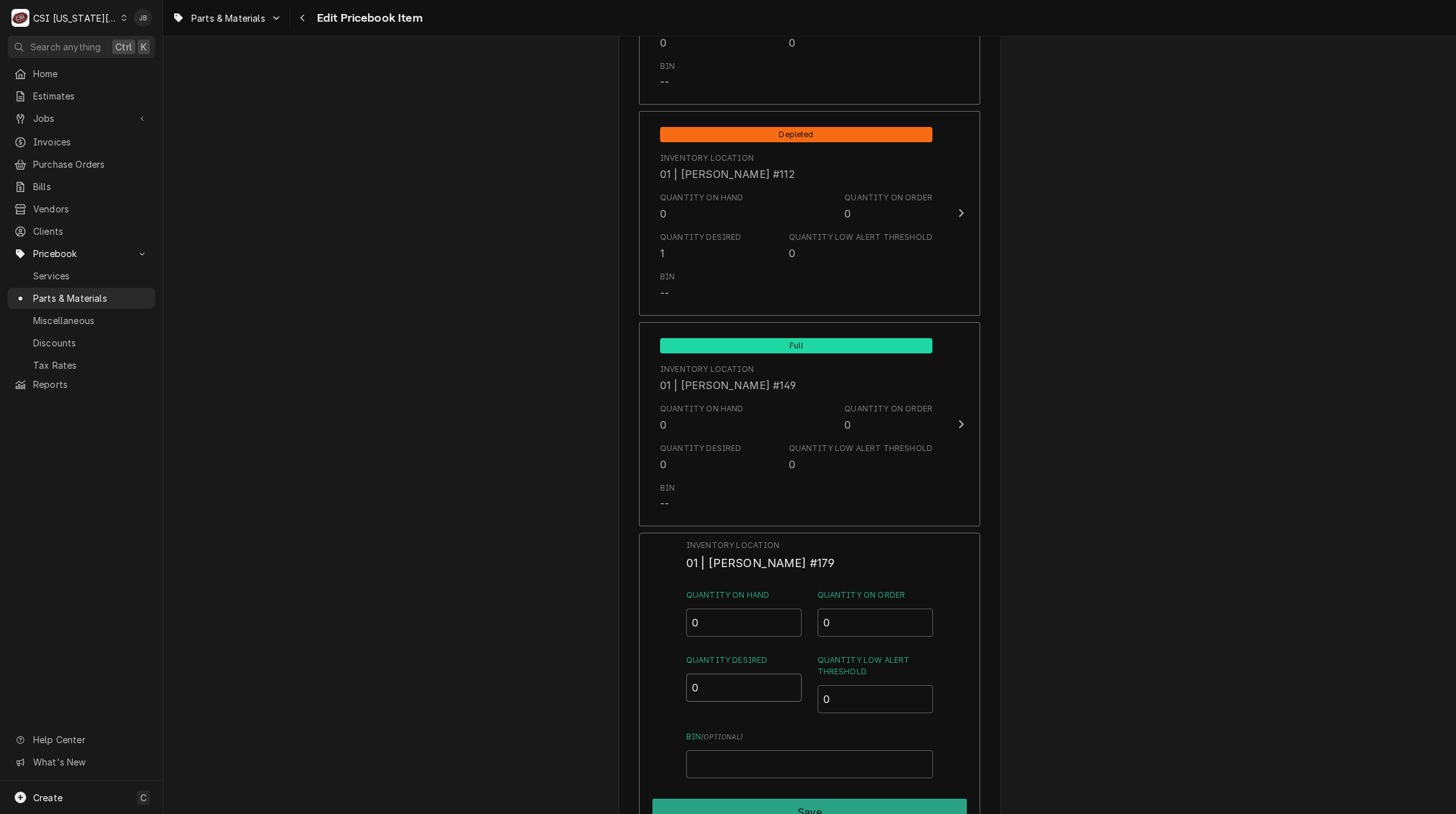
drag, startPoint x: 714, startPoint y: 687, endPoint x: 673, endPoint y: 696, distance: 42.0
click at [682, 690] on div "Inventory Location 01 | [PERSON_NAME] #179 Quantity on Hand 0 Quantity on Order…" at bounding box center [810, 698] width 341 height 332
type input "1"
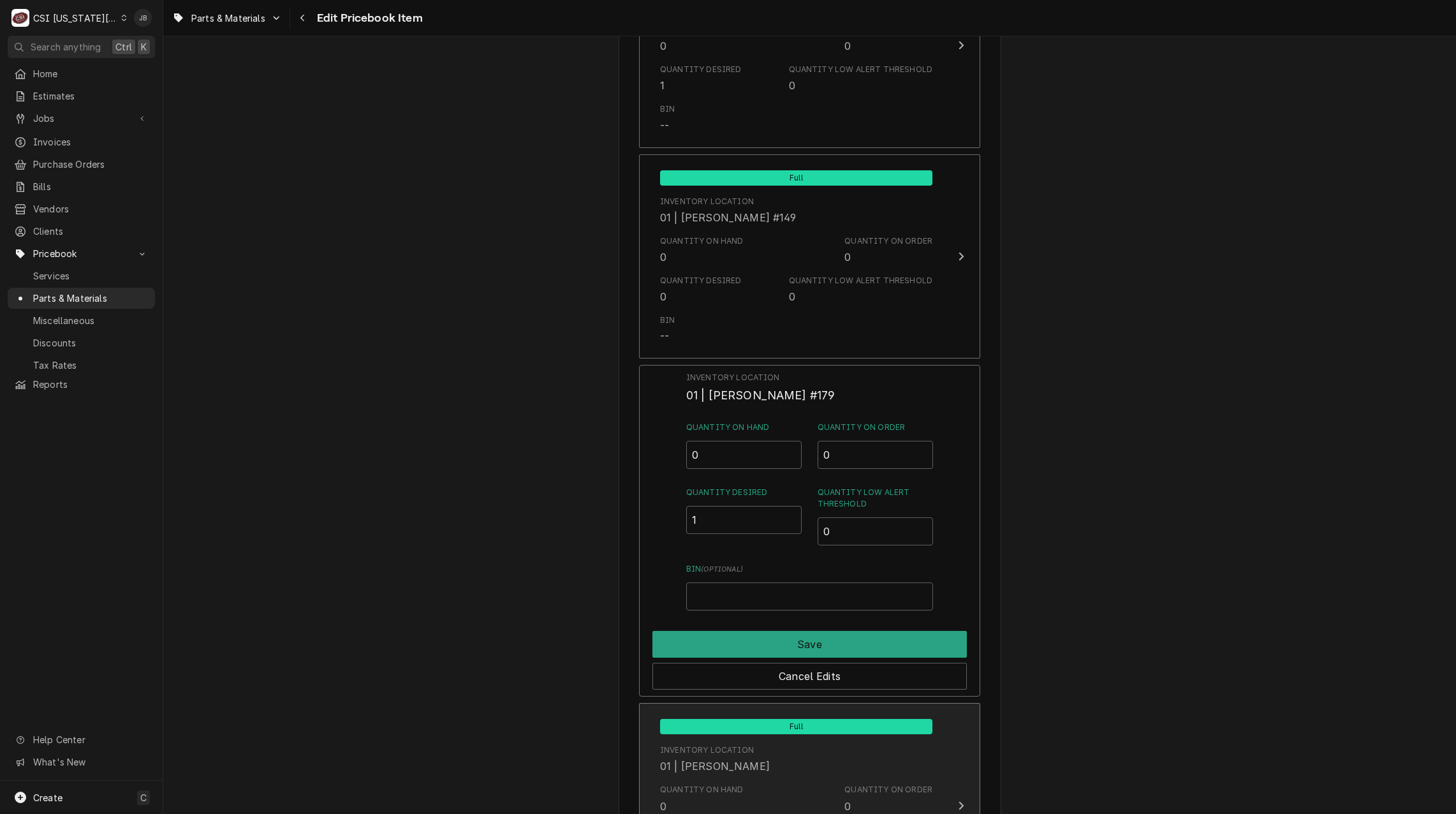
scroll to position [3890, 0]
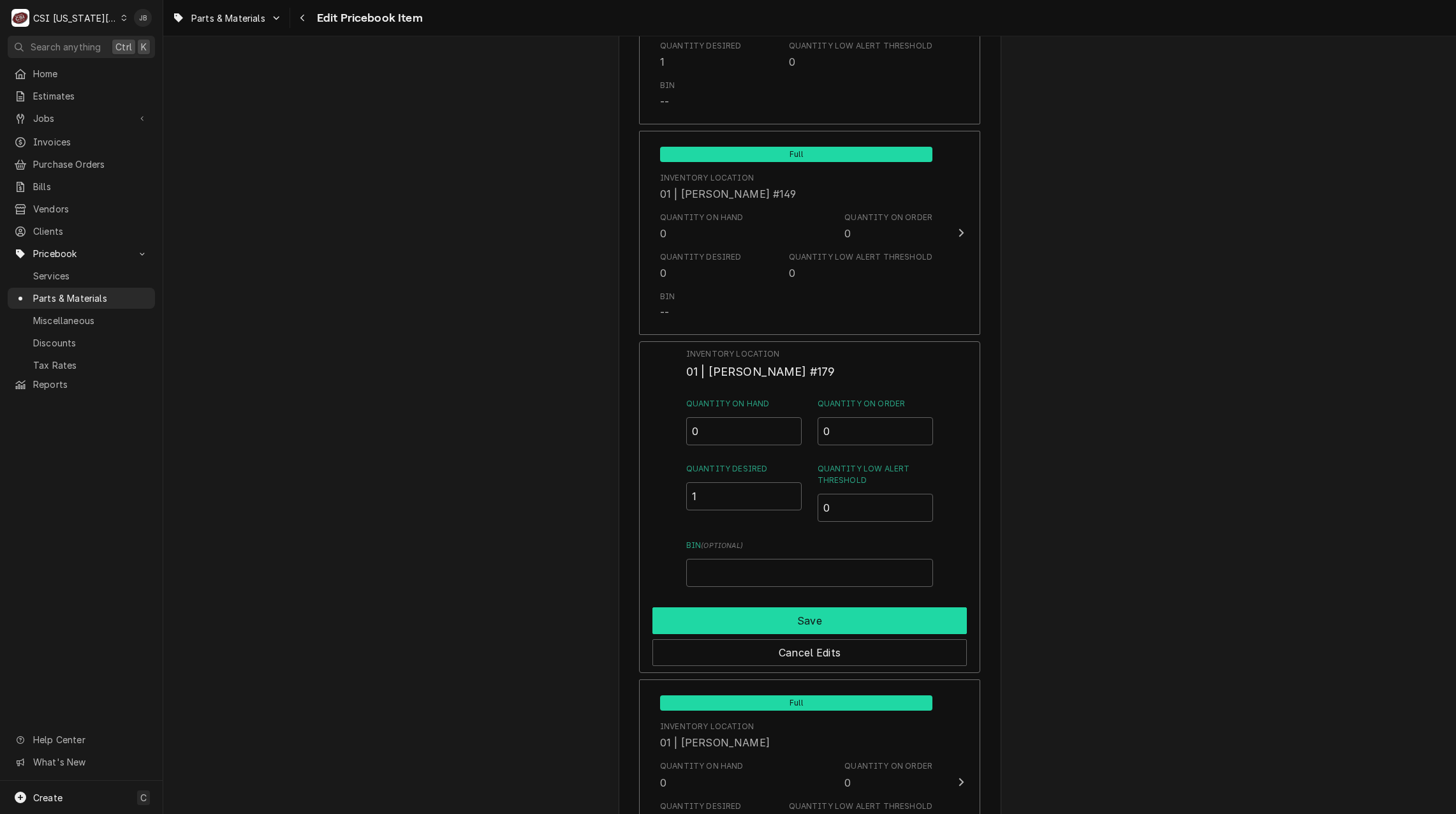
click at [761, 621] on button "Save" at bounding box center [810, 621] width 314 height 27
type textarea "x"
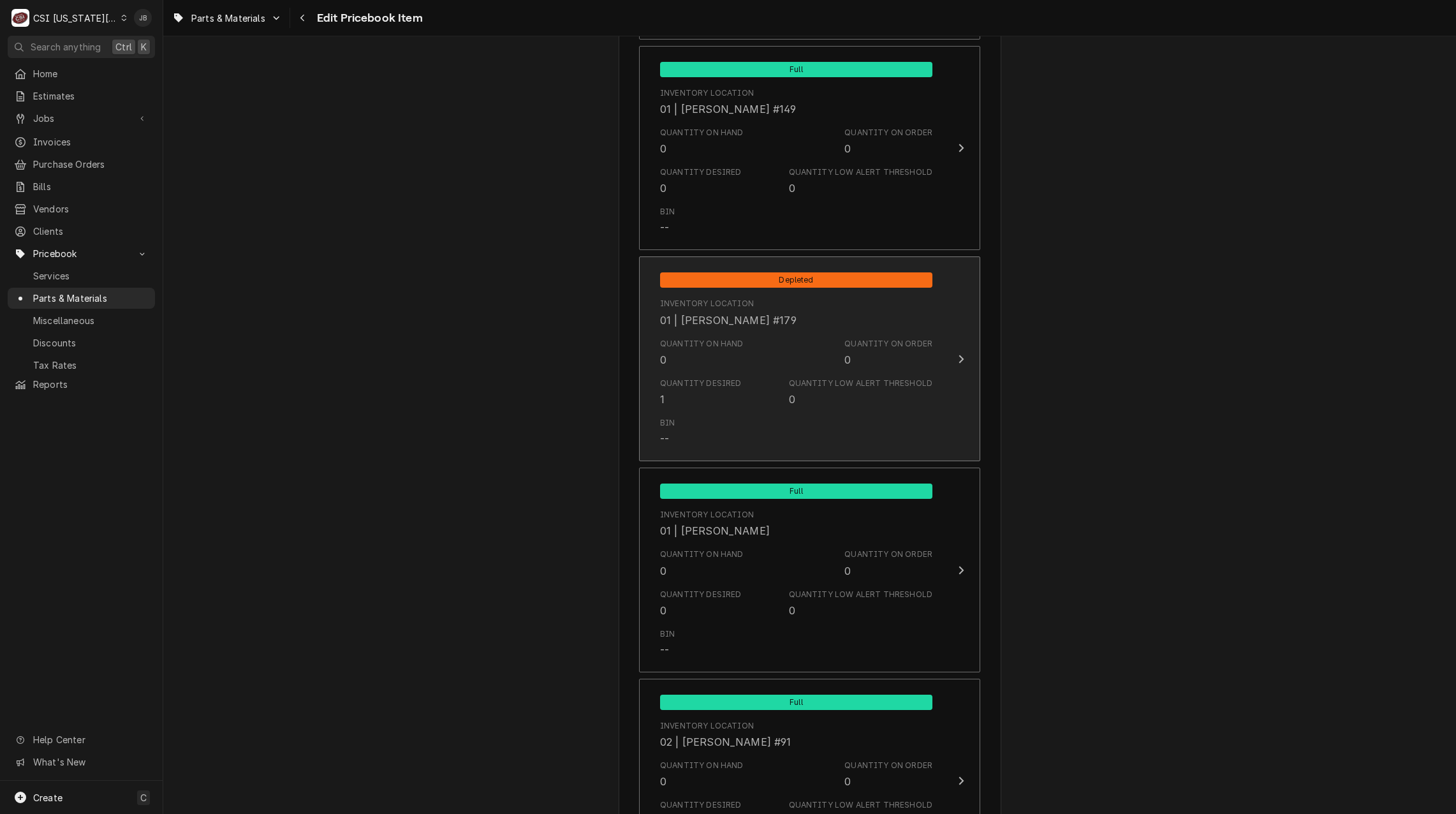
scroll to position [4082, 0]
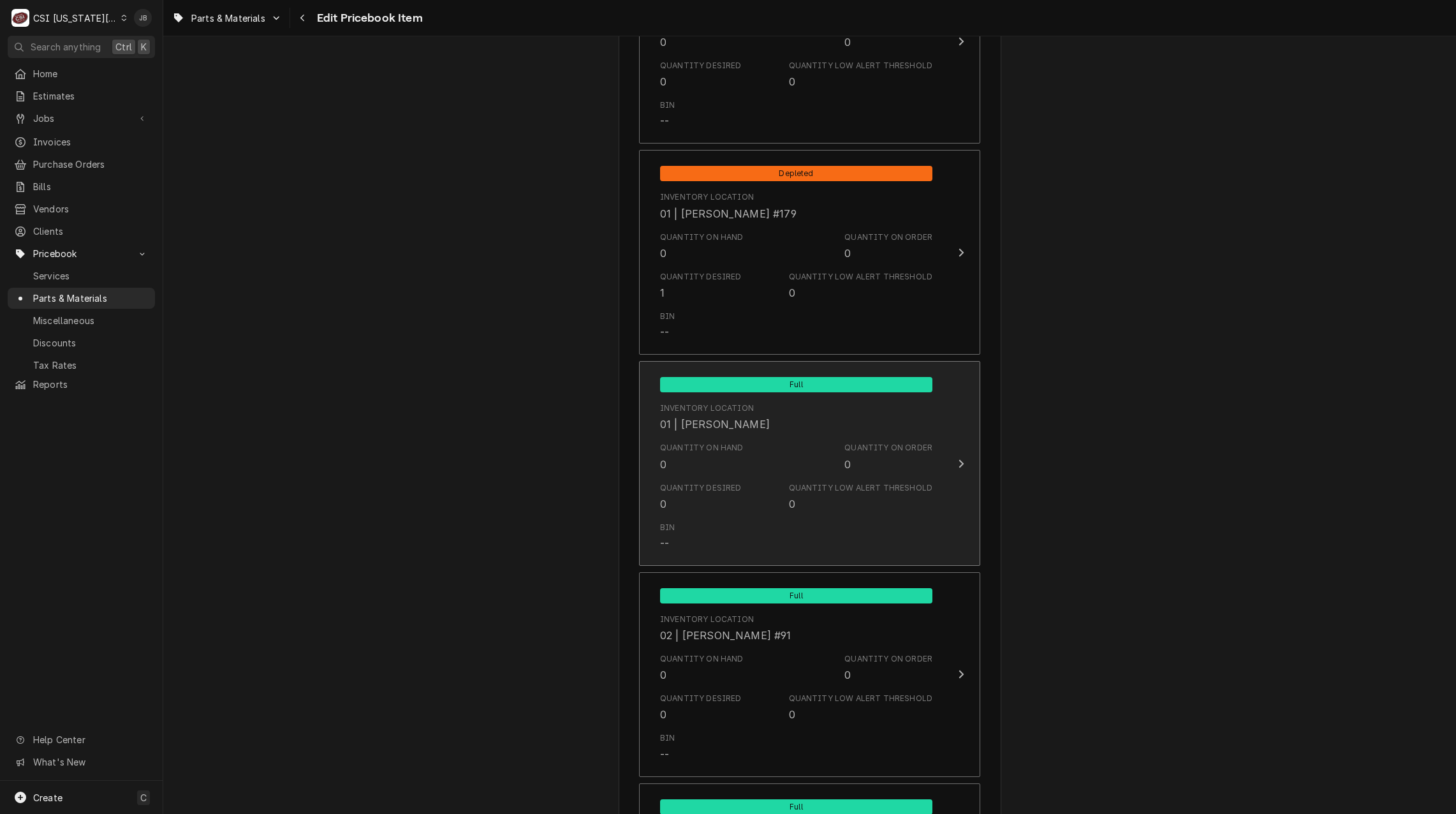
click at [717, 472] on div "Quantity on Hand 0 Quantity on Order 0" at bounding box center [796, 457] width 273 height 40
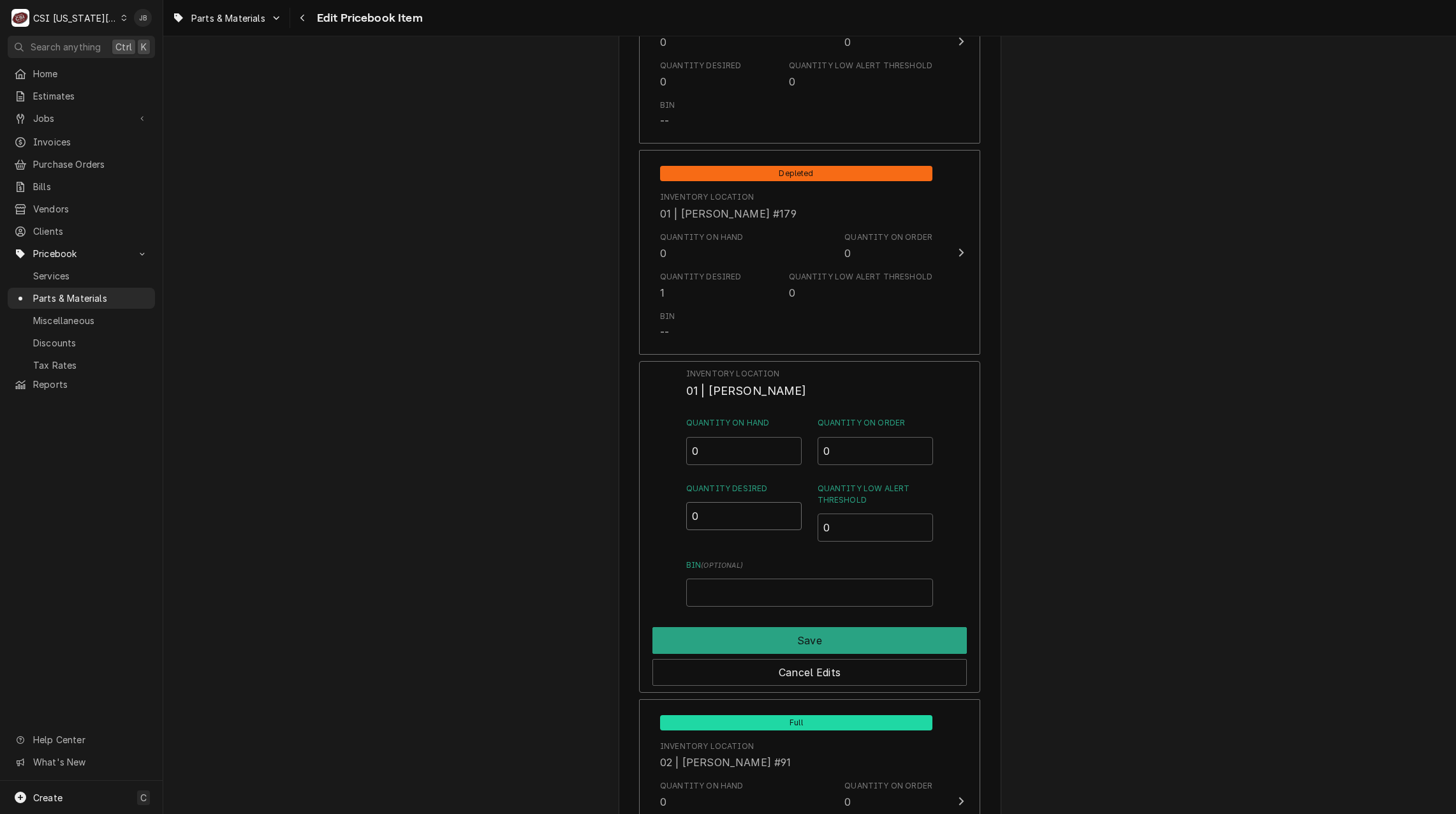
drag, startPoint x: 691, startPoint y: 512, endPoint x: 663, endPoint y: 517, distance: 28.4
click at [666, 513] on div "Inventory Location 01 | [PERSON_NAME] Quantity on Hand 0 Quantity on Order 0 Qu…" at bounding box center [810, 527] width 341 height 332
type input "1"
click at [763, 641] on button "Save" at bounding box center [810, 641] width 314 height 27
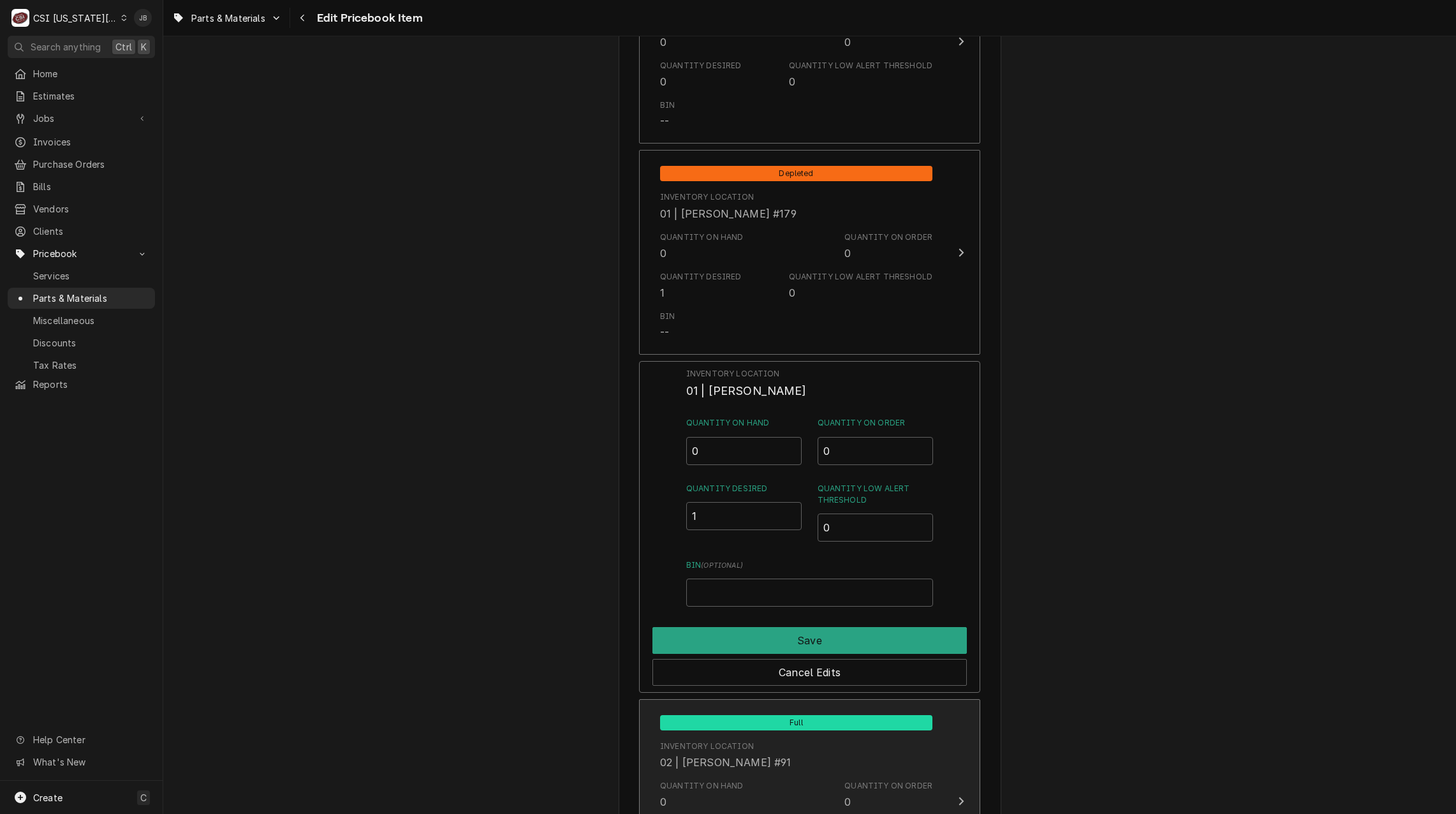
type textarea "x"
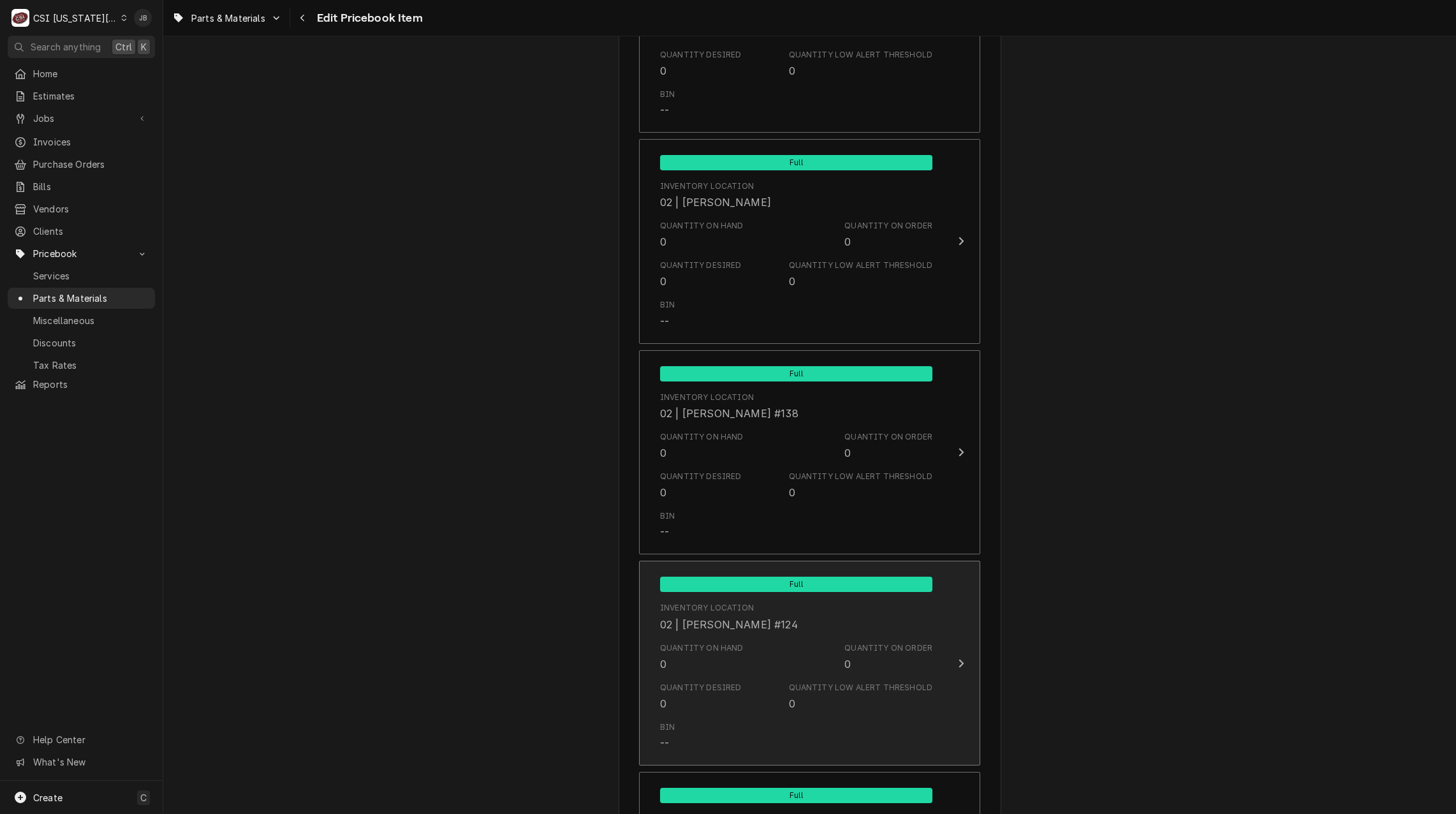
scroll to position [5485, 0]
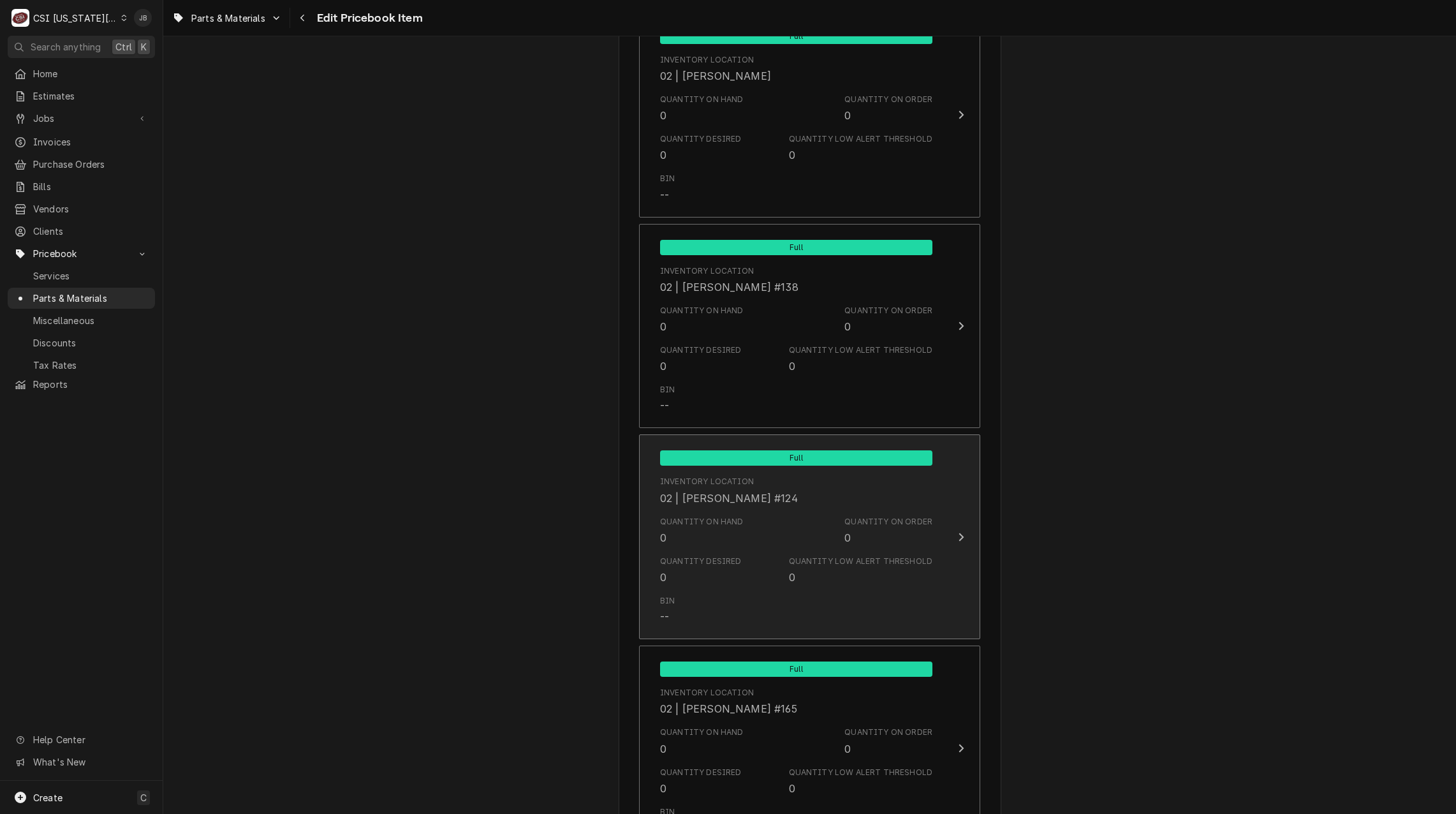
click at [749, 554] on div "Quantity Desired 0 Quantity Low Alert Threshold 0" at bounding box center [796, 571] width 273 height 40
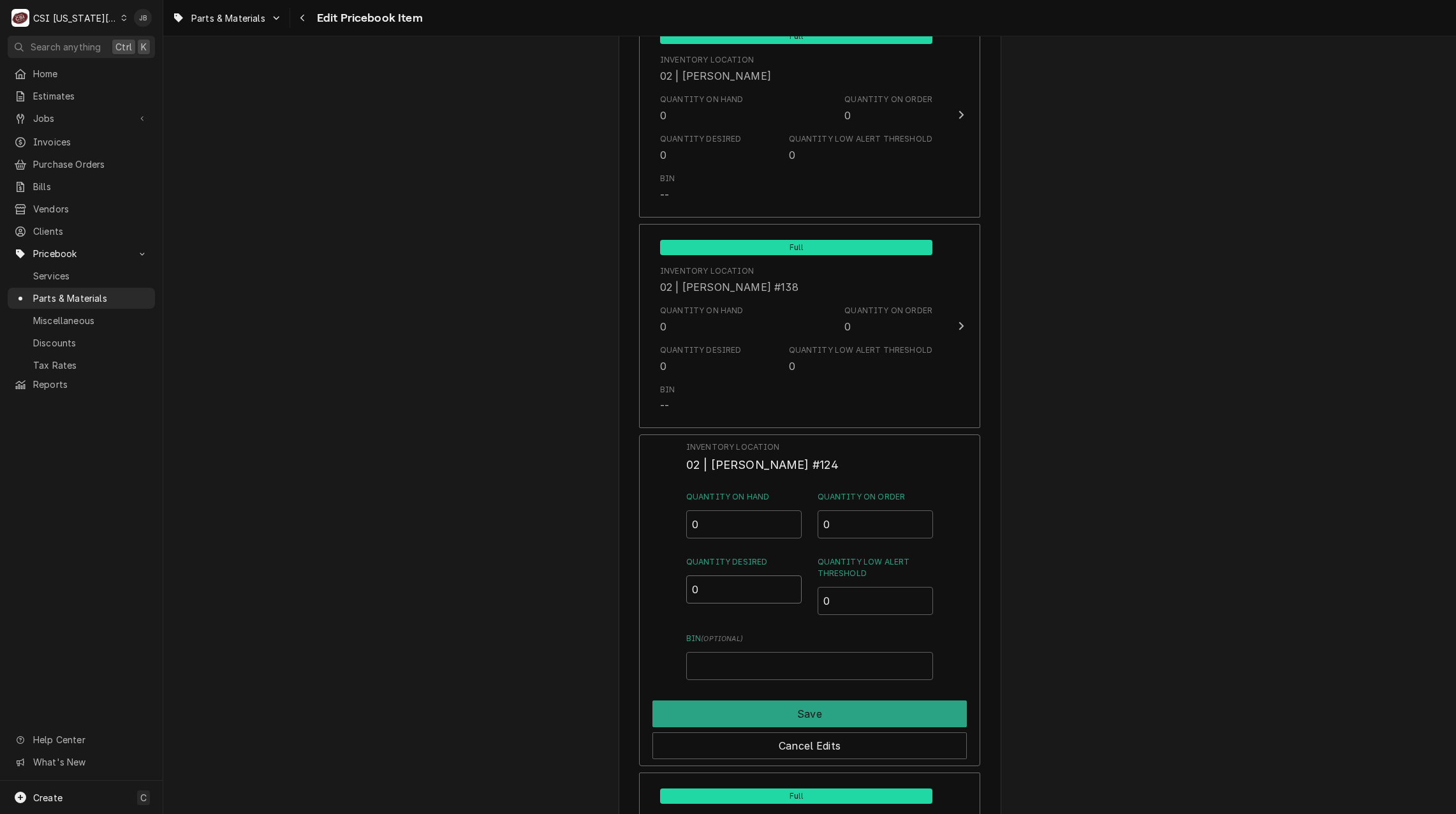
drag, startPoint x: 698, startPoint y: 583, endPoint x: 660, endPoint y: 618, distance: 51.7
click at [667, 588] on div "Inventory Location 02 | [PERSON_NAME] #124 Quantity on Hand 0 Quantity on Order…" at bounding box center [810, 600] width 341 height 332
type input "1"
click at [747, 713] on button "Save" at bounding box center [810, 713] width 314 height 27
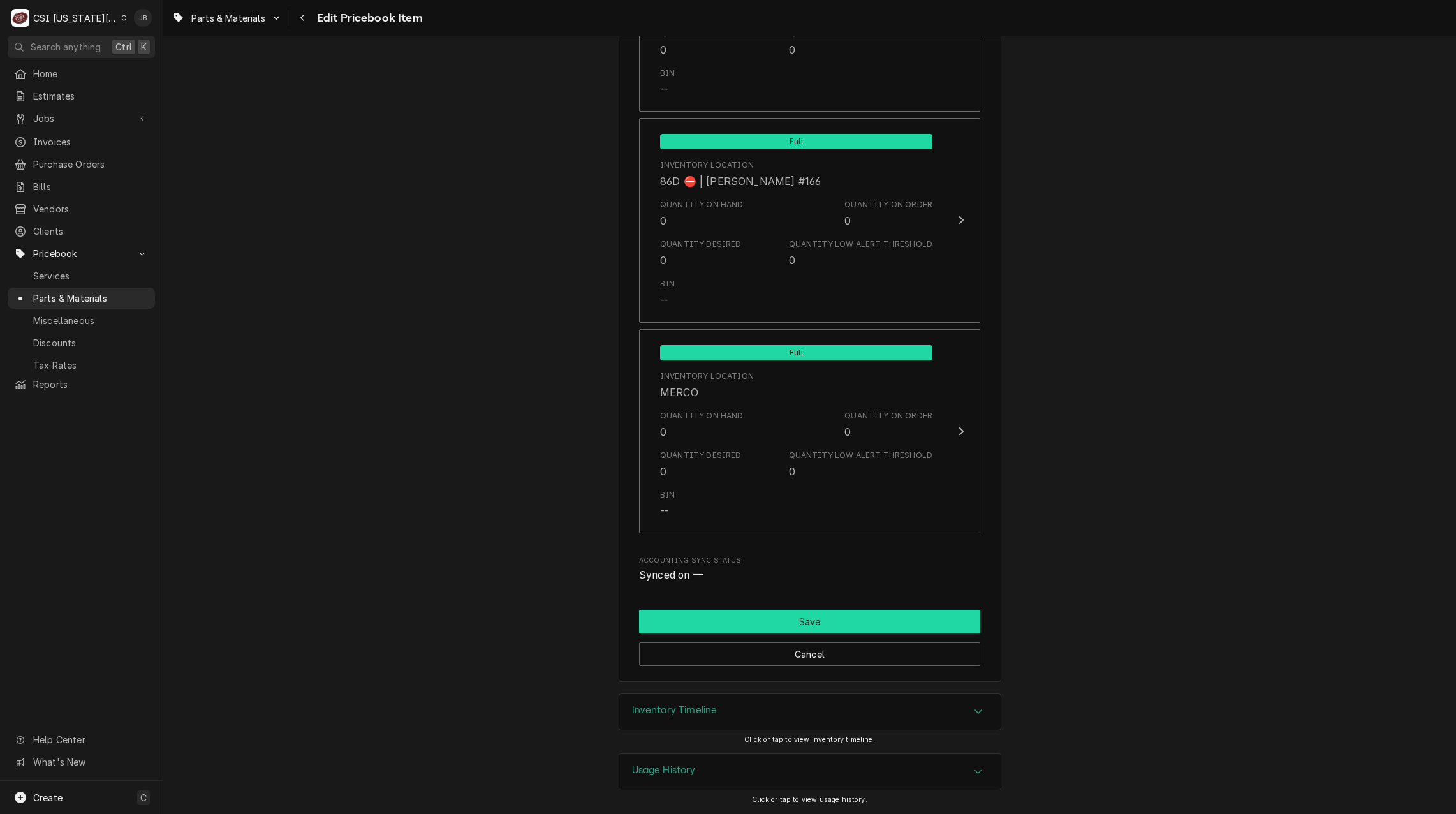
click at [755, 621] on button "Save" at bounding box center [810, 621] width 341 height 23
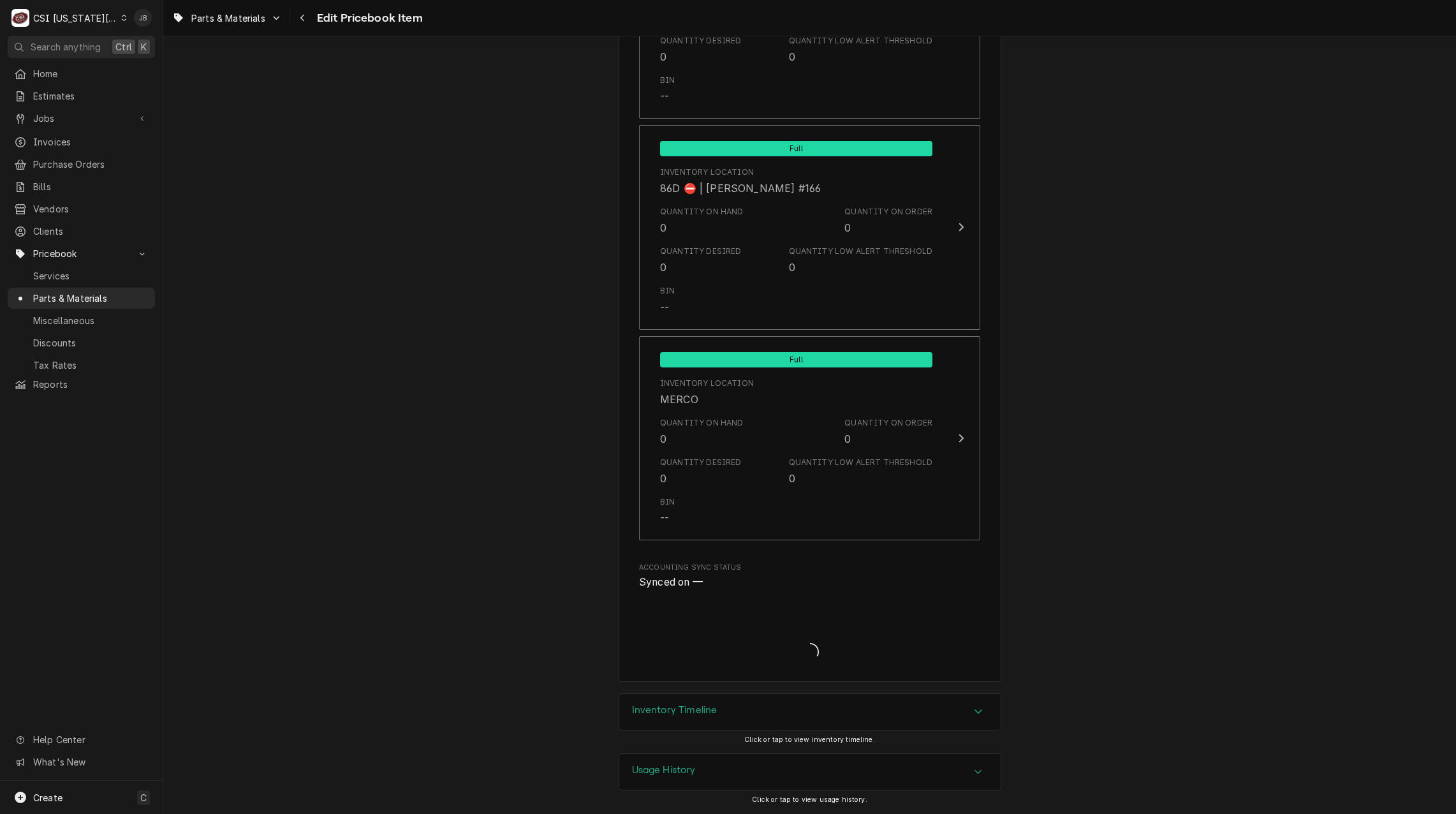
type textarea "x"
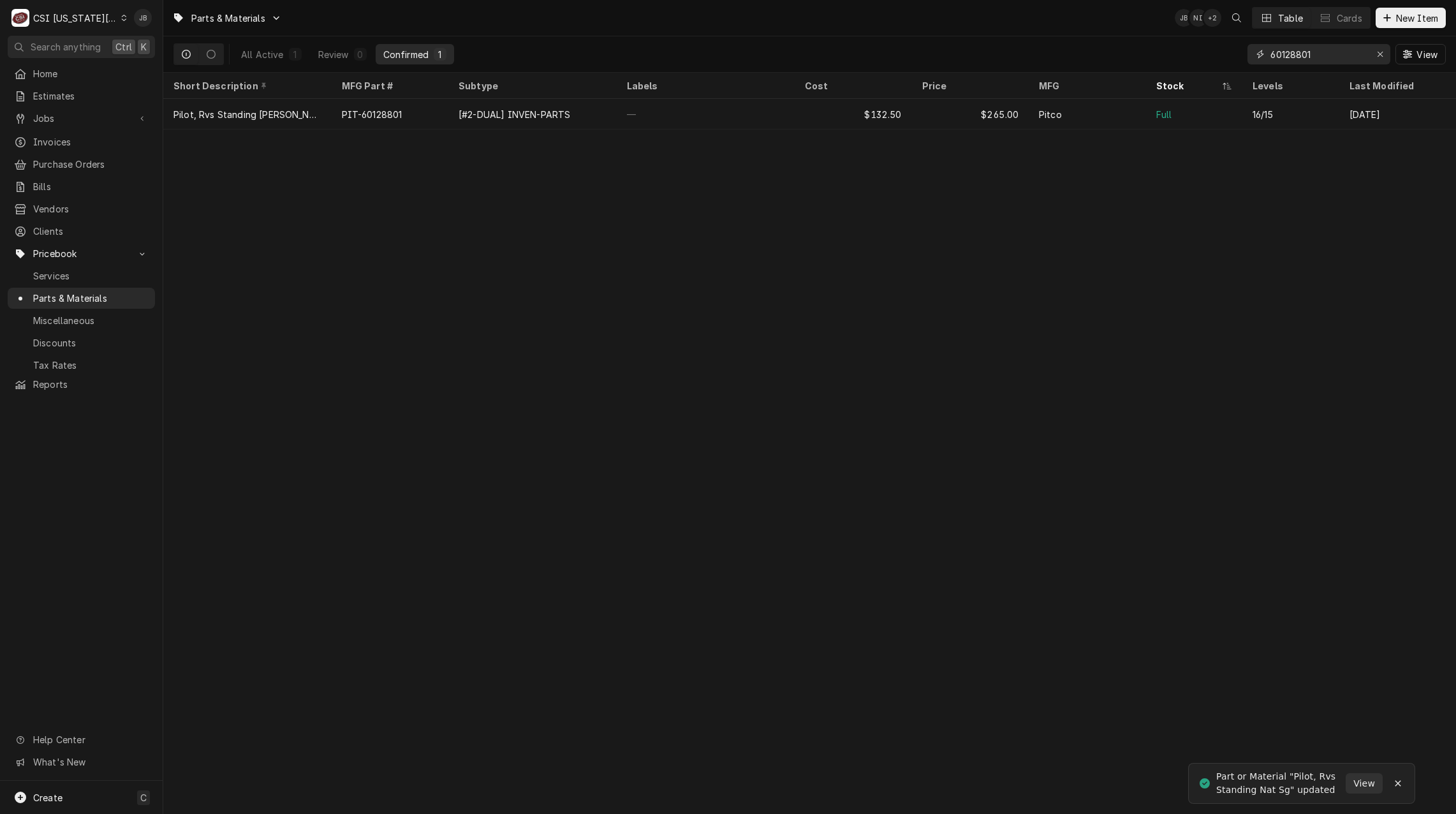
click at [1329, 54] on input "60128801" at bounding box center [1318, 54] width 96 height 21
click at [1318, 55] on input "60128801" at bounding box center [1318, 54] width 96 height 21
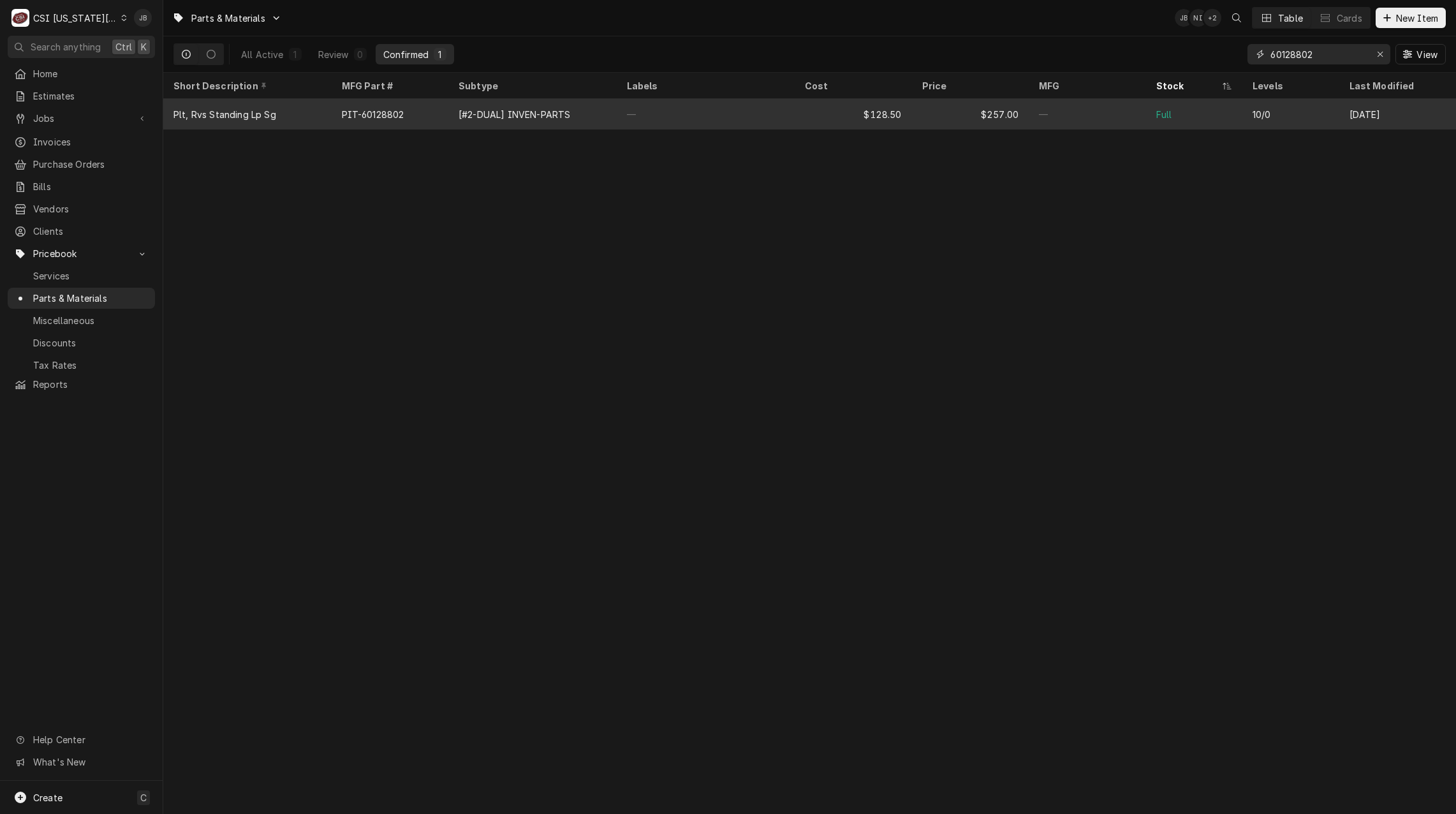
type input "60128802"
click at [575, 115] on div "[#2-DUAL] INVEN-PARTS" at bounding box center [532, 114] width 168 height 30
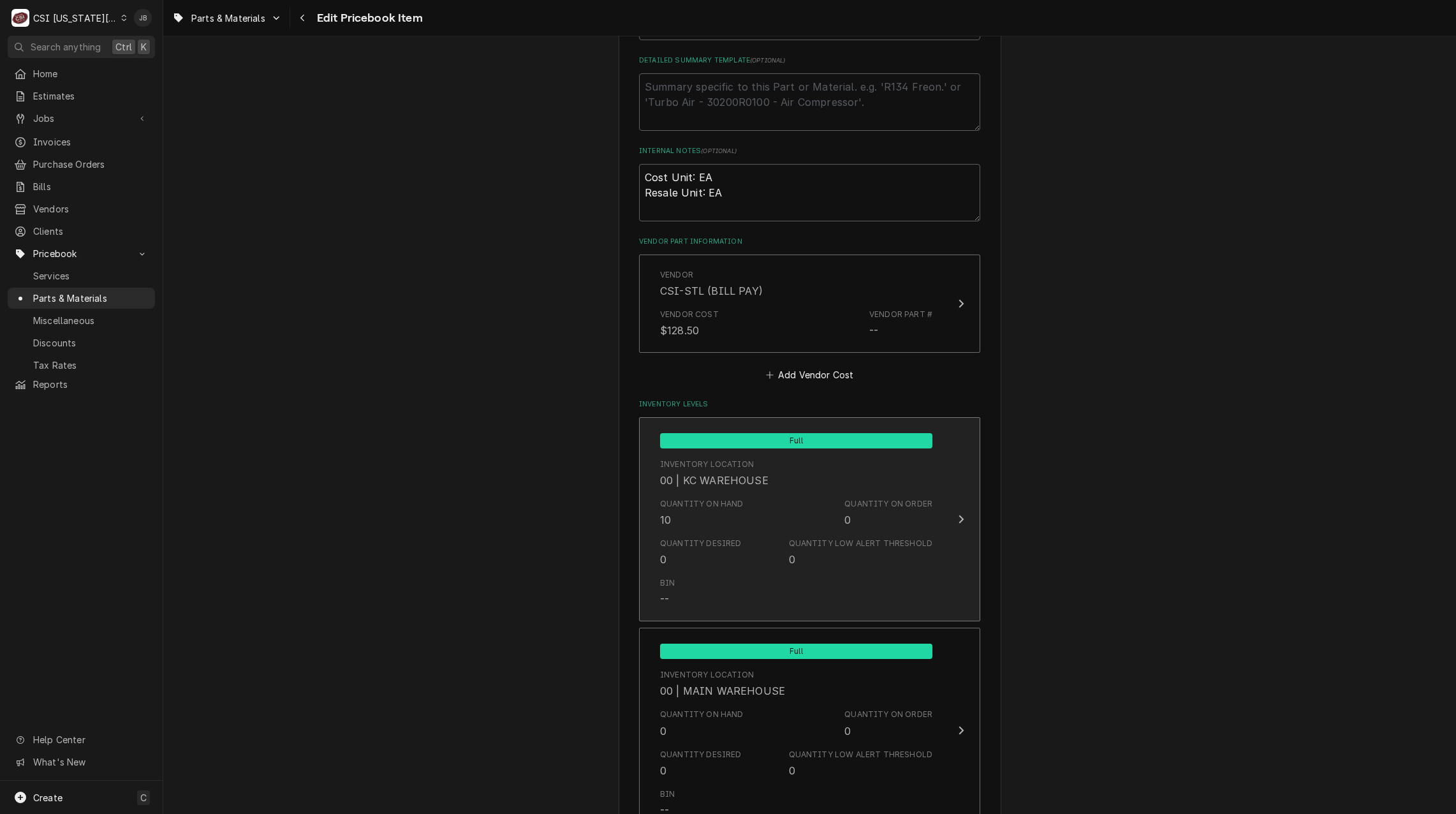
scroll to position [957, 0]
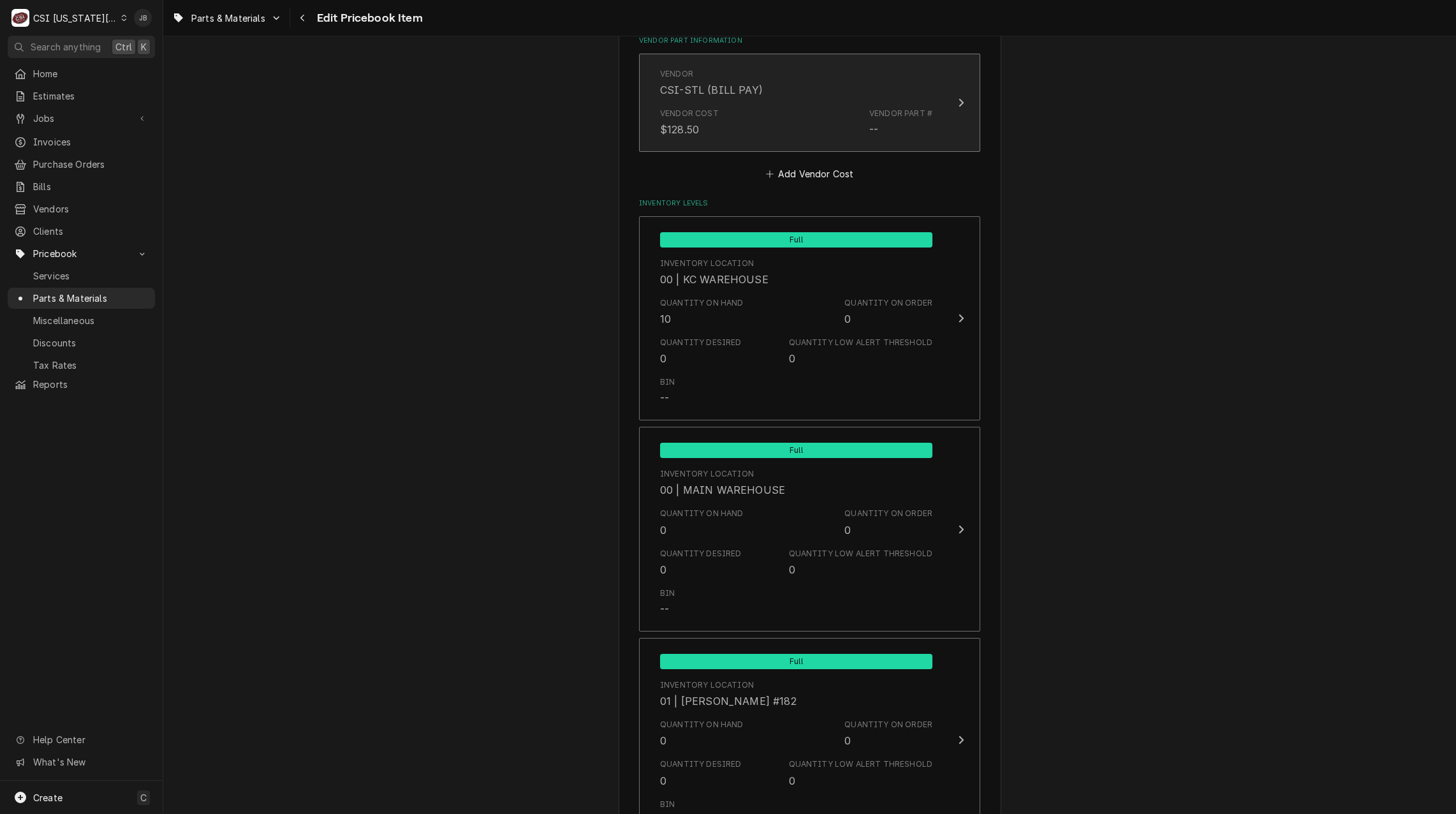
click at [781, 118] on div "Vendor Cost $128.50 Vendor Part # --" at bounding box center [796, 122] width 273 height 40
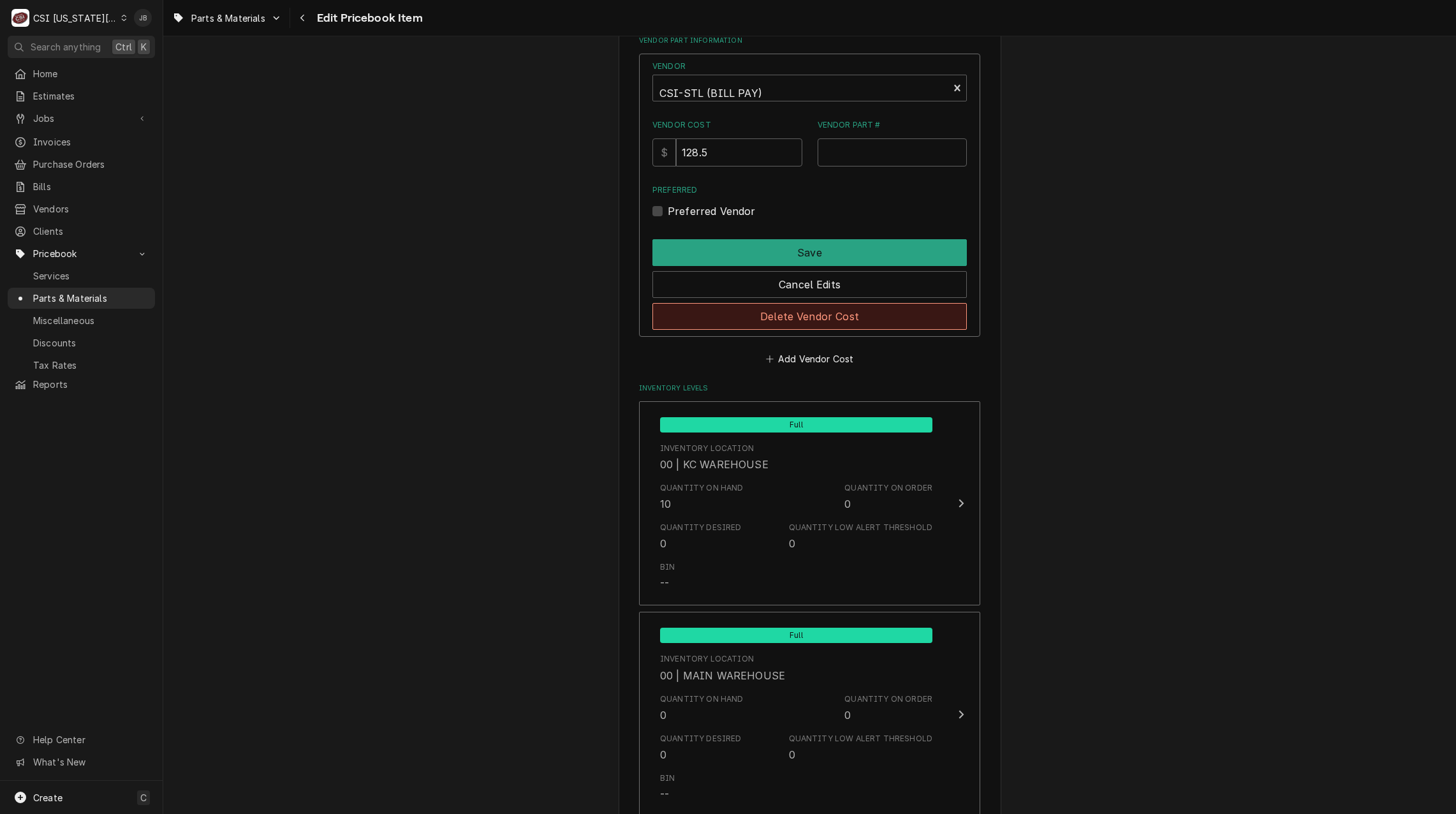
click at [794, 319] on button "Delete Vendor Cost" at bounding box center [810, 316] width 314 height 27
type textarea "x"
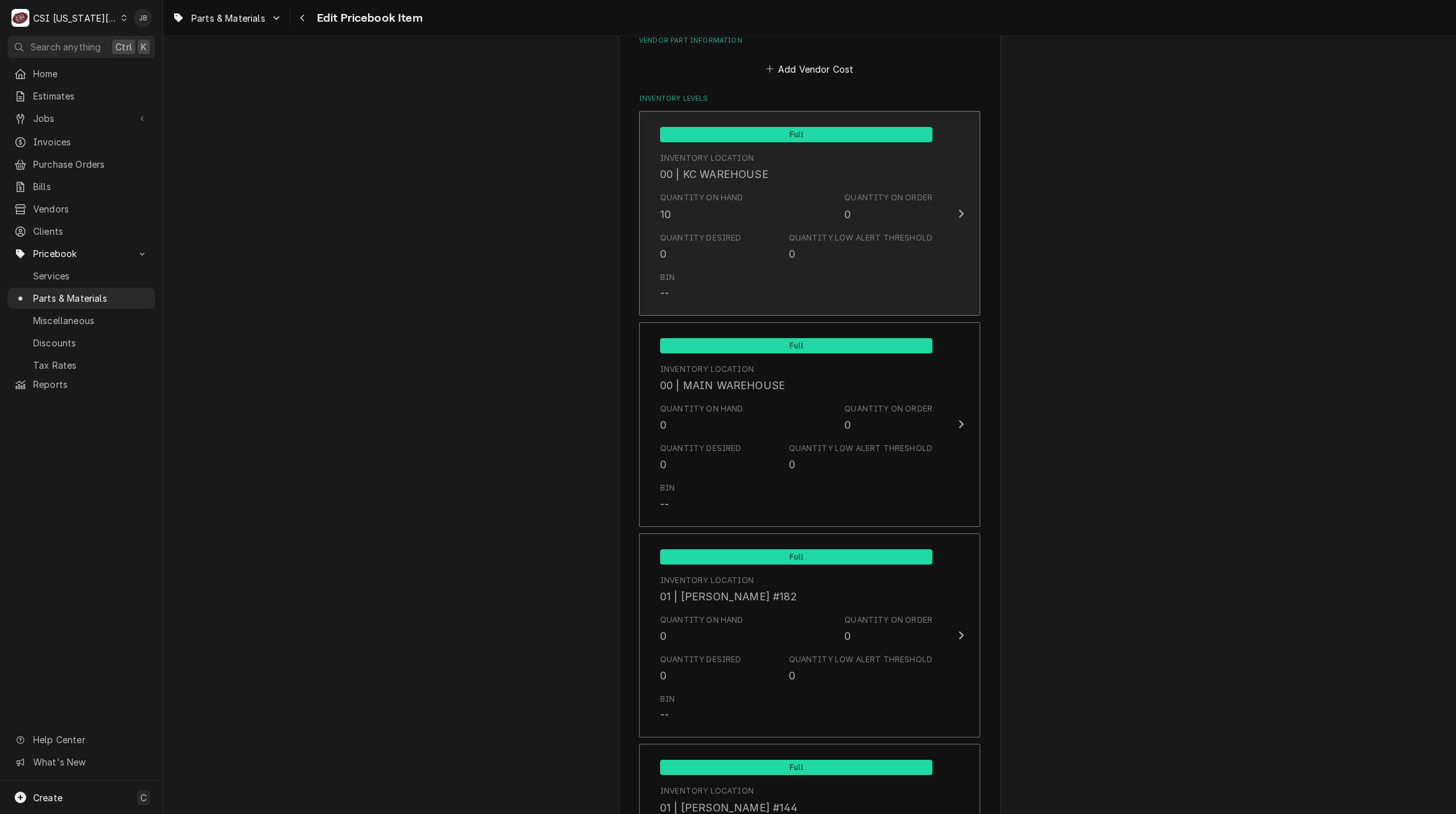
click at [759, 265] on div "Quantity Desired 0 Quantity Low Alert Threshold 0" at bounding box center [796, 247] width 273 height 40
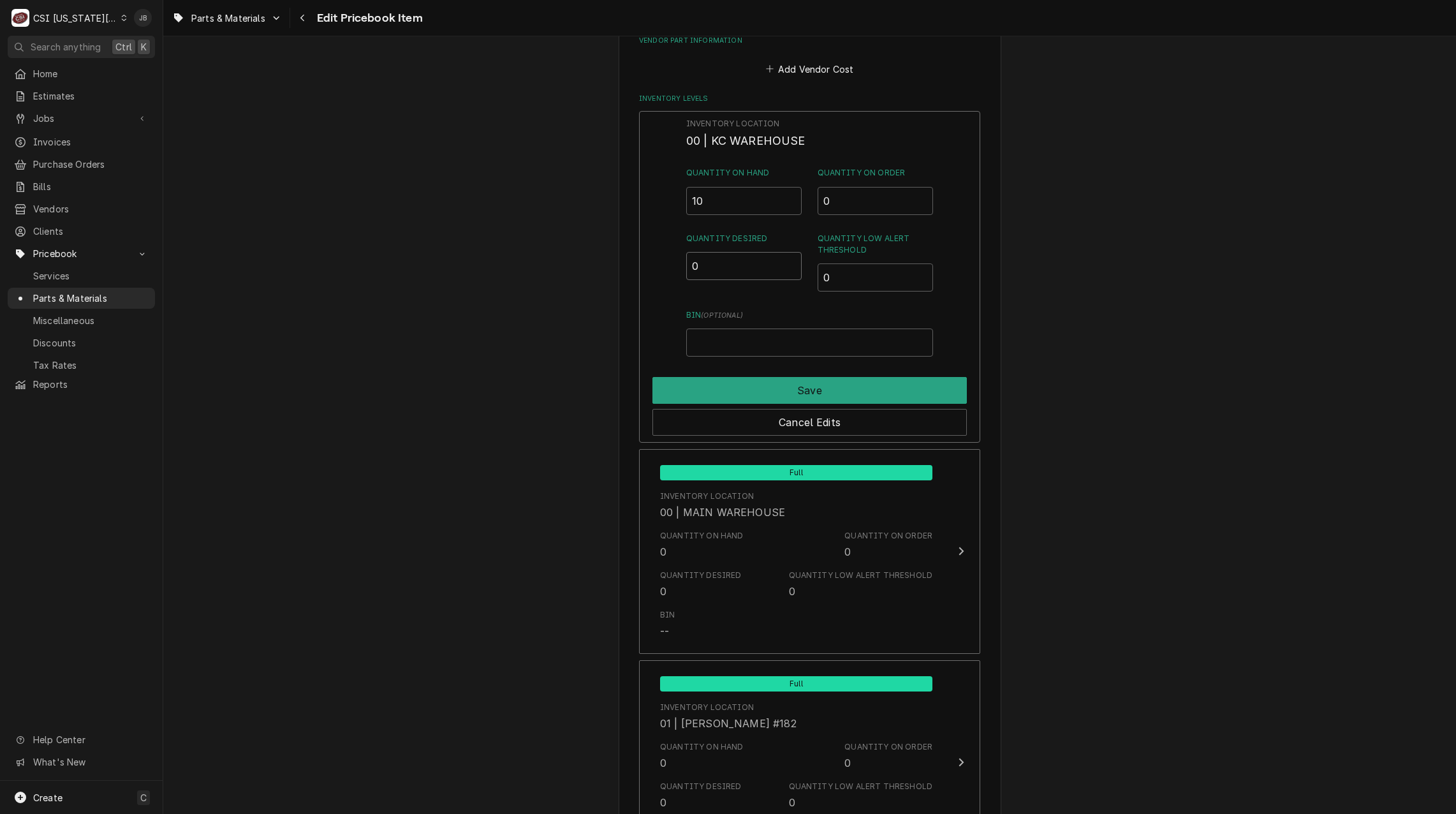
drag, startPoint x: 712, startPoint y: 264, endPoint x: 666, endPoint y: 266, distance: 46.0
click at [667, 265] on div "Inventory Location 00 | KC WAREHOUSE Quantity on Hand 10 Quantity on Order 0 Qu…" at bounding box center [810, 277] width 341 height 332
type input "2"
click at [723, 386] on button "Save" at bounding box center [810, 391] width 314 height 27
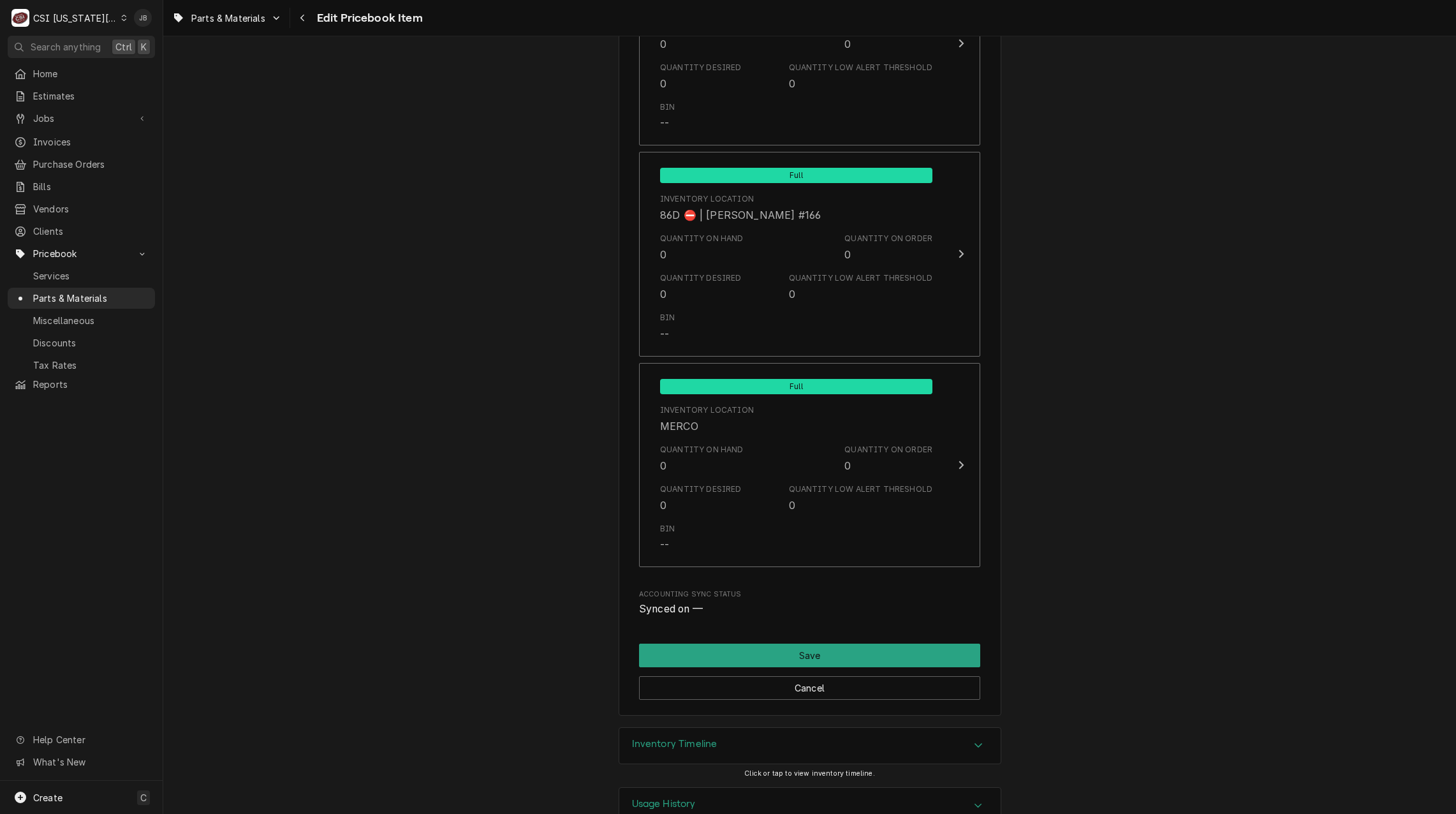
scroll to position [12130, 0]
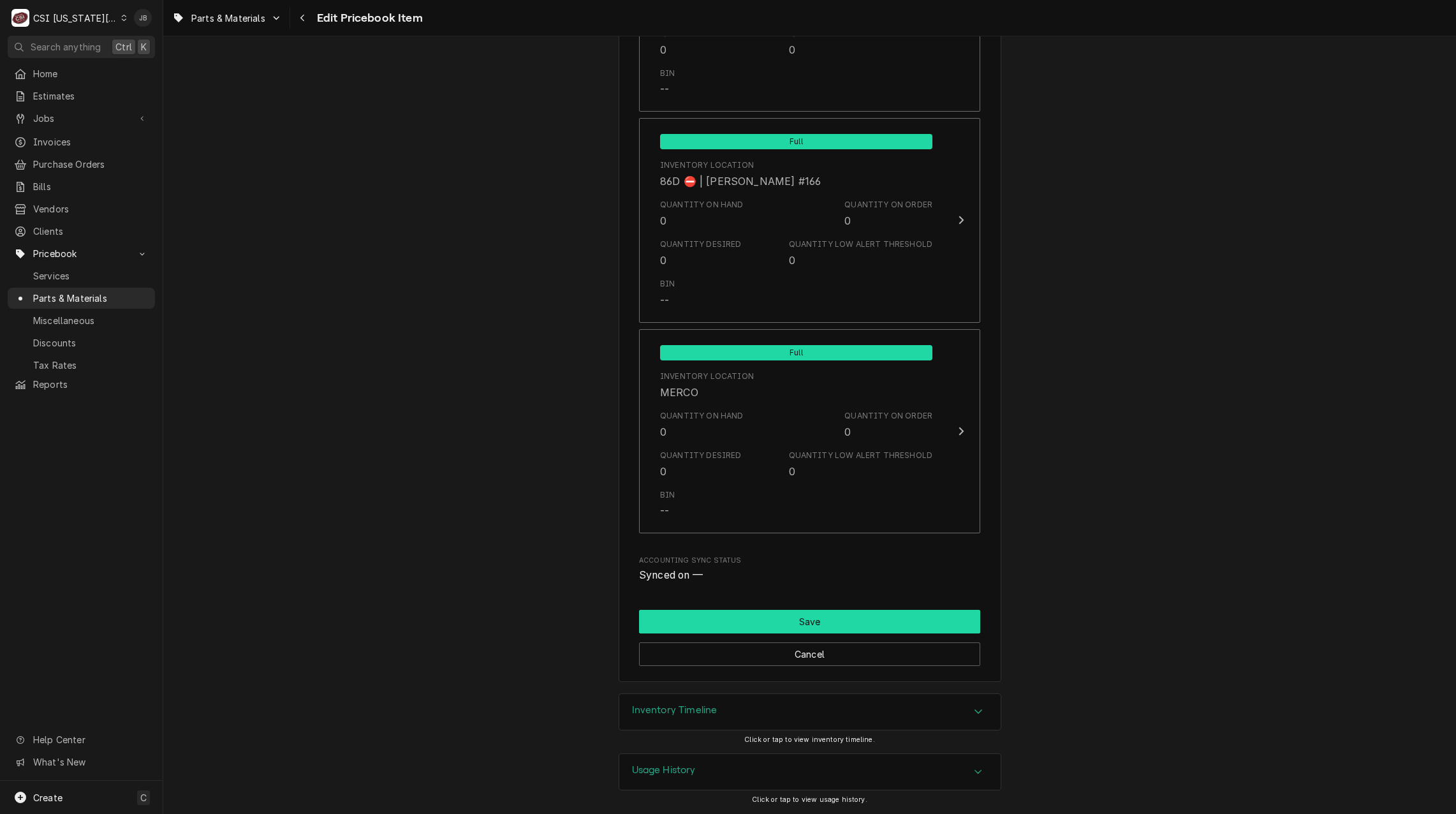
click at [736, 619] on button "Save" at bounding box center [810, 621] width 341 height 23
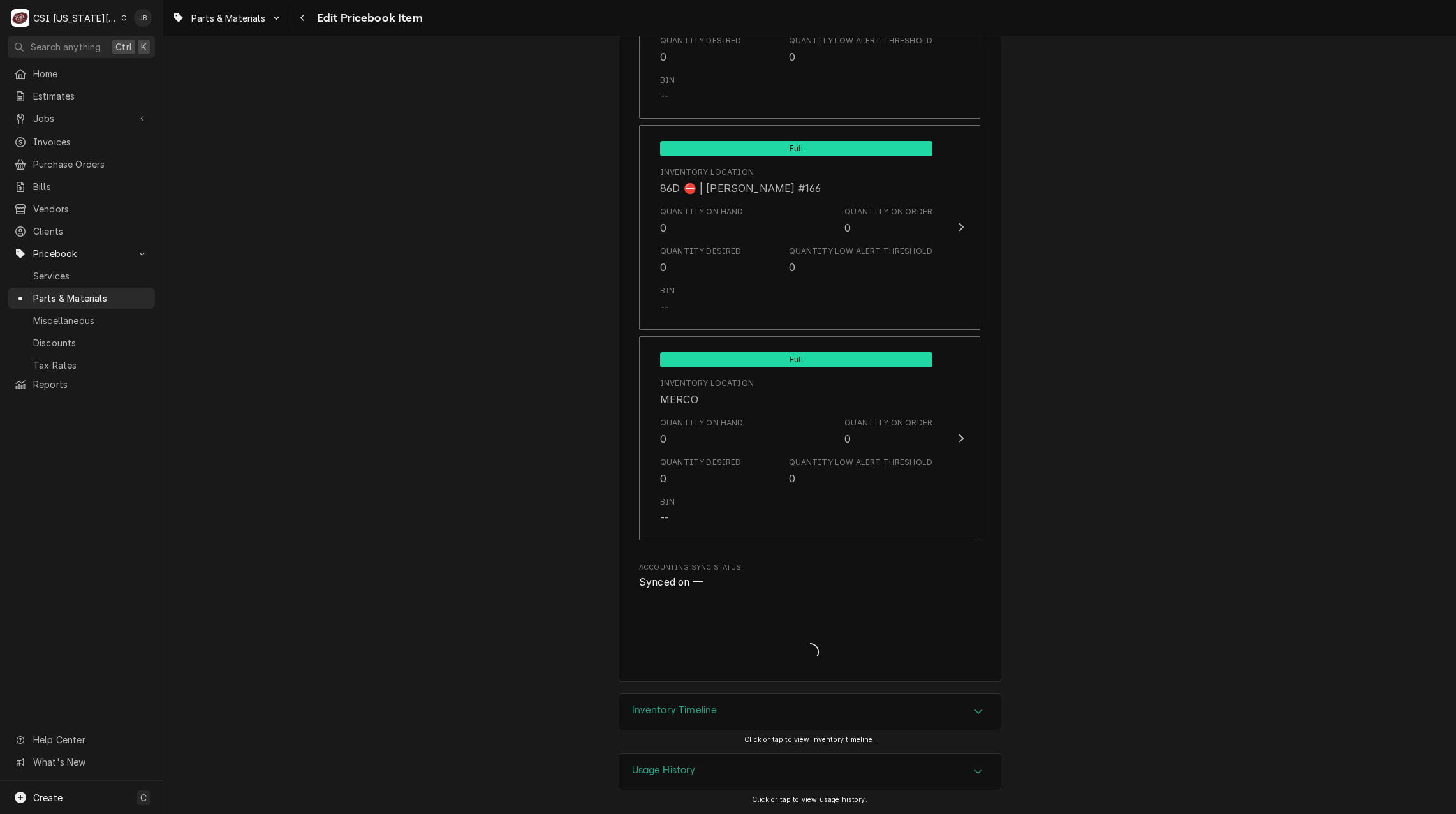
type textarea "x"
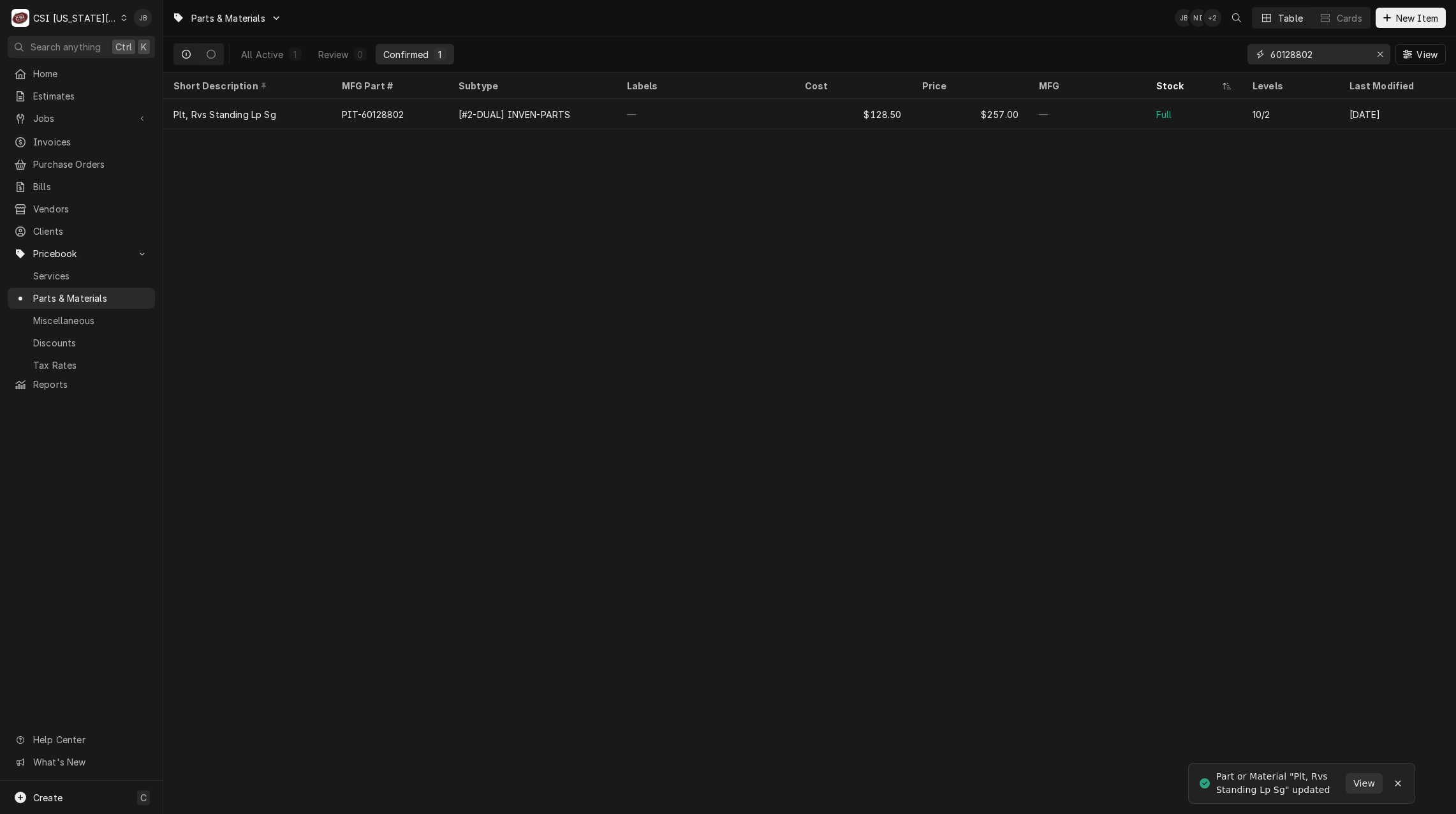
click at [1326, 57] on input "60128802" at bounding box center [1318, 54] width 96 height 21
click at [1329, 52] on input "60128802" at bounding box center [1318, 54] width 96 height 21
type input "6"
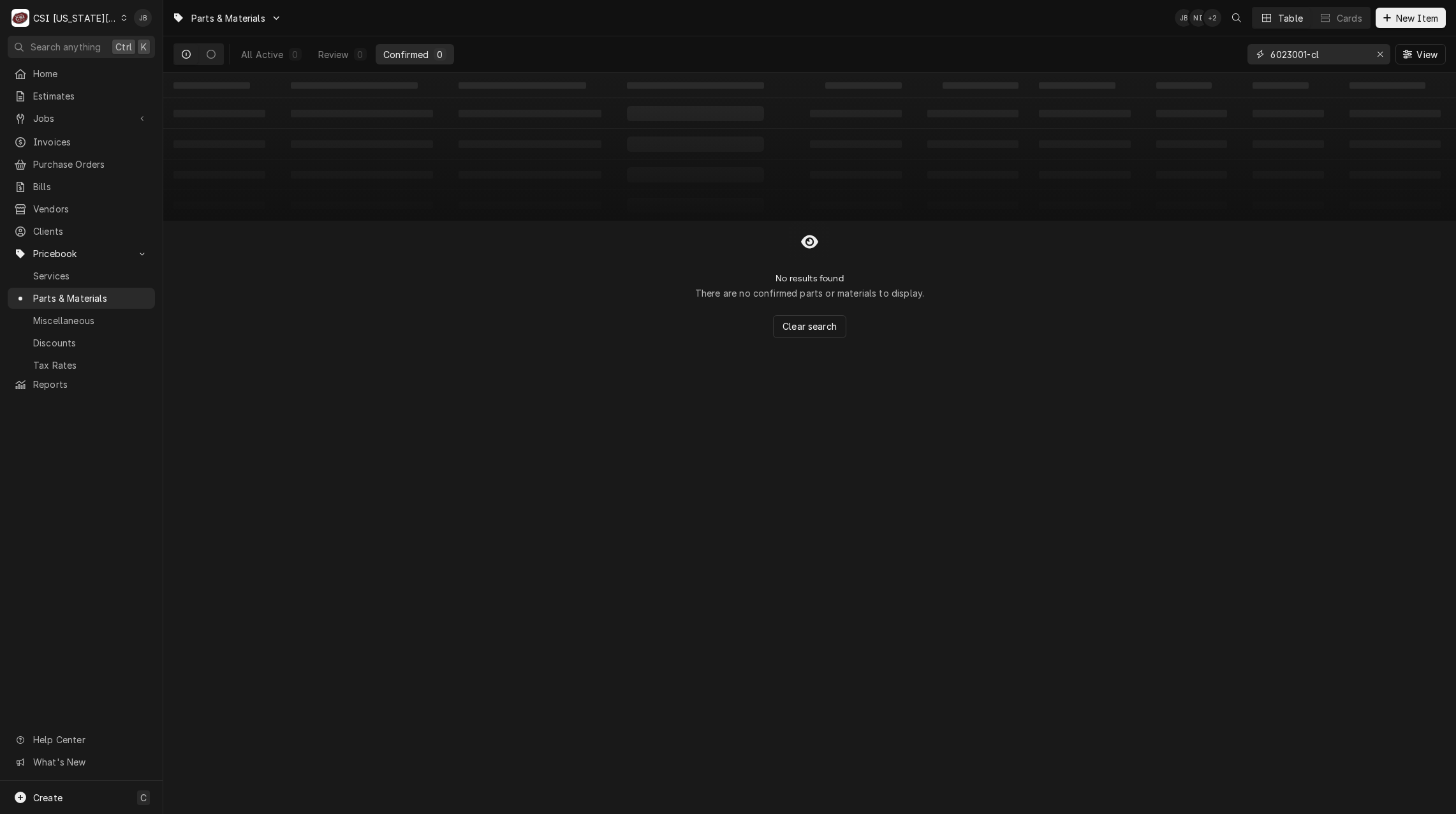
drag, startPoint x: 1319, startPoint y: 56, endPoint x: 1207, endPoint y: 55, distance: 112.0
click at [1208, 55] on div "All Active 0 Review 0 Confirmed 0 6023001-cl View" at bounding box center [810, 54] width 1273 height 35
click at [1288, 53] on input "6023001-cl" at bounding box center [1318, 54] width 96 height 21
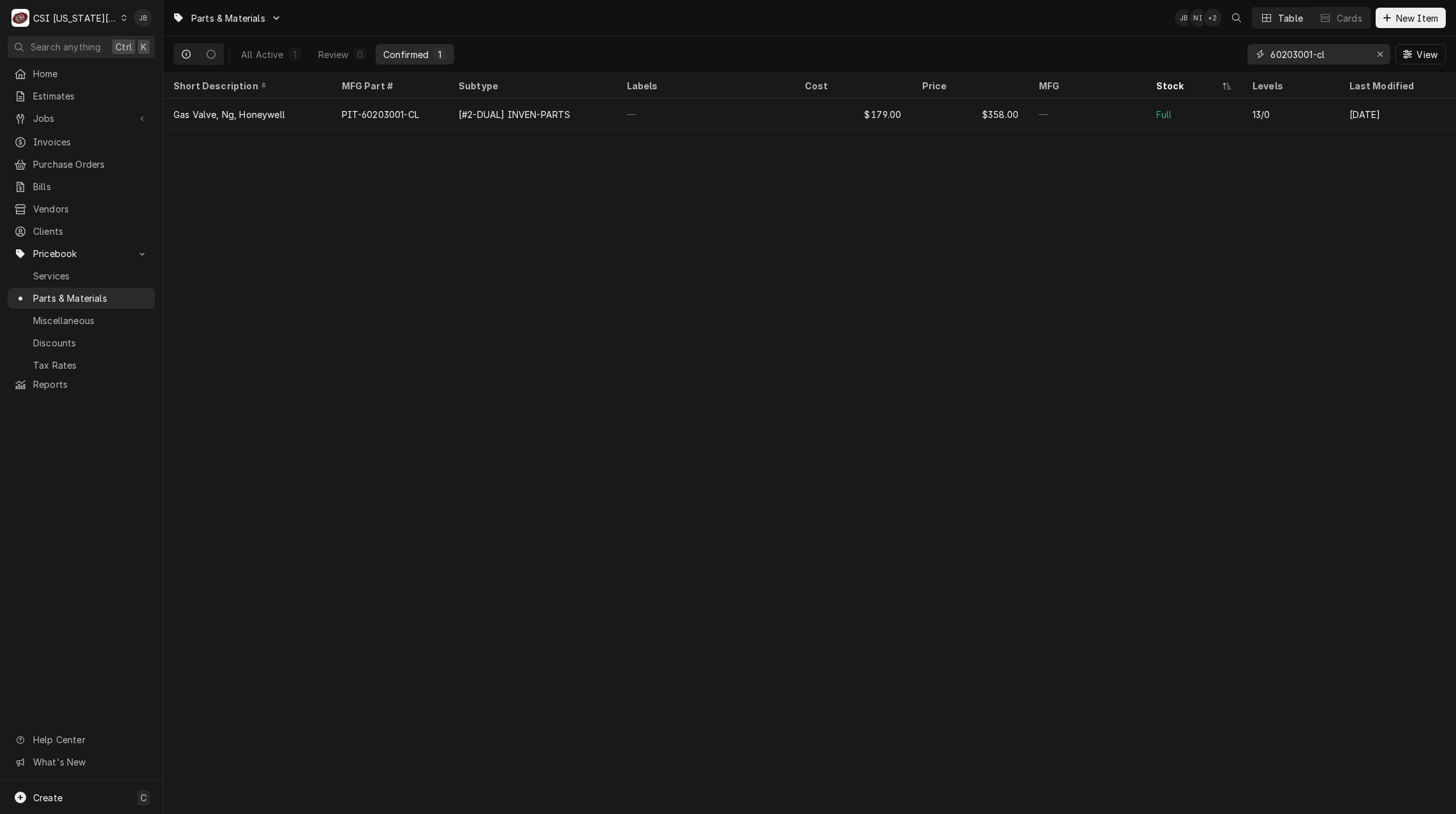
type input "60203001-cl"
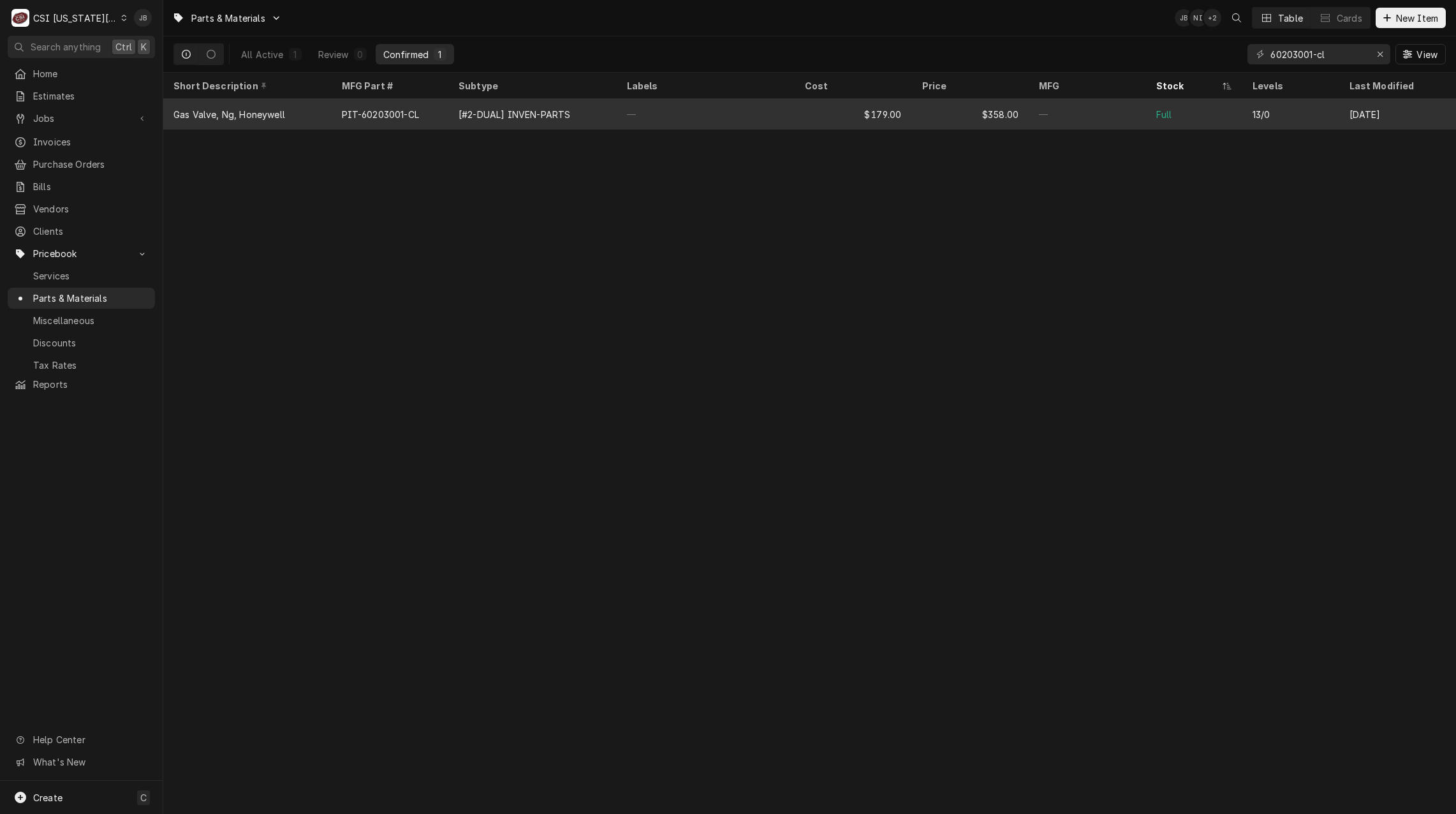
click at [357, 117] on div "PIT-60203001-CL" at bounding box center [380, 114] width 77 height 13
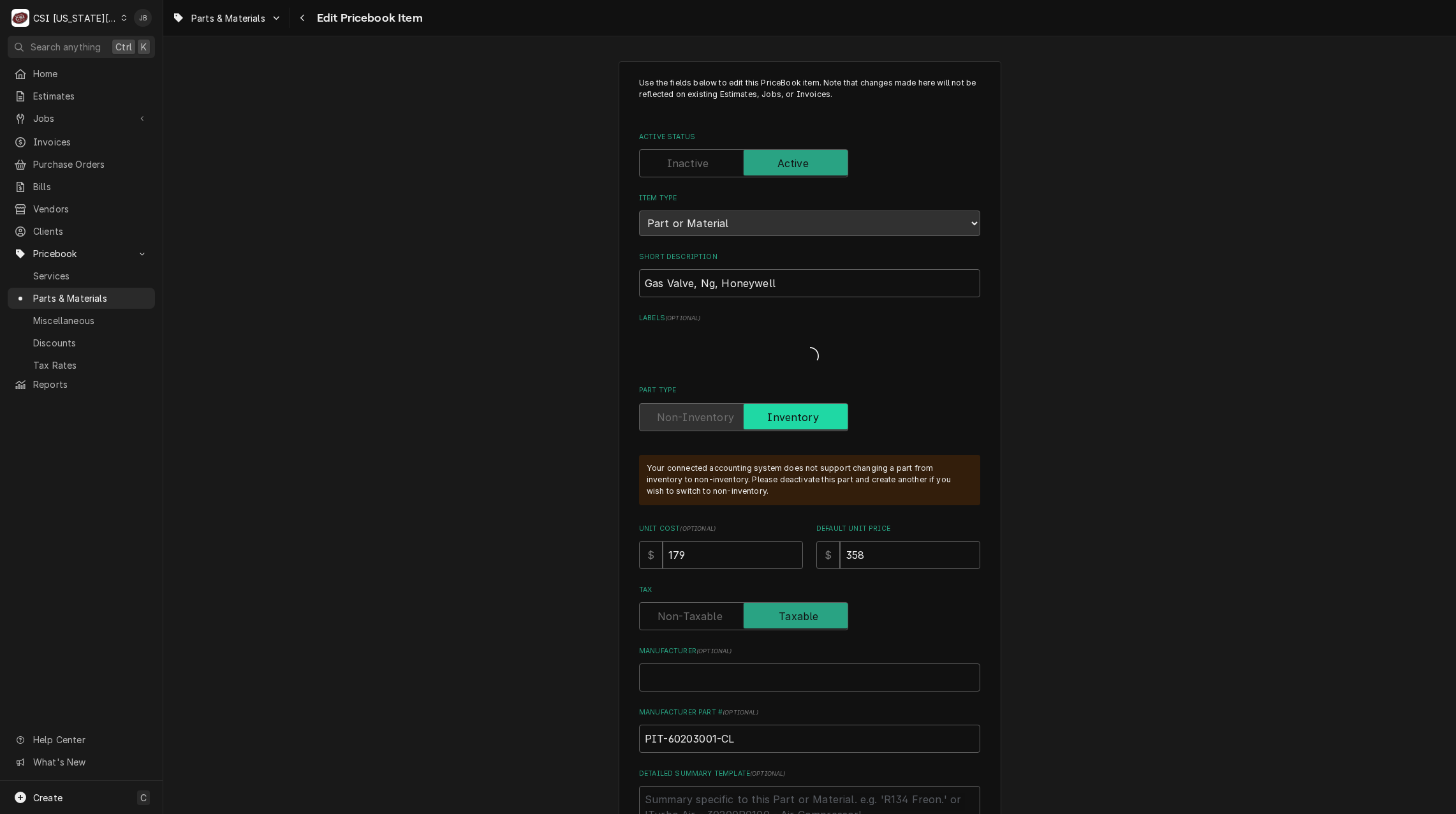
type textarea "x"
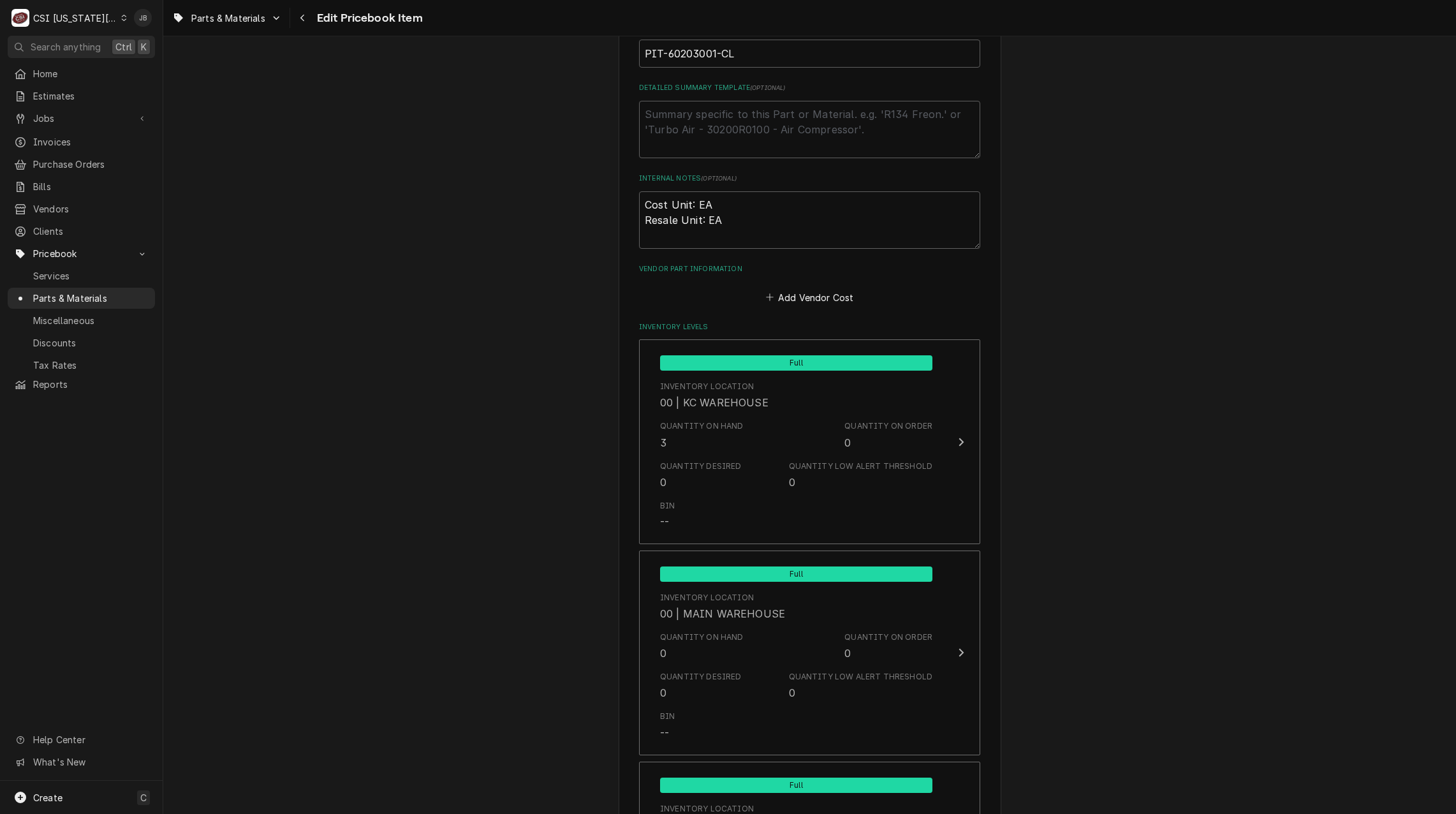
scroll to position [829, 0]
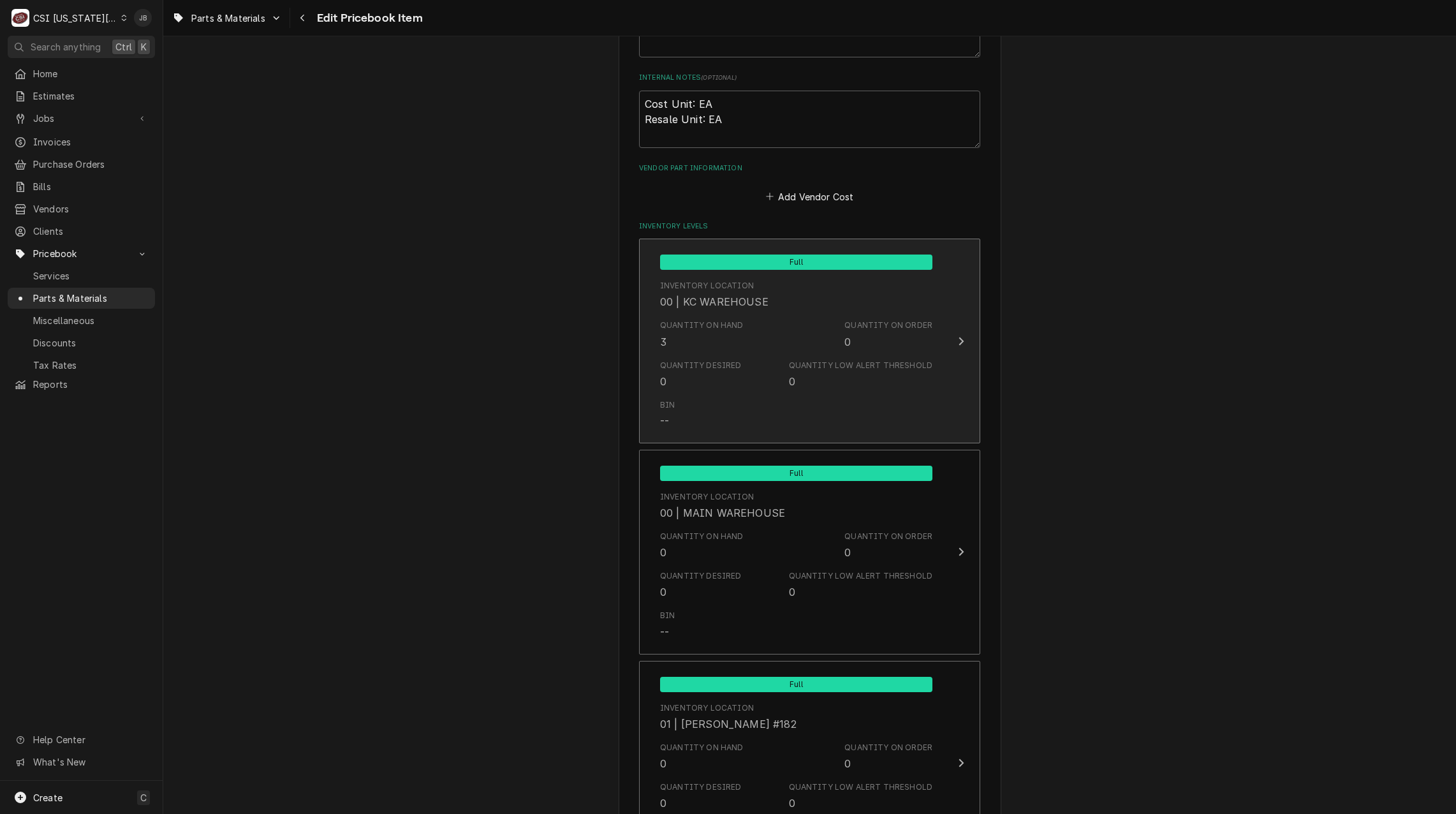
click at [783, 352] on div "Quantity on Hand 3 Quantity on Order 0" at bounding box center [796, 334] width 273 height 40
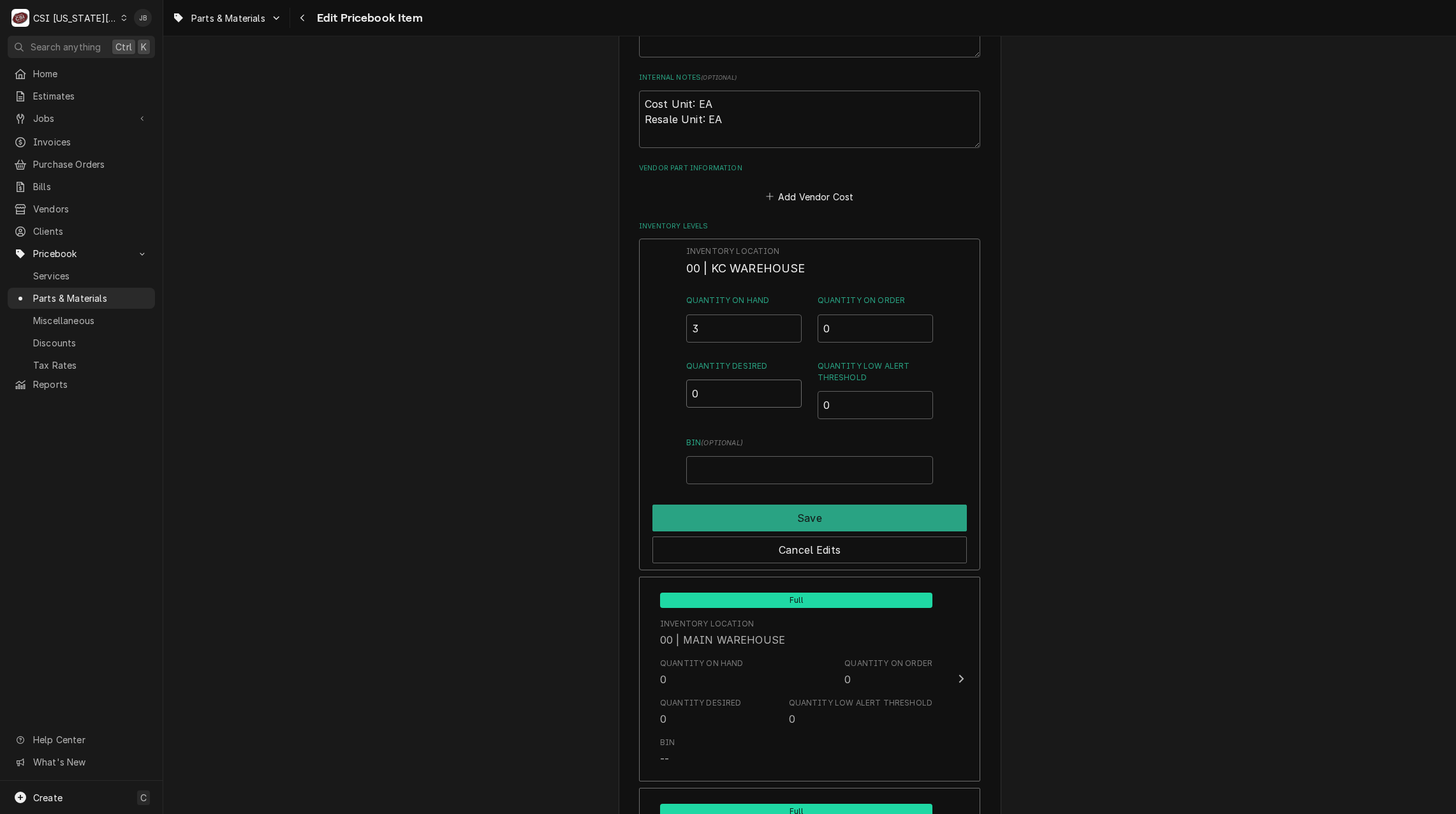
drag, startPoint x: 712, startPoint y: 386, endPoint x: 650, endPoint y: 396, distance: 62.8
click at [657, 394] on div "Inventory Location 00 | KC WAREHOUSE Quantity on Hand 3 Quantity on Order 0 Qua…" at bounding box center [810, 404] width 341 height 332
type input "2"
click at [742, 521] on button "Save" at bounding box center [810, 518] width 314 height 27
type textarea "x"
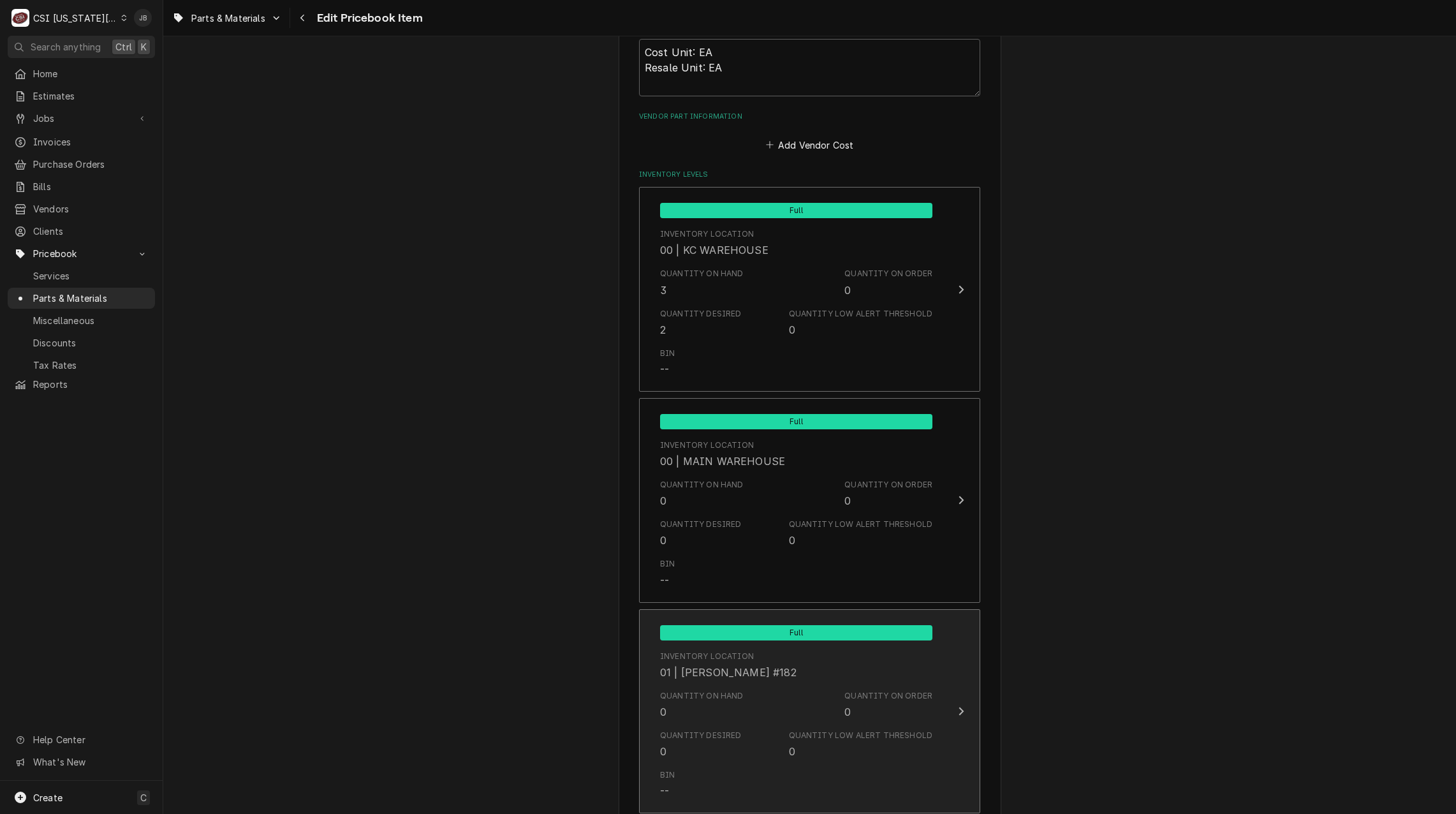
scroll to position [1148, 0]
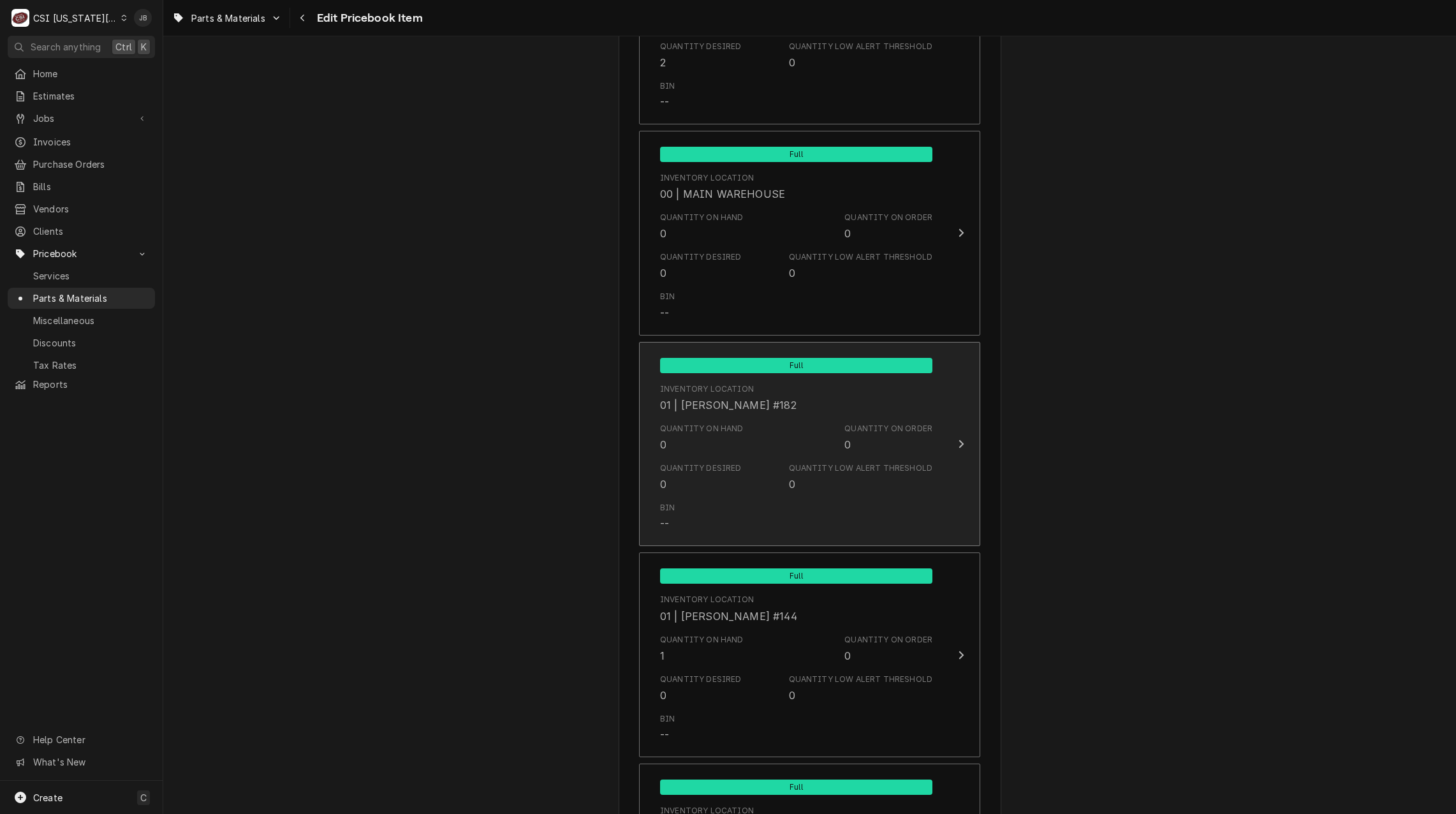
click at [752, 486] on div "Quantity Desired 0 Quantity Low Alert Threshold 0" at bounding box center [796, 477] width 273 height 40
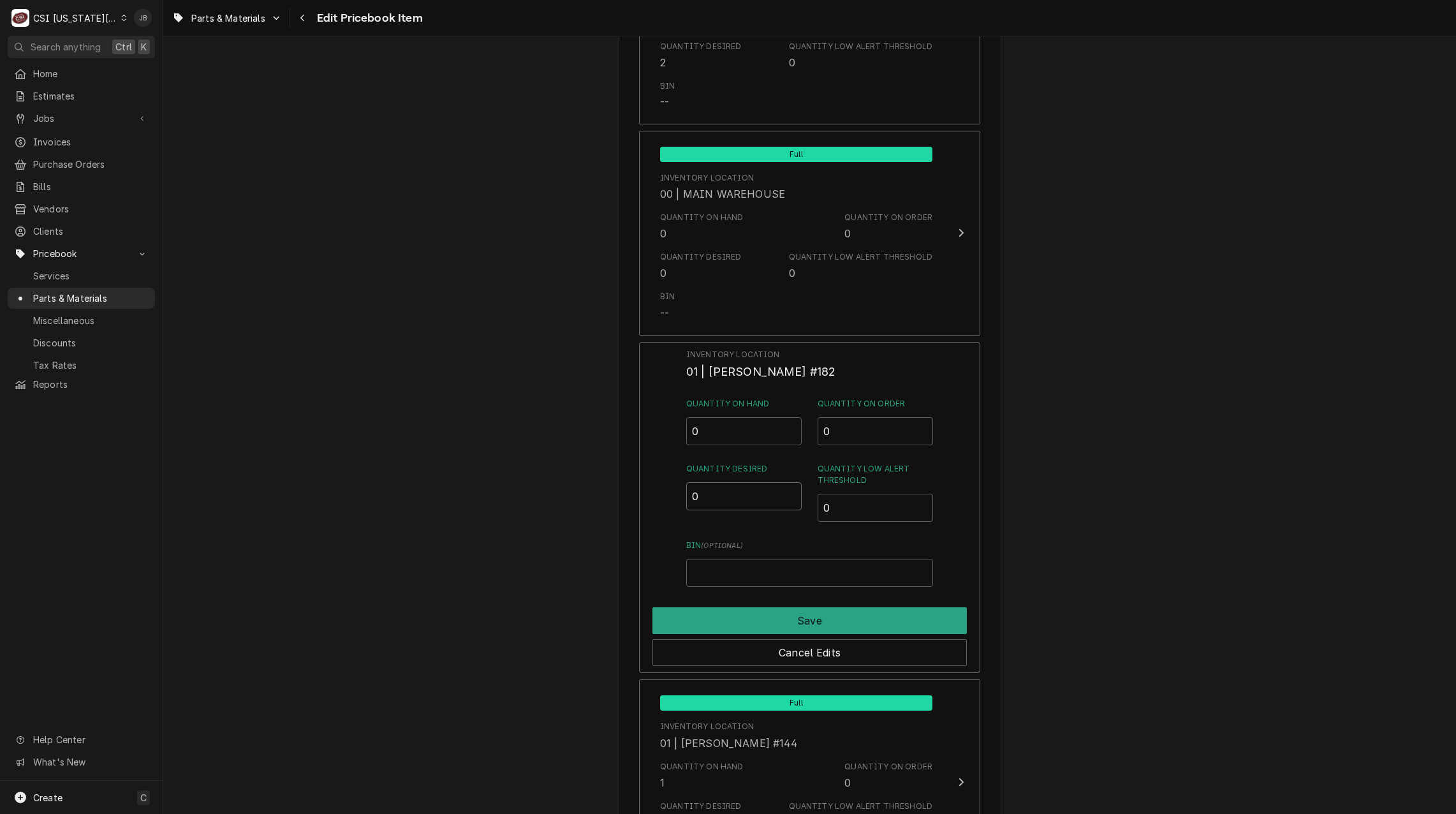
drag, startPoint x: 706, startPoint y: 497, endPoint x: 684, endPoint y: 497, distance: 22.0
click at [684, 497] on div "Inventory Location 01 | BRIAN BREAZIER #182 Quantity on Hand 0 Quantity on Orde…" at bounding box center [810, 508] width 341 height 332
type input "1"
click at [730, 614] on button "Save" at bounding box center [810, 621] width 314 height 27
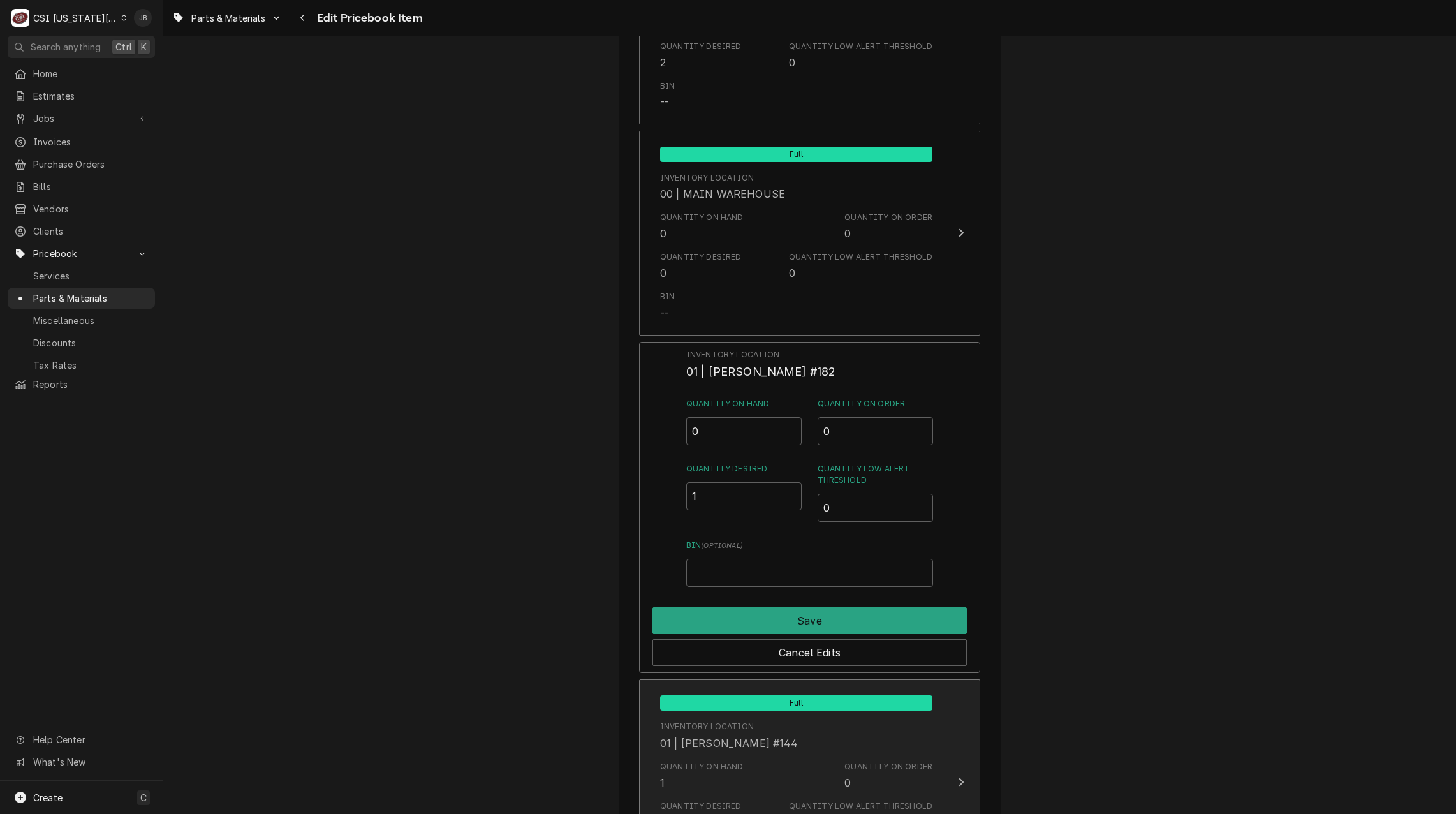
type textarea "x"
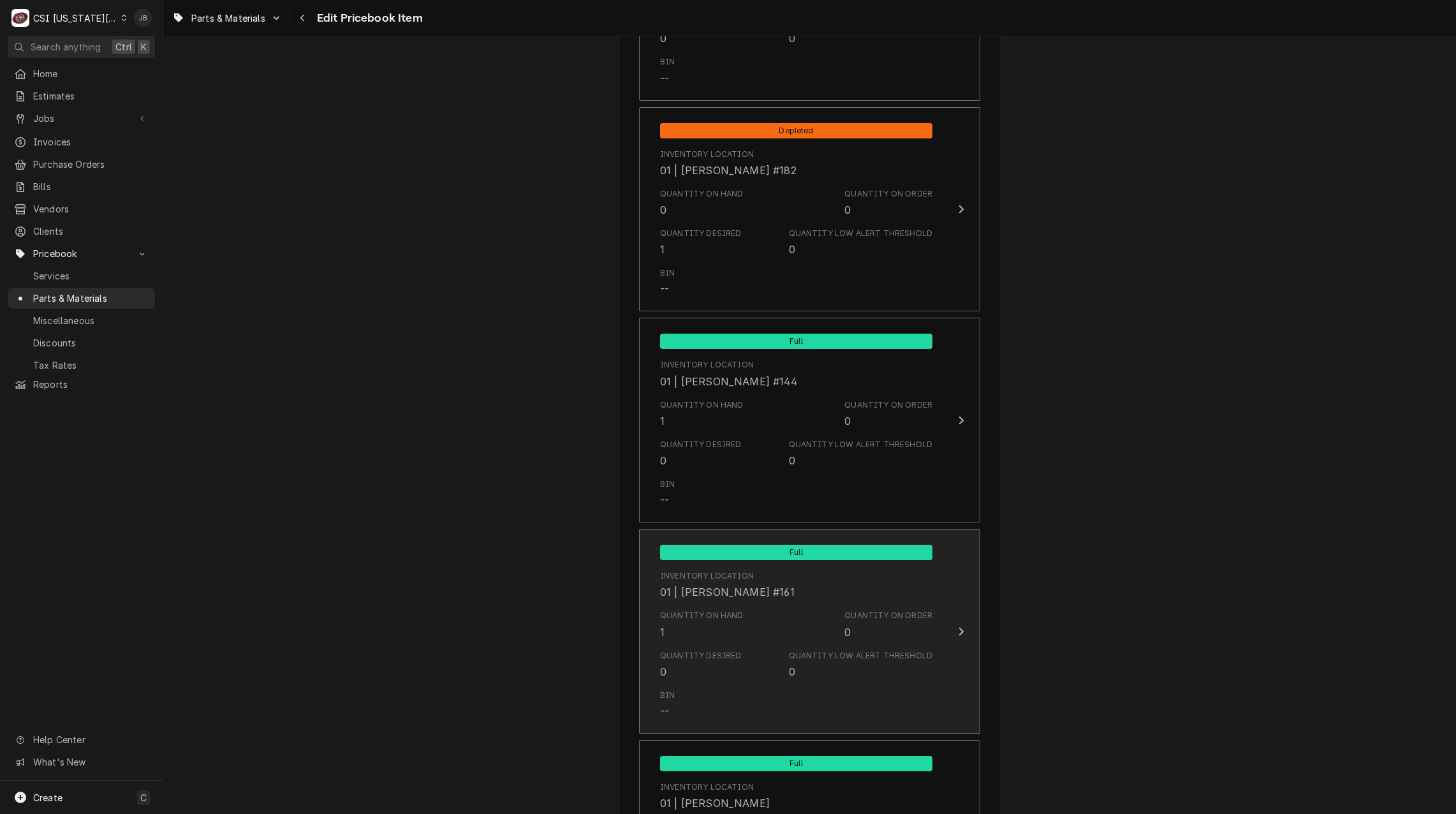
scroll to position [1467, 0]
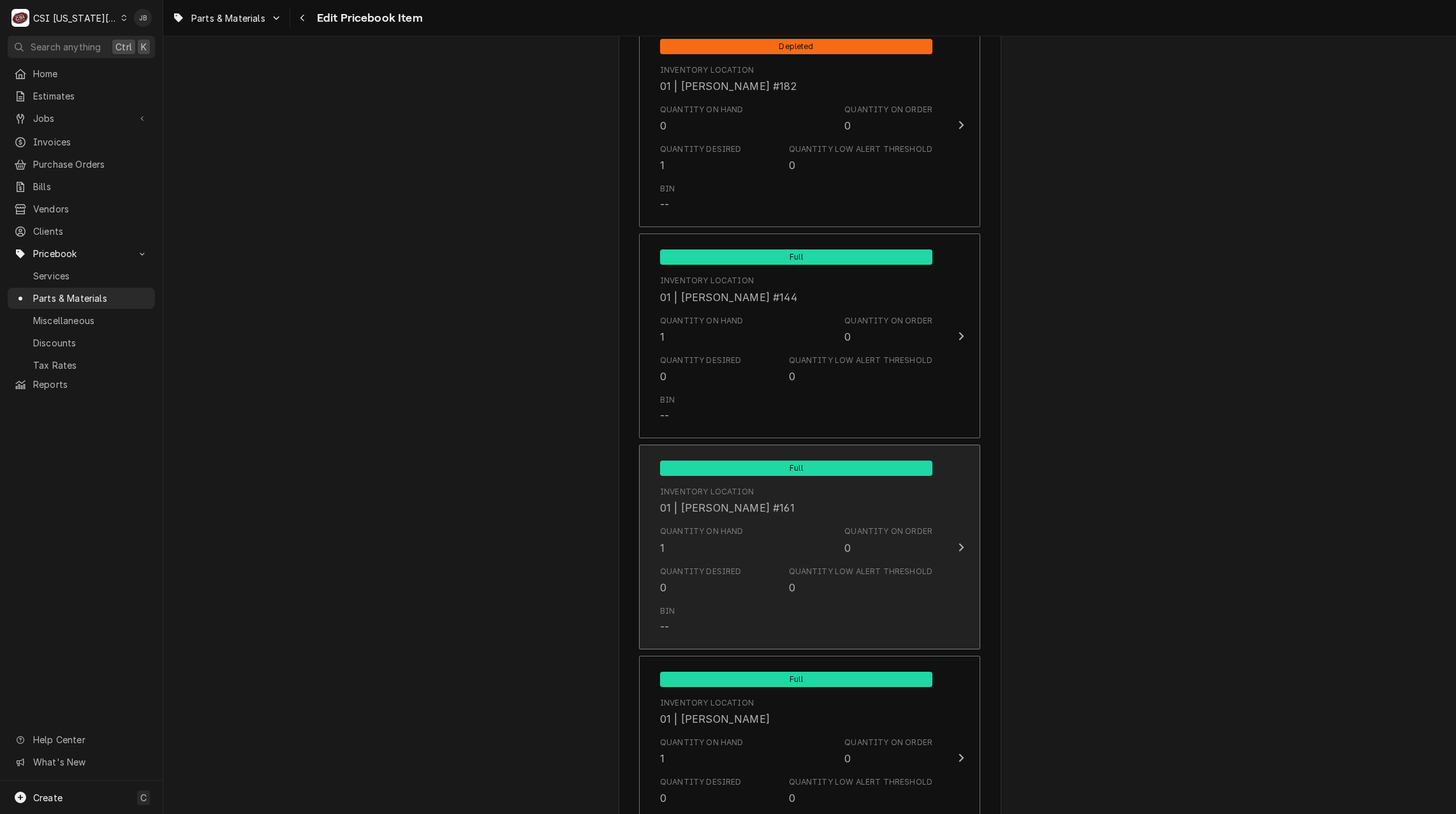
click at [733, 546] on div "Quantity on Hand 1" at bounding box center [702, 539] width 84 height 29
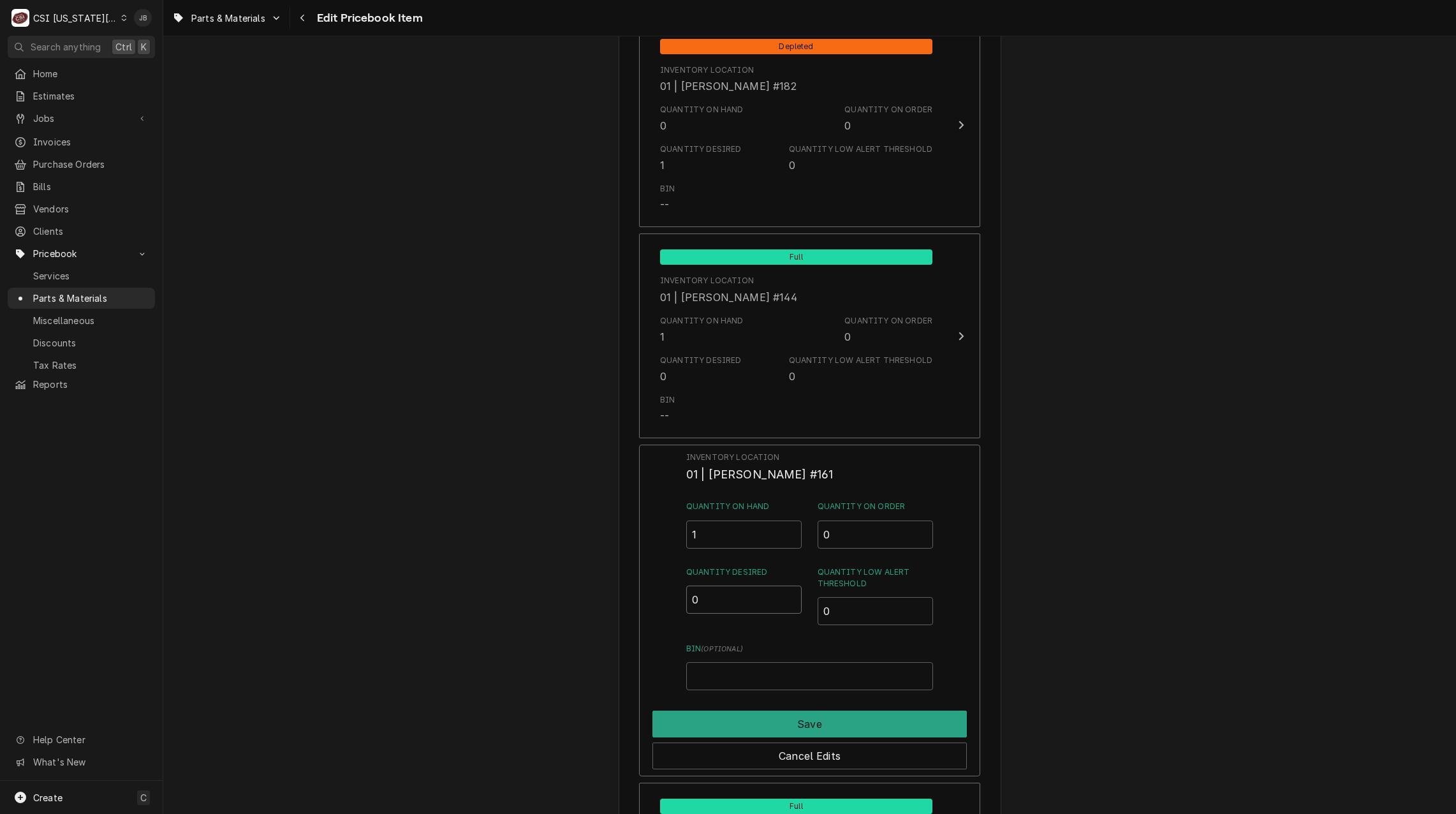
drag, startPoint x: 709, startPoint y: 602, endPoint x: 671, endPoint y: 602, distance: 38.0
click at [672, 602] on div "Inventory Location 01 | BRIAN HAWKINS #161 Quantity on Hand 1 Quantity on Order…" at bounding box center [810, 610] width 341 height 332
type input "1"
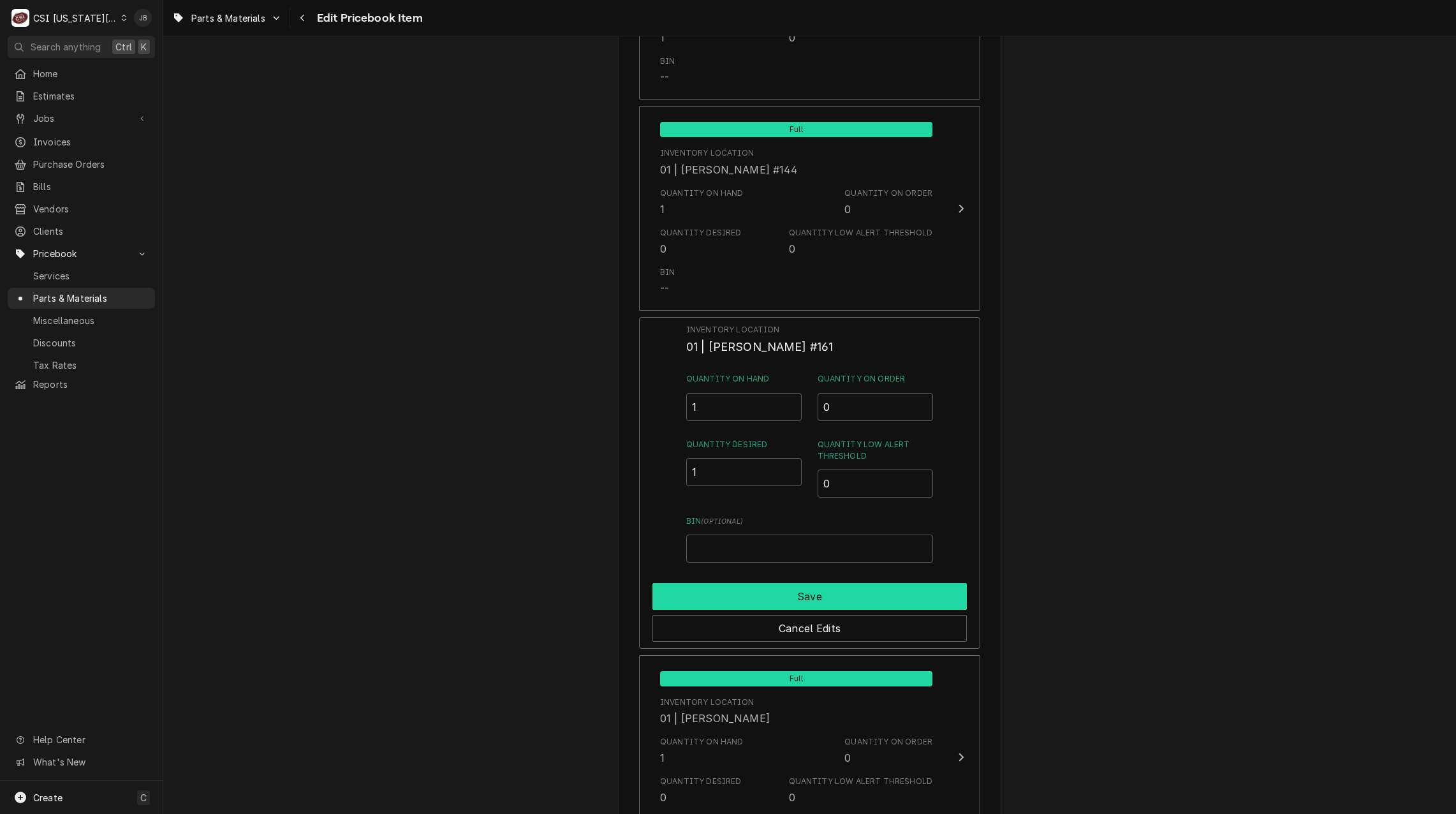
click at [763, 600] on button "Save" at bounding box center [810, 597] width 314 height 27
type textarea "x"
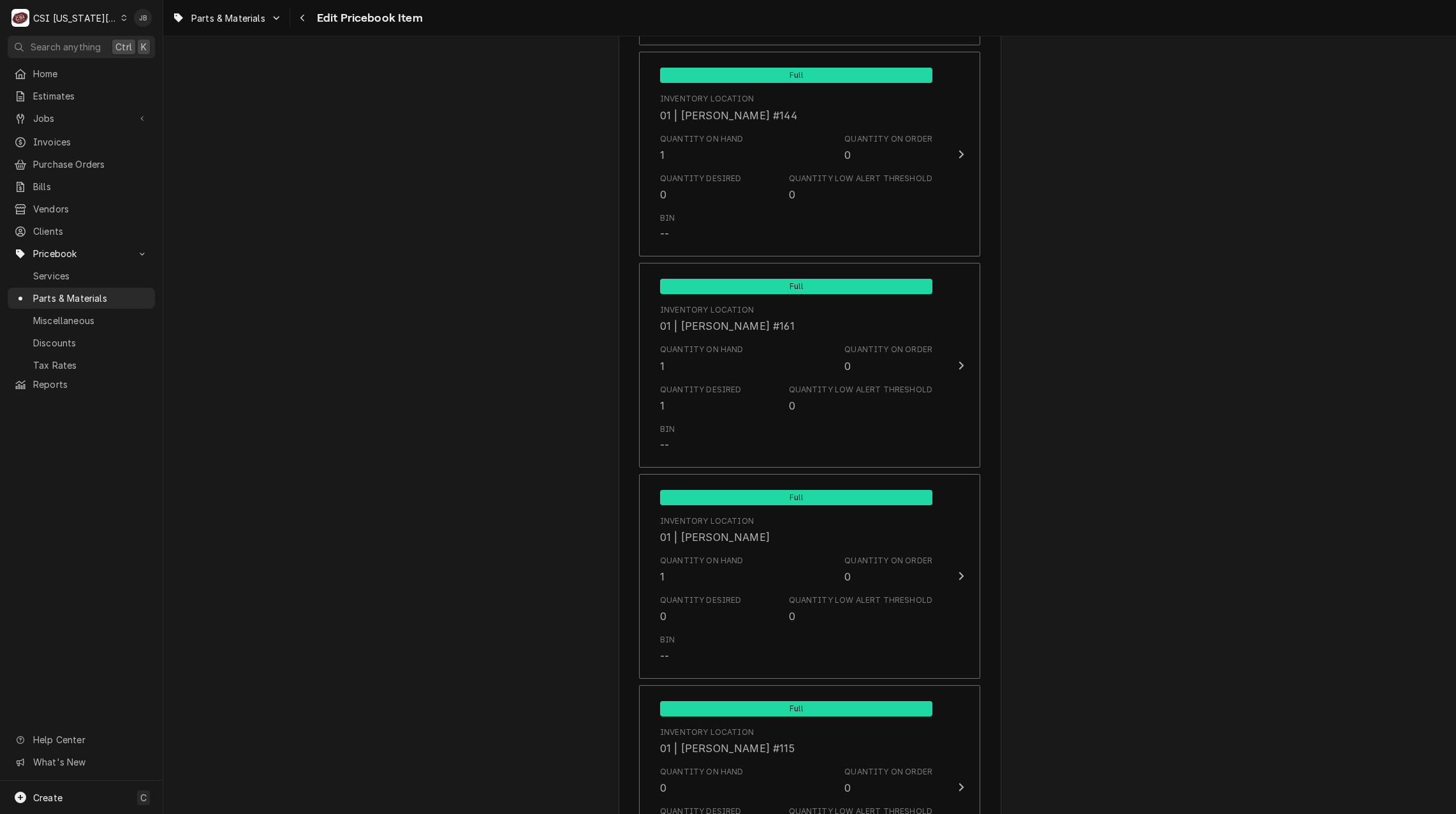
scroll to position [1786, 0]
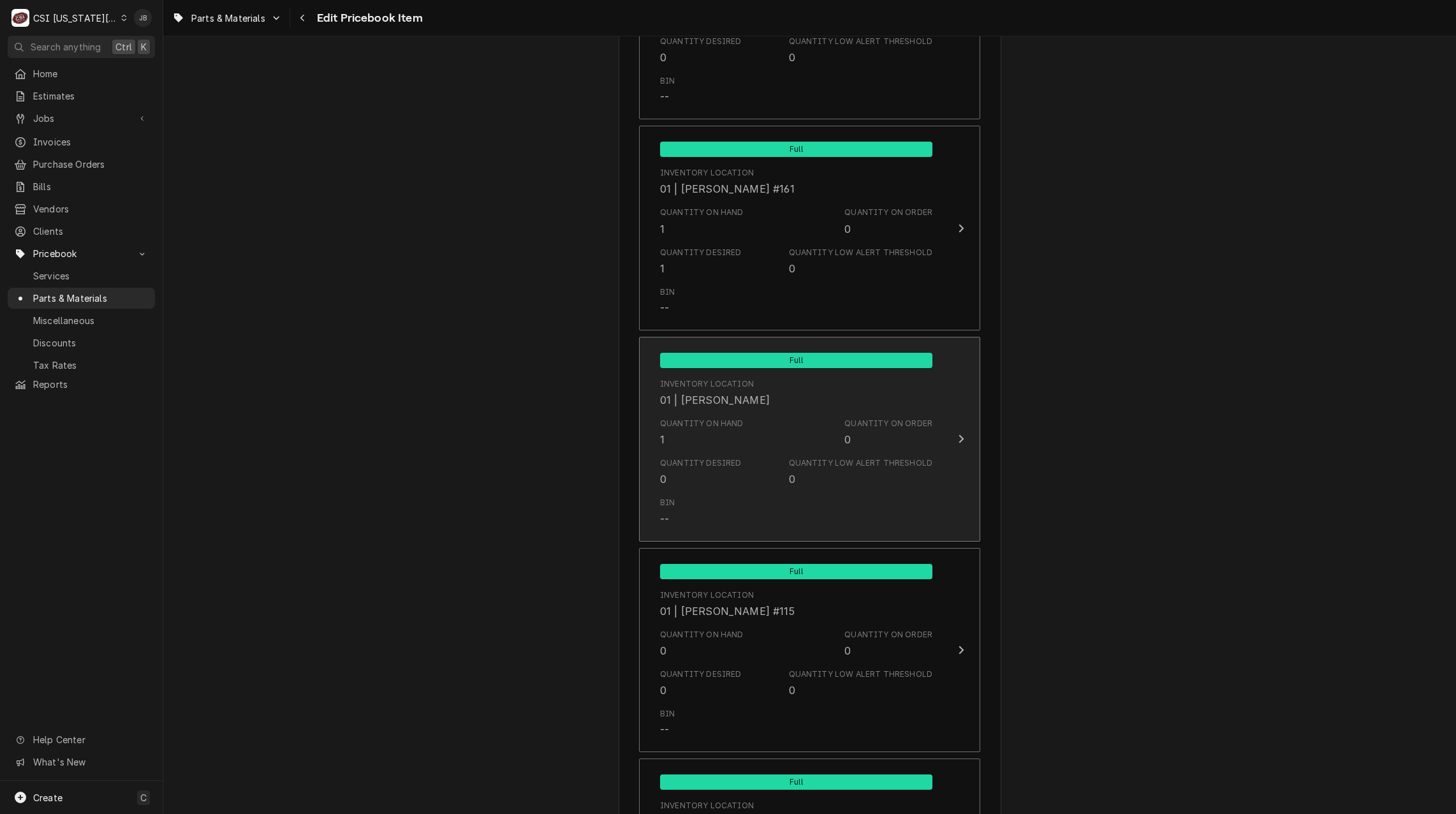
click at [732, 517] on div "Bin --" at bounding box center [796, 512] width 273 height 40
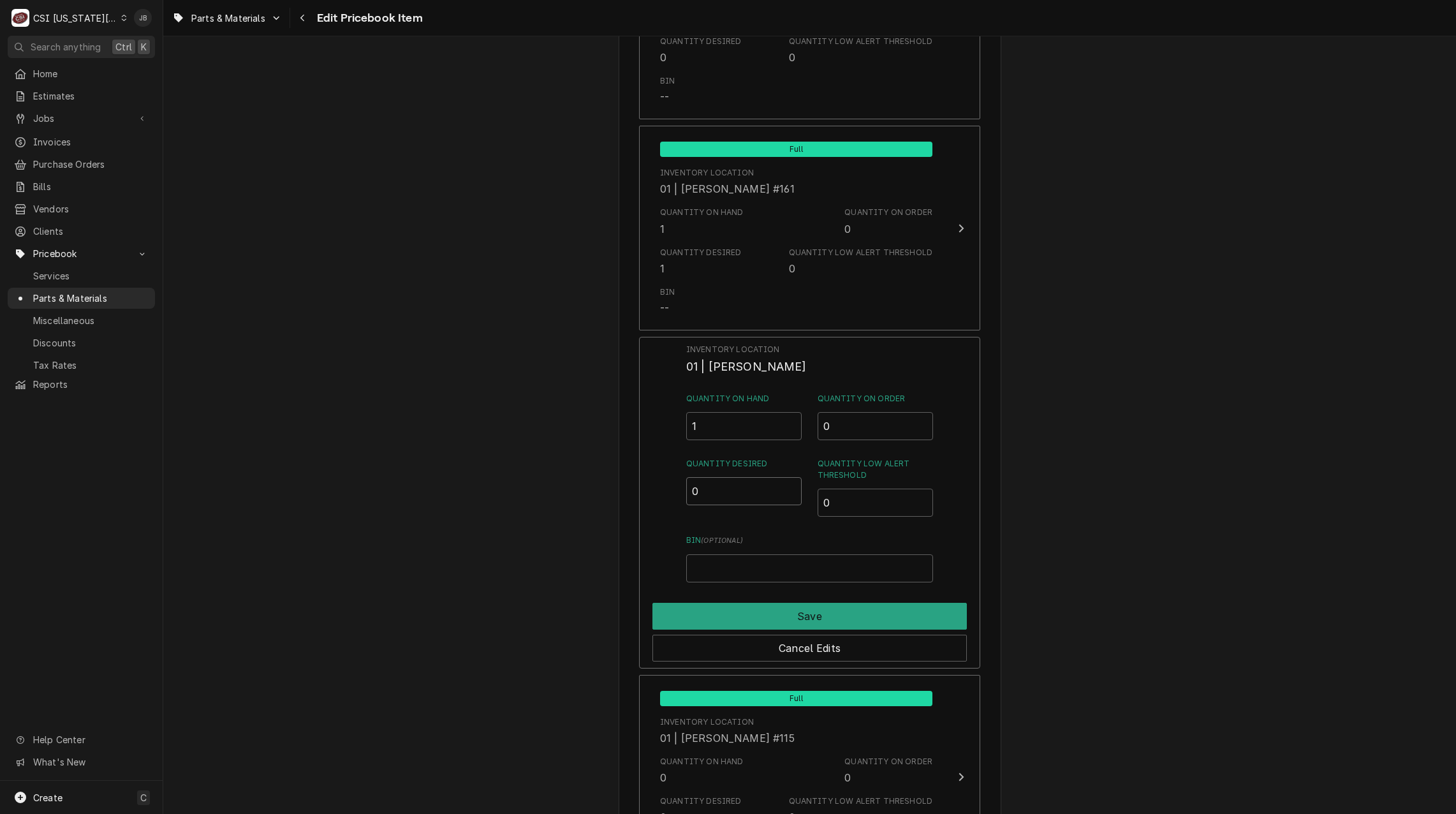
drag, startPoint x: 706, startPoint y: 482, endPoint x: 691, endPoint y: 491, distance: 17.5
click at [693, 488] on input "0" at bounding box center [745, 491] width 116 height 28
type input "1"
click at [722, 602] on button "Save" at bounding box center [810, 616] width 314 height 27
type textarea "x"
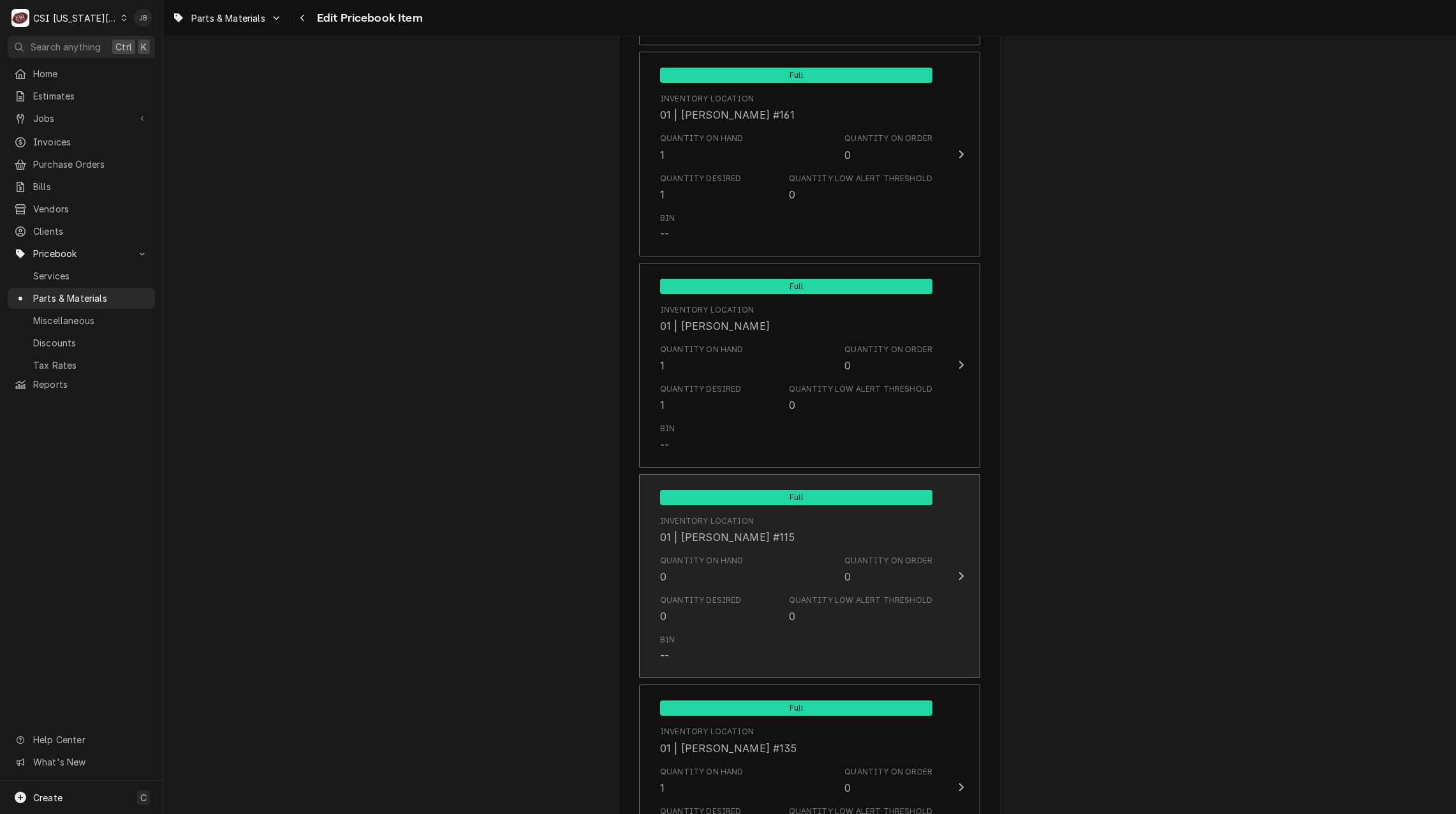
scroll to position [1977, 0]
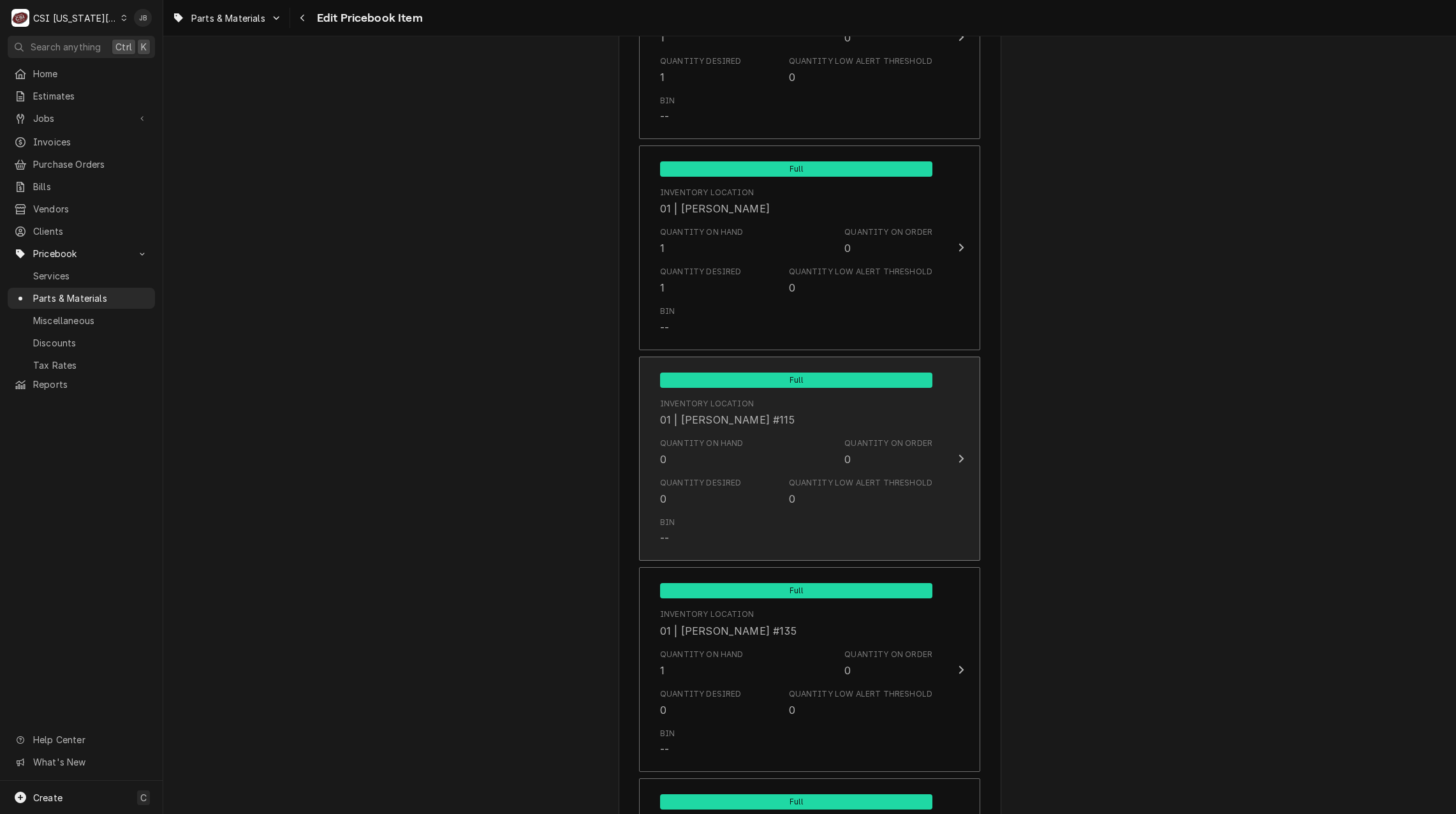
click at [735, 481] on div "Quantity Desired 0 Quantity Low Alert Threshold 0" at bounding box center [796, 492] width 273 height 40
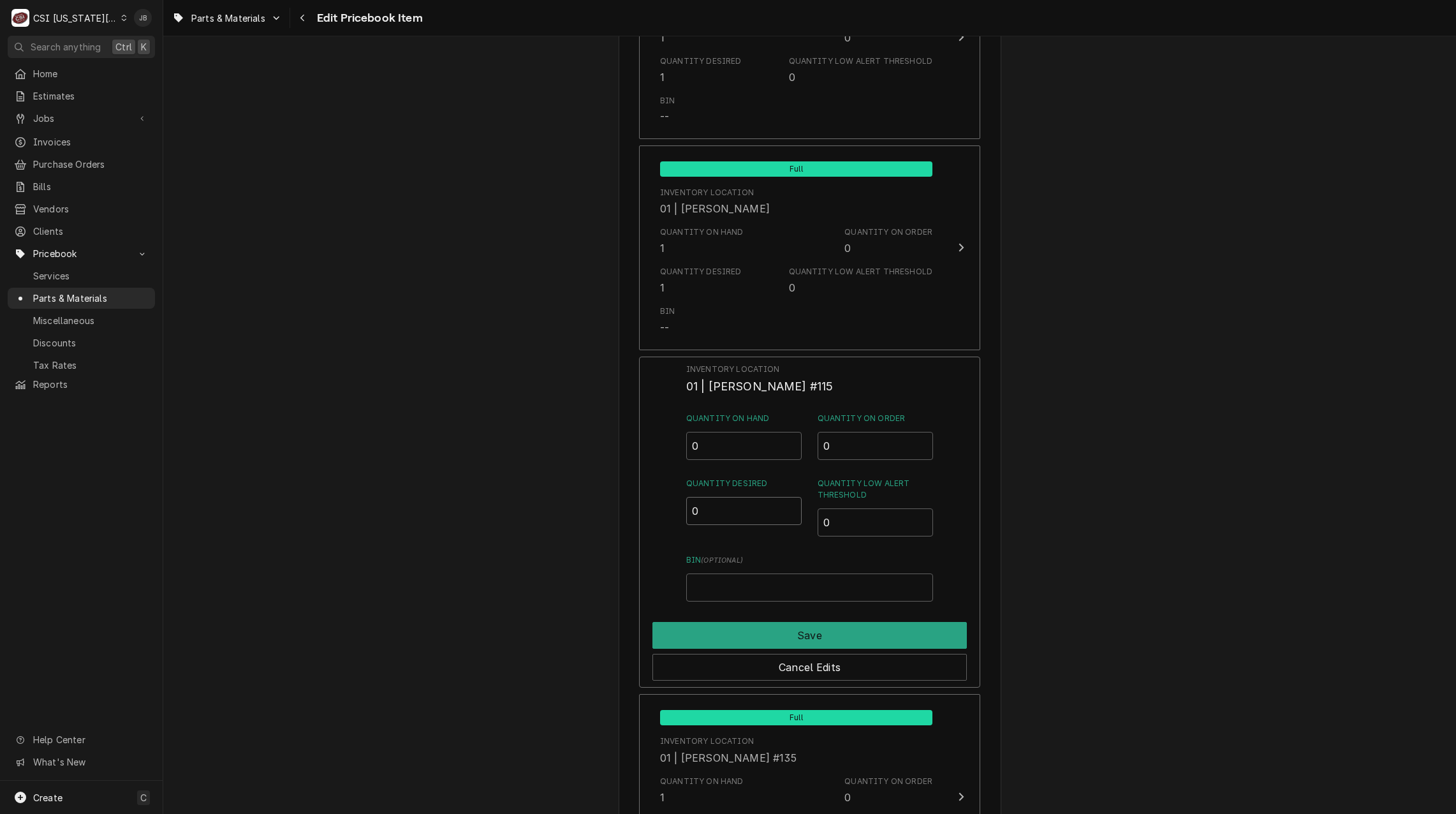
drag, startPoint x: 686, startPoint y: 510, endPoint x: 667, endPoint y: 511, distance: 19.0
click at [668, 510] on div "Inventory Location 01 | CHRISTIAN SIMMONS #115 Quantity on Hand 0 Quantity on O…" at bounding box center [810, 522] width 341 height 332
type input "1"
click at [742, 634] on button "Save" at bounding box center [810, 636] width 314 height 27
type textarea "x"
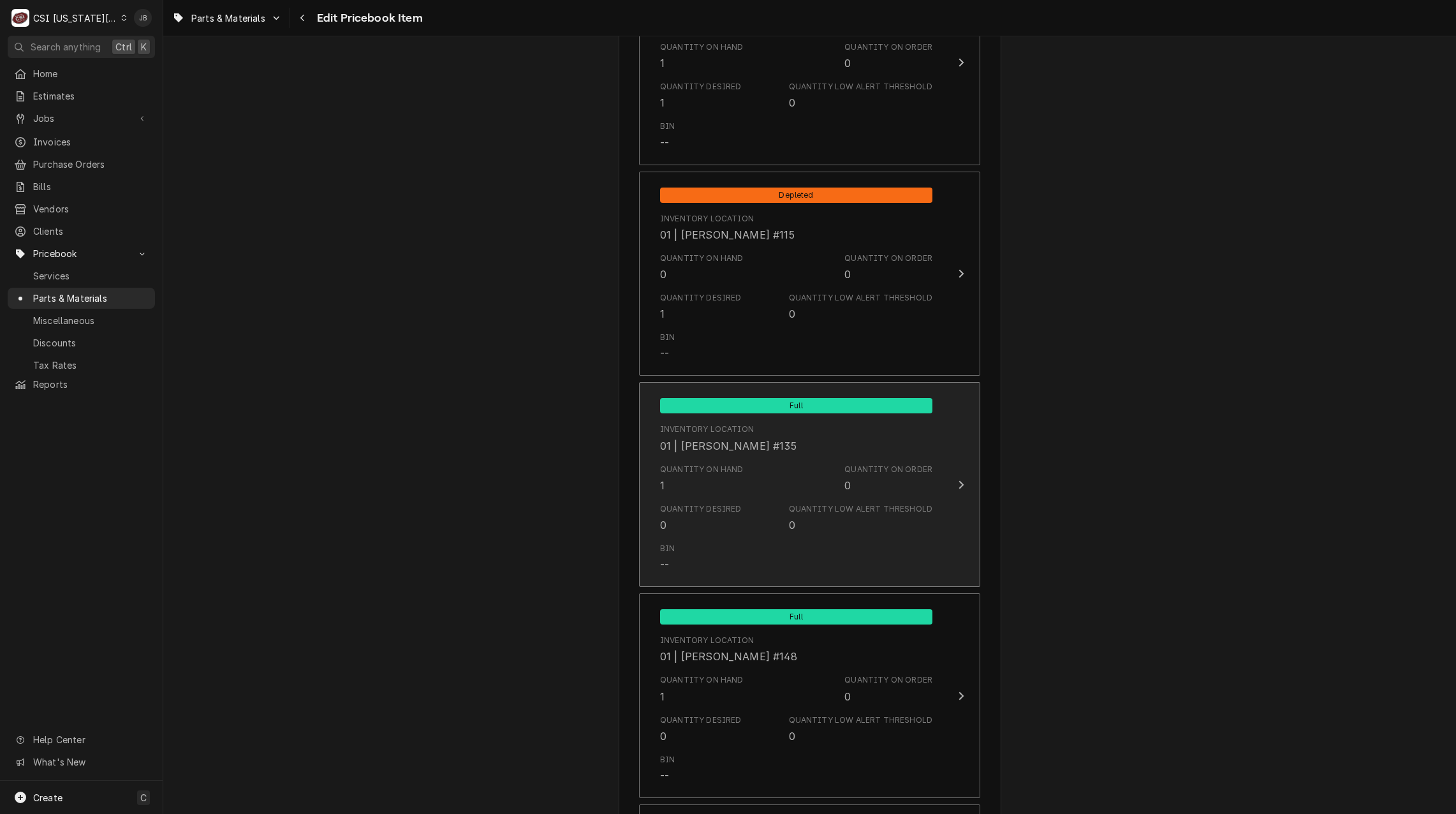
scroll to position [2169, 0]
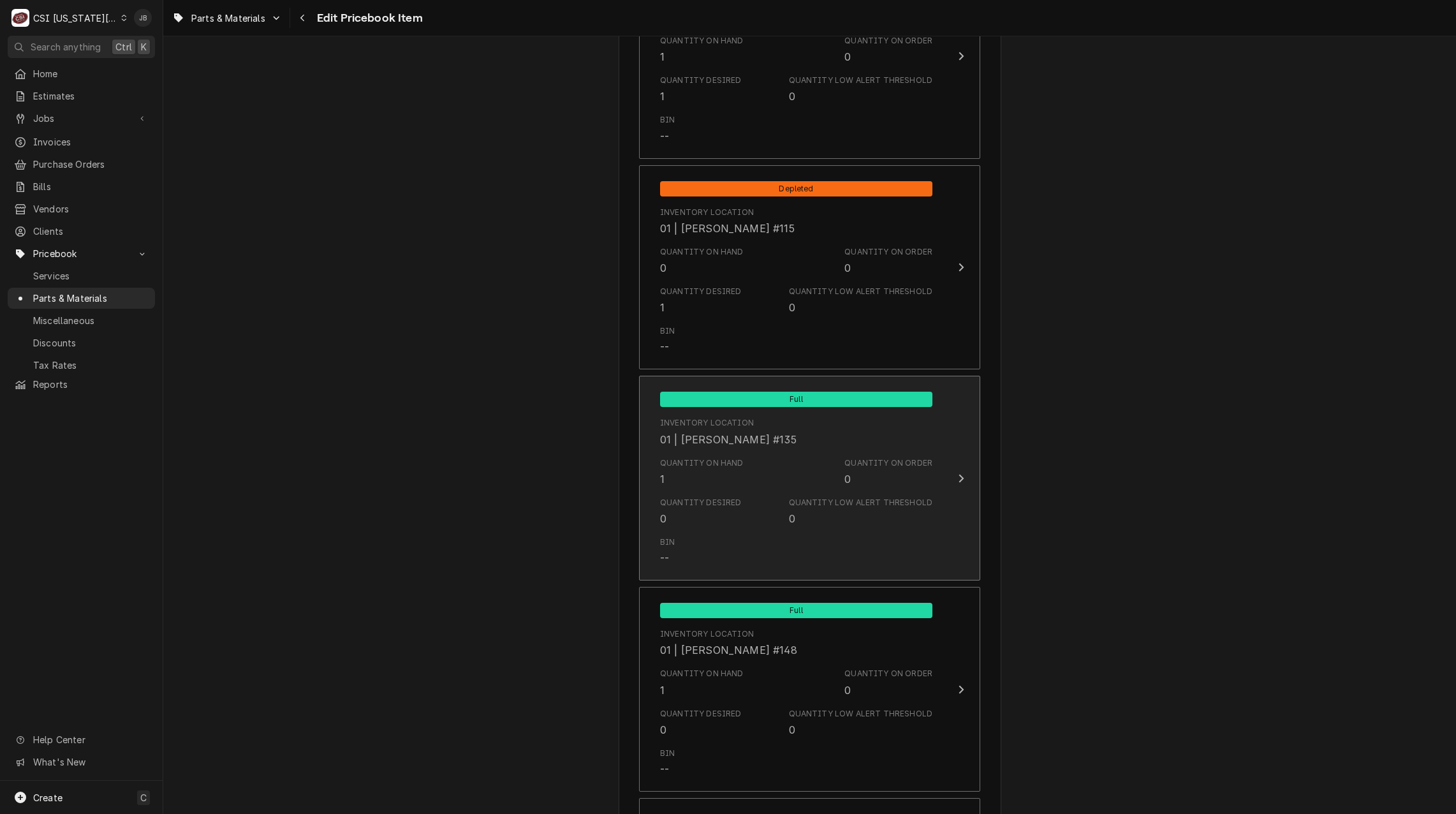
click at [740, 545] on div "Bin --" at bounding box center [796, 551] width 273 height 40
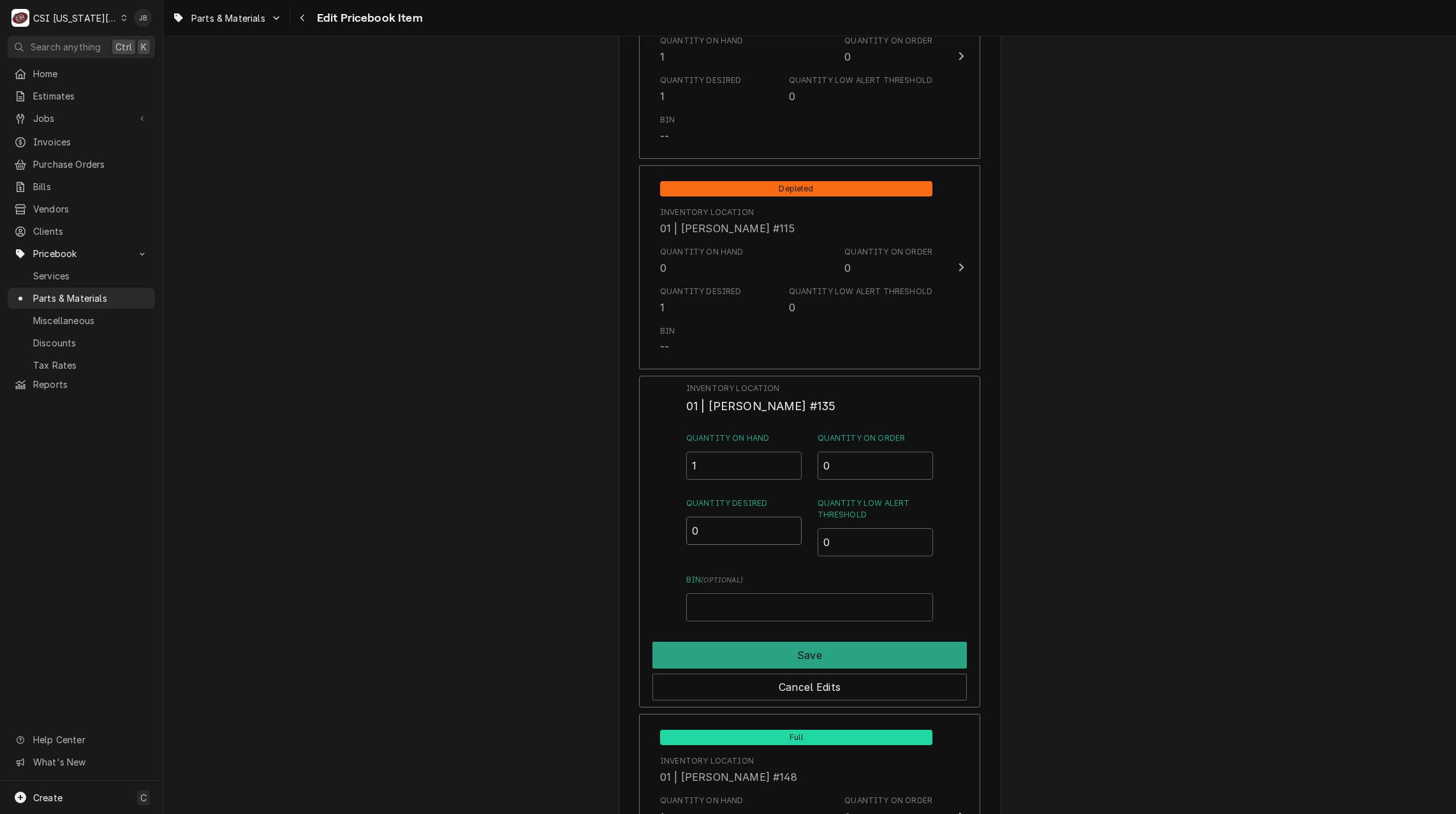
drag, startPoint x: 718, startPoint y: 524, endPoint x: 680, endPoint y: 532, distance: 38.8
click at [685, 529] on div "Inventory Location 01 | CODY DAVIS #135 Quantity on Hand 1 Quantity on Order 0 …" at bounding box center [810, 541] width 341 height 332
type input "1"
click at [734, 660] on button "Save" at bounding box center [810, 655] width 314 height 27
type textarea "x"
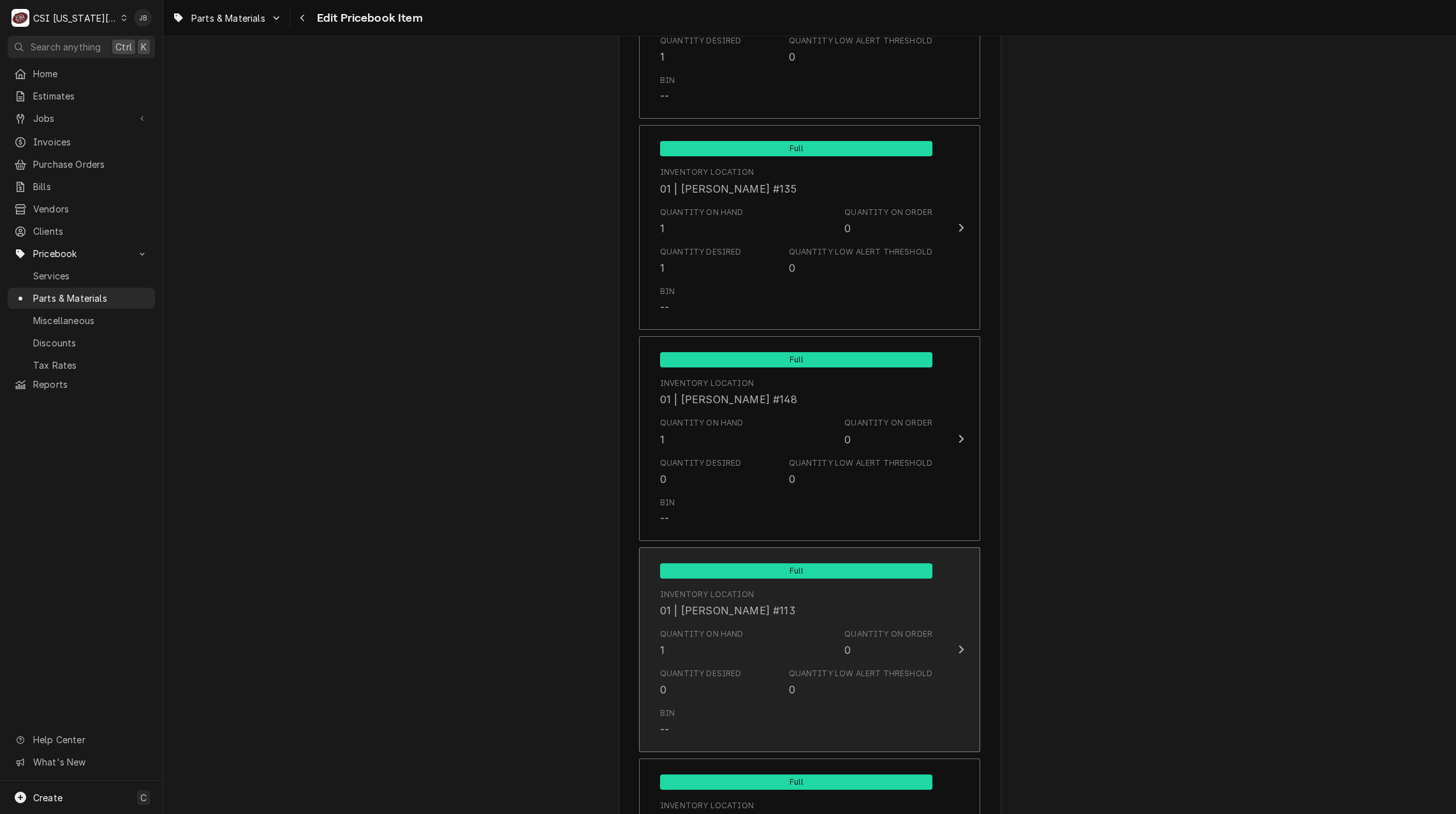
scroll to position [2424, 0]
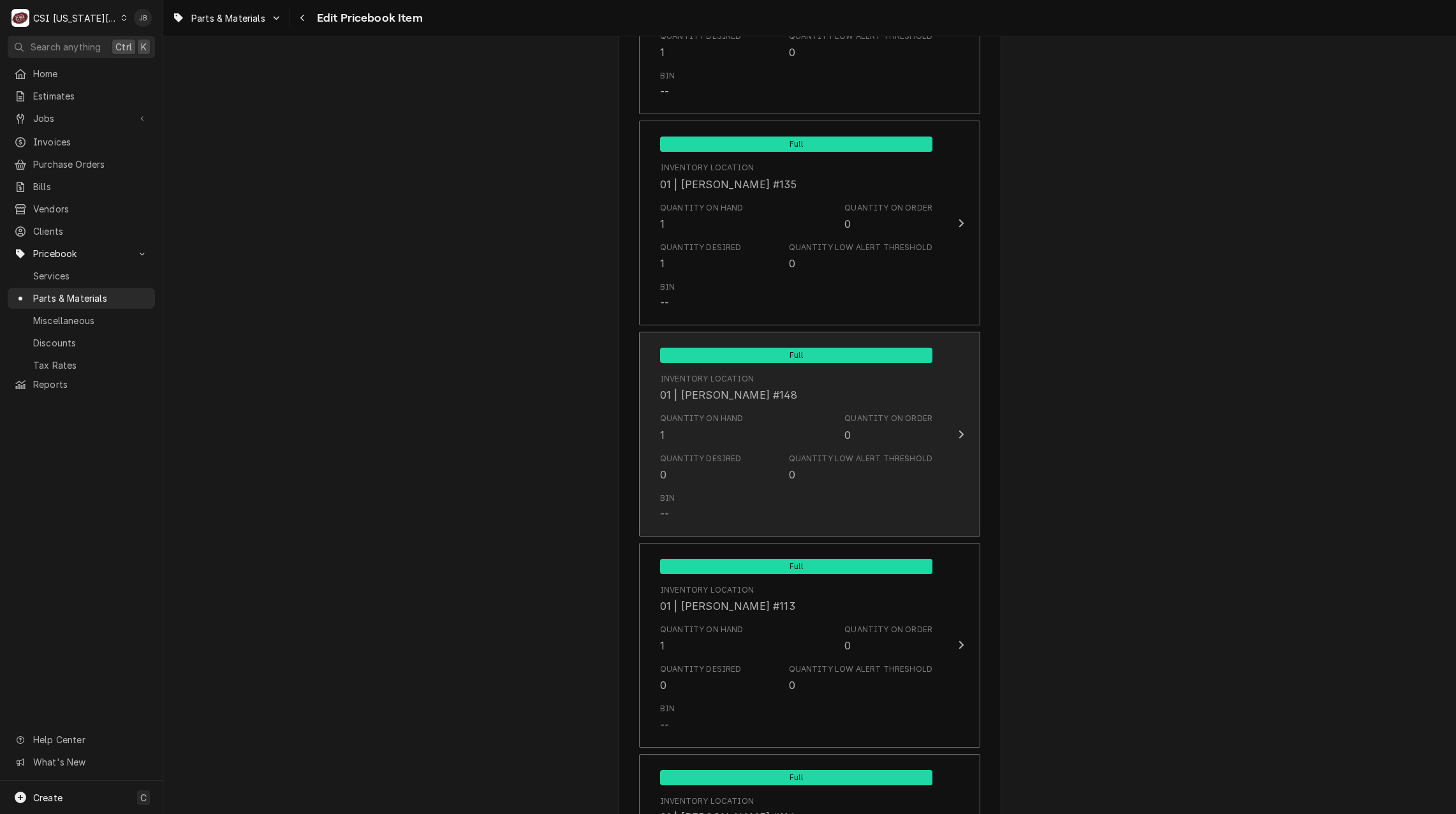
click at [726, 498] on div "Bin --" at bounding box center [796, 507] width 273 height 40
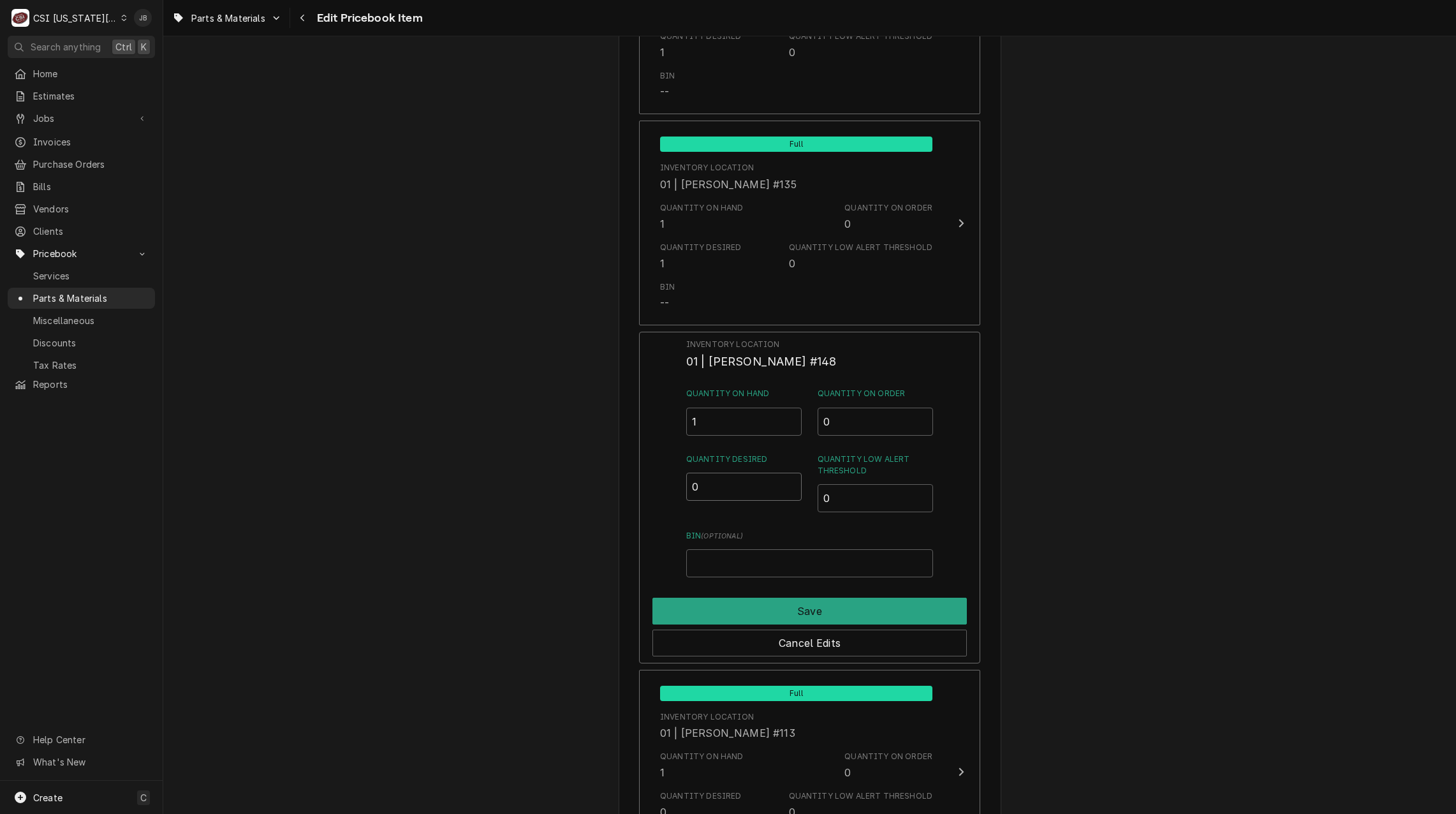
drag, startPoint x: 706, startPoint y: 486, endPoint x: 665, endPoint y: 500, distance: 43.3
click at [671, 490] on div "Inventory Location 01 | JIMMY TERRELL #148 Quantity on Hand 1 Quantity on Order…" at bounding box center [810, 498] width 341 height 332
type input "1"
click at [731, 615] on button "Save" at bounding box center [810, 611] width 314 height 27
type textarea "x"
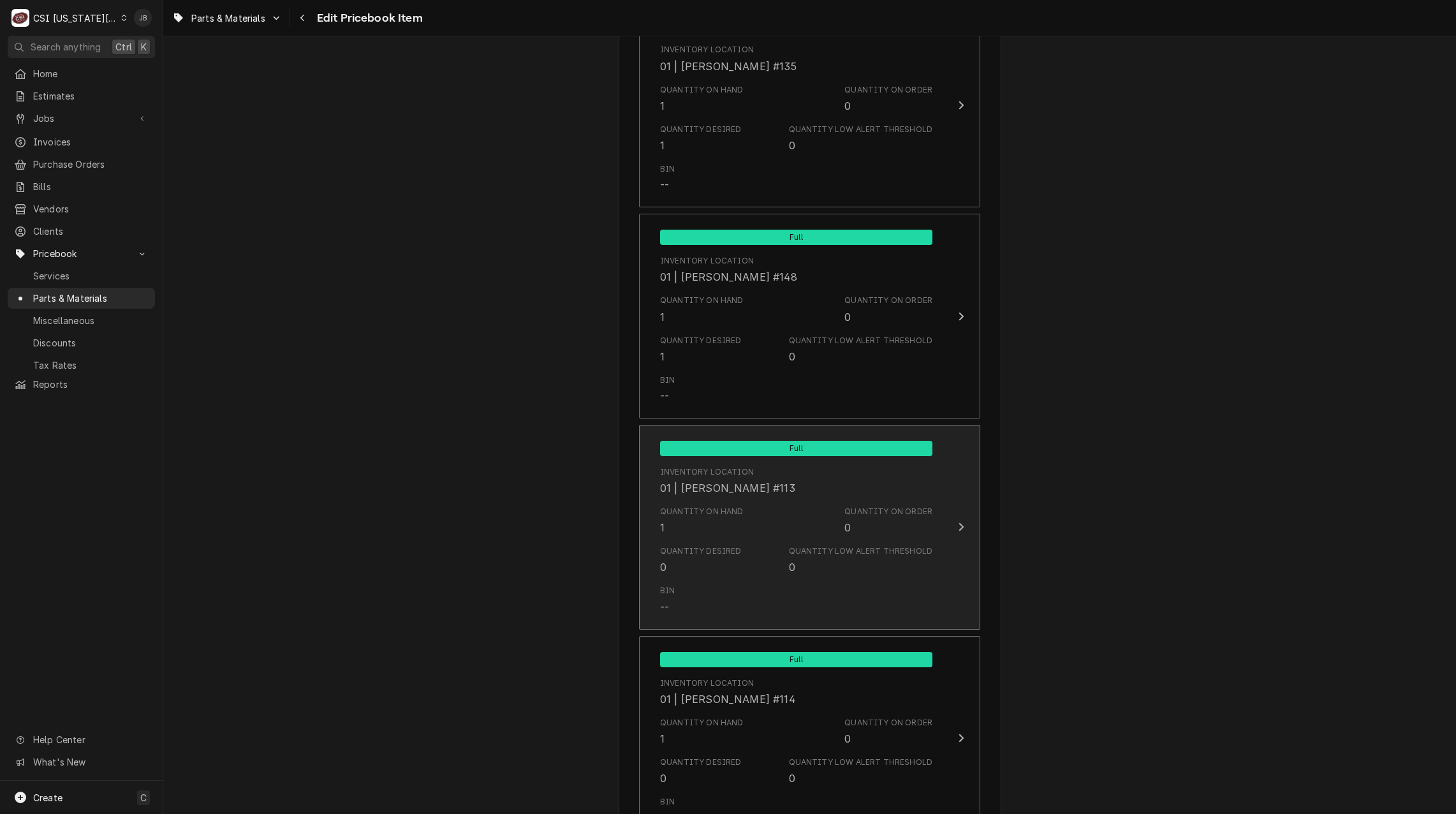
scroll to position [2551, 0]
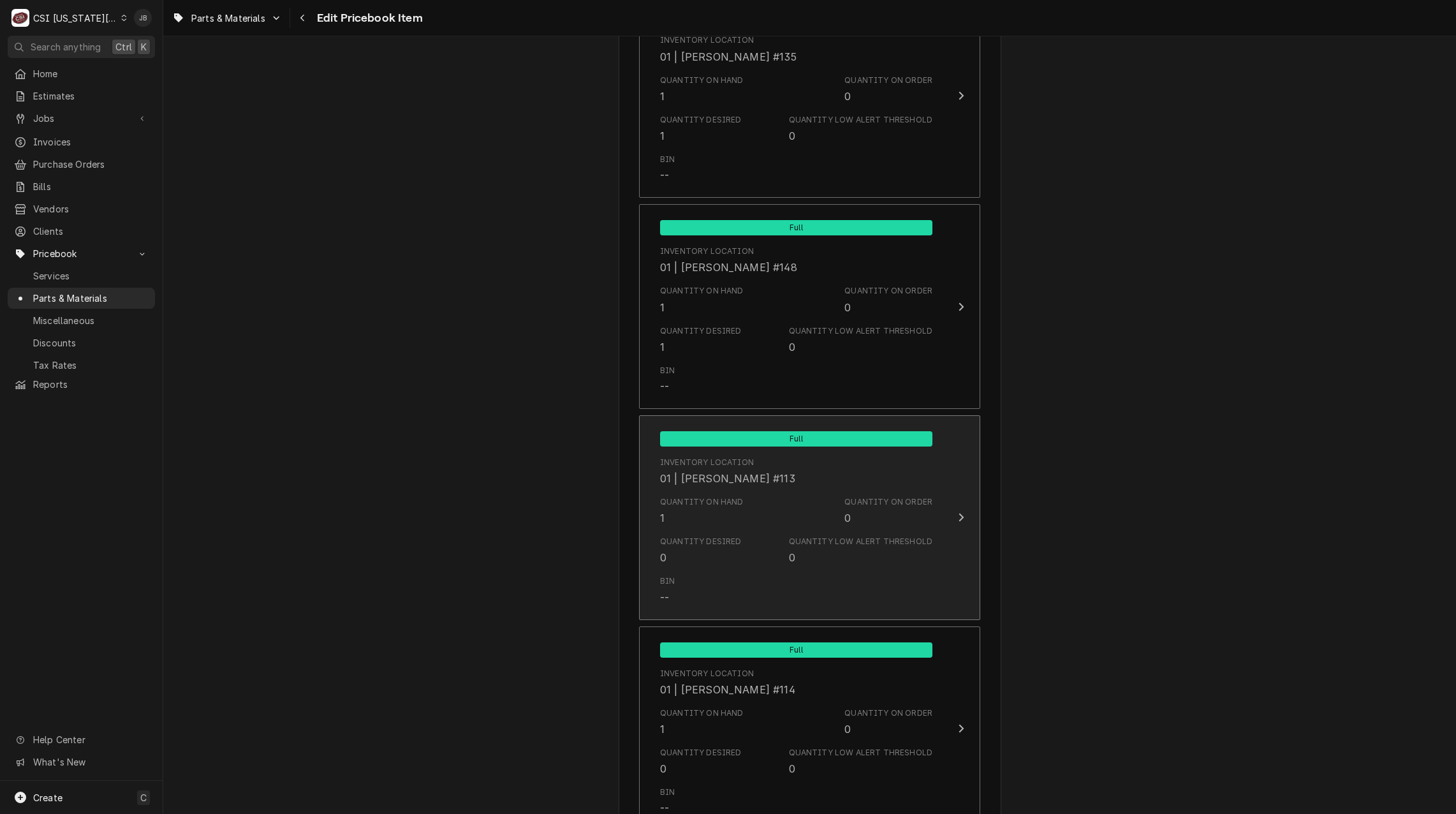
click at [745, 546] on div "Quantity Desired 0 Quantity Low Alert Threshold 0" at bounding box center [796, 551] width 273 height 40
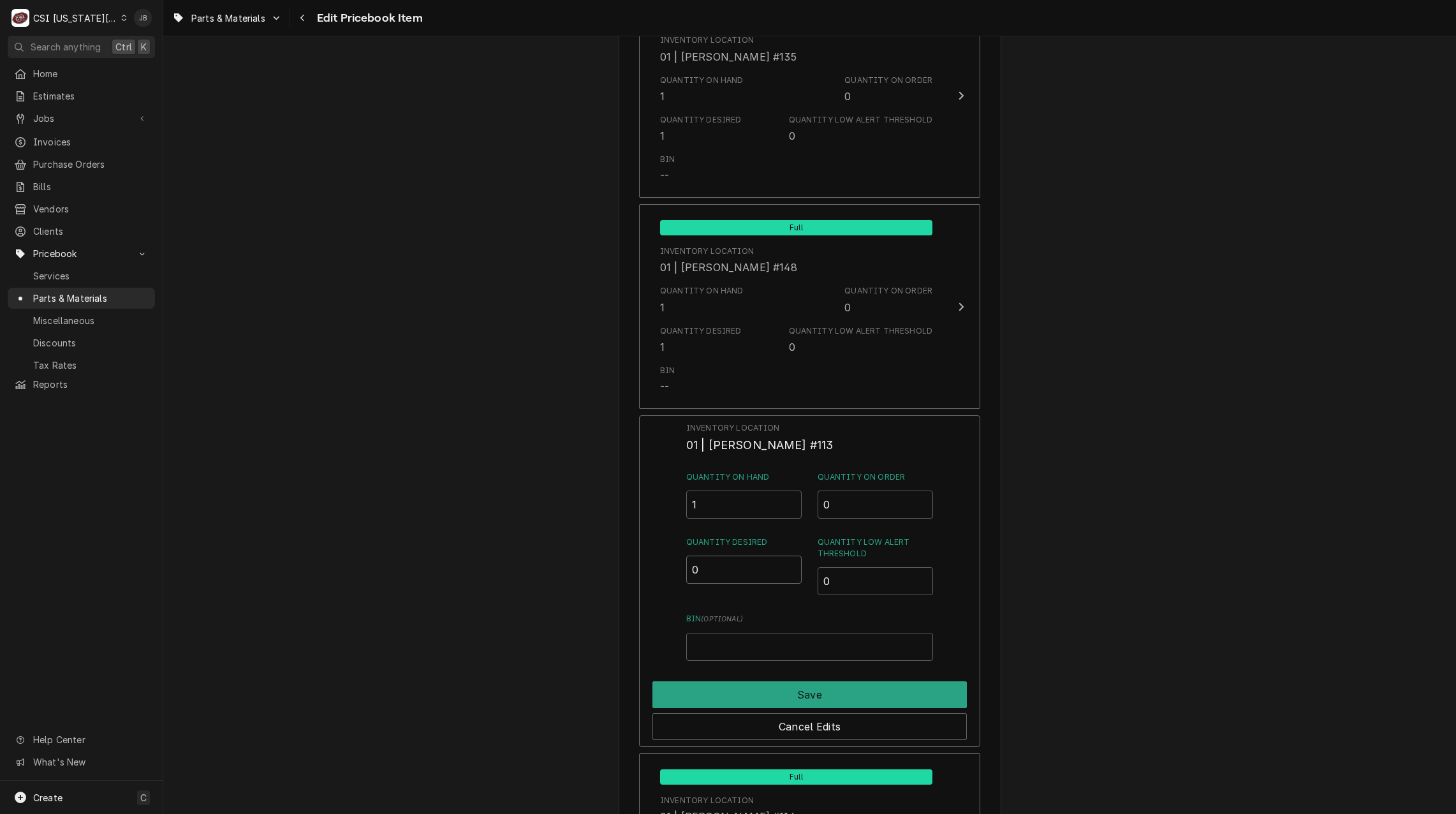
drag, startPoint x: 698, startPoint y: 563, endPoint x: 672, endPoint y: 566, distance: 26.2
click at [672, 566] on div "Inventory Location 01 | JOSHUA MARSHALL #113 Quantity on Hand 1 Quantity on Ord…" at bounding box center [810, 581] width 341 height 332
type input "1"
click at [736, 699] on button "Save" at bounding box center [810, 694] width 314 height 27
type textarea "x"
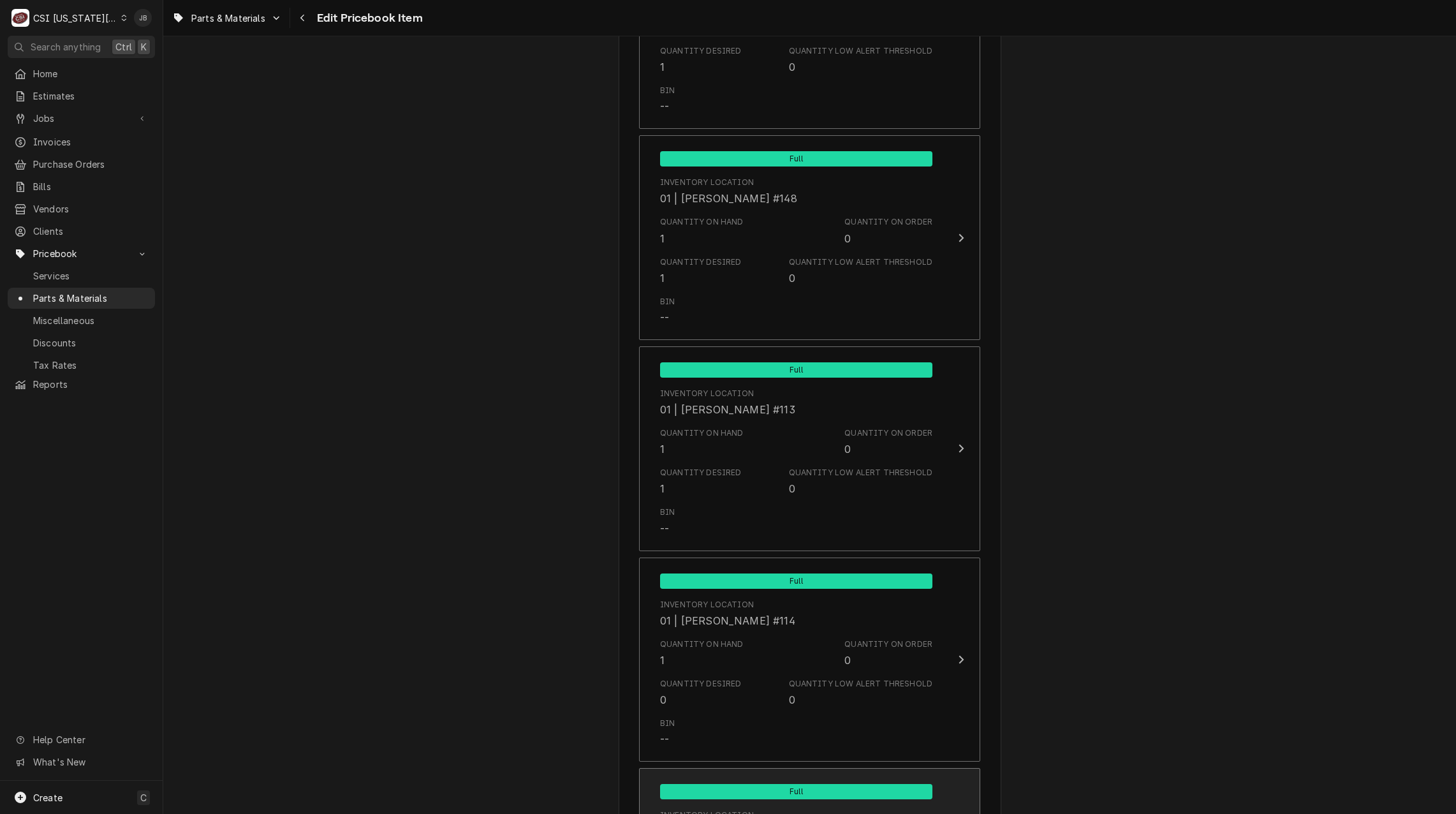
scroll to position [2807, 0]
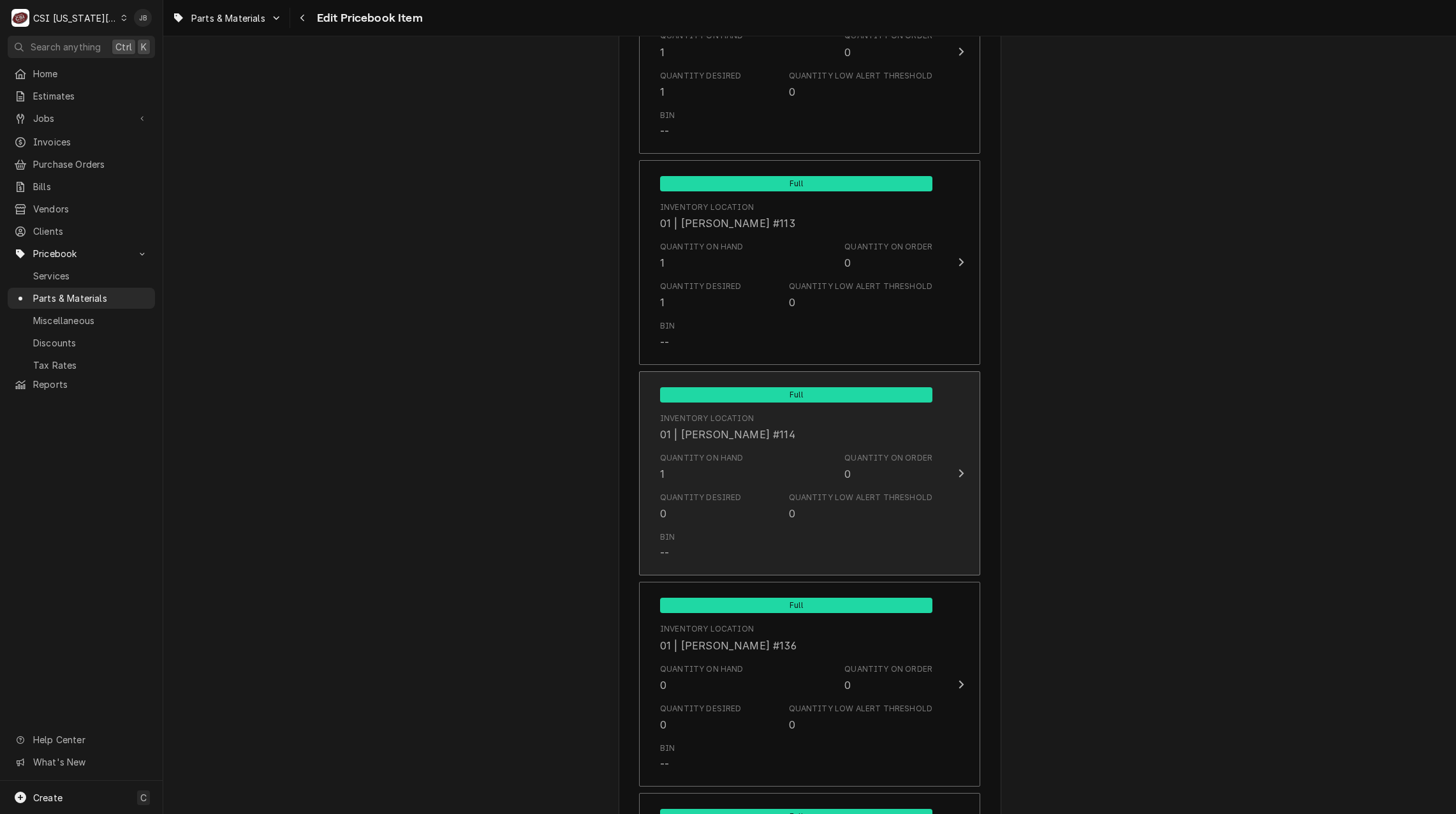
click at [733, 516] on div "Quantity Desired 0" at bounding box center [701, 506] width 81 height 29
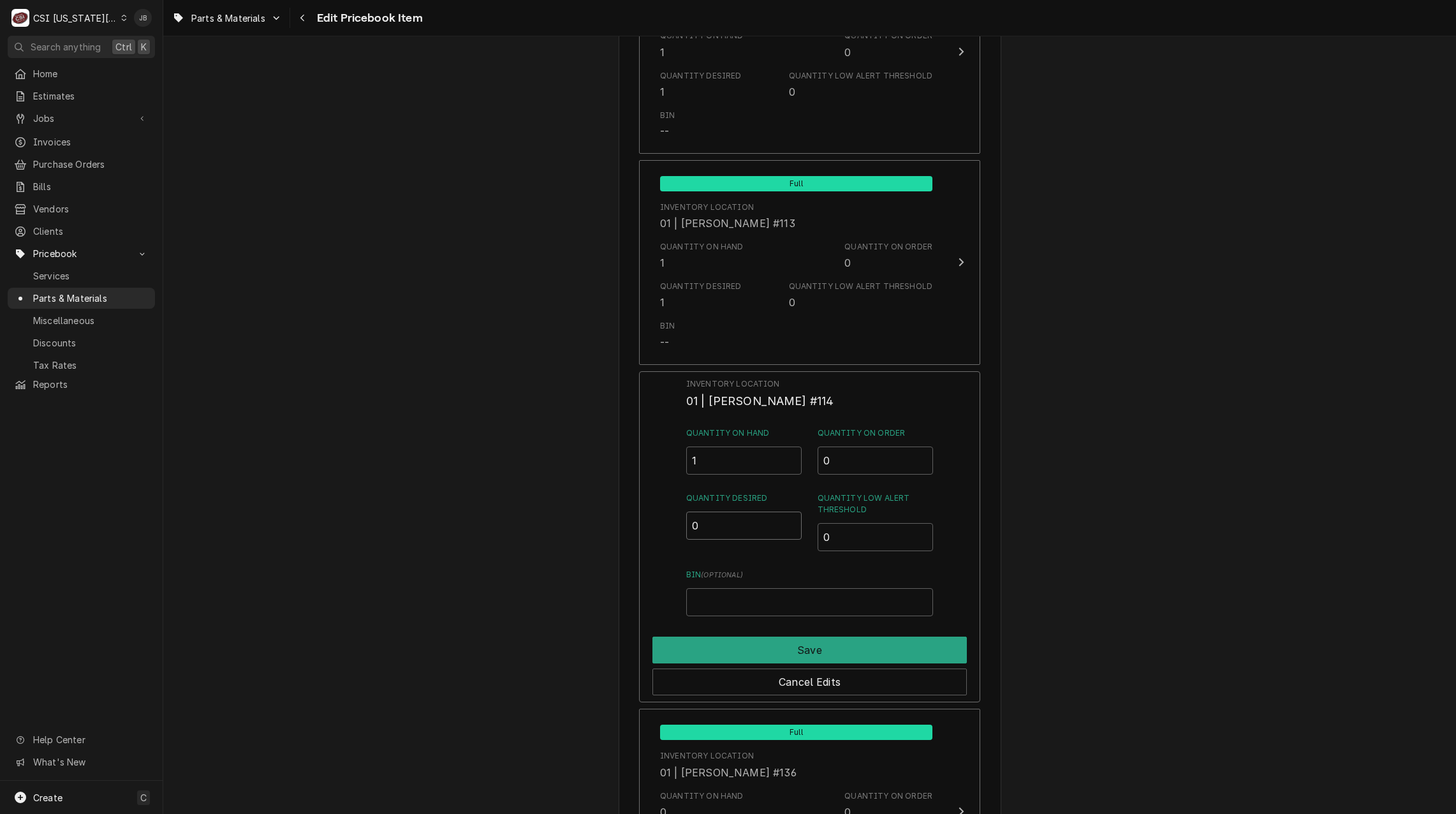
drag, startPoint x: 704, startPoint y: 522, endPoint x: 669, endPoint y: 530, distance: 35.9
click at [671, 529] on div "Inventory Location 01 | MIKE SCHUPP #114 Quantity on Hand 1 Quantity on Order 0…" at bounding box center [810, 537] width 341 height 332
type input "1"
click at [731, 652] on button "Save" at bounding box center [810, 650] width 314 height 27
type textarea "x"
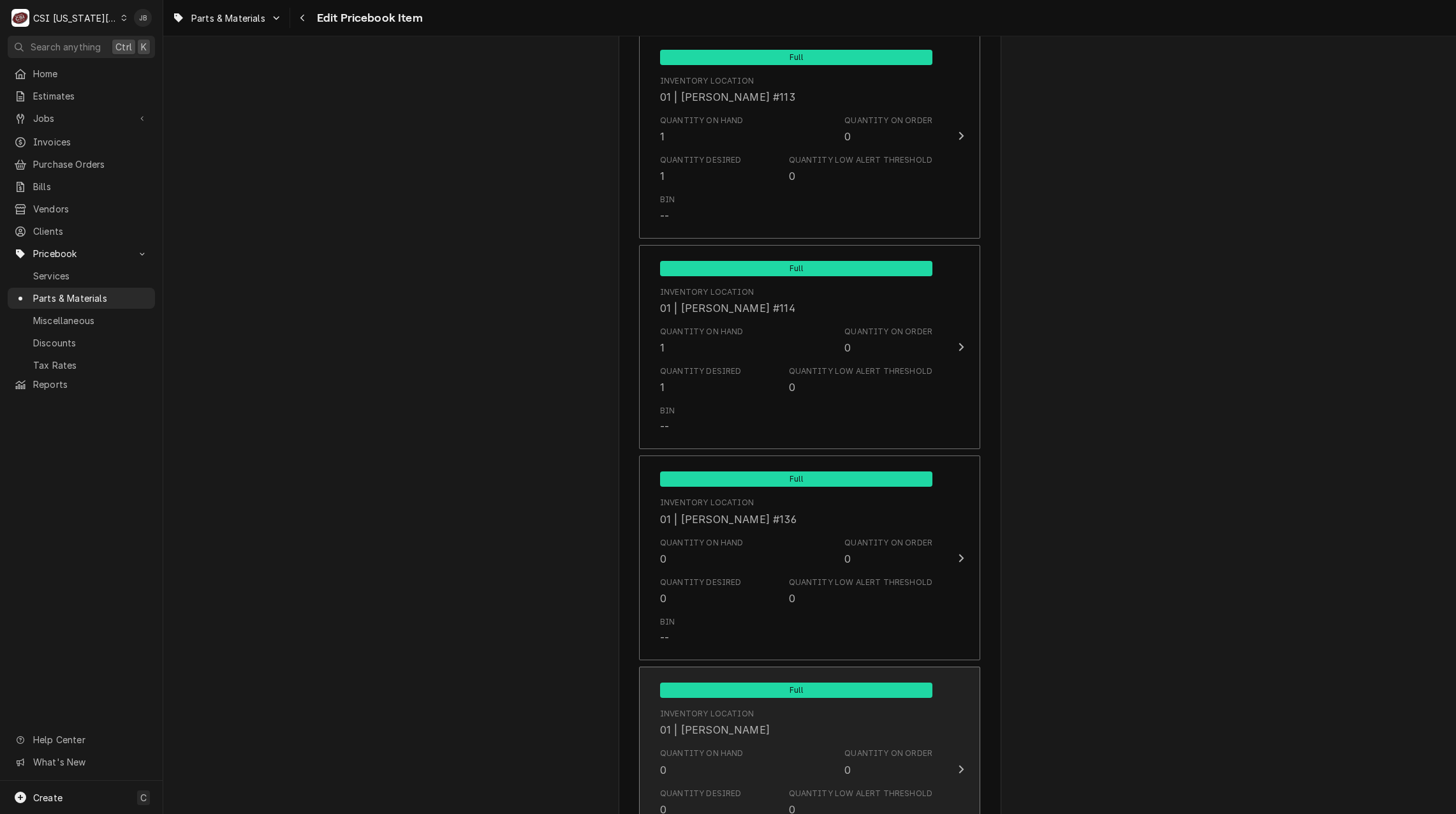
scroll to position [3061, 0]
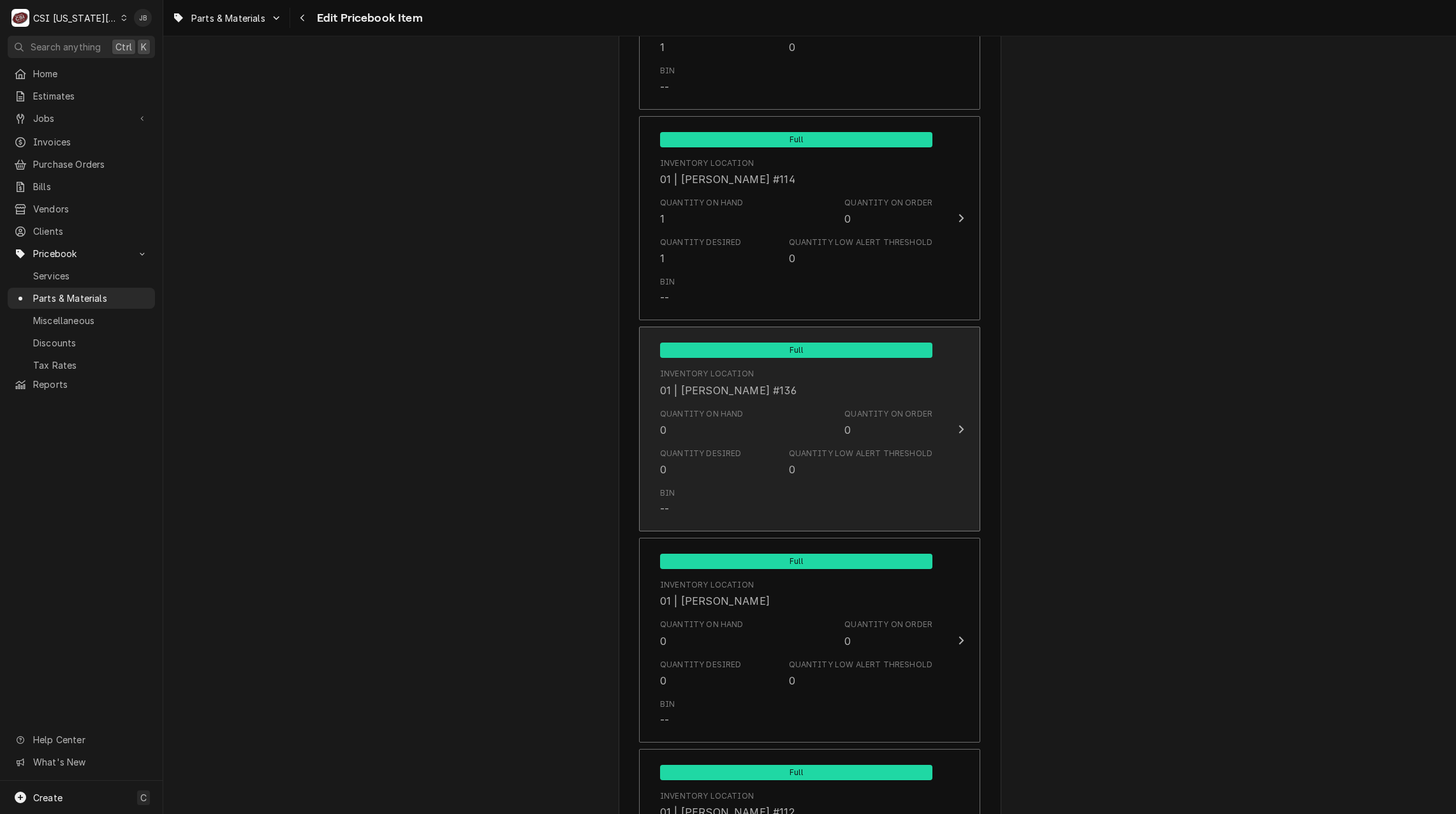
click at [734, 457] on div "Quantity Desired 0 Quantity Low Alert Threshold 0" at bounding box center [796, 462] width 273 height 40
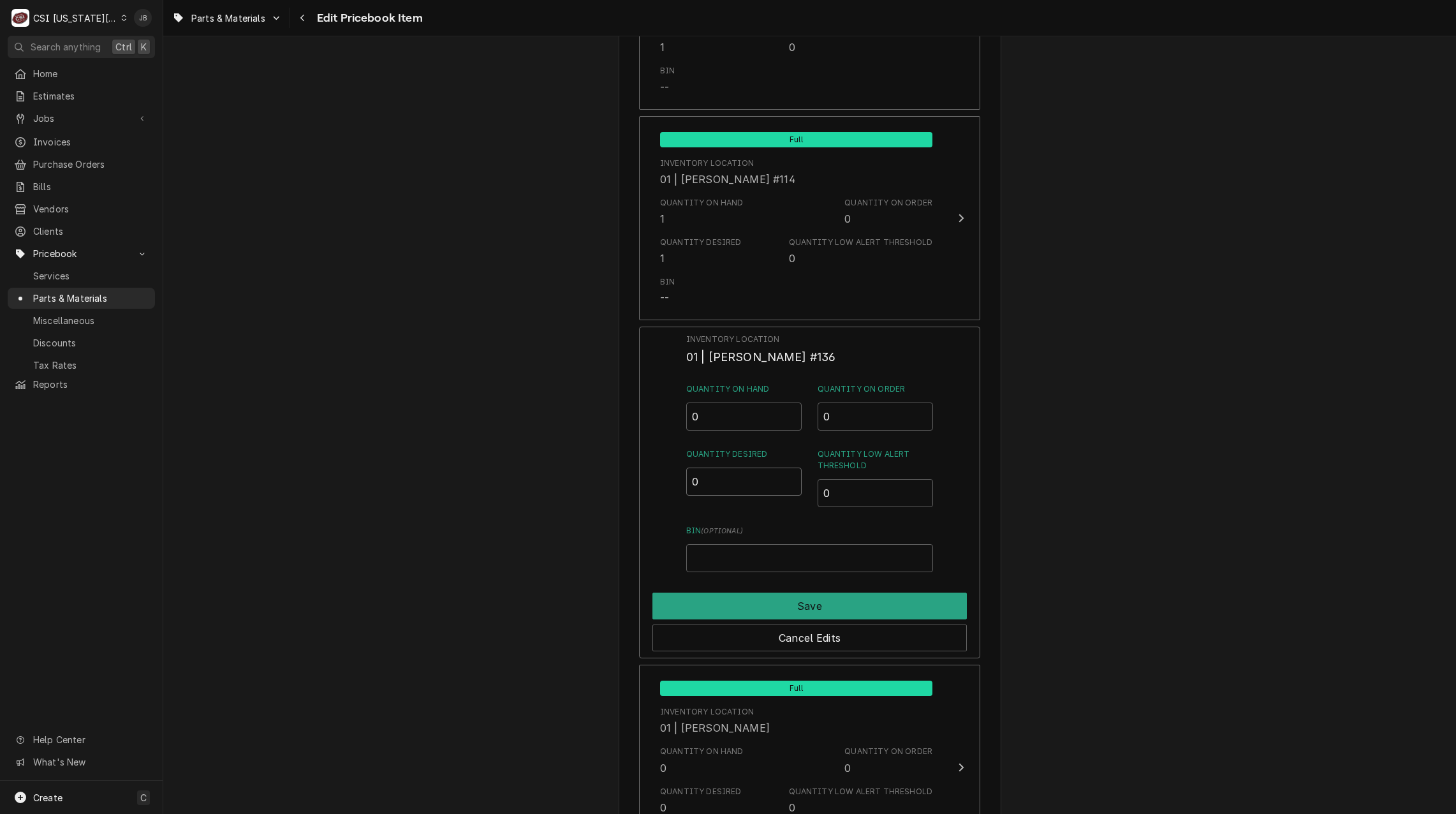
drag, startPoint x: 710, startPoint y: 476, endPoint x: 671, endPoint y: 489, distance: 41.1
click at [681, 480] on div "Inventory Location 01 | PHIL BUSTAMANTE #136 Quantity on Hand 0 Quantity on Ord…" at bounding box center [810, 492] width 341 height 332
type input "1"
click at [752, 602] on button "Save" at bounding box center [810, 606] width 314 height 27
type textarea "x"
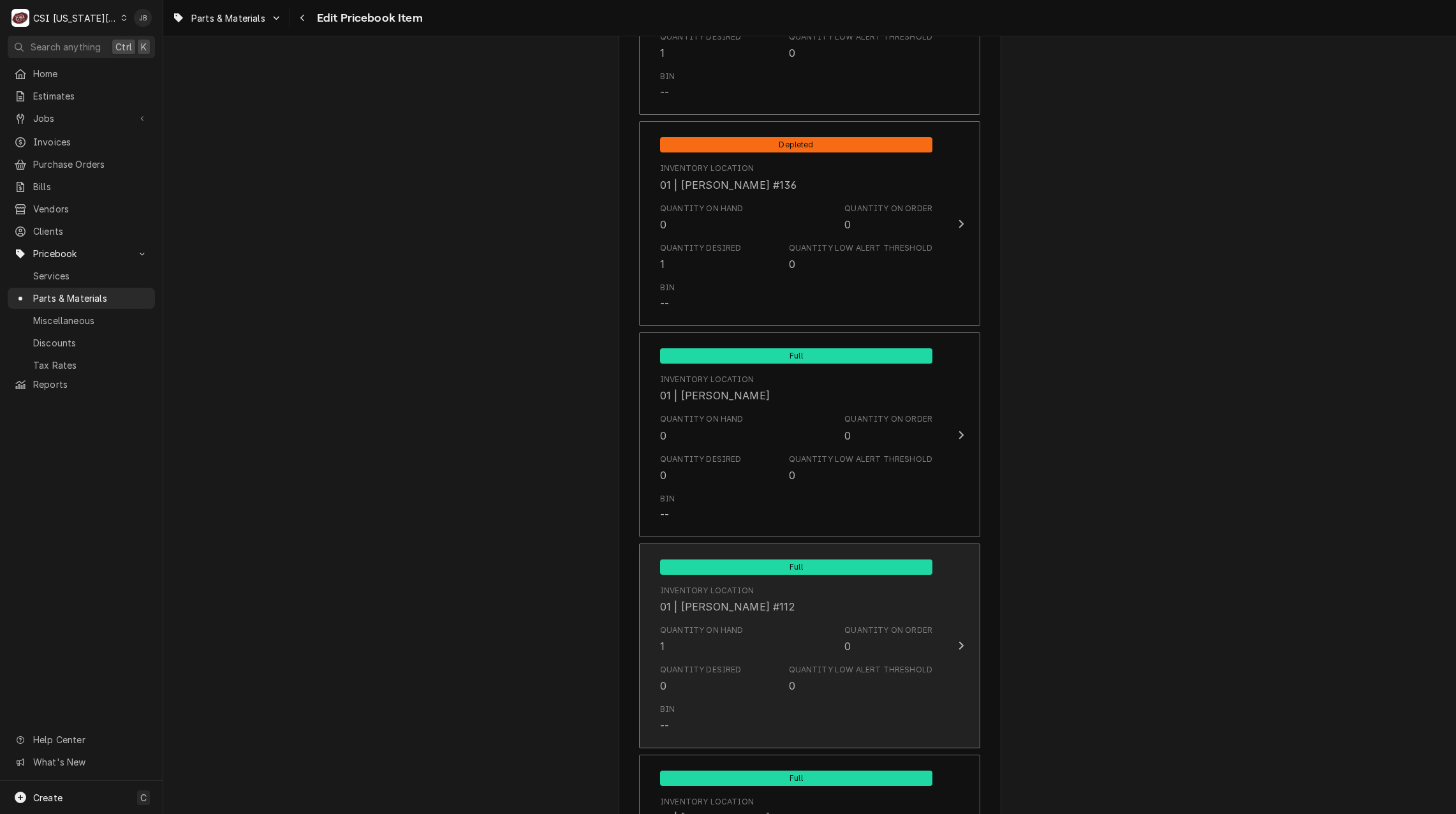
scroll to position [3380, 0]
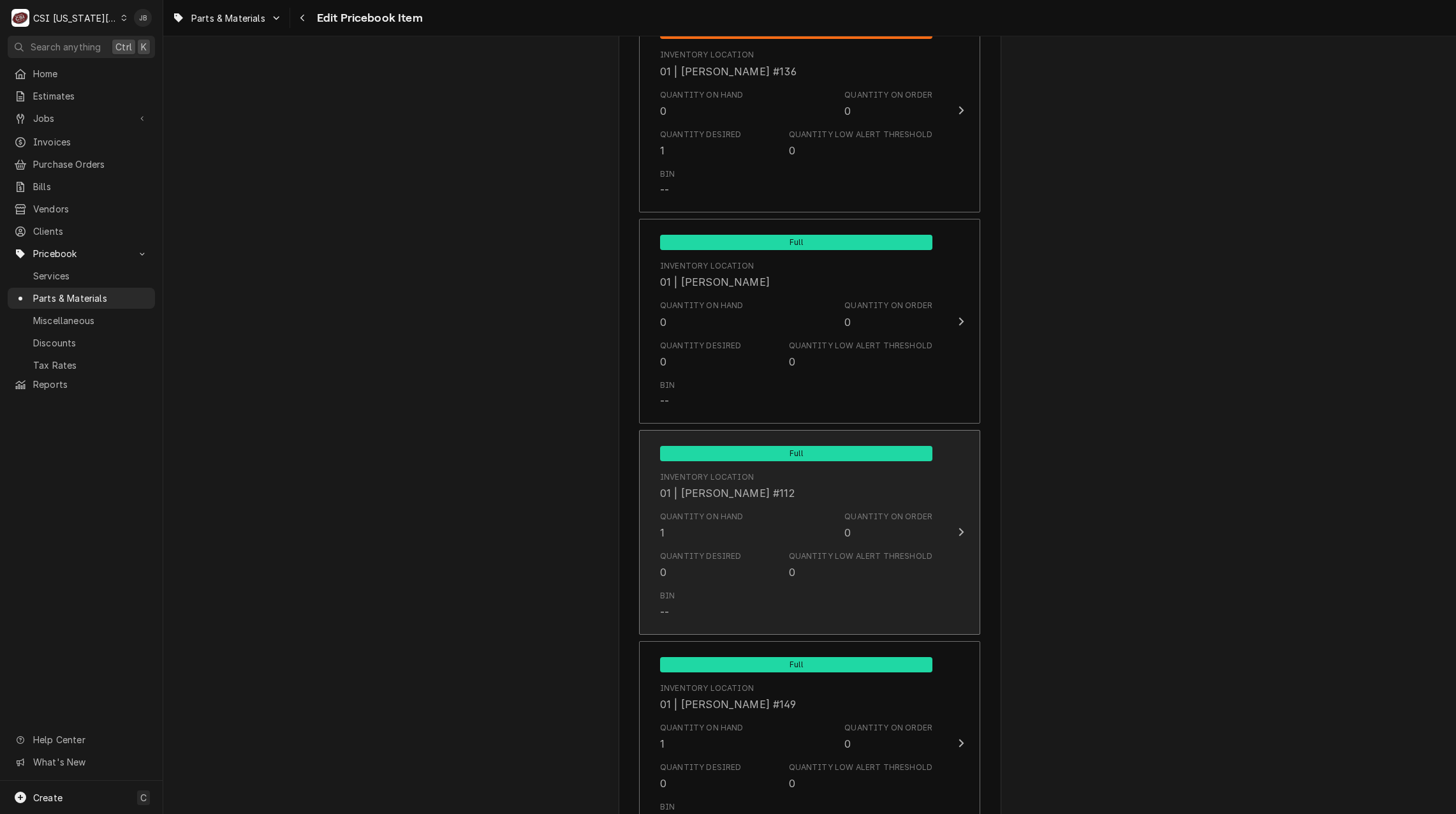
click at [745, 566] on div "Quantity Desired 0 Quantity Low Alert Threshold 0" at bounding box center [796, 565] width 273 height 40
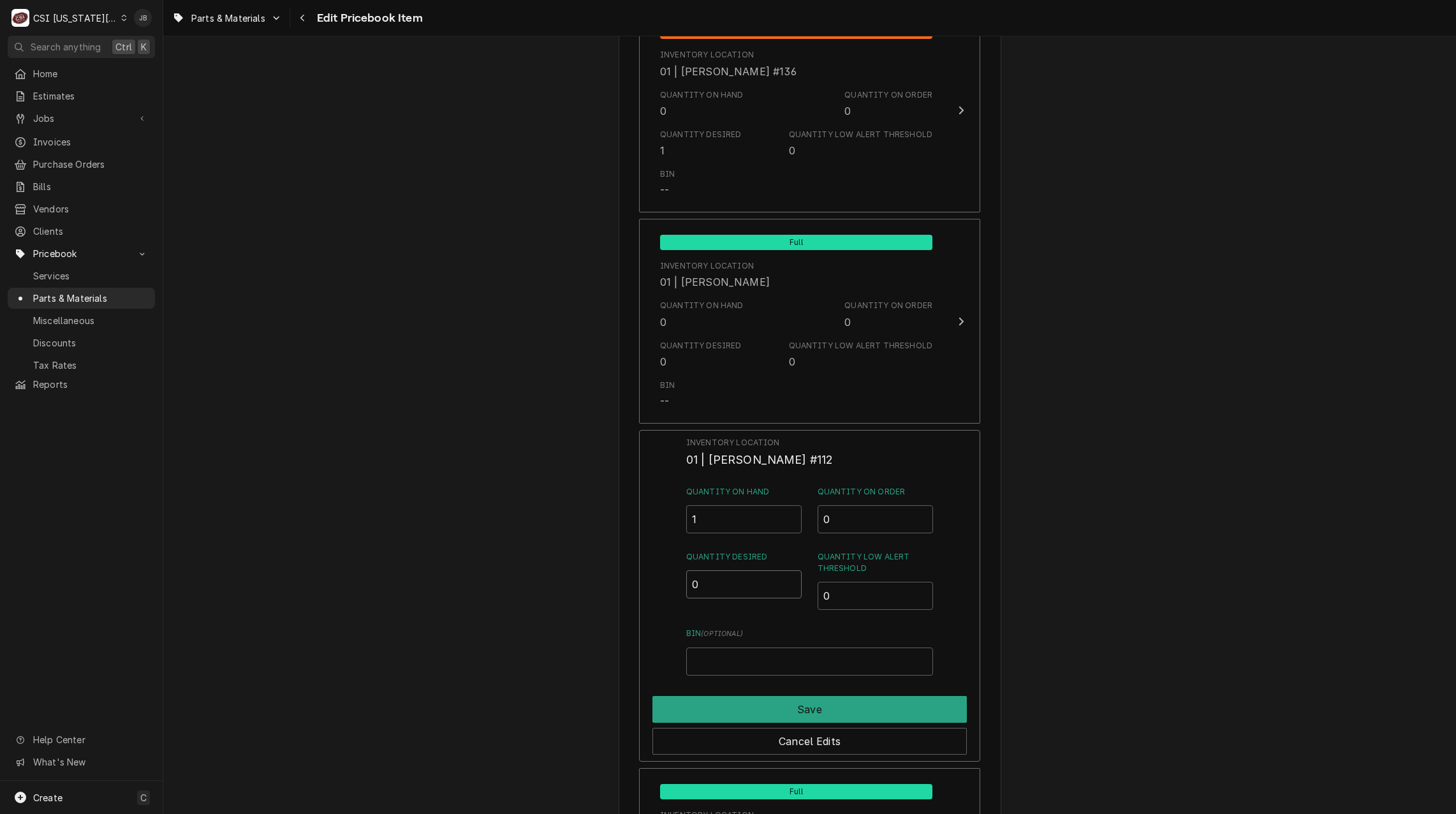
drag, startPoint x: 701, startPoint y: 579, endPoint x: 667, endPoint y: 590, distance: 35.7
click at [673, 585] on div "Inventory Location 01 | ROBERT MENDON #112 Quantity on Hand 1 Quantity on Order…" at bounding box center [810, 595] width 341 height 332
type input "1"
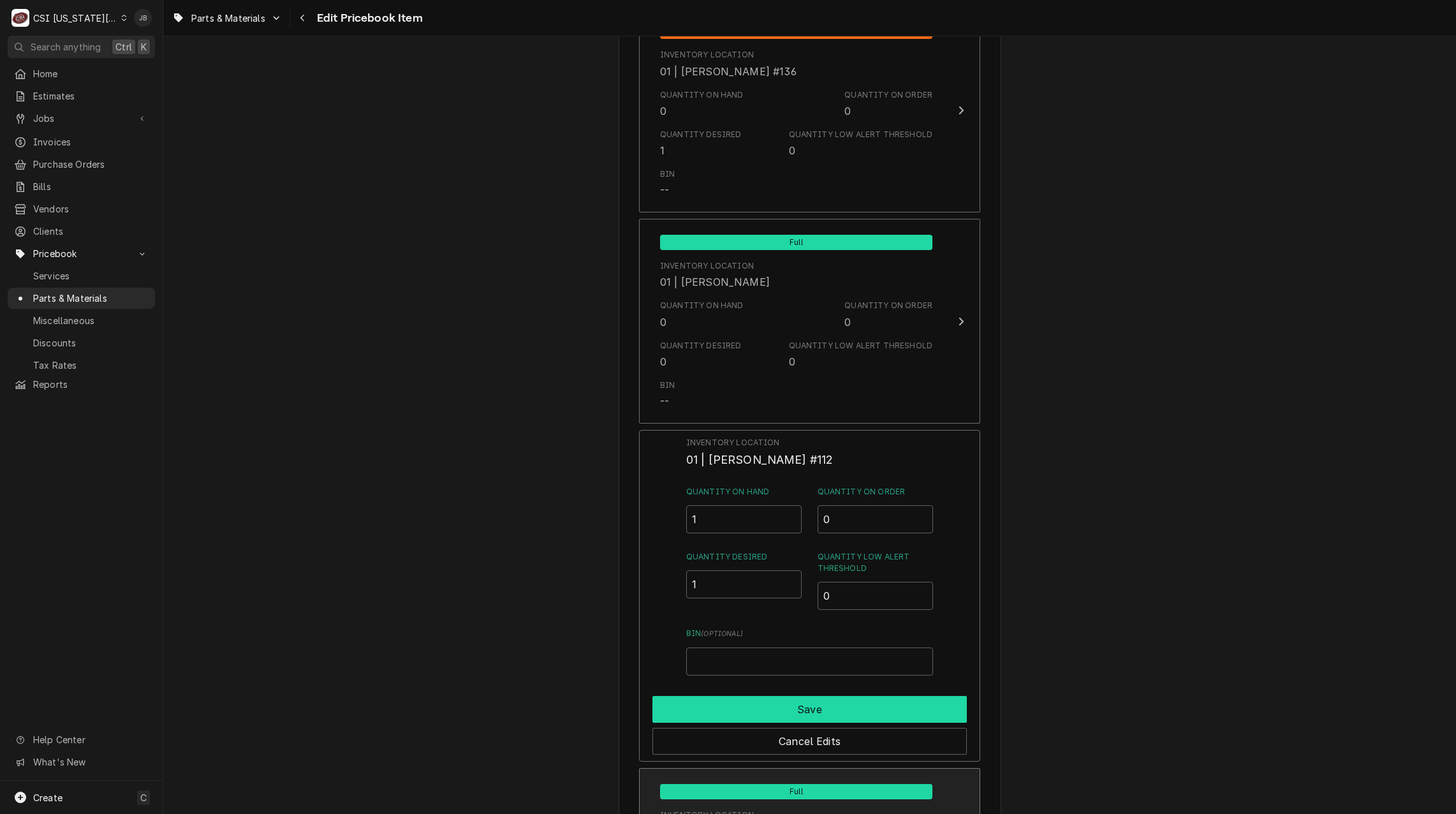
click at [747, 705] on button "Save" at bounding box center [810, 709] width 314 height 27
type textarea "x"
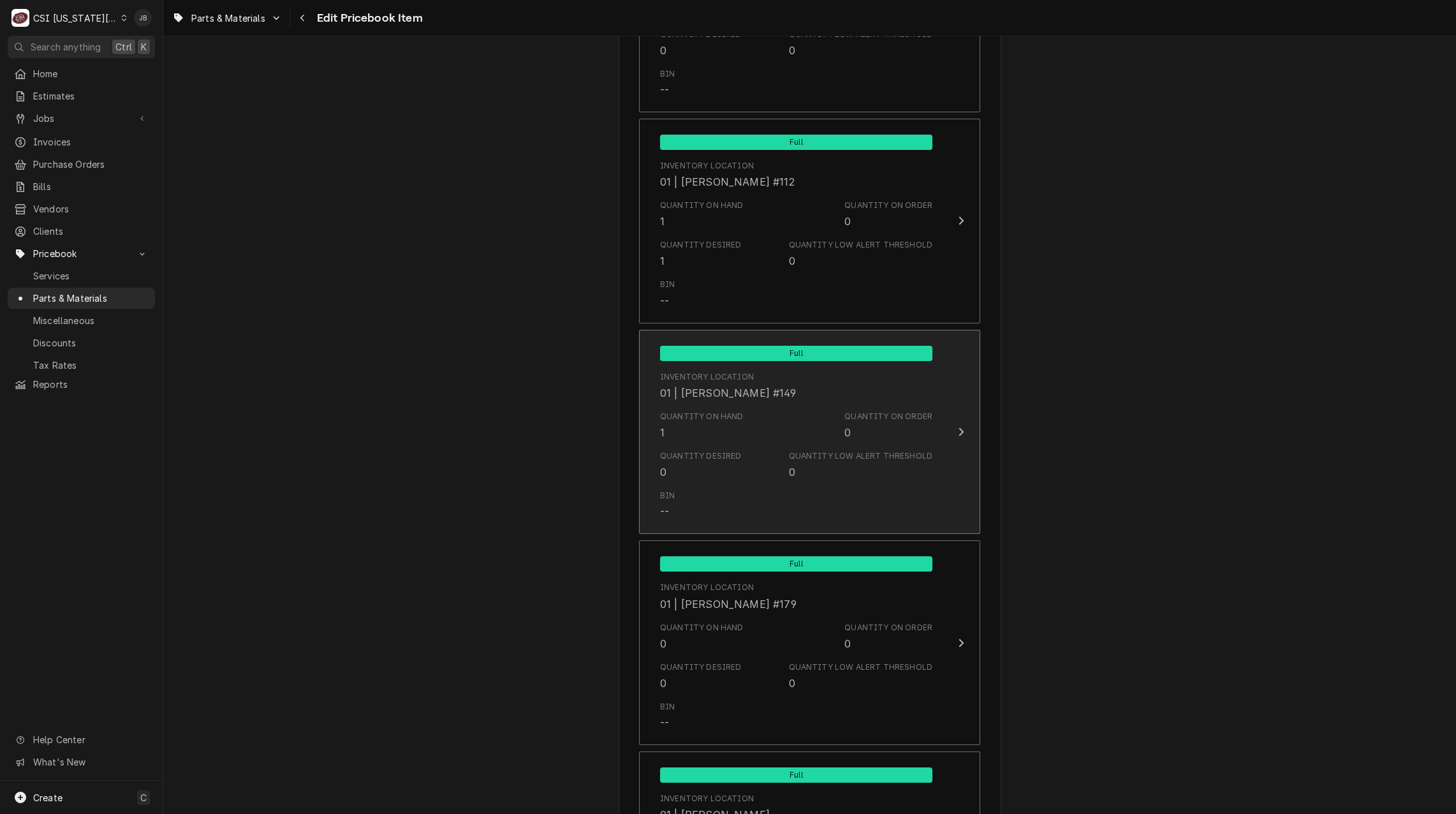
scroll to position [3827, 0]
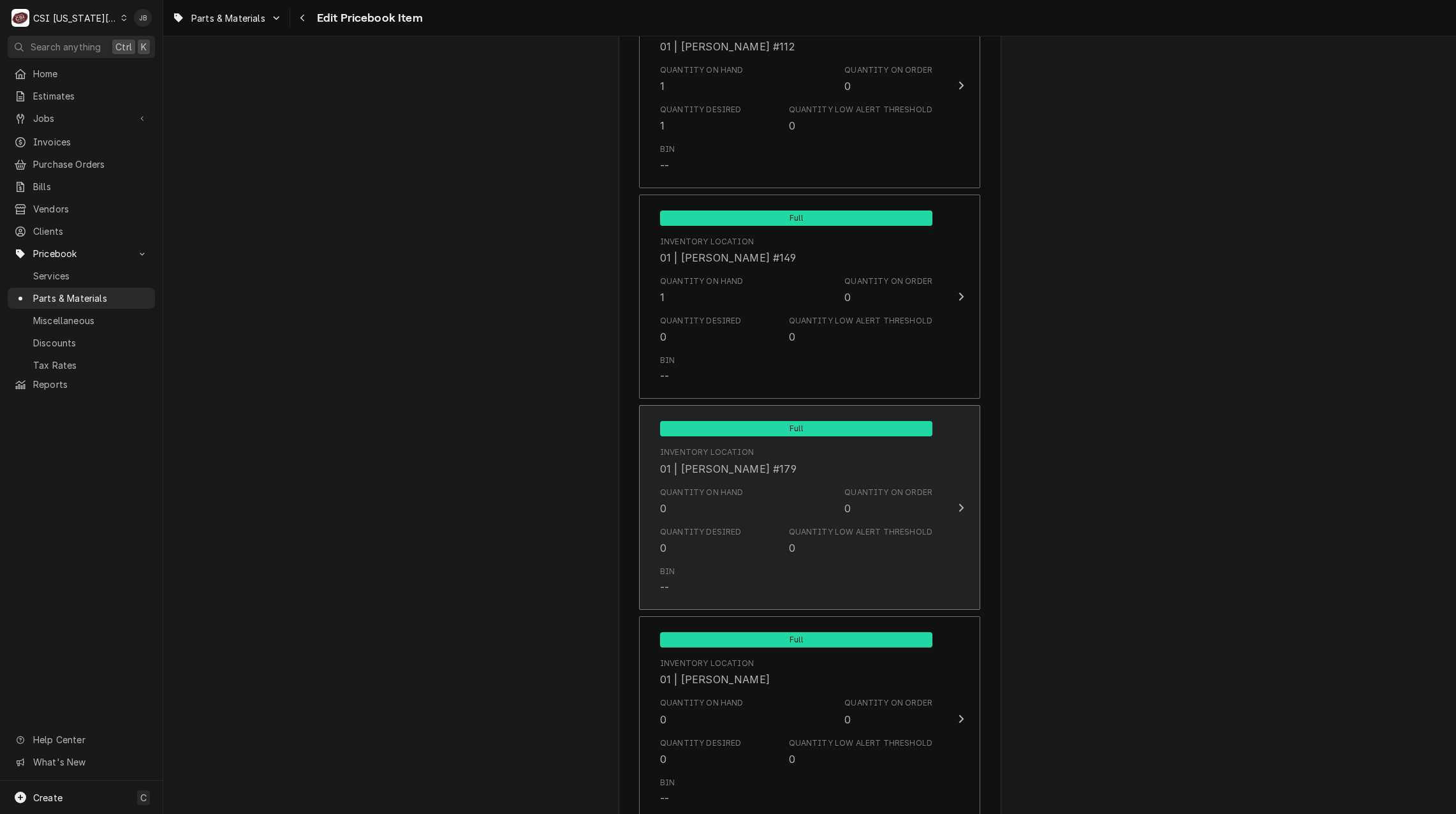
click at [735, 494] on div "Quantity on Hand" at bounding box center [702, 492] width 84 height 11
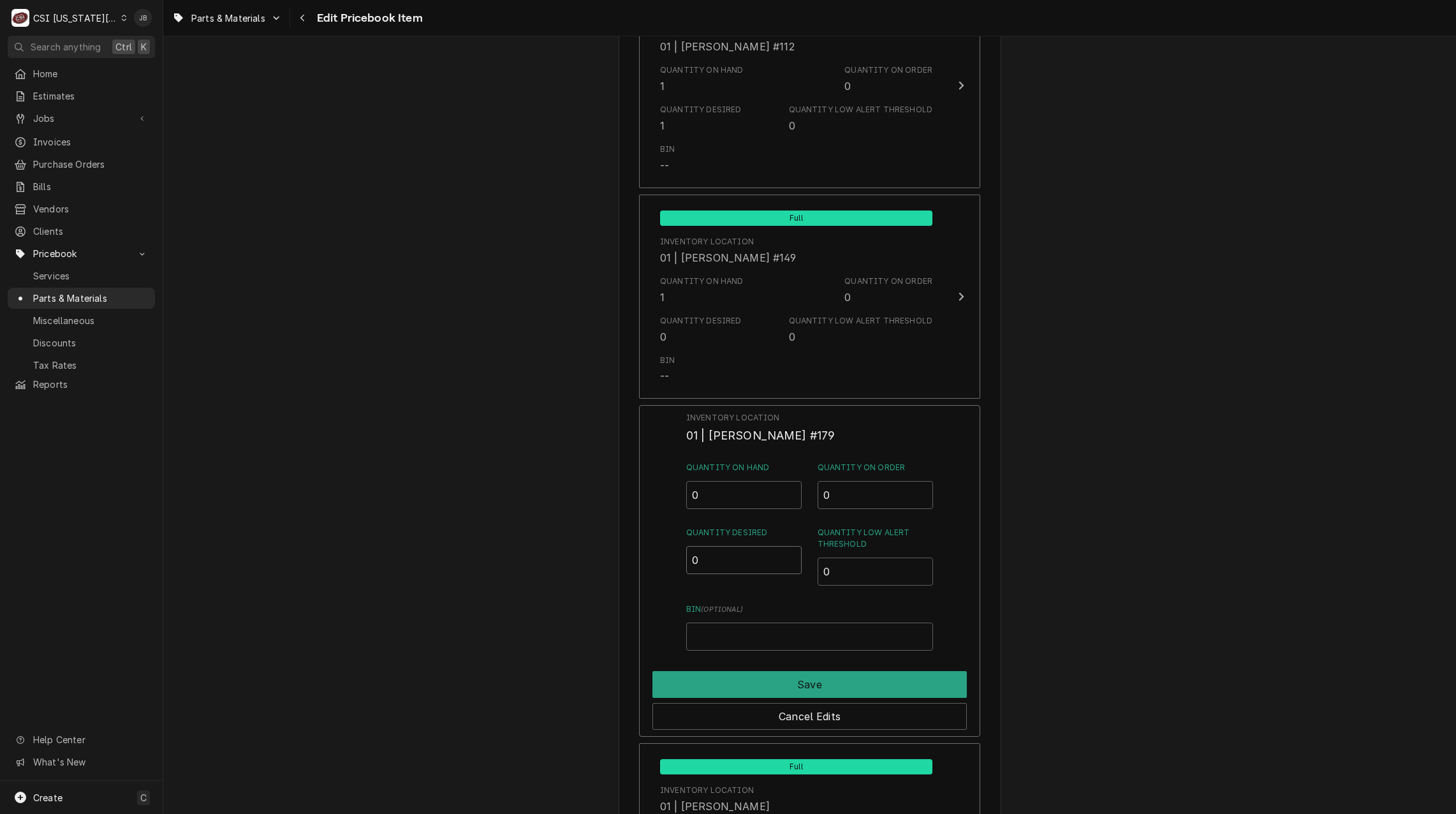
drag, startPoint x: 703, startPoint y: 563, endPoint x: 665, endPoint y: 583, distance: 42.9
click at [673, 572] on div "Inventory Location 01 | WADE URTEAGA #179 Quantity on Hand 0 Quantity on Order …" at bounding box center [810, 571] width 341 height 332
type input "1"
click at [729, 682] on button "Save" at bounding box center [810, 684] width 314 height 27
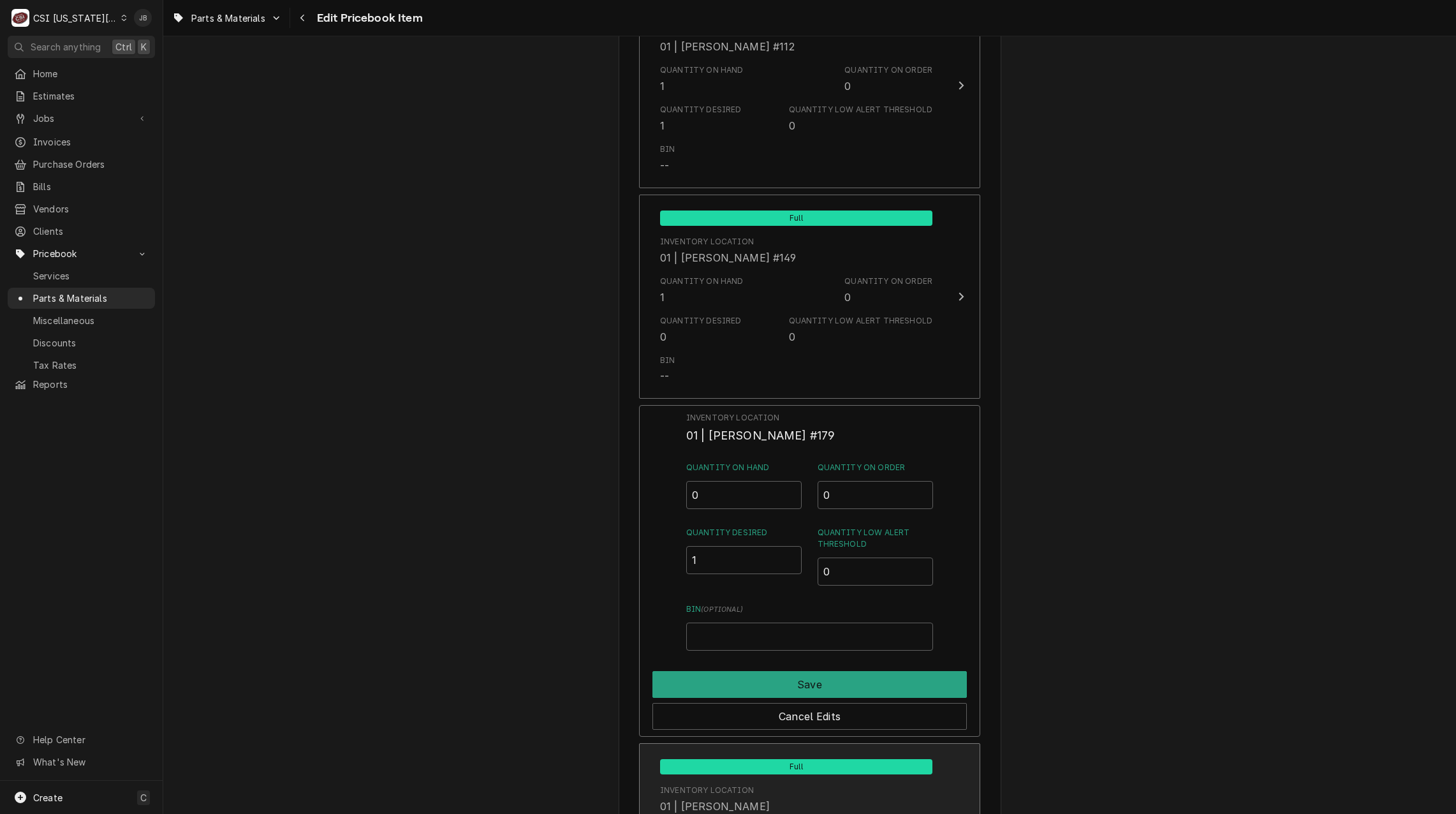
type textarea "x"
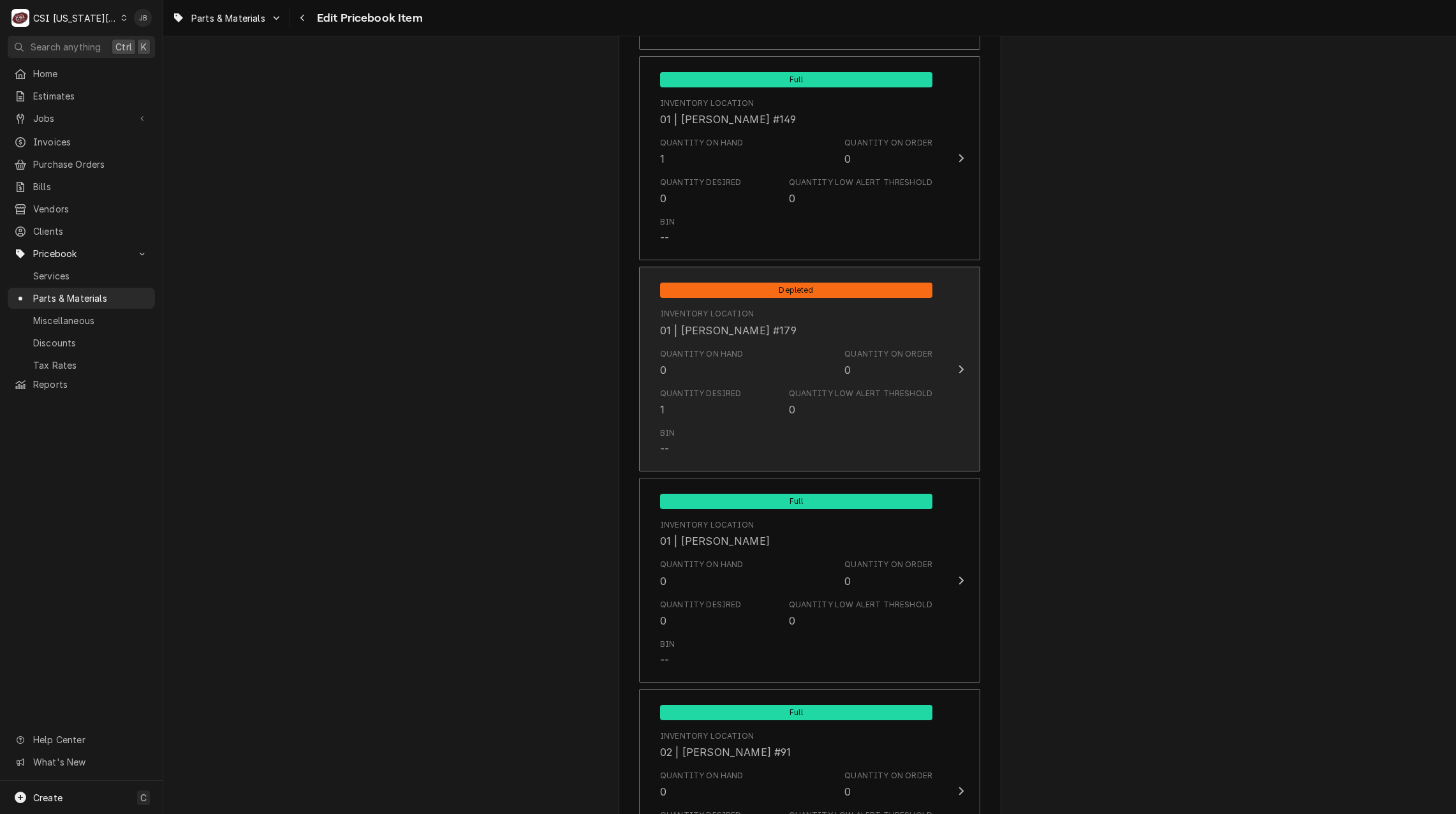
scroll to position [4082, 0]
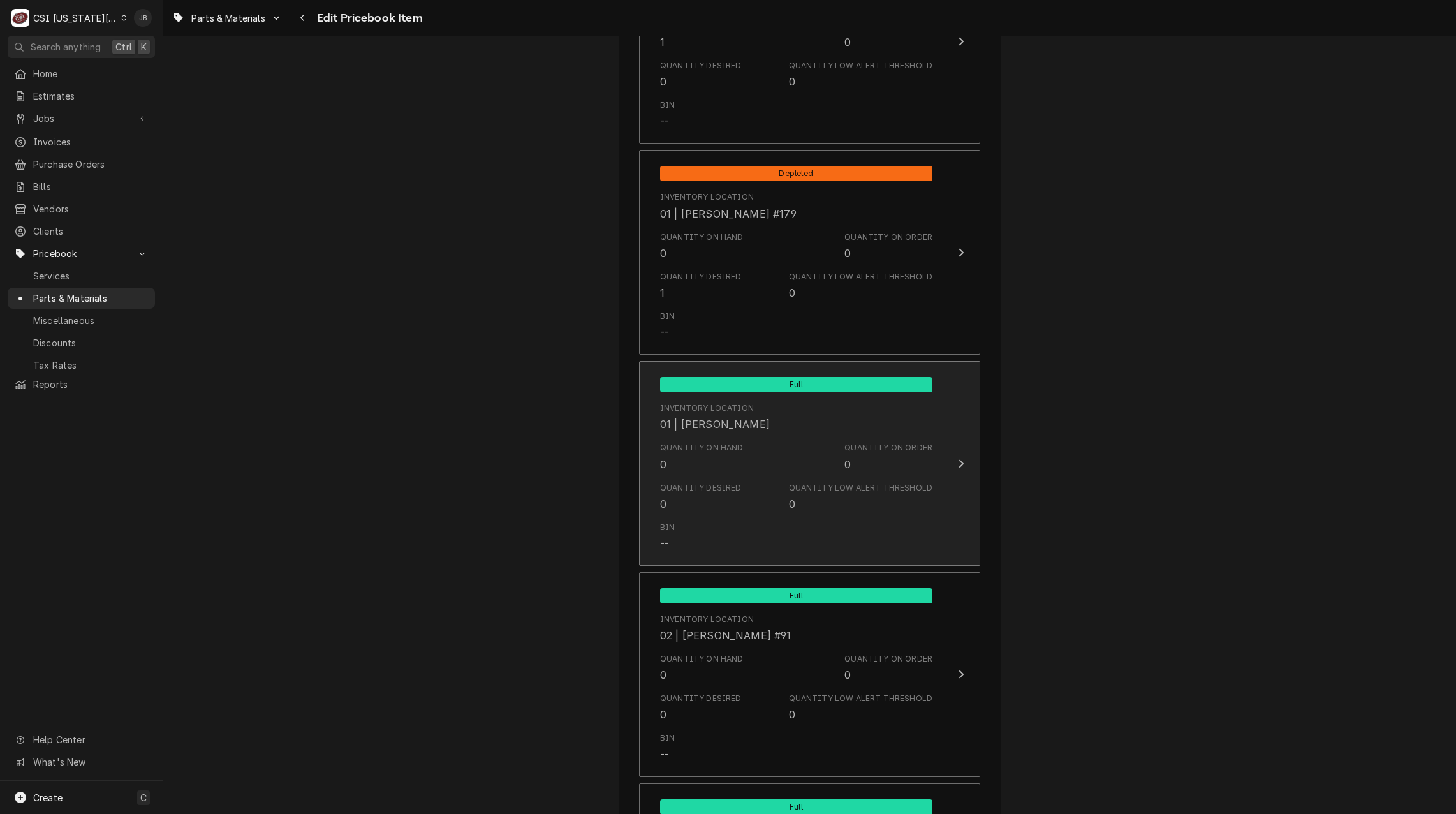
click at [733, 445] on div "Quantity on Hand" at bounding box center [702, 447] width 84 height 11
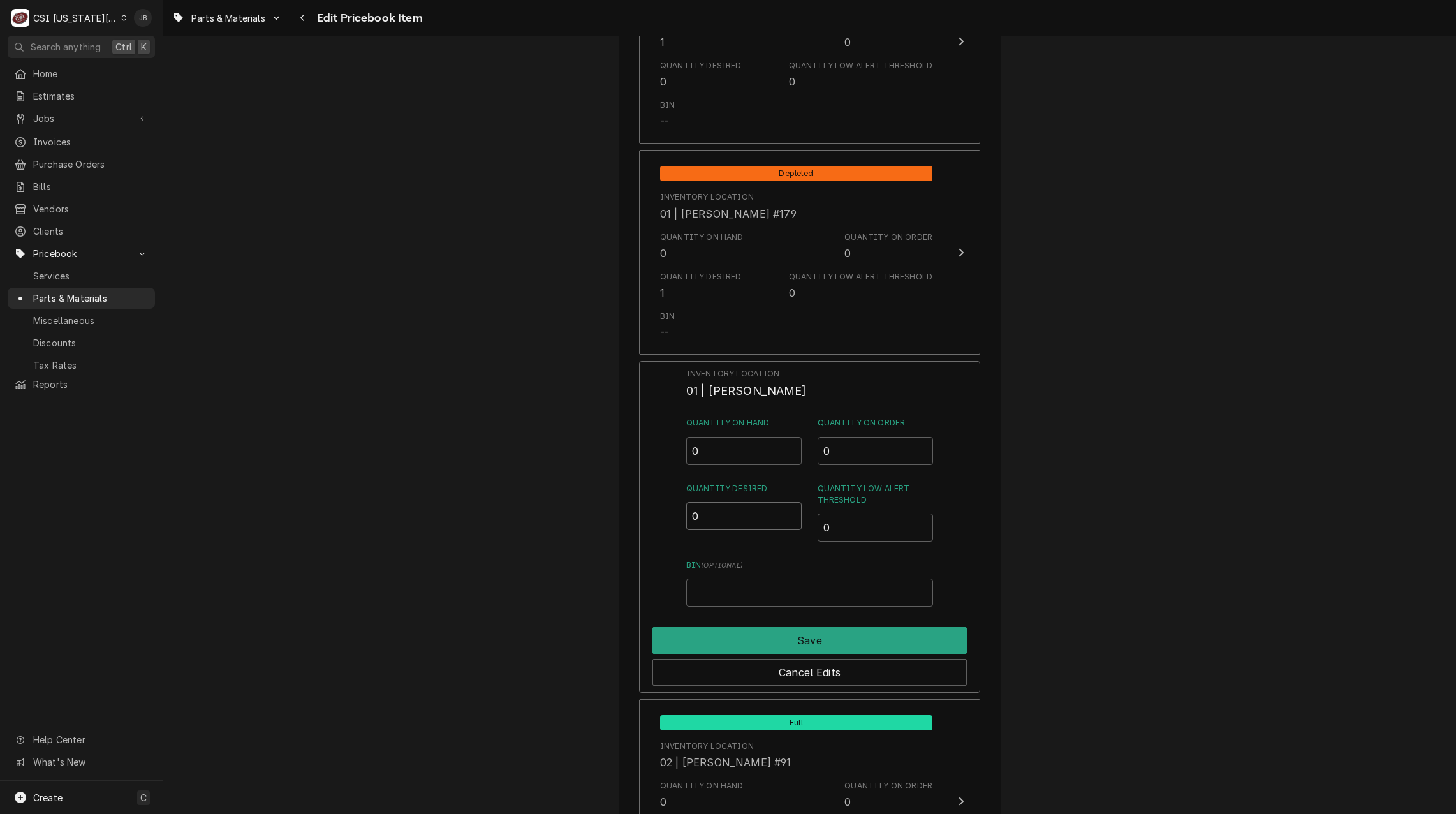
drag, startPoint x: 706, startPoint y: 517, endPoint x: 671, endPoint y: 522, distance: 35.4
click at [673, 520] on div "Inventory Location 01 | ZACH WILSON Quantity on Hand 0 Quantity on Order 0 Quan…" at bounding box center [810, 527] width 341 height 332
type input "1"
click at [731, 639] on button "Save" at bounding box center [810, 641] width 314 height 27
type textarea "x"
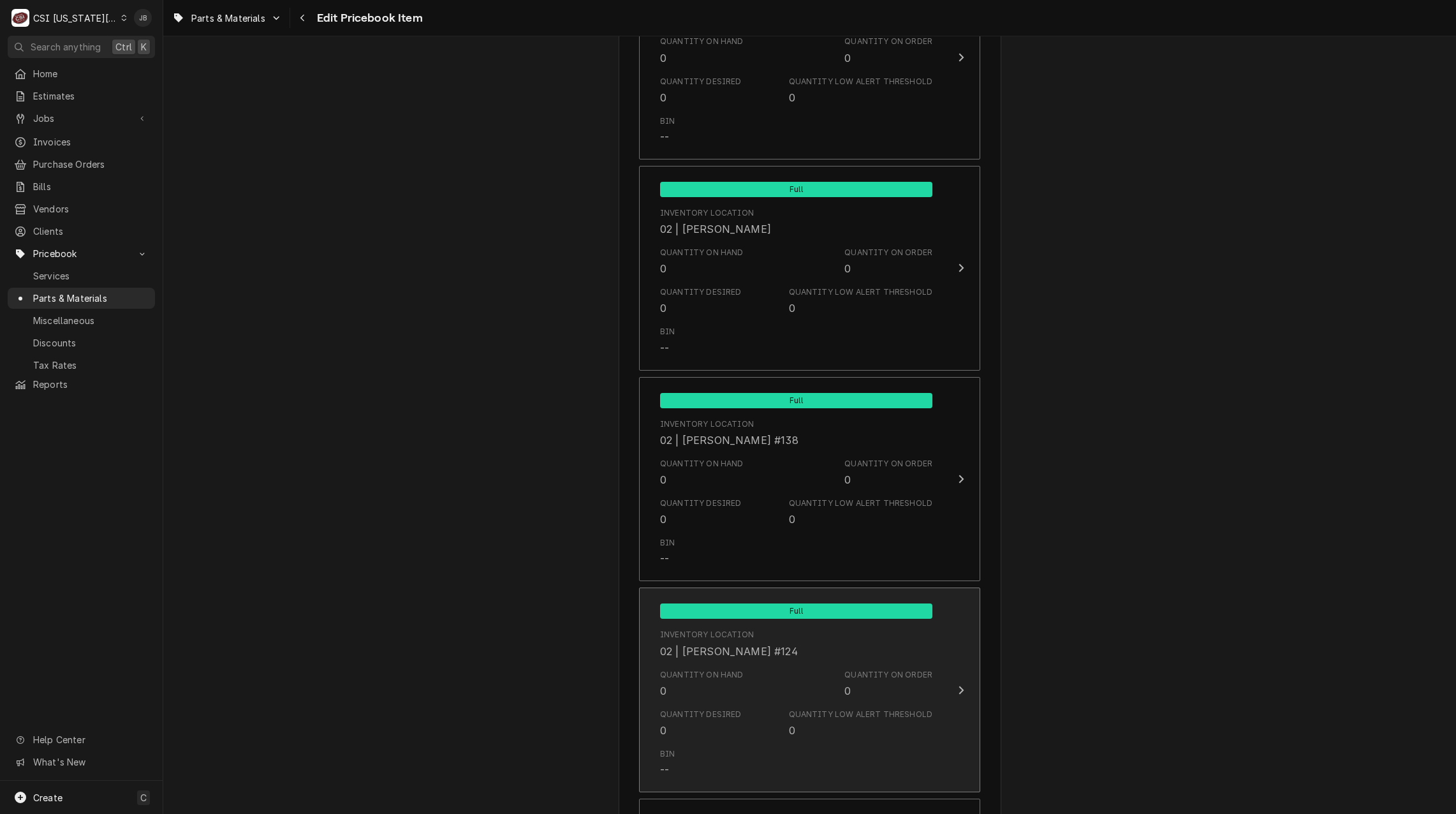
scroll to position [5485, 0]
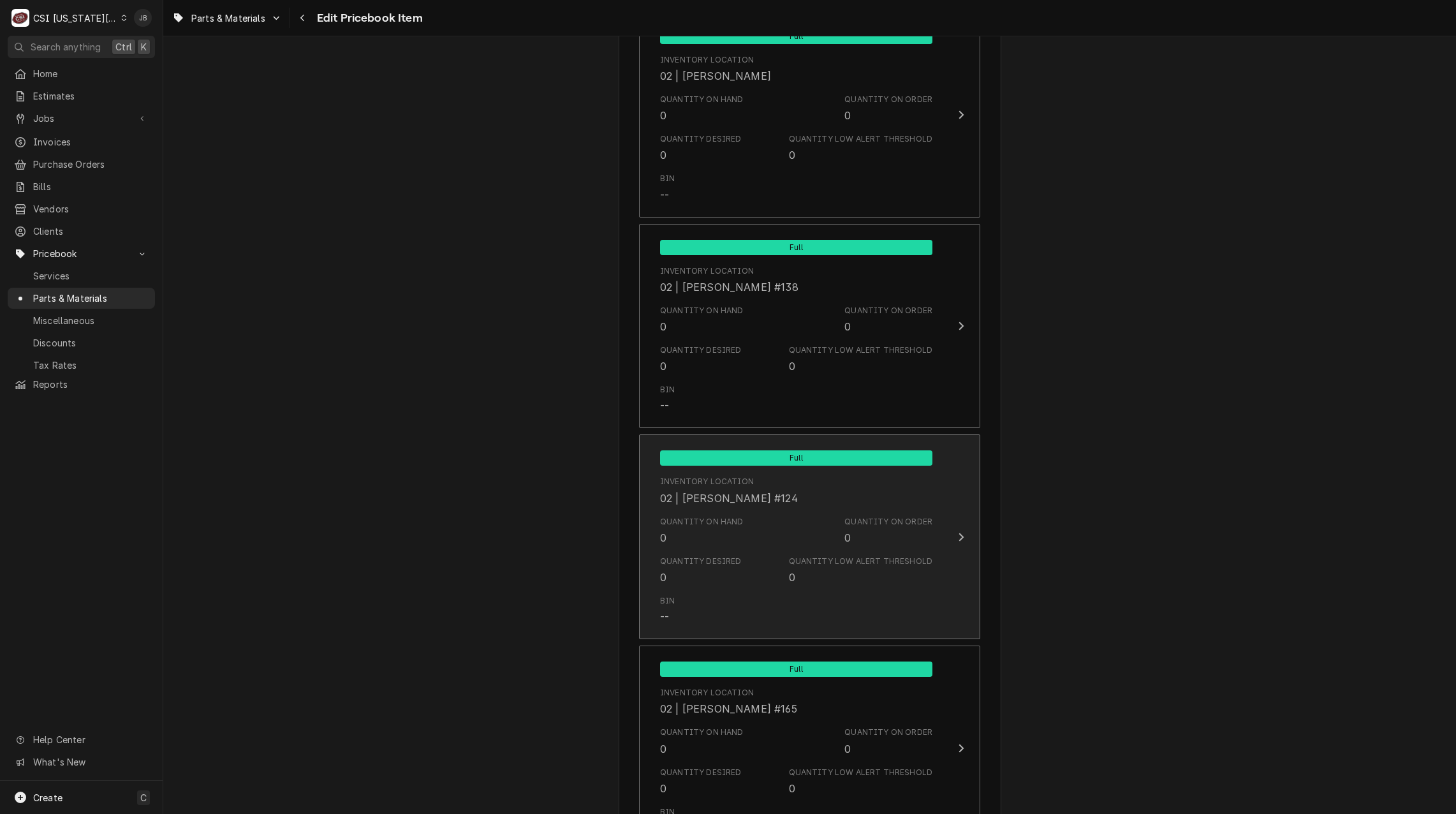
click at [745, 556] on div "Quantity Desired 0 Quantity Low Alert Threshold 0" at bounding box center [796, 571] width 273 height 40
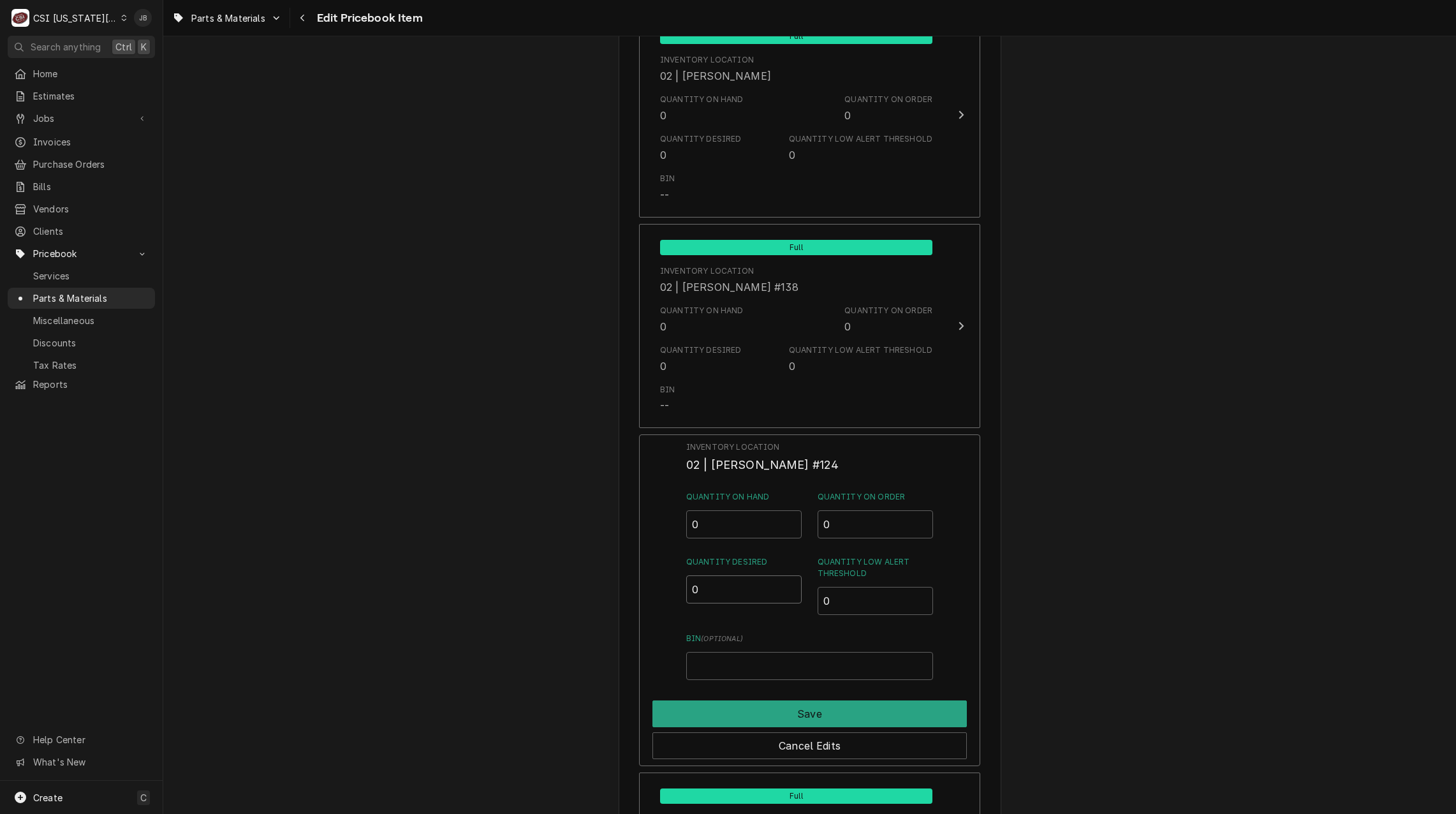
drag, startPoint x: 697, startPoint y: 583, endPoint x: 693, endPoint y: 649, distance: 66.1
click at [672, 593] on div "Inventory Location 02 | TREY ESLINGER #124 Quantity on Hand 0 Quantity on Order…" at bounding box center [810, 600] width 341 height 332
type input "1"
click at [758, 711] on button "Save" at bounding box center [810, 713] width 314 height 27
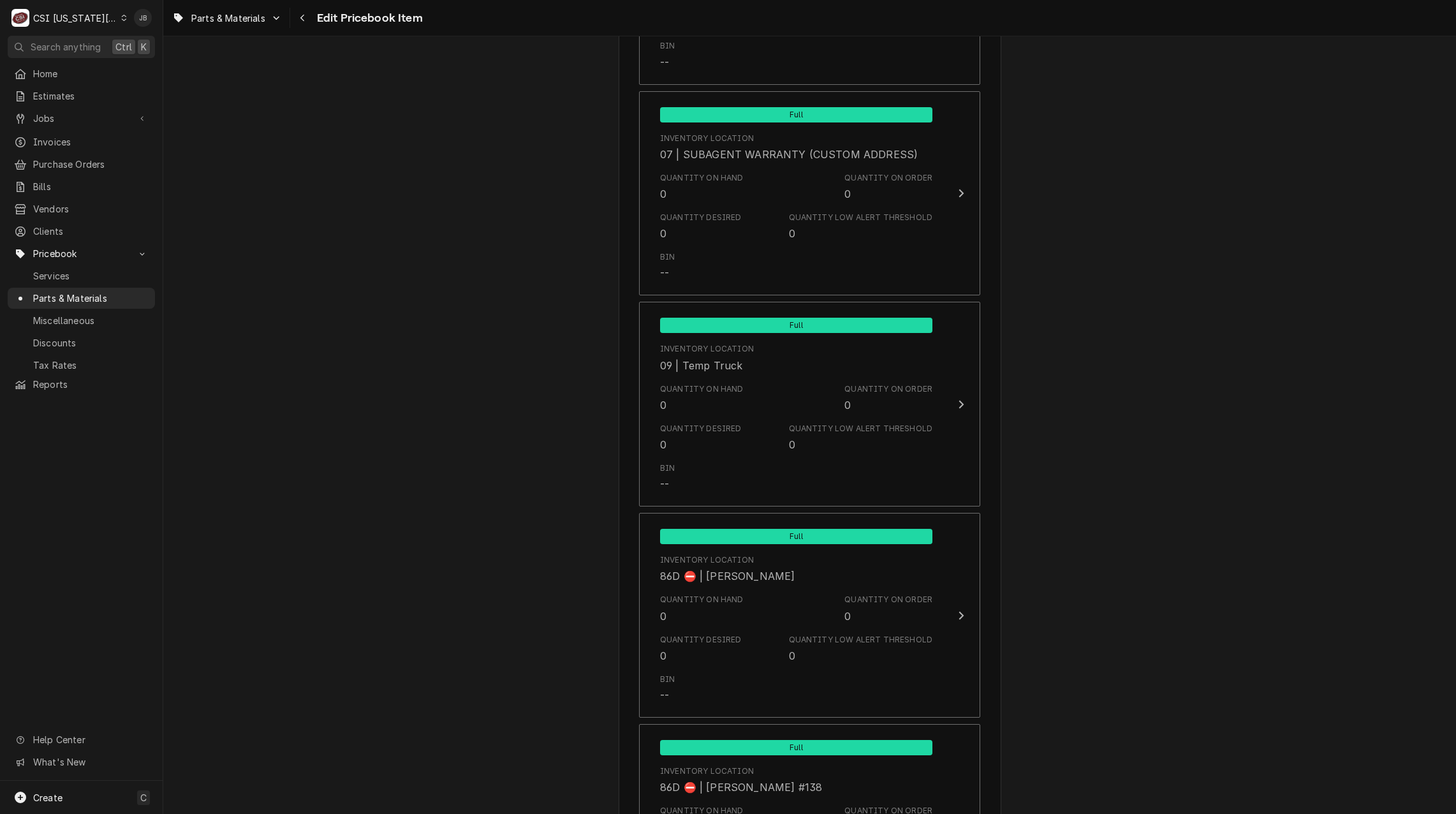
scroll to position [12130, 0]
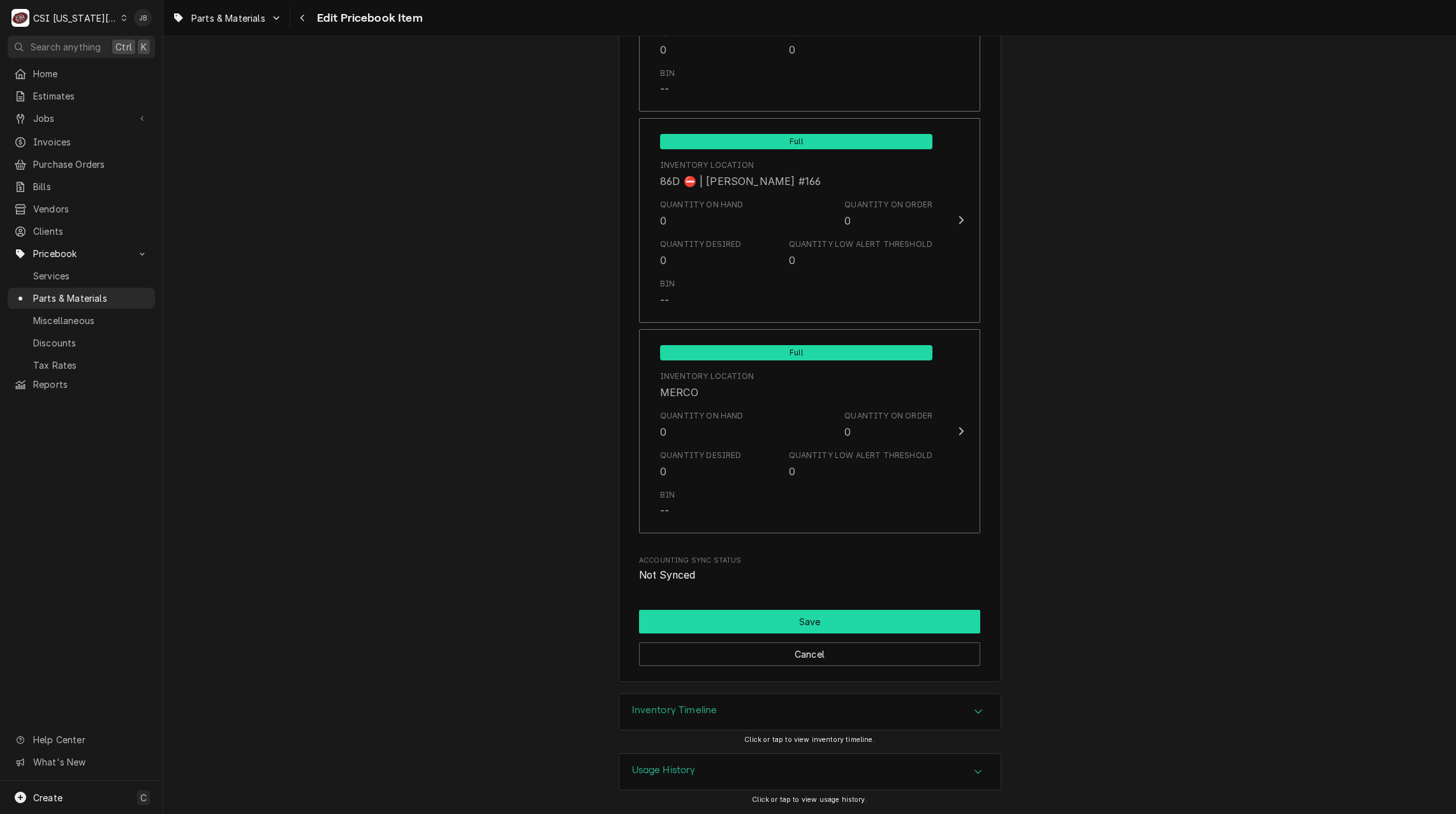
click at [822, 627] on button "Save" at bounding box center [810, 621] width 341 height 23
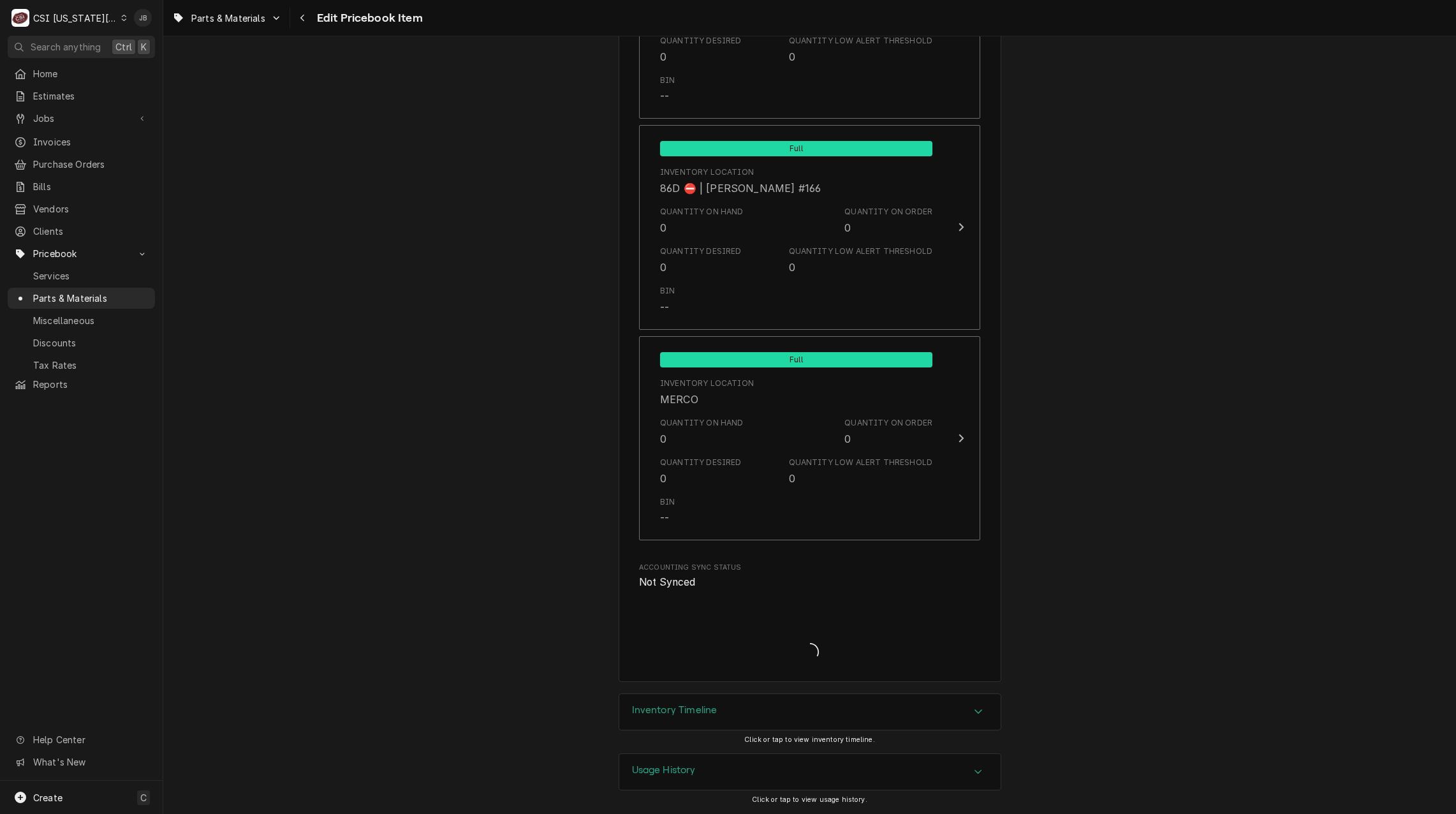
type textarea "x"
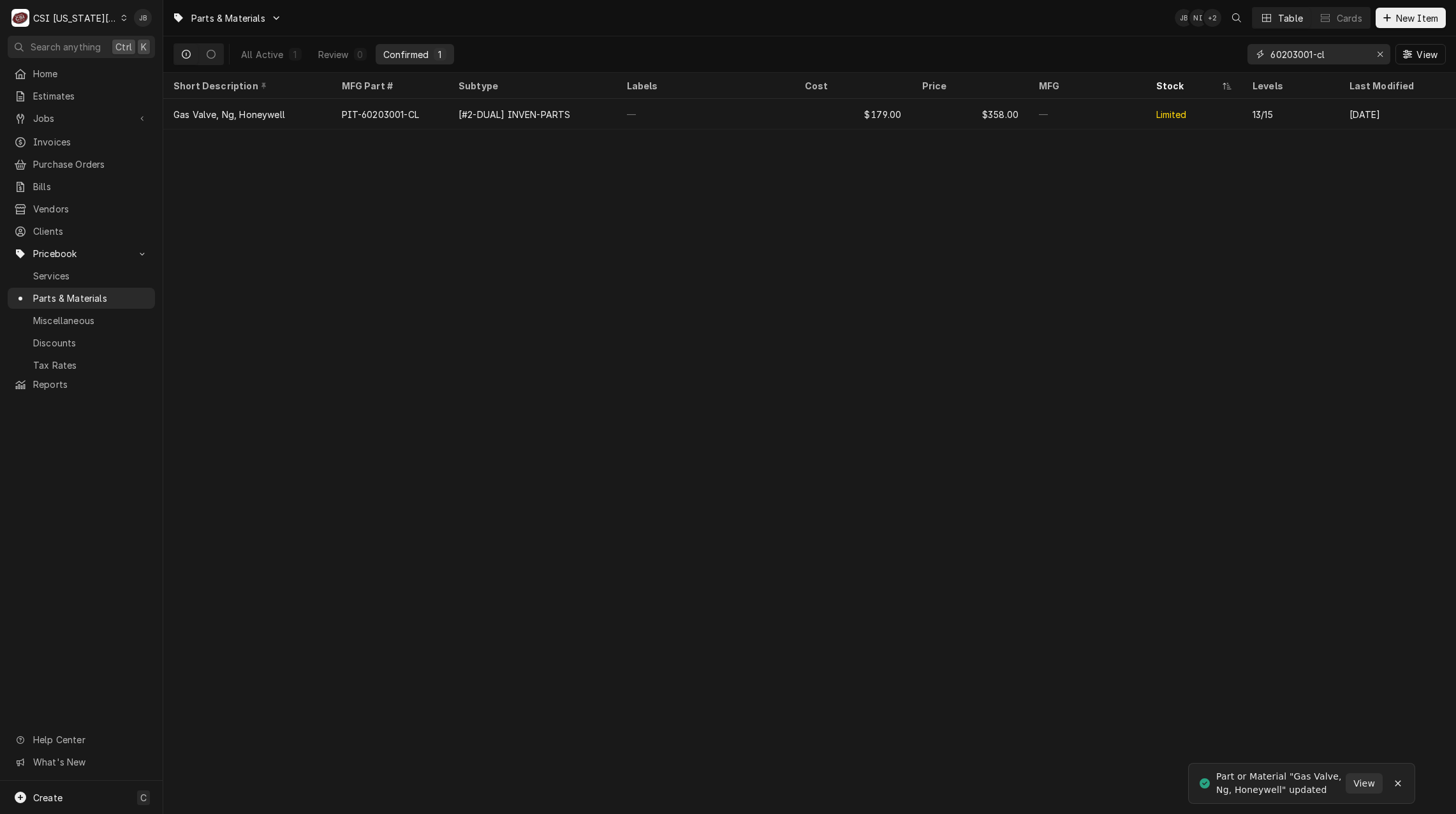
click at [1315, 55] on input "60203001-cl" at bounding box center [1318, 54] width 96 height 21
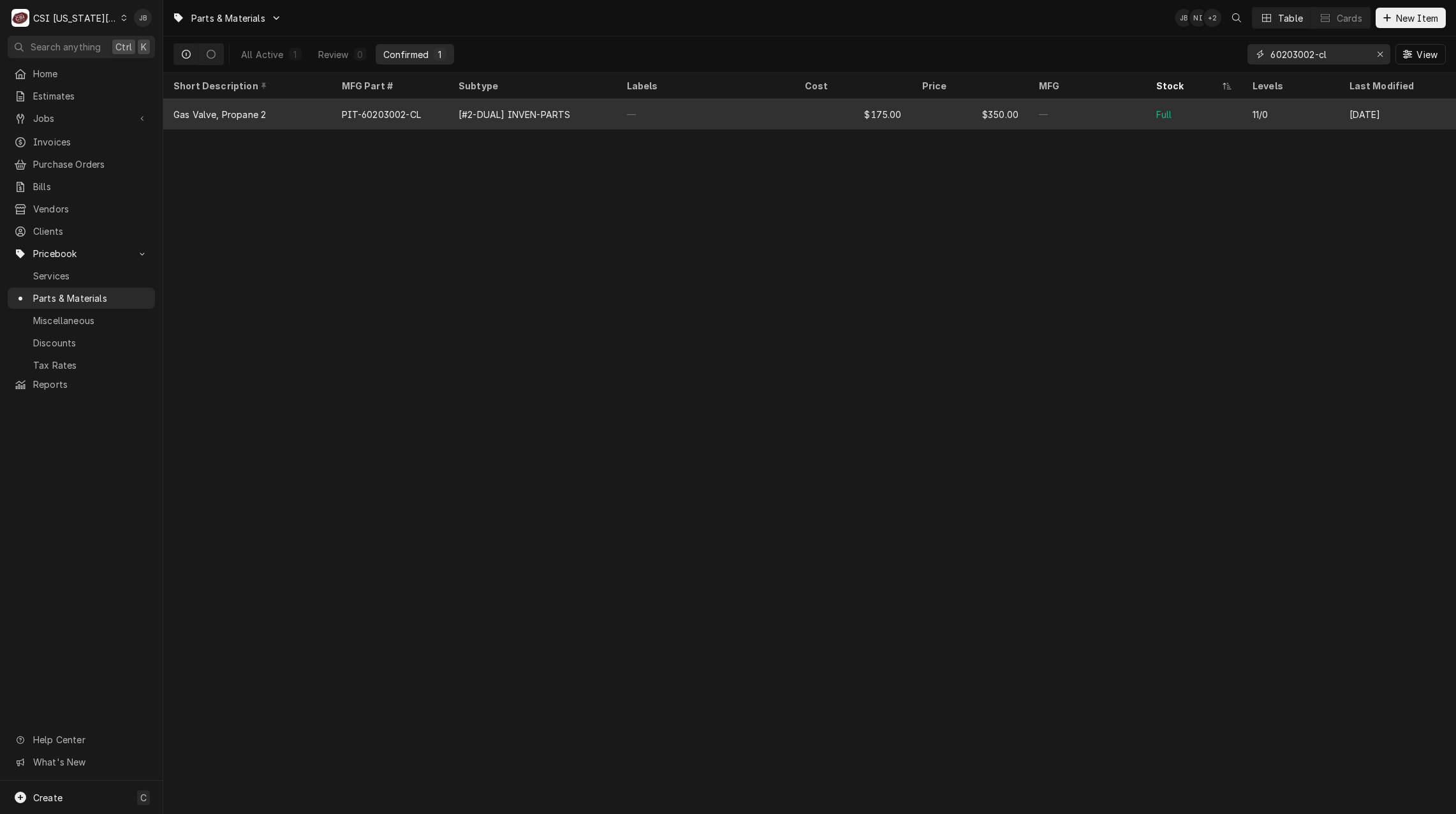
type input "60203002-cl"
click at [939, 121] on div "$350.00" at bounding box center [970, 114] width 117 height 30
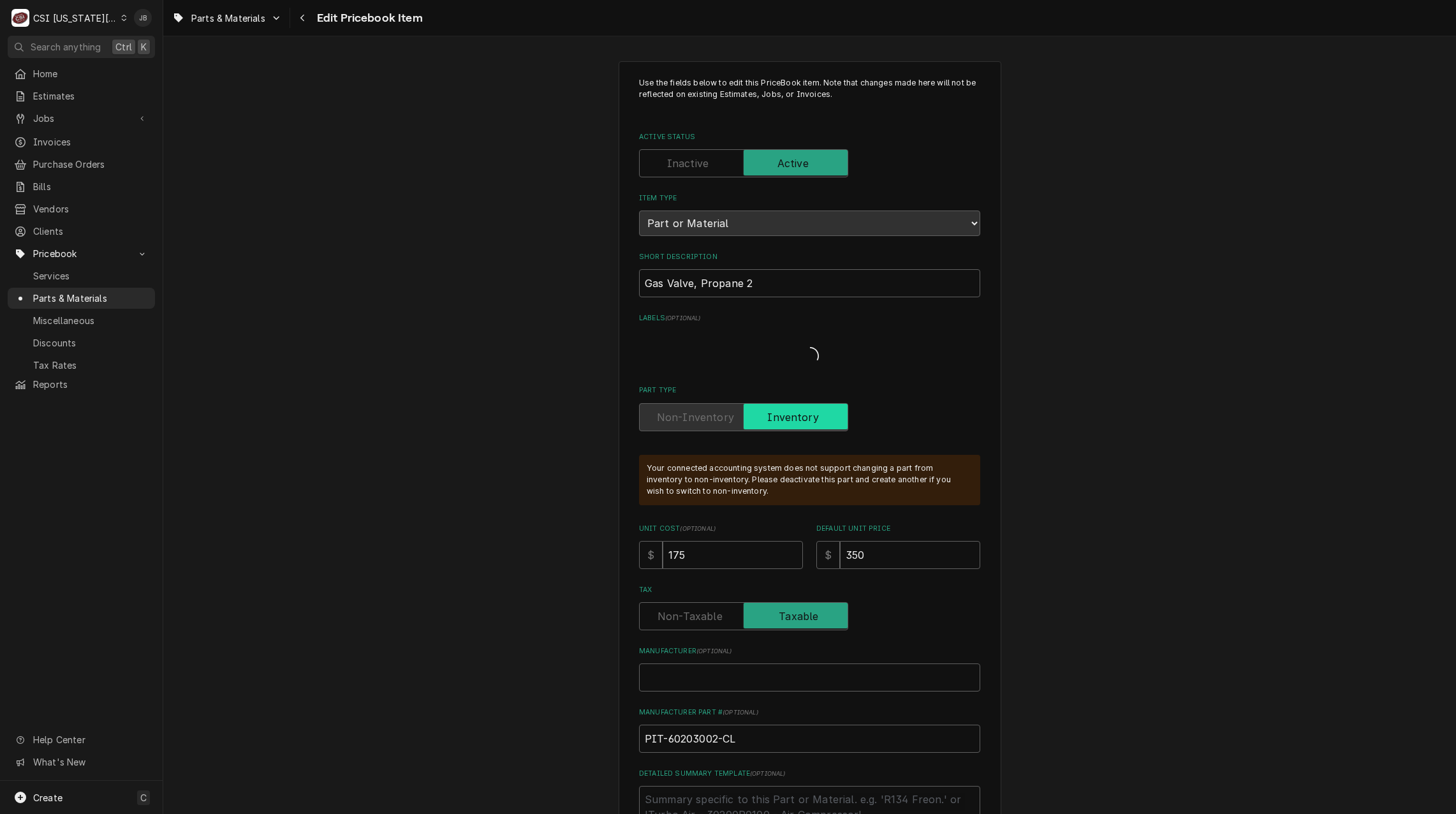
type textarea "x"
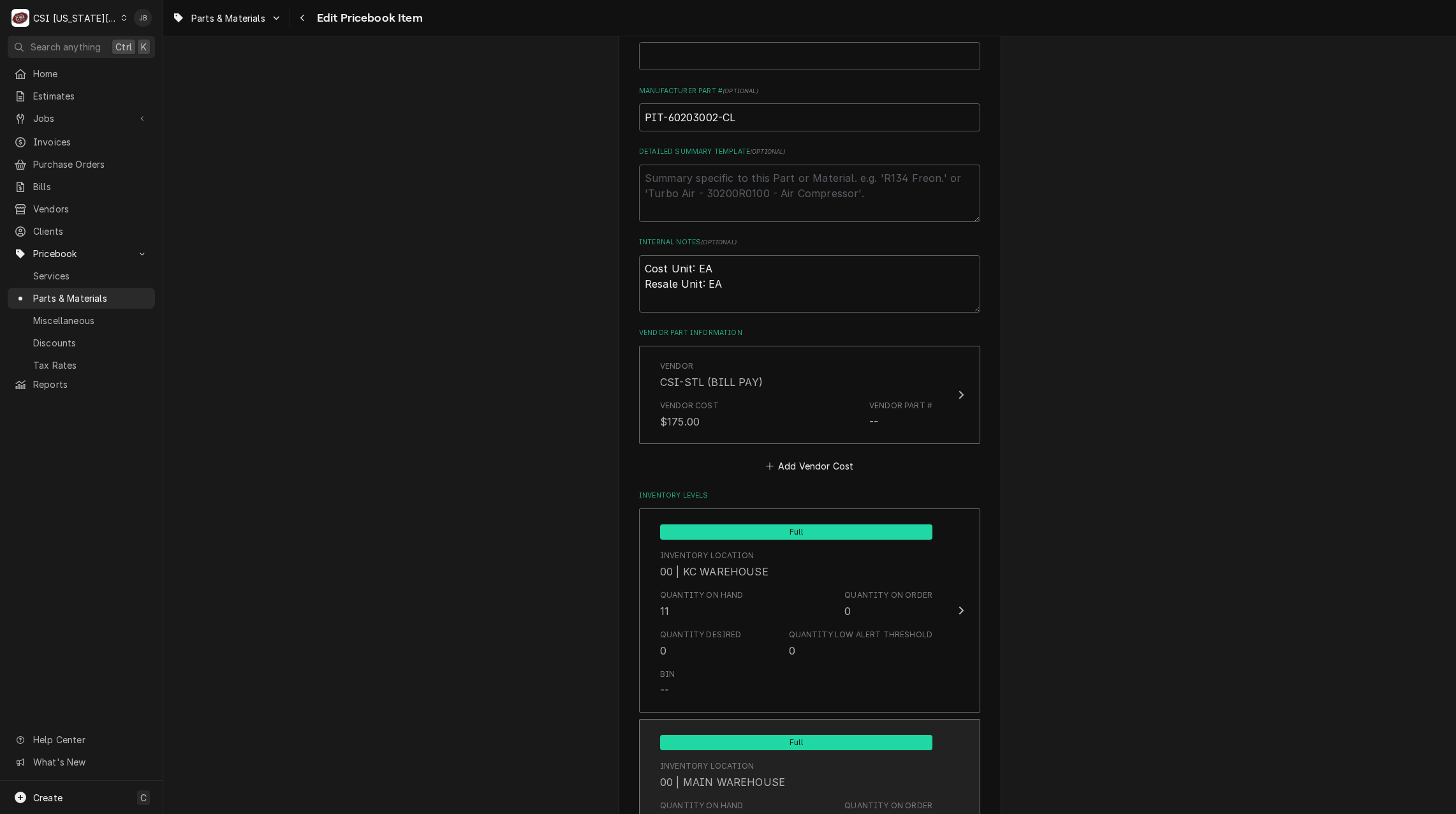
scroll to position [957, 0]
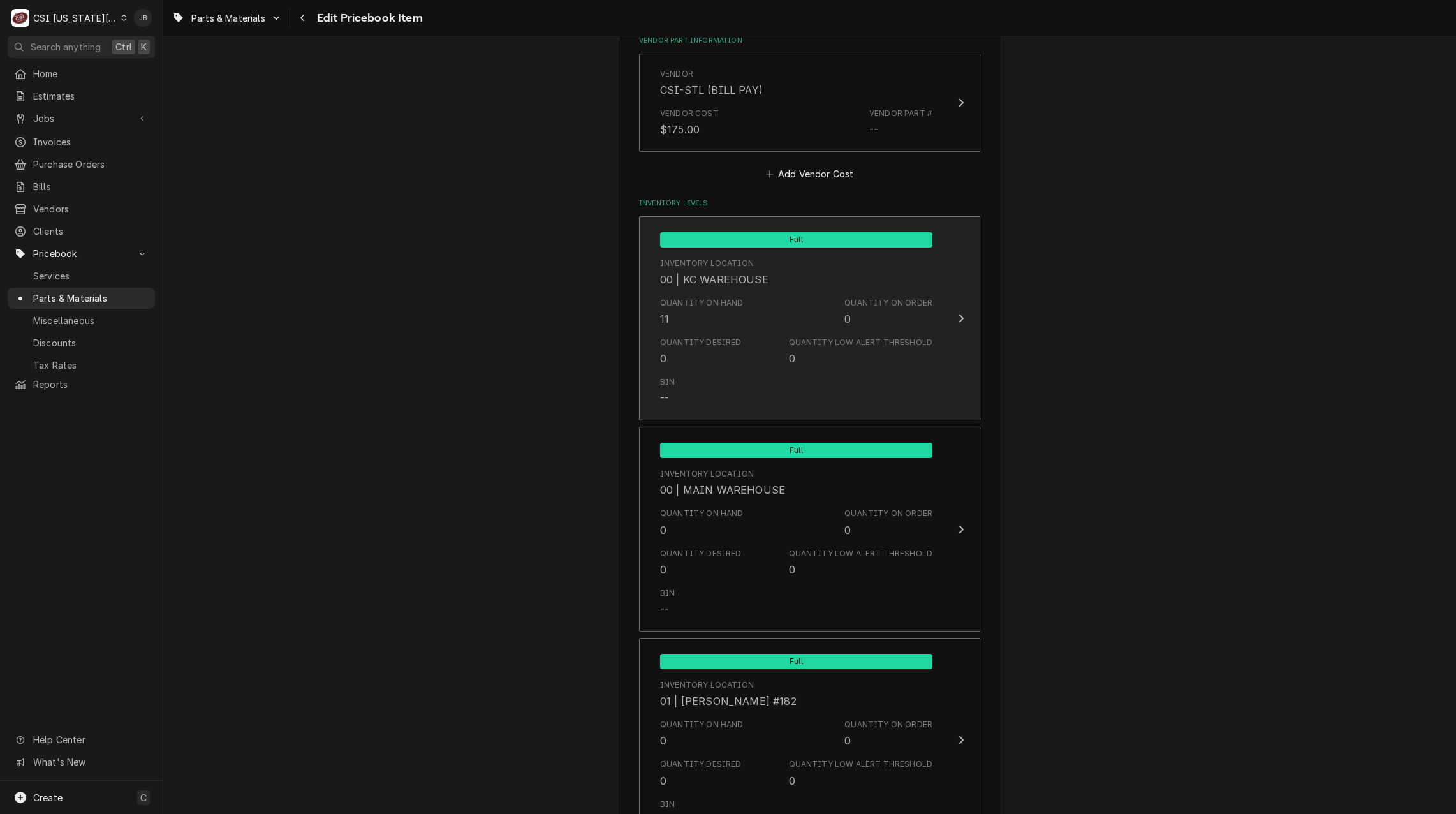
click at [741, 380] on div "Bin --" at bounding box center [796, 391] width 273 height 40
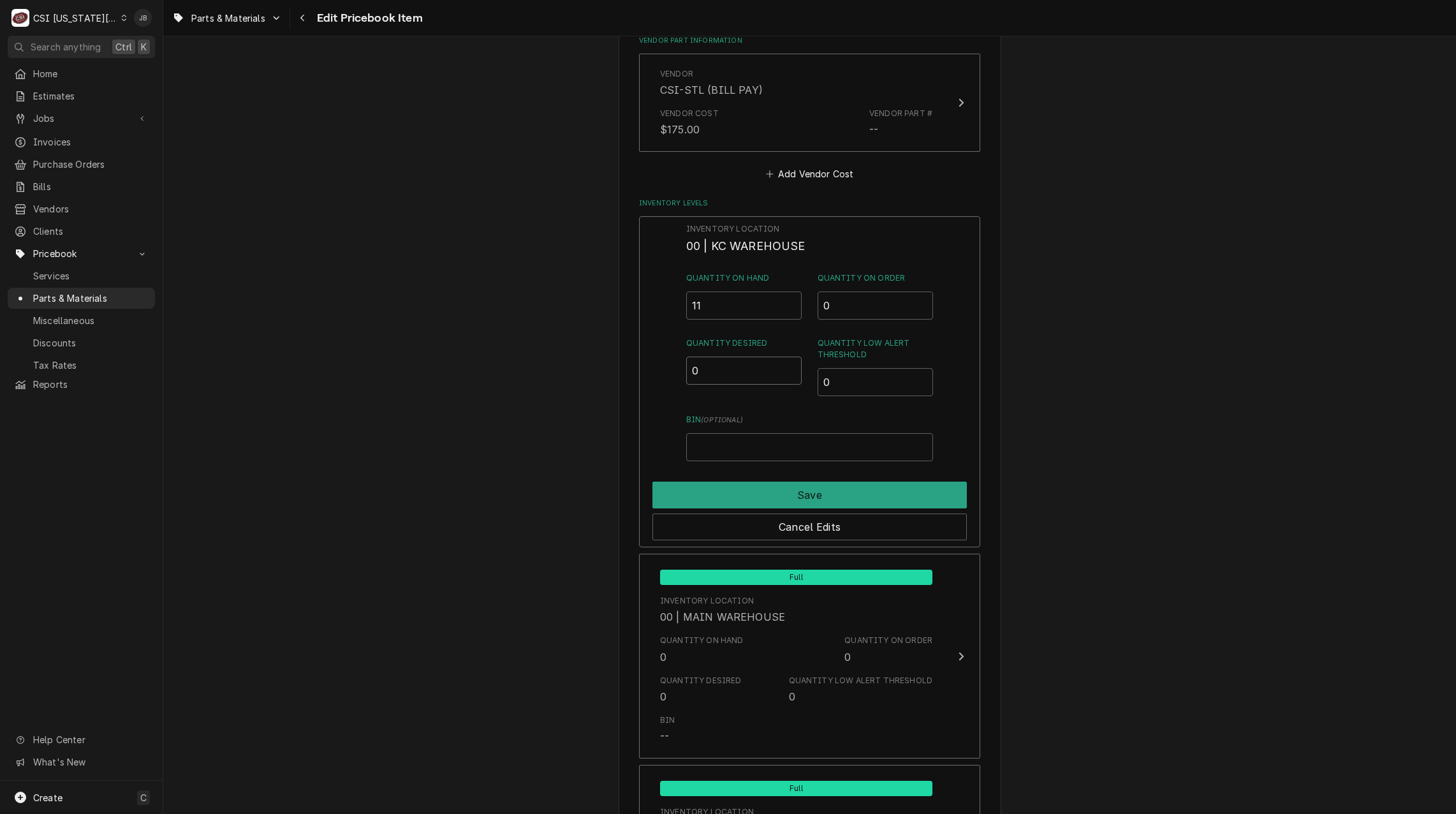
drag, startPoint x: 716, startPoint y: 374, endPoint x: 667, endPoint y: 377, distance: 49.1
click at [668, 377] on div "Inventory Location 00 | KC WAREHOUSE Quantity on Hand 11 Quantity on Order 0 Qu…" at bounding box center [810, 382] width 341 height 332
type input "2"
click at [732, 498] on button "Save" at bounding box center [810, 495] width 314 height 27
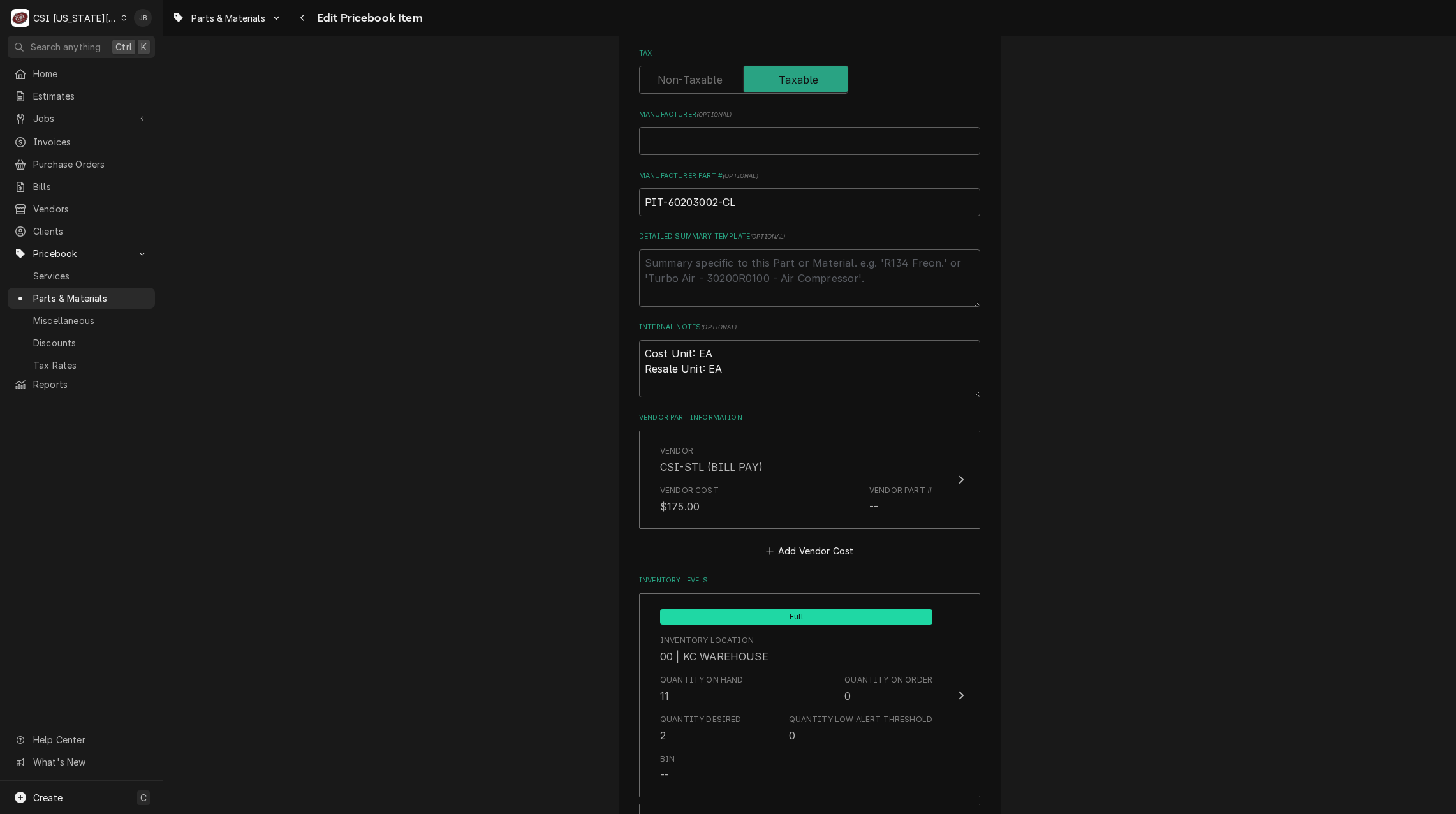
scroll to position [680, 0]
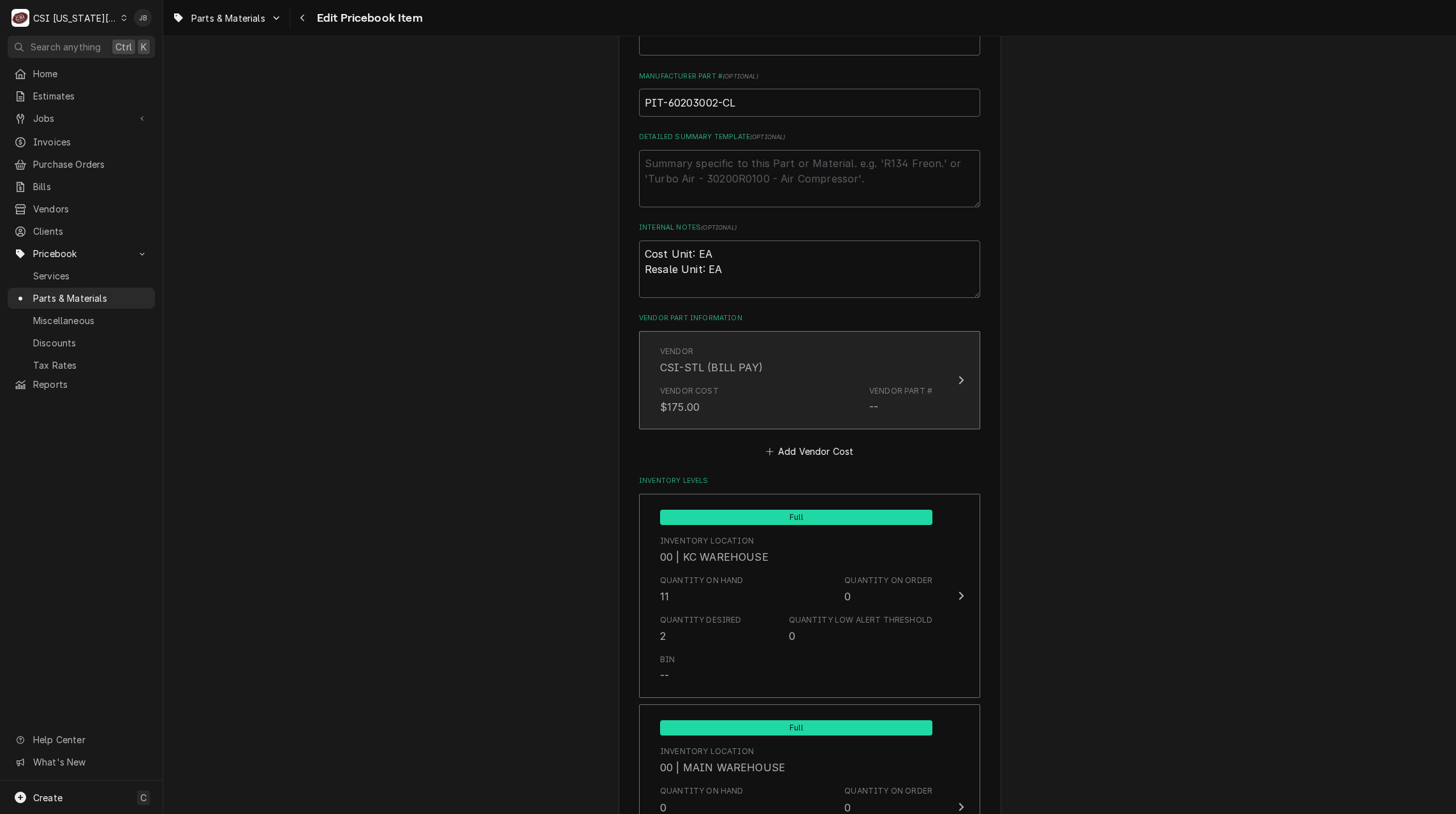
click at [882, 367] on div "Vendor CSI-STL (BILL PAY)" at bounding box center [796, 360] width 273 height 40
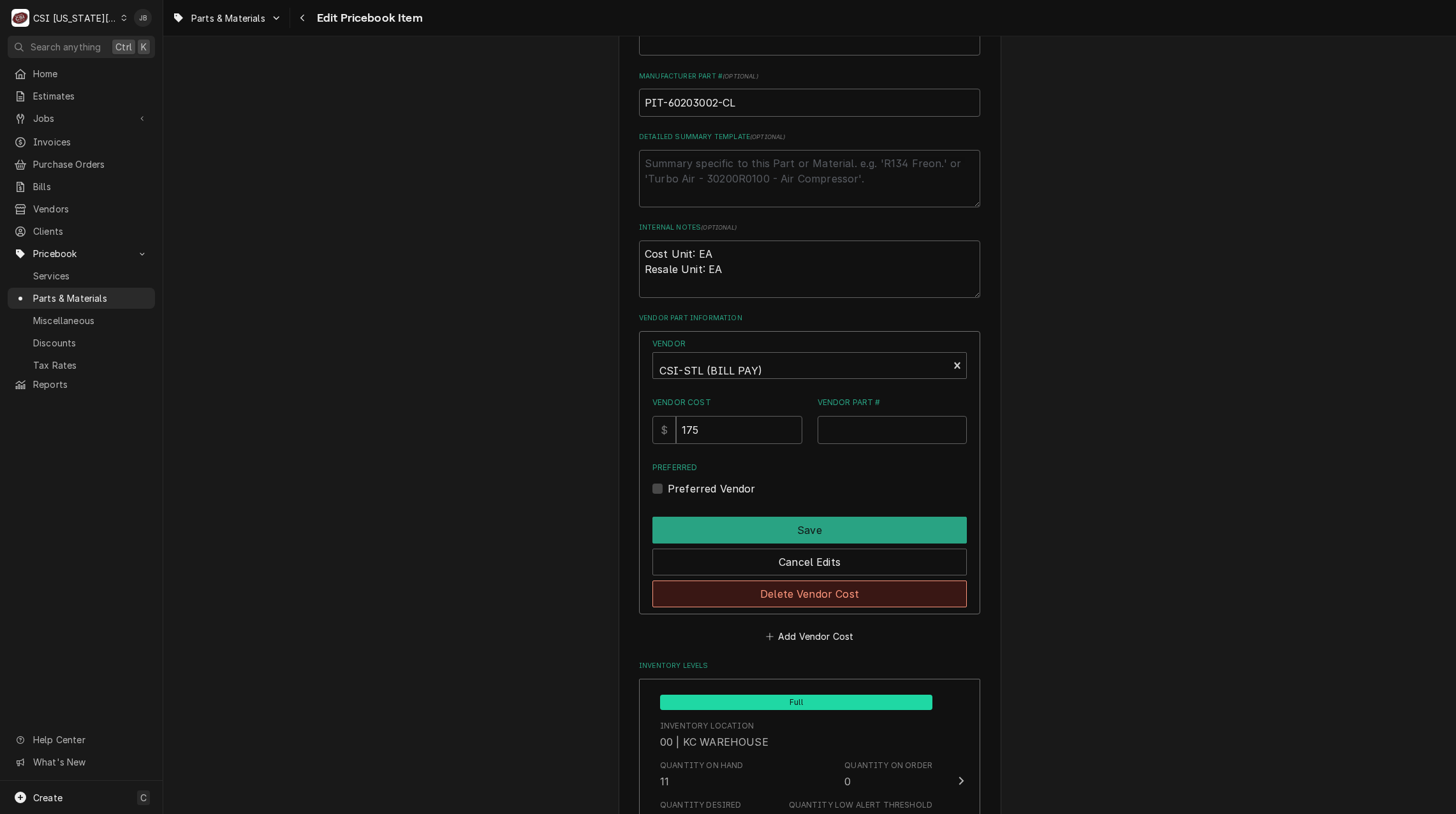
click at [828, 597] on button "Delete Vendor Cost" at bounding box center [810, 594] width 314 height 27
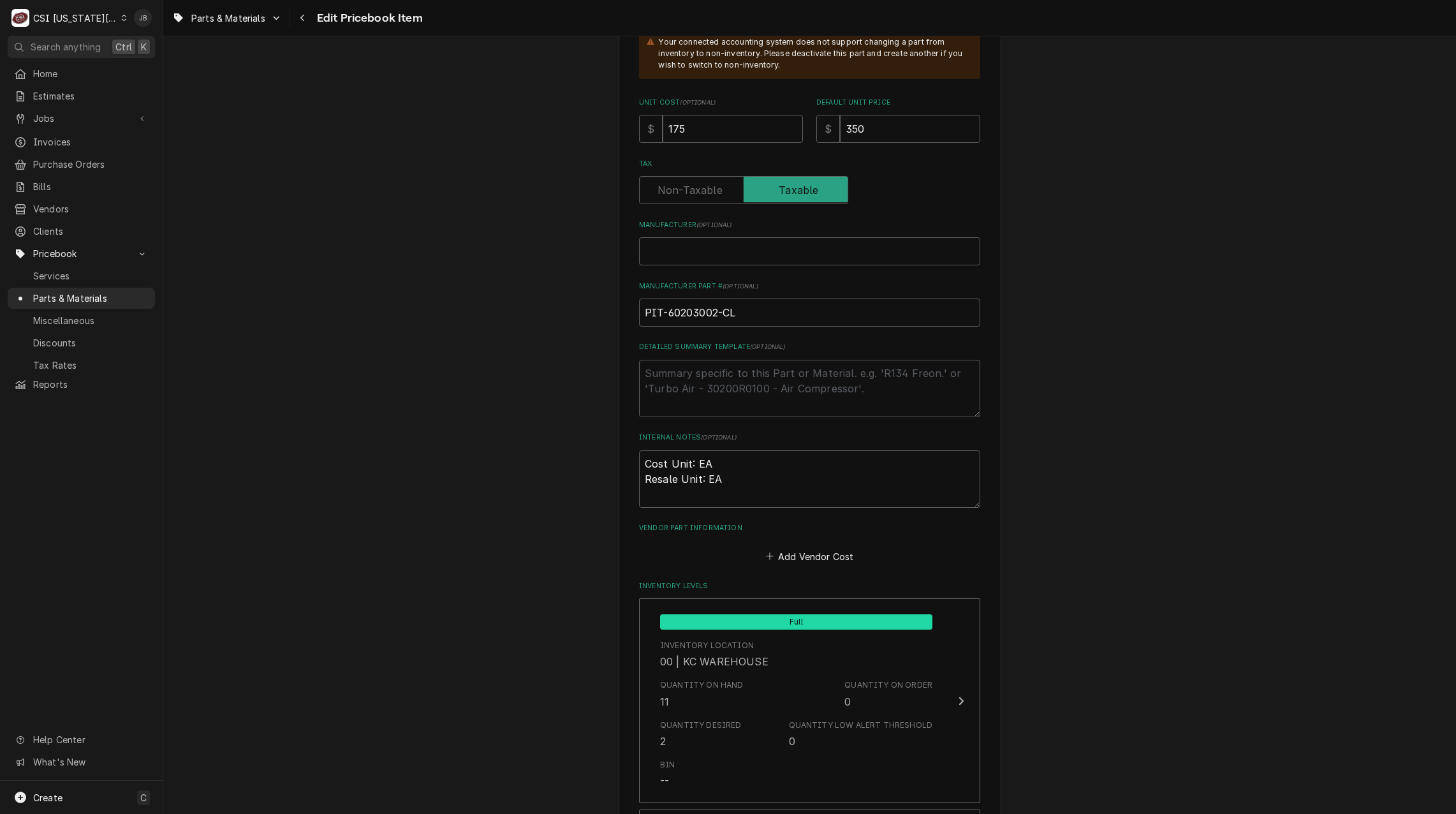
scroll to position [233, 0]
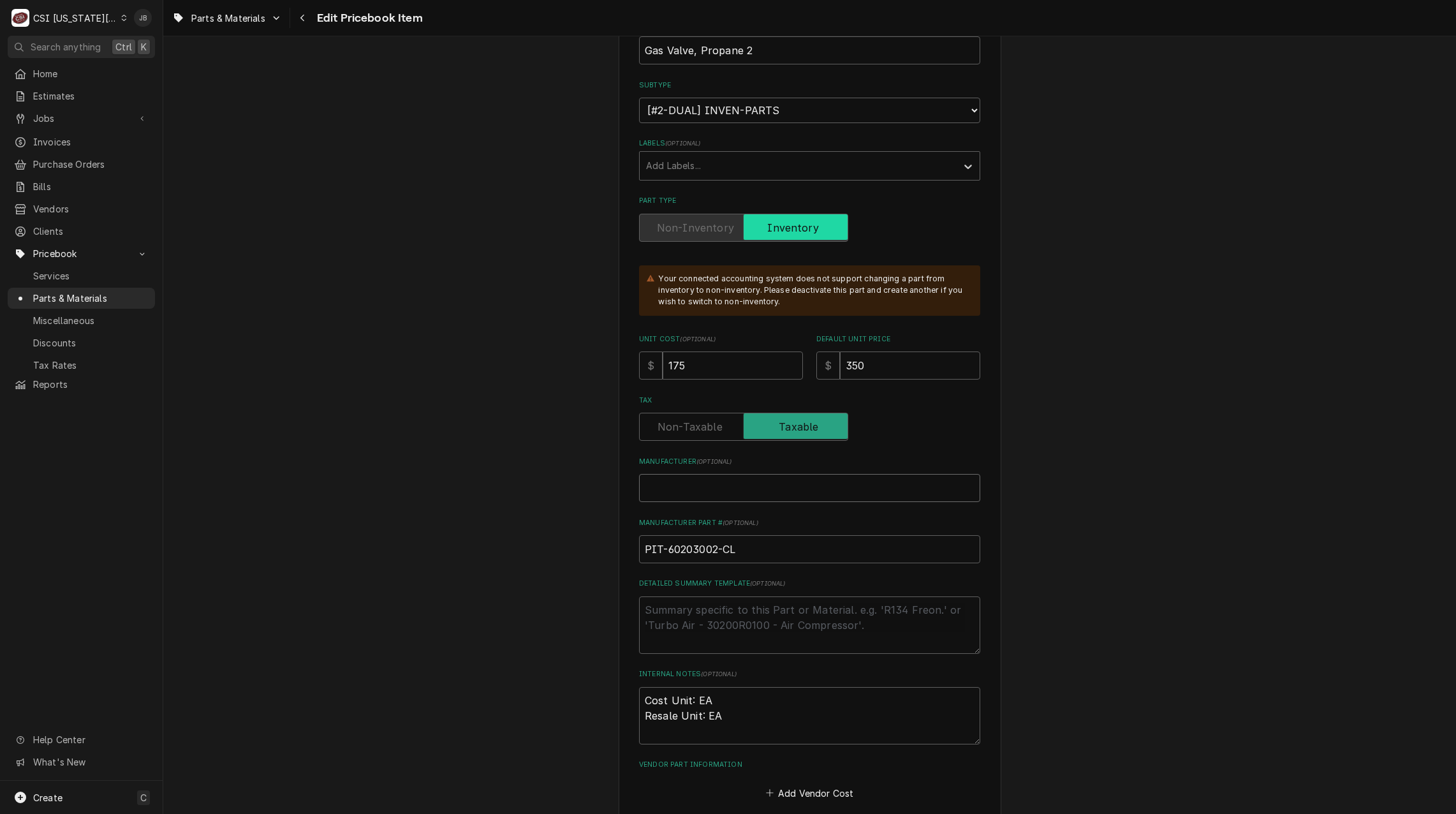
click at [657, 494] on input "Manufacturer ( optional )" at bounding box center [810, 488] width 341 height 28
type textarea "x"
type input "P"
type textarea "x"
type input "Pi"
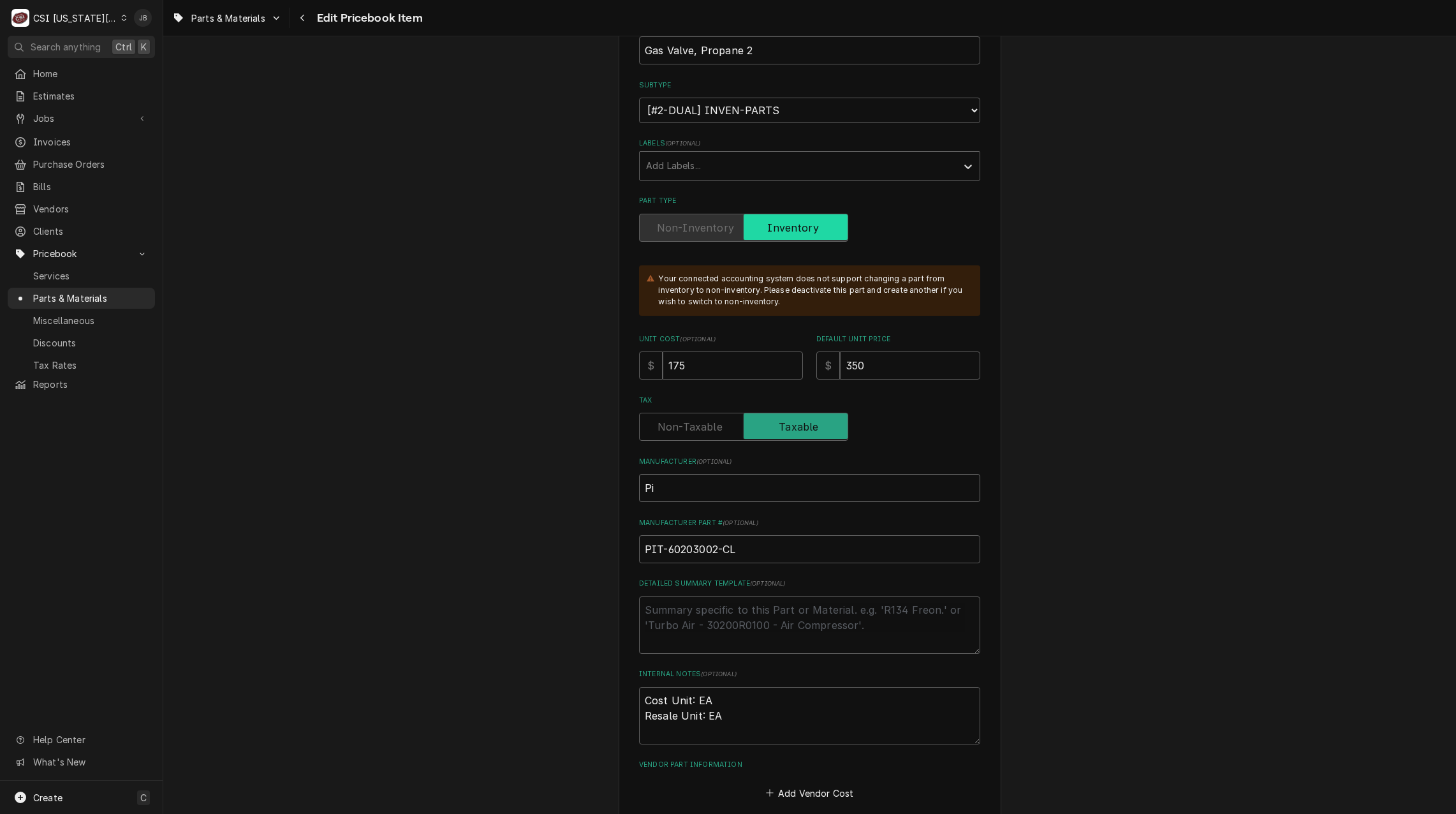
type textarea "x"
type input "Pit"
type textarea "x"
type input "Pitc"
type textarea "x"
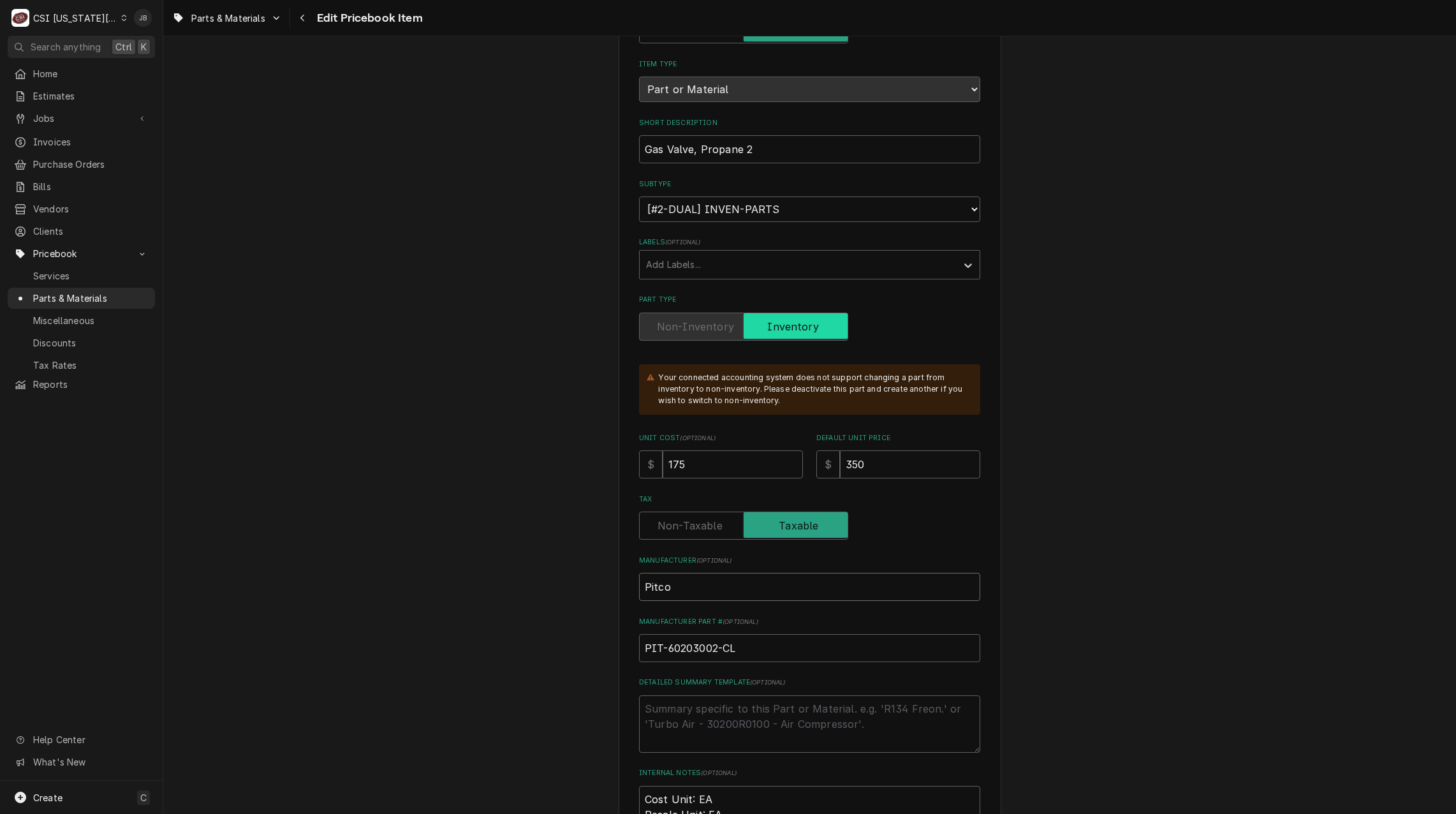
scroll to position [0, 0]
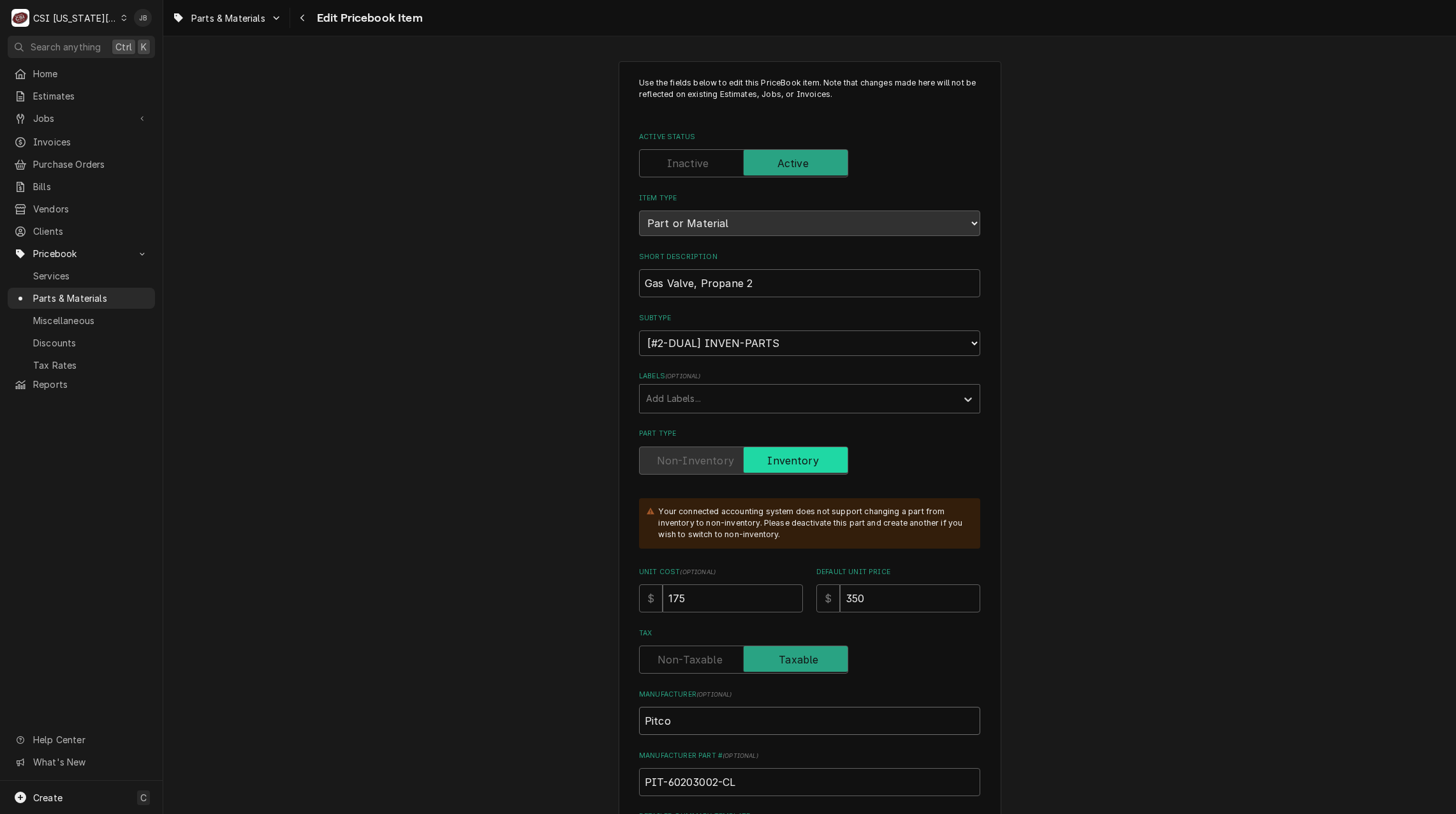
type input "Pitco"
click at [783, 280] on input "Gas Valve, Propane 2" at bounding box center [810, 283] width 341 height 28
type textarea "x"
type input "Gas Valve, Propane"
type textarea "x"
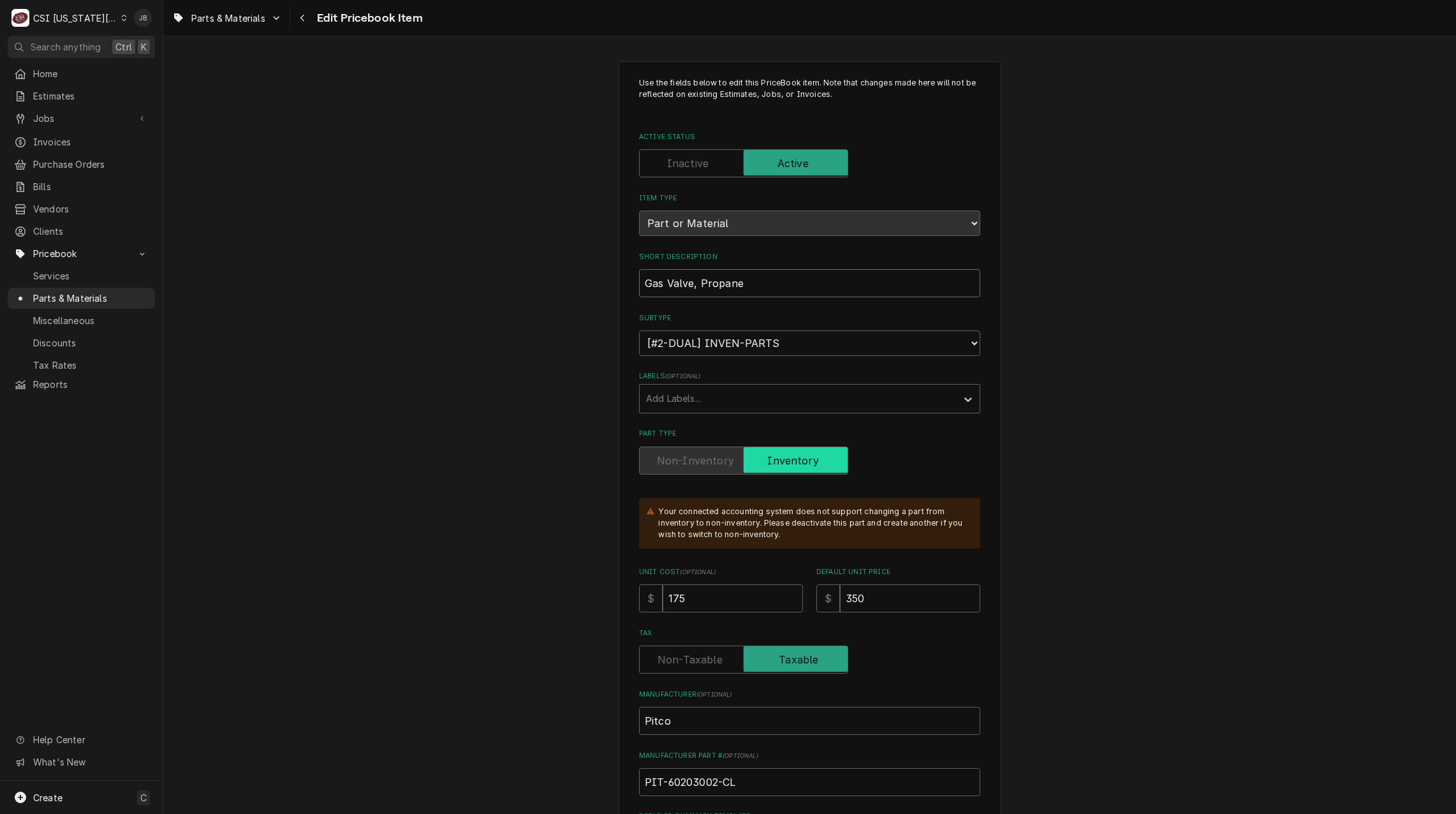
type input "Gas Valve, Propane 1"
type textarea "x"
type input "Gas Valve, Propane 10"
type textarea "x"
type input "Gas Valve, Propane 10."
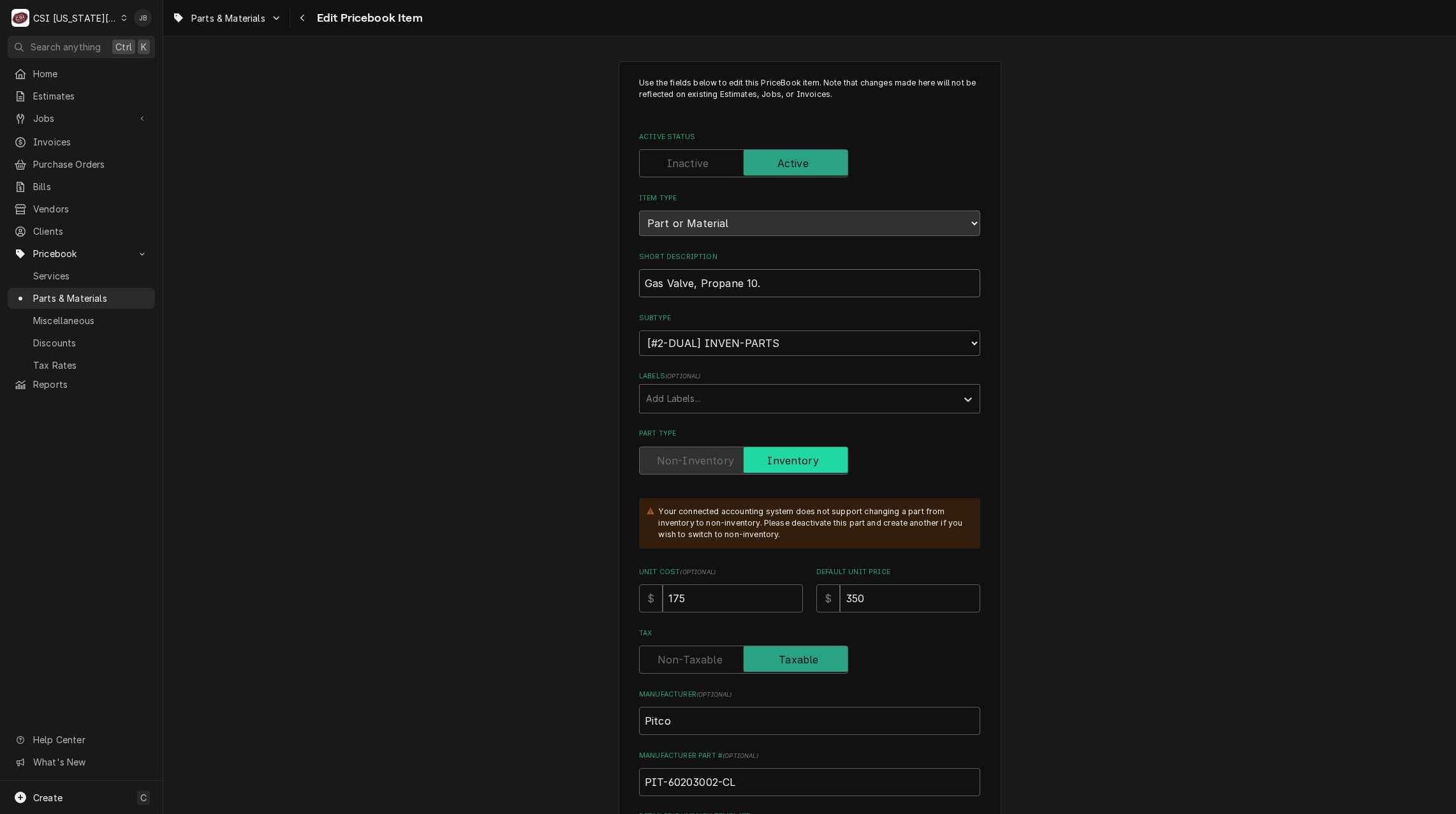
type textarea "x"
type input "Gas Valve, Propane 10.0"
type textarea "x"
type input "Gas Valve, Propane 10.0"
type textarea "x"
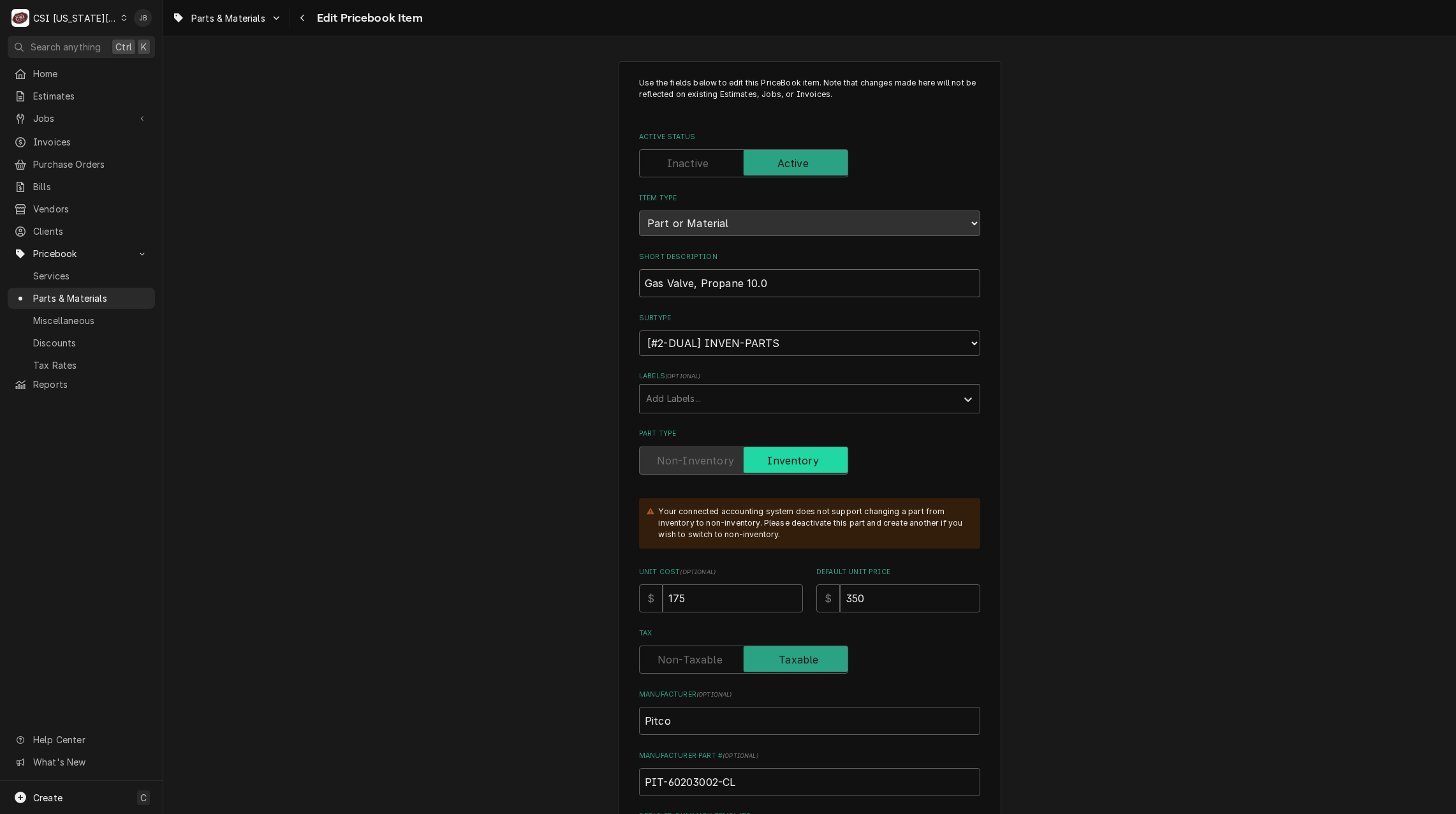
type input "Gas Valve, Propane 10.0 W"
type textarea "x"
type input "Gas Valve, Propane 10.0 W."
type textarea "x"
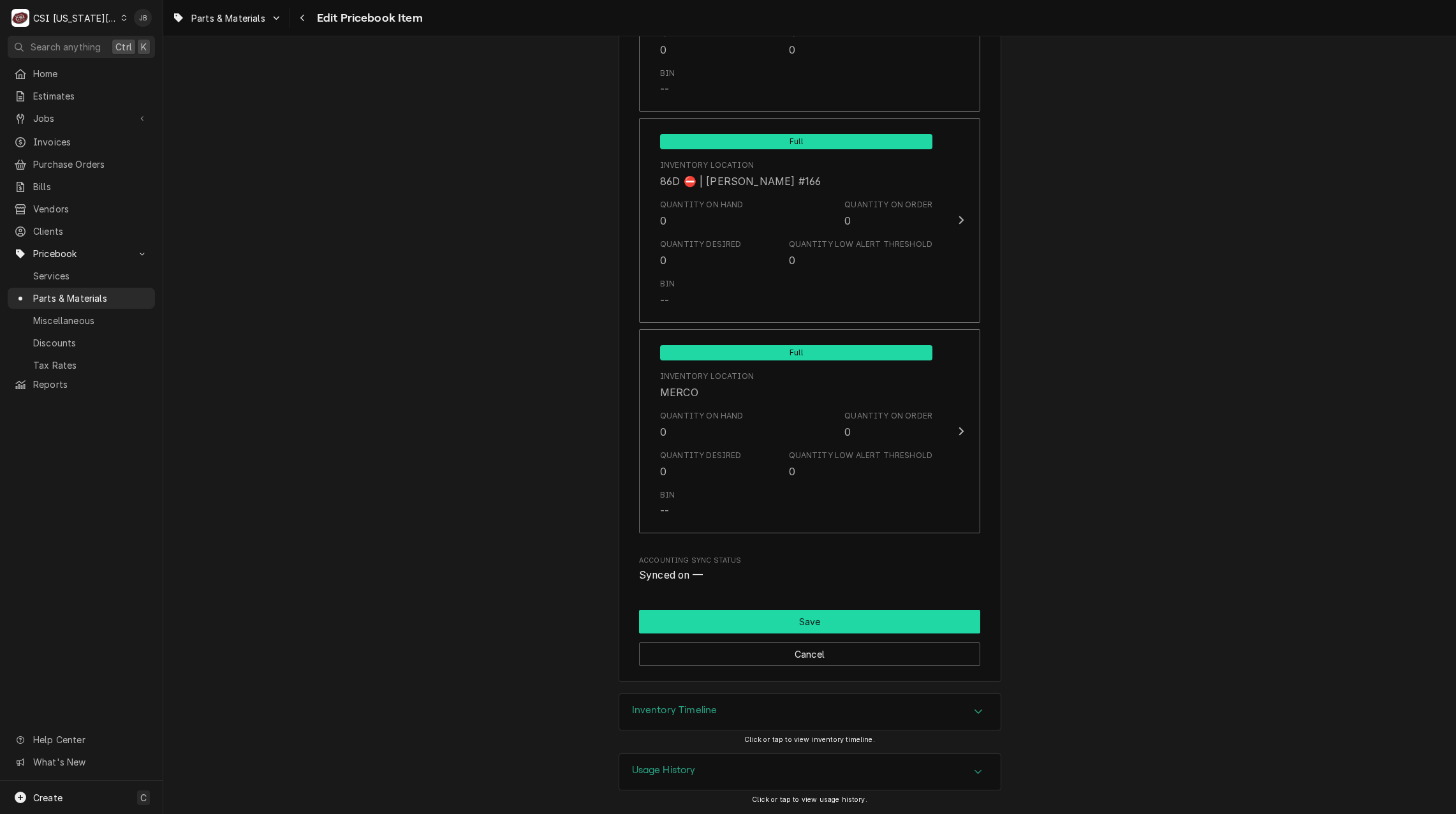
type input "Gas Valve, Propane 10.0 W.C"
click at [731, 618] on button "Save" at bounding box center [810, 621] width 341 height 23
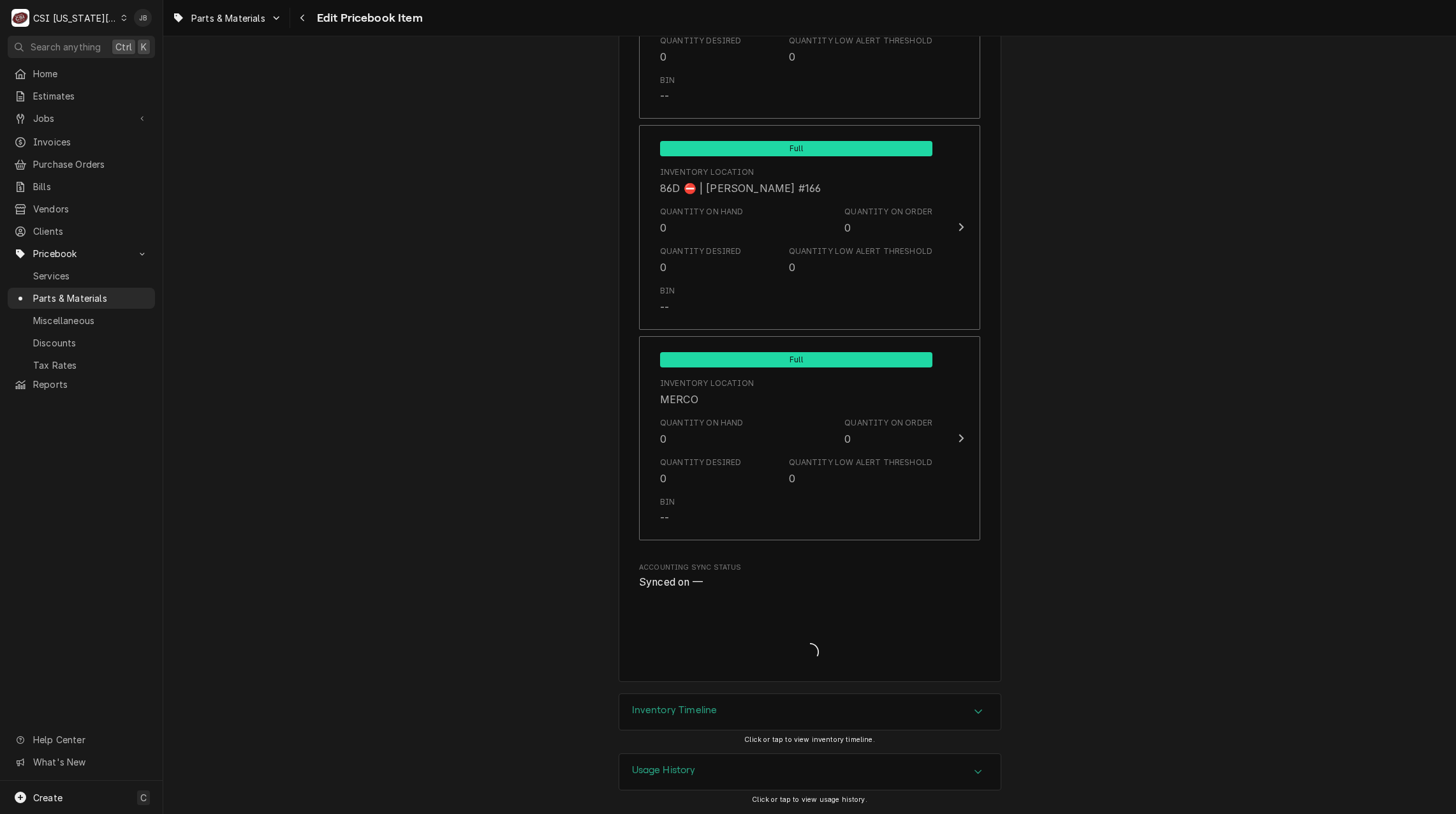
type textarea "x"
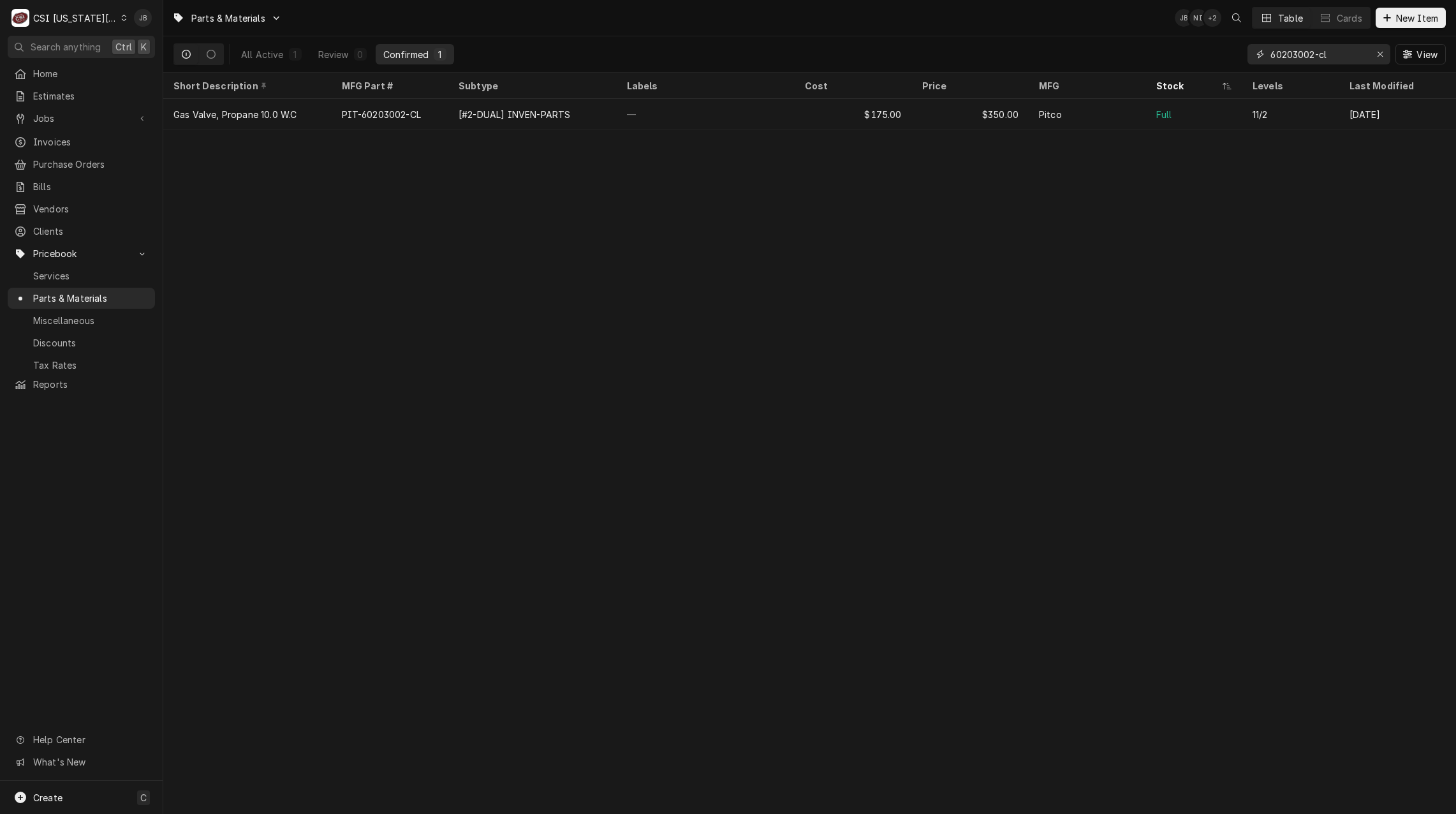
click at [1317, 54] on input "60203002-cl" at bounding box center [1318, 54] width 96 height 21
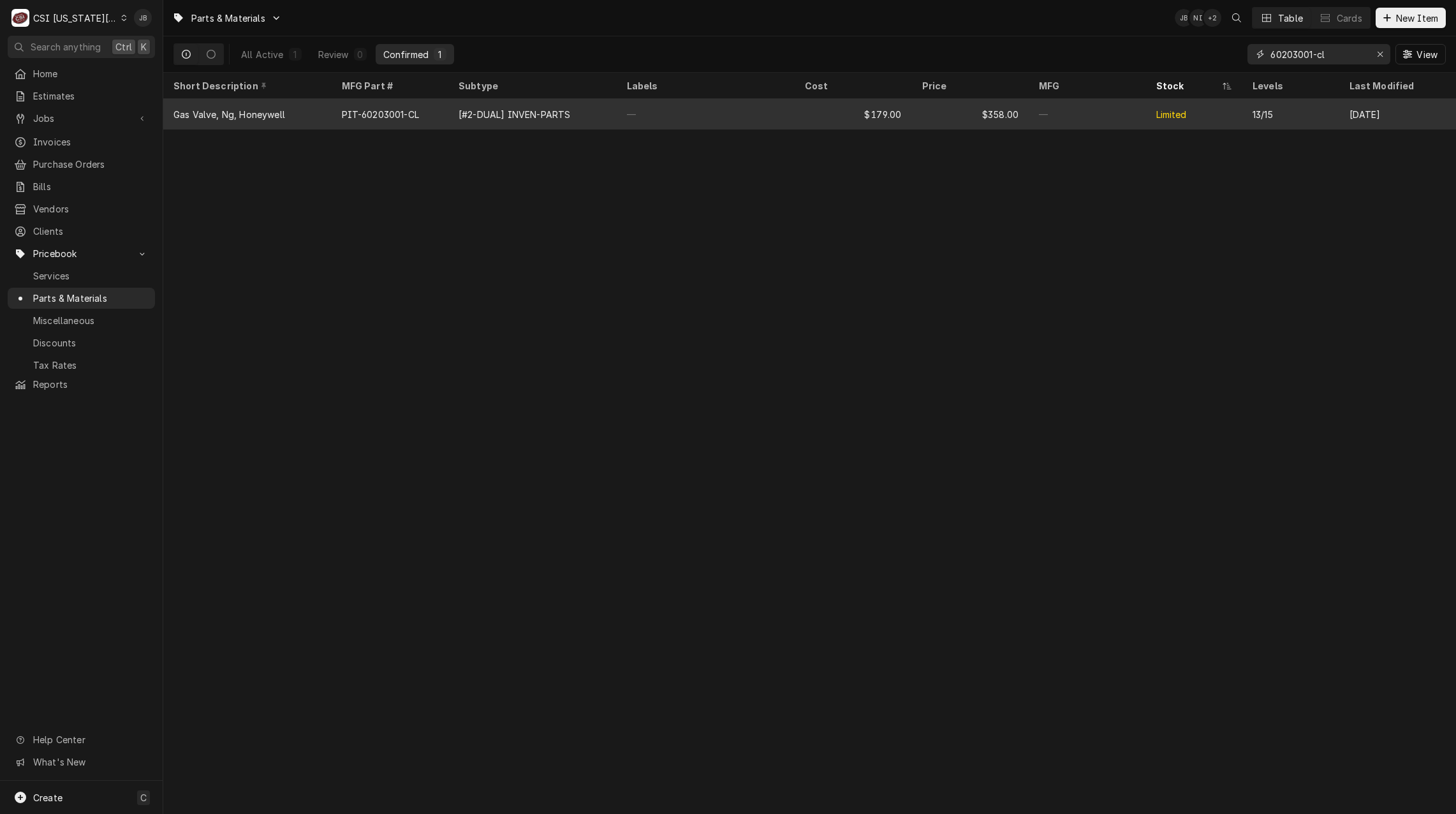
type input "60203001-cl"
click at [692, 108] on div "—" at bounding box center [706, 114] width 178 height 30
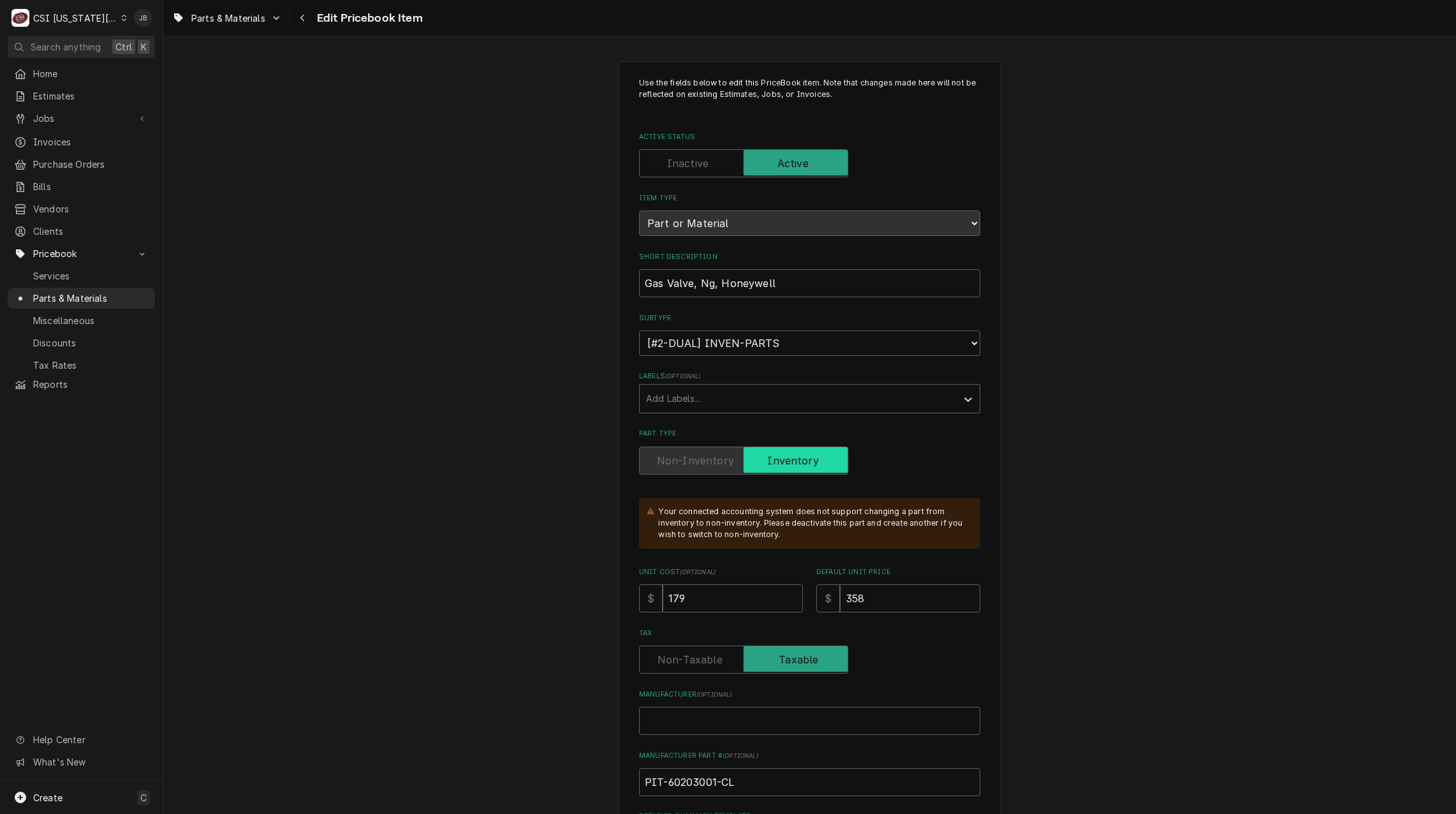
click at [784, 268] on div "Short Description Gas Valve, Ng, Honeywell" at bounding box center [810, 275] width 341 height 45
click at [784, 279] on input "Gas Valve, Ng, Honeywell" at bounding box center [810, 283] width 341 height 28
type textarea "x"
type input "Gas Valve, Ng, Honeywel"
type textarea "x"
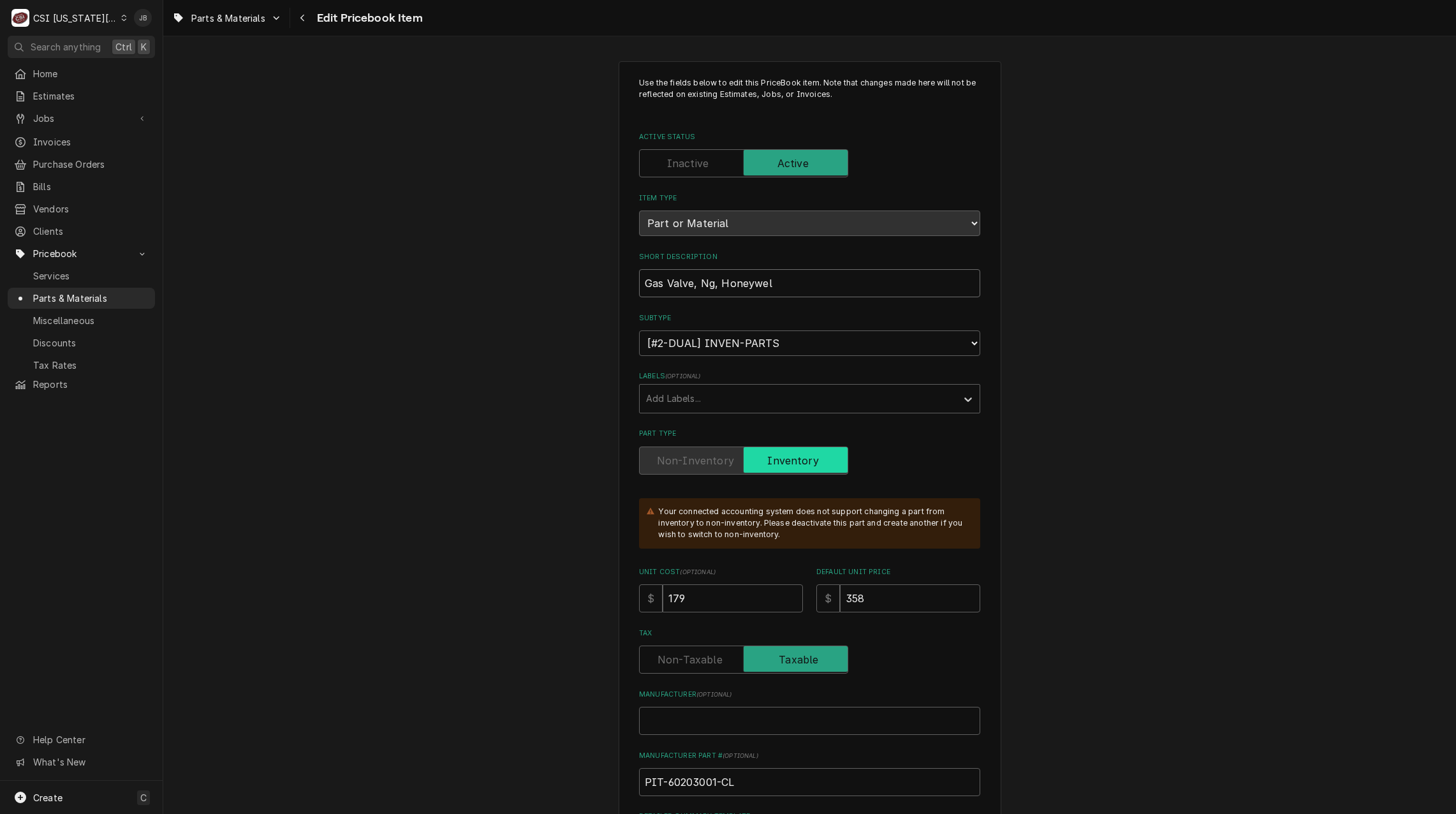
type input "Gas Valve, Ng, Honeywe"
type textarea "x"
type input "Gas Valve, Ng, Honeyw"
type textarea "x"
type input "Gas Valve, Ng, Honey"
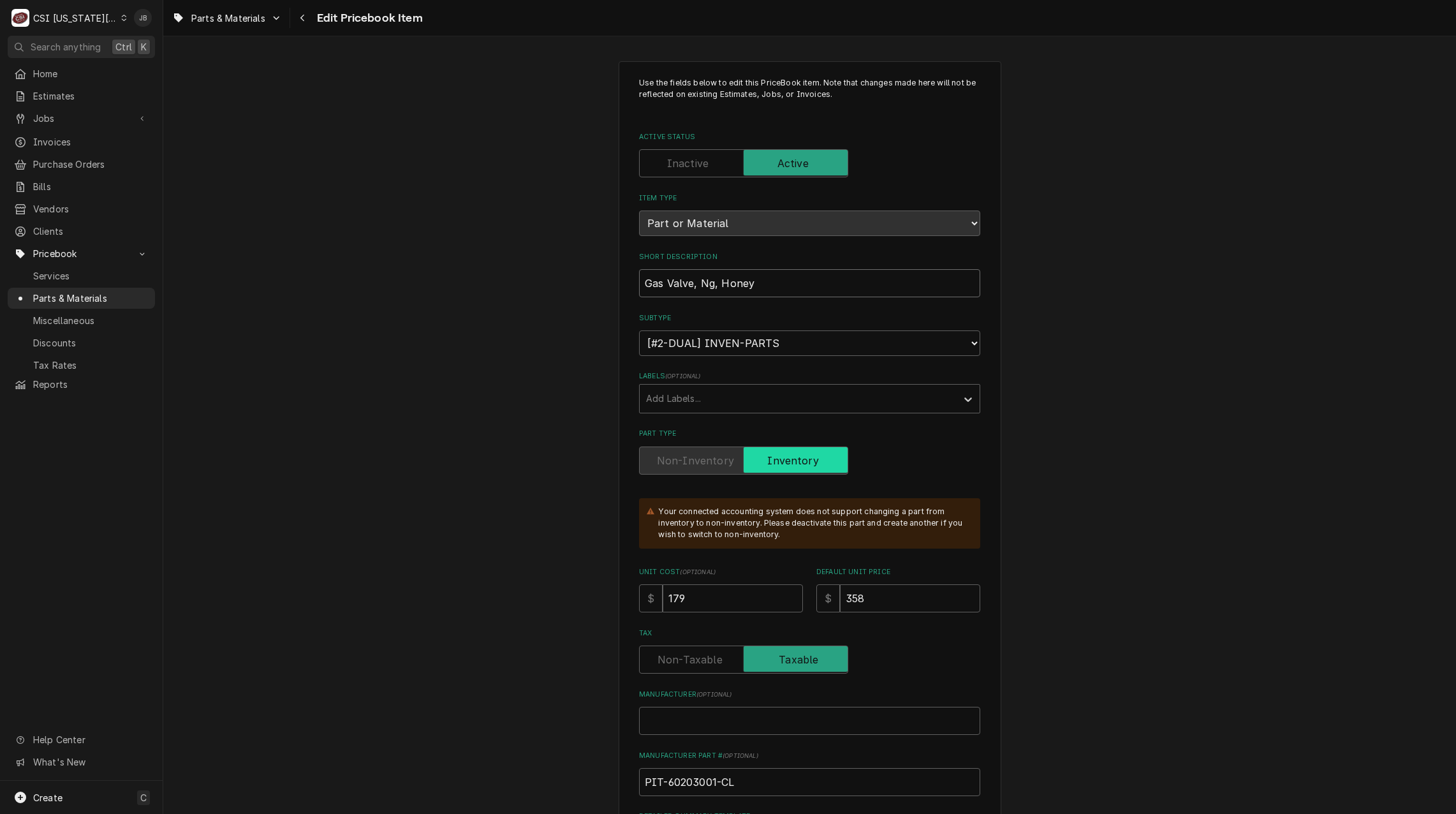
type textarea "x"
type input "Gas Valve, Ng, Hone"
type textarea "x"
type input "Gas Valve, Ng, Hon"
type textarea "x"
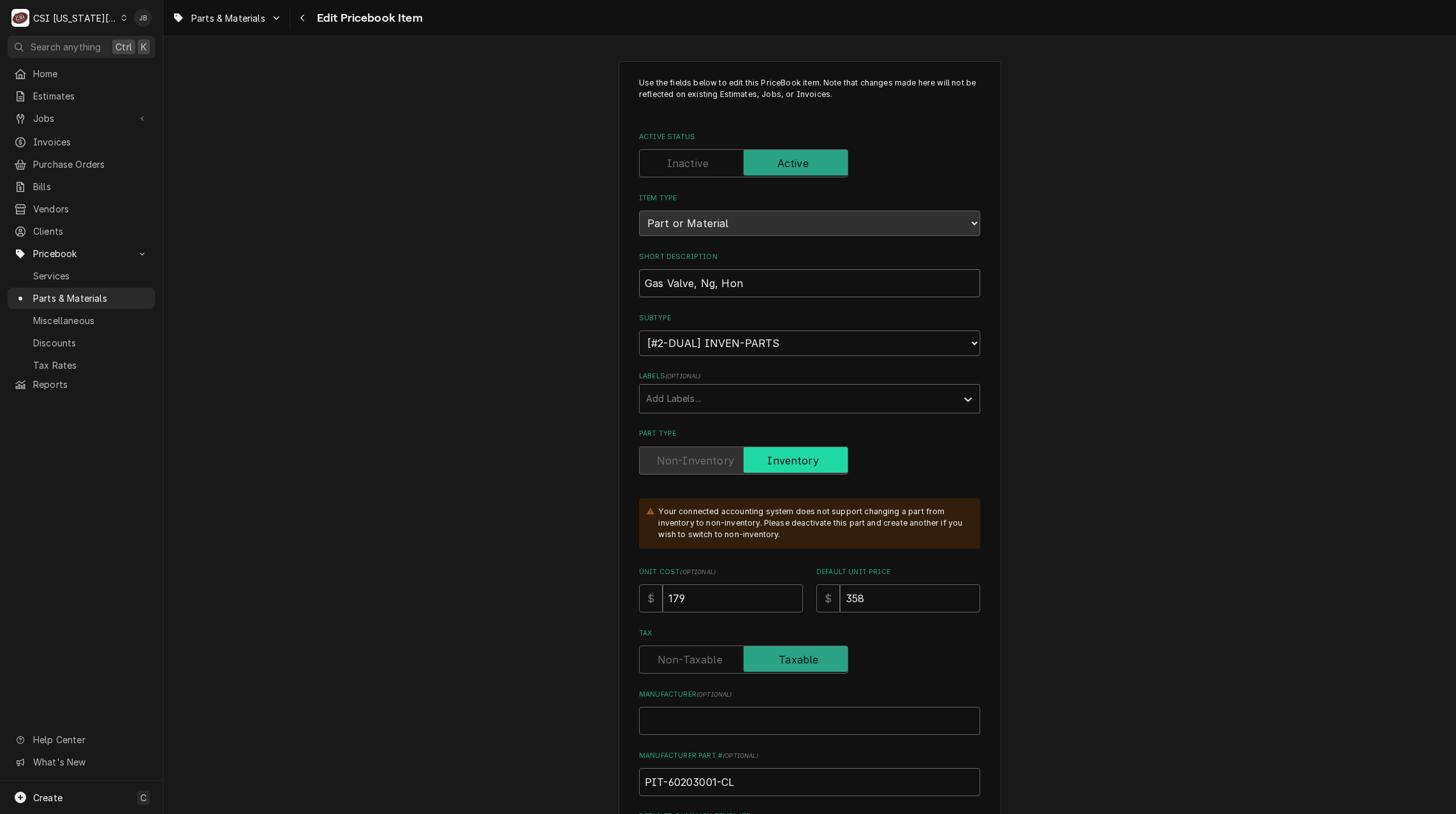
type input "Gas Valve, Ng, Ho"
type textarea "x"
type input "Gas Valve, Ng, H"
type textarea "x"
type input "Gas Valve, Ng,"
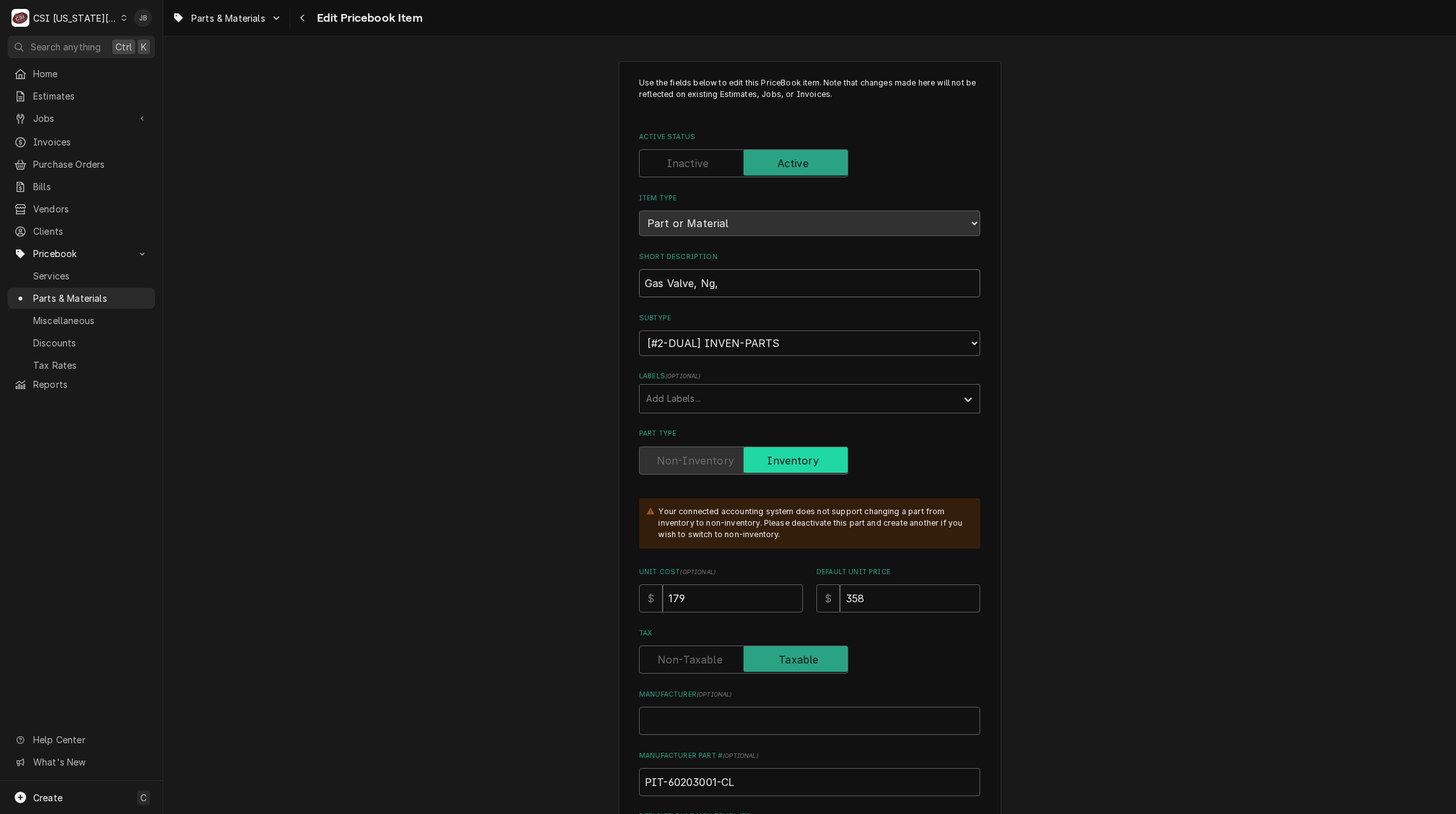
type textarea "x"
type input "Gas Valve, Ng,"
type textarea "x"
type input "Gas Valve, Ng"
type textarea "x"
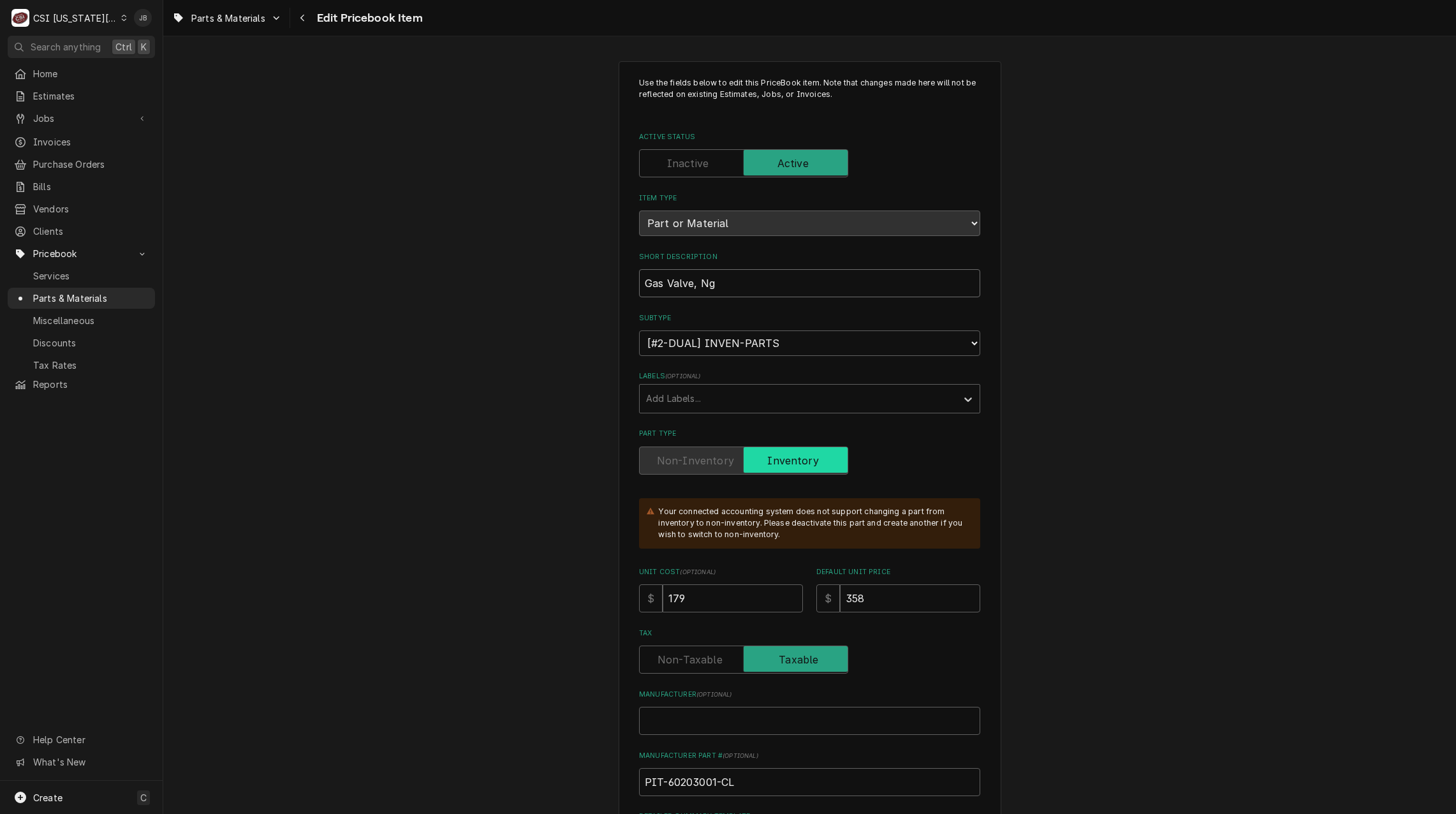
type input "Gas Valve, N"
type textarea "x"
type input "Gas Valve, Na"
type textarea "x"
type input "Gas Valve, Nat"
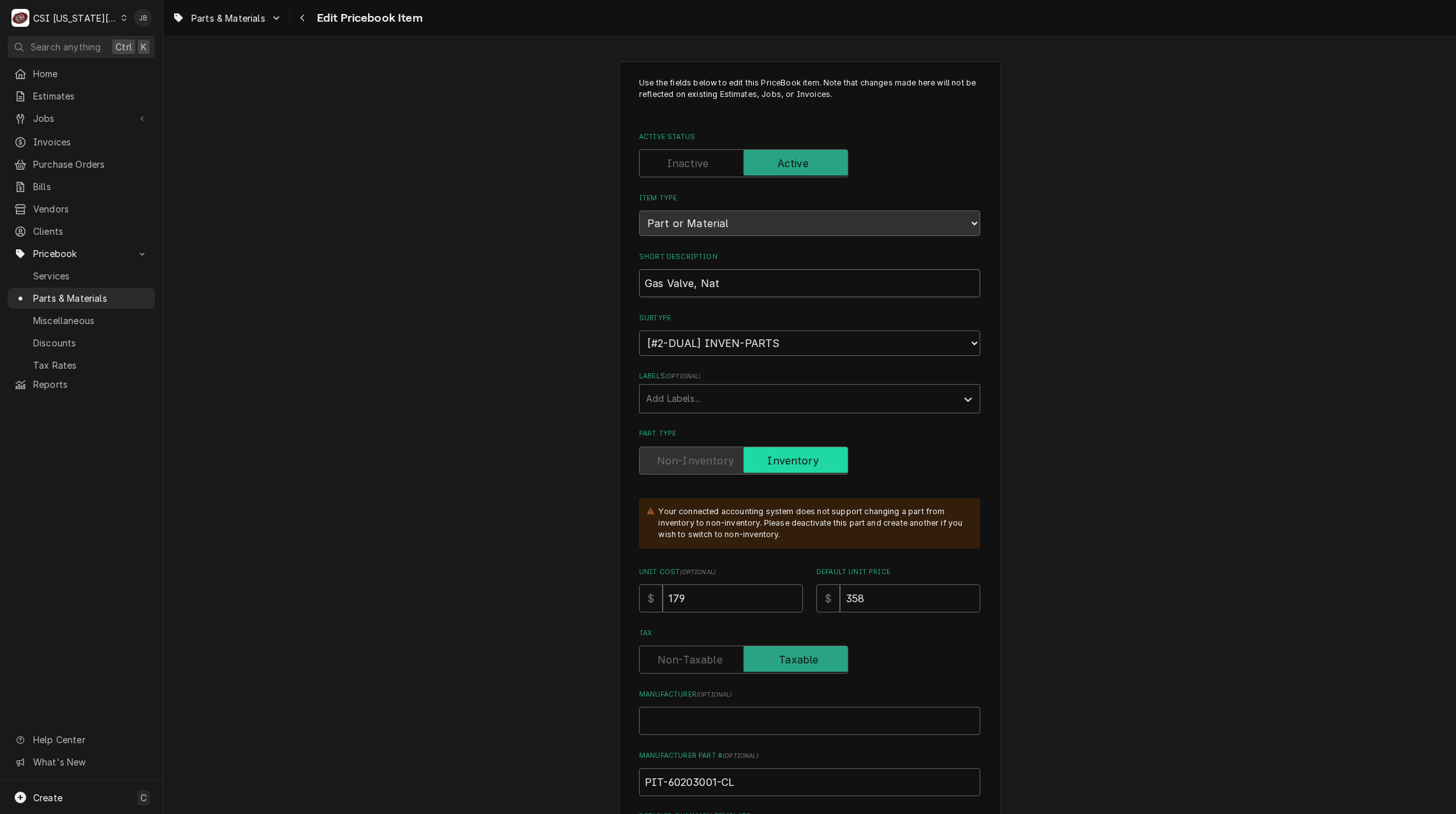
type textarea "x"
type input "Gas Valve, Nat"
type textarea "x"
type input "Gas Valve, Nat 4"
type textarea "x"
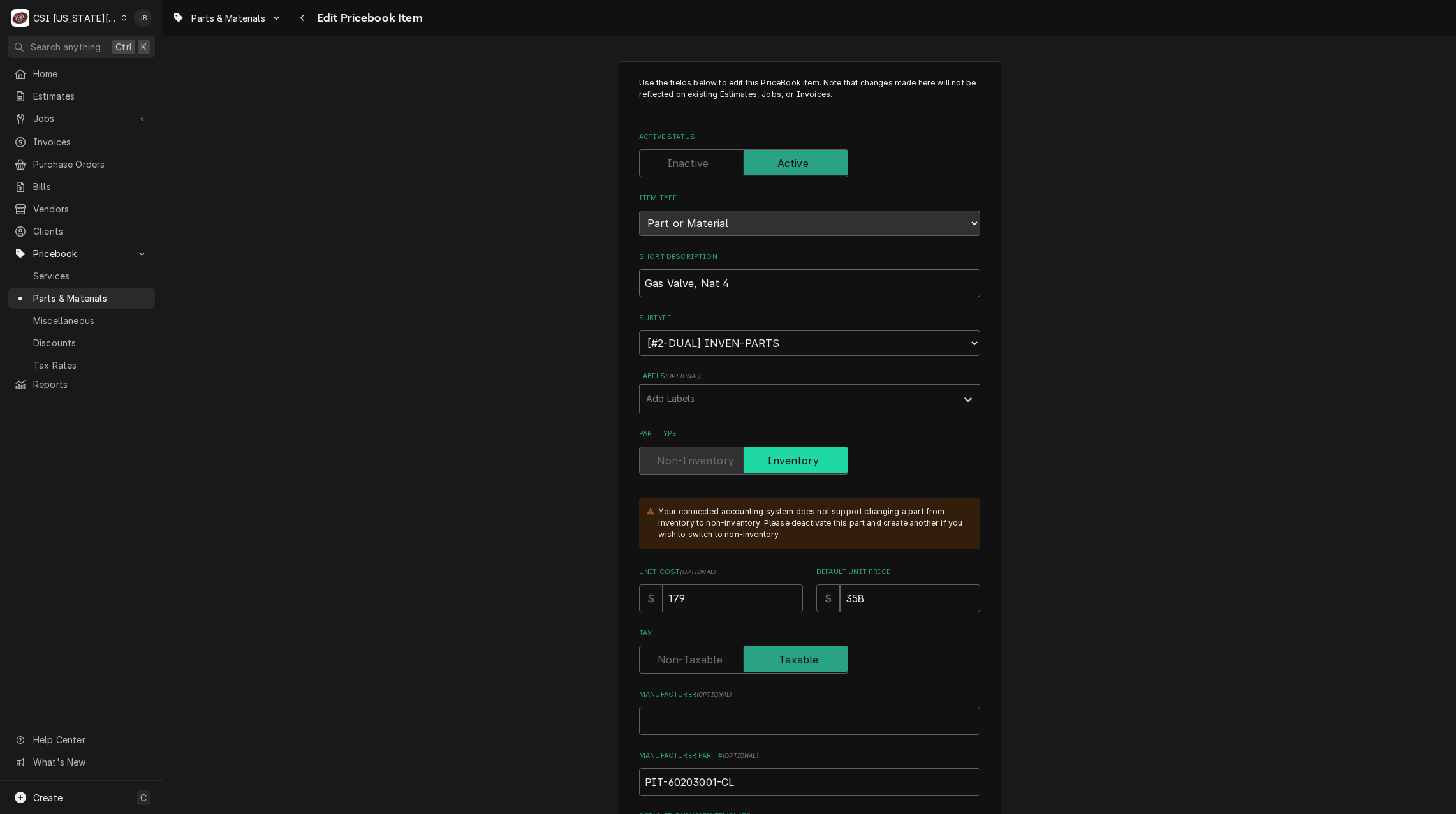
type input "Gas Valve, Nat 4."
type textarea "x"
type input "Gas Valve, Nat 4.0"
type textarea "x"
type input "Gas Valve, Nat 4.0"
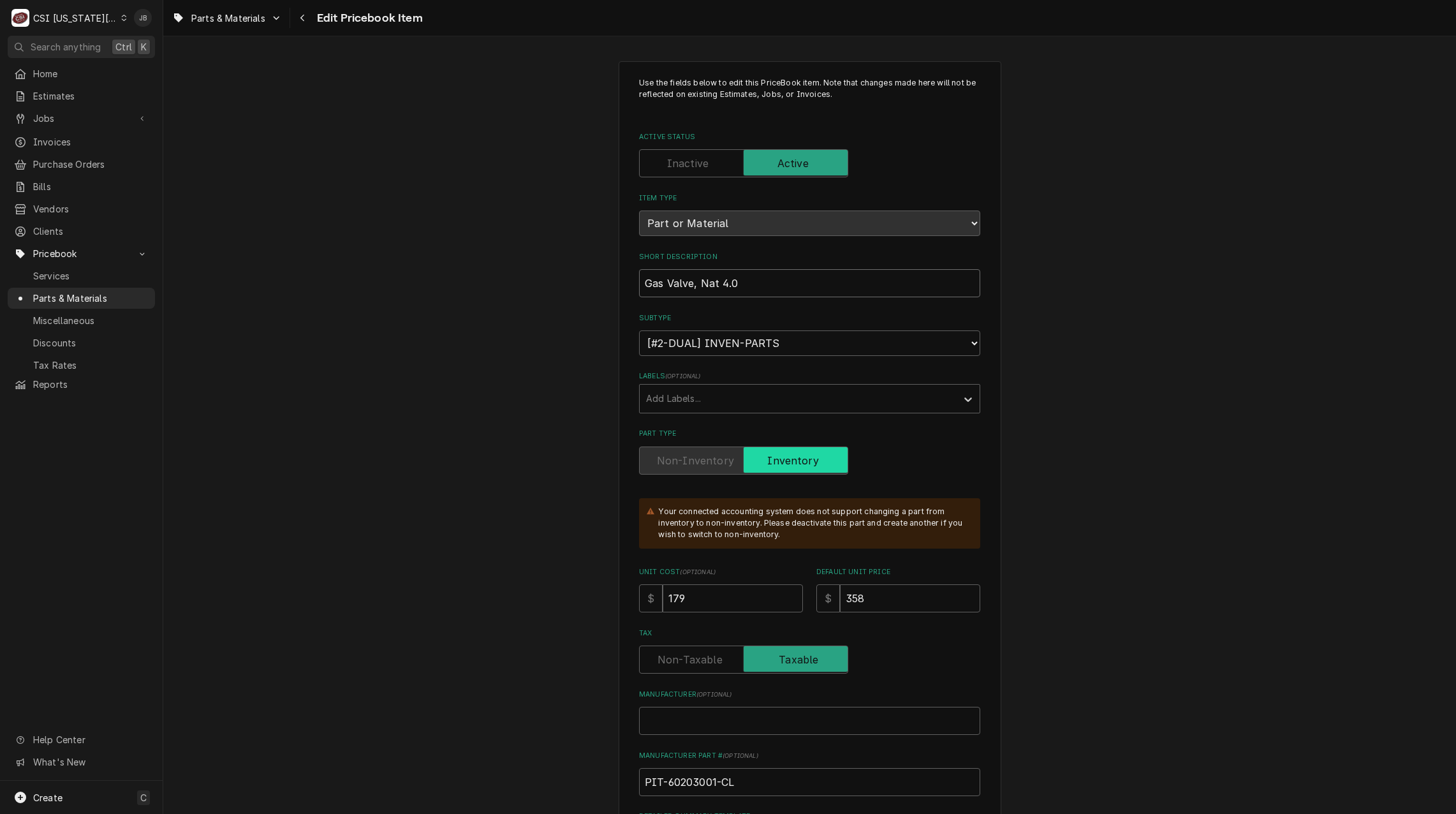
type textarea "x"
type input "Gas Valve, Nat 4.0 W"
type textarea "x"
type input "Gas Valve, Nat 4.0 W."
type textarea "x"
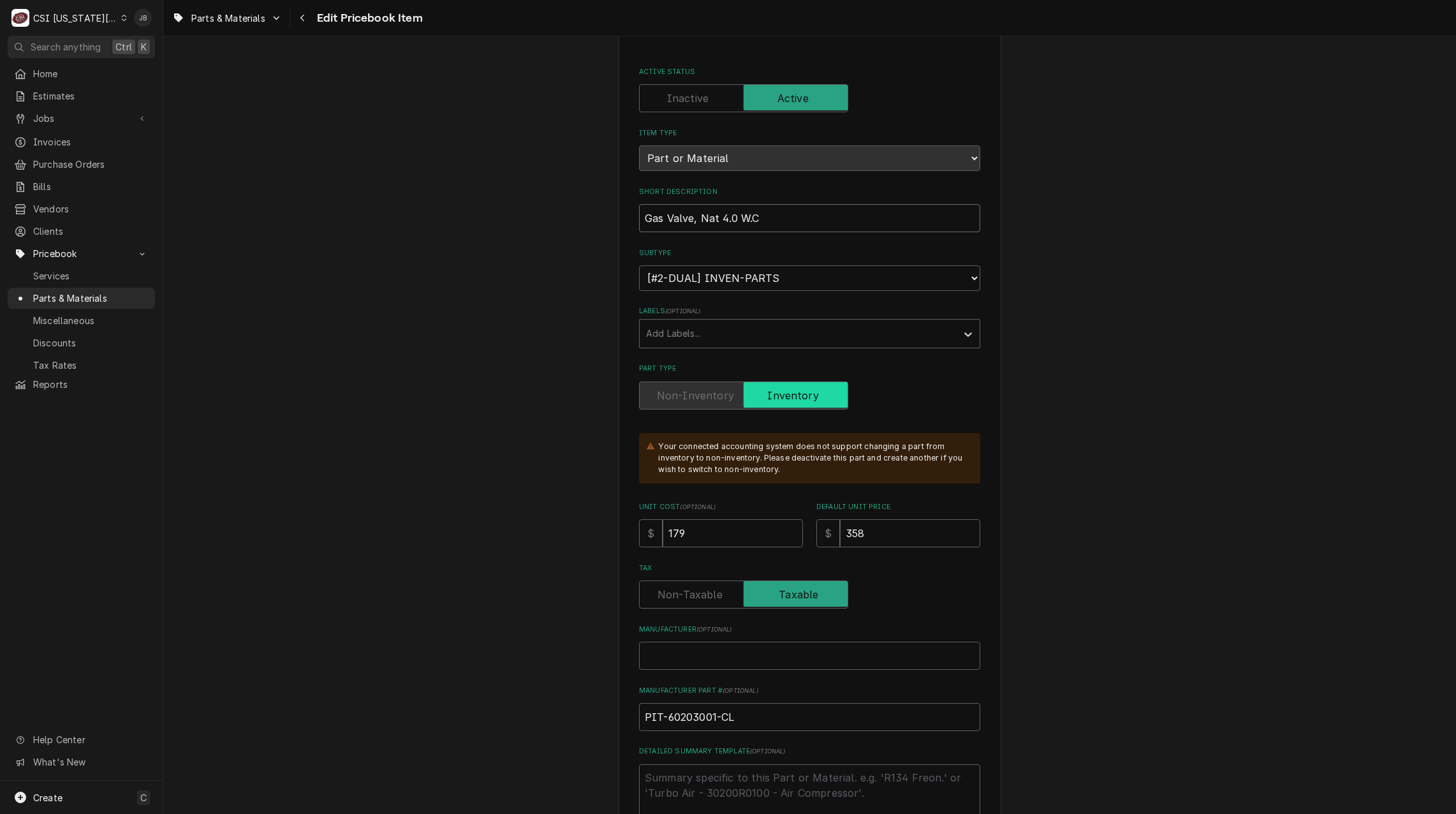
scroll to position [127, 0]
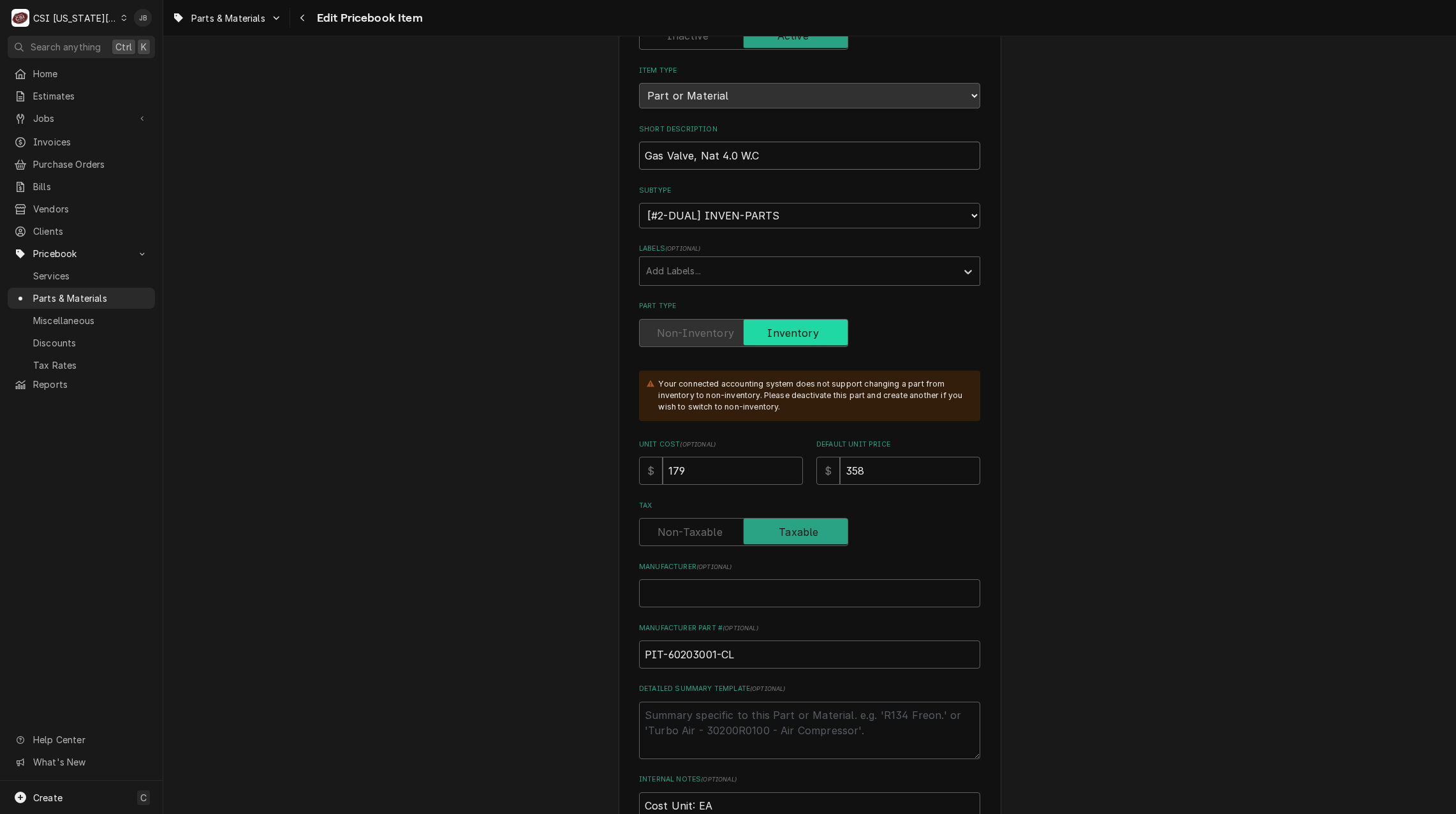
type input "Gas Valve, Nat 4.0 W.C"
click at [663, 587] on input "Manufacturer ( optional )" at bounding box center [810, 593] width 341 height 28
type textarea "x"
type input "P"
type textarea "x"
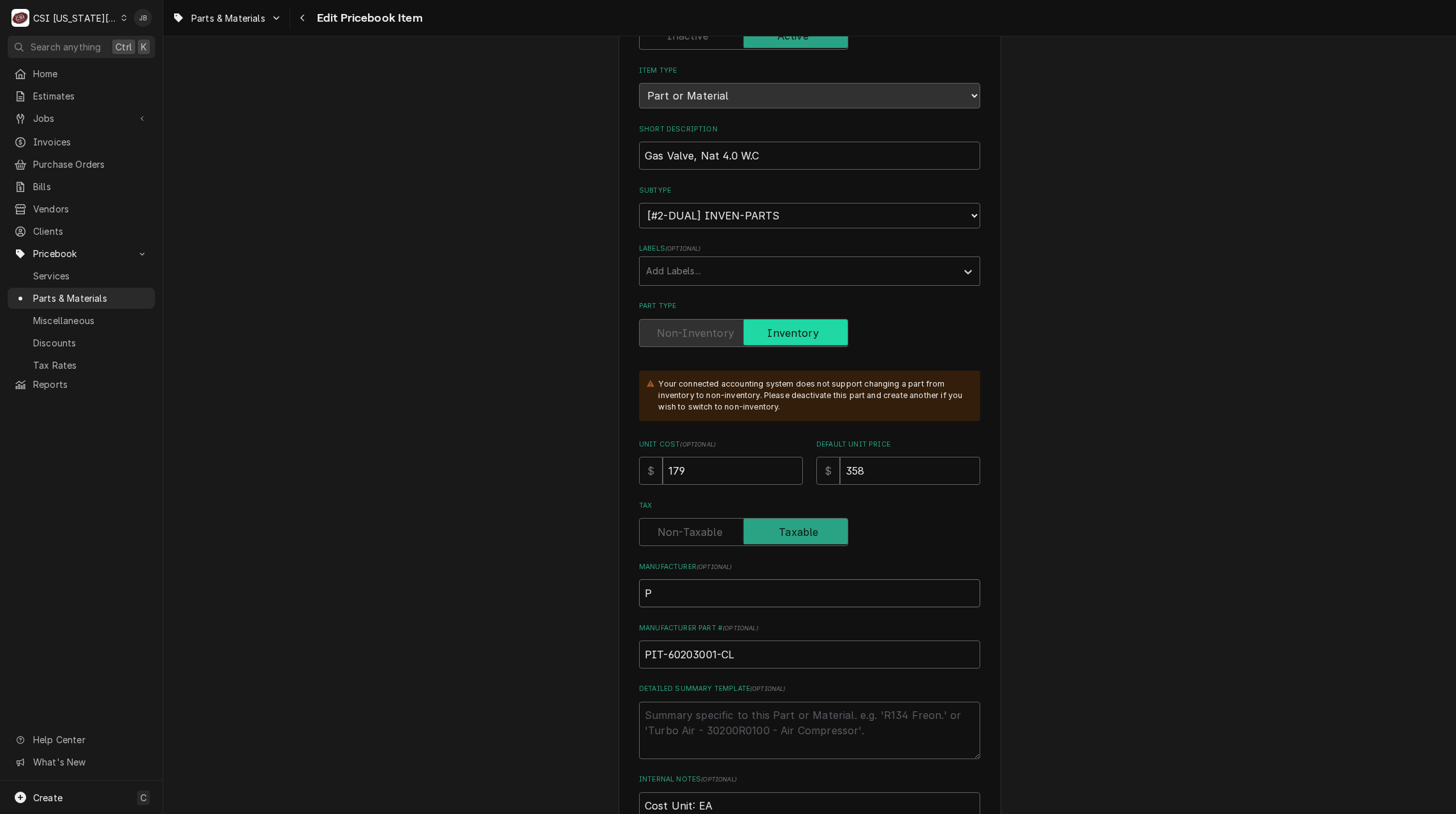
type input "Pi"
type textarea "x"
type input "Pit"
type textarea "x"
type input "Pitc"
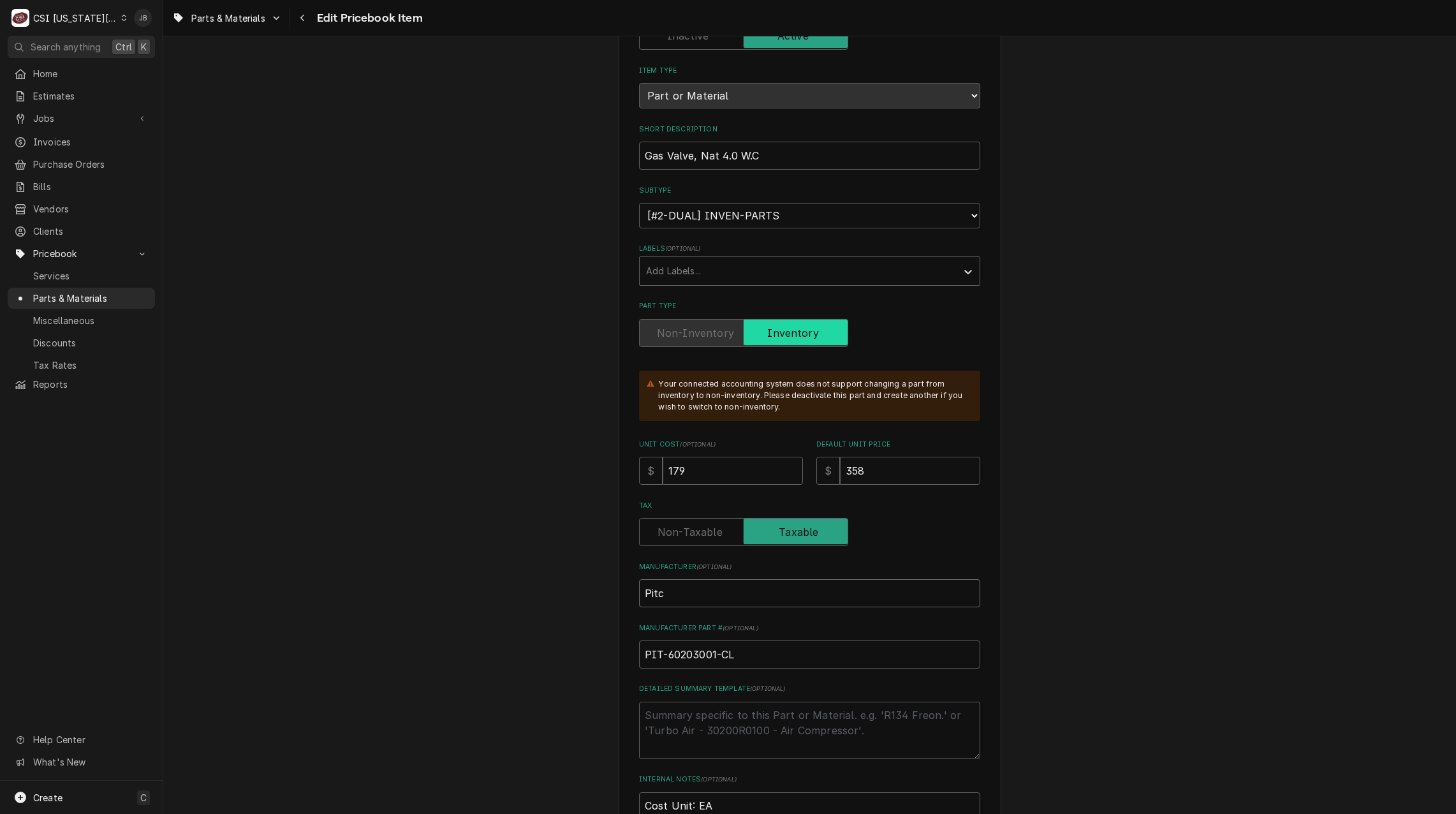
type textarea "x"
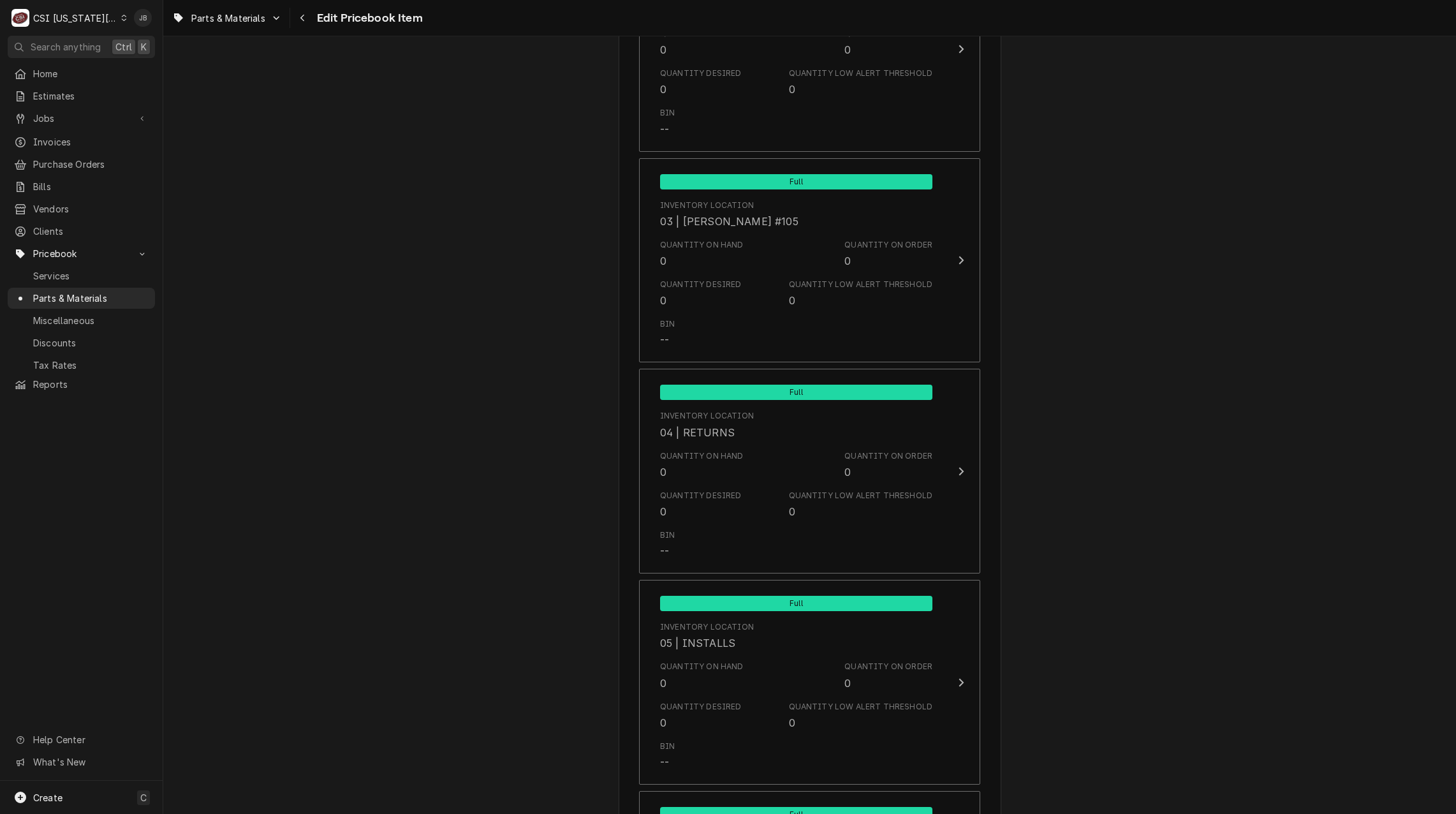
scroll to position [12130, 0]
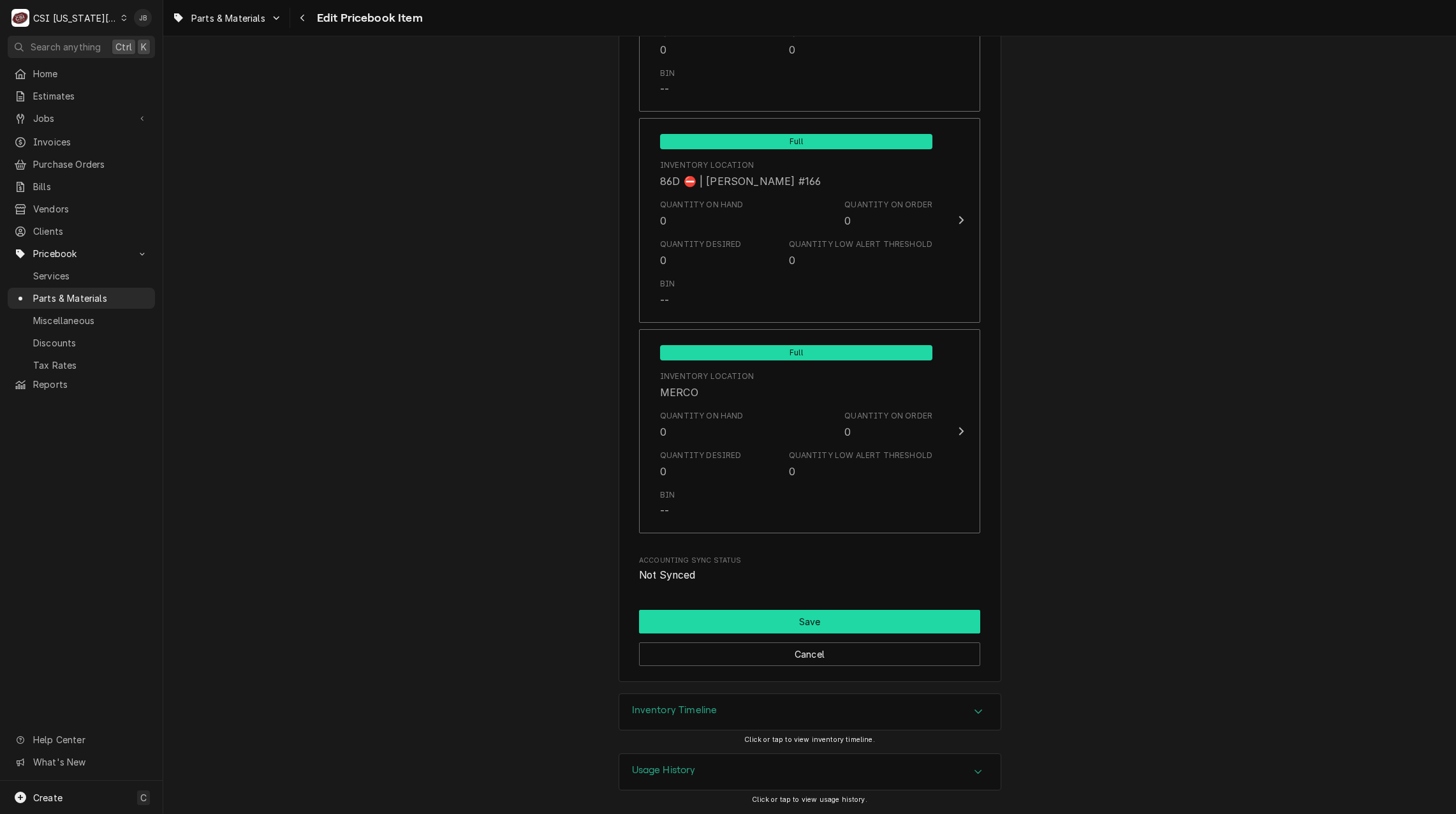
type input "Pitco"
click at [794, 620] on button "Save" at bounding box center [810, 621] width 341 height 23
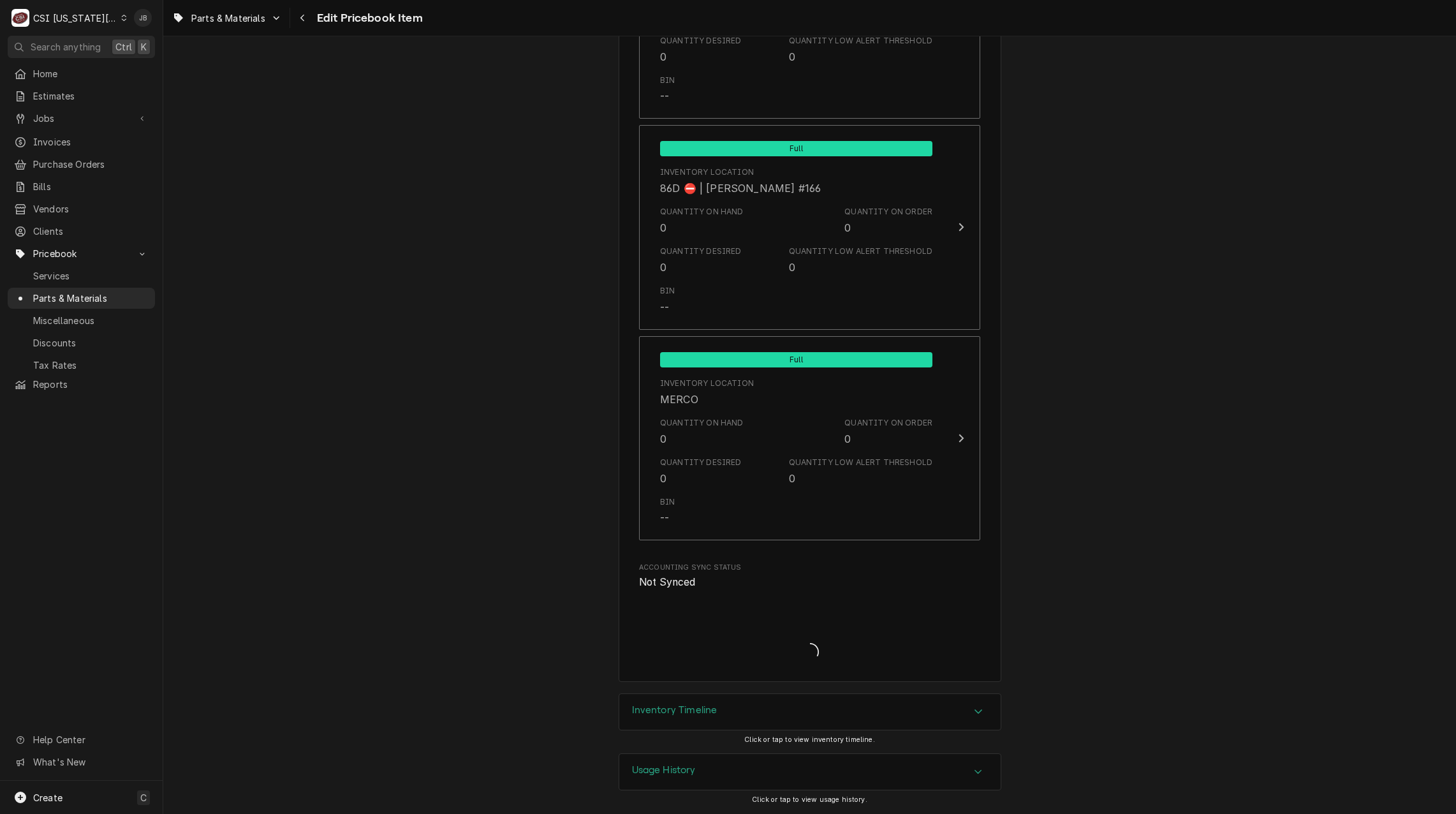
scroll to position [12123, 0]
type textarea "x"
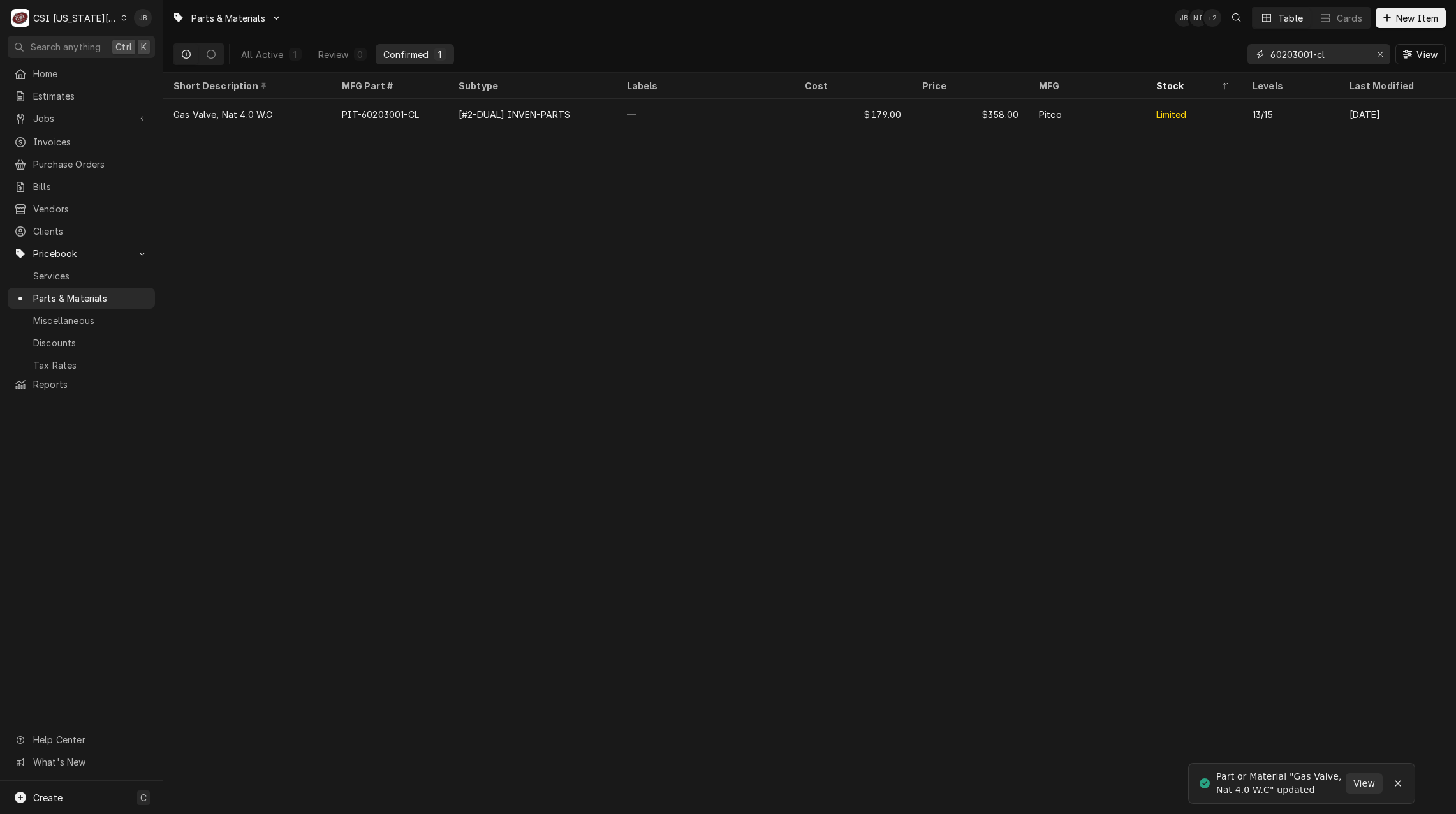
drag, startPoint x: 1357, startPoint y: 58, endPoint x: 1241, endPoint y: 58, distance: 116.0
click at [1241, 58] on div "All Active 1 Review 0 Confirmed 1 60203001-cl View" at bounding box center [810, 54] width 1273 height 35
type input "p"
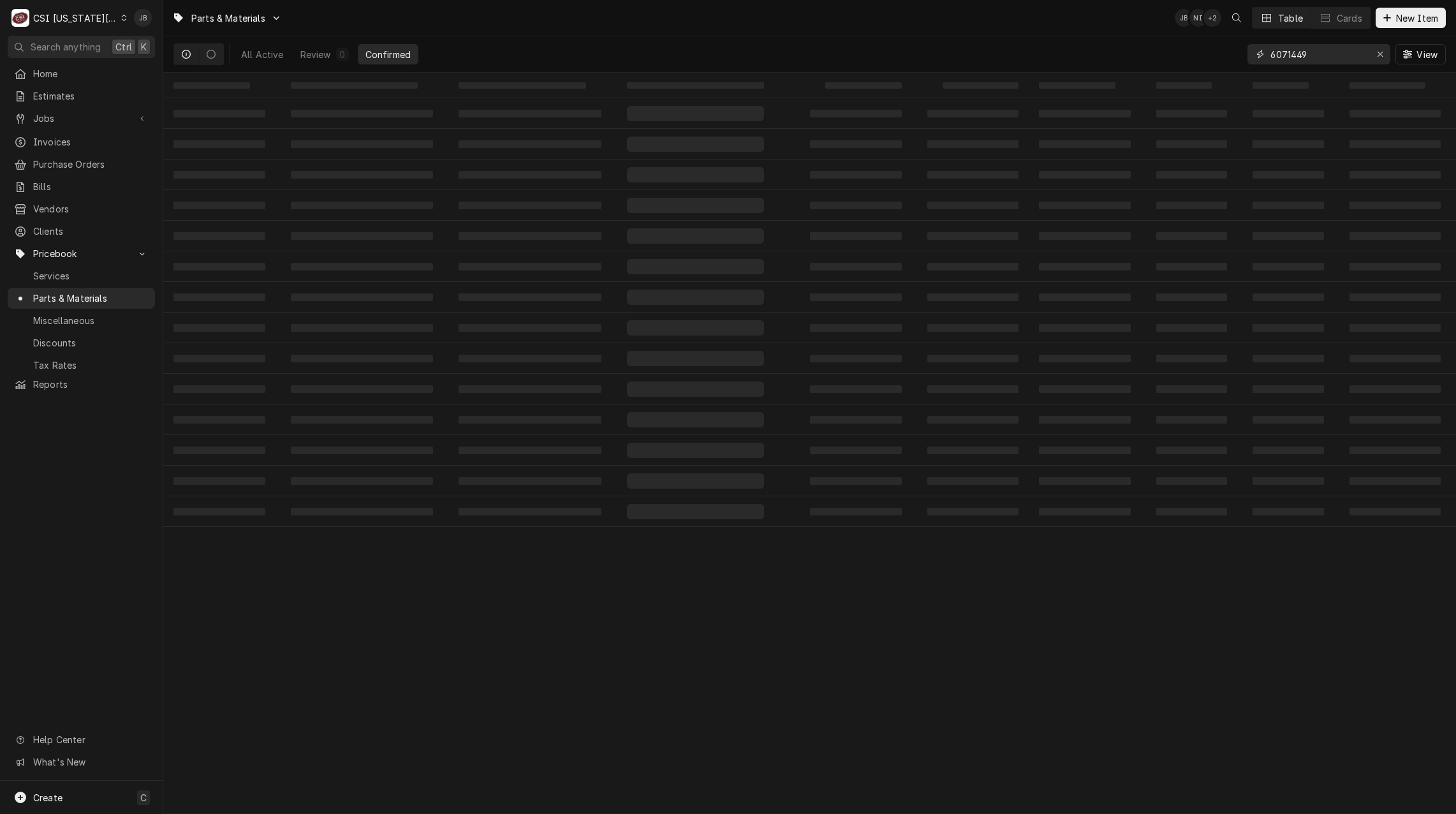
click at [1271, 52] on input "6071449" at bounding box center [1318, 54] width 96 height 21
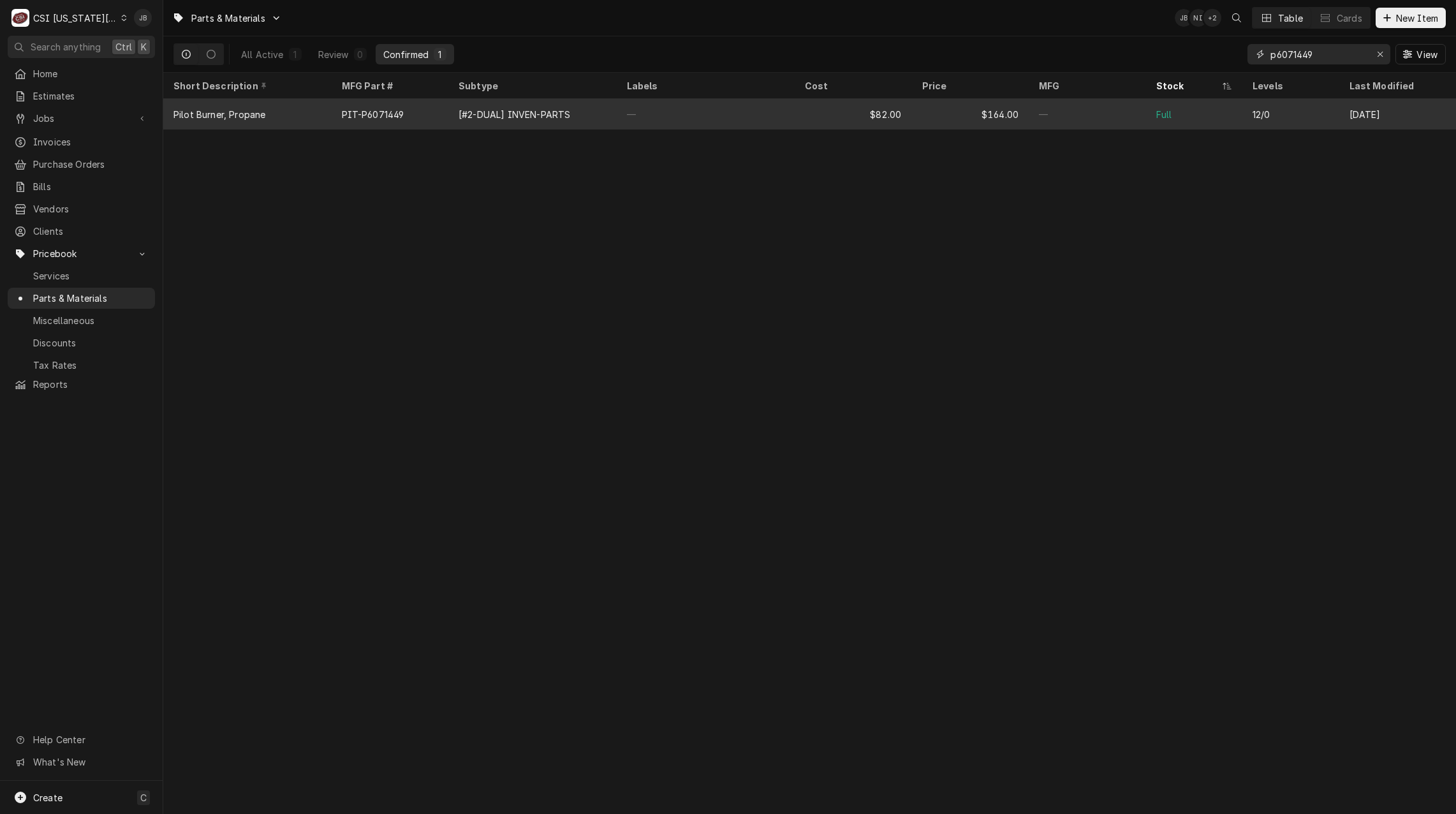
type input "p6071449"
click at [379, 112] on div "PIT-P6071449" at bounding box center [373, 114] width 62 height 13
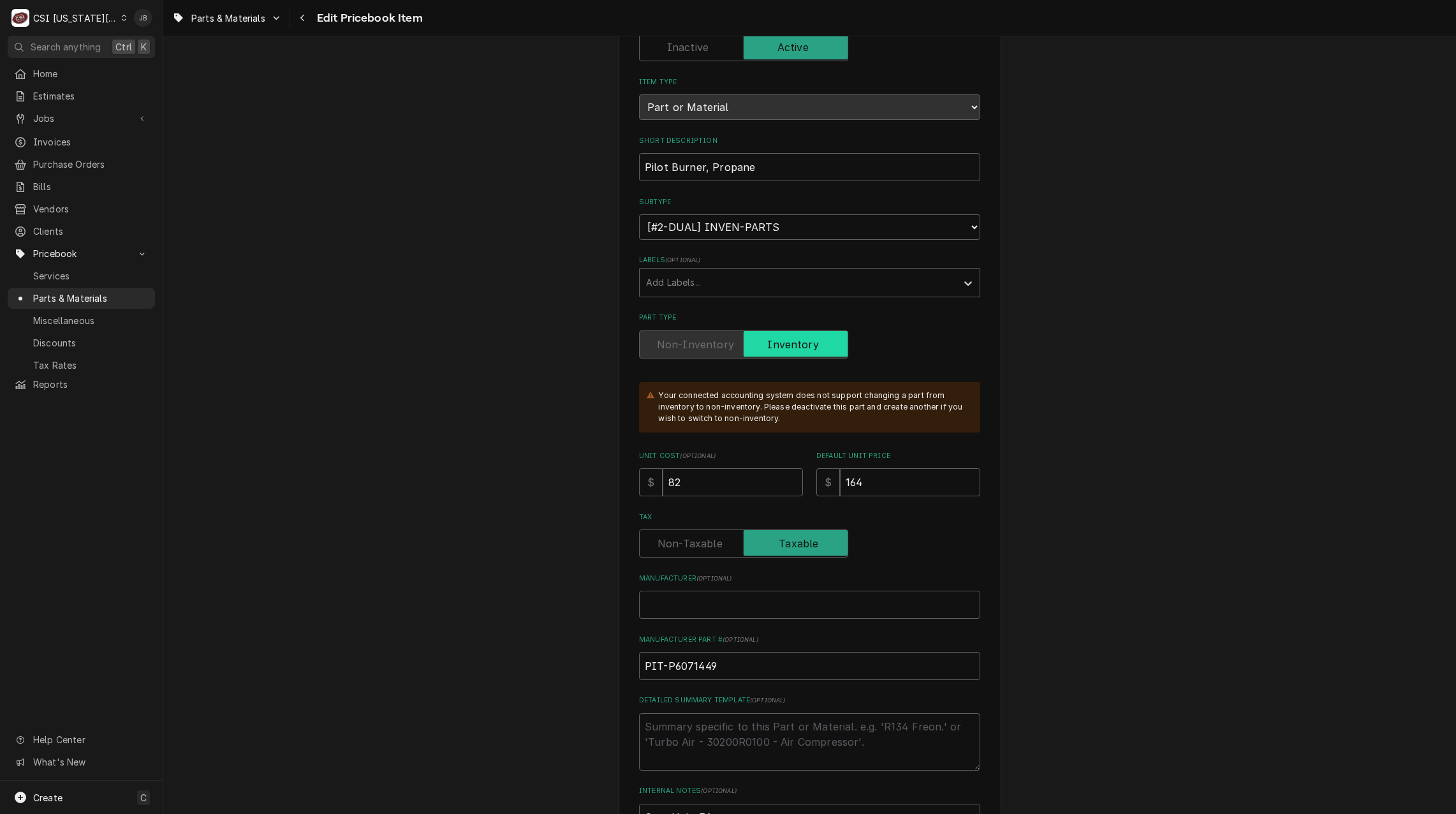
scroll to position [255, 0]
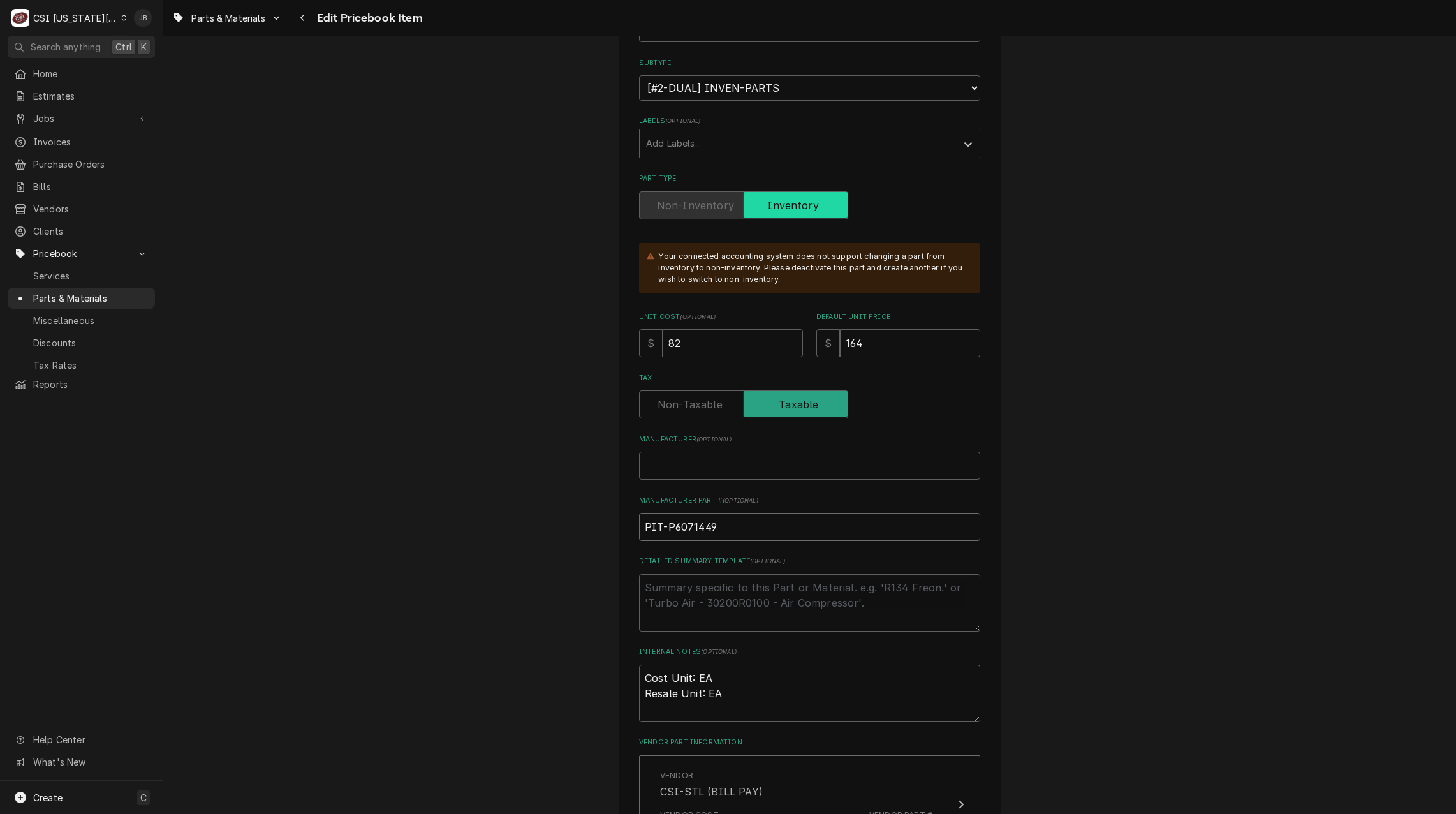
drag, startPoint x: 726, startPoint y: 534, endPoint x: 661, endPoint y: 532, distance: 65.0
click at [661, 532] on input "PIT-P6071449" at bounding box center [810, 527] width 341 height 28
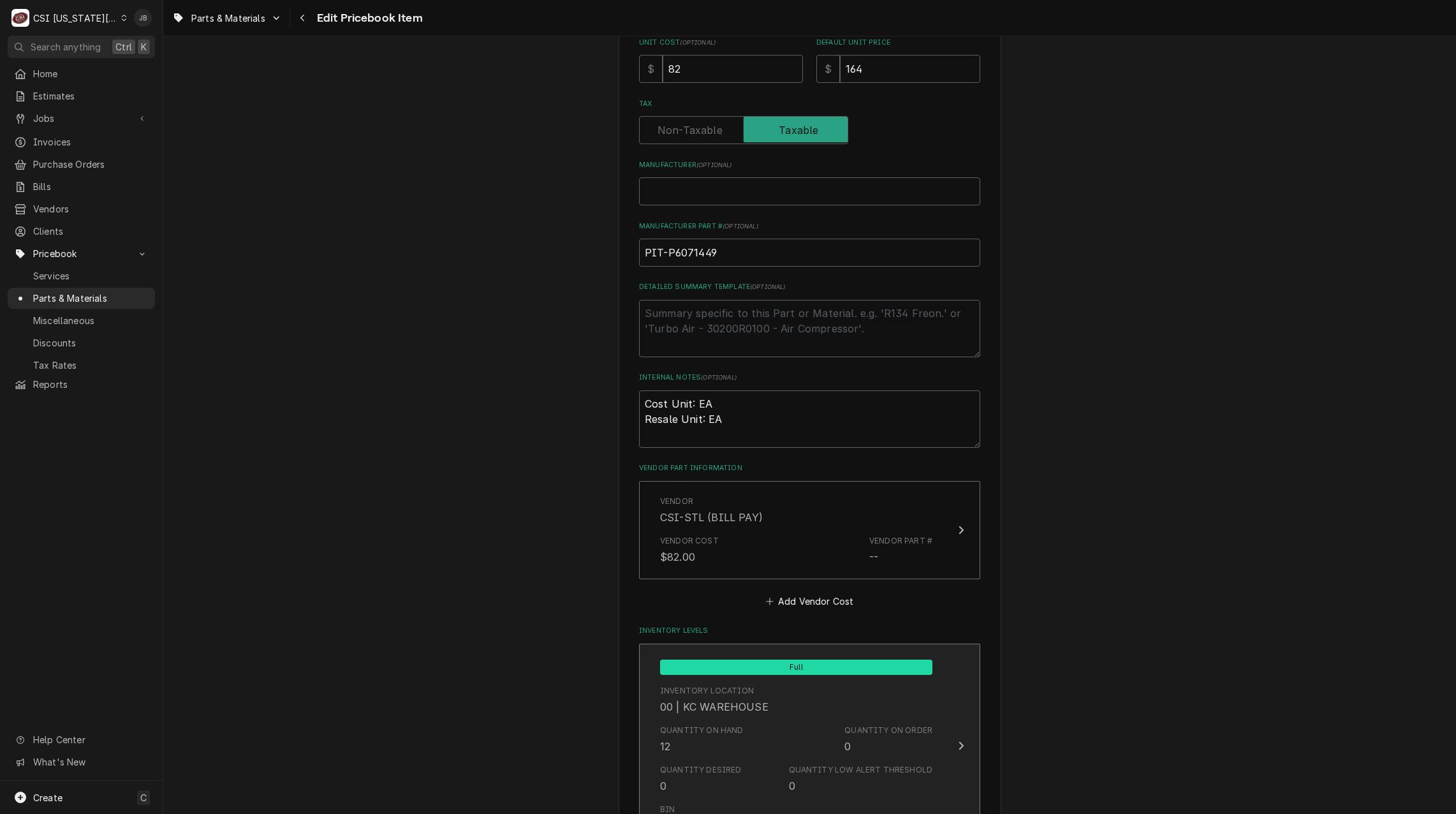
scroll to position [701, 0]
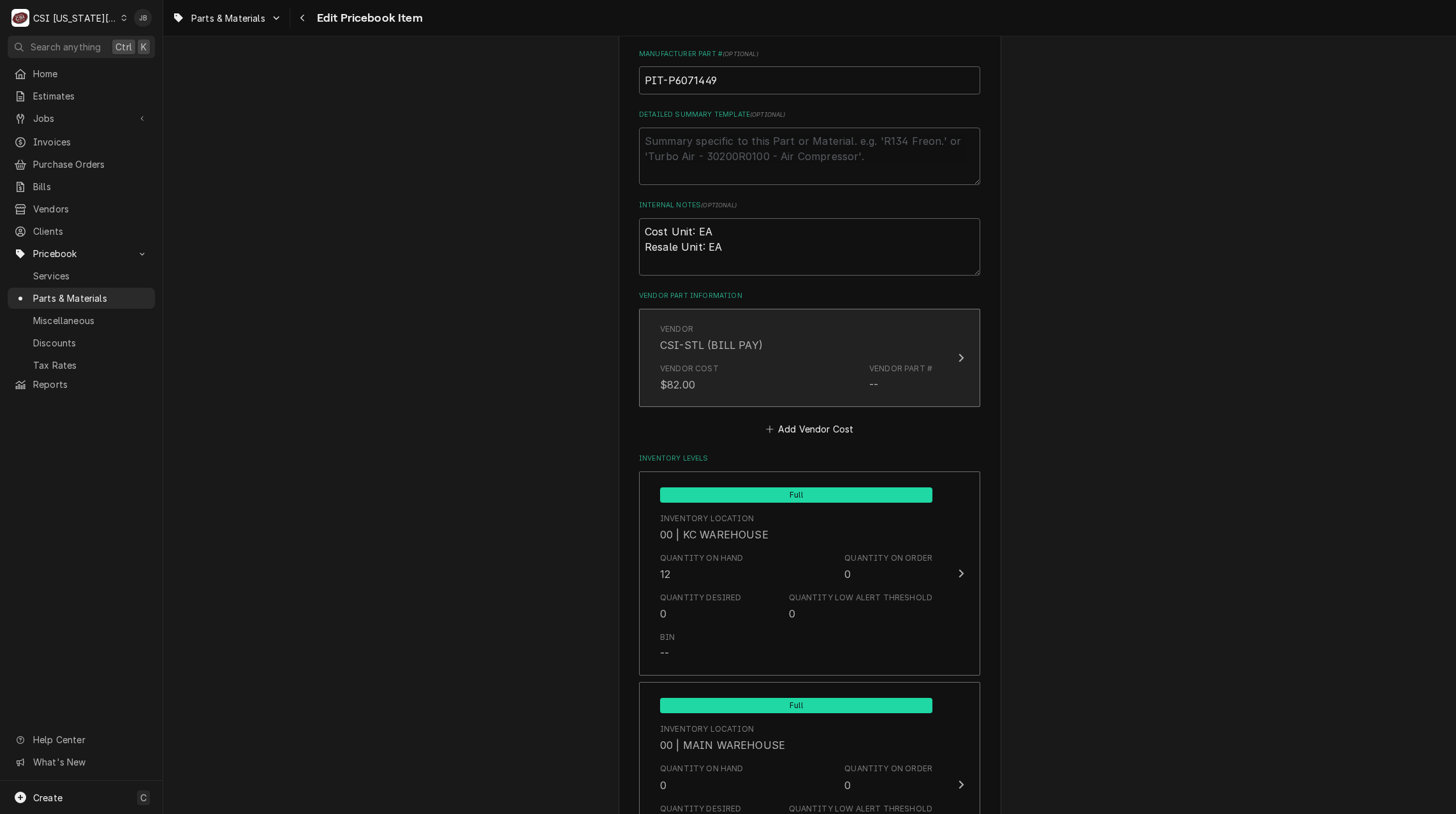
click at [725, 367] on div "Vendor Cost $82.00 Vendor Part # --" at bounding box center [796, 377] width 273 height 40
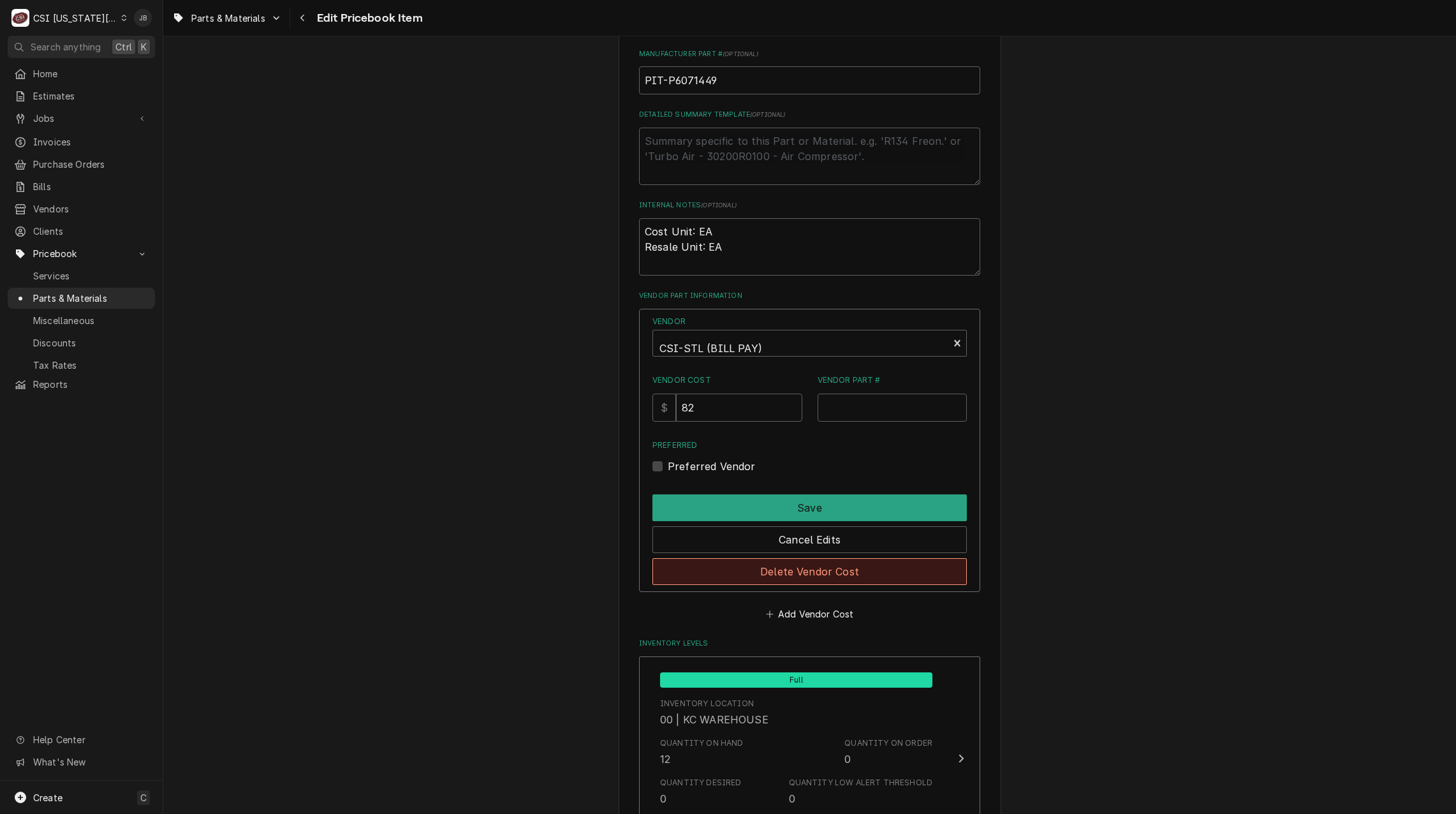
click at [776, 566] on button "Delete Vendor Cost" at bounding box center [810, 571] width 314 height 27
type textarea "x"
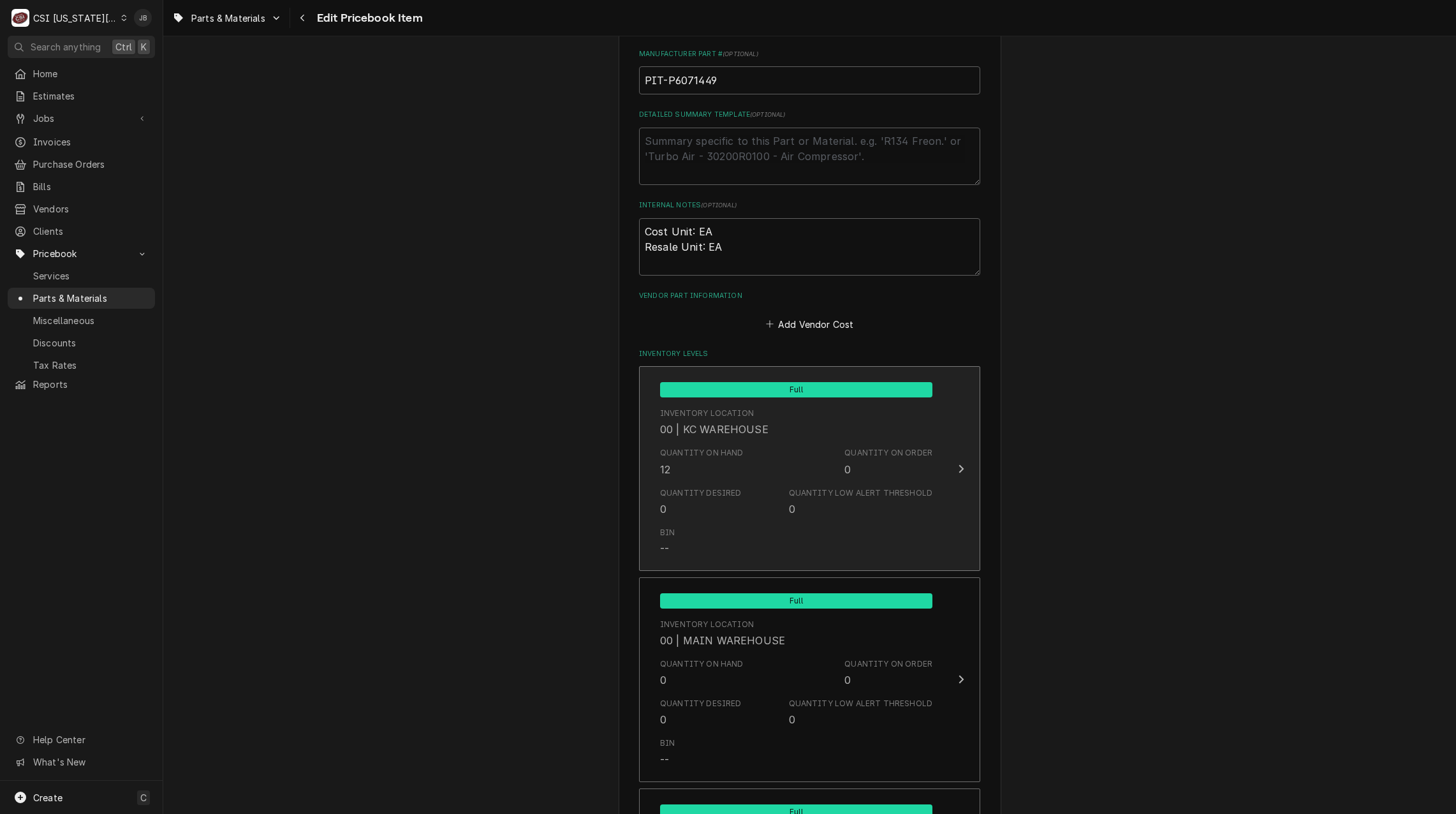
click at [673, 484] on div "Quantity Desired 0 Quantity Low Alert Threshold 0" at bounding box center [796, 502] width 273 height 40
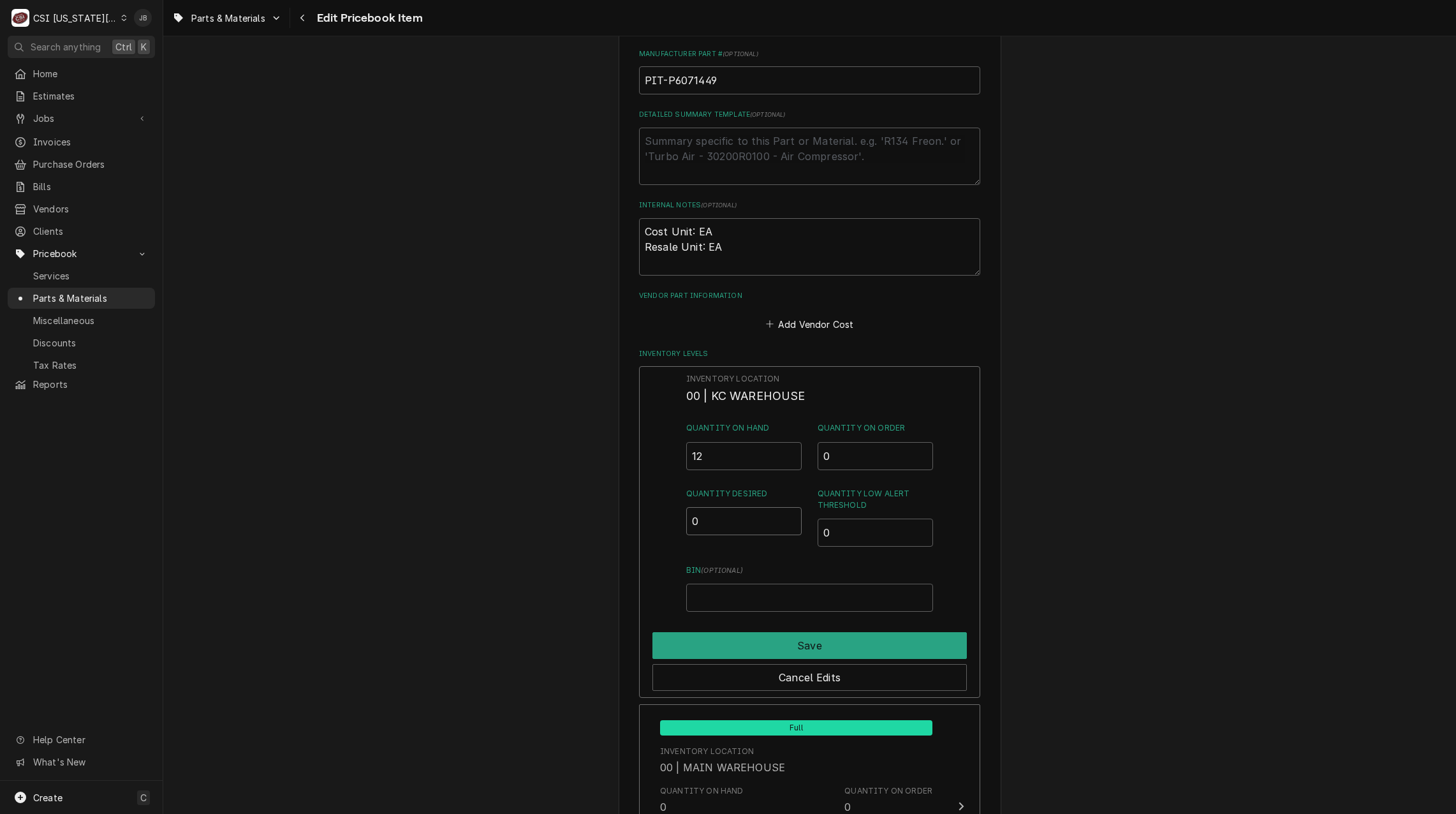
drag, startPoint x: 727, startPoint y: 527, endPoint x: 630, endPoint y: 527, distance: 97.0
type input "2"
click at [791, 654] on button "Save" at bounding box center [810, 646] width 314 height 27
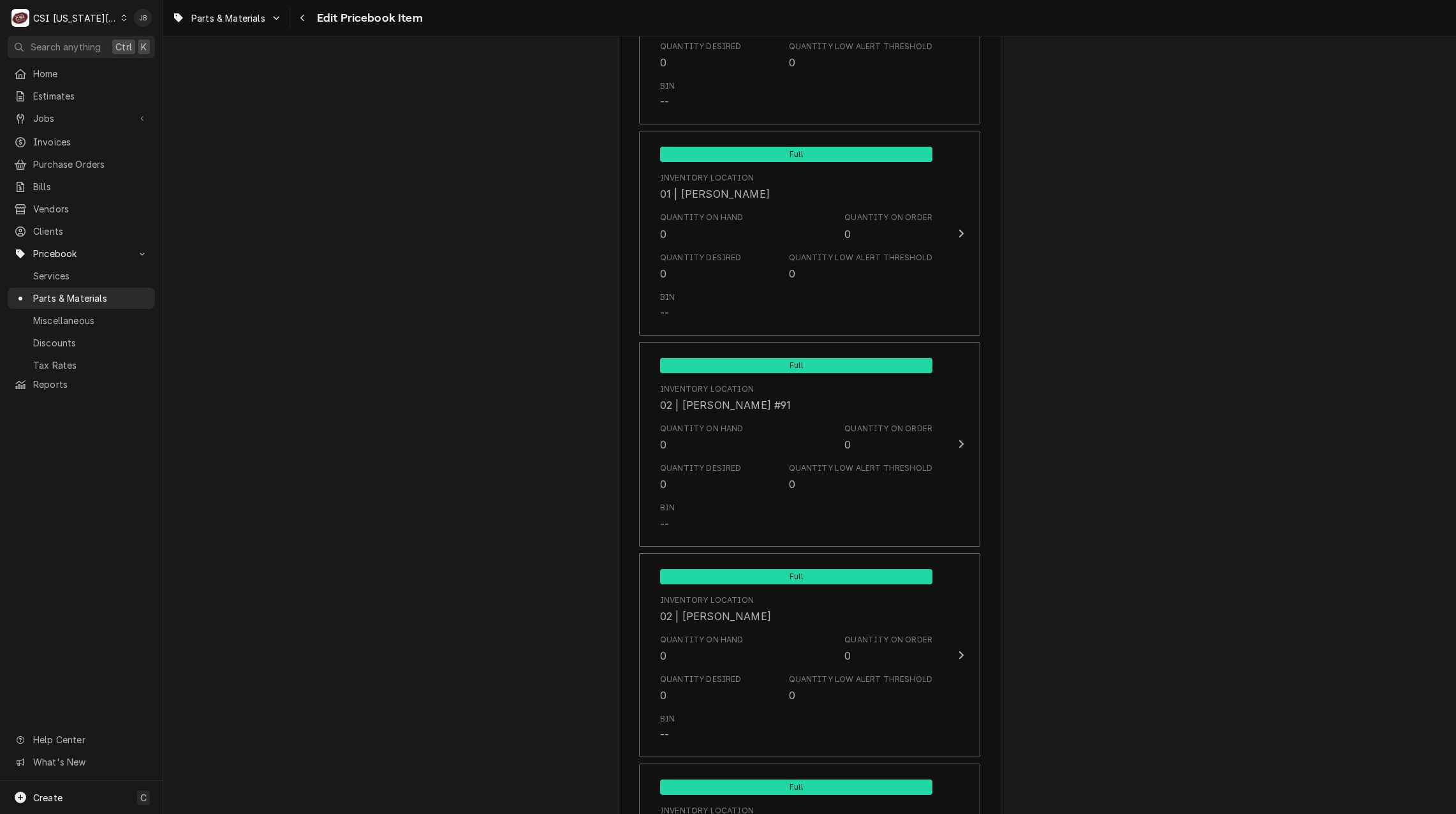
scroll to position [12130, 0]
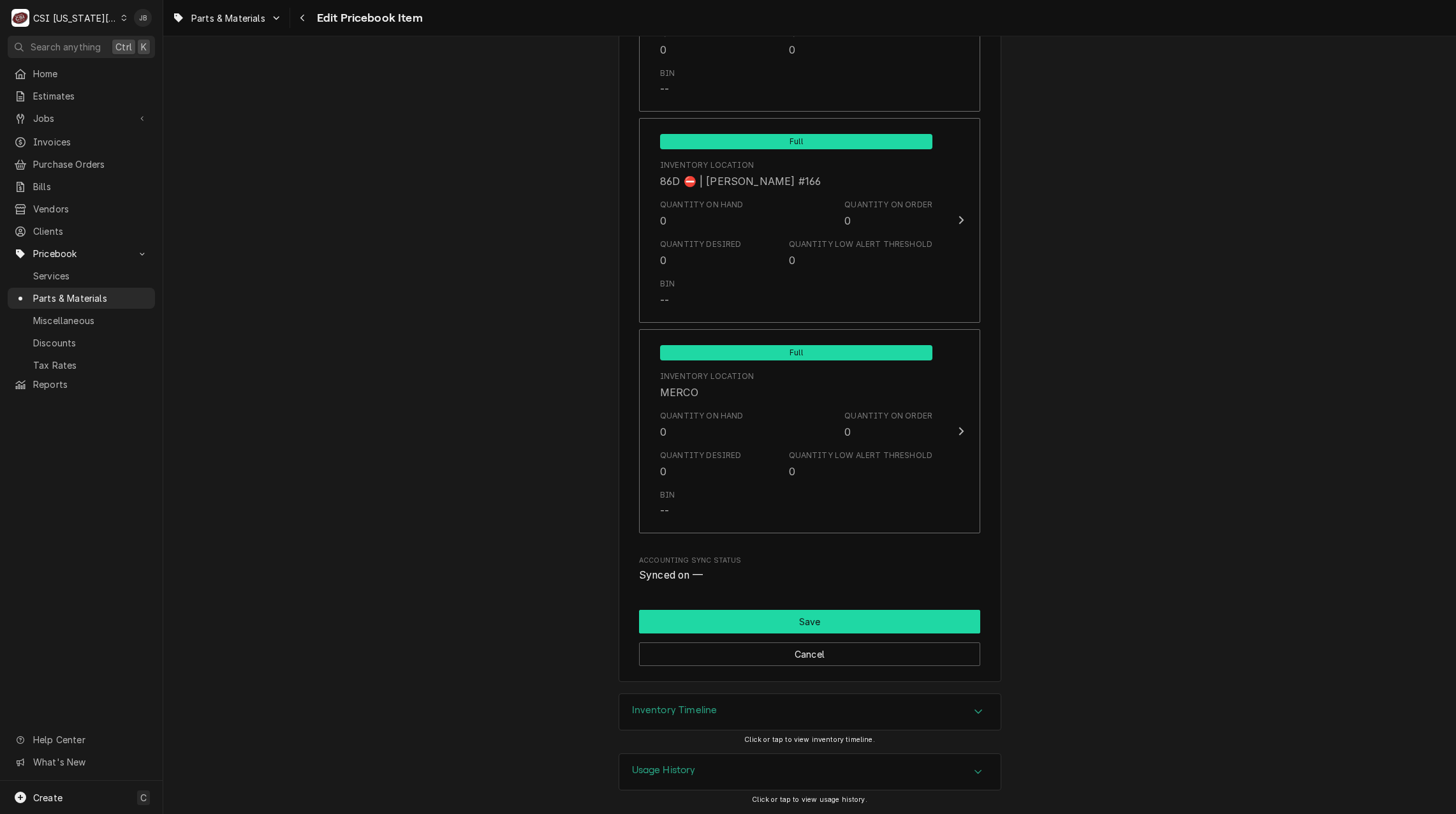
click at [789, 614] on button "Save" at bounding box center [810, 621] width 341 height 23
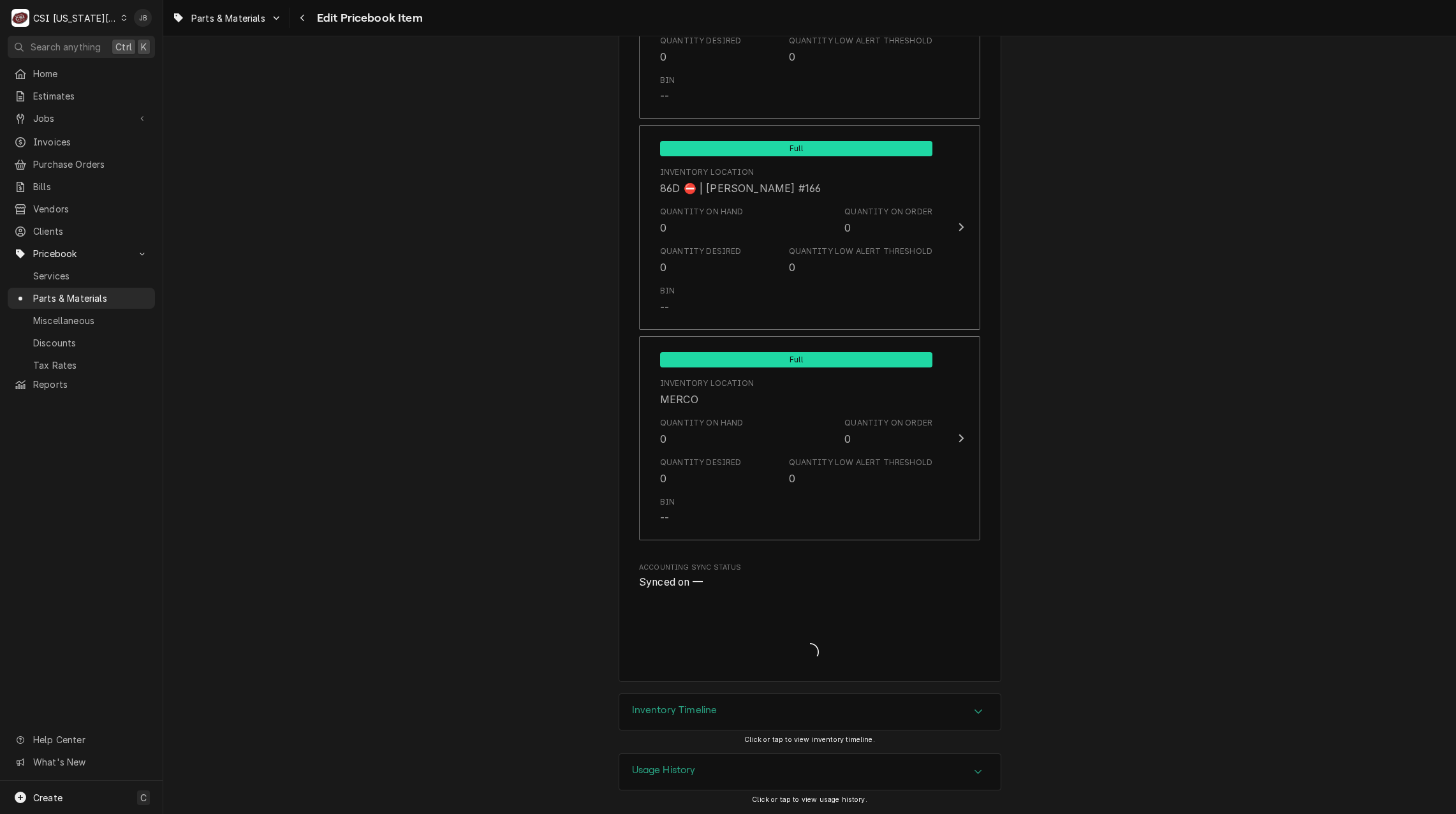
type textarea "x"
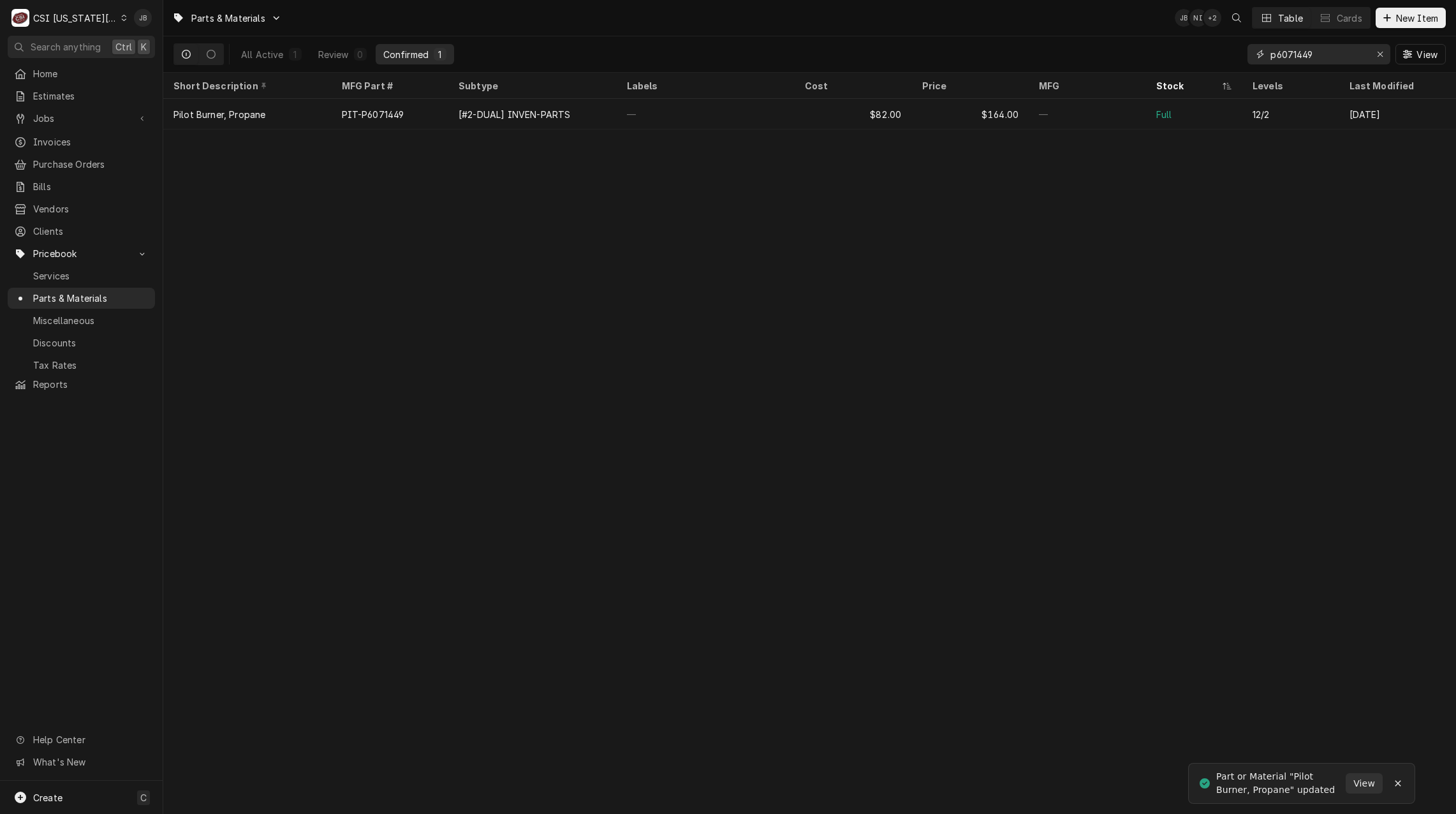
click at [1337, 57] on input "p6071449" at bounding box center [1318, 54] width 96 height 21
drag, startPoint x: 1315, startPoint y: 55, endPoint x: 1227, endPoint y: 55, distance: 88.0
click at [1227, 55] on div "All Active 1 Review 0 Confirmed 1 p6071450 View" at bounding box center [810, 54] width 1273 height 35
type input "p6071450"
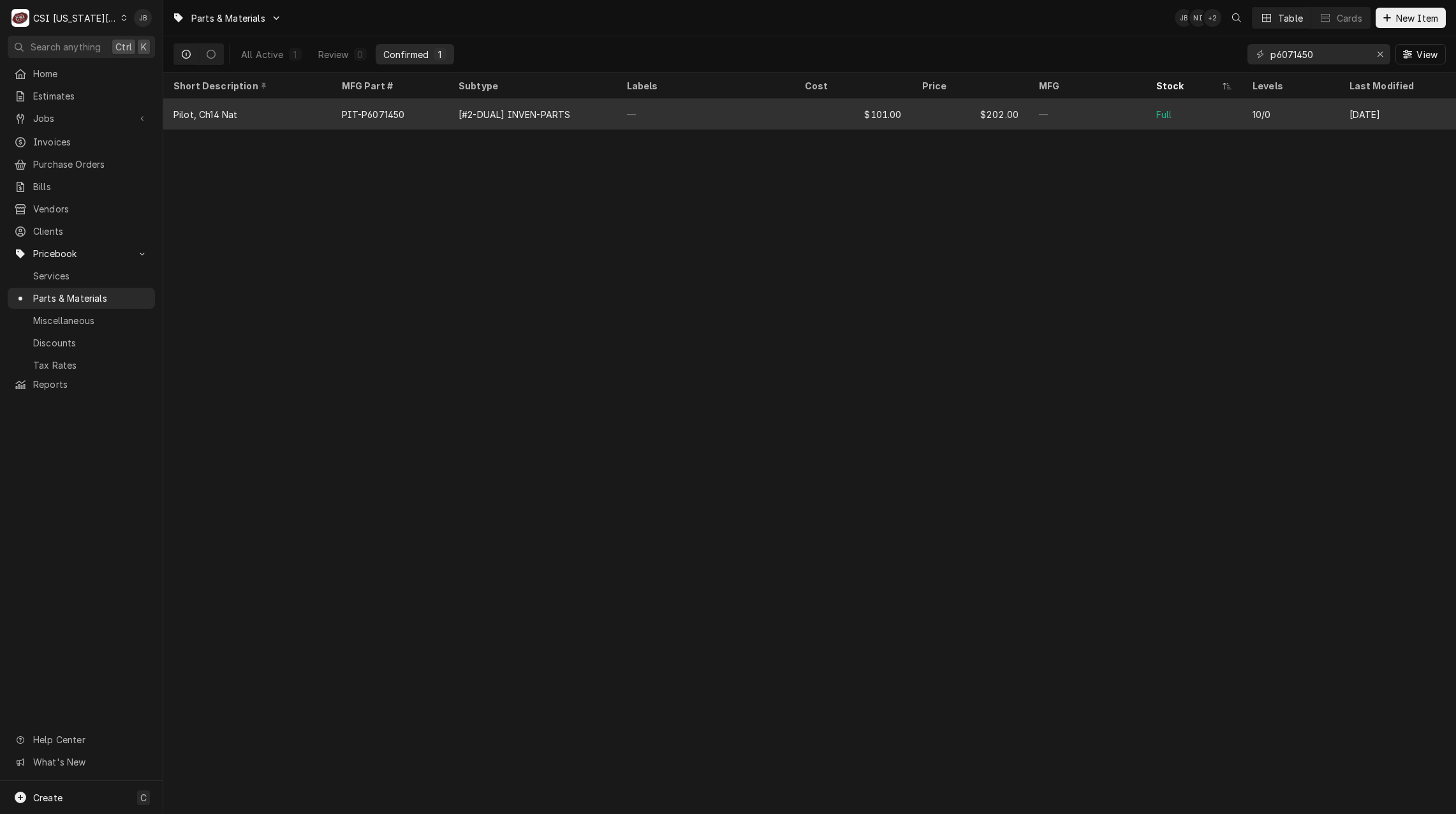
click at [557, 110] on div "[#2-DUAL] INVEN-PARTS" at bounding box center [515, 114] width 112 height 13
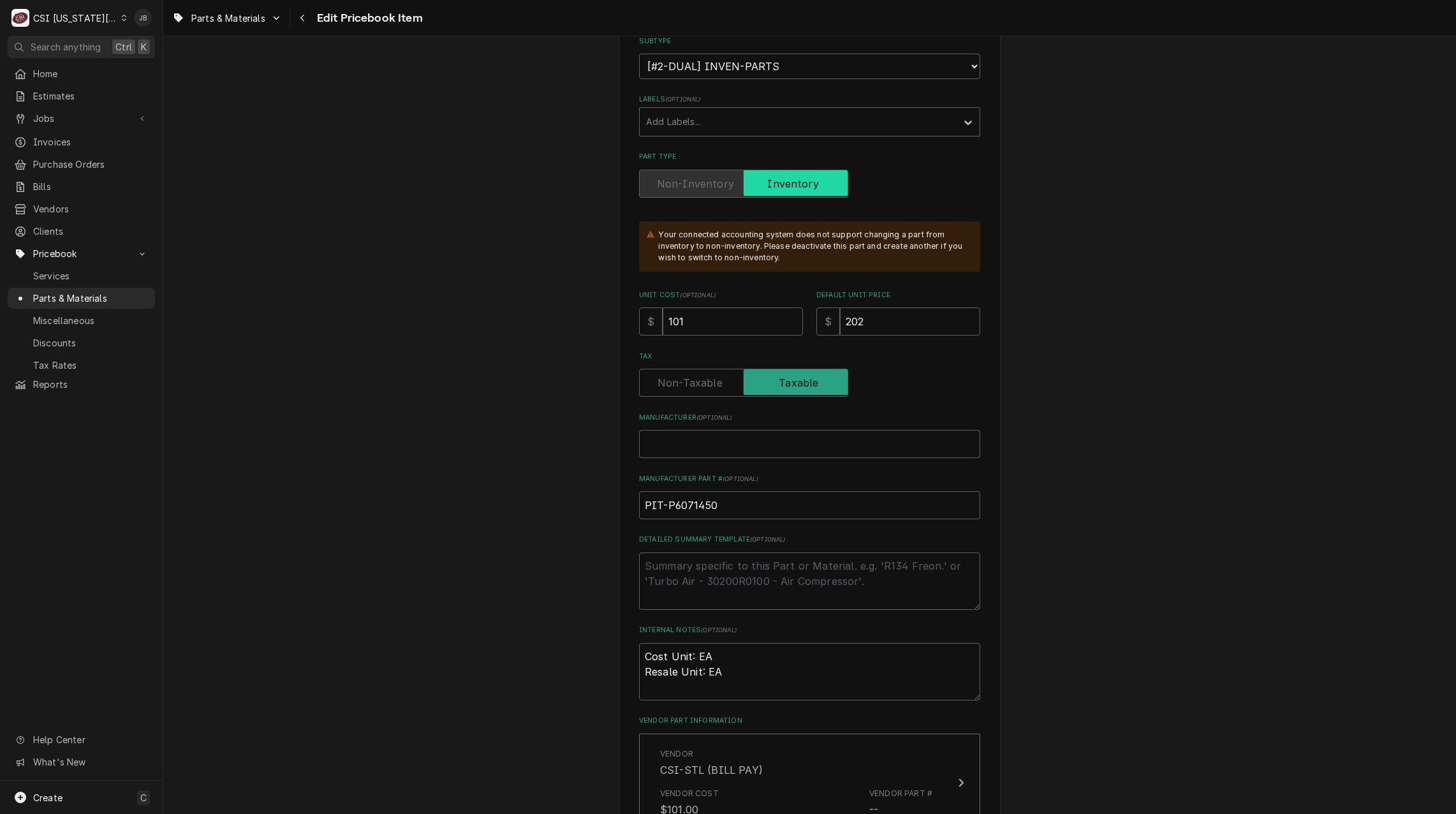
scroll to position [447, 0]
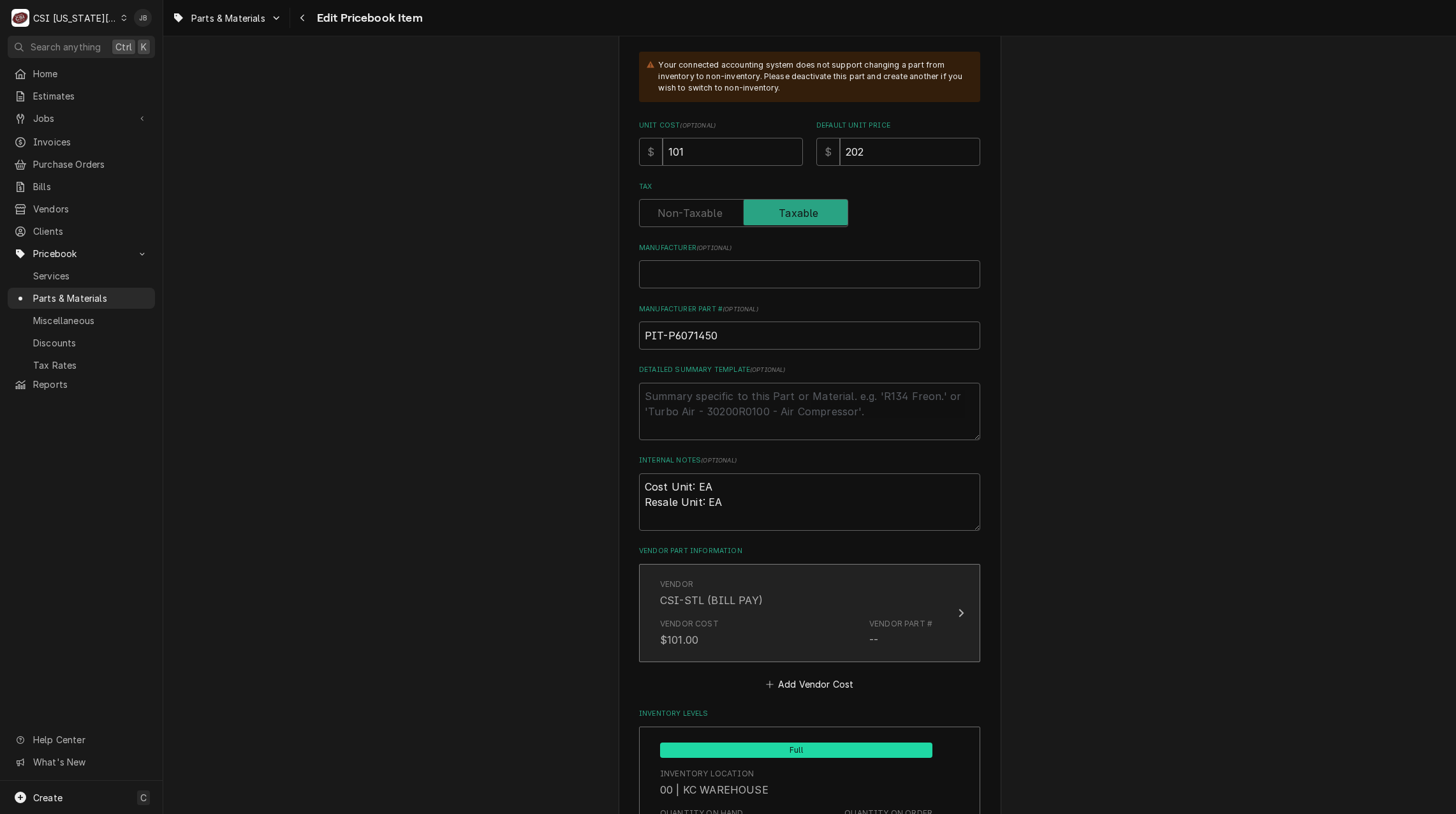
click at [774, 646] on div "Vendor Cost $101.00 Vendor Part # --" at bounding box center [796, 633] width 273 height 40
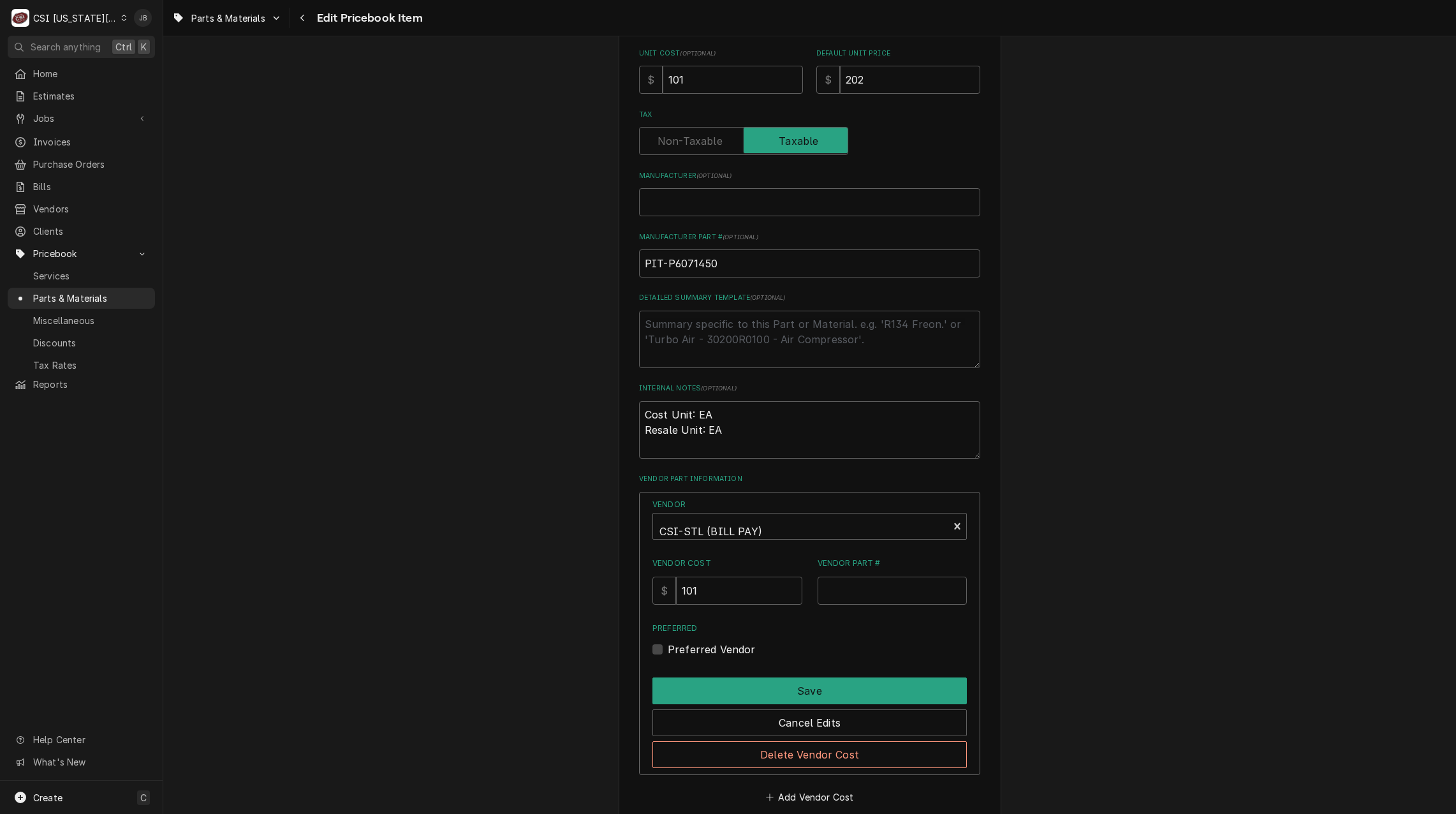
scroll to position [638, 0]
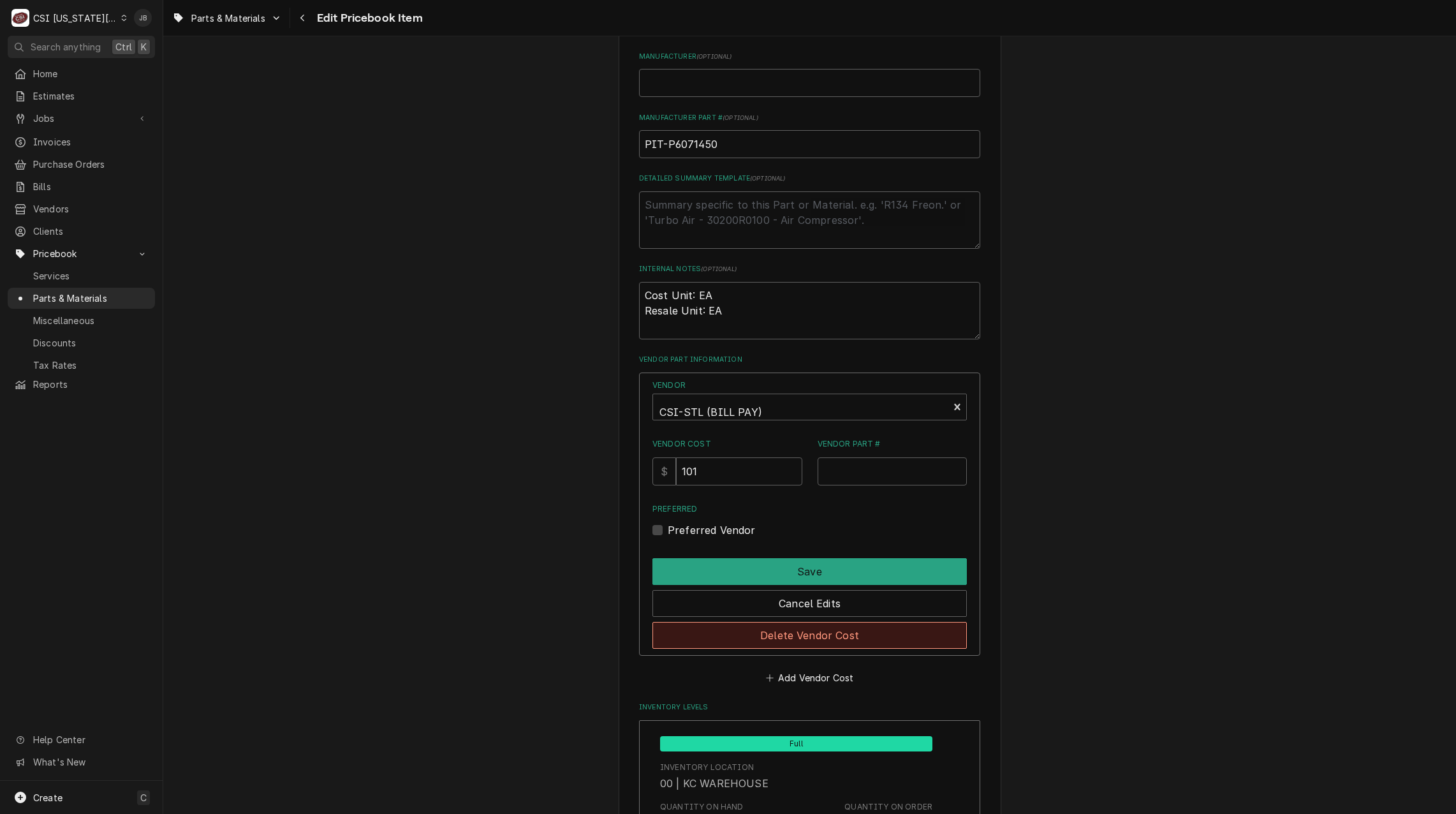
click at [751, 636] on button "Delete Vendor Cost" at bounding box center [810, 636] width 314 height 27
type textarea "x"
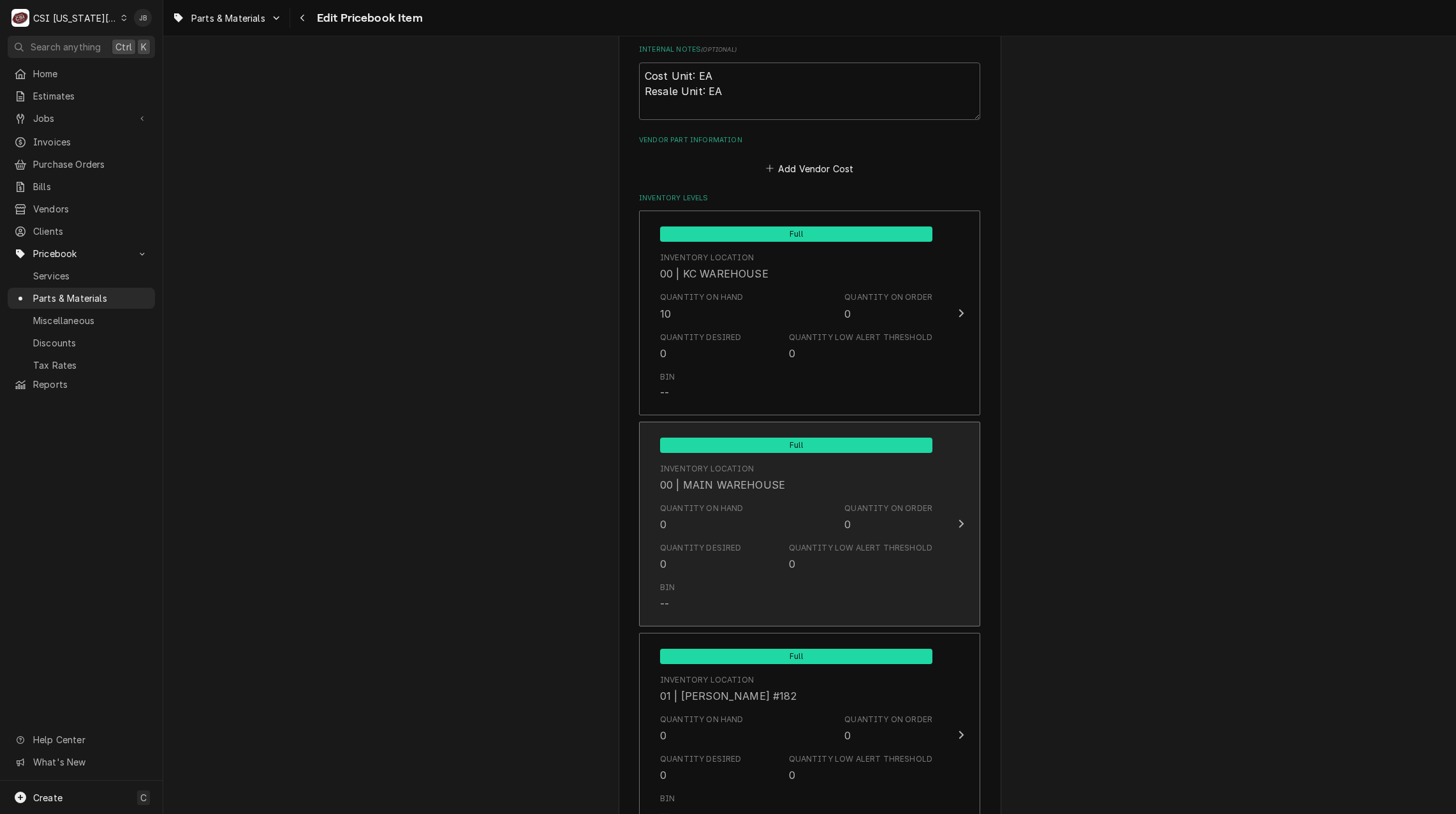
scroll to position [893, 0]
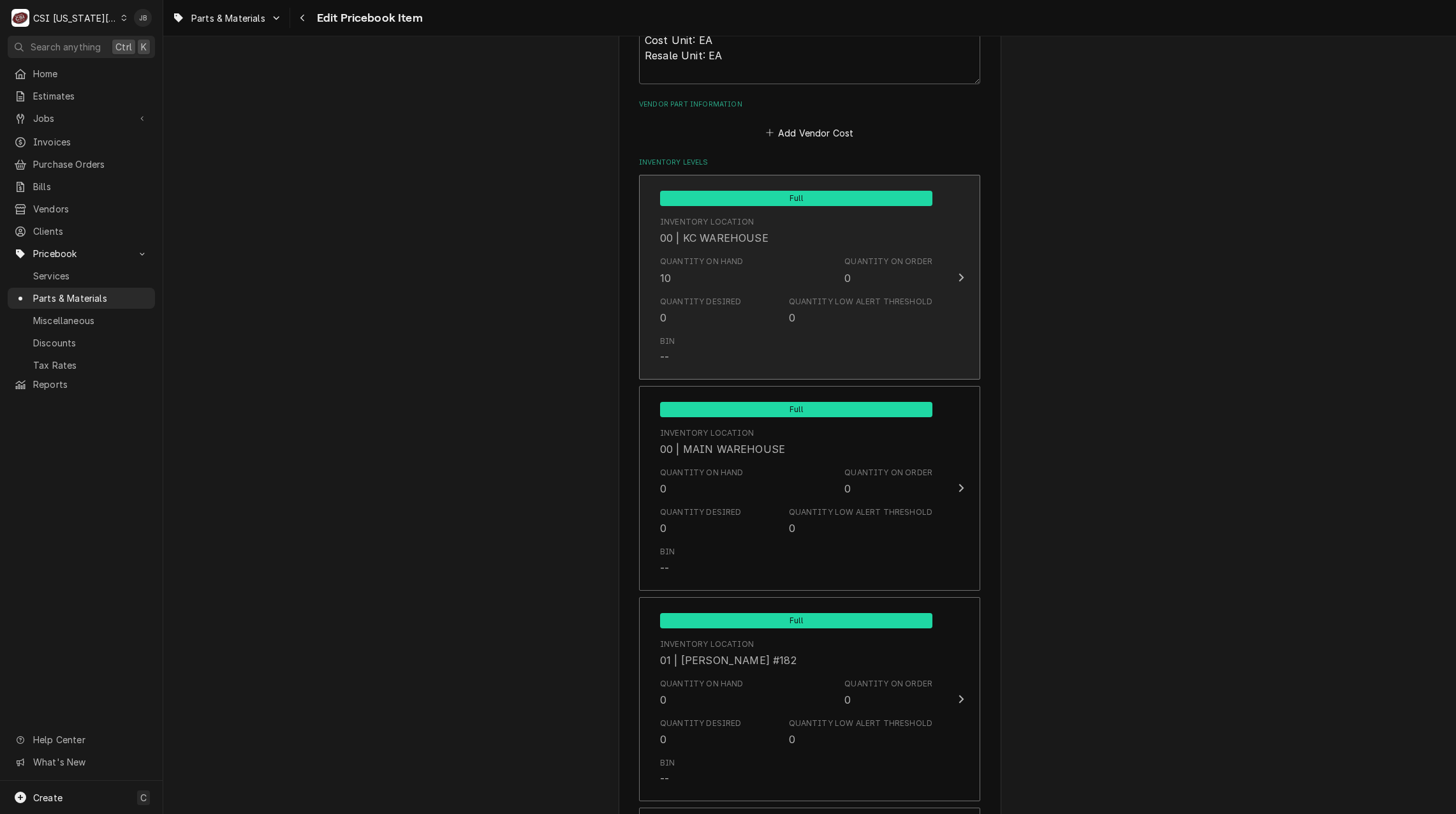
click at [776, 285] on div "Quantity on Hand 10 Quantity on Order 0" at bounding box center [796, 270] width 273 height 40
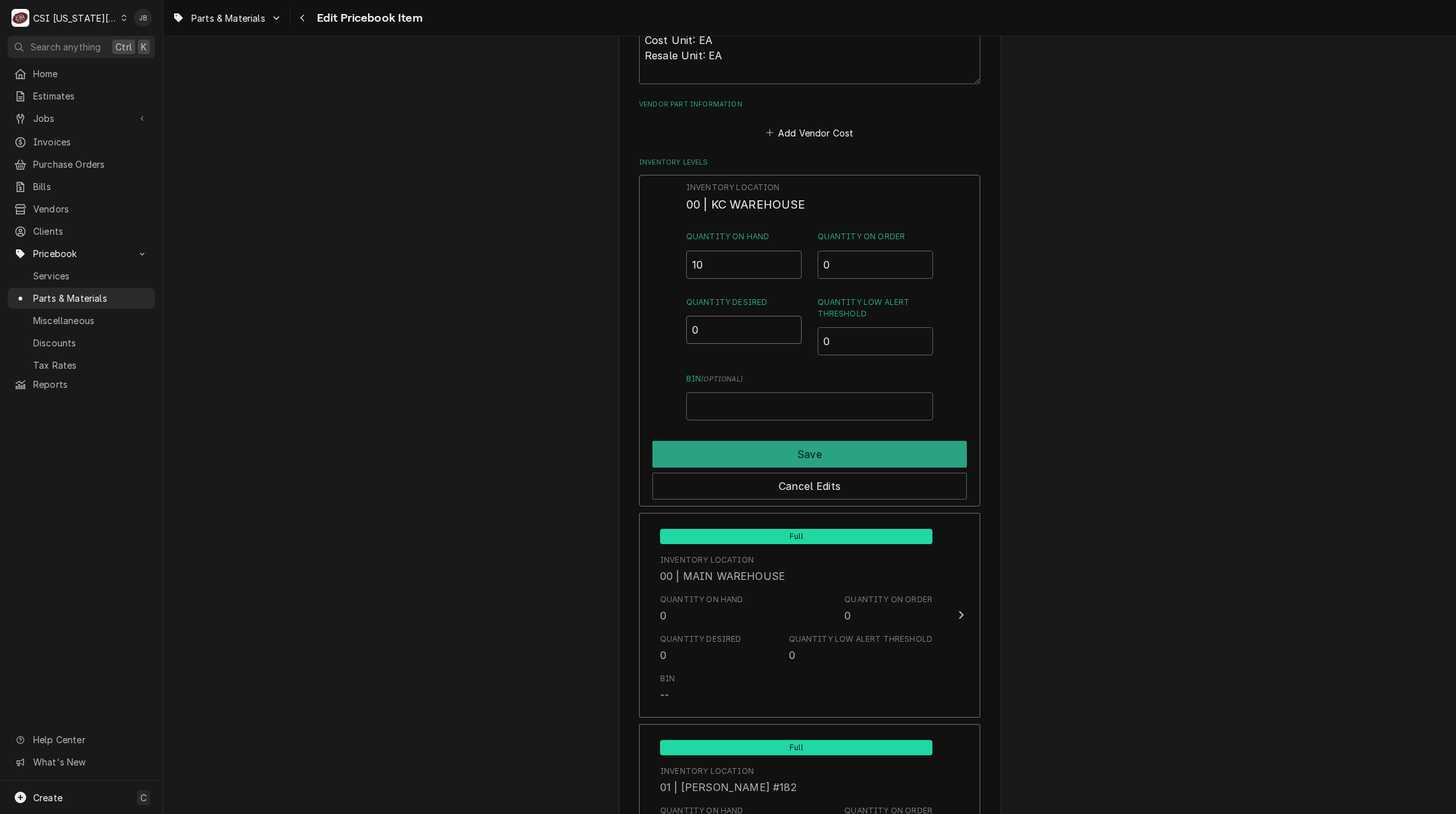
drag, startPoint x: 696, startPoint y: 329, endPoint x: 682, endPoint y: 381, distance: 53.9
click at [670, 332] on div "Inventory Location 00 | KC WAREHOUSE Quantity on Hand 10 Quantity on Order 0 Qu…" at bounding box center [810, 340] width 341 height 332
type input "2"
click at [742, 454] on button "Save" at bounding box center [810, 454] width 314 height 27
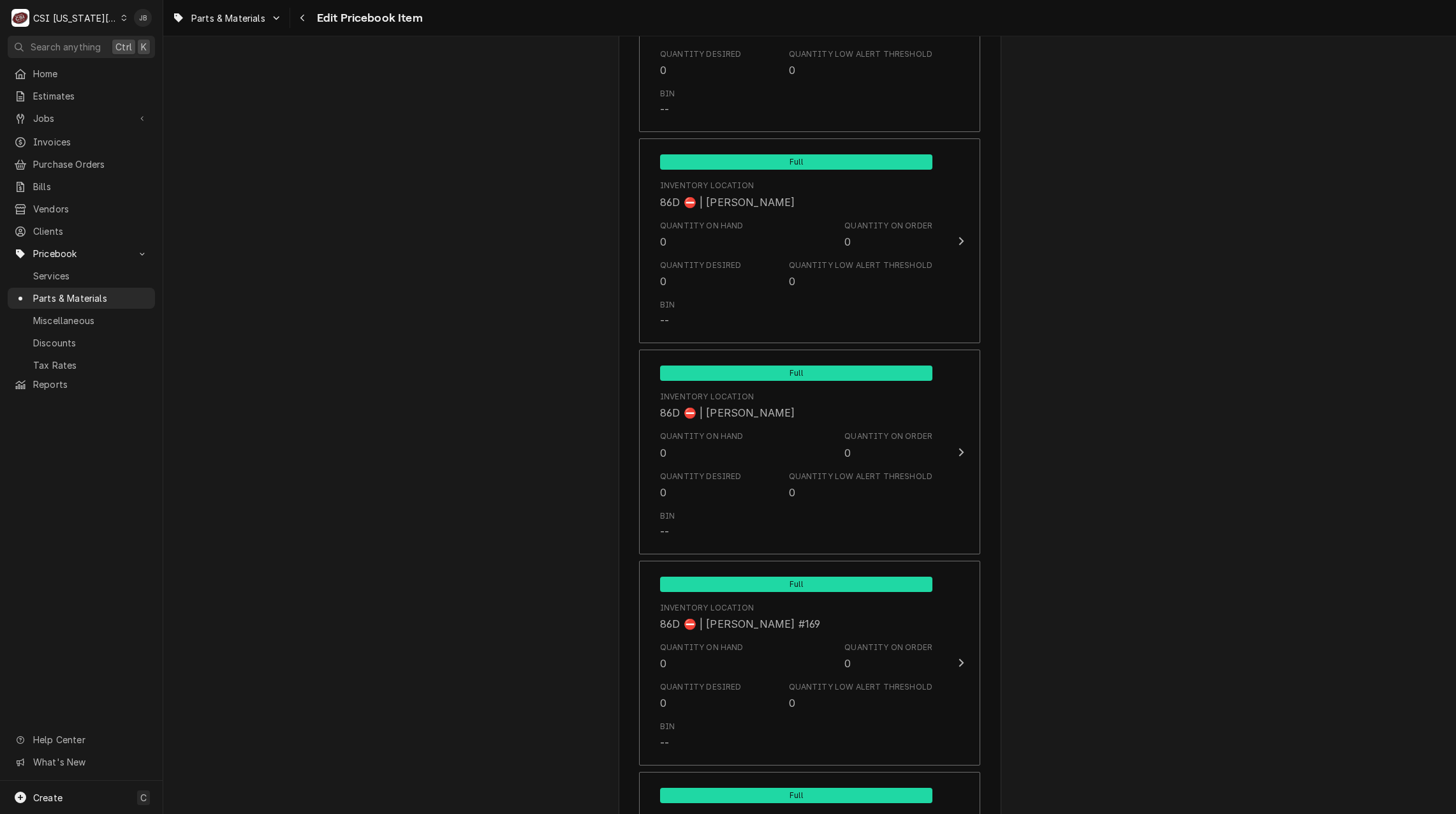
scroll to position [12130, 0]
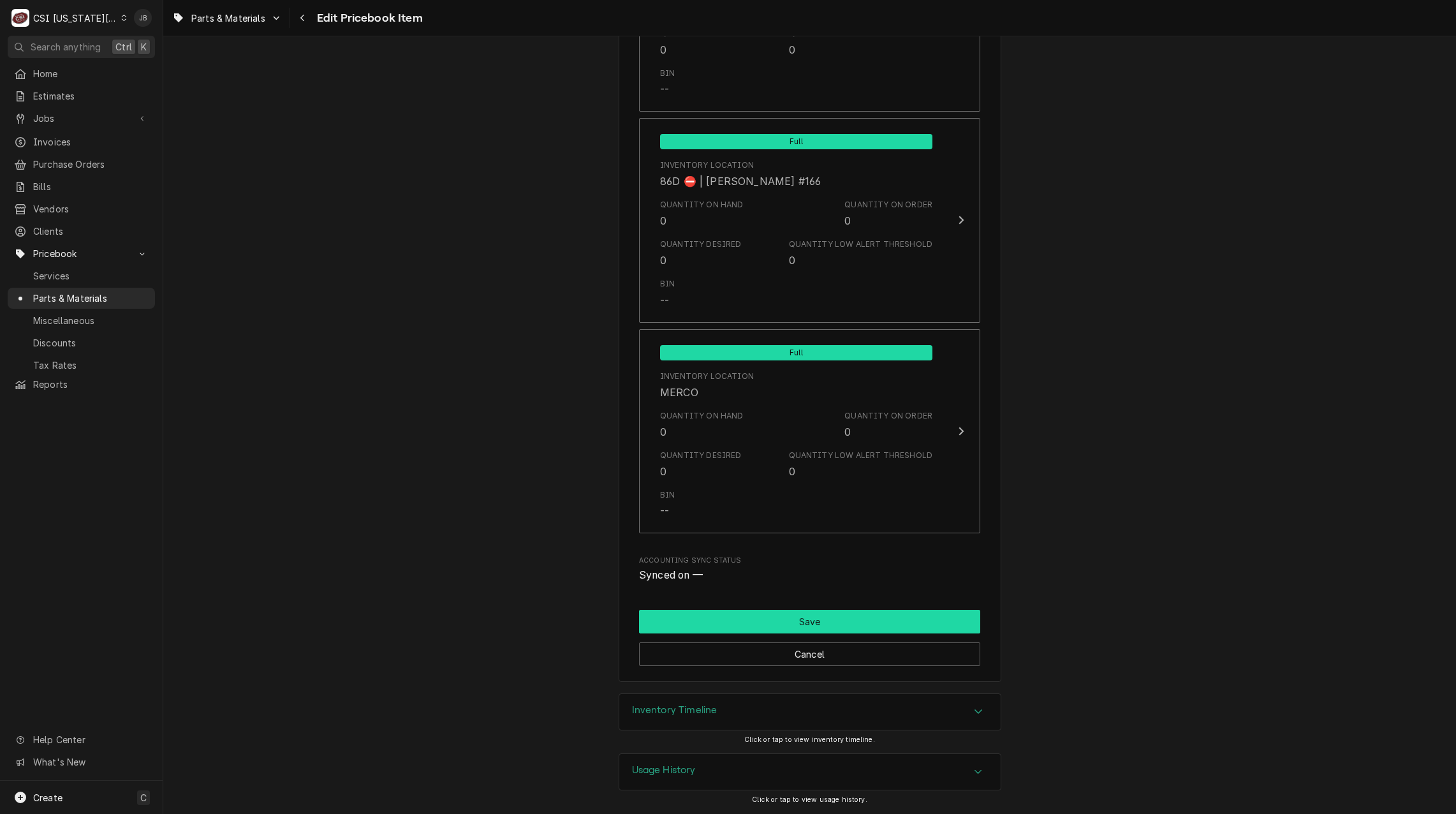
click at [831, 618] on button "Save" at bounding box center [810, 621] width 341 height 23
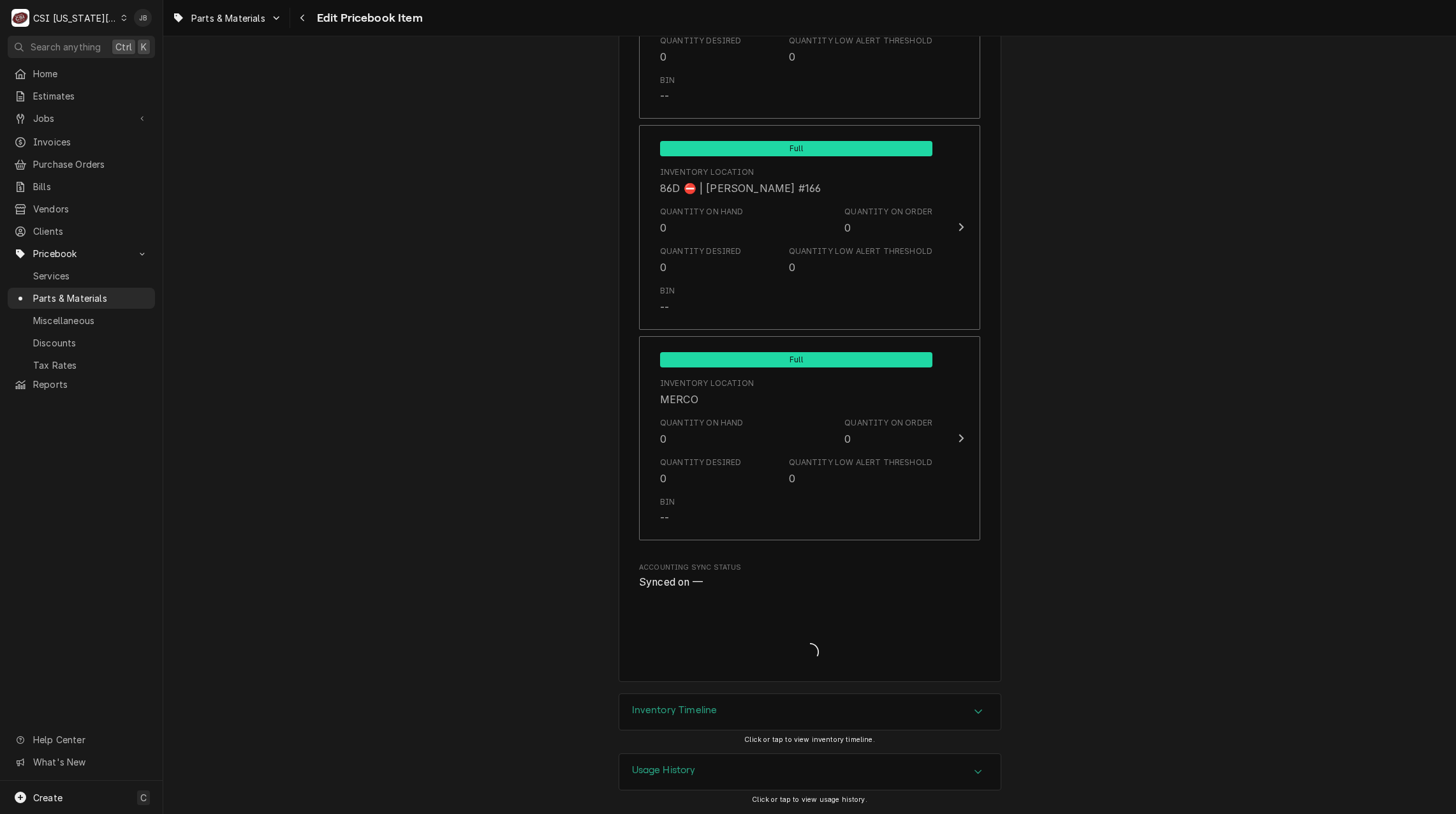
scroll to position [12123, 0]
type textarea "x"
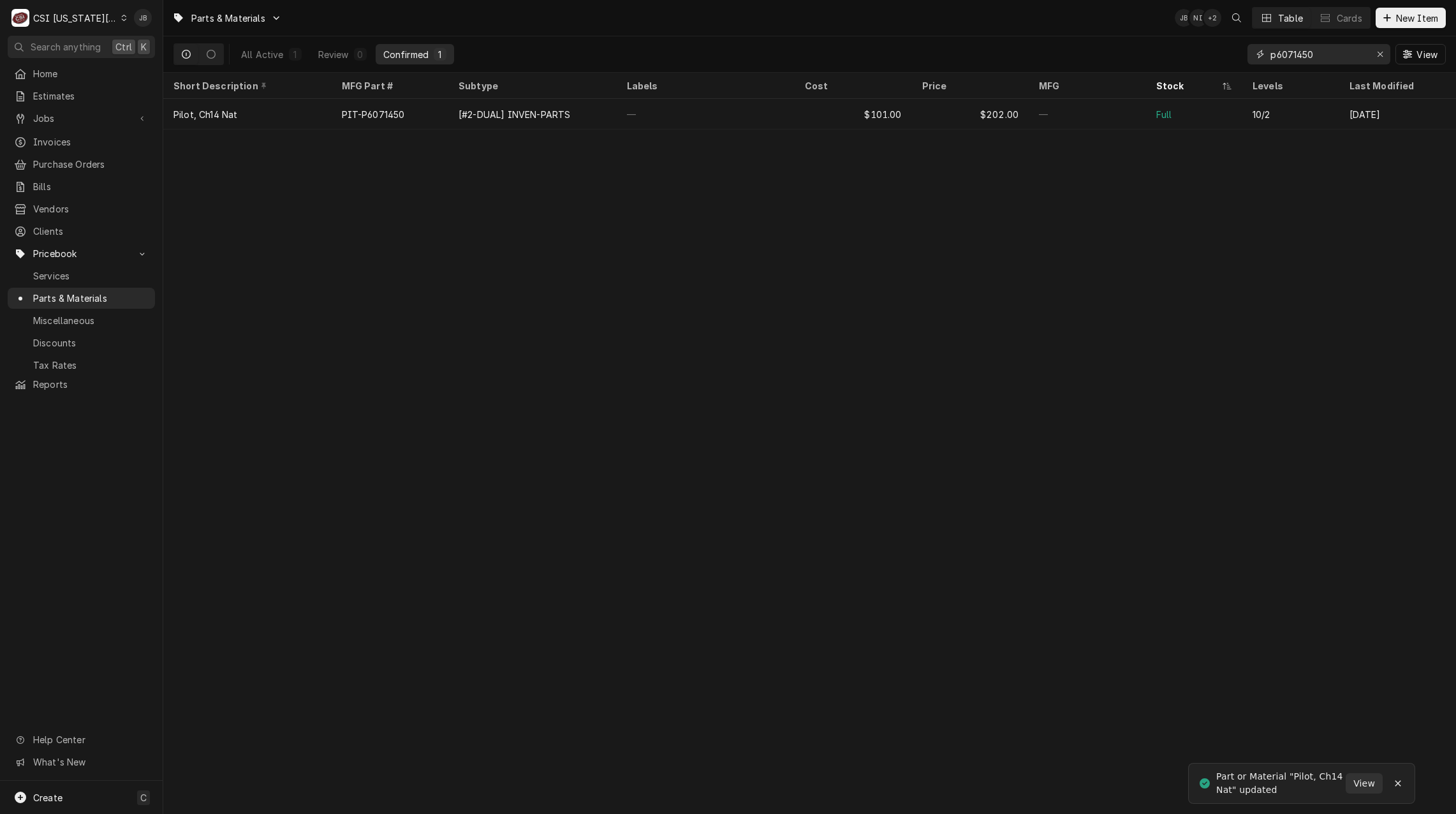
drag, startPoint x: 1312, startPoint y: 55, endPoint x: 1148, endPoint y: 52, distance: 164.0
click at [1163, 53] on div "All Active 1 Review 0 Confirmed 1 p6071450 View" at bounding box center [810, 54] width 1273 height 35
type input "p"
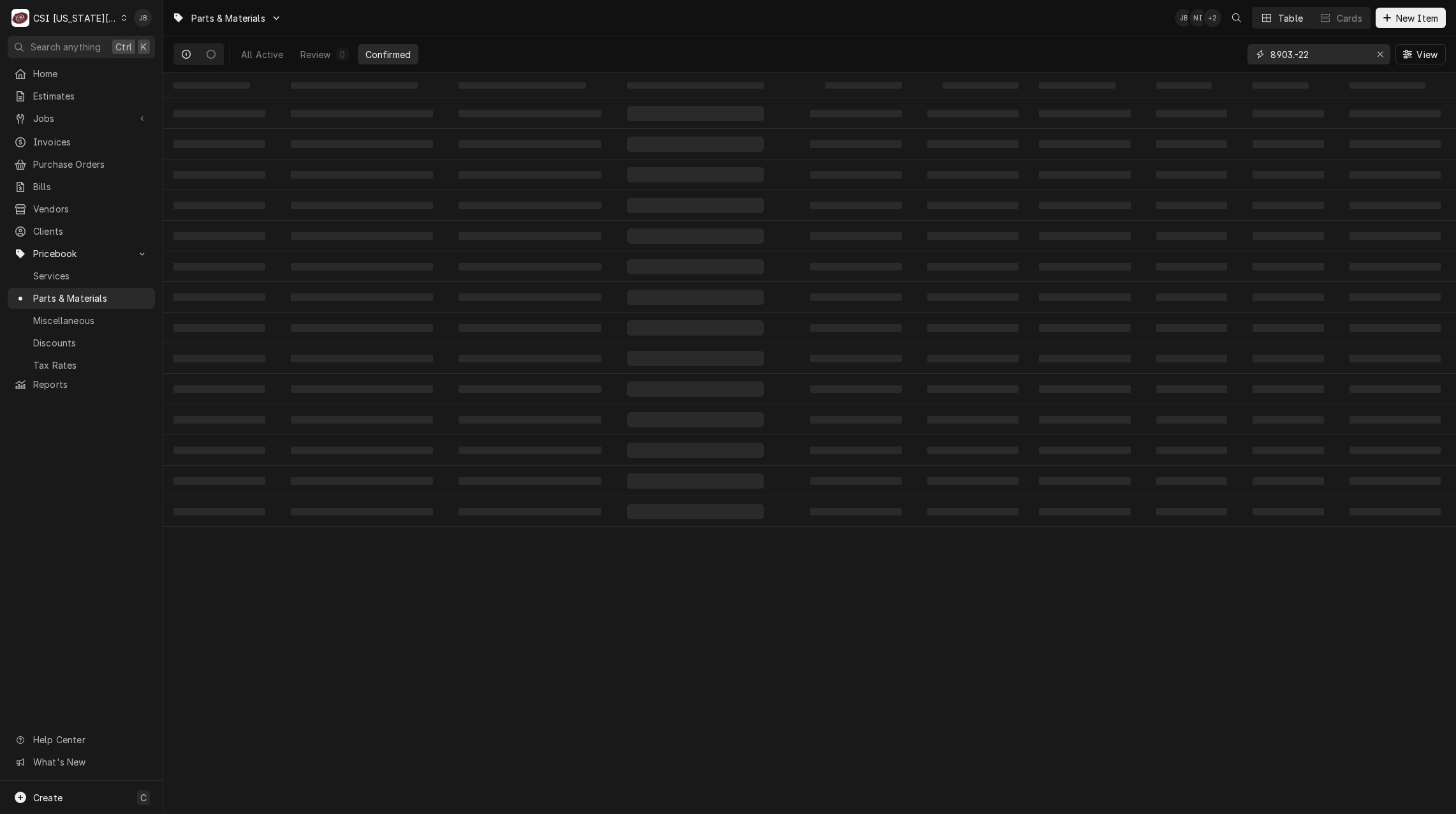
type input "8903.-22"
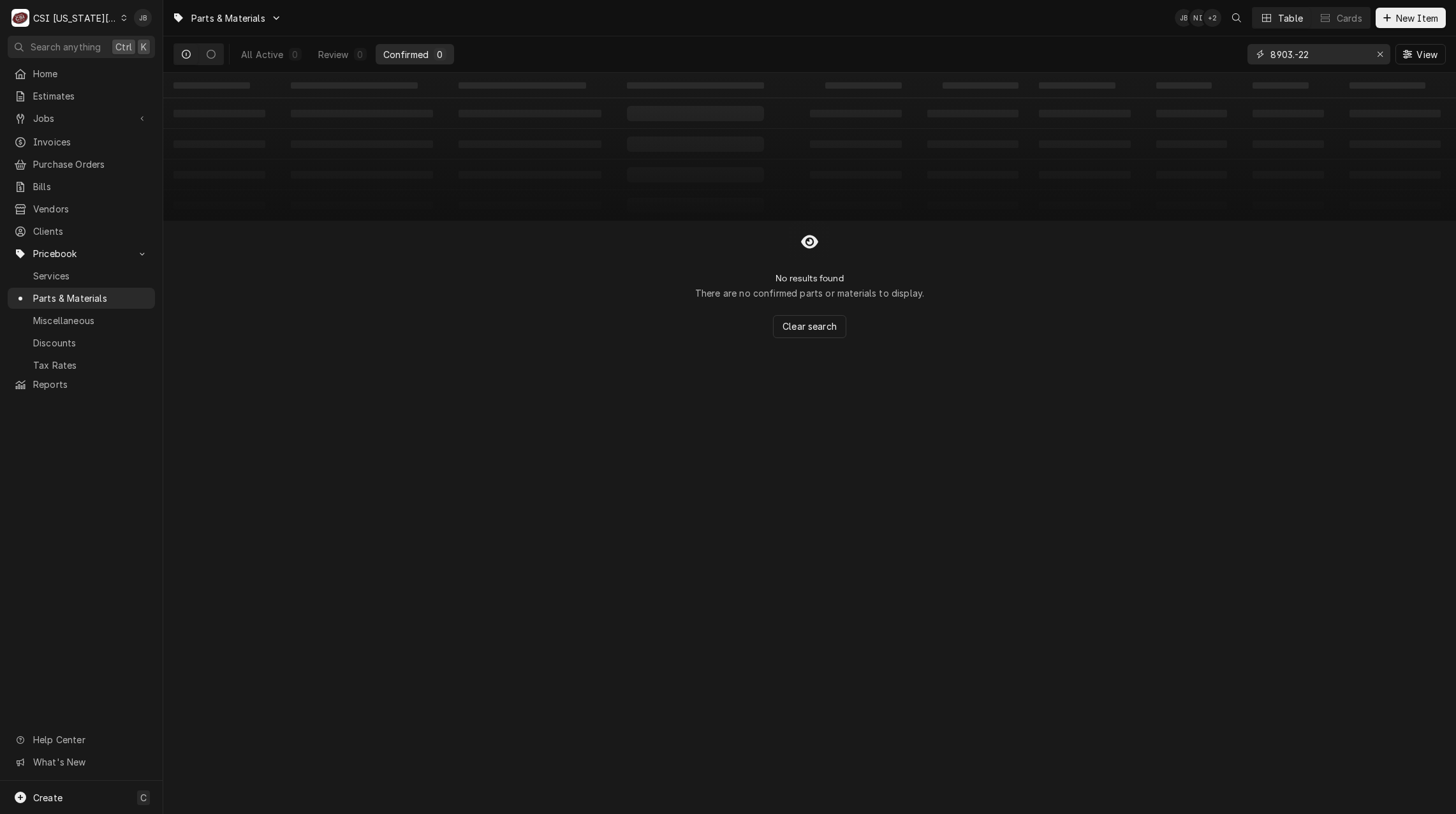
drag, startPoint x: 1290, startPoint y: 52, endPoint x: 1298, endPoint y: 57, distance: 9.4
click at [1290, 52] on input "8903.-22" at bounding box center [1318, 54] width 96 height 21
click at [1293, 58] on input "8903.-22" at bounding box center [1318, 54] width 96 height 21
click at [1381, 59] on div "Erase input" at bounding box center [1380, 55] width 13 height 13
click at [1314, 57] on input "Dynamic Content Wrapper" at bounding box center [1330, 54] width 120 height 21
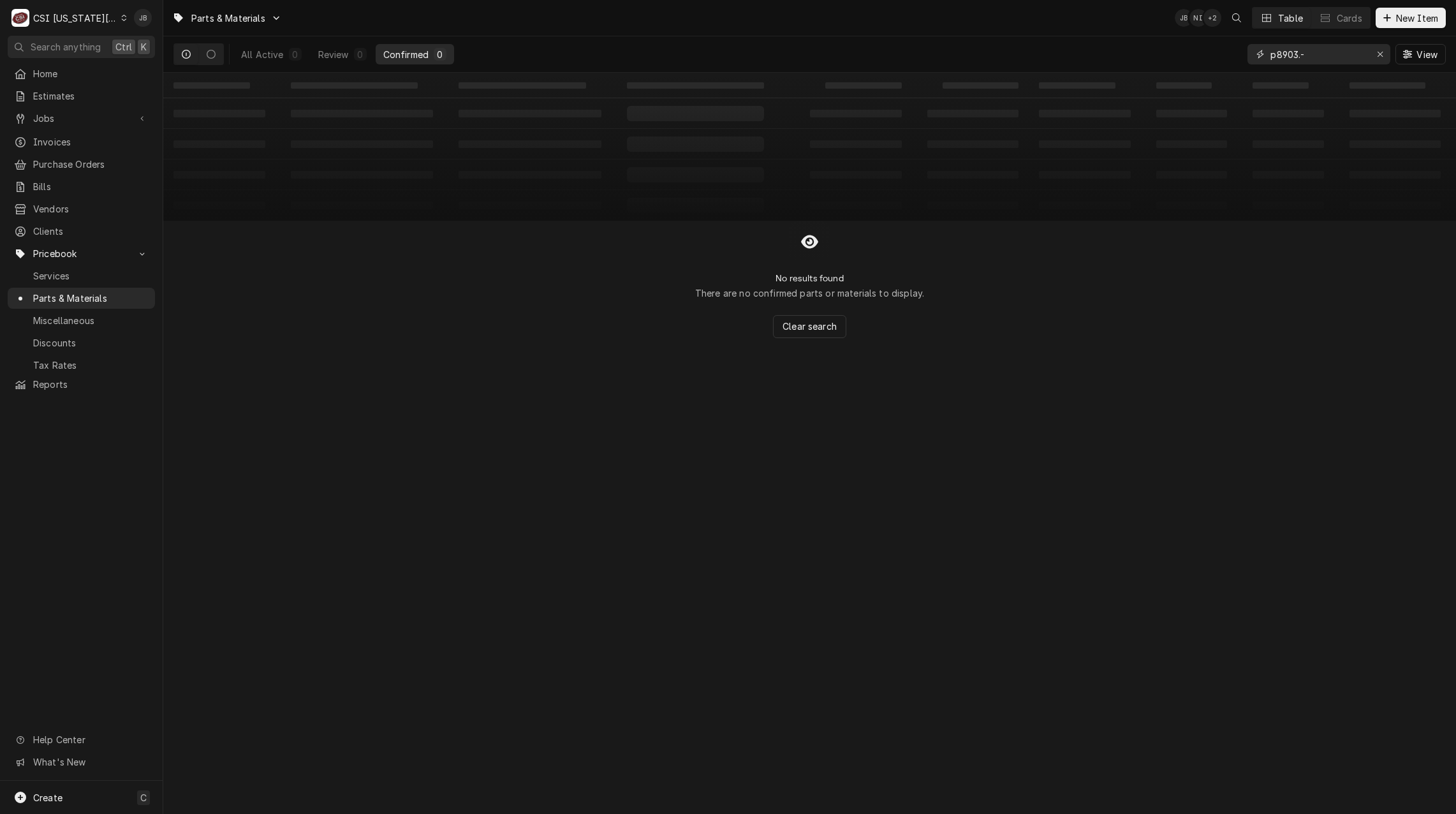
drag, startPoint x: 1313, startPoint y: 57, endPoint x: 1298, endPoint y: 56, distance: 15.0
click at [1298, 56] on input "p8903.-" at bounding box center [1318, 54] width 96 height 21
type input "p8903.-"
click at [1380, 52] on icon "Erase input" at bounding box center [1380, 54] width 7 height 9
click at [1302, 52] on input "Dynamic Content Wrapper" at bounding box center [1330, 54] width 120 height 21
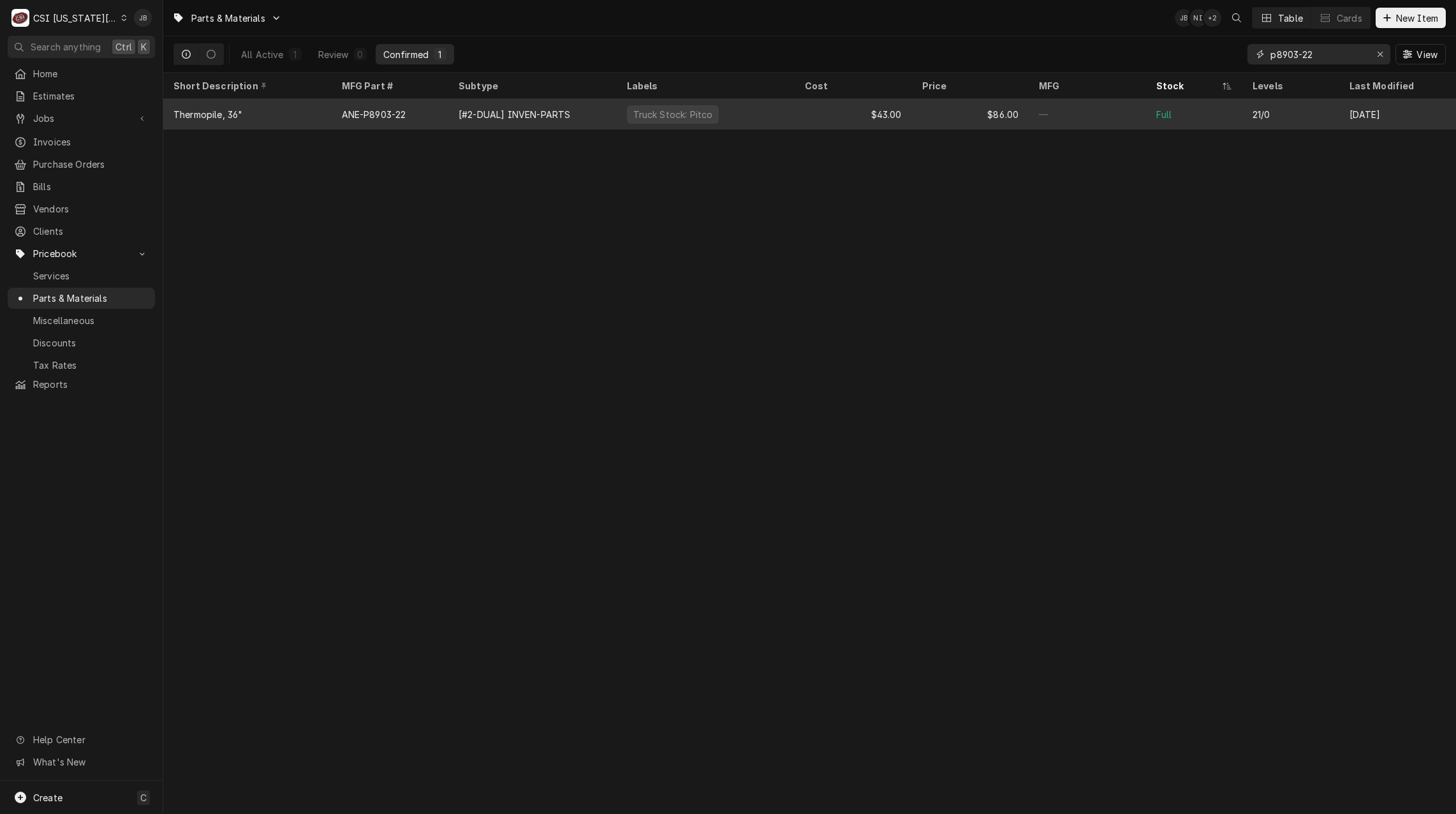
type input "p8903-22"
click at [396, 113] on div "ANE-P8903-22" at bounding box center [374, 114] width 64 height 13
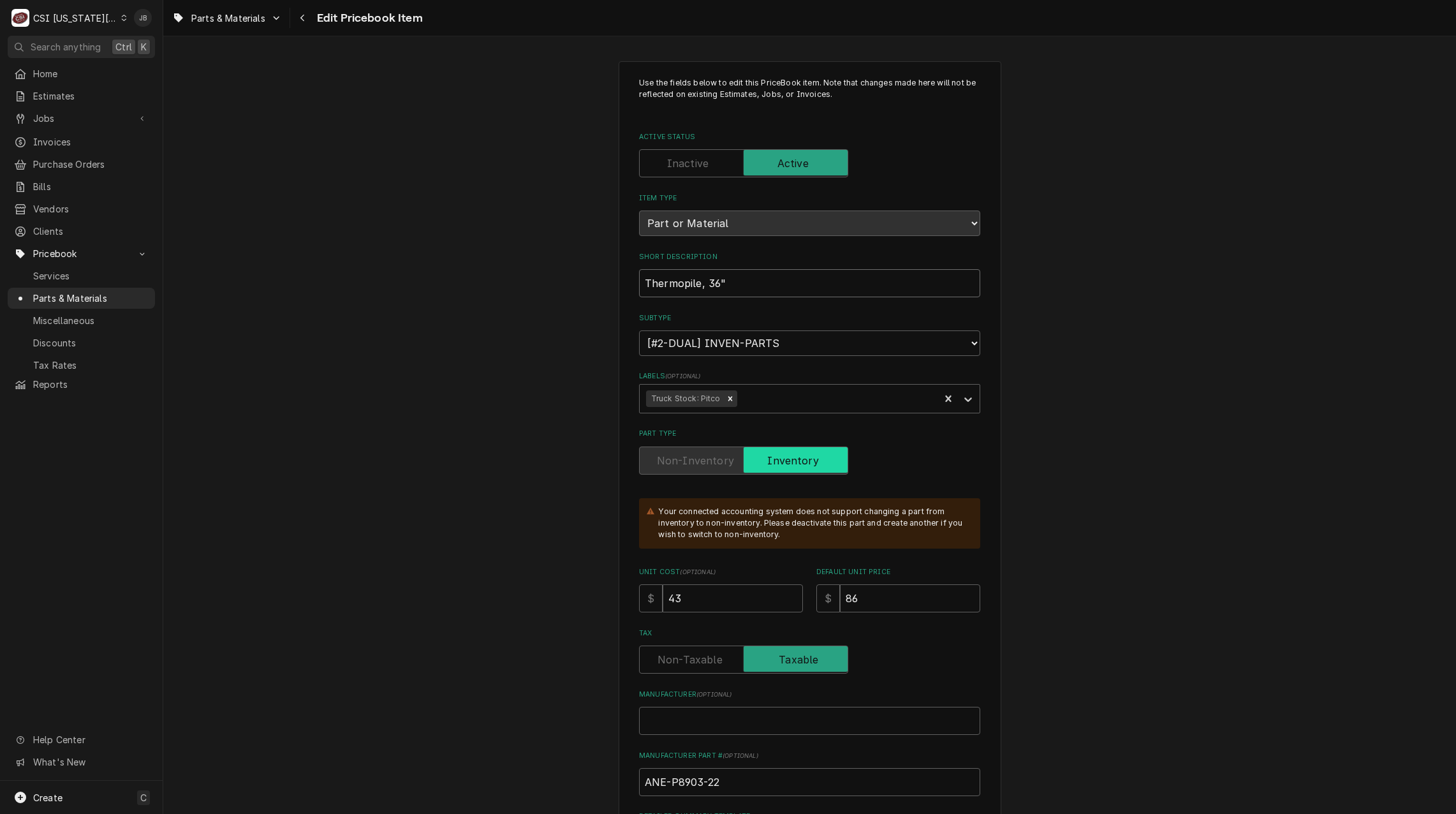
drag, startPoint x: 680, startPoint y: 285, endPoint x: 564, endPoint y: 293, distance: 116.3
paste input "HERMOPILE,36" 500MV COAXIAL"
type textarea "x"
type input "THERMOPILE,36" 500MV COAXIAL"
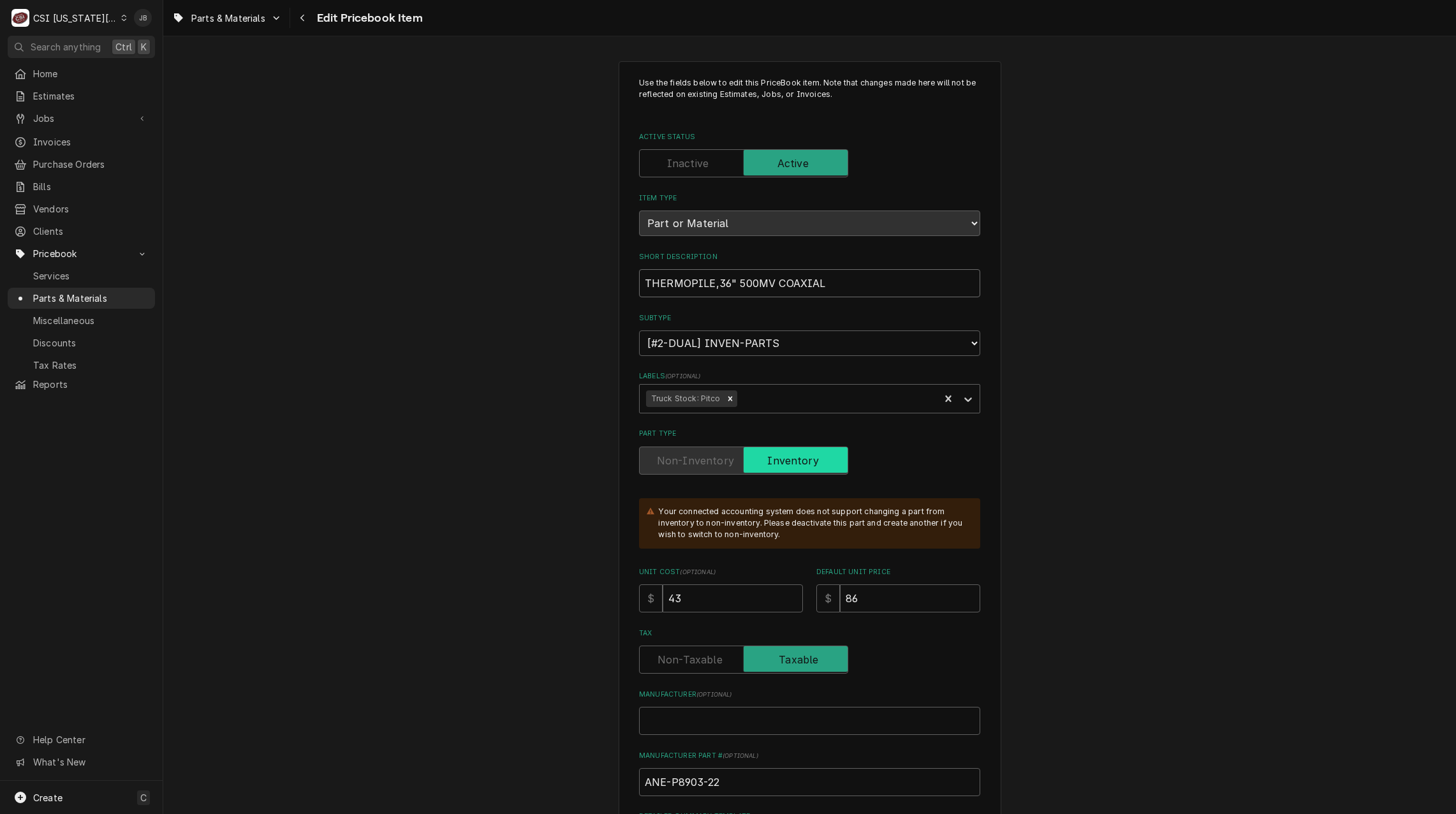
click at [709, 283] on input "THERMOPILE,36" 500MV COAXIAL" at bounding box center [810, 283] width 341 height 28
type textarea "x"
type input "THERMOPILE ,36" 500MV COAXIAL"
type textarea "x"
type input "THERMOPILE 36" 500MV COAXIAL"
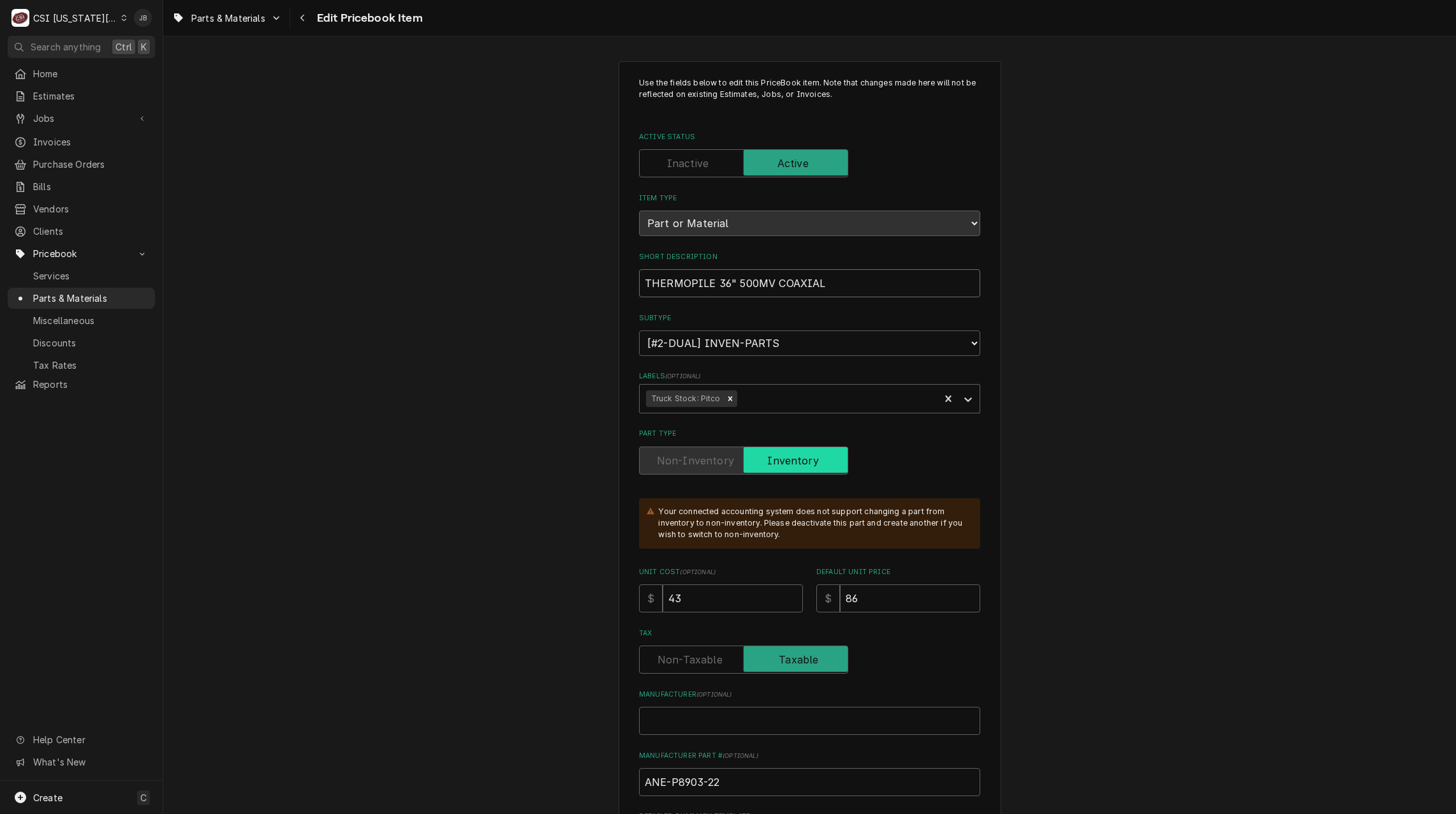
type textarea "x"
type input "THERMOPILE36" 500MV COAXIAL"
type textarea "x"
type input "THERMOPILE,36" 500MV COAXIAL"
type textarea "x"
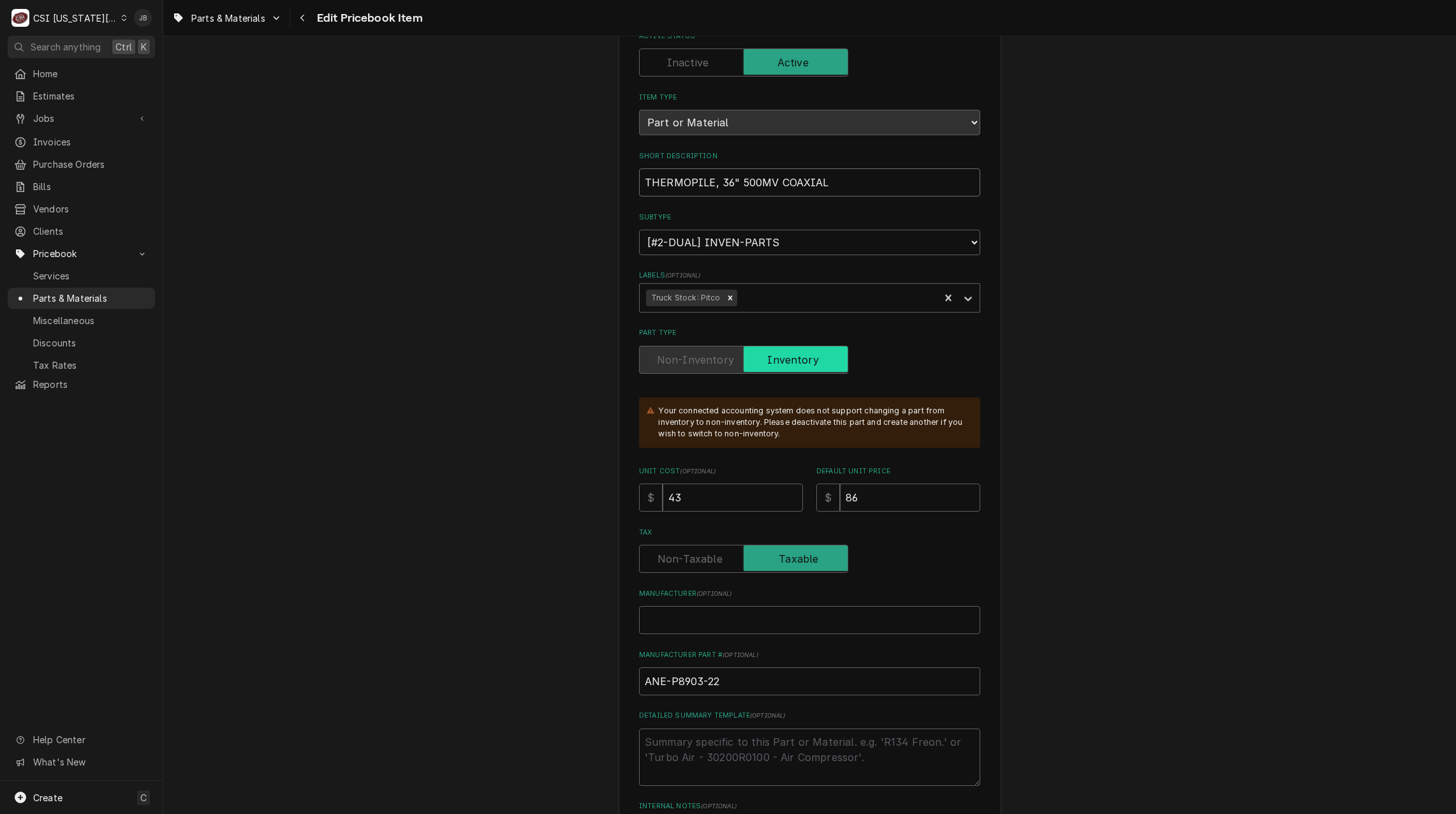
scroll to position [191, 0]
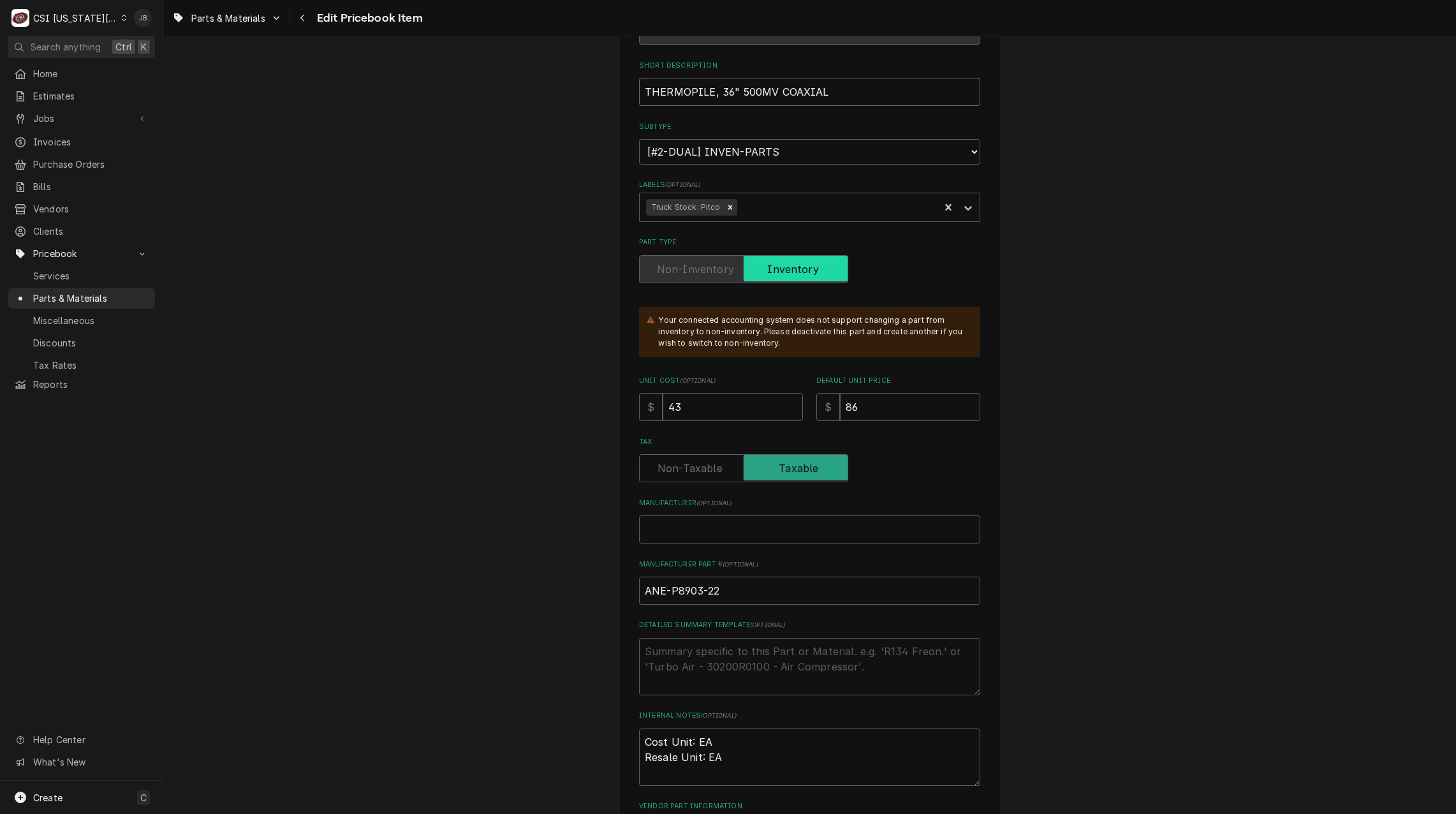
type input "THERMOPILE, 36" 500MV COAXIAL"
click at [676, 526] on input "Manufacturer ( optional )" at bounding box center [810, 529] width 341 height 28
type textarea "x"
type input "P"
type textarea "x"
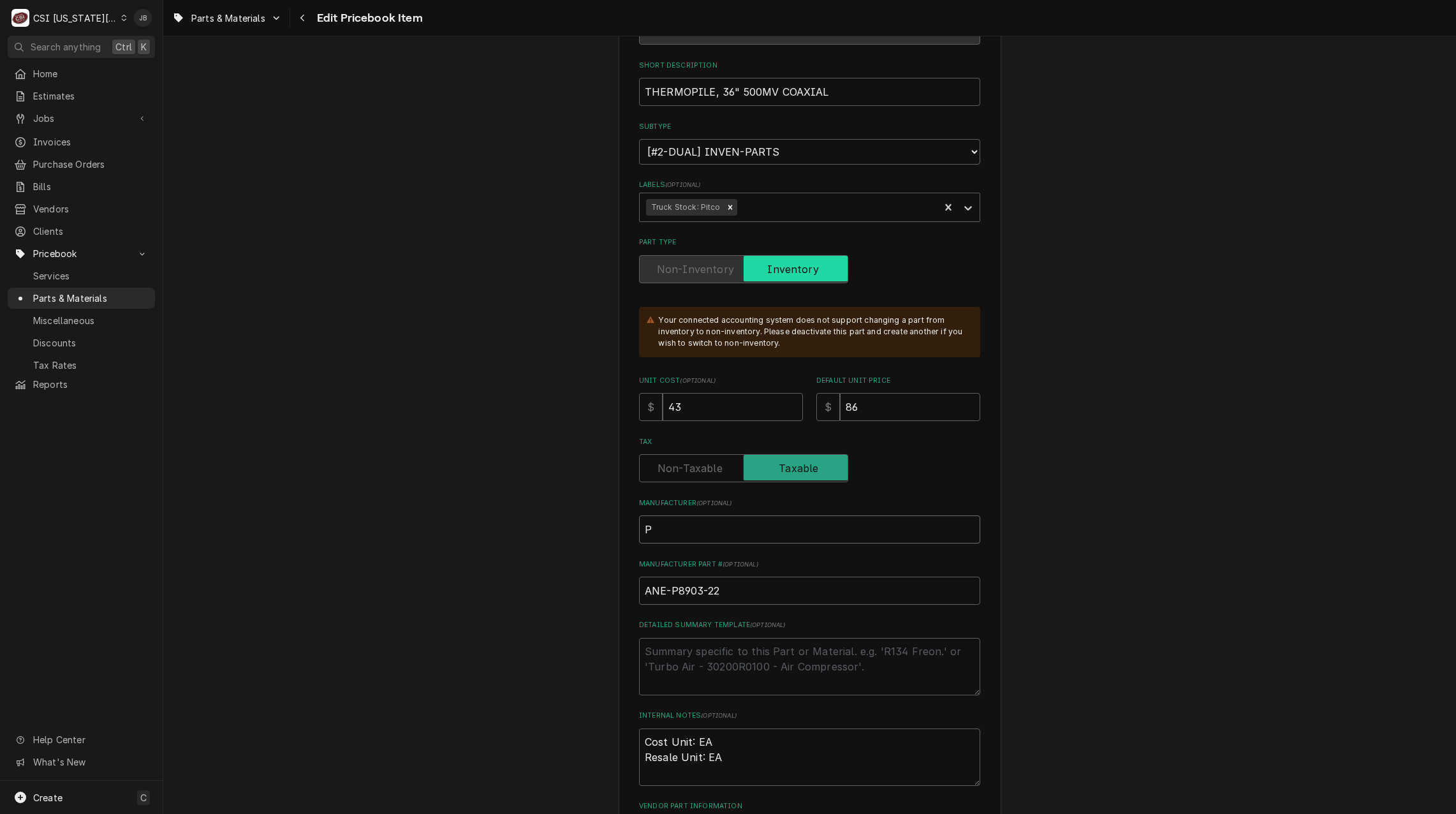
type input "Pt"
type textarea "x"
type input "P"
type textarea "x"
type input "Pi"
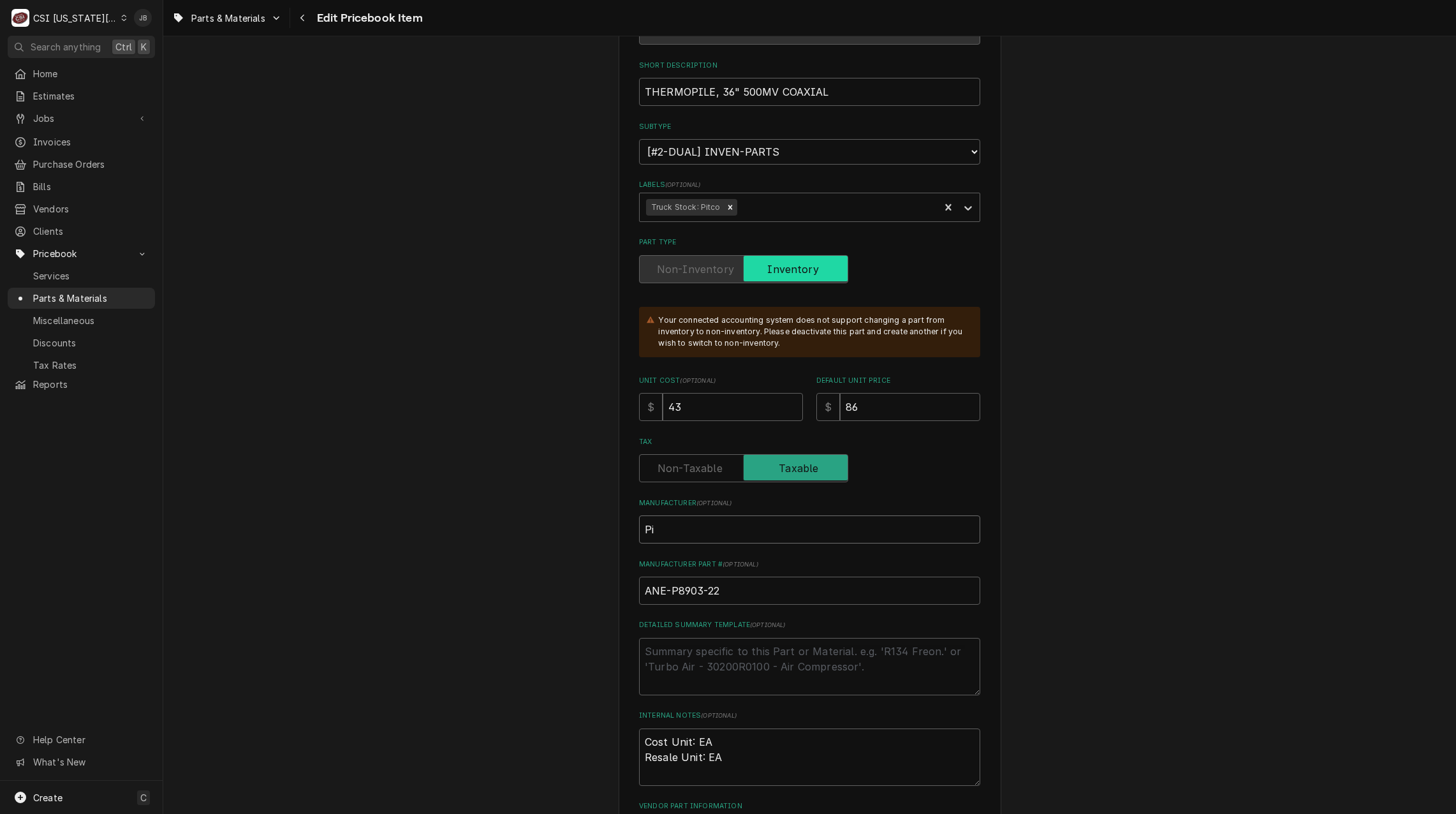
type textarea "x"
type input "Pit"
type textarea "x"
type input "Pitc"
type textarea "x"
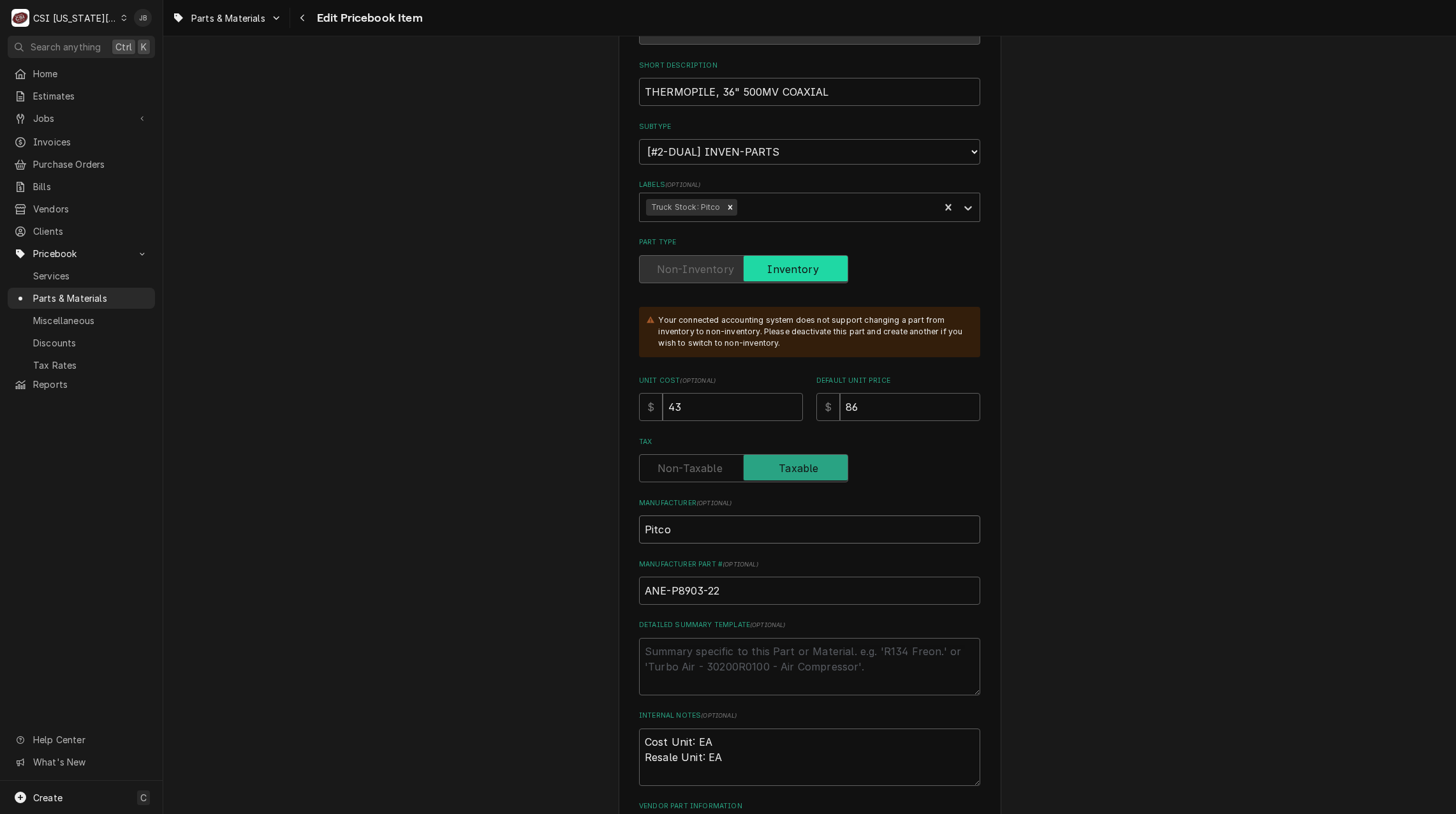
scroll to position [255, 0]
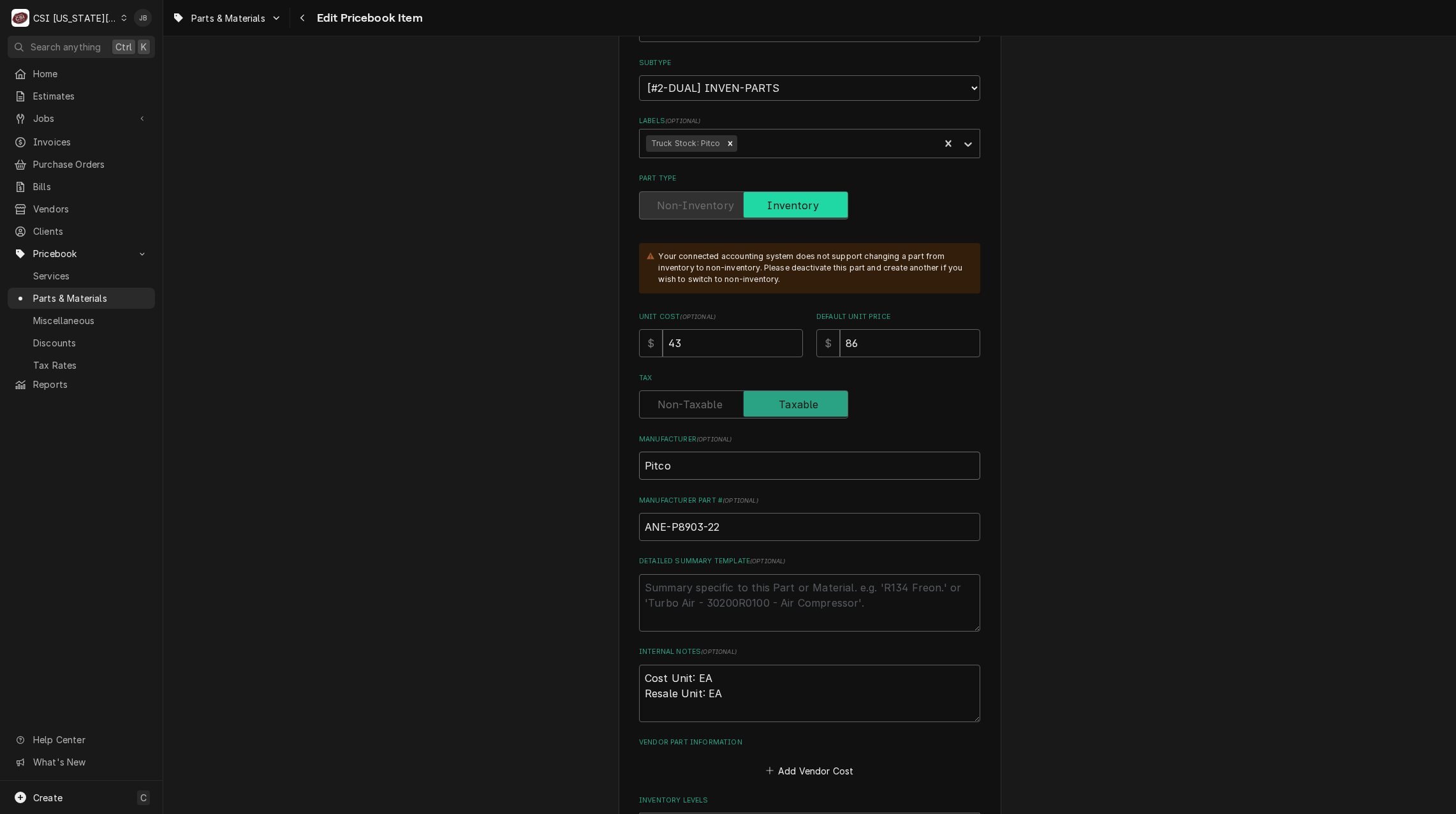
type input "Pitco"
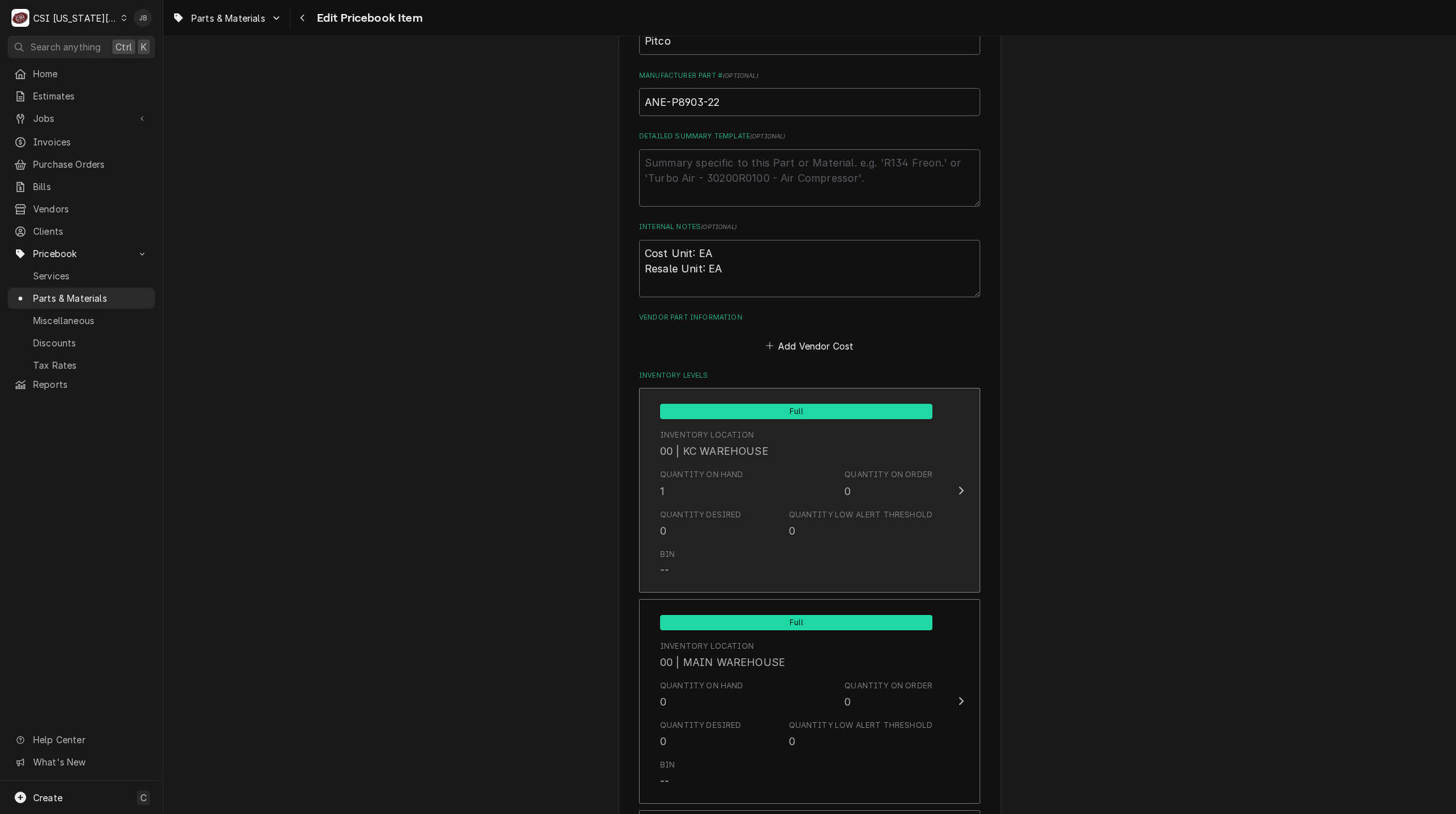
scroll to position [701, 0]
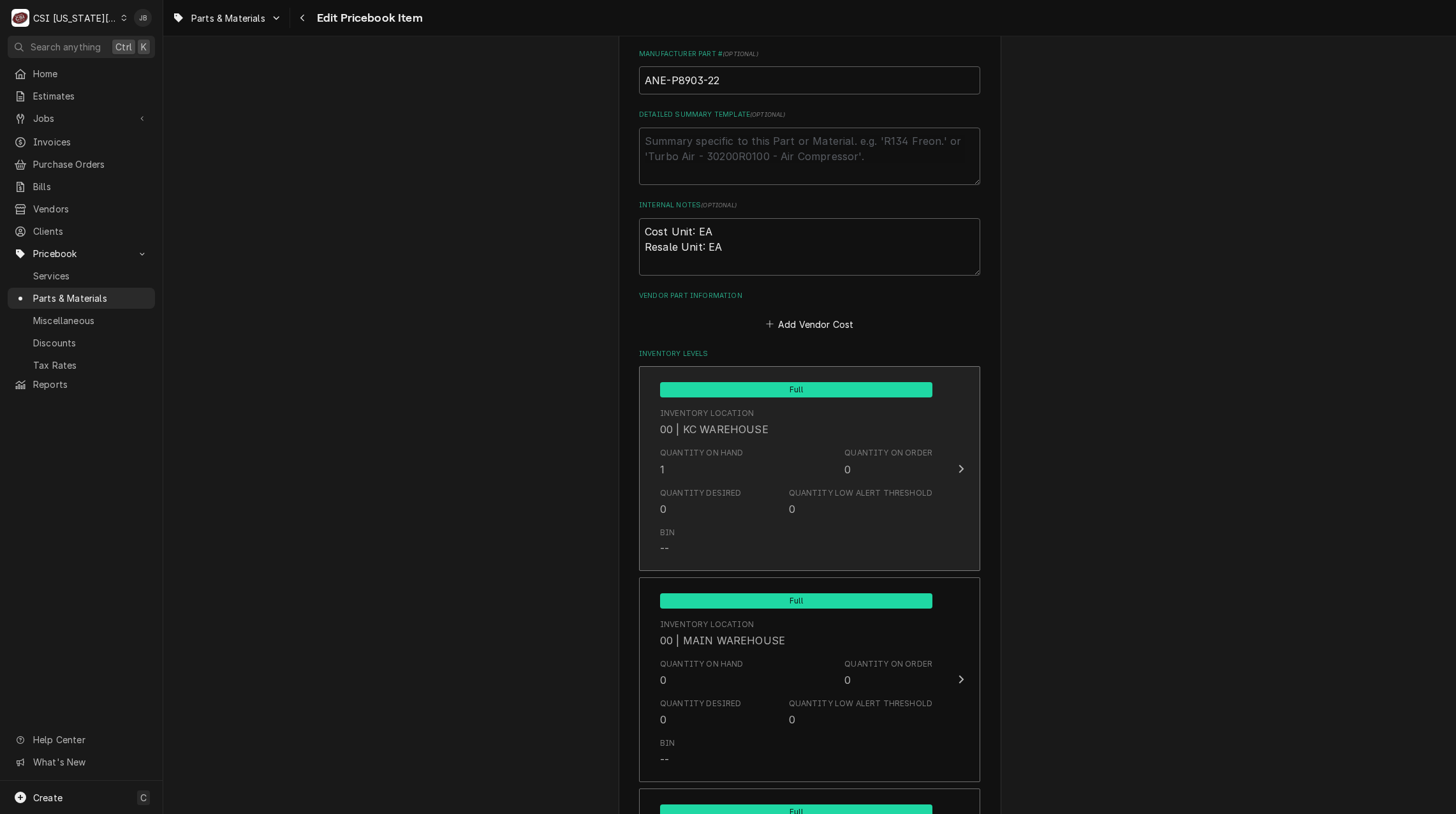
click at [726, 457] on div "Quantity on Hand" at bounding box center [702, 453] width 84 height 11
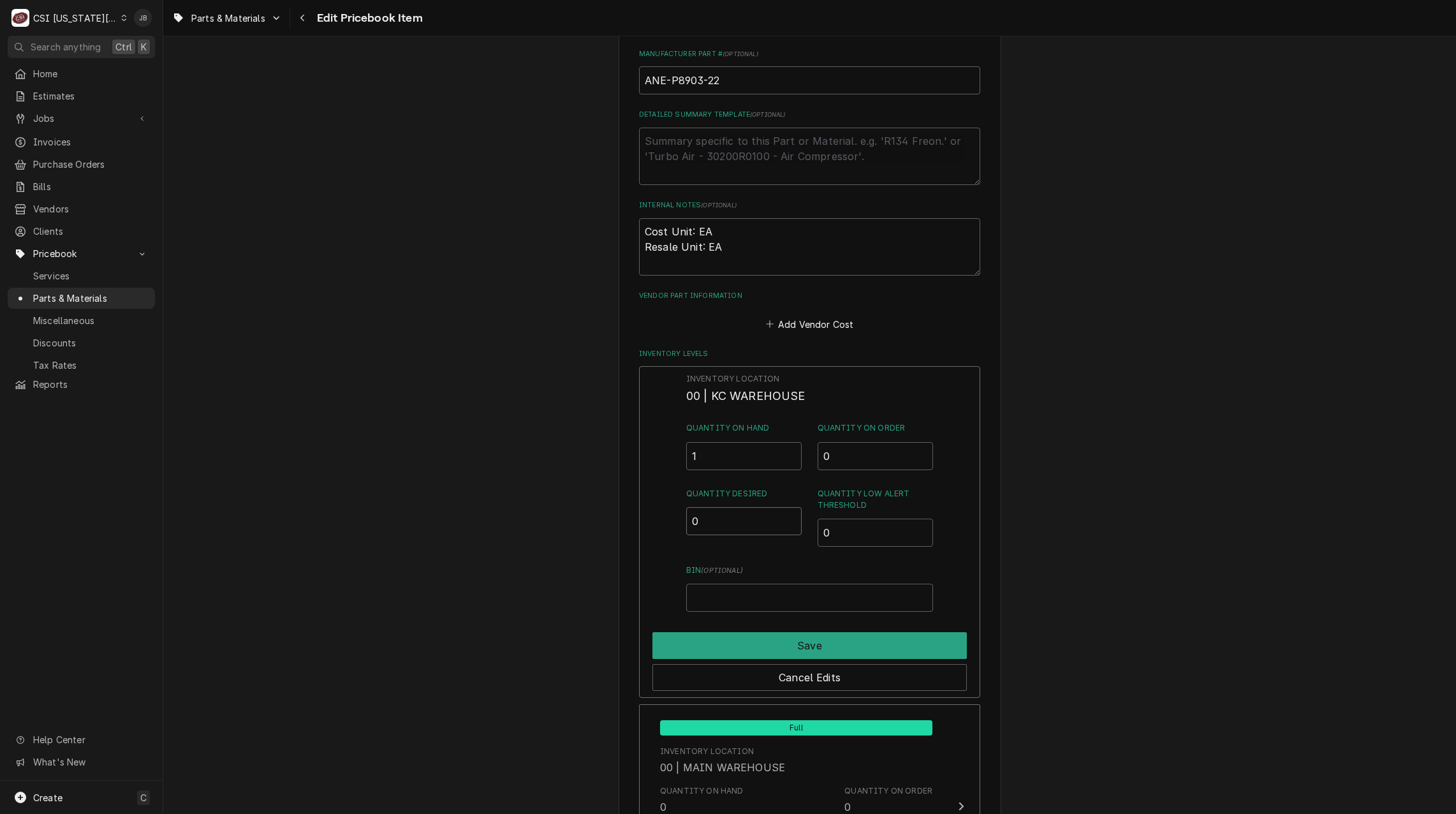
drag, startPoint x: 706, startPoint y: 531, endPoint x: 672, endPoint y: 531, distance: 34.0
click at [672, 531] on div "Inventory Location 00 | KC WAREHOUSE Quantity on Hand 1 Quantity on Order 0 Qua…" at bounding box center [810, 532] width 341 height 332
type input "2"
click at [723, 641] on button "Save" at bounding box center [810, 646] width 314 height 27
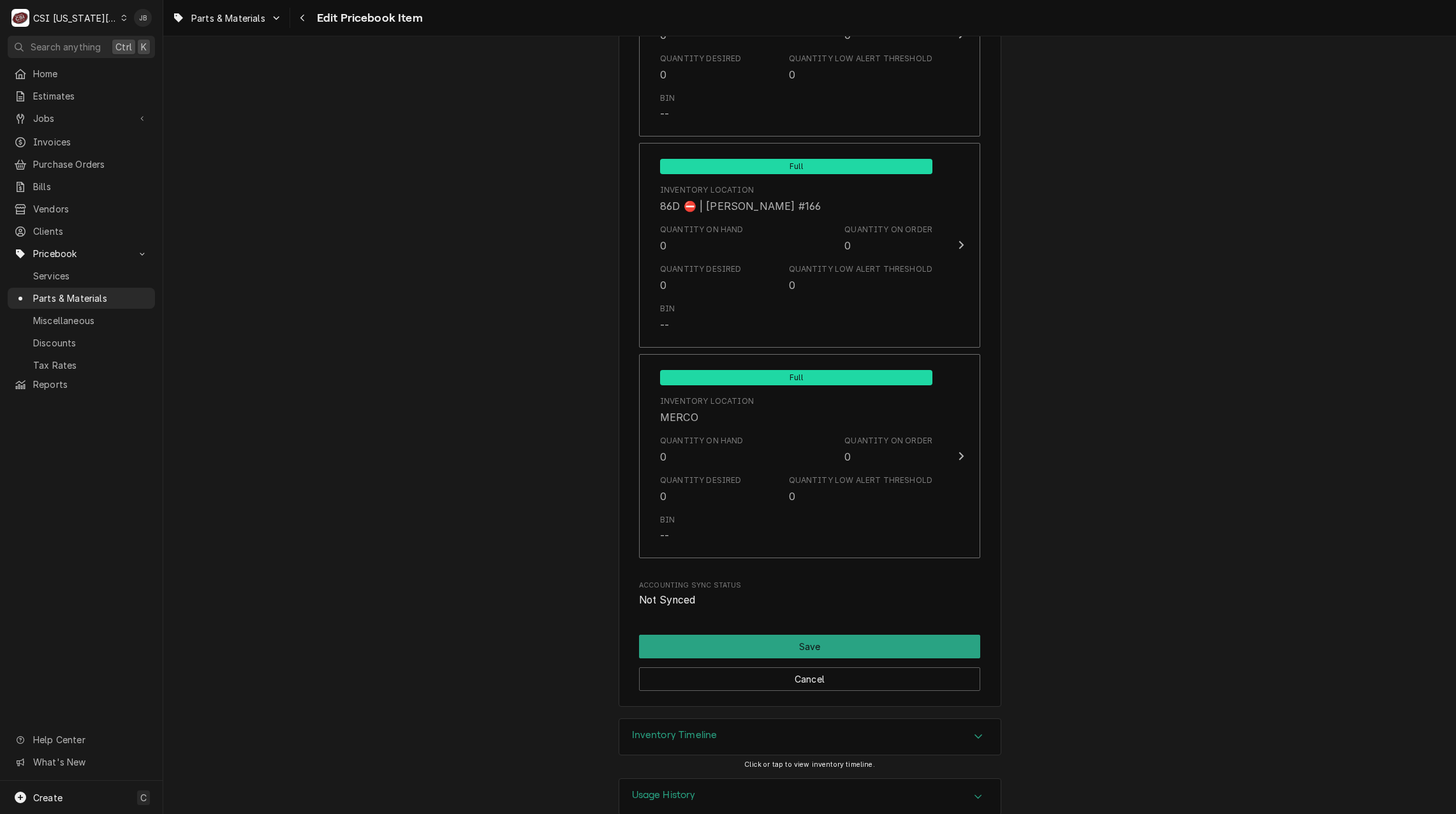
scroll to position [12130, 0]
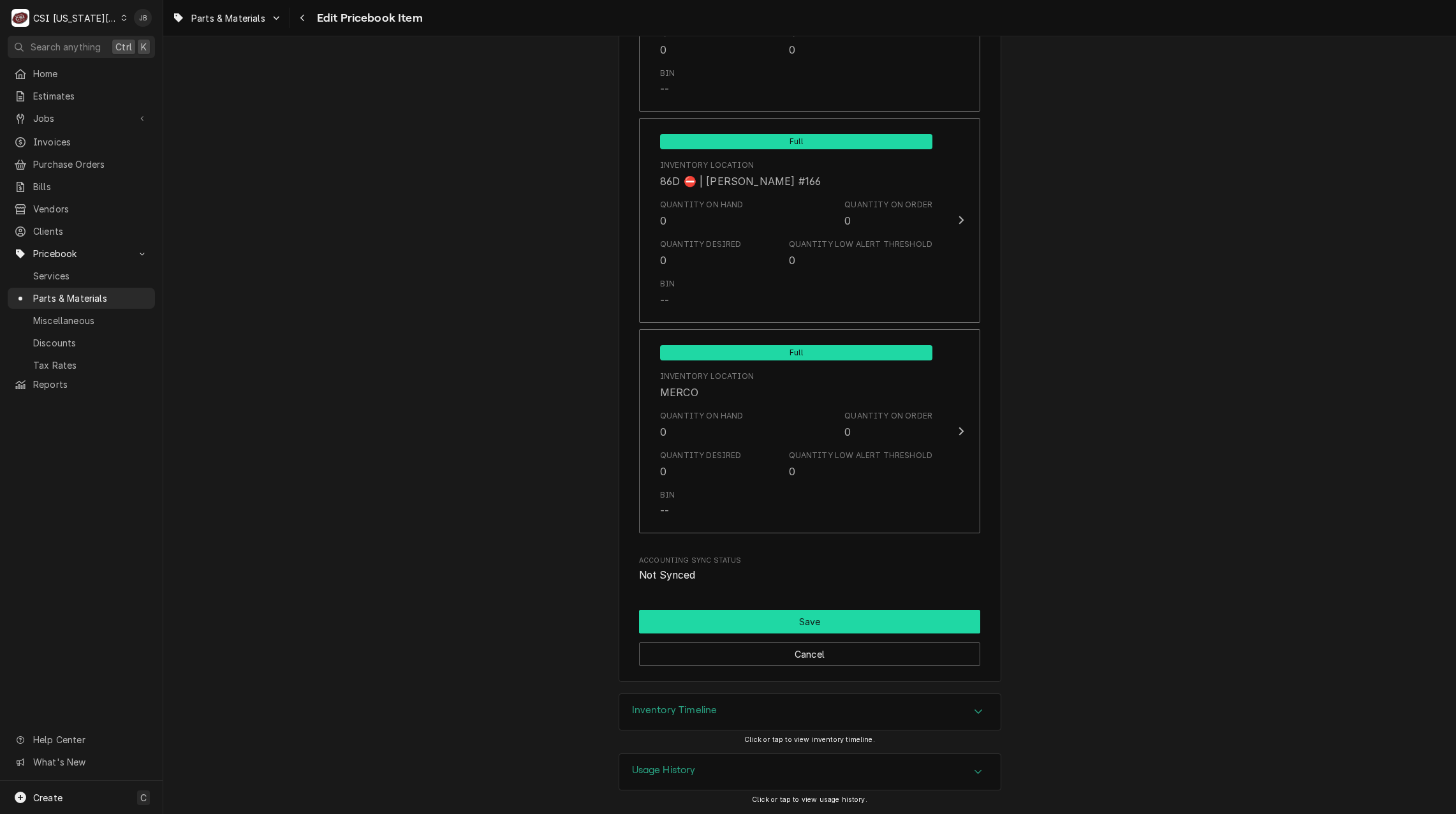
click at [789, 626] on button "Save" at bounding box center [810, 621] width 341 height 23
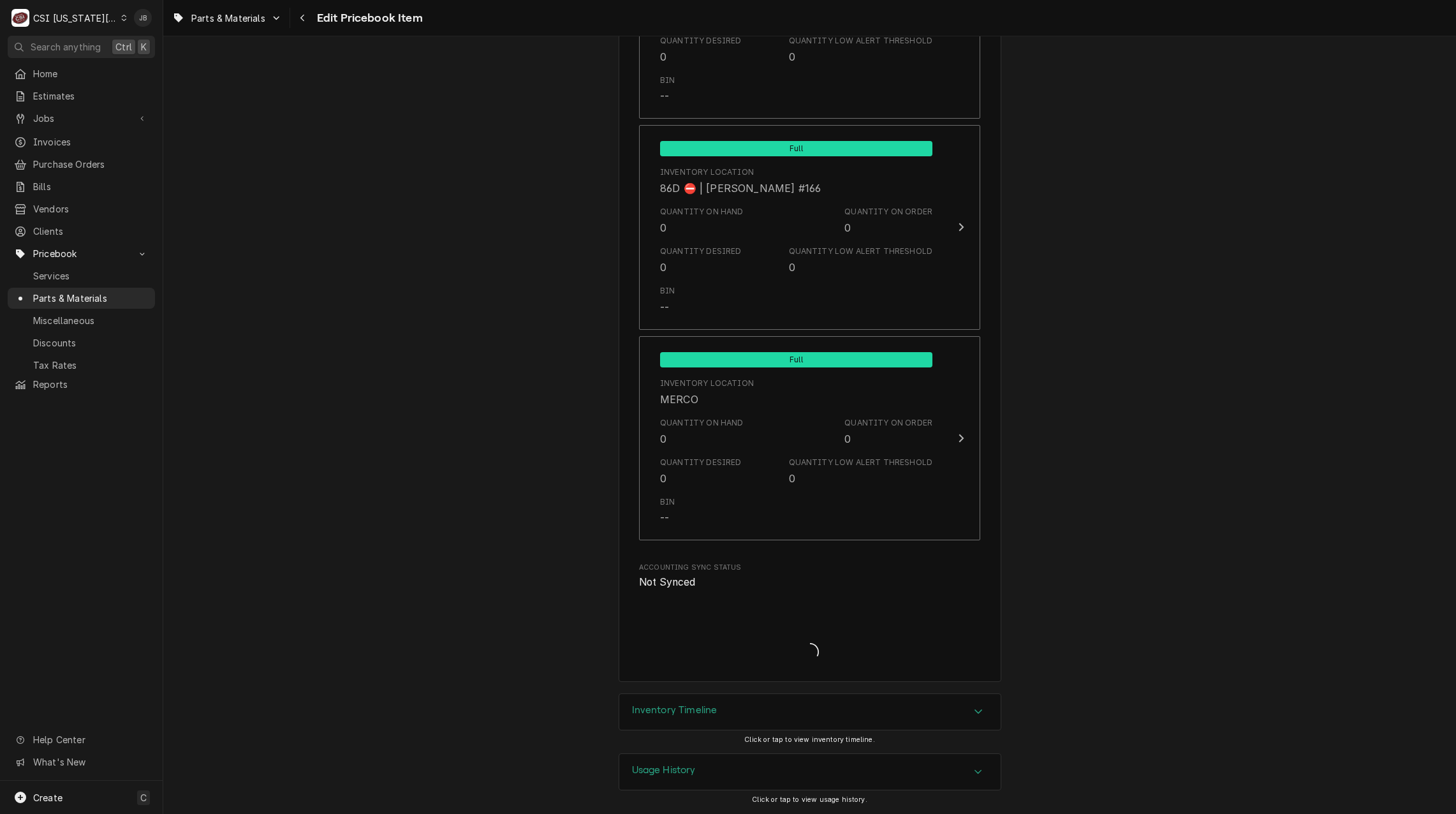
type textarea "x"
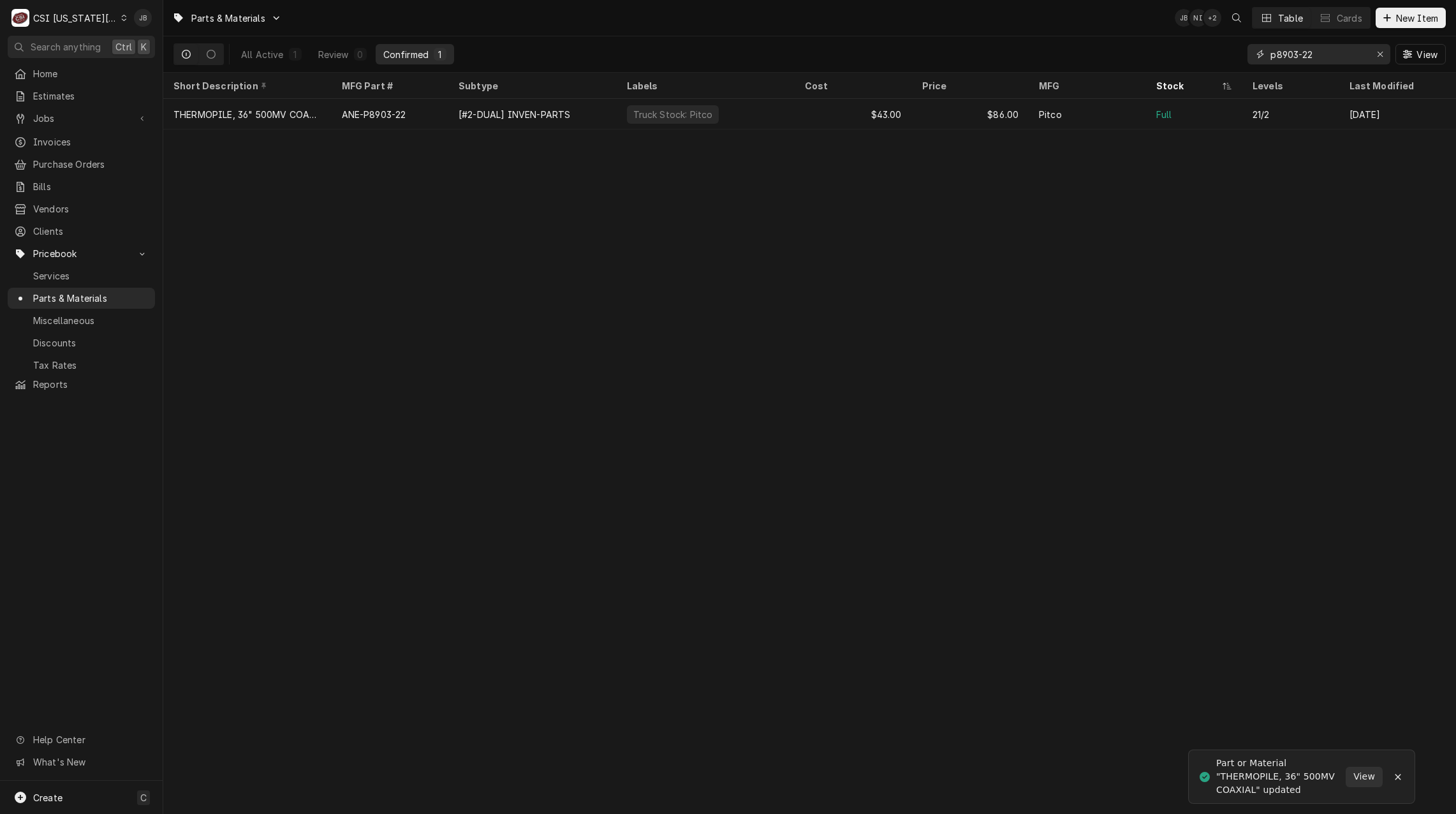
drag, startPoint x: 1328, startPoint y: 51, endPoint x: 1272, endPoint y: 48, distance: 56.1
click at [1272, 48] on input "p8903-22" at bounding box center [1318, 54] width 96 height 21
click at [1380, 48] on div "Erase input" at bounding box center [1380, 55] width 13 height 13
click at [1315, 52] on input "Dynamic Content Wrapper" at bounding box center [1330, 54] width 120 height 21
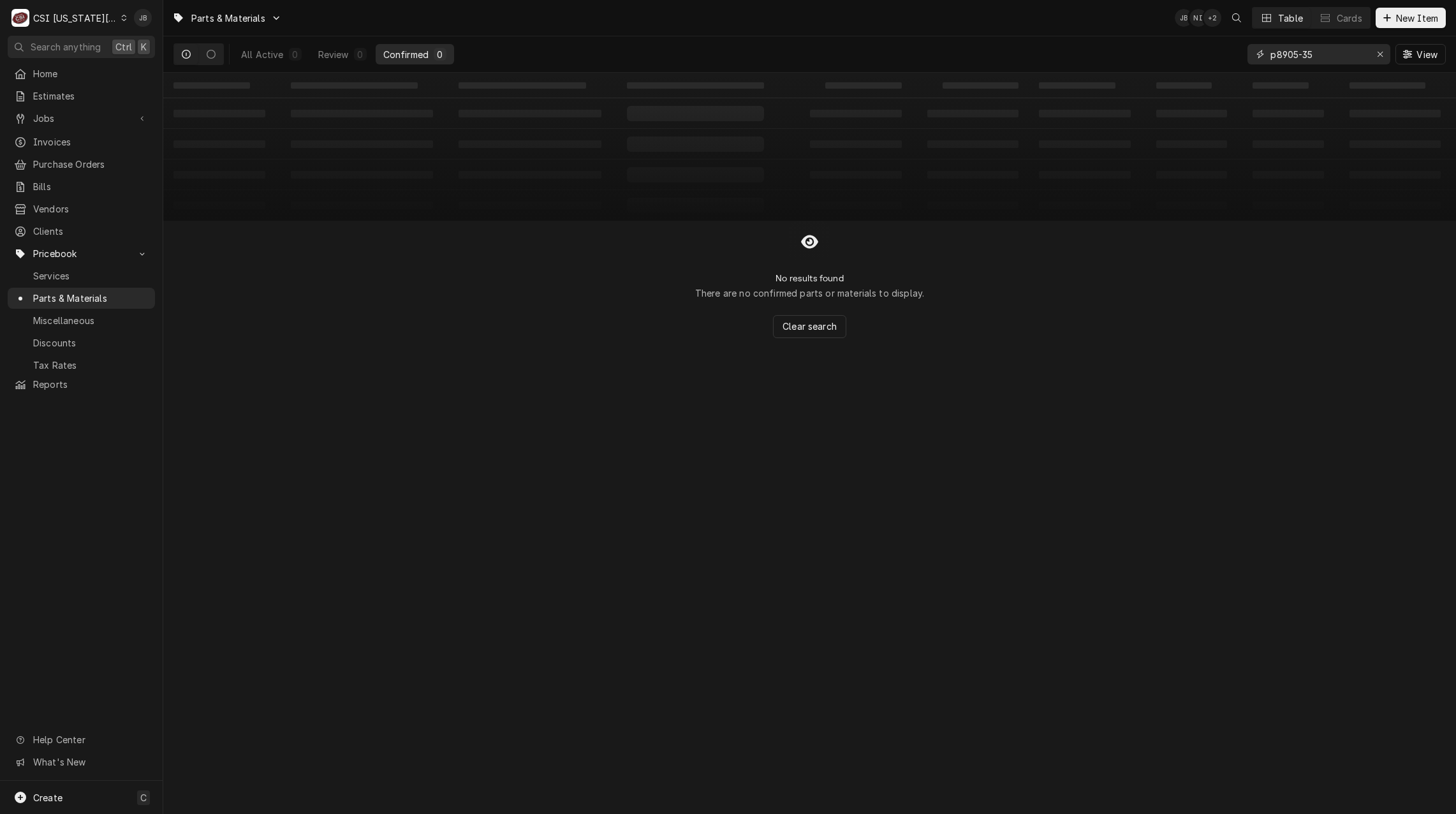
drag, startPoint x: 1336, startPoint y: 55, endPoint x: 1247, endPoint y: 54, distance: 89.0
click at [1247, 54] on div "p8905-35" at bounding box center [1319, 54] width 143 height 21
click at [1434, 30] on div "Parts & Materials JB NI + 2 Table Cards New Item" at bounding box center [810, 18] width 1292 height 35
click at [1330, 52] on input "p8905-35" at bounding box center [1318, 54] width 96 height 21
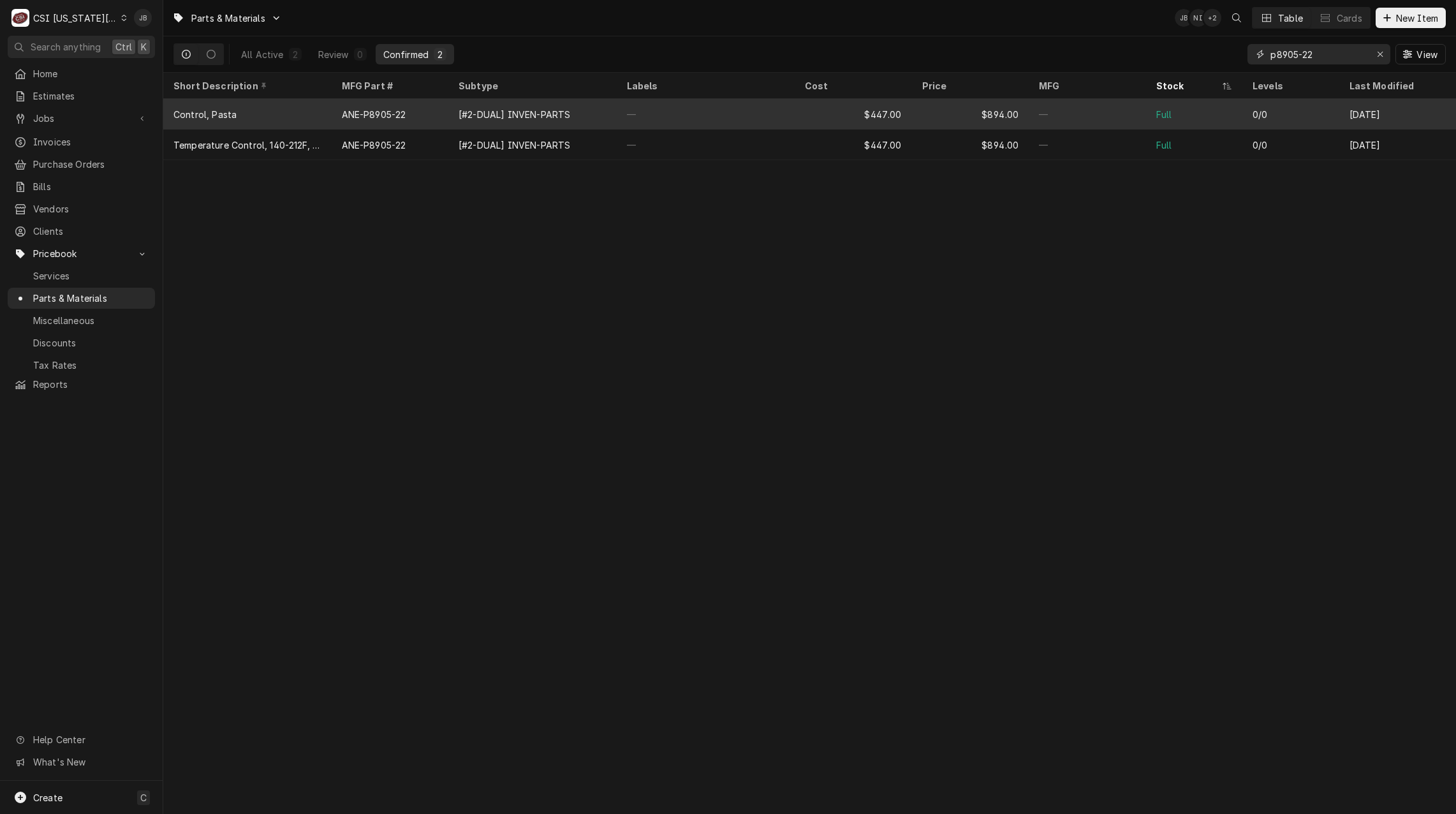
type input "p8905-22"
click at [559, 110] on div "[#2-DUAL] INVEN-PARTS" at bounding box center [515, 114] width 112 height 13
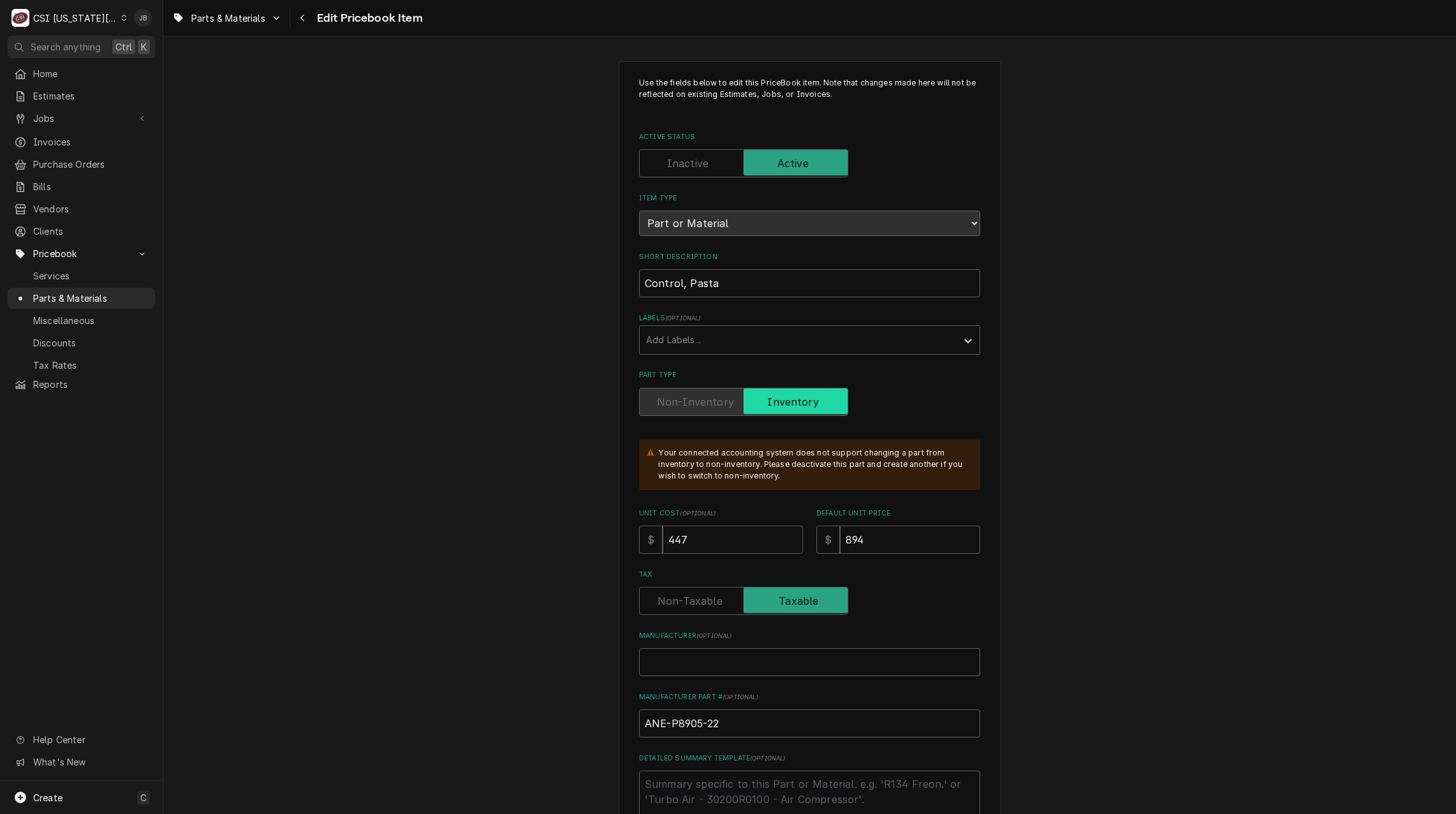
type textarea "x"
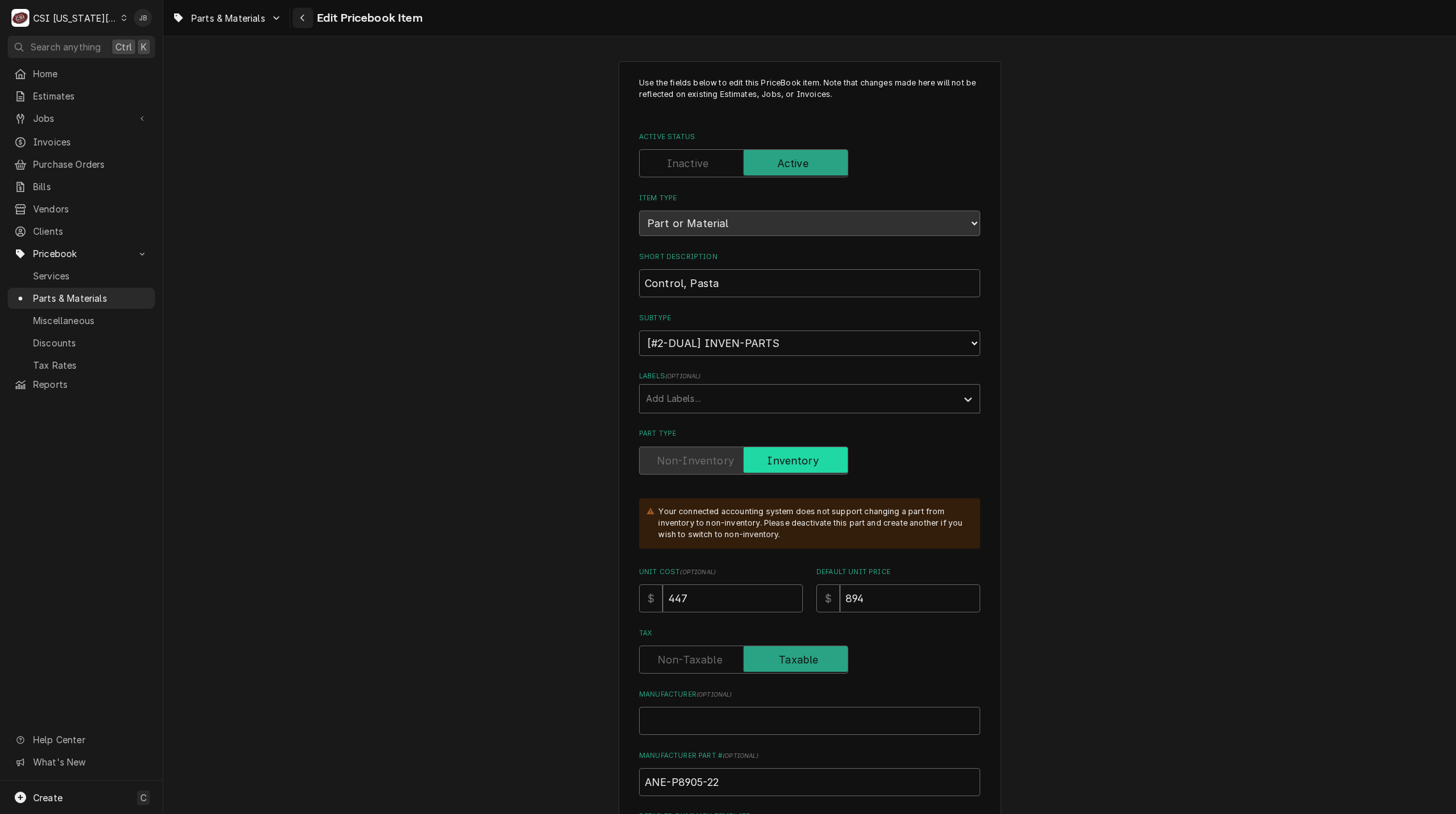
click at [302, 17] on icon "Navigate back" at bounding box center [302, 18] width 4 height 7
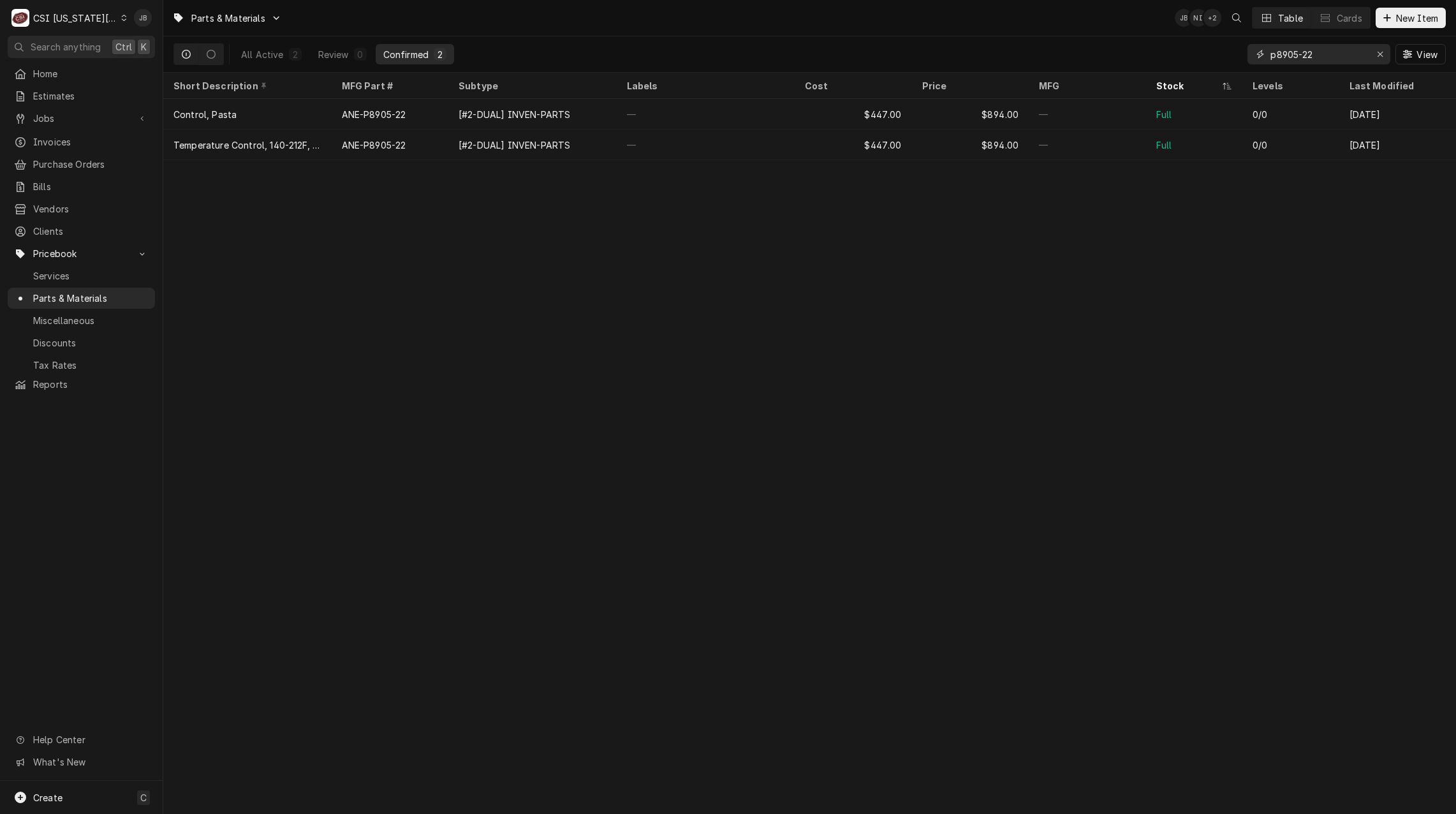
click at [1297, 55] on input "p8905-22" at bounding box center [1318, 54] width 96 height 21
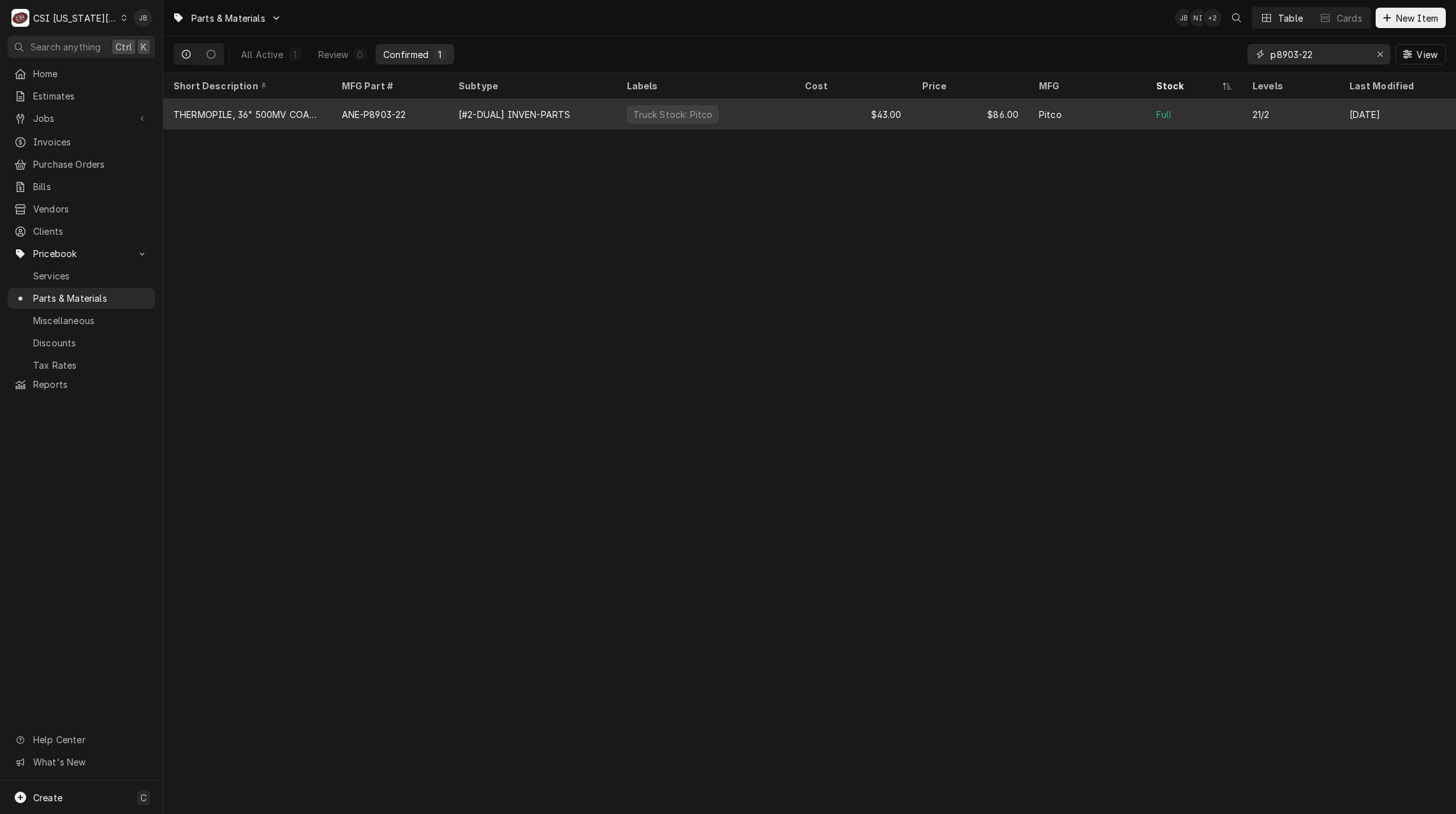
type input "p8903-22"
click at [819, 117] on div "$43.00" at bounding box center [854, 114] width 117 height 30
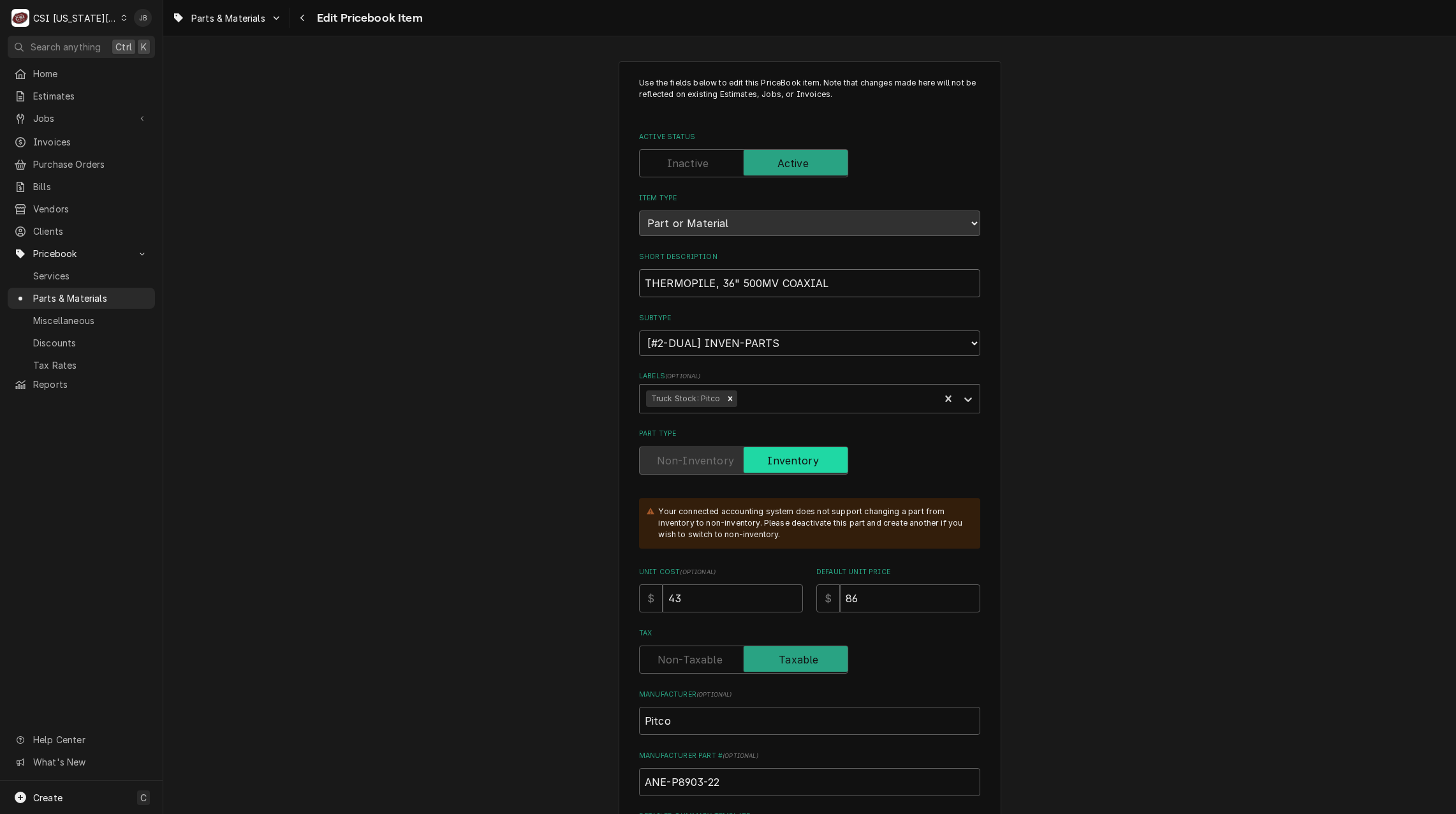
drag, startPoint x: 839, startPoint y: 280, endPoint x: 542, endPoint y: 288, distance: 297.1
paste input "-PILE,MILLIVOLT 36IN"
type textarea "x"
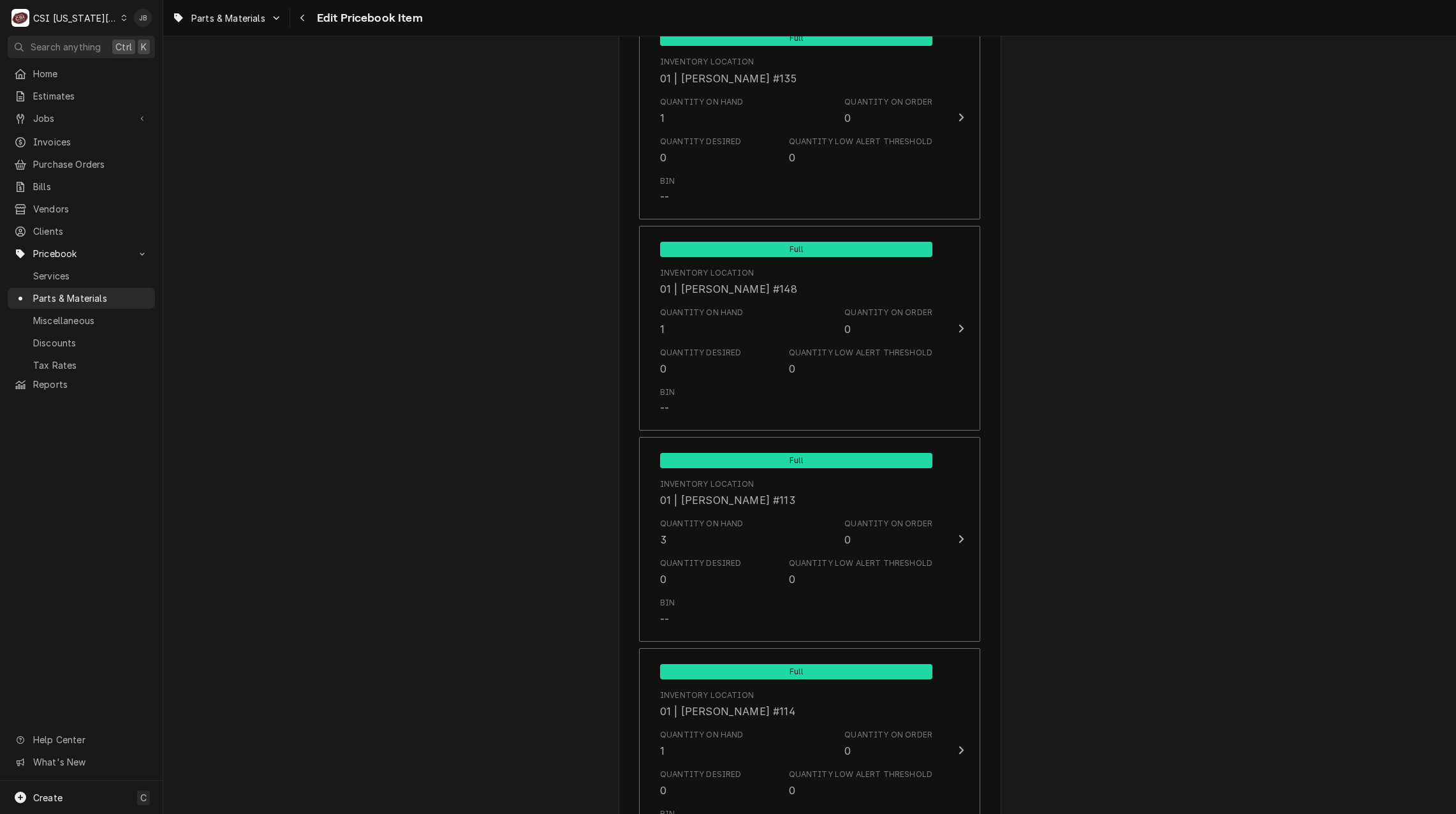
scroll to position [12130, 0]
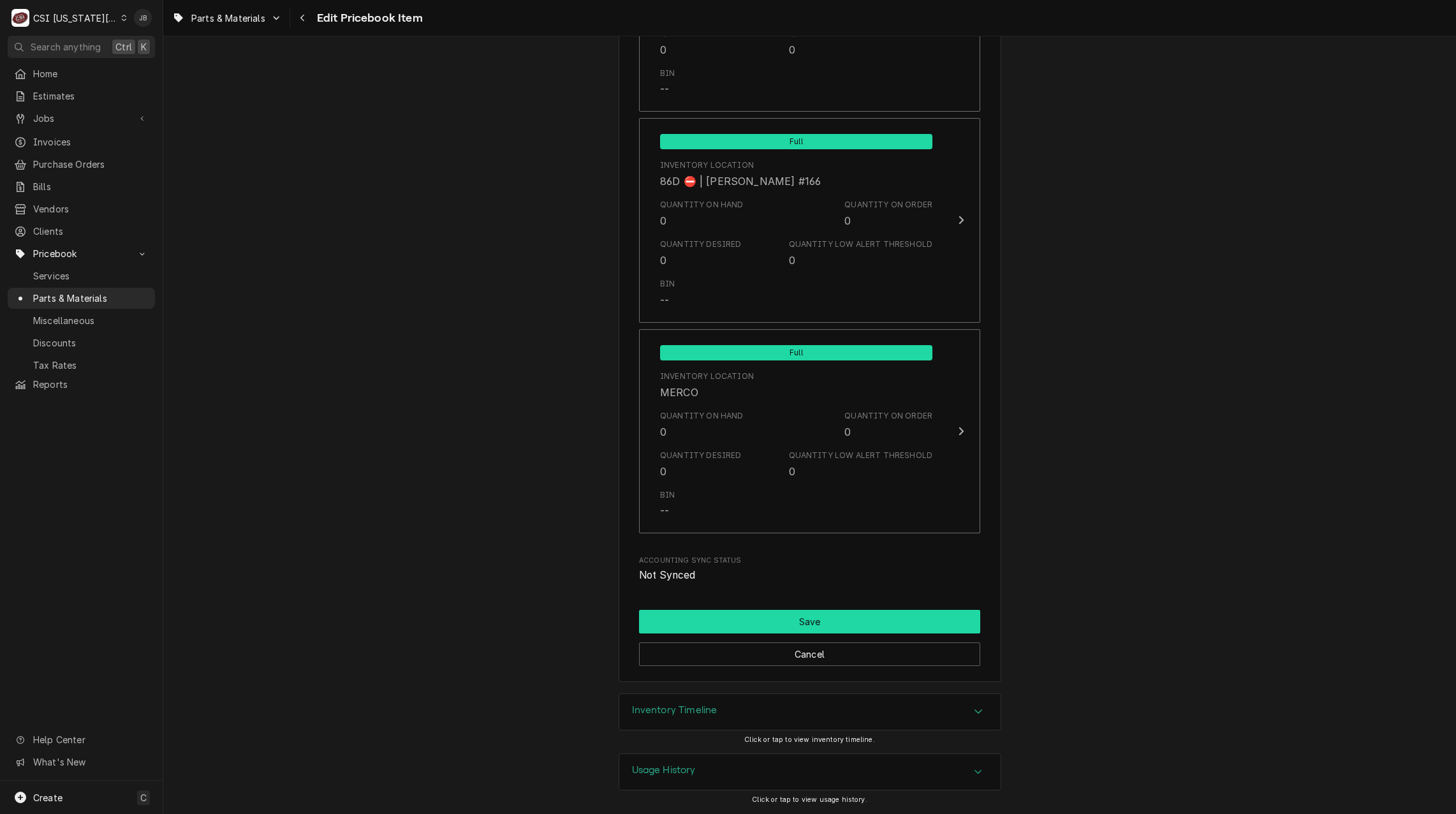
type input "T-PILE,MILLIVOLT 36IN"
click at [809, 612] on button "Save" at bounding box center [810, 621] width 341 height 23
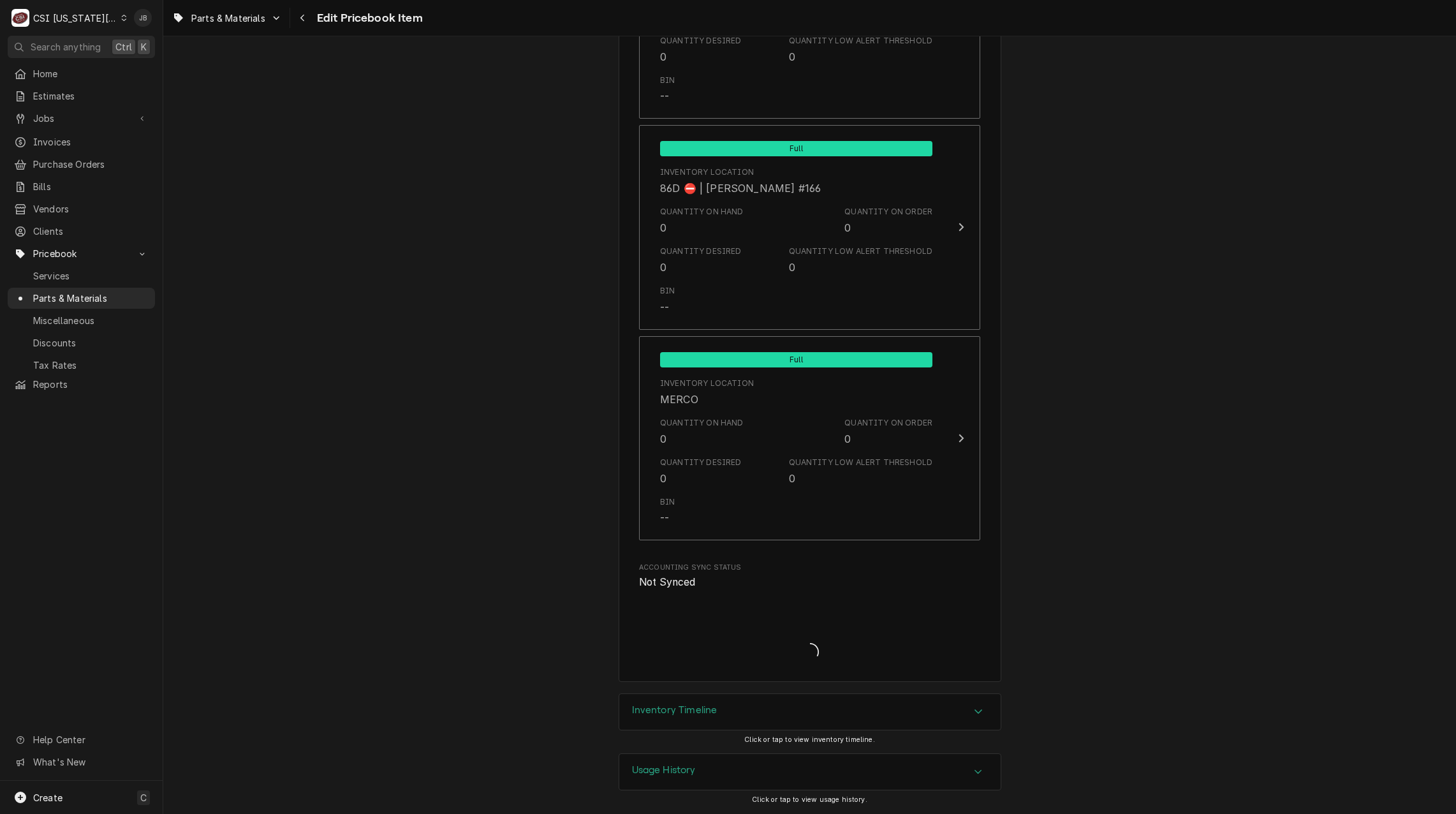
scroll to position [12123, 0]
type textarea "x"
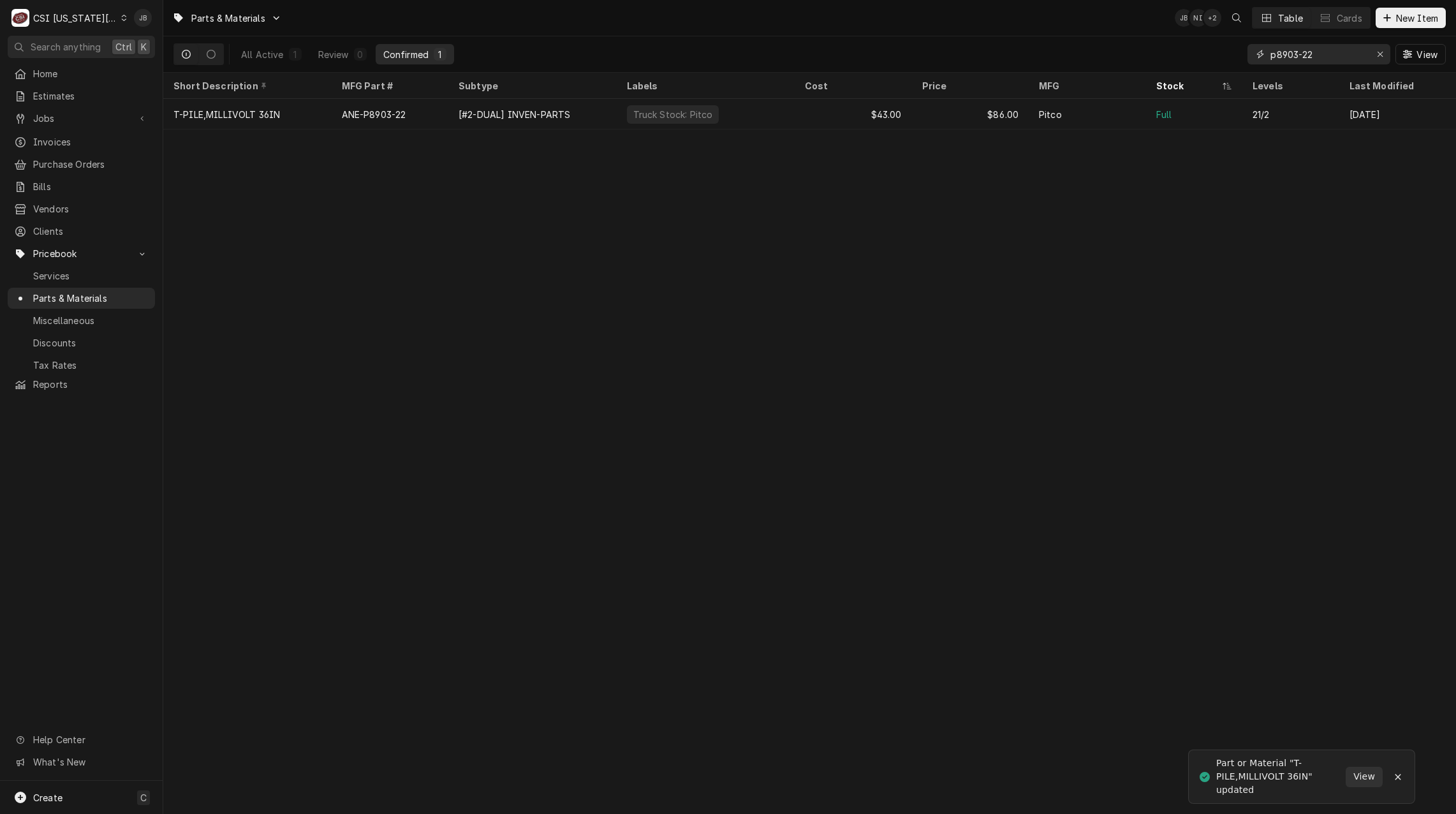
click at [1318, 53] on input "p8903-22" at bounding box center [1318, 54] width 96 height 21
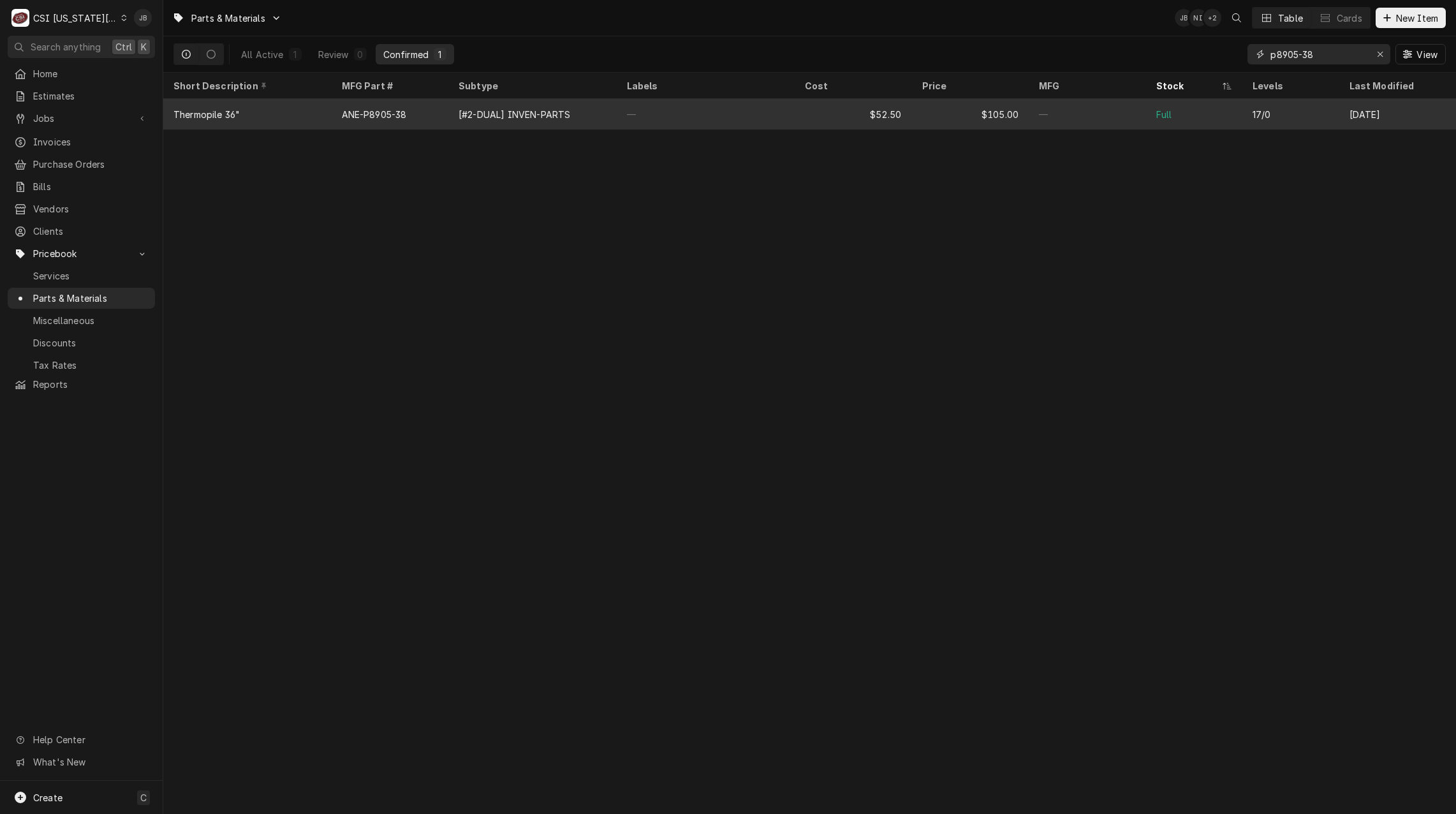
type input "p8905-38"
click at [491, 117] on div "[#2-DUAL] INVEN-PARTS" at bounding box center [515, 114] width 112 height 13
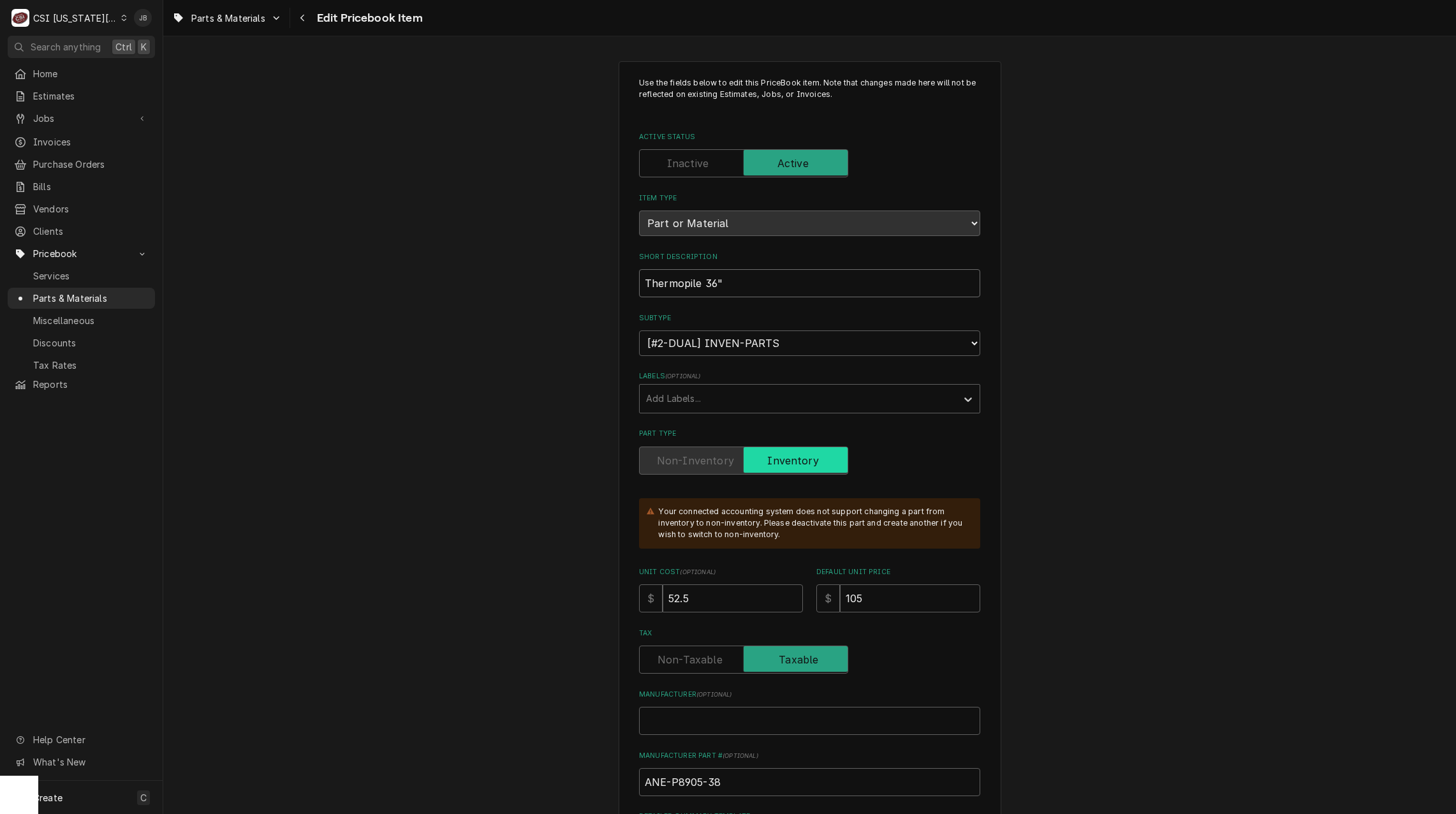
drag, startPoint x: 658, startPoint y: 290, endPoint x: 577, endPoint y: 297, distance: 81.3
paste input "HERMOPILE,36" 500MV COAXIAL"
type textarea "x"
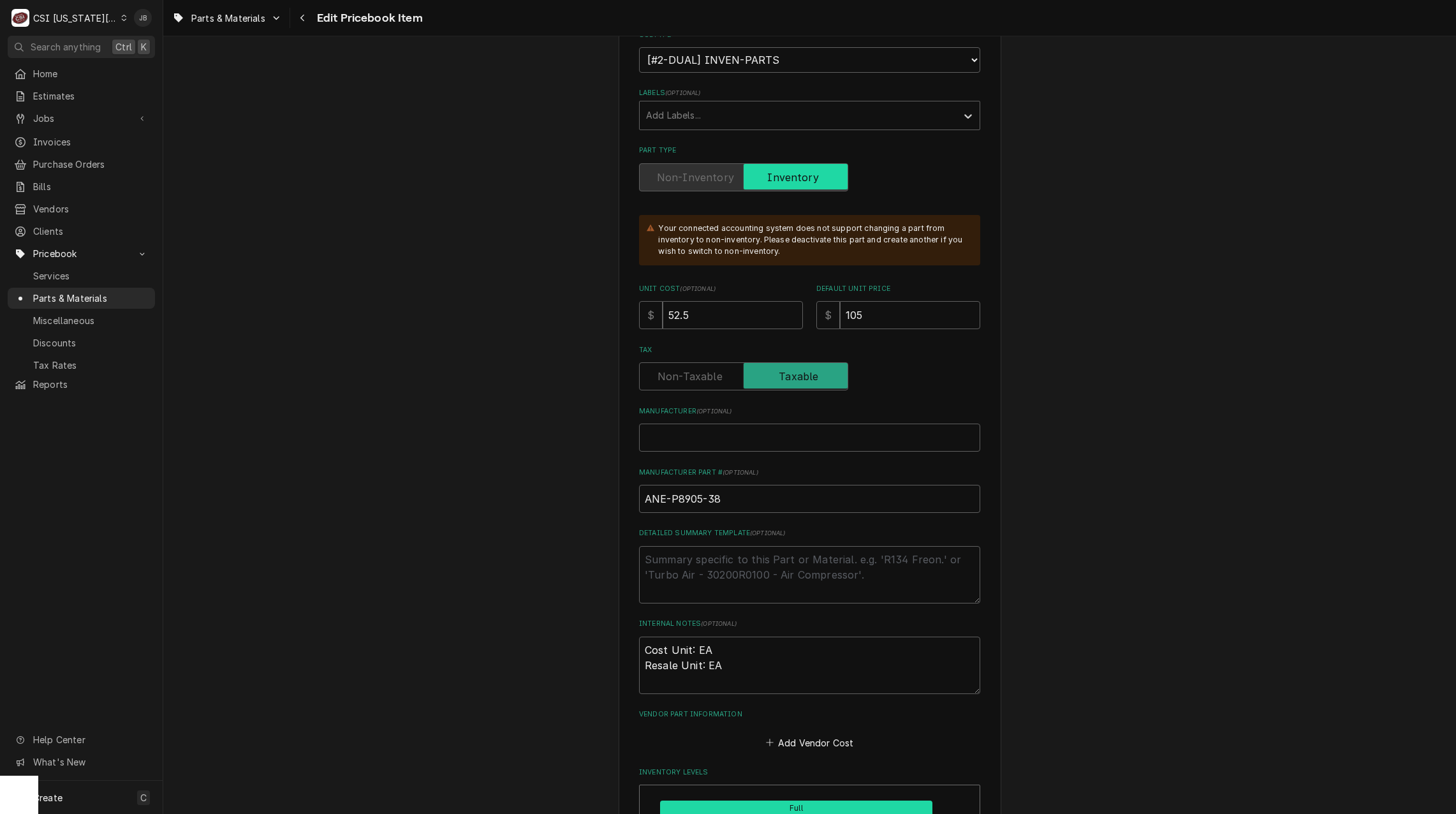
scroll to position [383, 0]
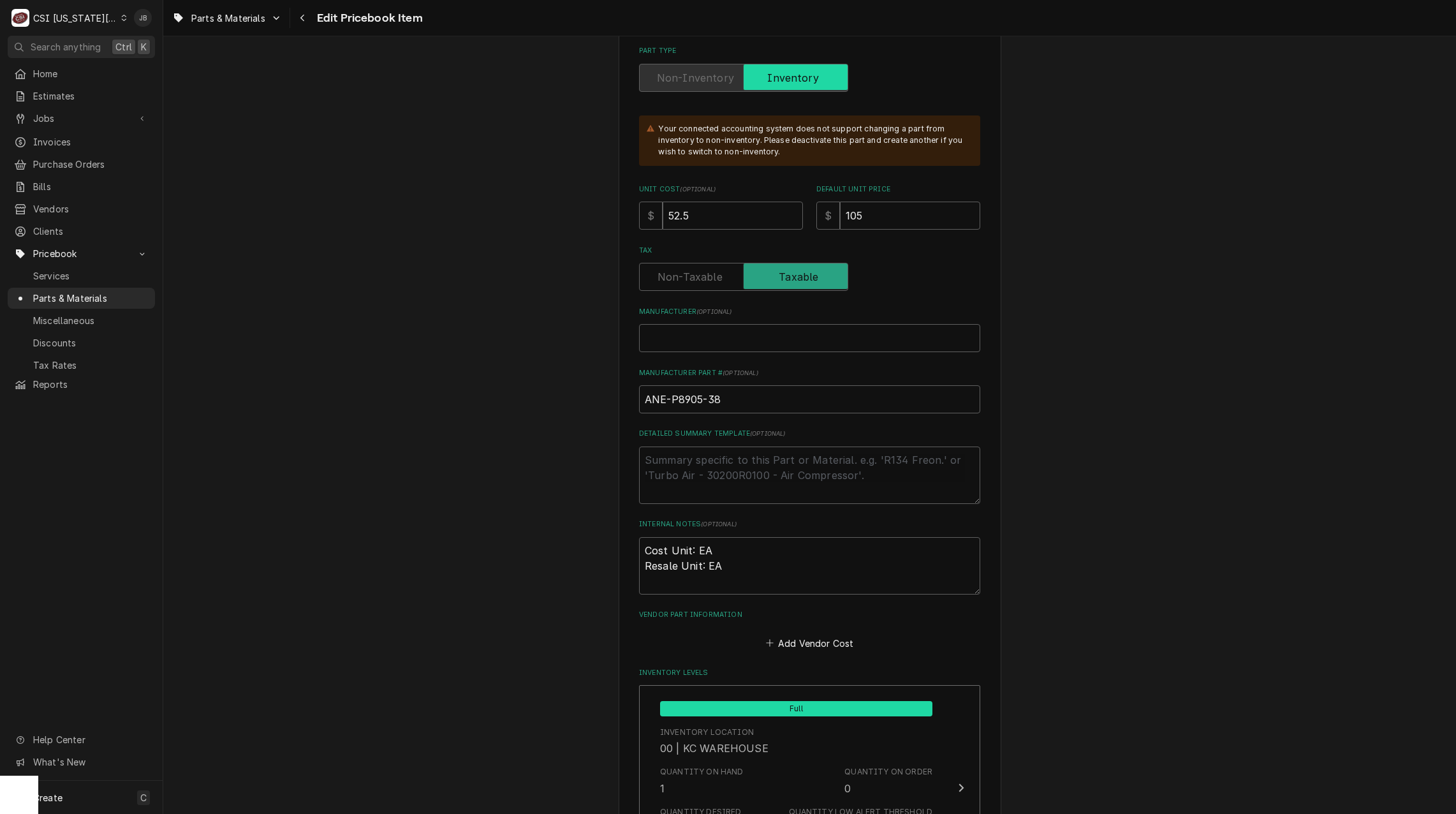
type input "THERMOPILE,36" 500MV COAXIAL"
click at [684, 328] on input "Manufacturer ( optional )" at bounding box center [810, 338] width 341 height 28
type textarea "x"
type input "A"
type textarea "x"
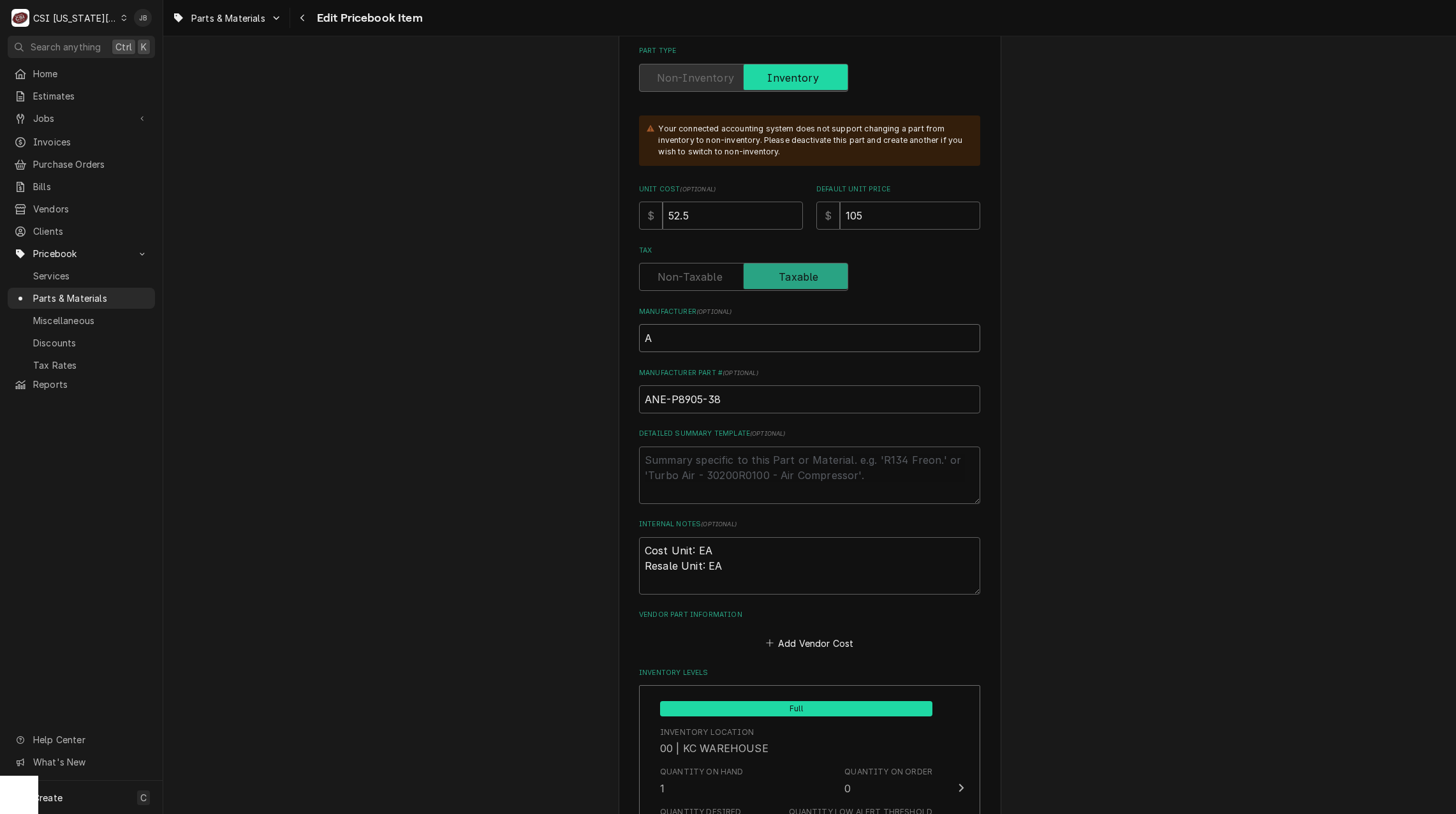
type input "An"
type textarea "x"
type input "Ane"
type textarea "x"
type input "Anet"
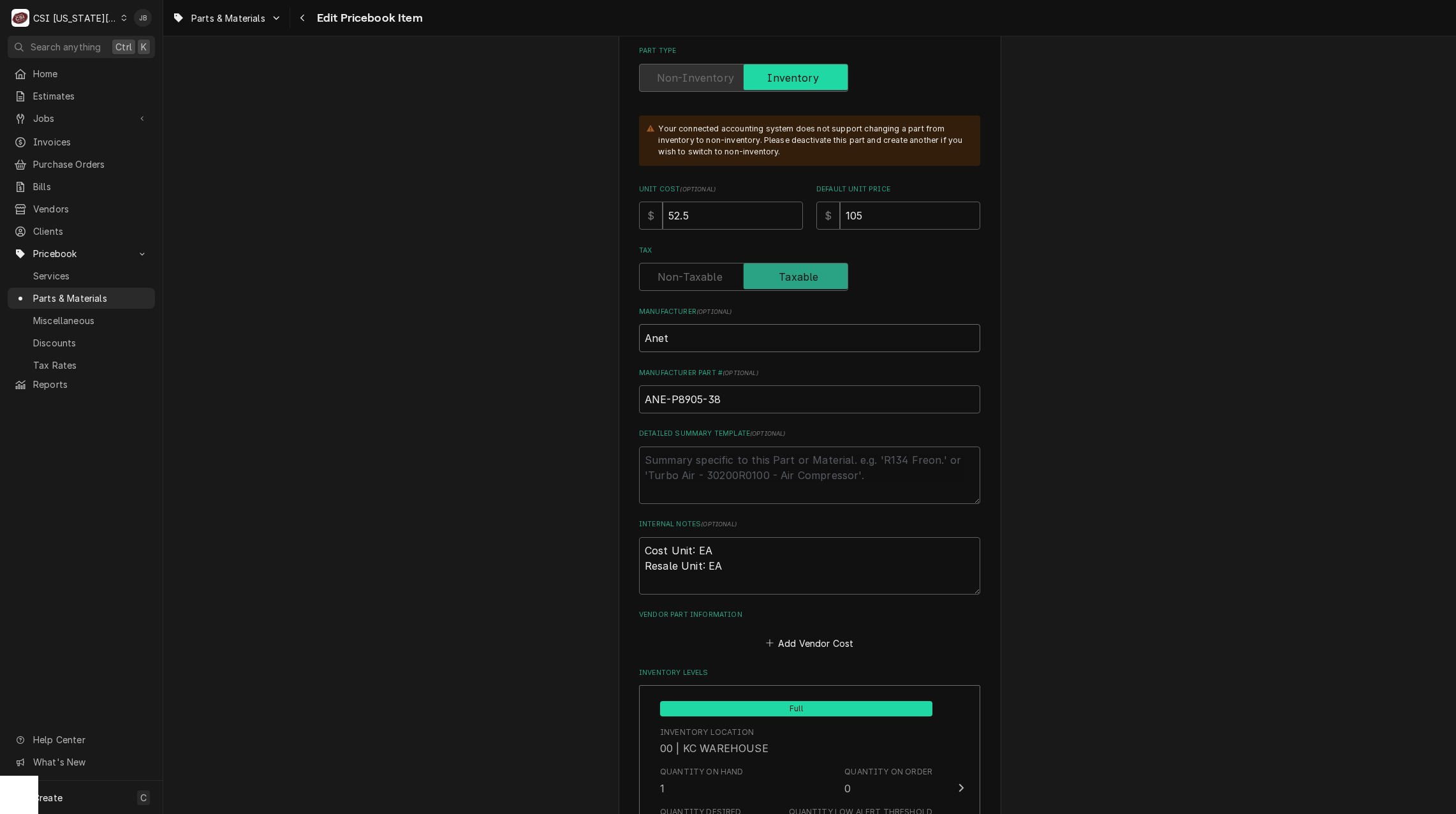
type textarea "x"
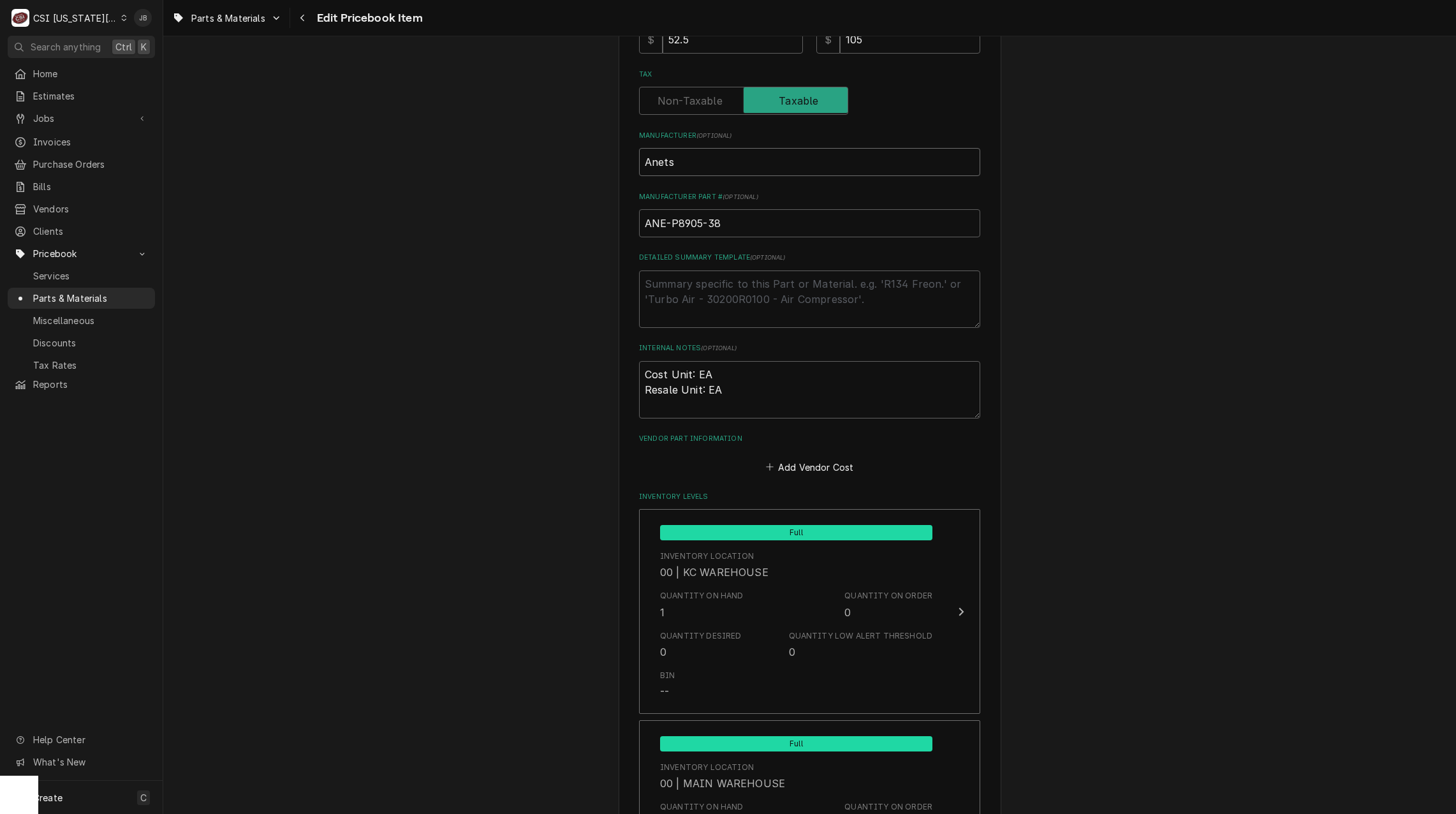
scroll to position [765, 0]
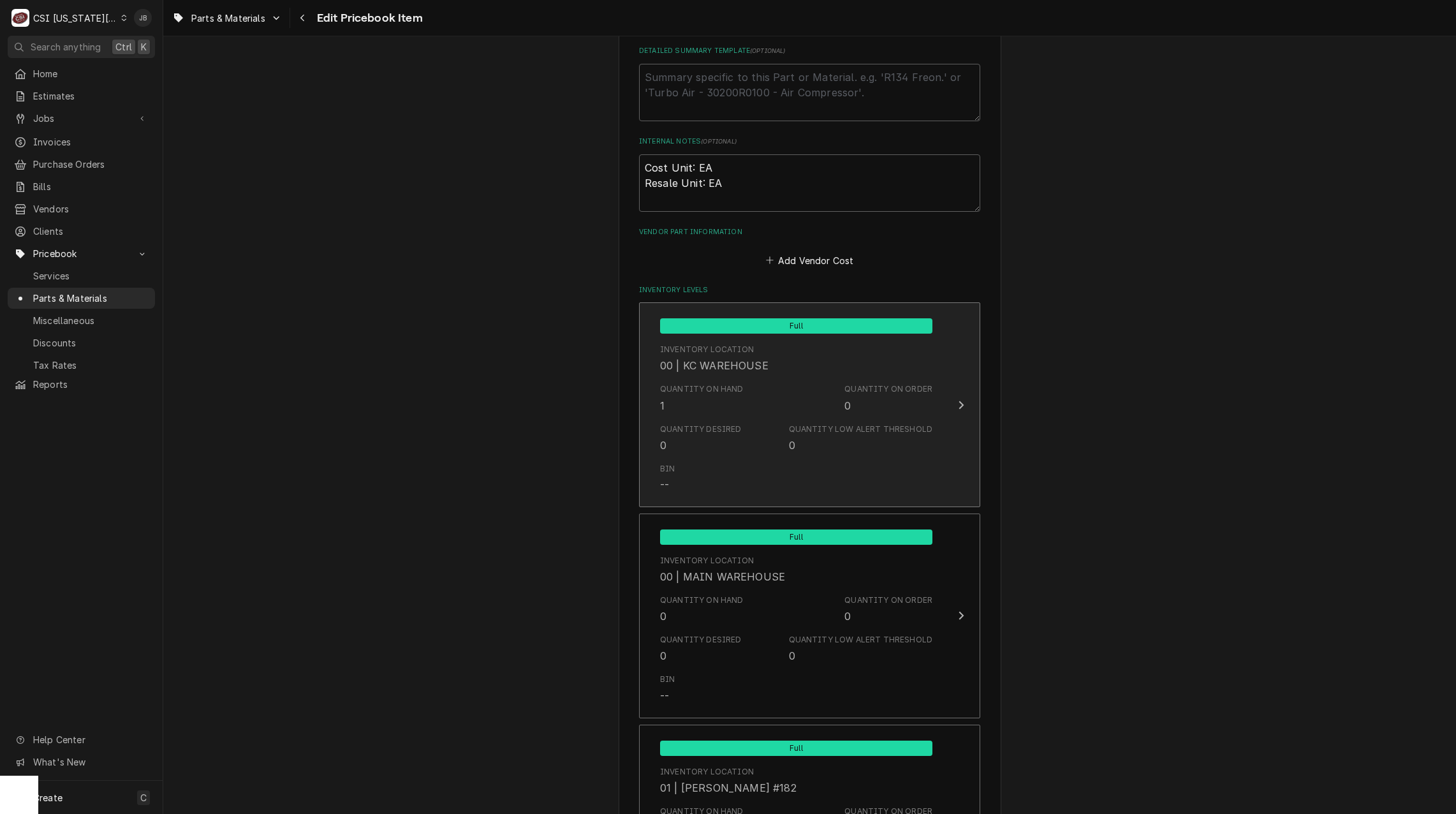
type input "Anets"
click at [749, 468] on div "Bin --" at bounding box center [796, 478] width 273 height 40
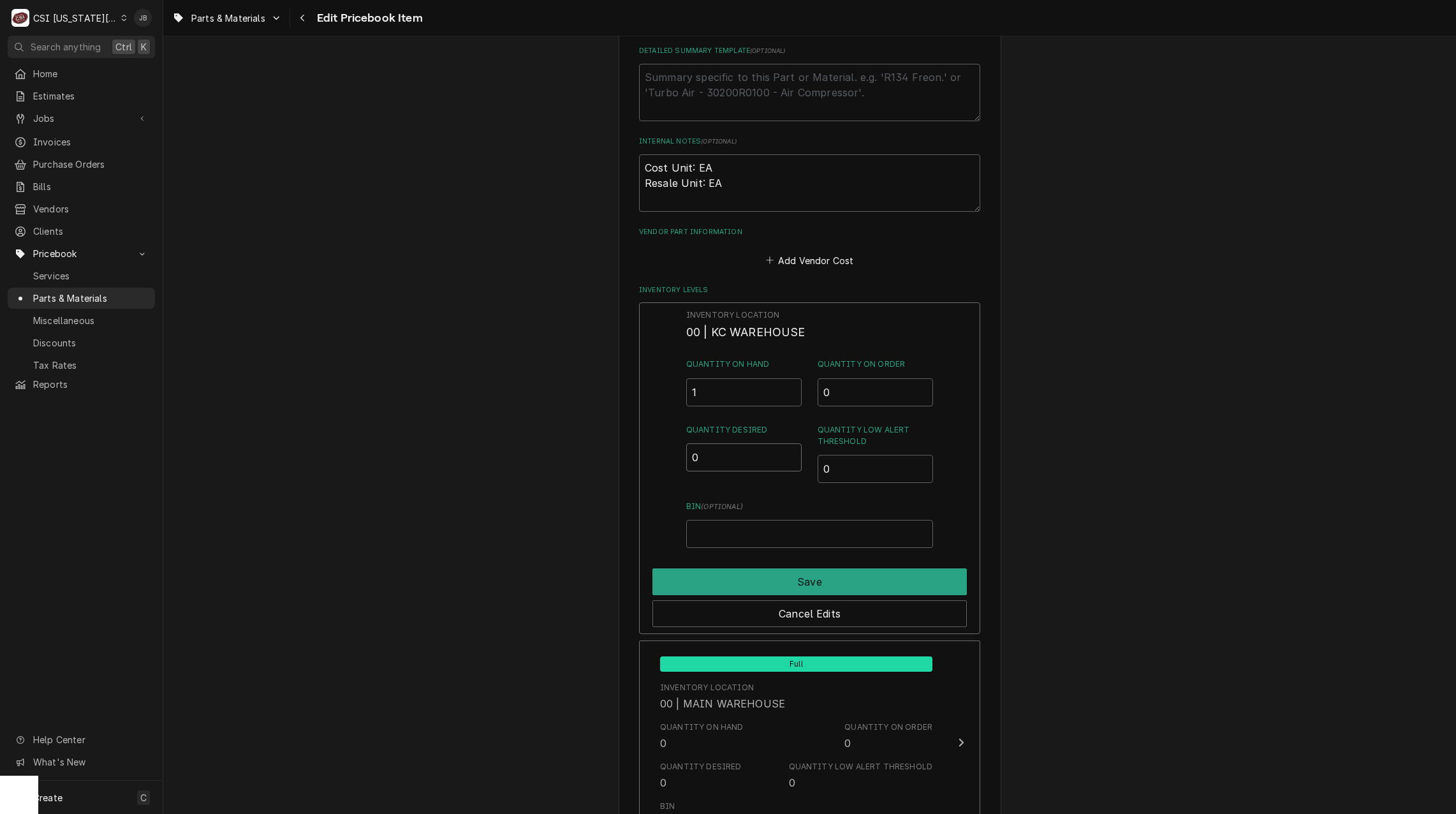
drag, startPoint x: 702, startPoint y: 452, endPoint x: 667, endPoint y: 454, distance: 35.1
click at [667, 453] on div "Inventory Location 00 | KC WAREHOUSE Quantity on Hand 1 Quantity on Order 0 Qua…" at bounding box center [810, 468] width 341 height 332
type input "2"
click at [775, 583] on button "Save" at bounding box center [810, 582] width 314 height 27
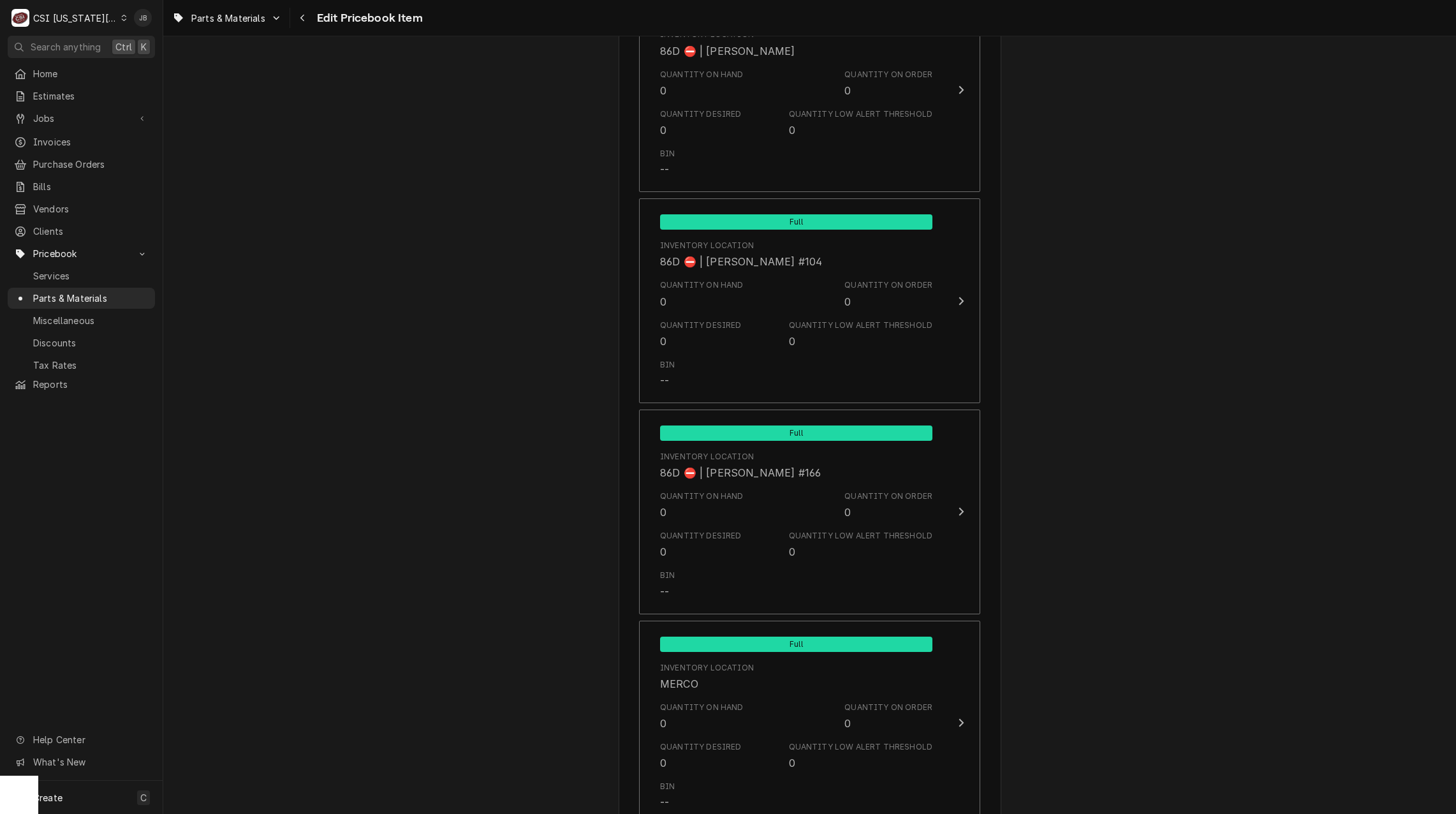
scroll to position [12130, 0]
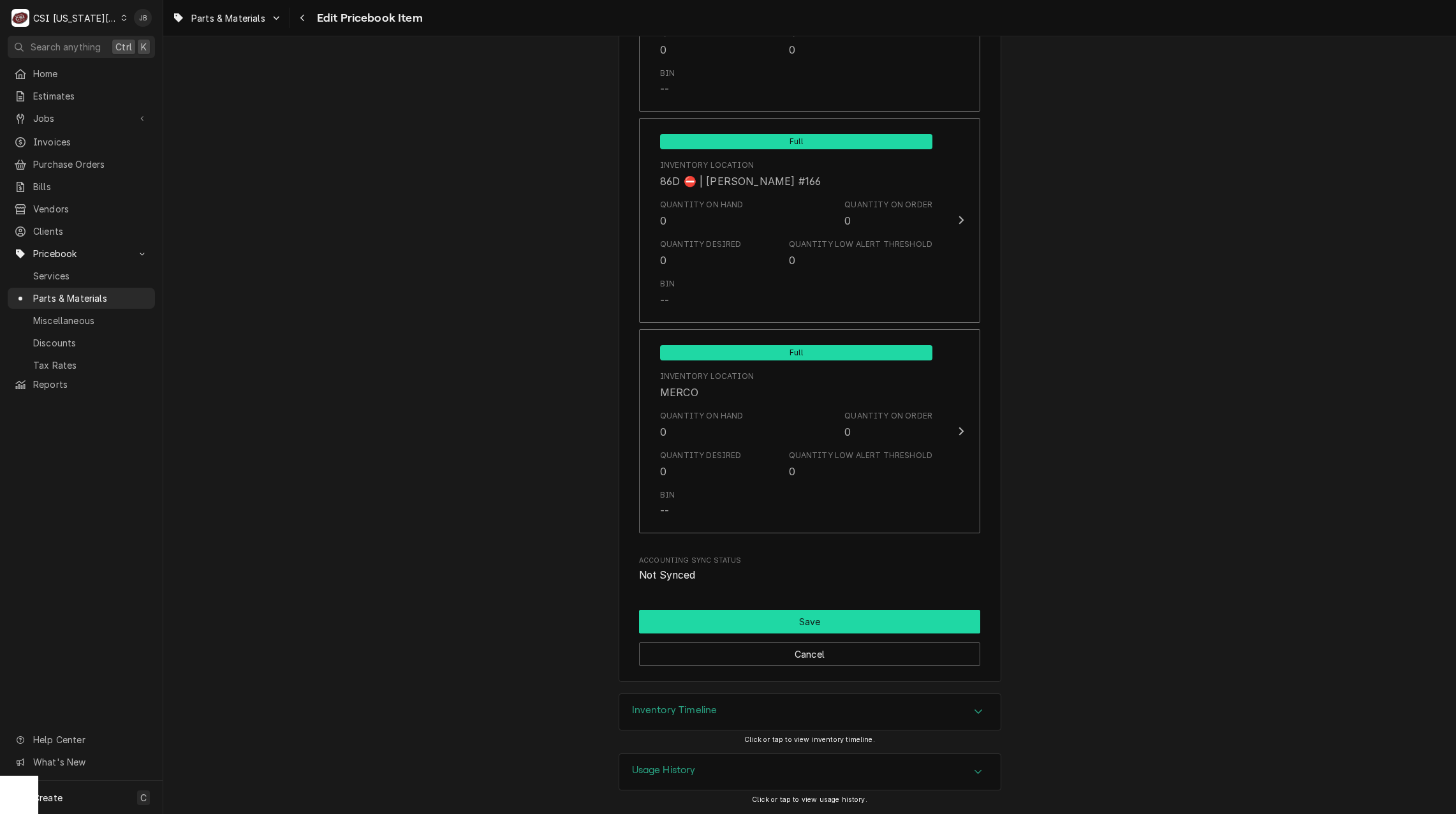
click at [796, 623] on button "Save" at bounding box center [810, 621] width 341 height 23
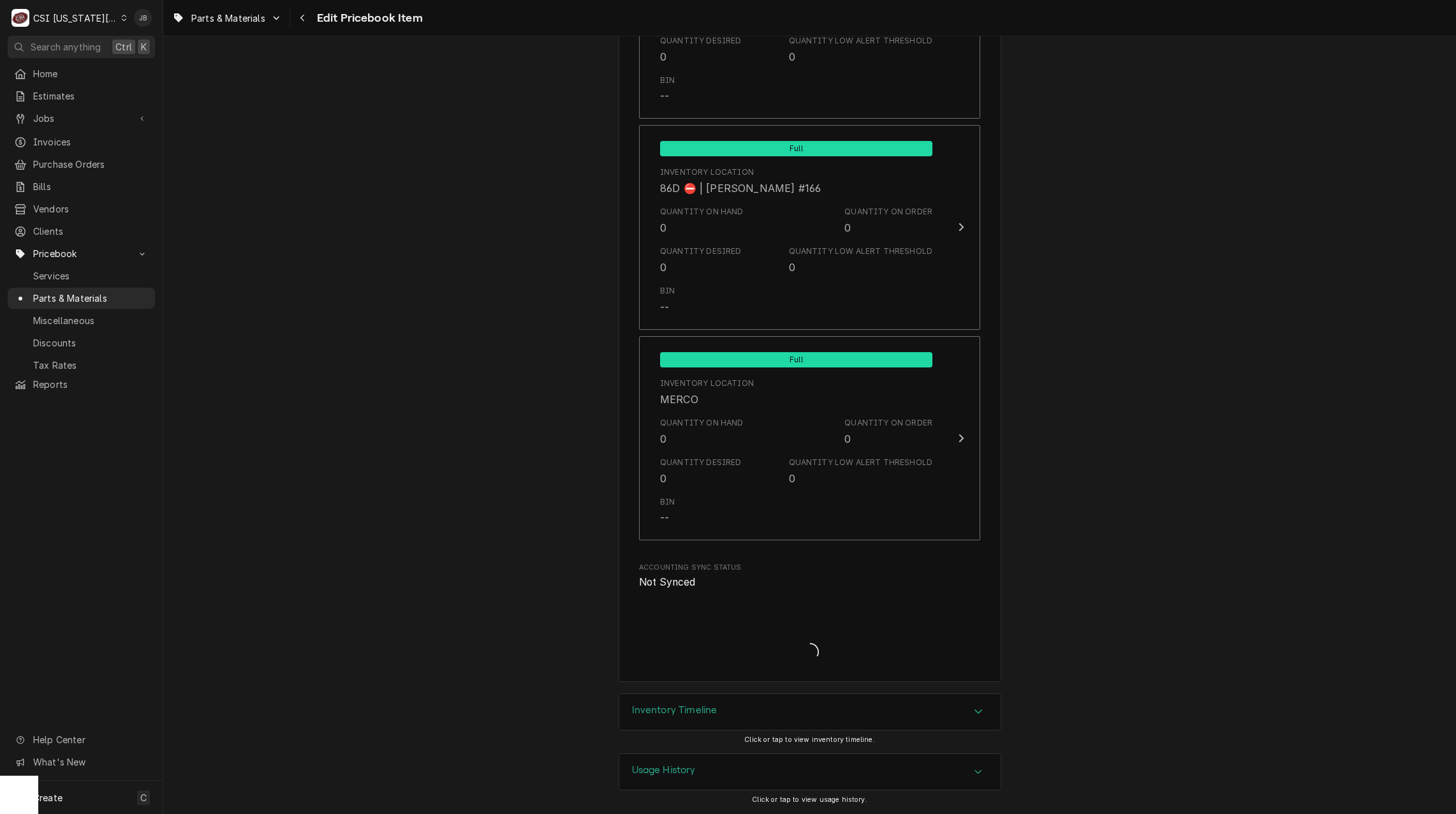
type textarea "x"
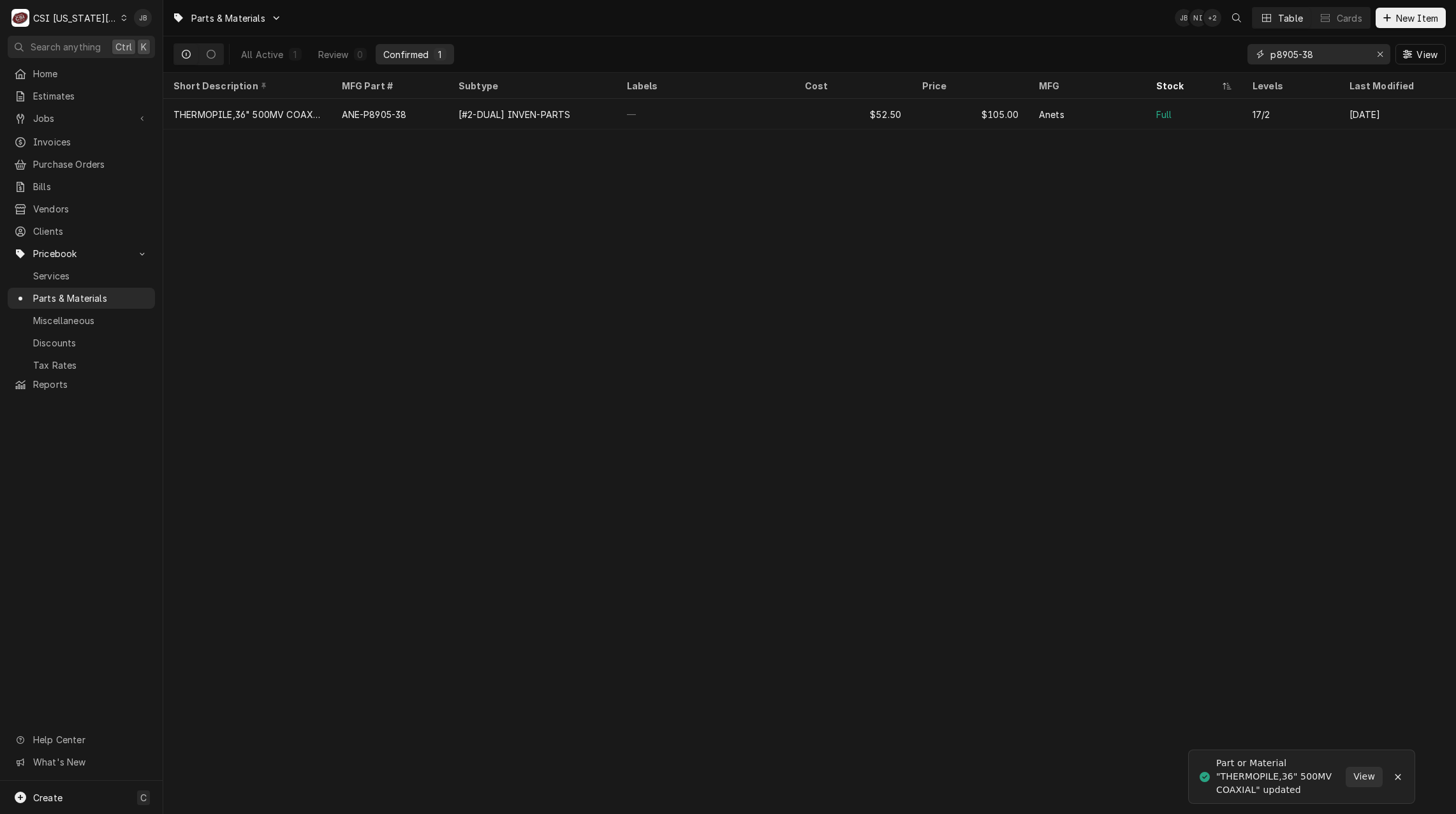
drag, startPoint x: 1328, startPoint y: 54, endPoint x: 1249, endPoint y: 54, distance: 79.0
click at [1249, 54] on div "p8905-38" at bounding box center [1319, 54] width 143 height 21
type input "p"
click at [1271, 54] on input "9132-34" at bounding box center [1318, 54] width 96 height 21
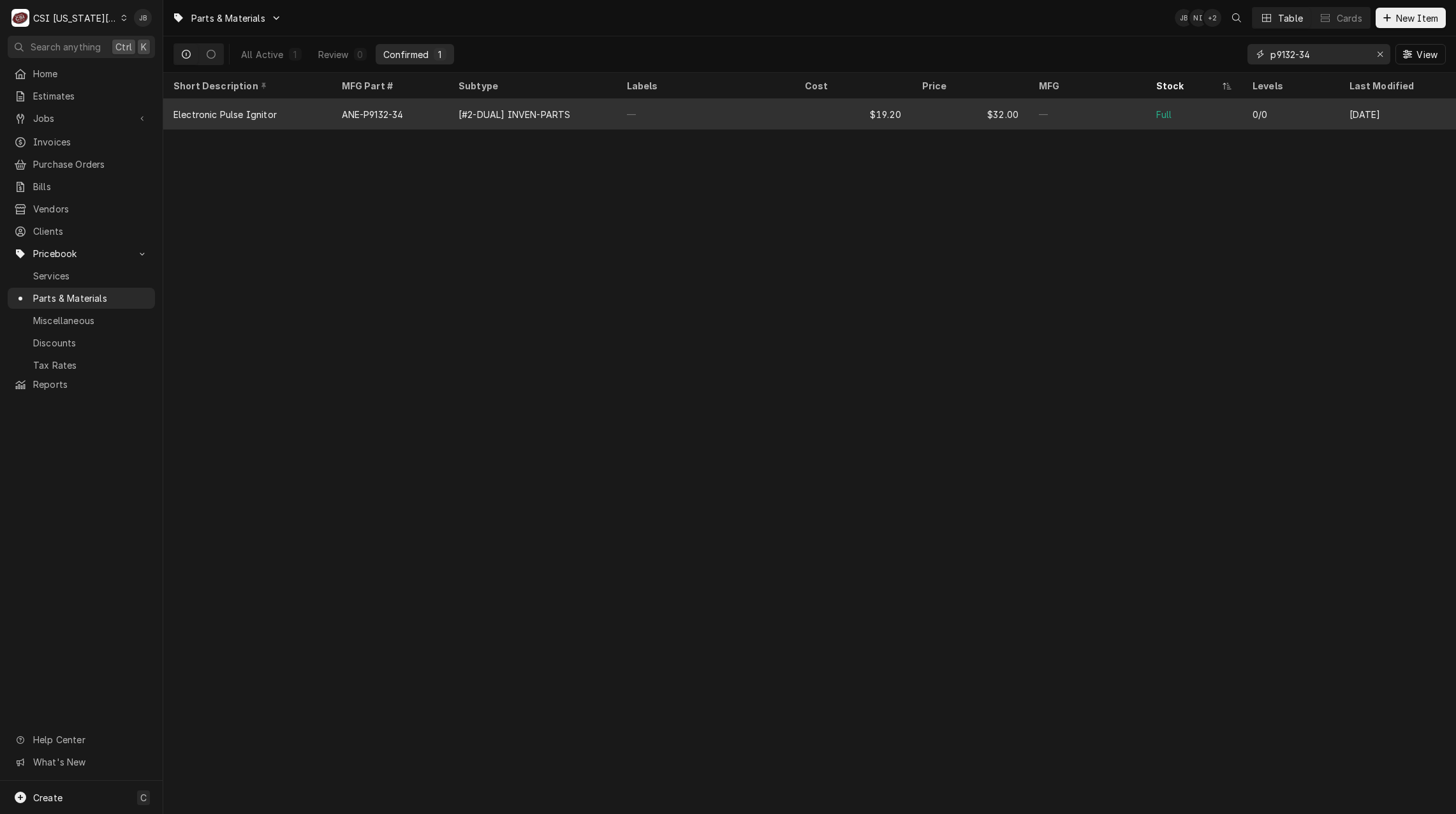
type input "p9132-34"
click at [1113, 116] on div "—" at bounding box center [1087, 114] width 117 height 30
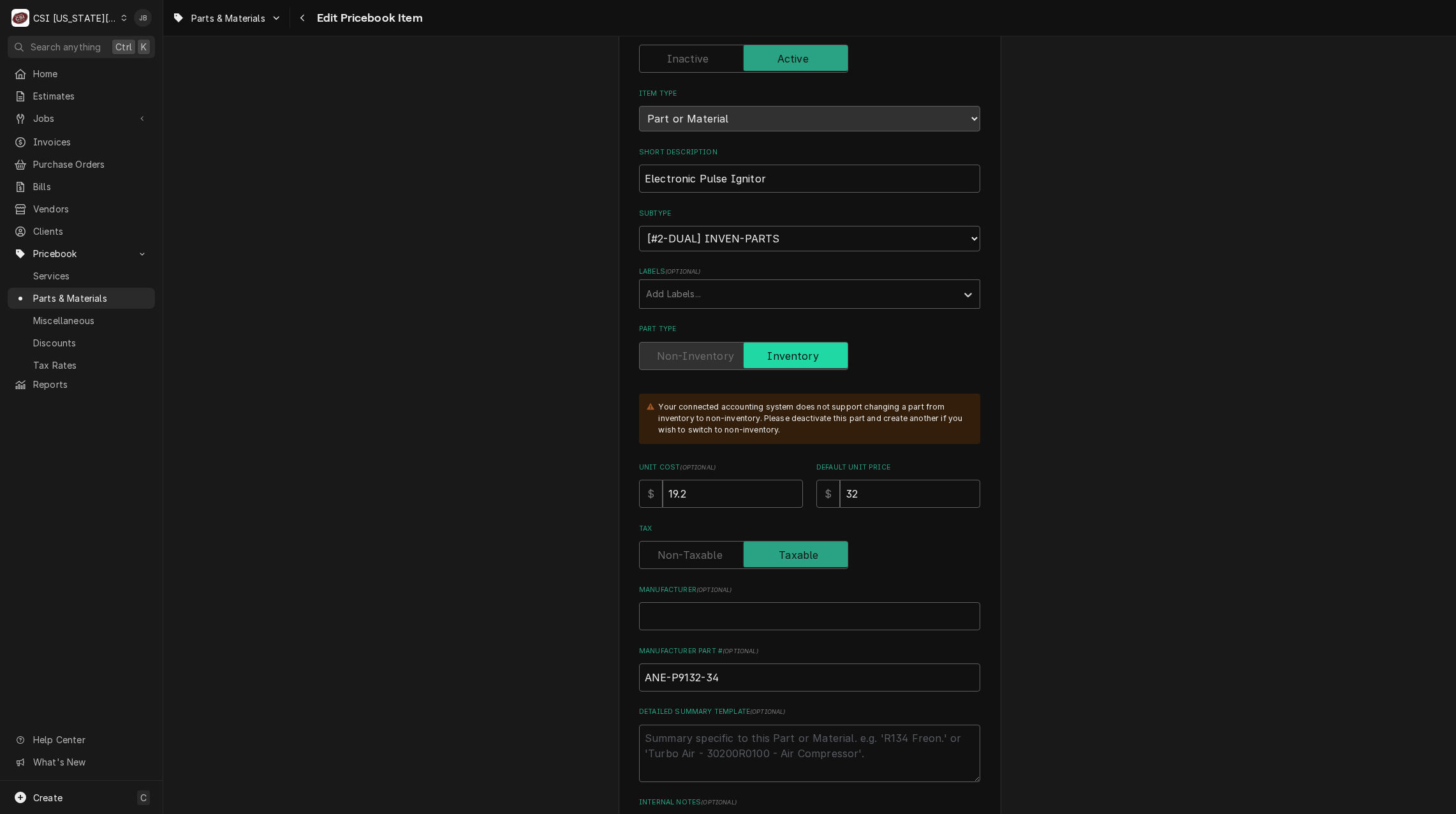
scroll to position [255, 0]
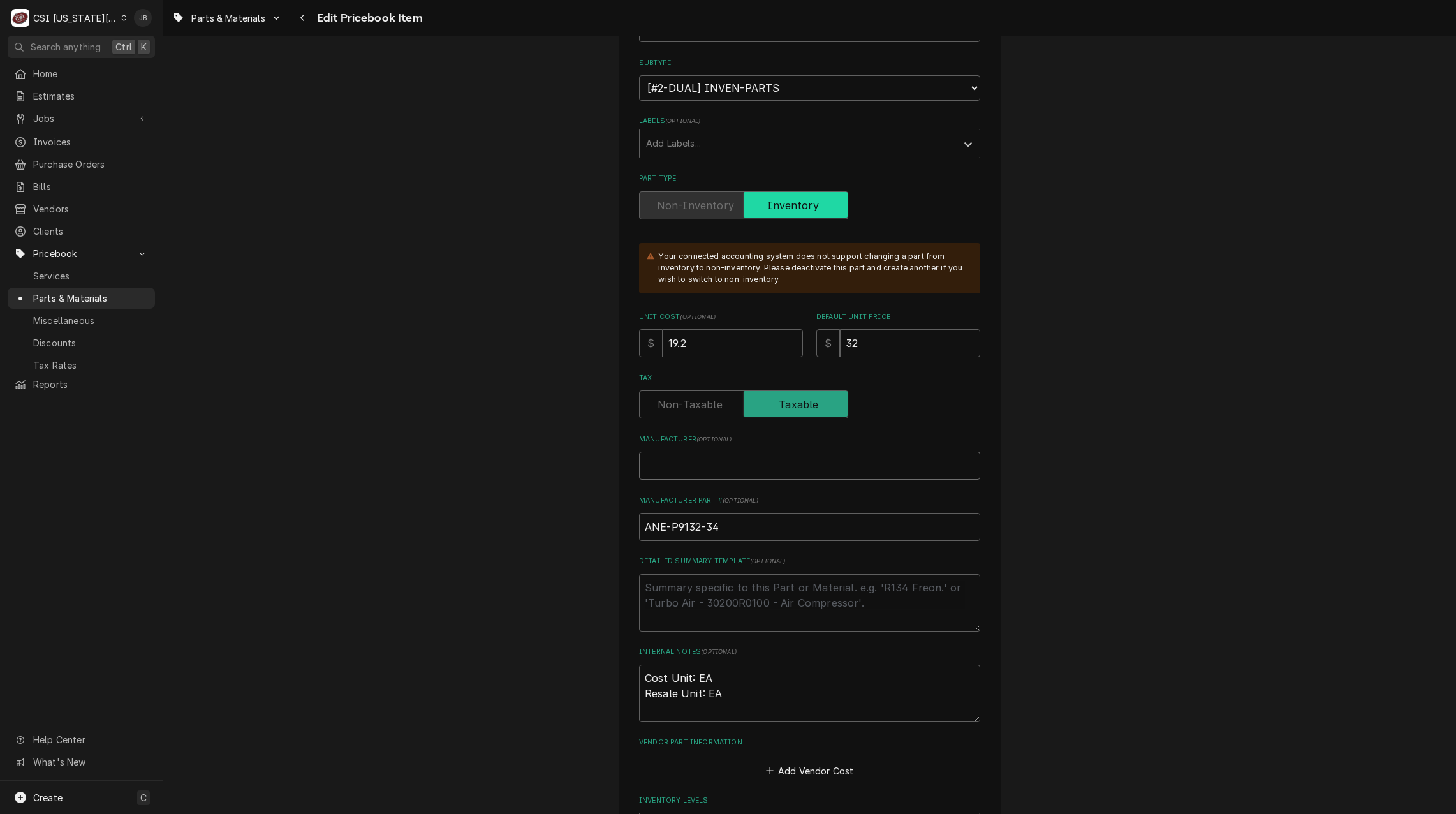
click at [639, 466] on input "Manufacturer ( optional )" at bounding box center [810, 466] width 341 height 28
type textarea "x"
type input "A"
type textarea "x"
type input "An"
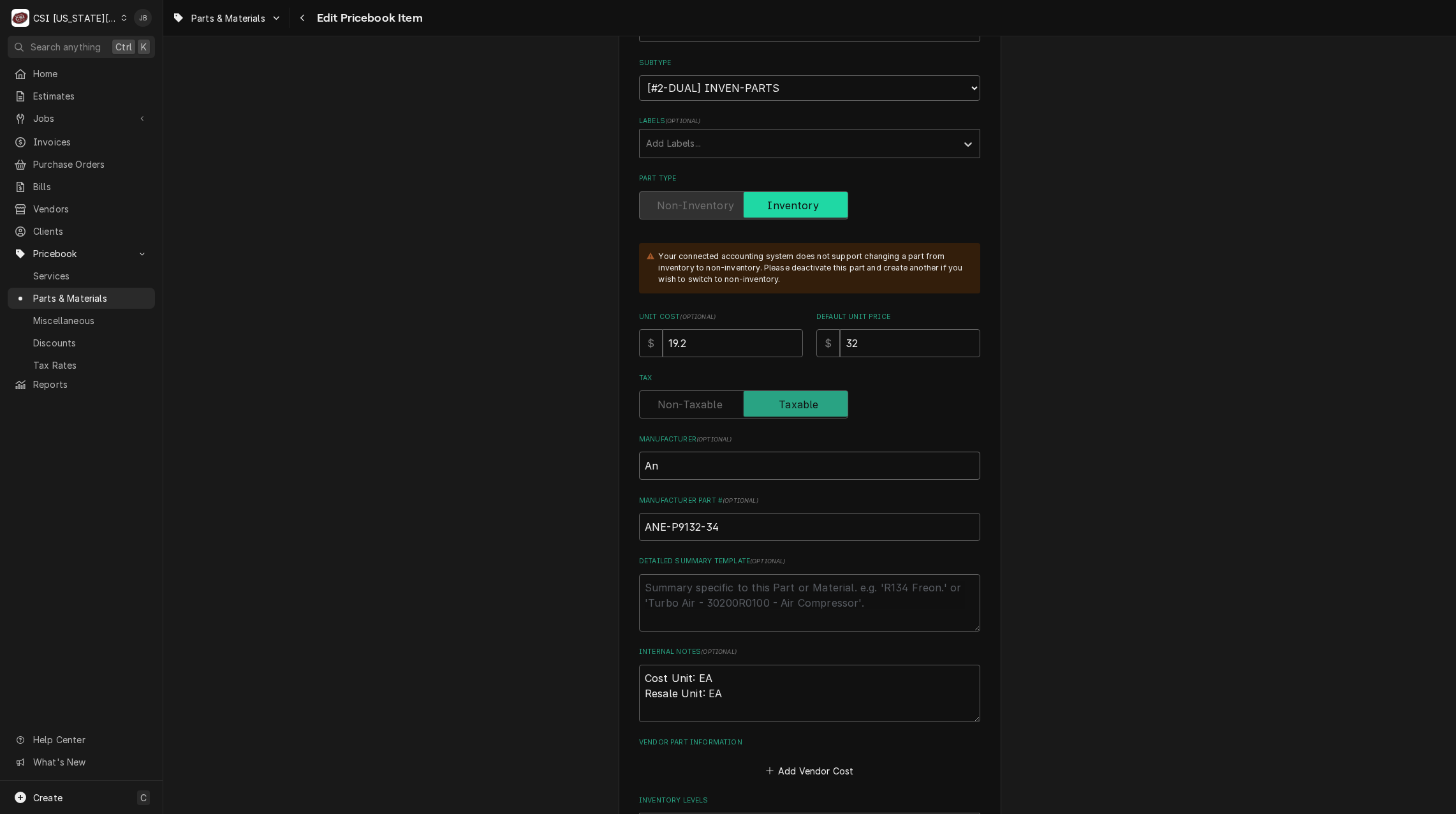
type textarea "x"
type input "Ane"
type textarea "x"
type input "Anet"
type textarea "x"
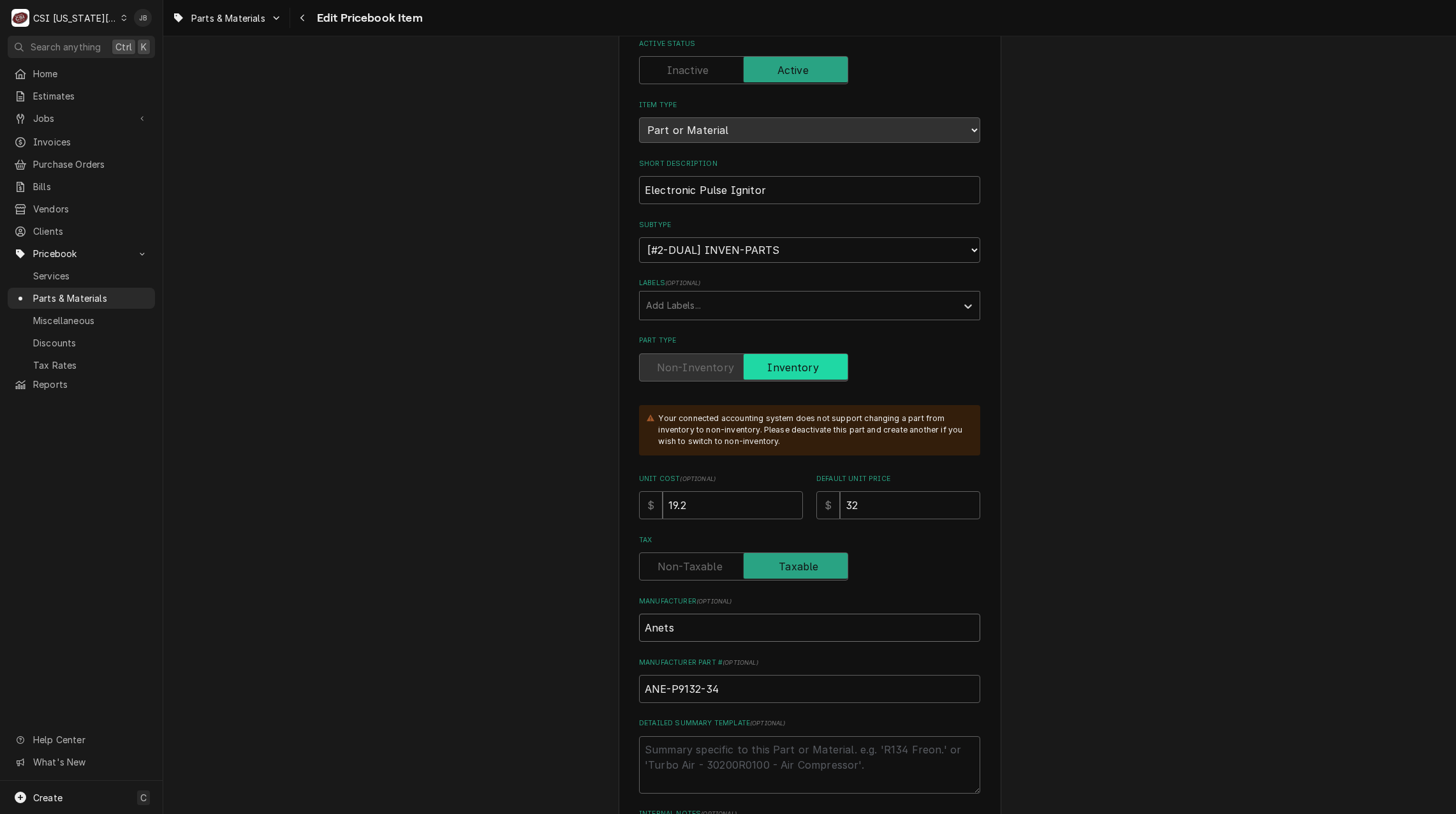
scroll to position [0, 0]
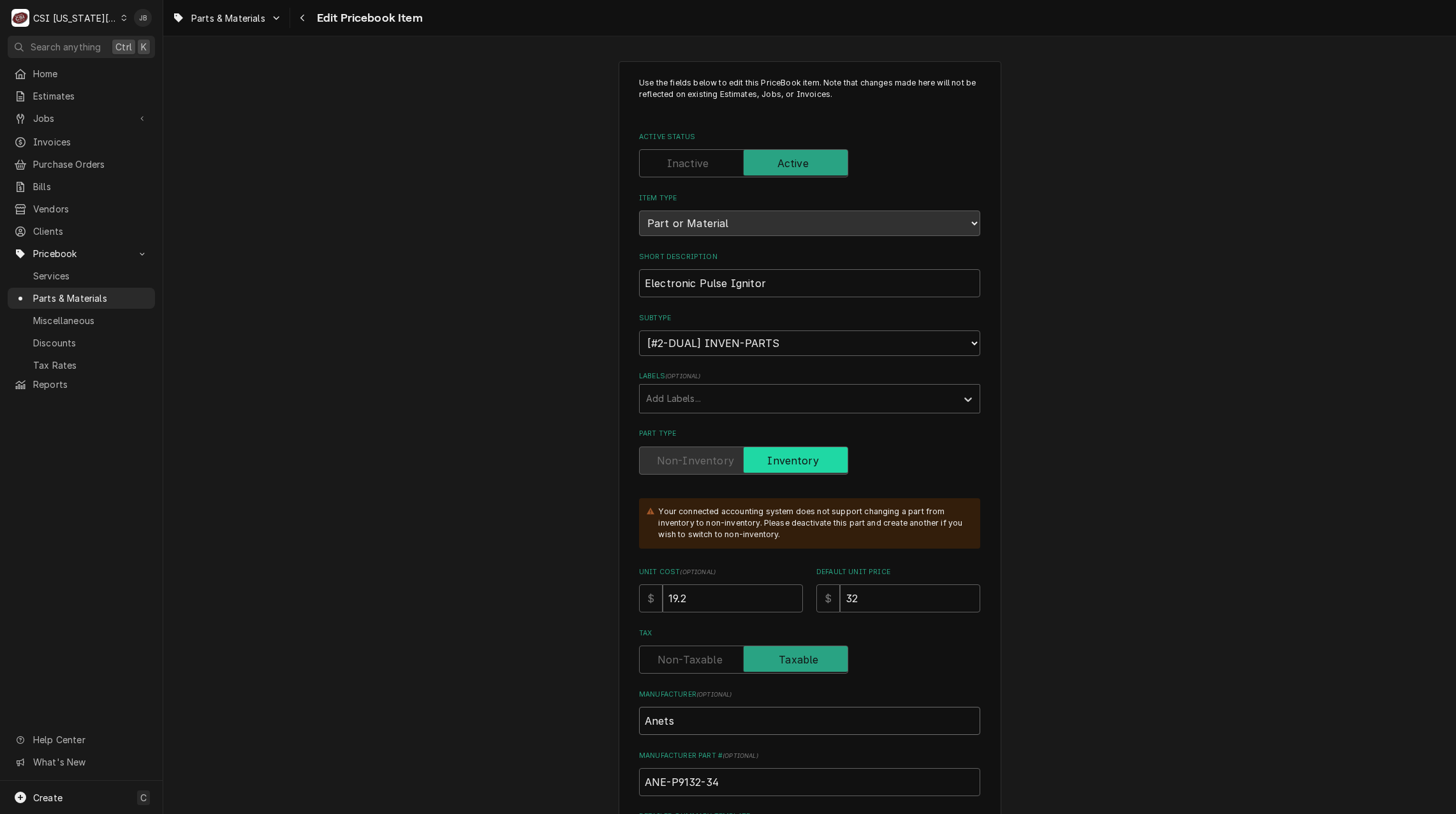
type input "Anets"
drag, startPoint x: 767, startPoint y: 285, endPoint x: 597, endPoint y: 290, distance: 170.1
paste input "CNTRL,SPARK IGNITR ELECTRONIC"
type textarea "x"
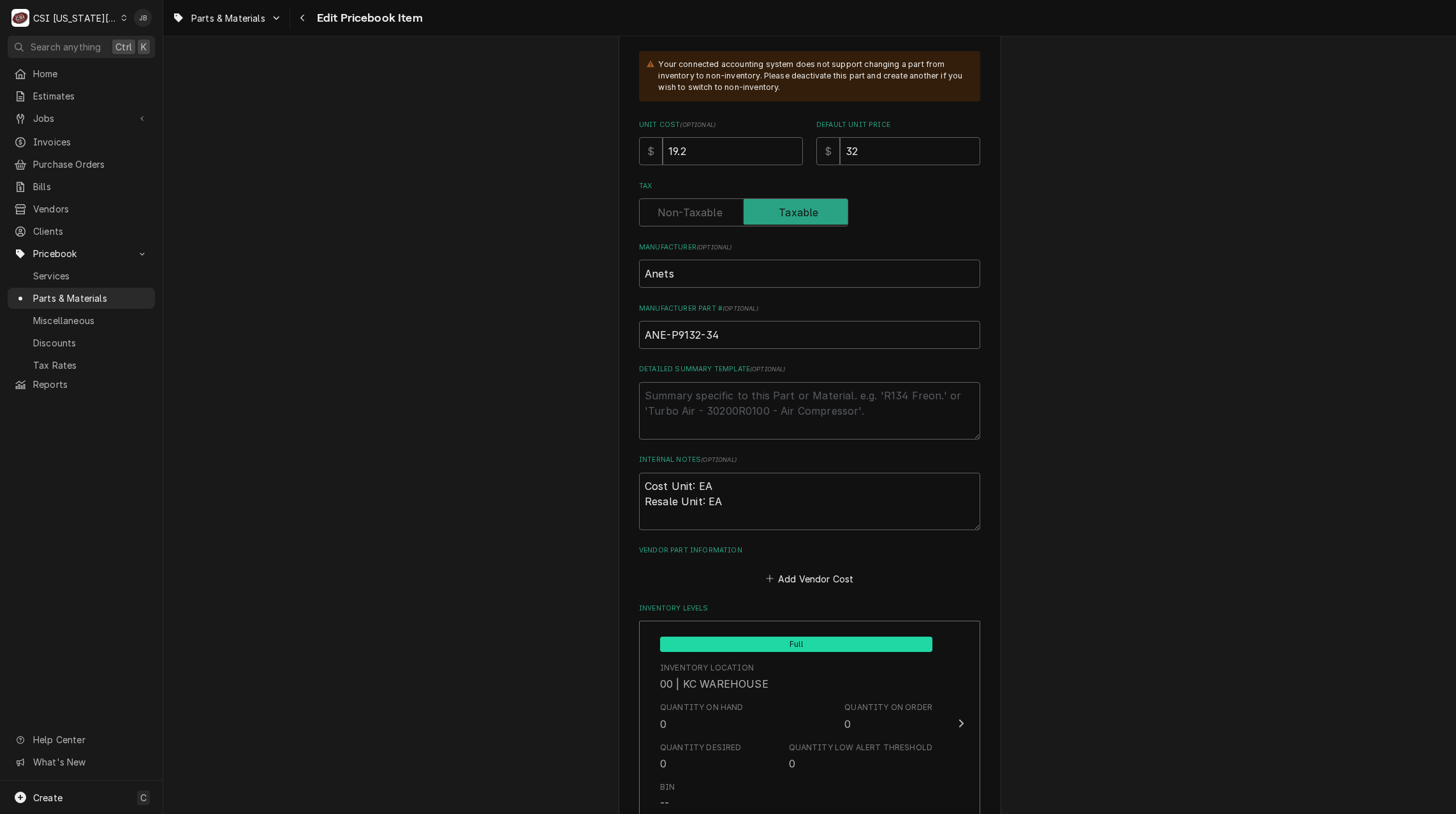
scroll to position [638, 0]
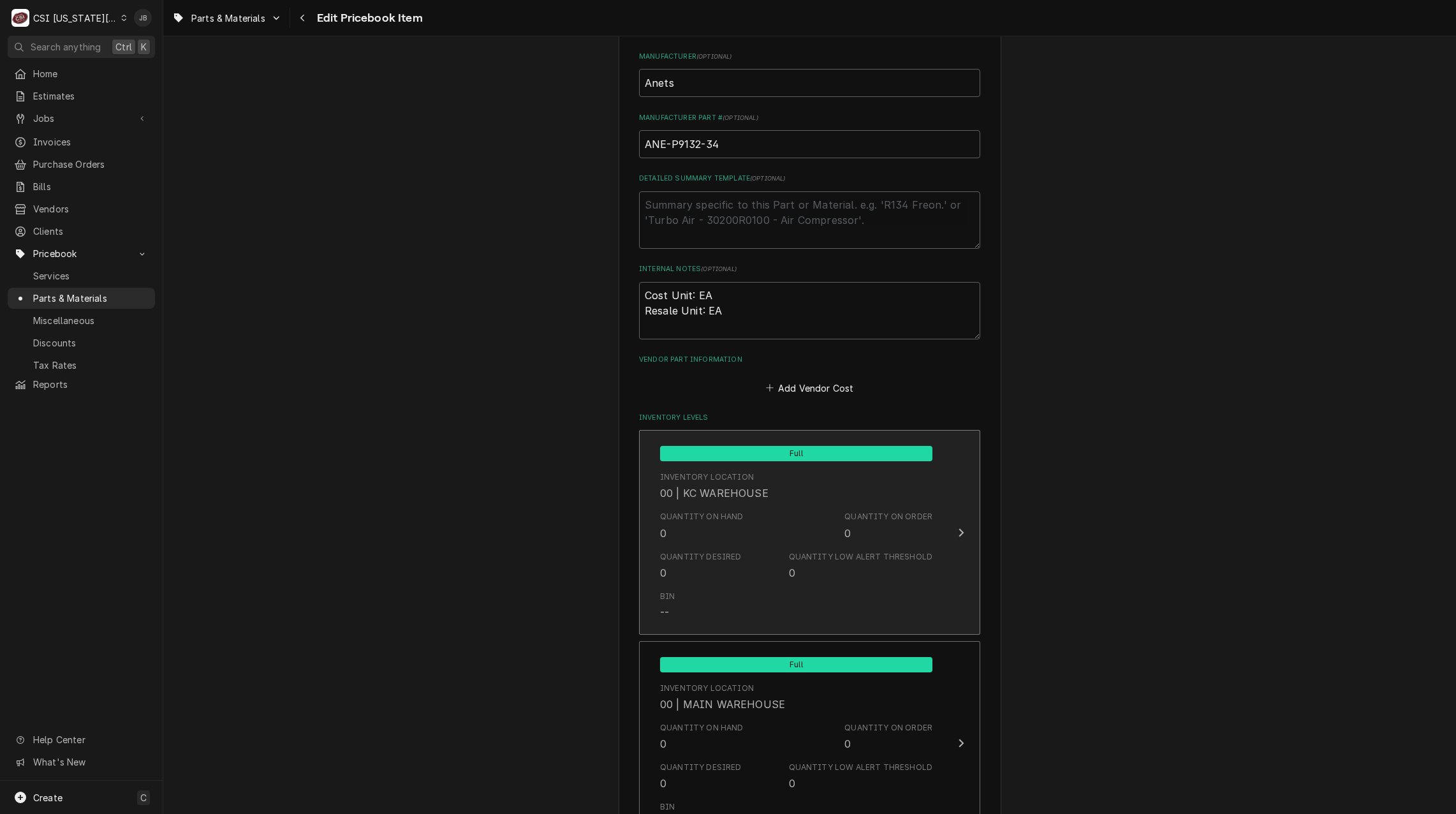
type input "CNTRL,SPARK IGNITR ELECTRONIC"
click at [769, 520] on div "Quantity on Hand 0 Quantity on Order 0" at bounding box center [796, 526] width 273 height 40
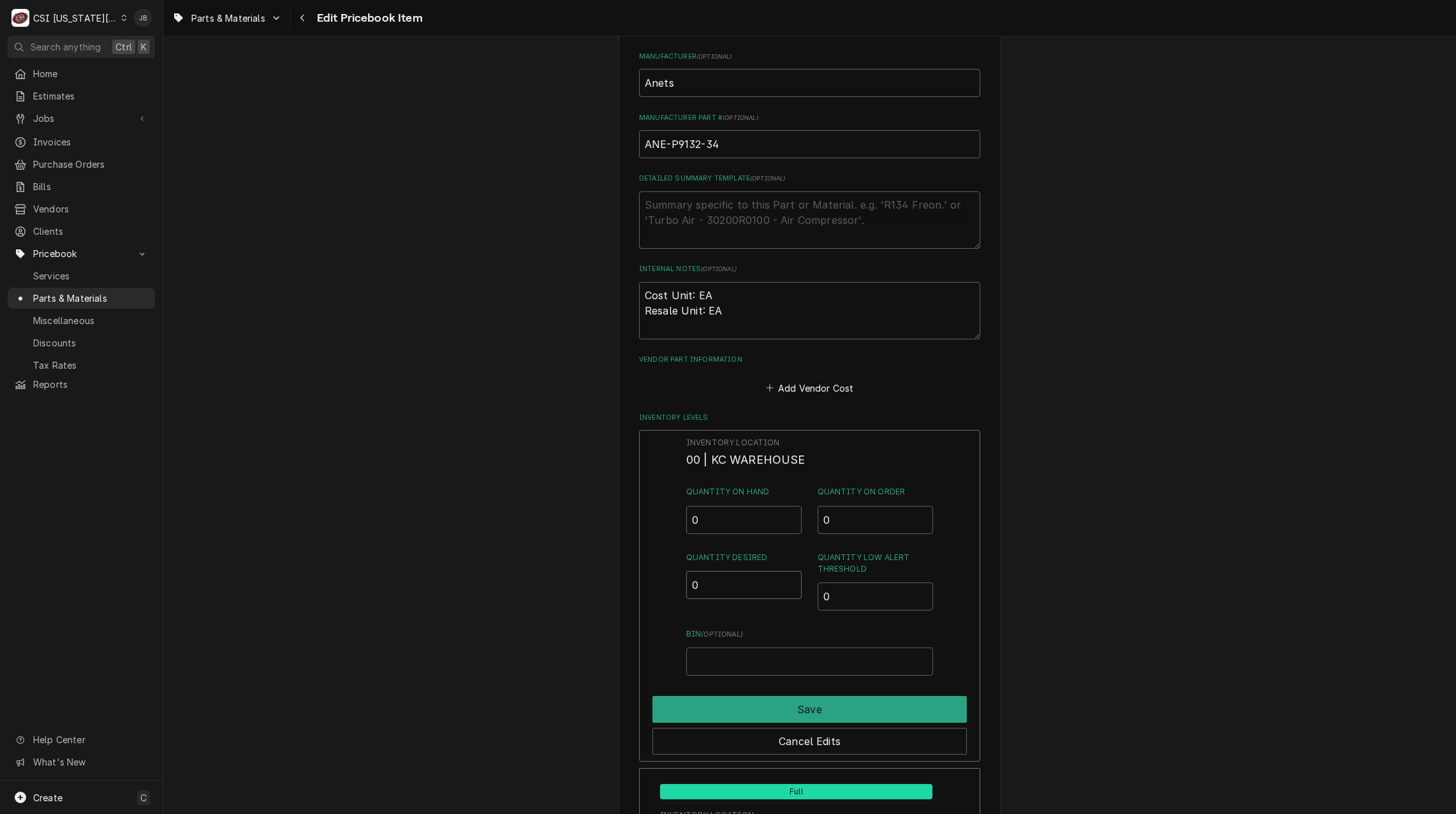
drag, startPoint x: 713, startPoint y: 581, endPoint x: 658, endPoint y: 590, distance: 55.7
click at [667, 588] on div "Inventory Location 00 | KC WAREHOUSE Quantity on Hand 0 Quantity on Order 0 Qua…" at bounding box center [810, 595] width 341 height 332
type input "2"
click at [838, 708] on button "Save" at bounding box center [810, 709] width 314 height 27
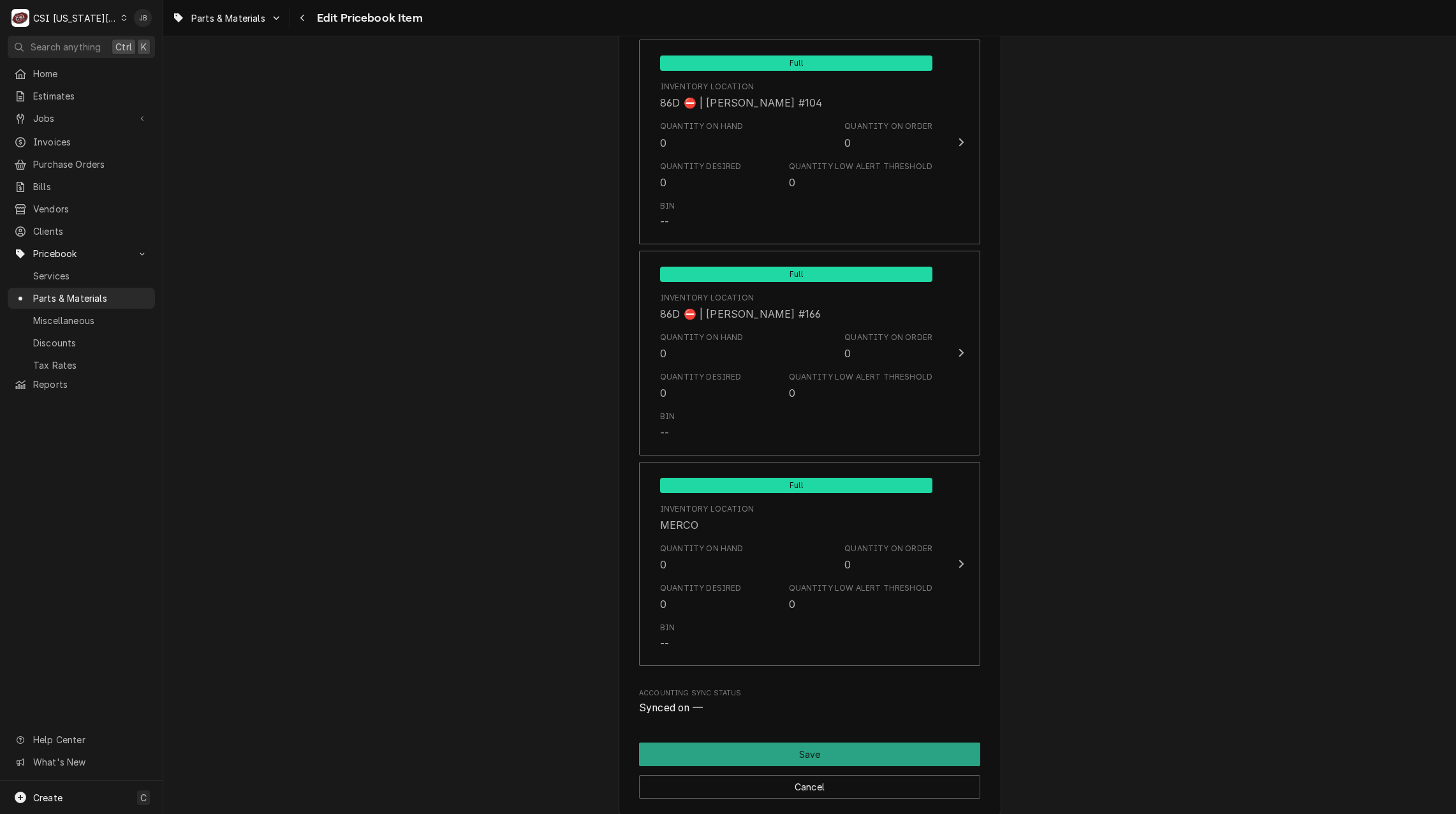
scroll to position [12130, 0]
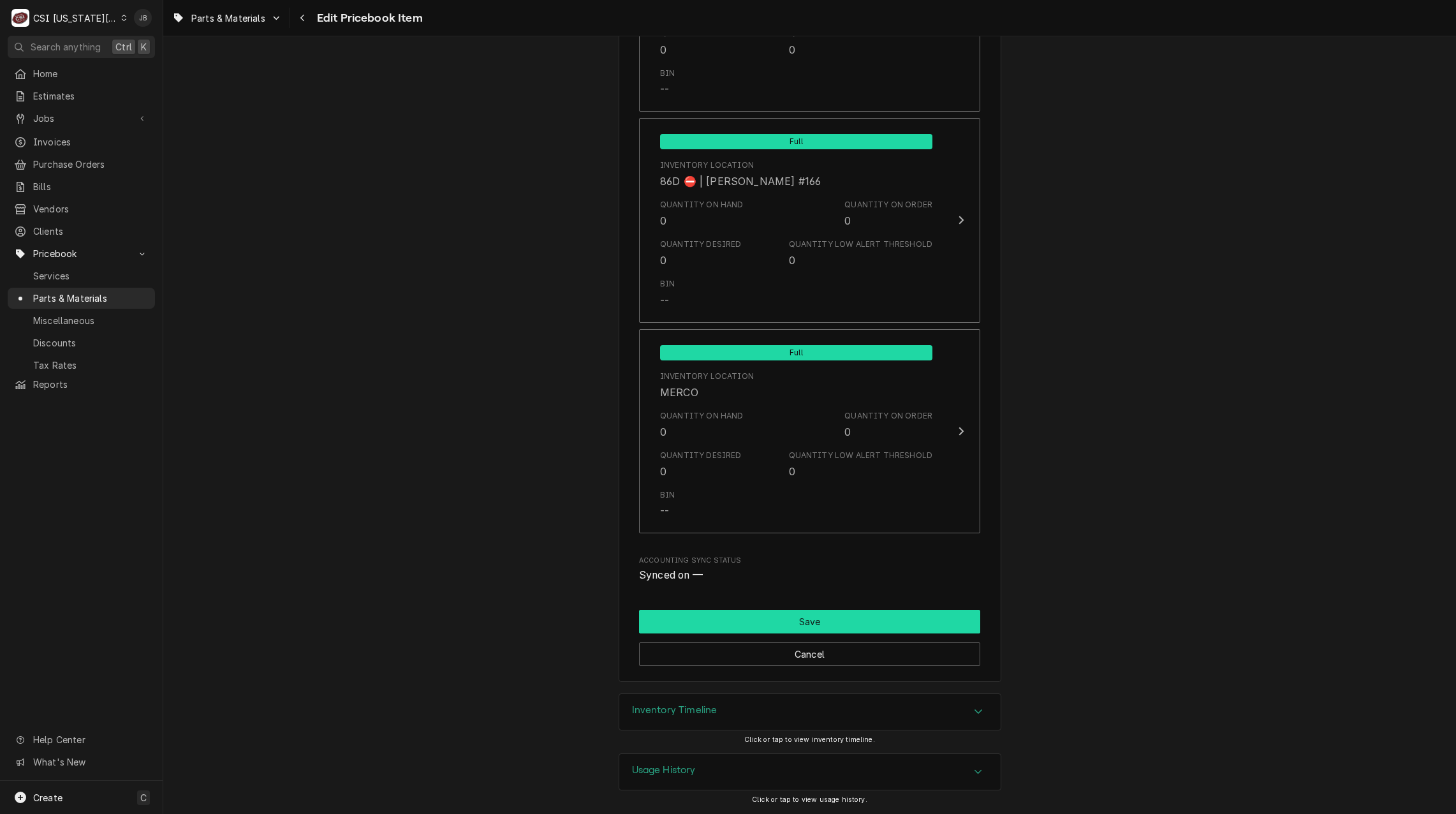
click at [773, 627] on button "Save" at bounding box center [810, 621] width 341 height 23
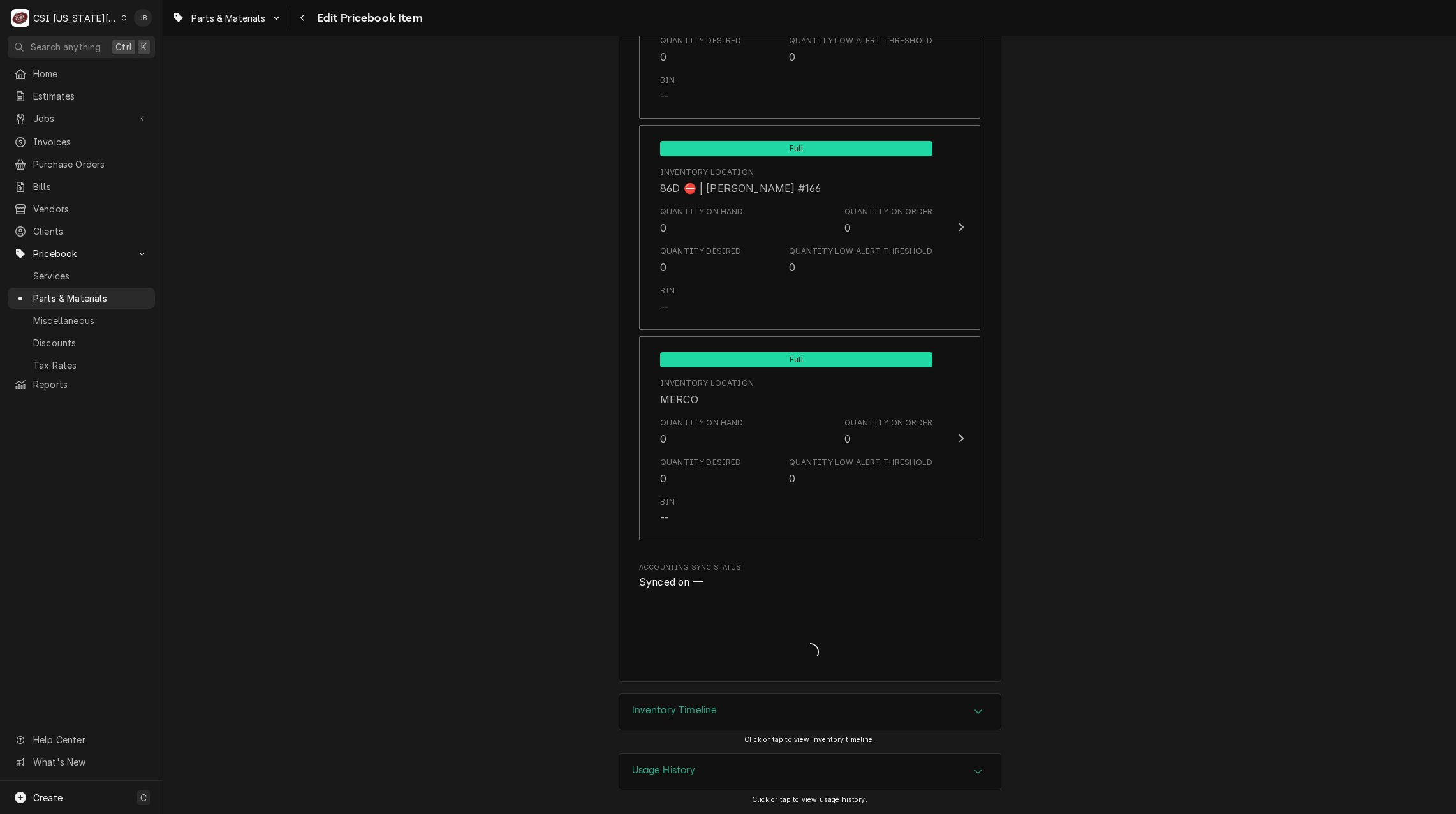
type textarea "x"
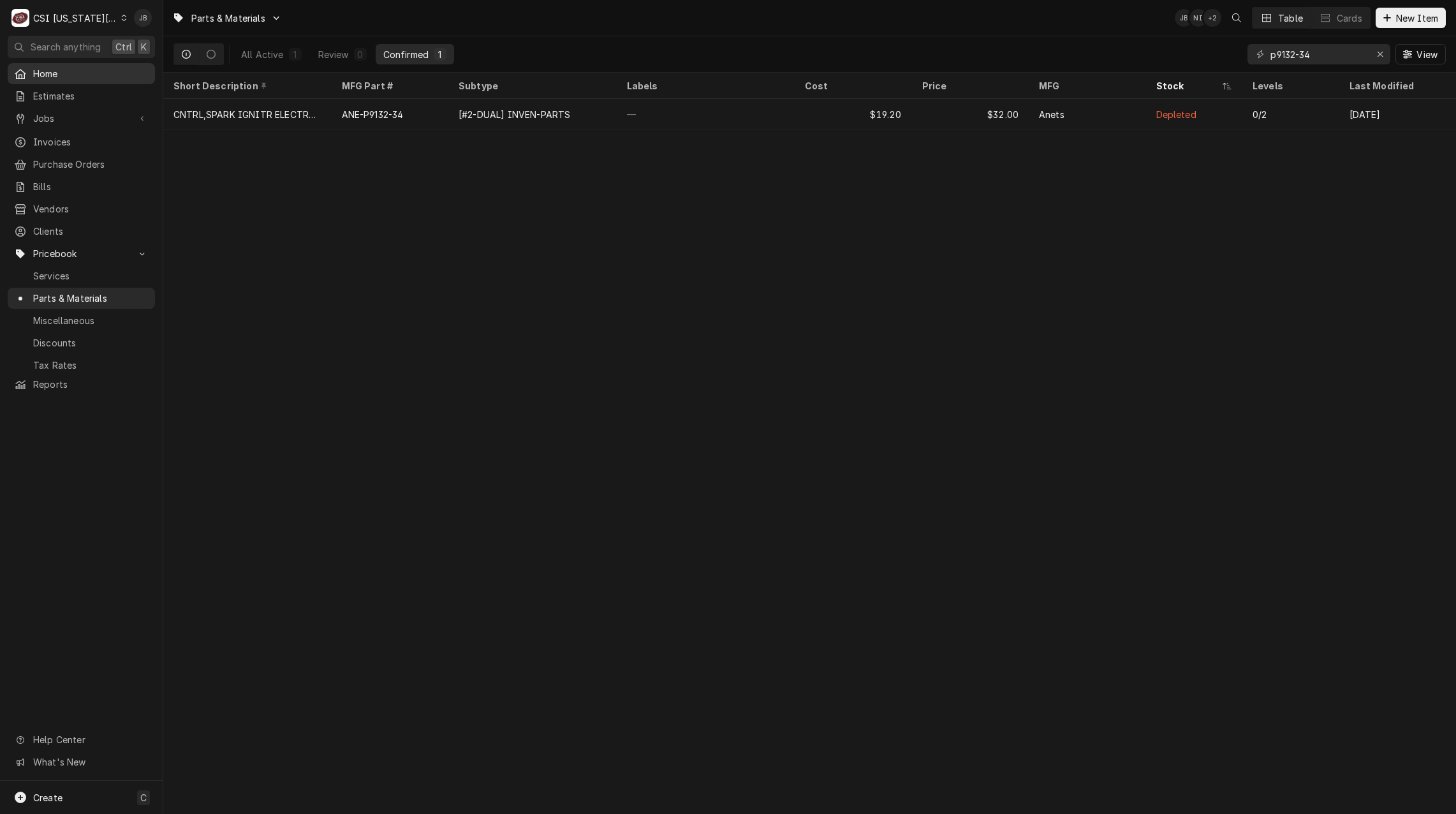
click at [59, 74] on span "Home" at bounding box center [91, 74] width 115 height 13
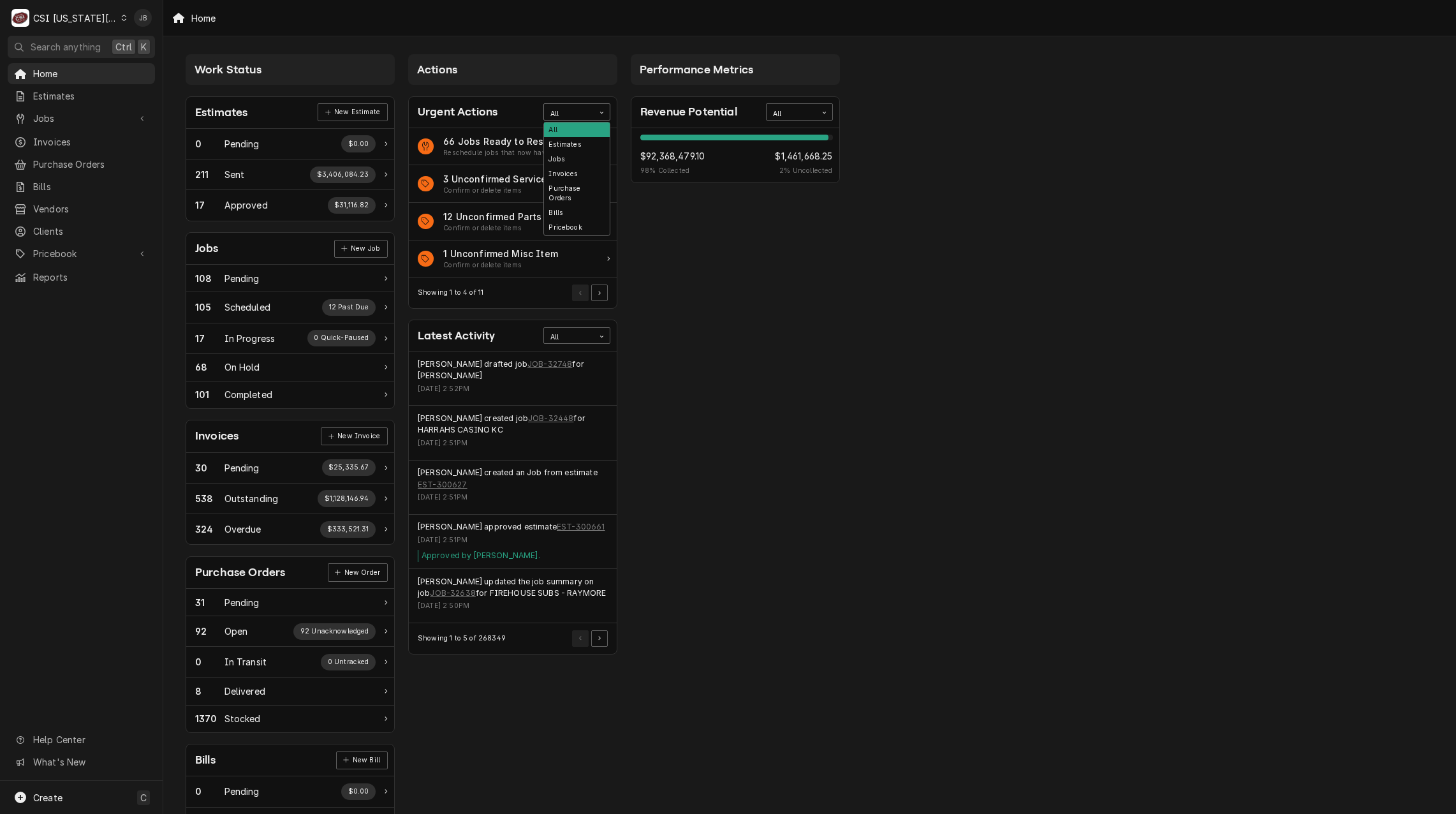
click at [590, 109] on div "All" at bounding box center [569, 112] width 50 height 16
click at [582, 221] on div "Pricebook" at bounding box center [577, 228] width 66 height 15
click at [503, 251] on div "48 Low Inventory Parts" at bounding box center [517, 253] width 149 height 13
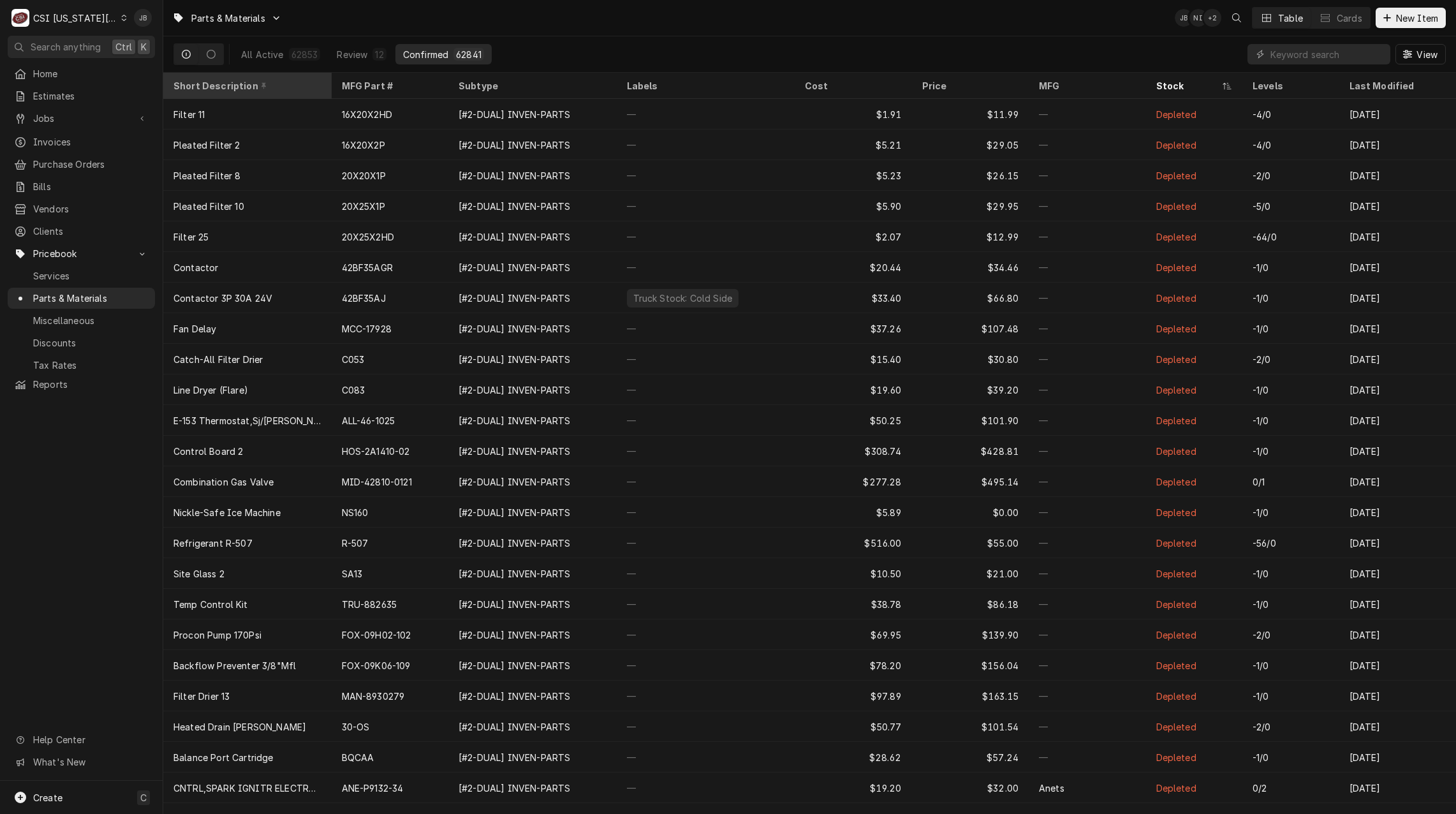
click at [217, 84] on div "Short Description" at bounding box center [246, 86] width 145 height 13
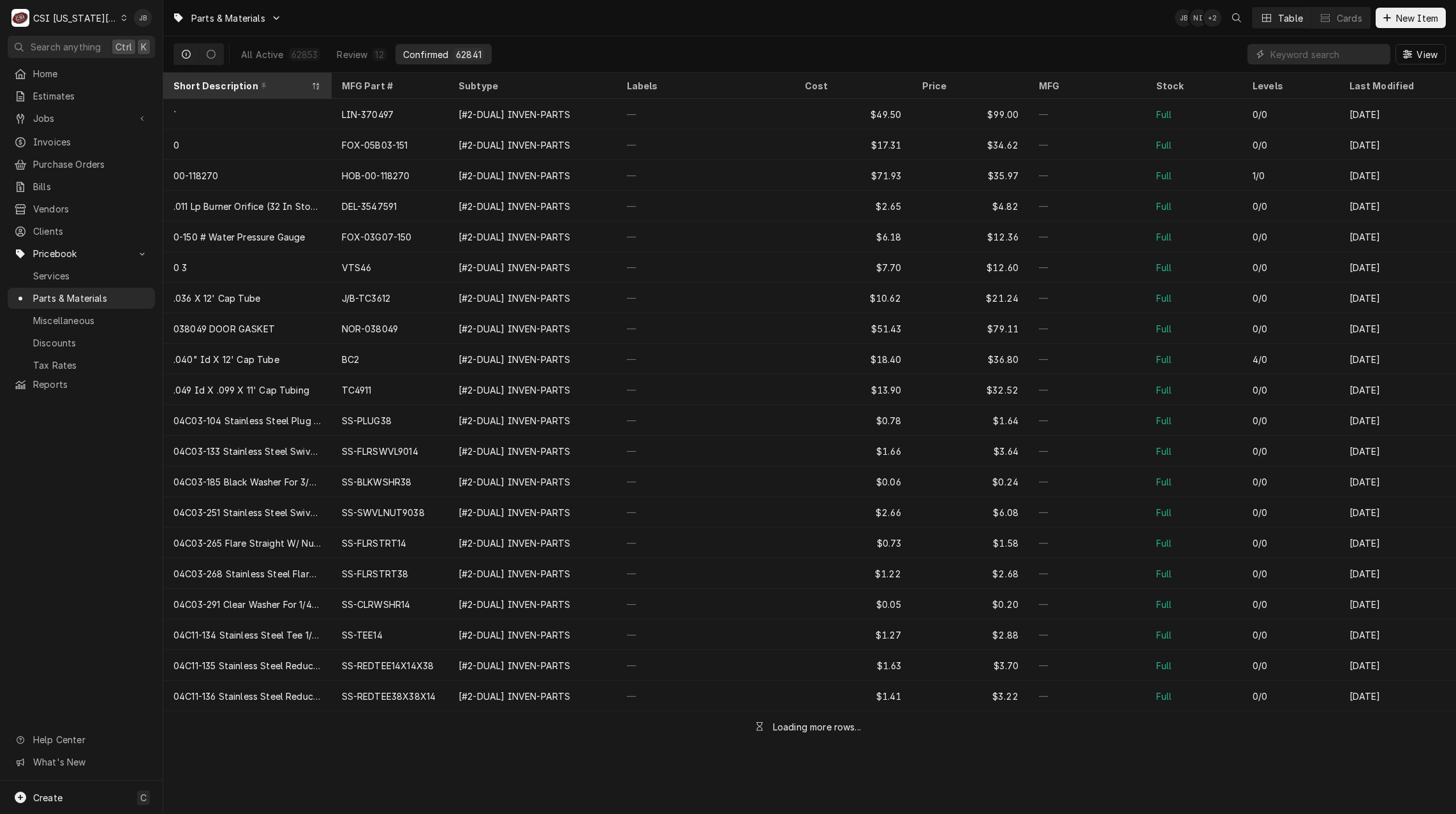
click at [277, 84] on div "Short Description" at bounding box center [241, 86] width 135 height 13
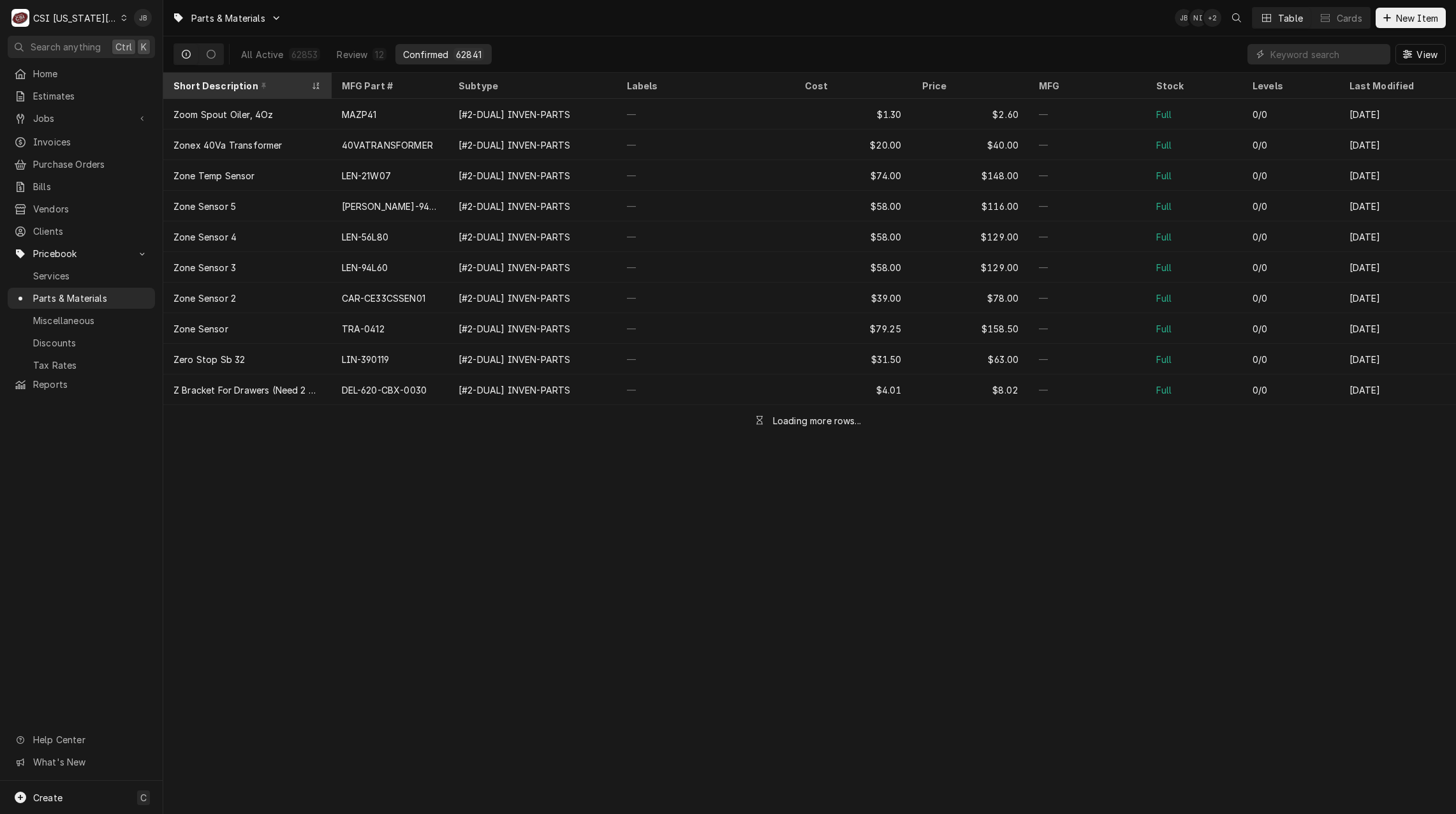
click at [255, 83] on div "Short Description" at bounding box center [241, 86] width 135 height 13
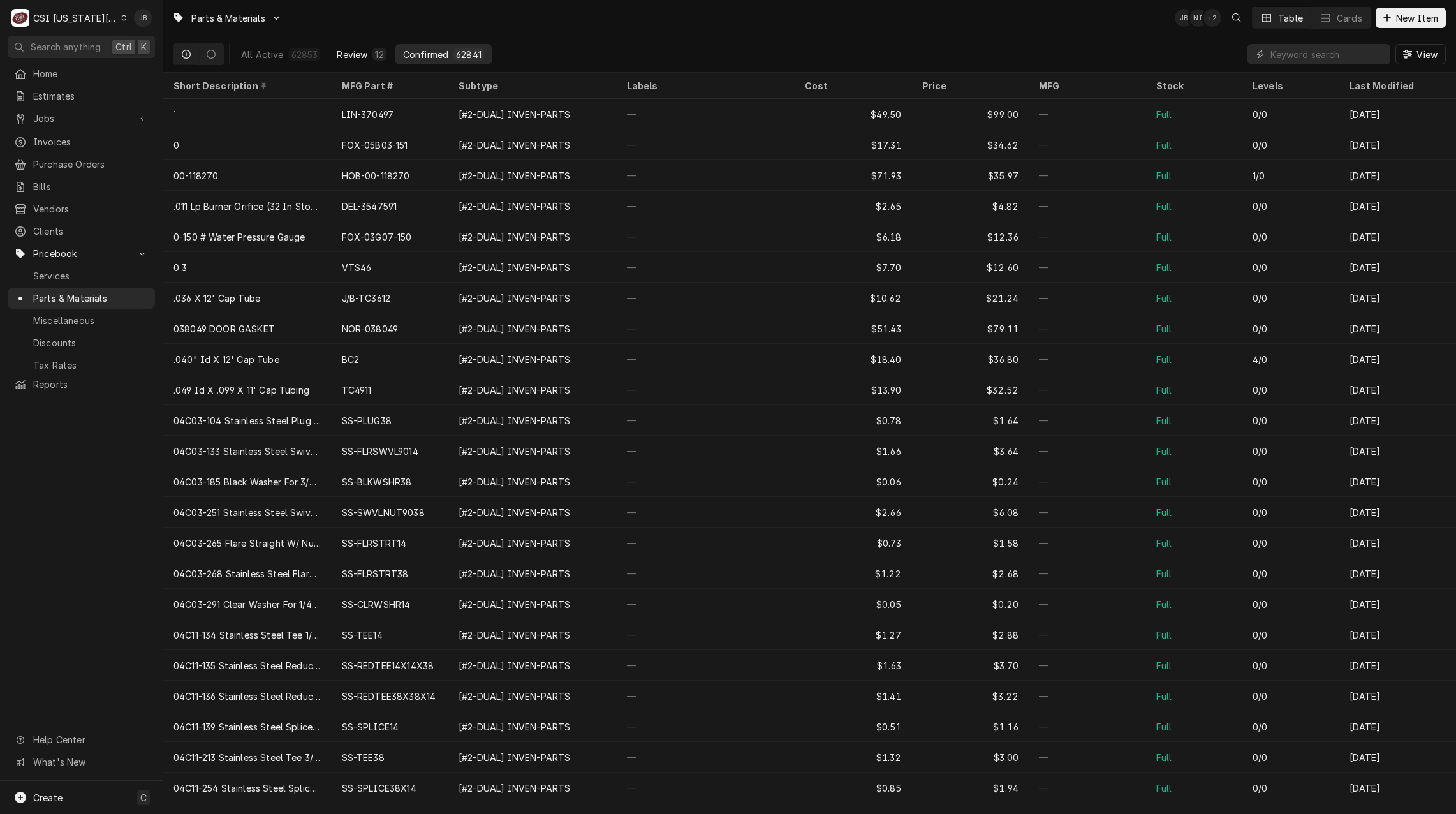
click at [356, 59] on div "Review" at bounding box center [352, 55] width 30 height 13
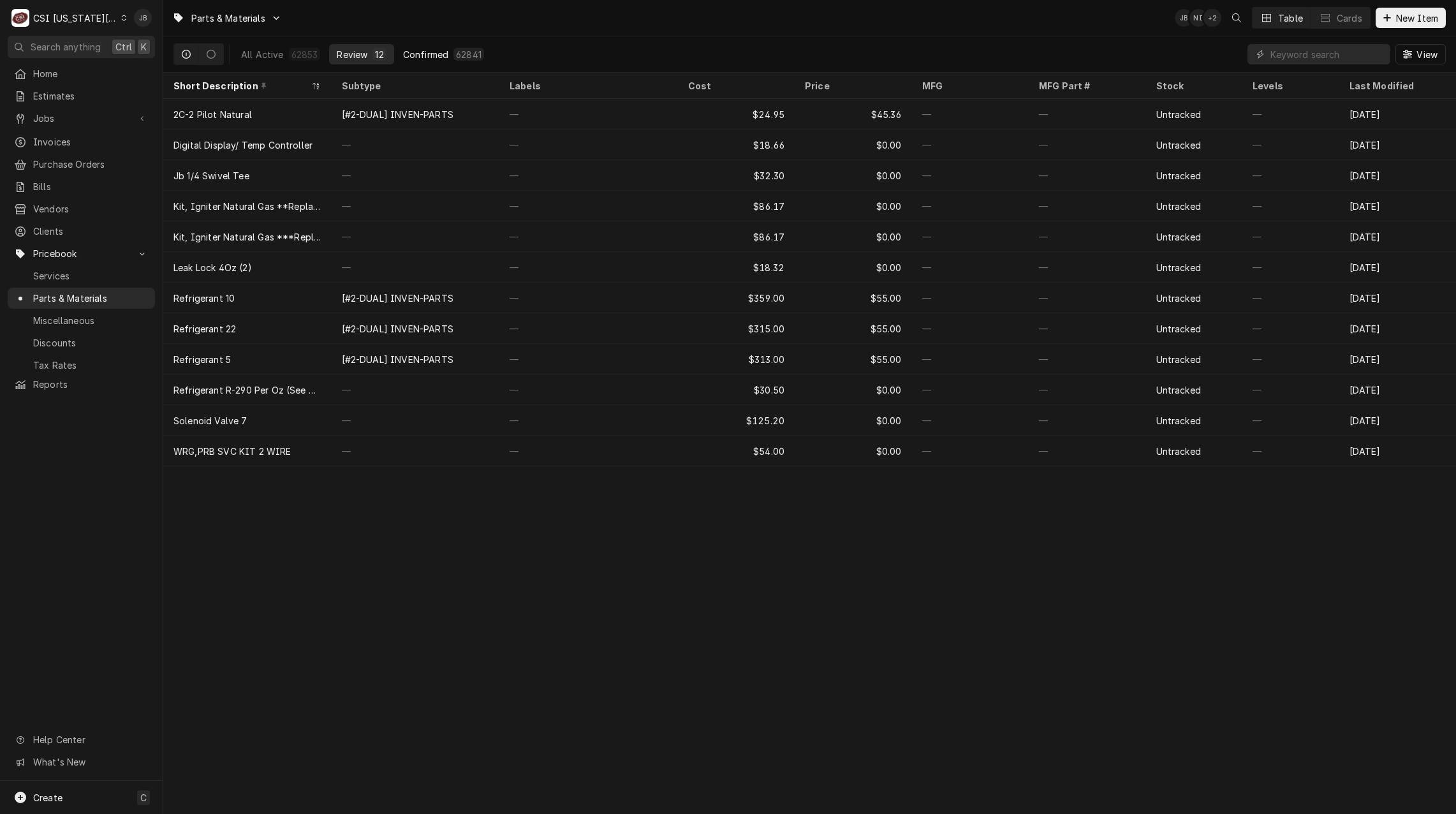
click at [451, 61] on button "Confirmed 62841" at bounding box center [444, 54] width 96 height 21
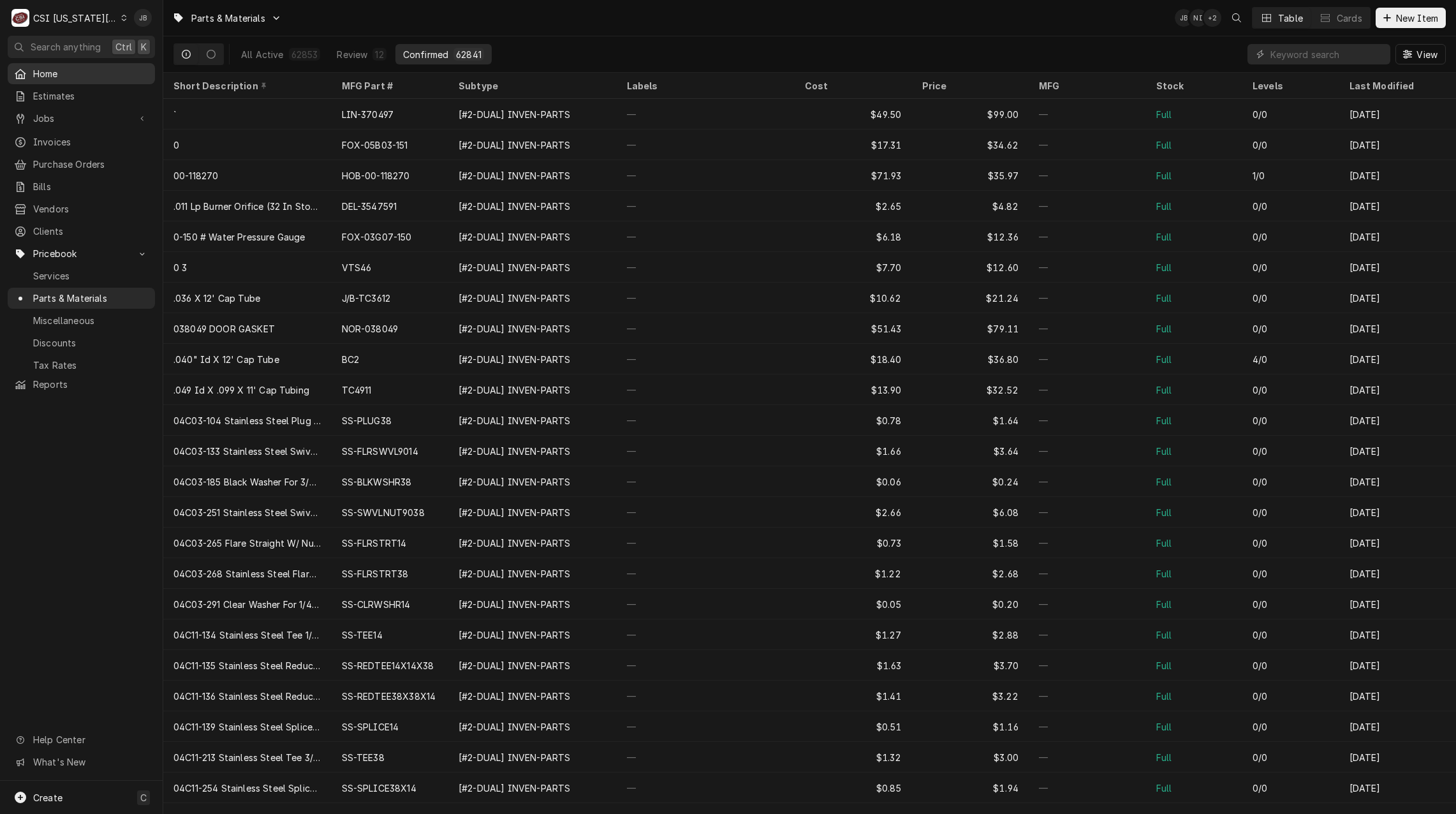
click at [52, 74] on span "Home" at bounding box center [91, 74] width 115 height 13
